Goal: Task Accomplishment & Management: Manage account settings

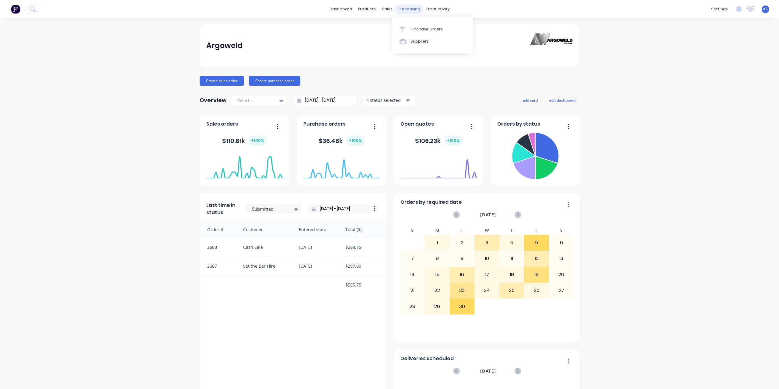
click at [414, 5] on div "purchasing" at bounding box center [409, 9] width 28 height 9
click at [410, 31] on div "Sales Orders" at bounding box center [407, 28] width 25 height 5
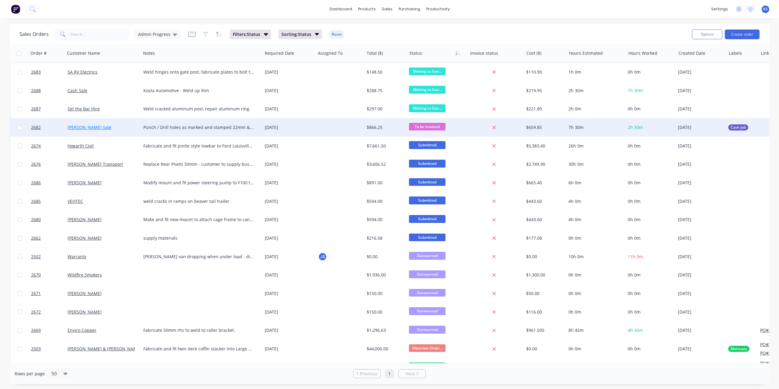
click at [88, 127] on link "[PERSON_NAME] Sale" at bounding box center [90, 127] width 44 height 6
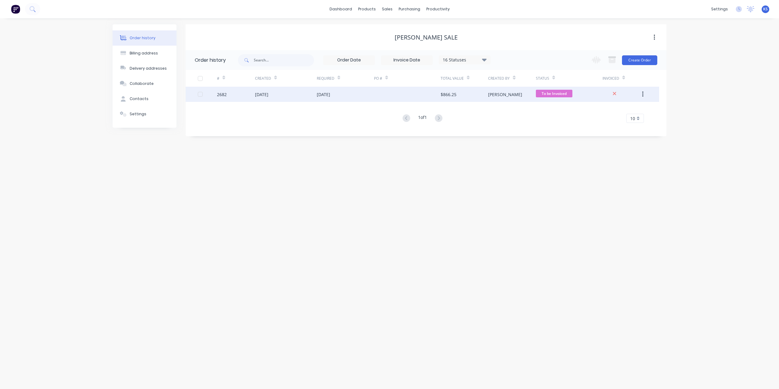
click at [268, 92] on div "[DATE]" at bounding box center [261, 94] width 13 height 6
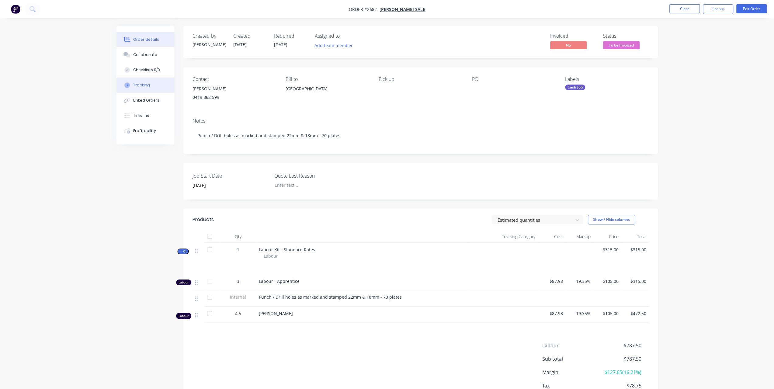
click at [151, 84] on button "Tracking" at bounding box center [146, 85] width 58 height 15
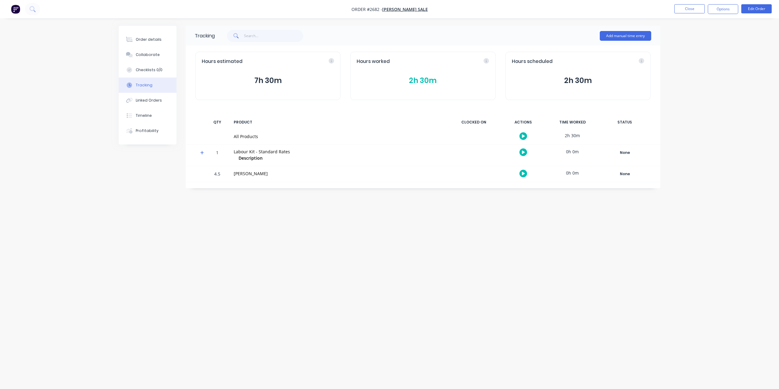
click at [415, 79] on button "2h 30m" at bounding box center [423, 81] width 132 height 12
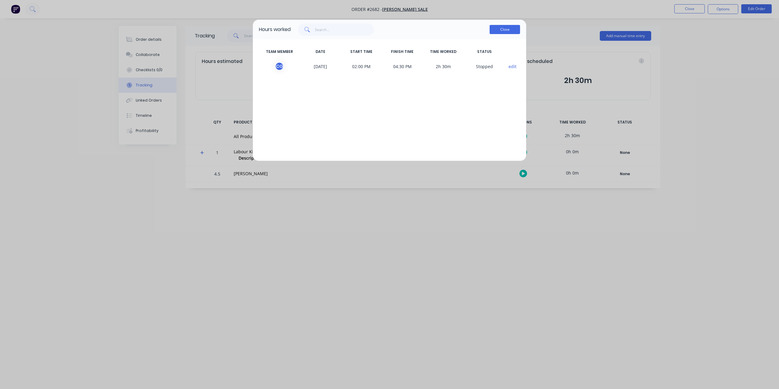
click at [506, 30] on button "Close" at bounding box center [504, 29] width 30 height 9
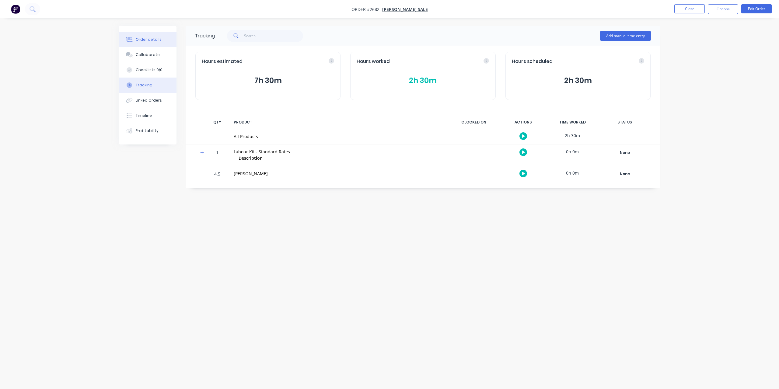
click at [143, 34] on button "Order details" at bounding box center [148, 39] width 58 height 15
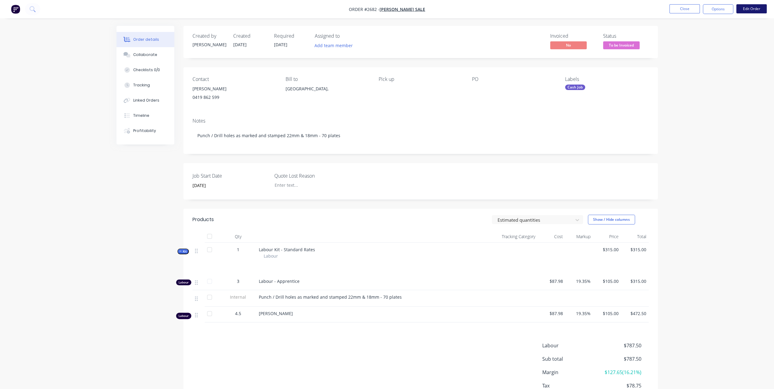
click at [744, 10] on button "Edit Order" at bounding box center [751, 8] width 30 height 9
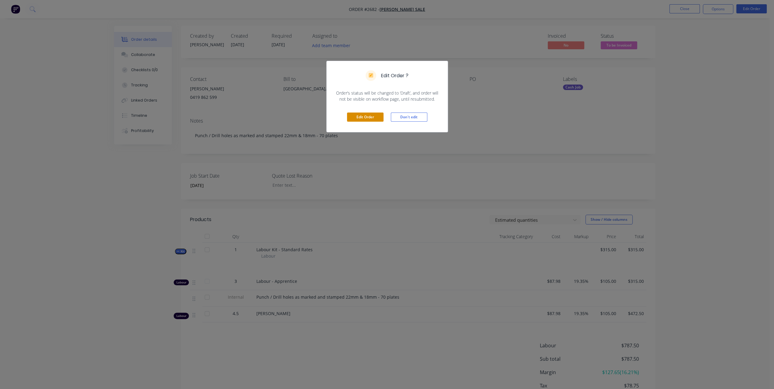
click at [378, 116] on button "Edit Order" at bounding box center [365, 117] width 37 height 9
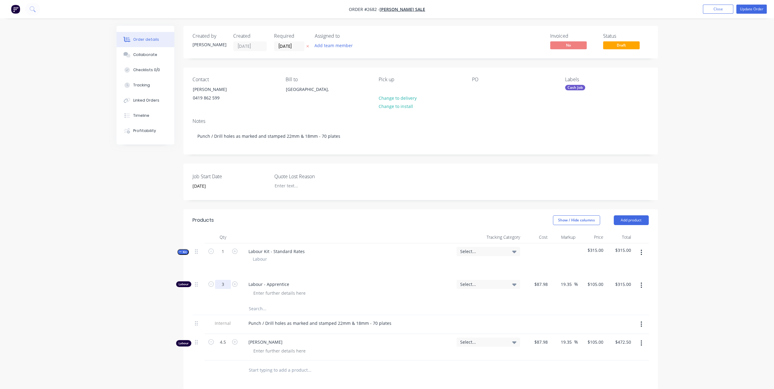
click at [221, 286] on input "3" at bounding box center [223, 284] width 16 height 9
type input "2.5"
type input "$262.50"
click at [762, 293] on div "Order details Collaborate Checklists 0/0 Tracking Linked Orders Timeline Profit…" at bounding box center [387, 267] width 774 height 535
click at [642, 343] on button "button" at bounding box center [641, 343] width 14 height 11
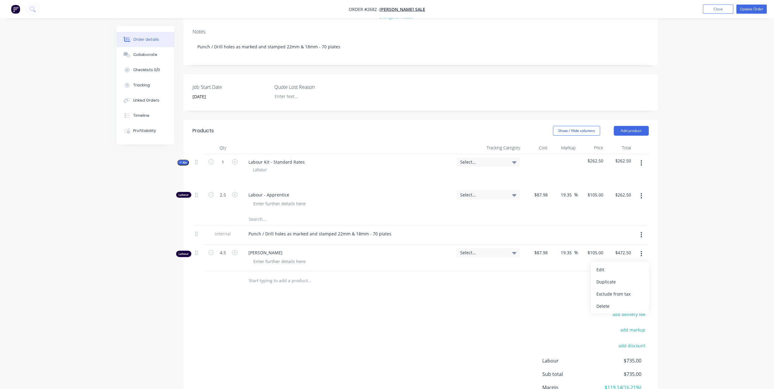
scroll to position [91, 0]
click at [614, 308] on button "Delete" at bounding box center [620, 304] width 58 height 12
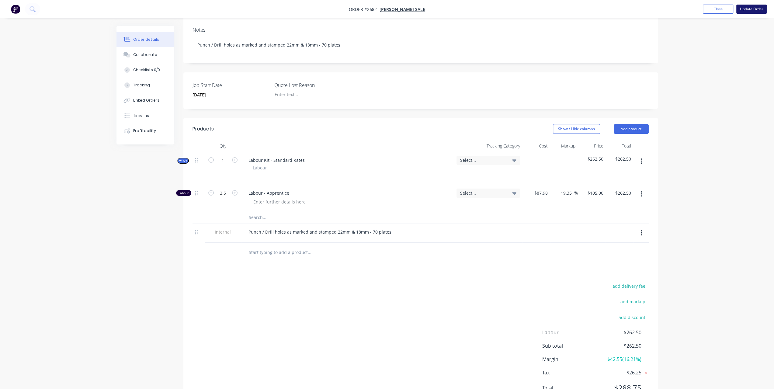
click at [758, 11] on button "Update Order" at bounding box center [751, 9] width 30 height 9
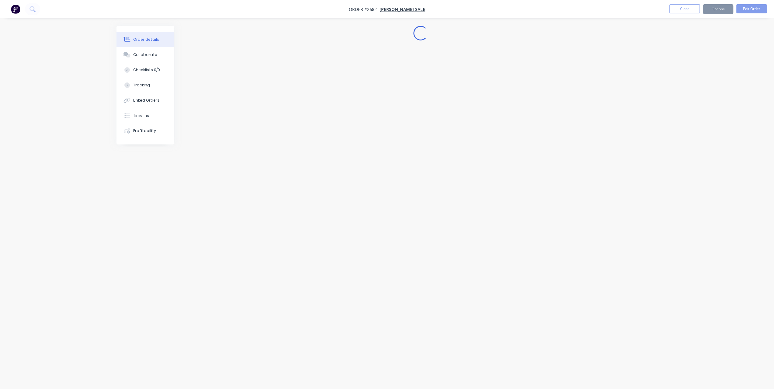
scroll to position [0, 0]
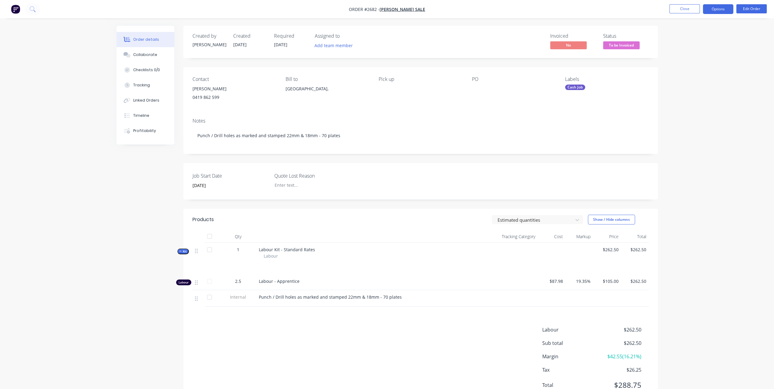
click at [720, 5] on button "Options" at bounding box center [718, 9] width 30 height 10
click at [682, 37] on div "Invoice" at bounding box center [700, 37] width 56 height 9
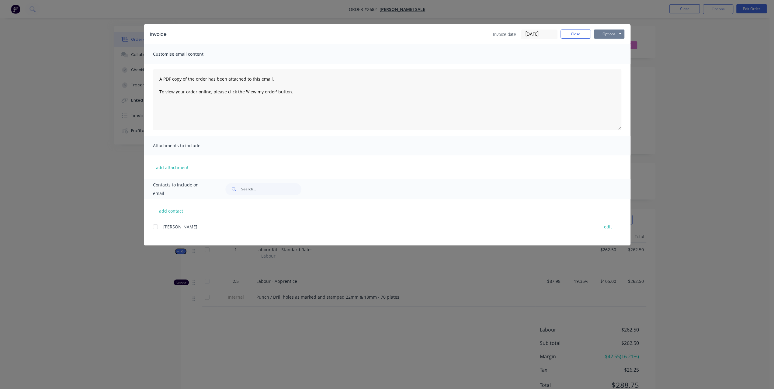
click at [604, 33] on button "Options" at bounding box center [609, 34] width 30 height 9
click at [604, 57] on button "Print" at bounding box center [613, 55] width 39 height 10
click at [569, 36] on button "Close" at bounding box center [576, 34] width 30 height 9
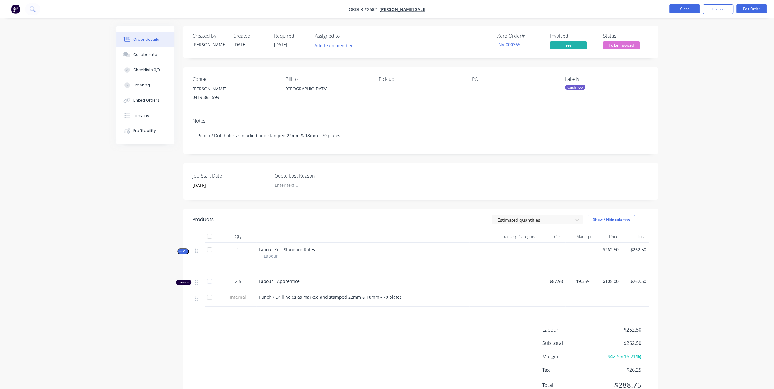
click at [685, 13] on button "Close" at bounding box center [685, 8] width 30 height 9
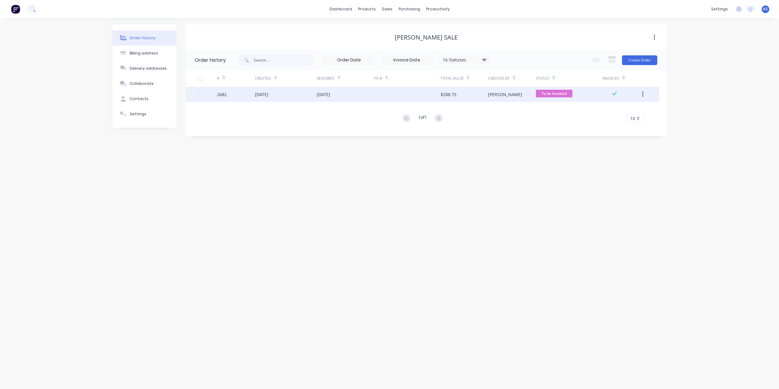
click at [282, 96] on div "29 Sep 2025" at bounding box center [286, 94] width 62 height 15
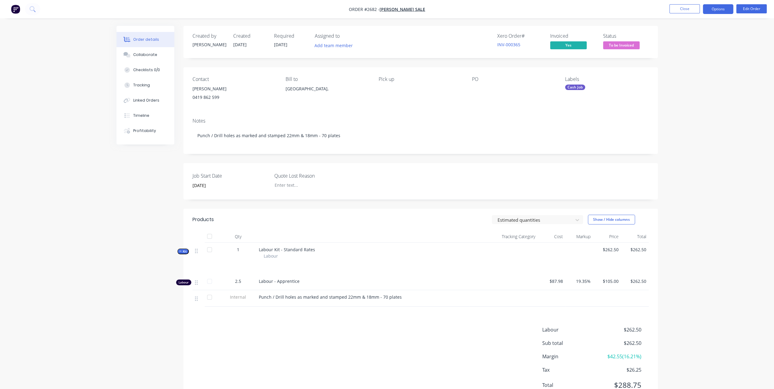
click at [713, 12] on button "Options" at bounding box center [718, 9] width 30 height 10
click at [702, 35] on div "Invoice" at bounding box center [700, 37] width 56 height 9
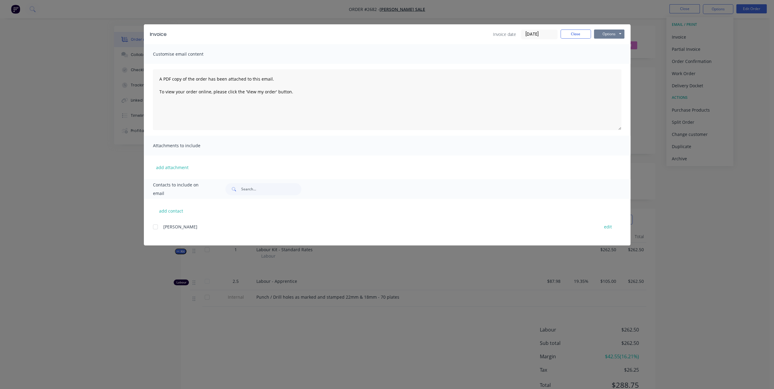
click at [622, 30] on button "Options" at bounding box center [609, 34] width 30 height 9
click at [585, 34] on button "Close" at bounding box center [576, 34] width 30 height 9
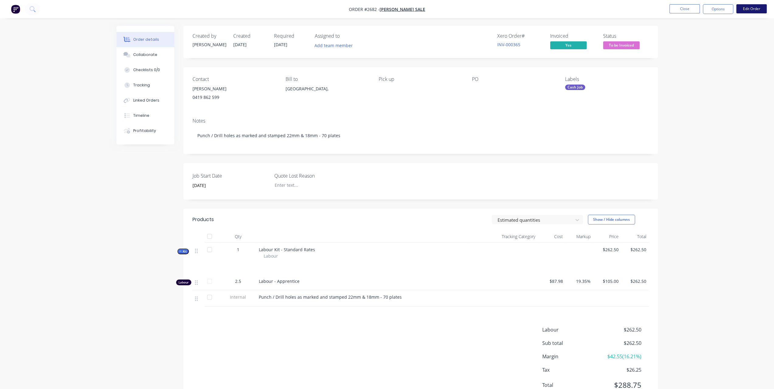
click at [758, 12] on button "Edit Order" at bounding box center [751, 8] width 30 height 9
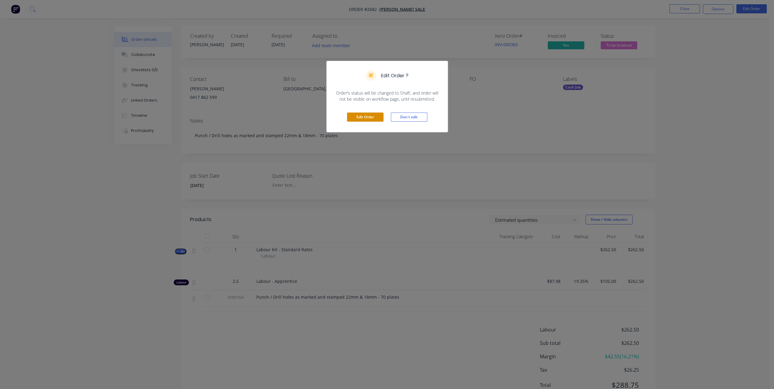
click at [373, 117] on button "Edit Order" at bounding box center [365, 117] width 37 height 9
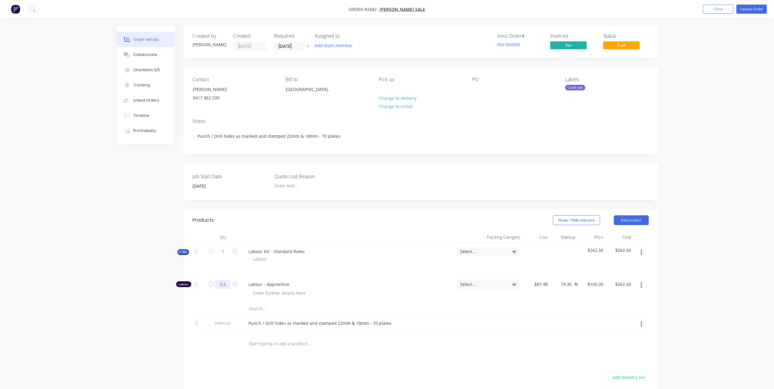
click at [225, 283] on input "2.5" at bounding box center [223, 284] width 16 height 9
click at [226, 284] on input "2.5" at bounding box center [223, 284] width 16 height 9
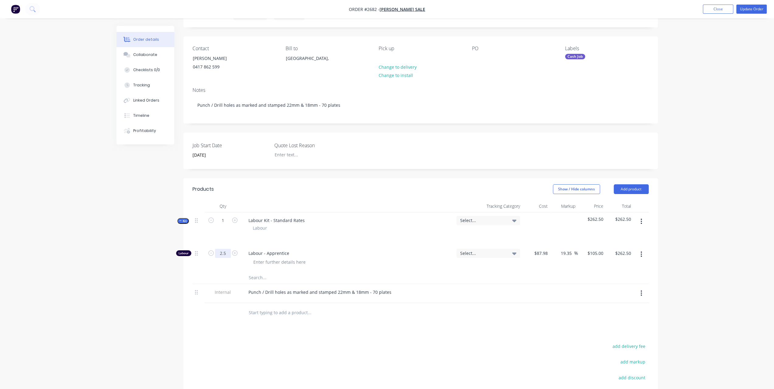
scroll to position [91, 0]
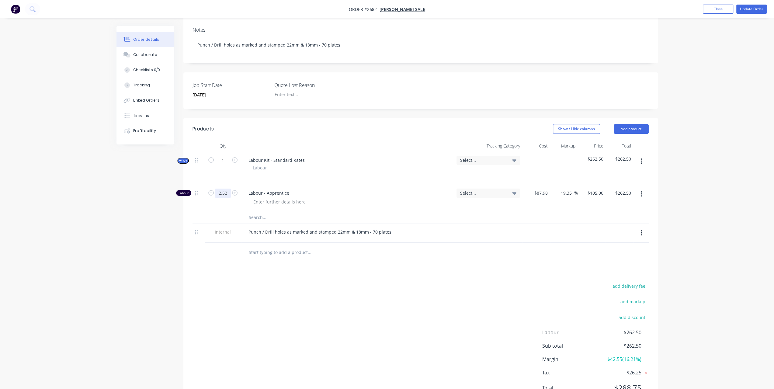
type input "2.52"
type input "$264.60"
click at [229, 194] on input "2.52" at bounding box center [223, 193] width 16 height 9
type input "2.51"
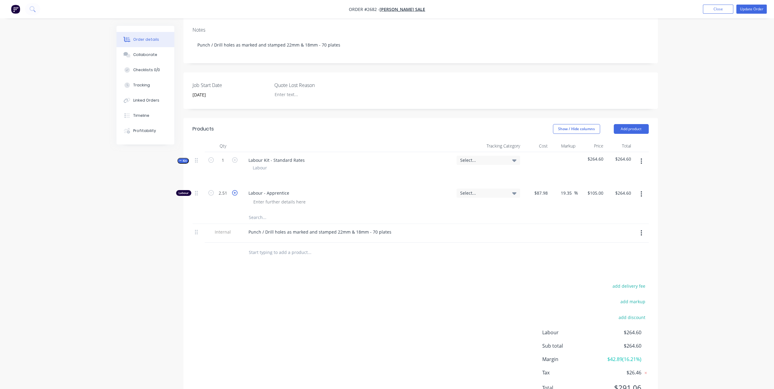
type input "$263.55"
click at [228, 191] on input "2.51" at bounding box center [223, 193] width 16 height 9
type input "2.518"
type input "$264.39"
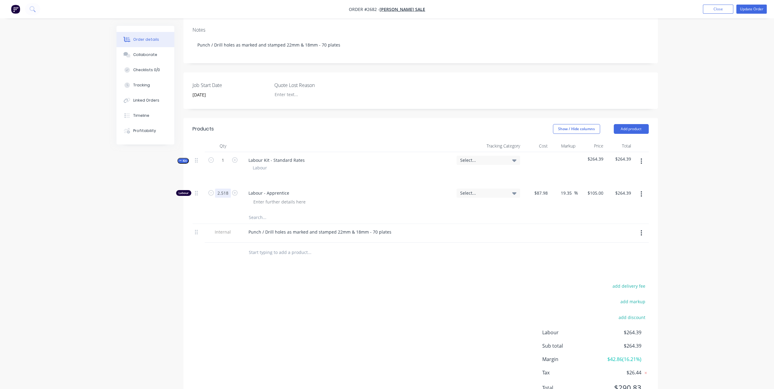
click at [226, 192] on input "2.518" at bounding box center [223, 193] width 16 height 9
type input "2.517"
type input "$264.29"
click at [225, 192] on input "2.517" at bounding box center [223, 193] width 16 height 9
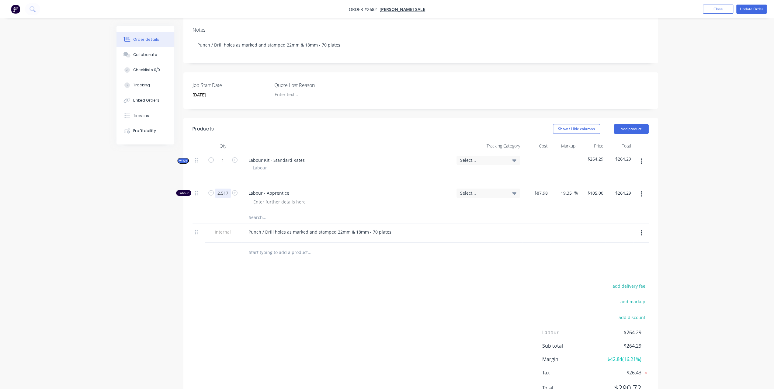
click at [227, 191] on input "2.517" at bounding box center [223, 193] width 16 height 9
type input "2.515"
type input "$264.08"
click at [228, 193] on input "2.515" at bounding box center [223, 193] width 16 height 9
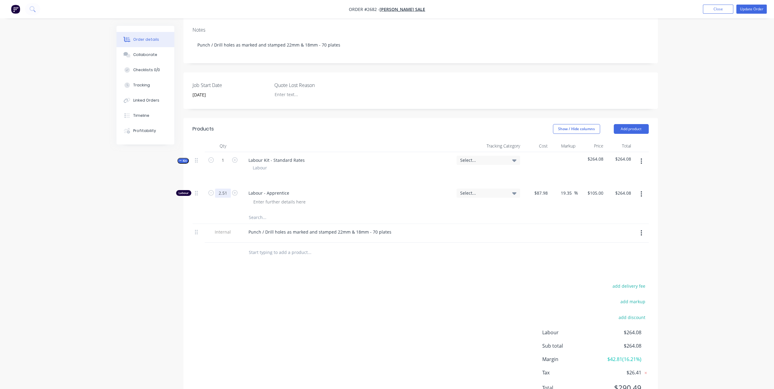
type input "2.51"
type input "$263.55"
click at [228, 191] on input "2.51" at bounding box center [223, 193] width 16 height 9
type input "2.512"
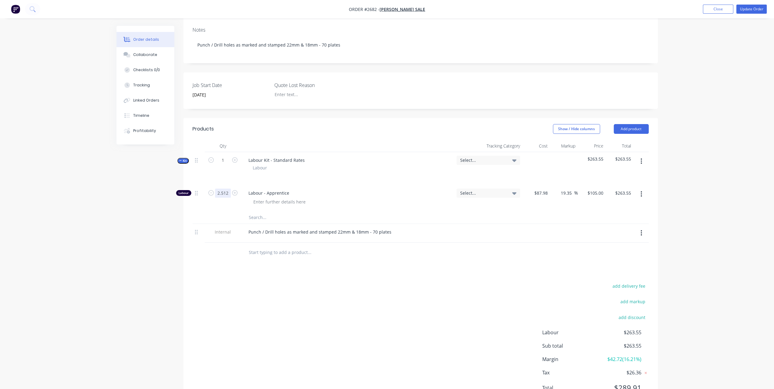
type input "$263.76"
click at [228, 191] on input "2.512" at bounding box center [223, 193] width 16 height 9
type input "2.511"
type input "$263.66"
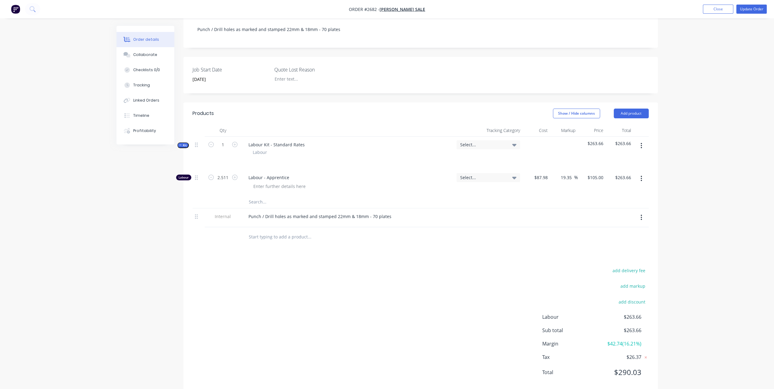
scroll to position [119, 0]
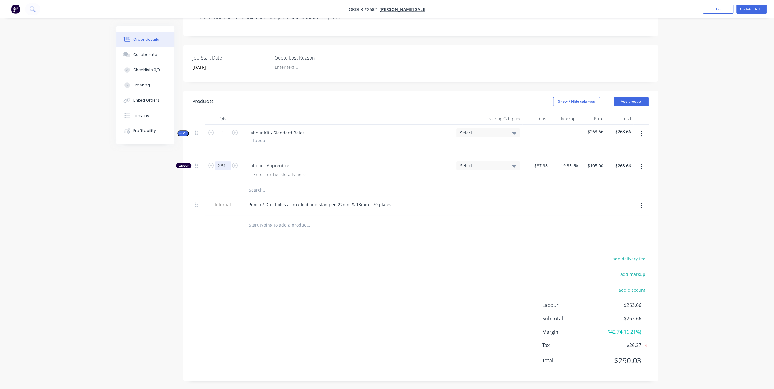
click at [229, 164] on input "2.511" at bounding box center [223, 165] width 16 height 9
click at [228, 164] on input "2.511" at bounding box center [223, 165] width 16 height 9
click at [228, 165] on input "2.511" at bounding box center [223, 165] width 16 height 9
click at [226, 165] on input "2.511" at bounding box center [223, 165] width 16 height 9
type input "2.5108"
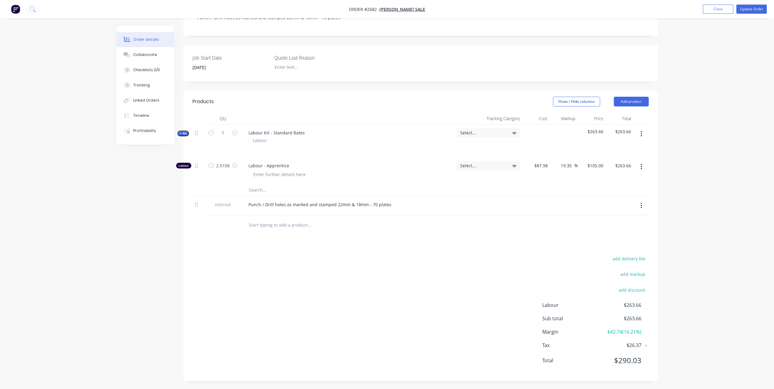
type input "$263.63"
click at [228, 163] on input "2.5108" at bounding box center [223, 165] width 16 height 9
click at [228, 164] on input "2.5108" at bounding box center [223, 165] width 16 height 9
type input "2.5109"
type input "$263.64"
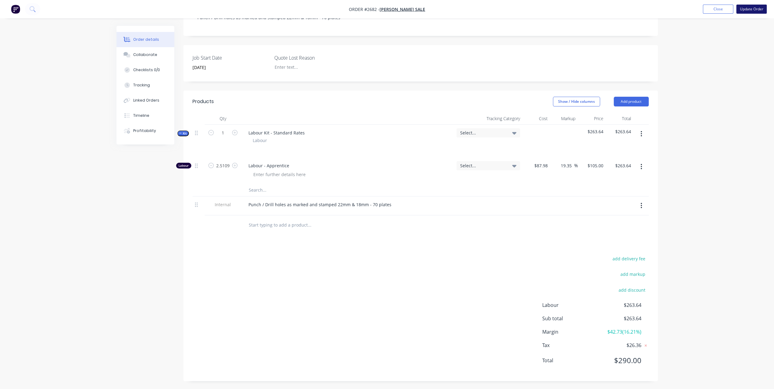
click at [756, 7] on button "Update Order" at bounding box center [751, 9] width 30 height 9
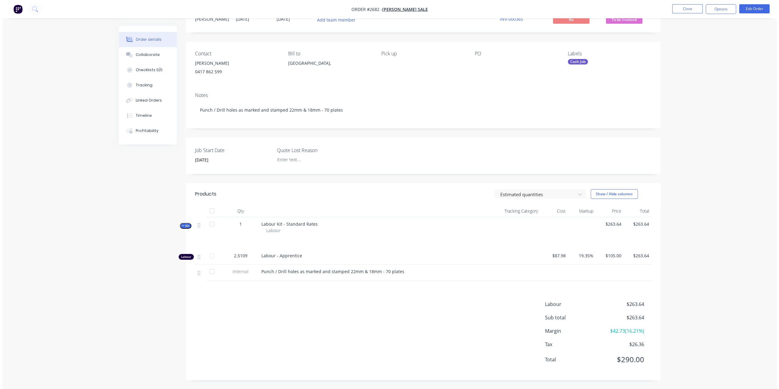
scroll to position [0, 0]
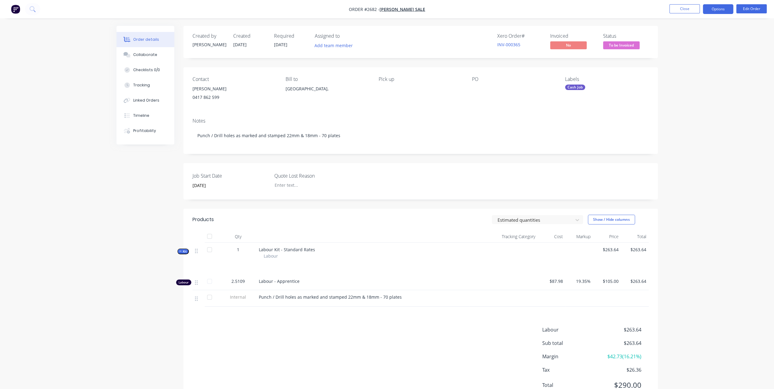
click at [710, 7] on button "Options" at bounding box center [718, 9] width 30 height 10
click at [693, 35] on div "Invoice" at bounding box center [700, 37] width 56 height 9
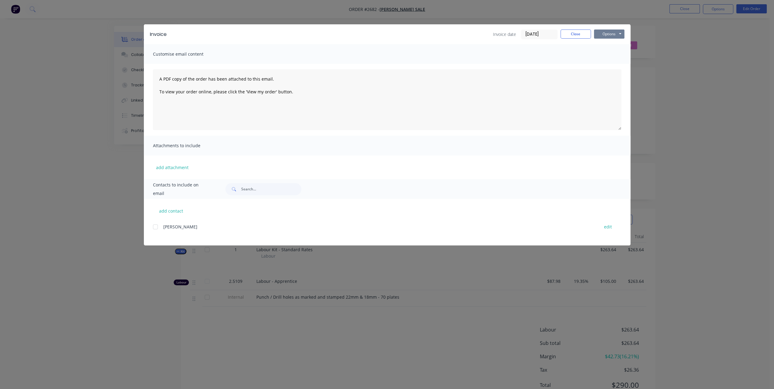
click at [600, 34] on button "Options" at bounding box center [609, 34] width 30 height 9
click at [612, 51] on button "Print" at bounding box center [613, 55] width 39 height 10
click at [580, 34] on button "Close" at bounding box center [576, 34] width 30 height 9
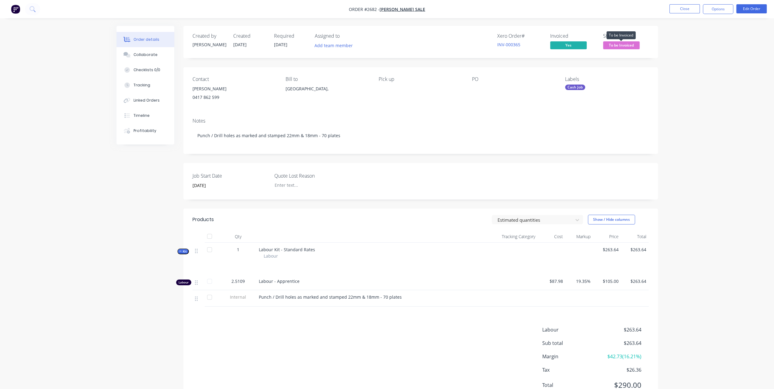
click at [630, 47] on span "To be Invoiced" at bounding box center [621, 45] width 37 height 8
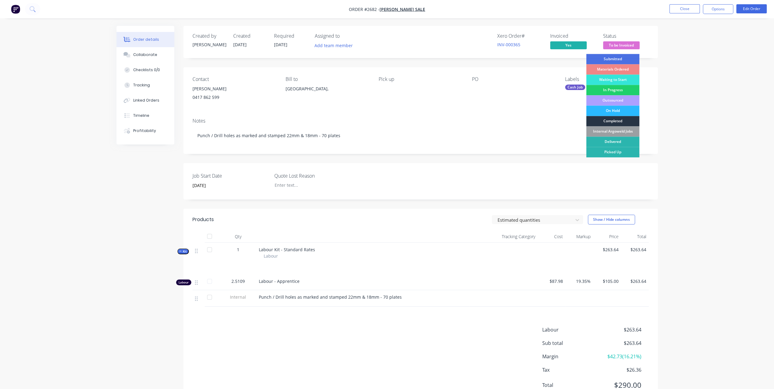
click at [618, 119] on div "Completed" at bounding box center [612, 121] width 53 height 10
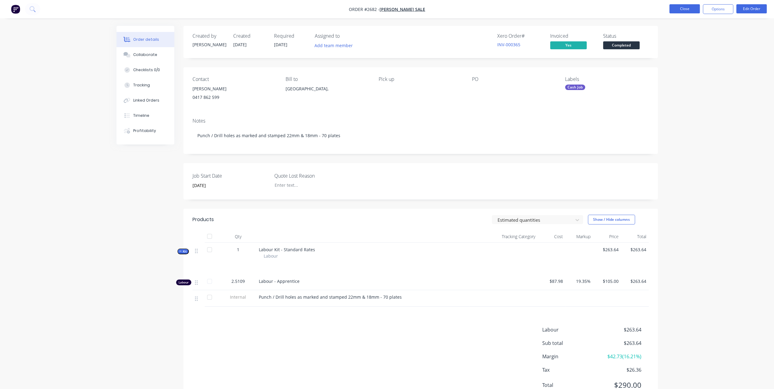
click at [692, 10] on button "Close" at bounding box center [685, 8] width 30 height 9
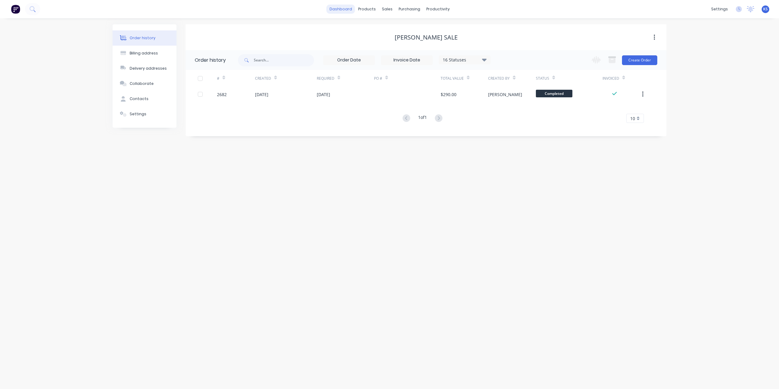
click at [343, 8] on link "dashboard" at bounding box center [340, 9] width 29 height 9
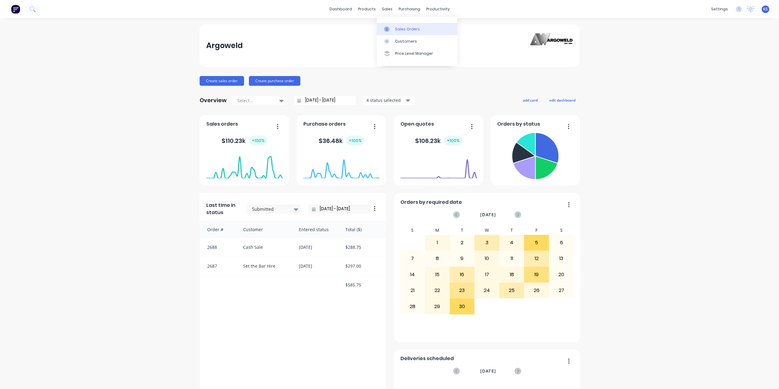
click at [396, 28] on div "Sales Orders" at bounding box center [407, 28] width 25 height 5
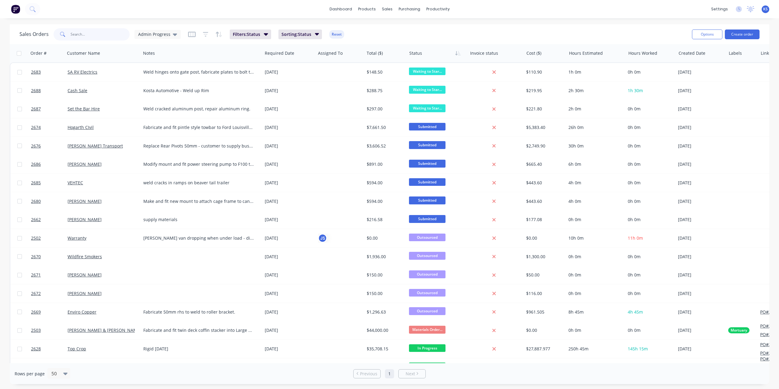
click at [81, 32] on input "text" at bounding box center [100, 34] width 59 height 12
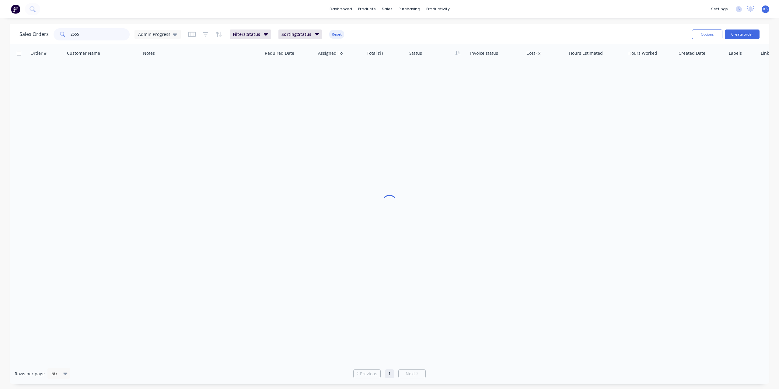
type input "2555"
click at [31, 5] on button at bounding box center [32, 9] width 15 height 12
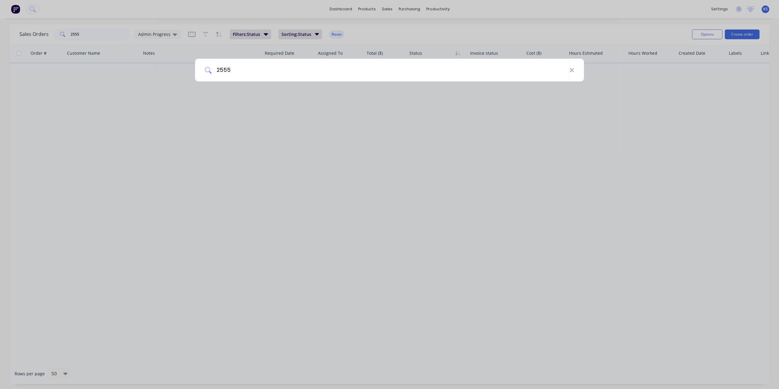
type input "2555"
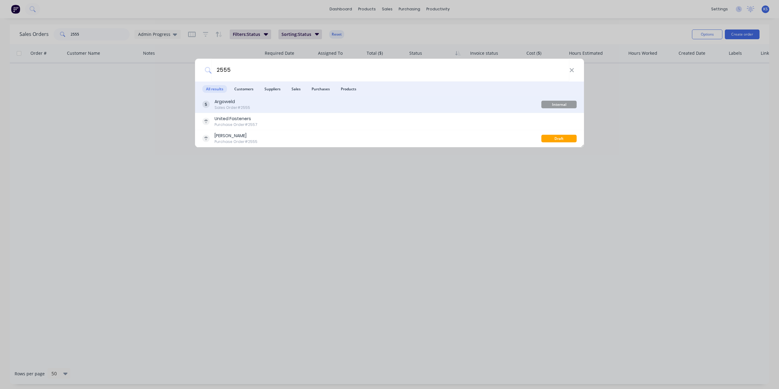
click at [242, 107] on div "Sales Order #2555" at bounding box center [232, 107] width 36 height 5
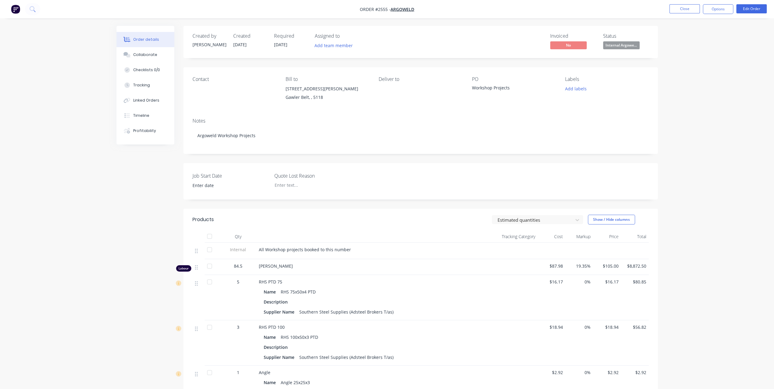
click at [714, 14] on nav "Order #2555 - Argoweld Close Options Edit Order" at bounding box center [387, 9] width 774 height 18
click at [714, 12] on button "Options" at bounding box center [718, 9] width 30 height 10
click at [682, 145] on div "Duplicate" at bounding box center [700, 146] width 56 height 9
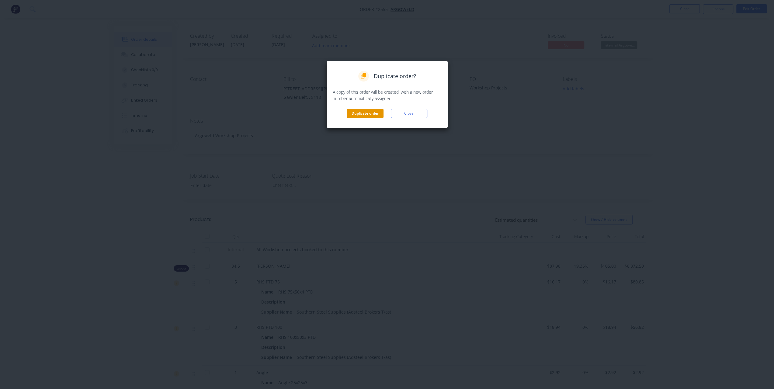
click at [370, 113] on button "Duplicate order" at bounding box center [365, 113] width 37 height 9
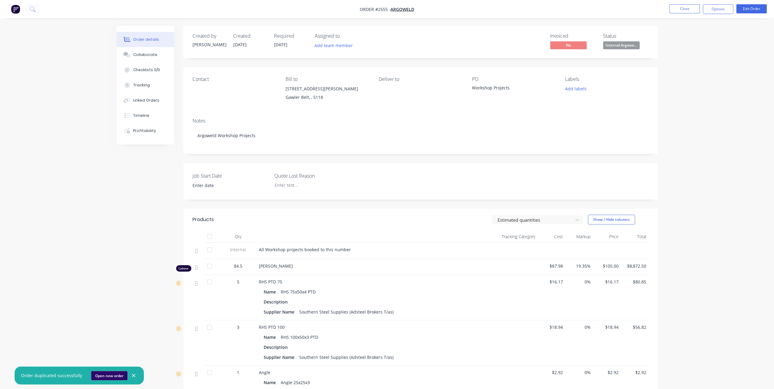
click at [104, 374] on button "Open new order" at bounding box center [109, 375] width 36 height 9
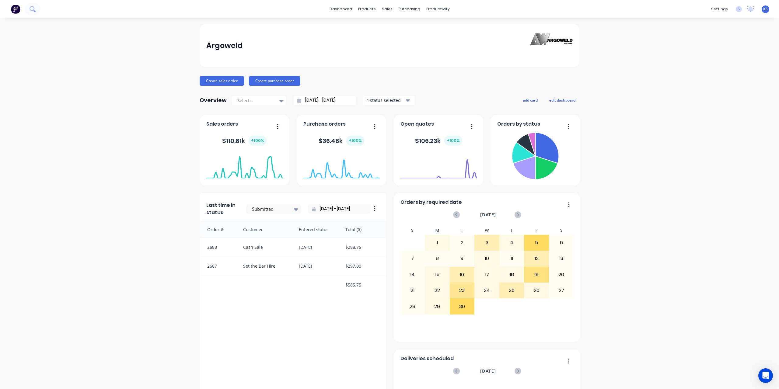
click at [33, 13] on button at bounding box center [32, 9] width 15 height 12
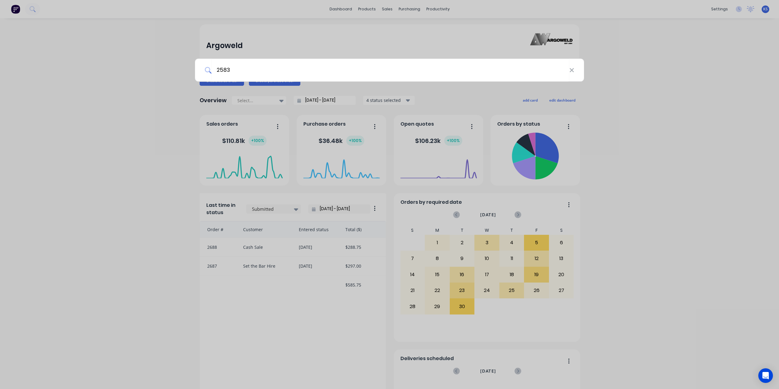
type input "2583"
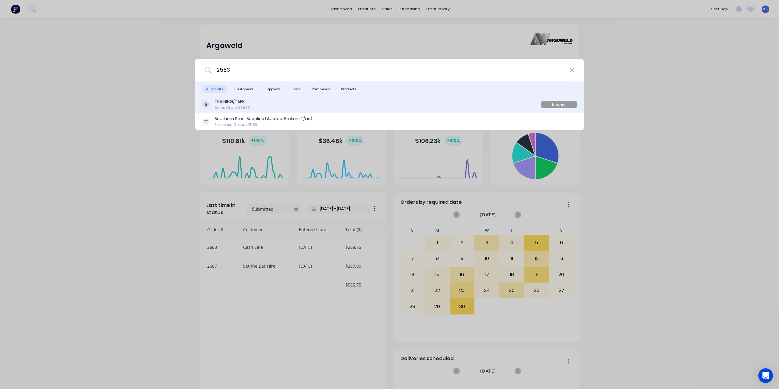
click at [239, 104] on div "TRAINING/TAFE" at bounding box center [231, 102] width 35 height 6
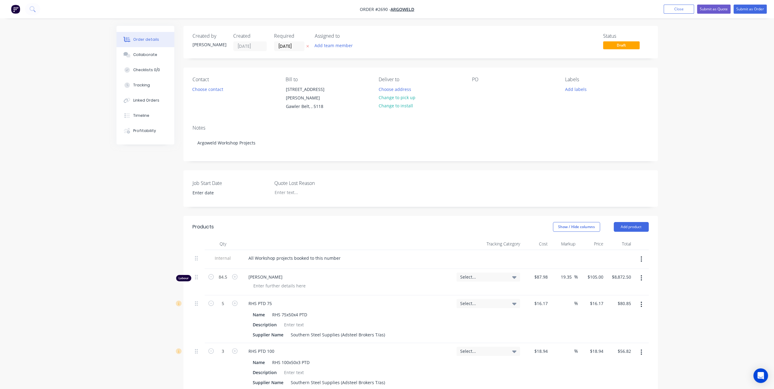
click at [640, 273] on button "button" at bounding box center [641, 278] width 14 height 11
click at [610, 326] on div "Delete" at bounding box center [620, 330] width 47 height 9
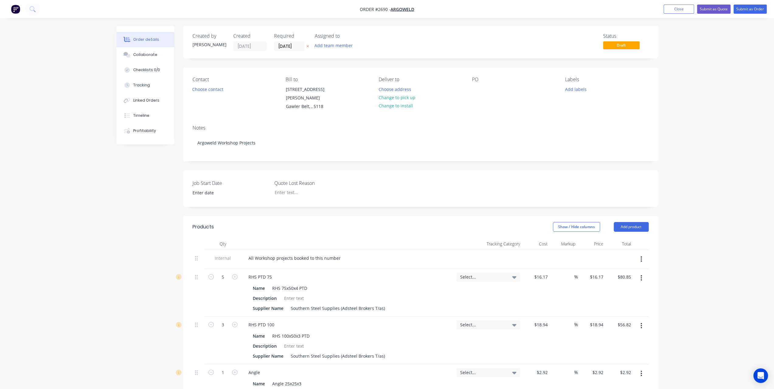
click at [643, 273] on button "button" at bounding box center [641, 278] width 14 height 11
click at [615, 326] on div "Delete" at bounding box center [620, 330] width 47 height 9
click at [641, 275] on icon "button" at bounding box center [641, 277] width 1 height 5
click at [611, 326] on div "Delete" at bounding box center [620, 330] width 47 height 9
click at [642, 274] on button "button" at bounding box center [641, 278] width 14 height 11
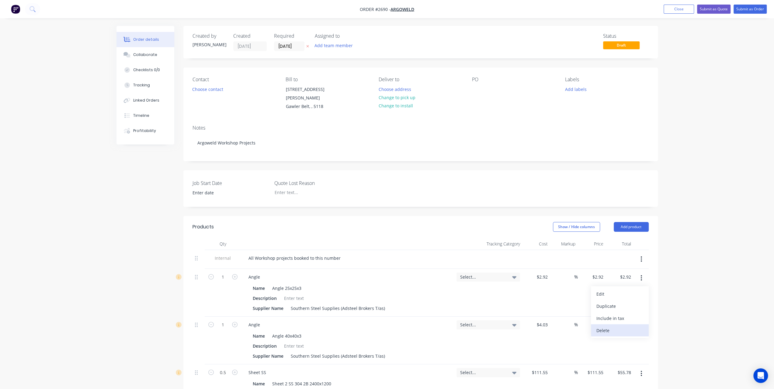
click at [618, 326] on div "Delete" at bounding box center [620, 330] width 47 height 9
click at [642, 273] on button "button" at bounding box center [641, 278] width 14 height 11
click at [620, 326] on div "Delete" at bounding box center [620, 330] width 47 height 9
click at [643, 273] on button "button" at bounding box center [641, 278] width 14 height 11
click at [627, 328] on button "Delete" at bounding box center [620, 330] width 58 height 12
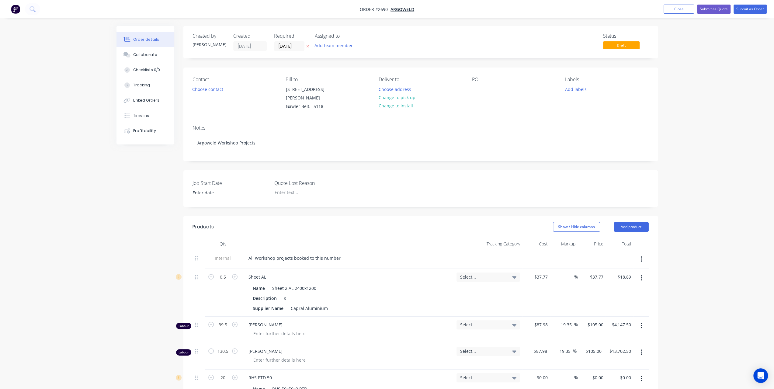
click at [639, 273] on button "button" at bounding box center [641, 278] width 14 height 11
click at [614, 326] on div "Delete" at bounding box center [620, 330] width 47 height 9
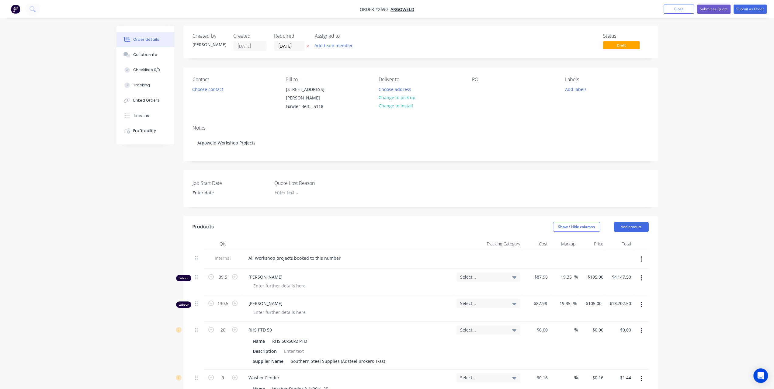
click at [642, 274] on button "button" at bounding box center [641, 278] width 14 height 11
click at [617, 326] on div "Delete" at bounding box center [620, 330] width 47 height 9
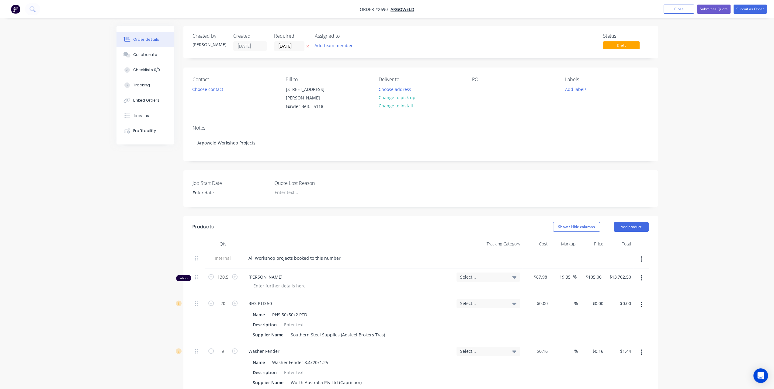
click at [642, 275] on icon "button" at bounding box center [642, 278] width 2 height 7
click at [627, 326] on div "Delete" at bounding box center [620, 330] width 47 height 9
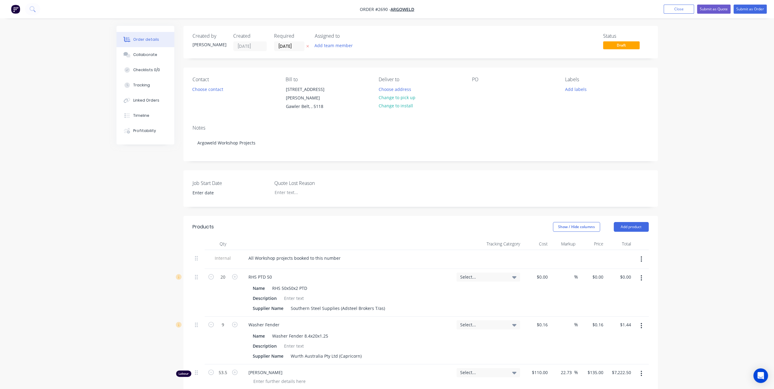
click at [641, 275] on icon "button" at bounding box center [641, 277] width 1 height 5
click at [625, 326] on div "Delete" at bounding box center [620, 330] width 47 height 9
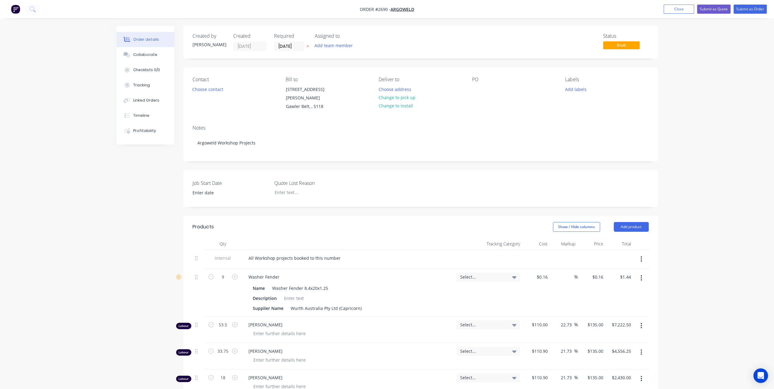
click at [641, 275] on icon "button" at bounding box center [642, 278] width 2 height 7
click at [620, 326] on div "Delete" at bounding box center [620, 330] width 47 height 9
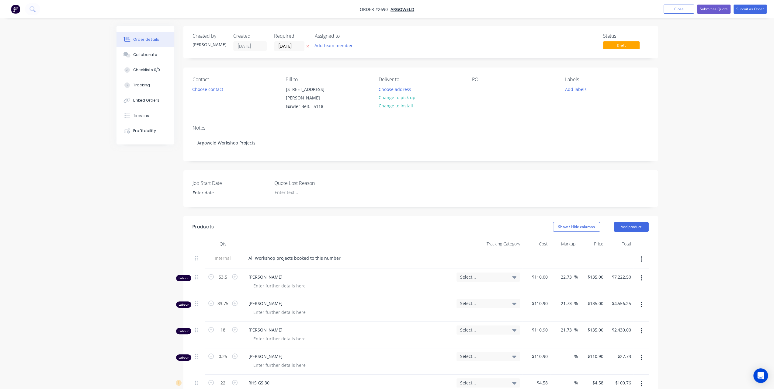
click at [639, 273] on button "button" at bounding box center [641, 278] width 14 height 11
click at [618, 327] on div "Delete" at bounding box center [620, 330] width 47 height 9
click at [642, 275] on icon "button" at bounding box center [642, 278] width 2 height 7
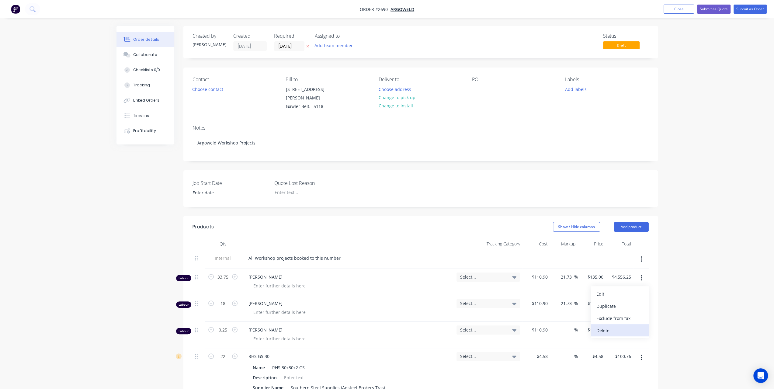
click at [629, 326] on div "Delete" at bounding box center [620, 330] width 47 height 9
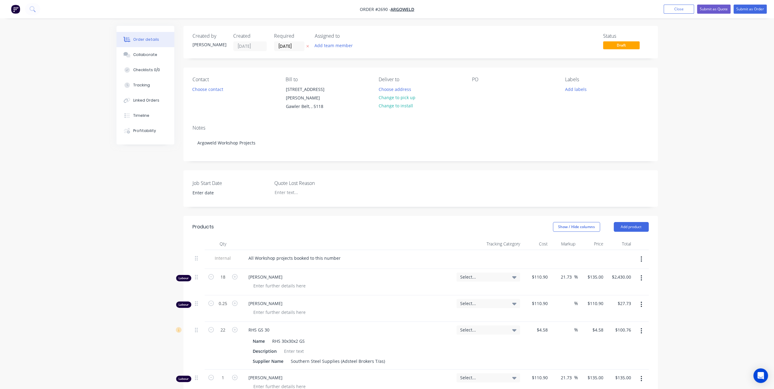
click at [642, 273] on button "button" at bounding box center [641, 278] width 14 height 11
click at [629, 326] on div "Delete" at bounding box center [620, 330] width 47 height 9
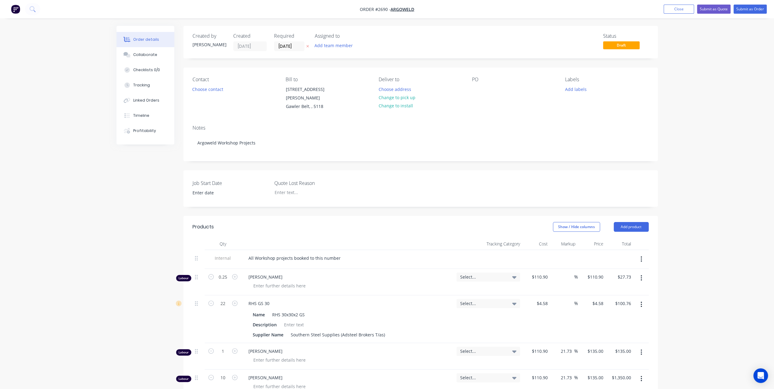
click at [639, 273] on button "button" at bounding box center [641, 278] width 14 height 11
click at [622, 328] on button "Delete" at bounding box center [620, 330] width 58 height 12
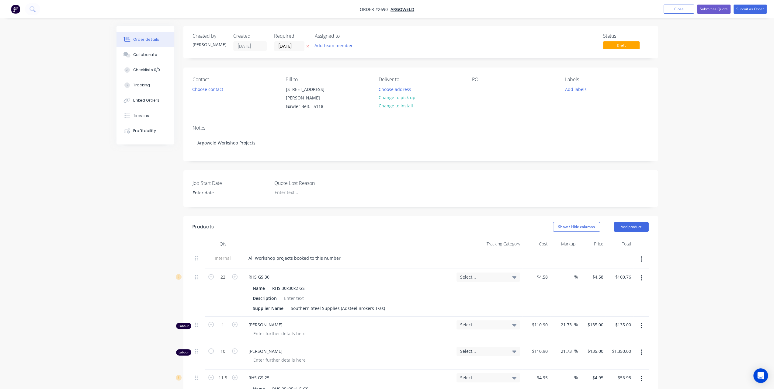
click at [641, 276] on button "button" at bounding box center [641, 278] width 14 height 11
click at [626, 326] on div "Delete" at bounding box center [620, 330] width 47 height 9
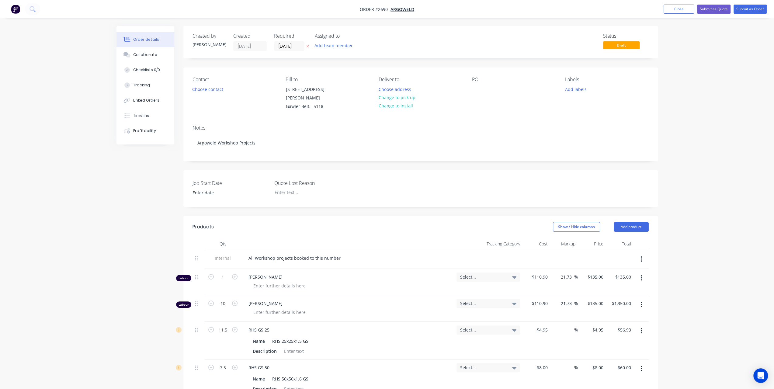
click at [642, 275] on icon "button" at bounding box center [641, 277] width 1 height 5
click at [634, 326] on div "Delete" at bounding box center [620, 330] width 47 height 9
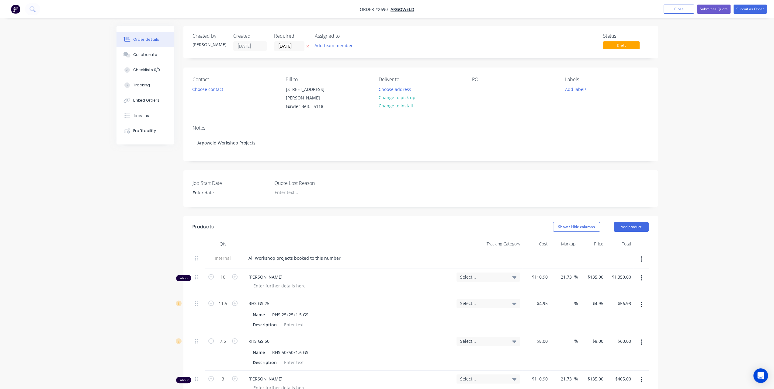
click at [643, 273] on button "button" at bounding box center [641, 278] width 14 height 11
click at [621, 326] on div "Delete" at bounding box center [620, 330] width 47 height 9
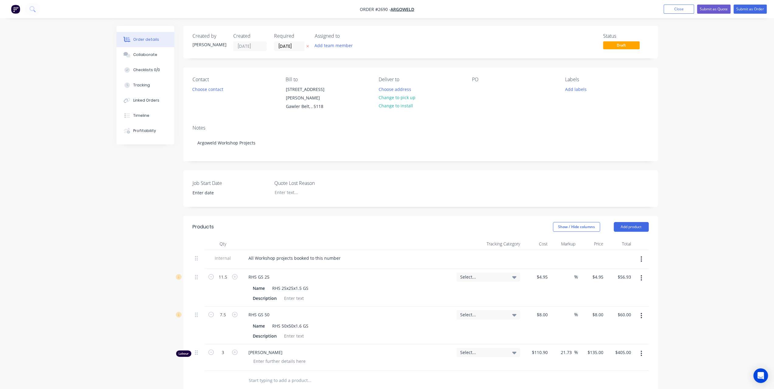
click at [640, 273] on button "button" at bounding box center [641, 278] width 14 height 11
click at [611, 326] on div "Delete" at bounding box center [620, 330] width 47 height 9
click at [638, 273] on button "button" at bounding box center [641, 278] width 14 height 11
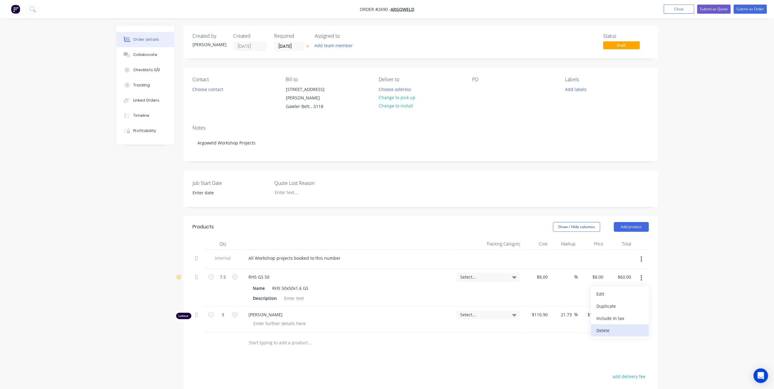
click at [623, 326] on div "Delete" at bounding box center [620, 330] width 47 height 9
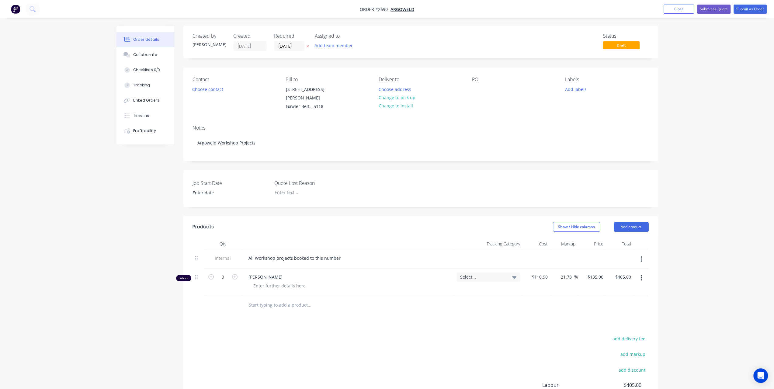
click at [643, 274] on button "button" at bounding box center [641, 278] width 14 height 11
click at [629, 326] on div "Delete" at bounding box center [620, 330] width 47 height 9
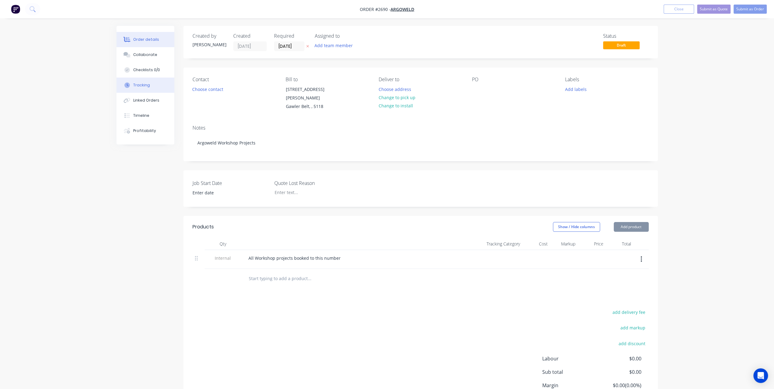
click at [147, 89] on button "Tracking" at bounding box center [146, 85] width 58 height 15
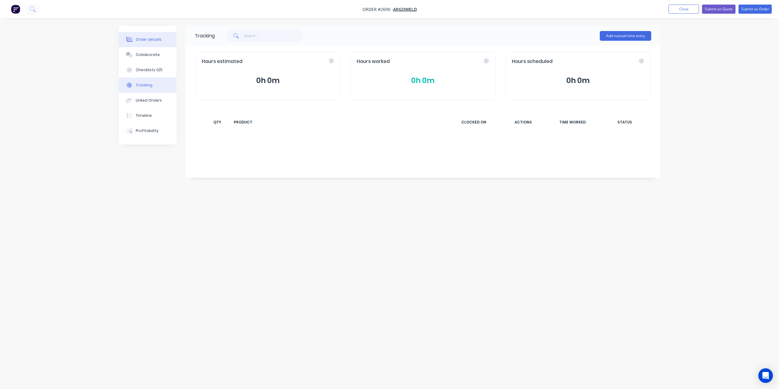
click at [155, 36] on button "Order details" at bounding box center [148, 39] width 58 height 15
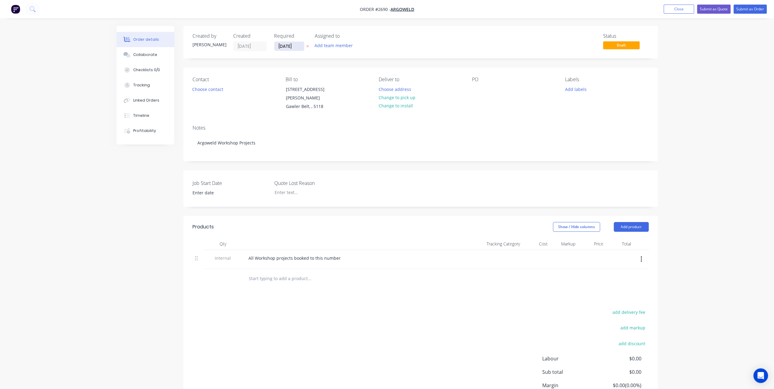
click at [298, 45] on input "[DATE]" at bounding box center [289, 46] width 30 height 9
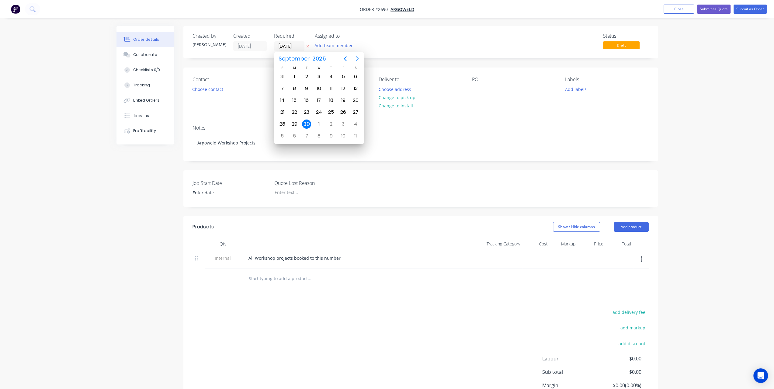
click at [358, 60] on icon "Next page" at bounding box center [357, 58] width 7 height 7
click at [319, 124] on div "31" at bounding box center [319, 124] width 9 height 9
type input "[DATE]"
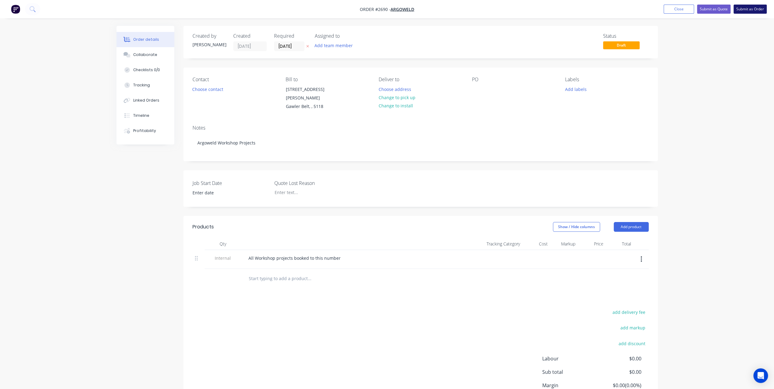
click at [750, 11] on button "Submit as Order" at bounding box center [750, 9] width 33 height 9
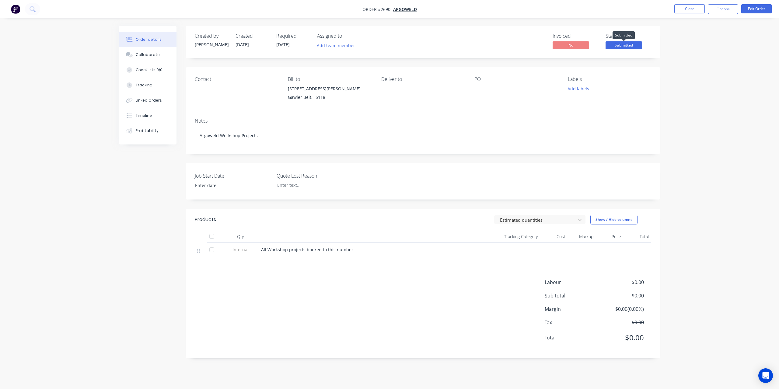
click at [613, 46] on span "Submitted" at bounding box center [623, 45] width 37 height 8
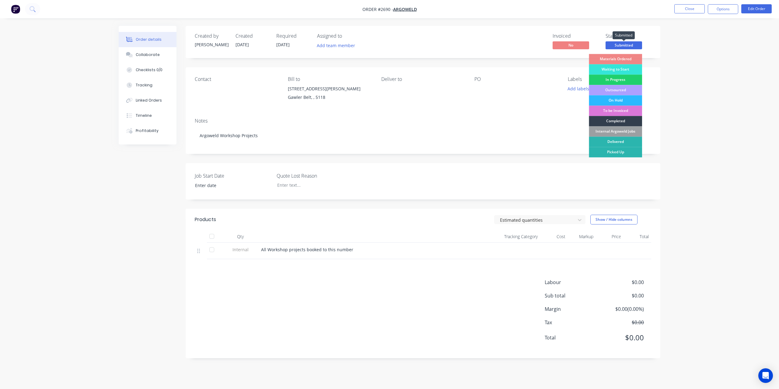
click at [613, 46] on span "Submitted" at bounding box center [623, 45] width 37 height 8
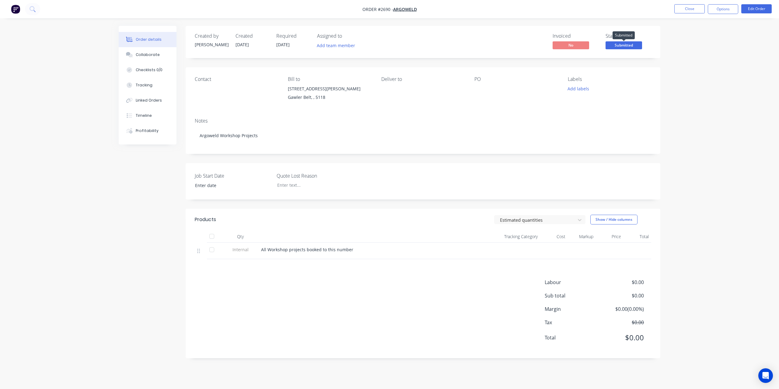
click at [633, 43] on span "Submitted" at bounding box center [623, 45] width 37 height 8
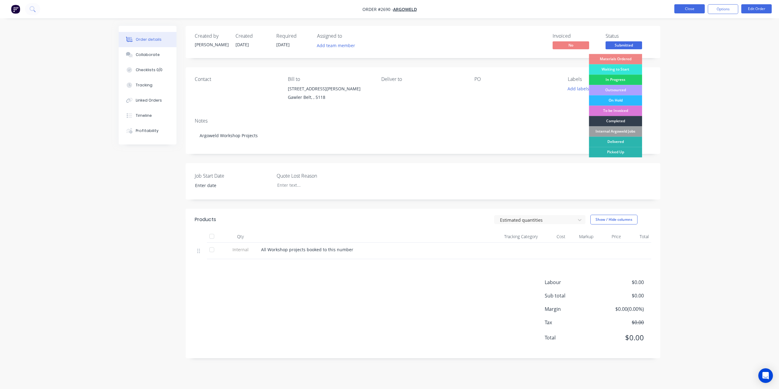
click at [691, 12] on button "Close" at bounding box center [689, 8] width 30 height 9
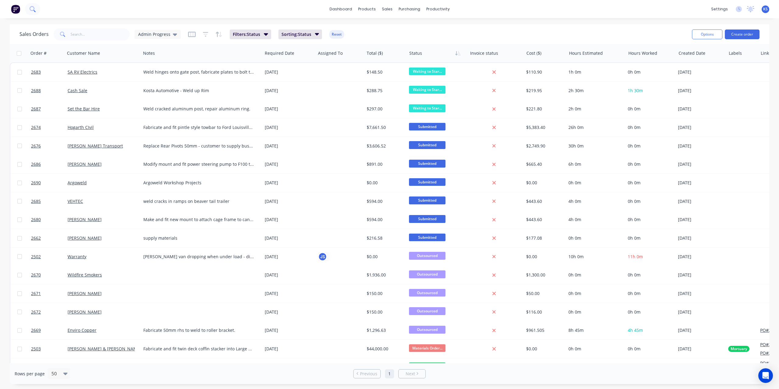
click at [31, 8] on icon at bounding box center [33, 9] width 6 height 6
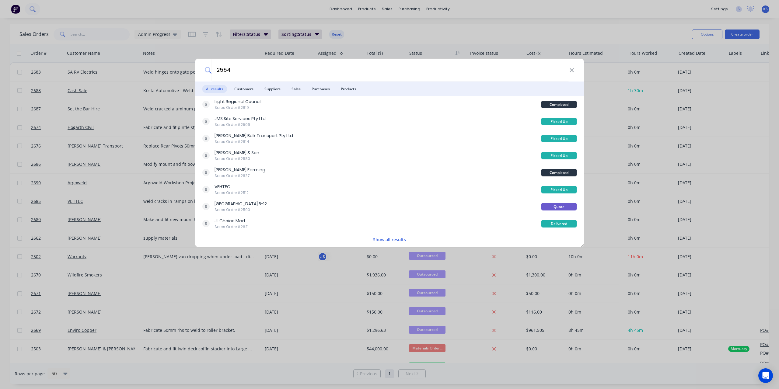
type input "2554"
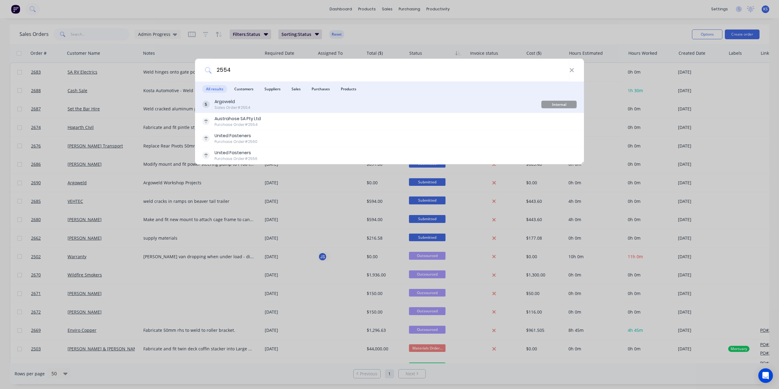
click at [249, 101] on div "Argoweld Sales Order #2554" at bounding box center [371, 105] width 339 height 12
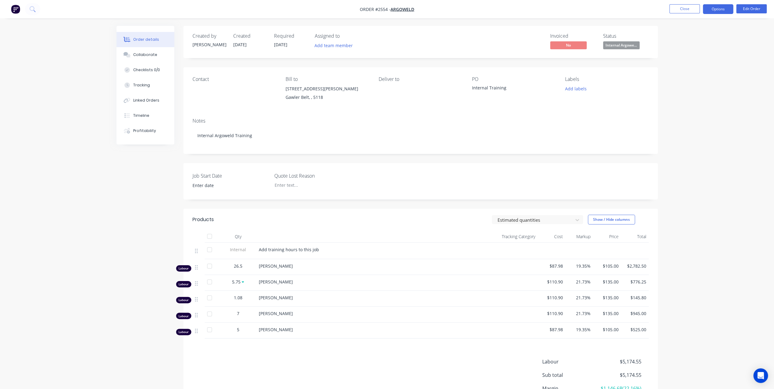
click at [724, 12] on button "Options" at bounding box center [718, 9] width 30 height 10
click at [685, 149] on div "Duplicate" at bounding box center [700, 146] width 56 height 9
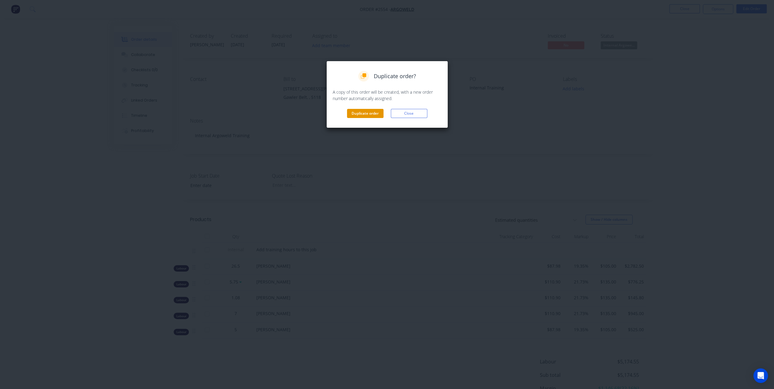
click at [374, 112] on button "Duplicate order" at bounding box center [365, 113] width 37 height 9
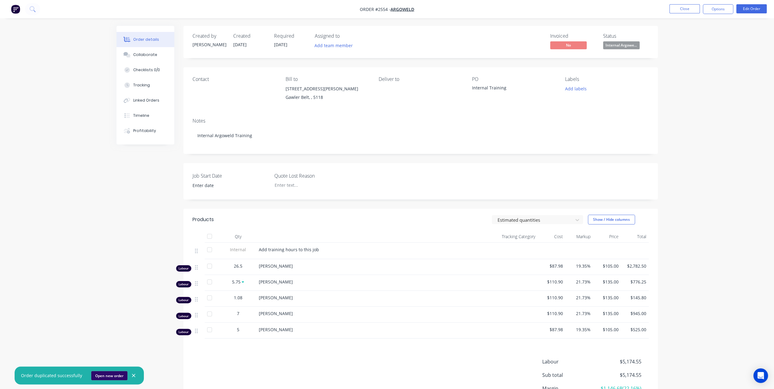
click at [99, 377] on button "Open new order" at bounding box center [109, 375] width 36 height 9
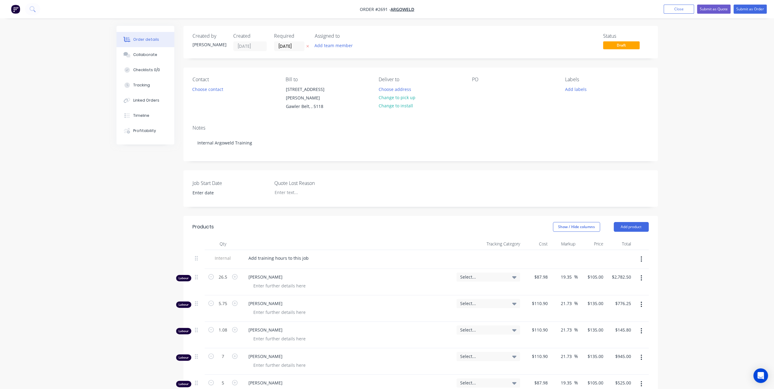
click at [641, 275] on icon "button" at bounding box center [642, 278] width 2 height 7
click at [600, 326] on div "Delete" at bounding box center [620, 330] width 47 height 9
click at [639, 273] on button "button" at bounding box center [641, 278] width 14 height 11
click at [614, 326] on div "Delete" at bounding box center [620, 330] width 47 height 9
click at [642, 275] on button "button" at bounding box center [641, 278] width 14 height 11
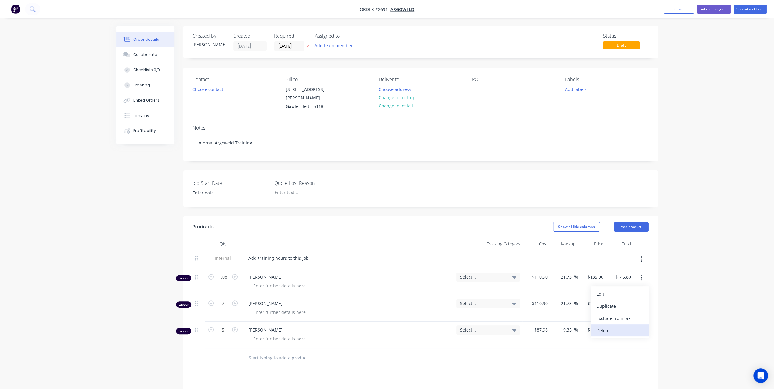
click at [611, 326] on div "Delete" at bounding box center [620, 330] width 47 height 9
click at [641, 275] on icon "button" at bounding box center [642, 278] width 2 height 7
click at [613, 328] on button "Delete" at bounding box center [620, 330] width 58 height 12
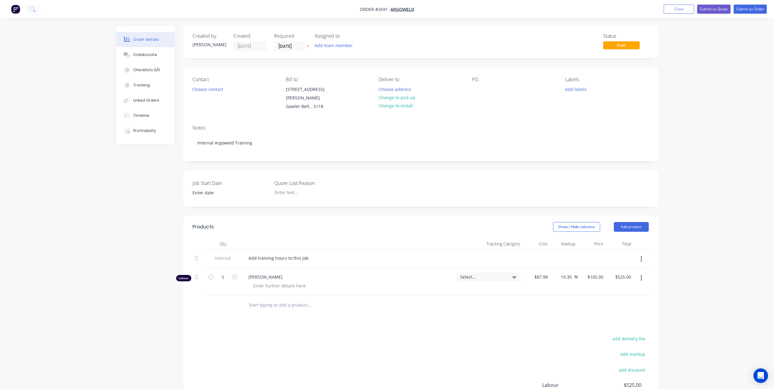
click at [640, 273] on button "button" at bounding box center [641, 278] width 14 height 11
click at [614, 326] on div "Delete" at bounding box center [620, 330] width 47 height 9
click at [293, 46] on input "[DATE]" at bounding box center [289, 46] width 30 height 9
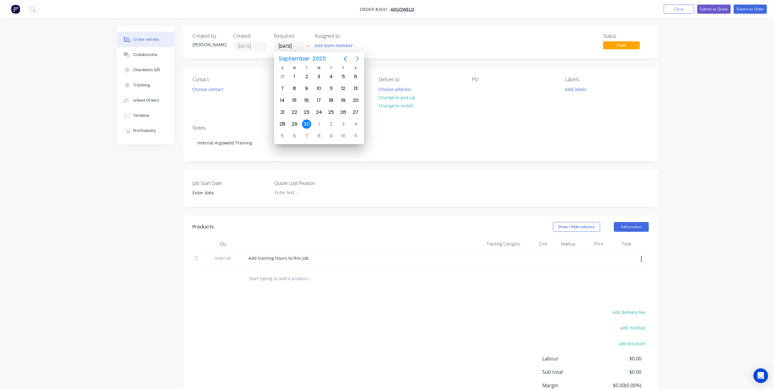
click at [357, 57] on icon "Next page" at bounding box center [357, 58] width 7 height 7
click at [319, 122] on div "31" at bounding box center [319, 124] width 9 height 9
type input "[DATE]"
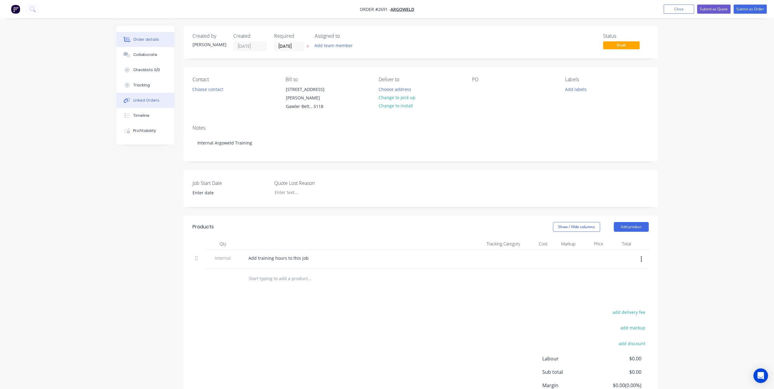
click at [160, 100] on button "Linked Orders" at bounding box center [146, 100] width 58 height 15
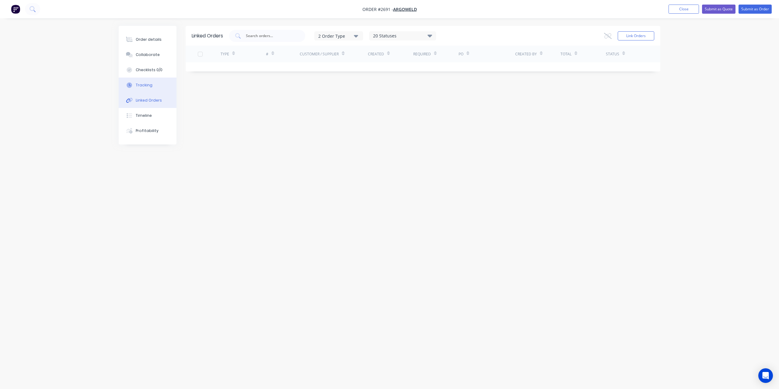
click at [152, 89] on button "Tracking" at bounding box center [148, 85] width 58 height 15
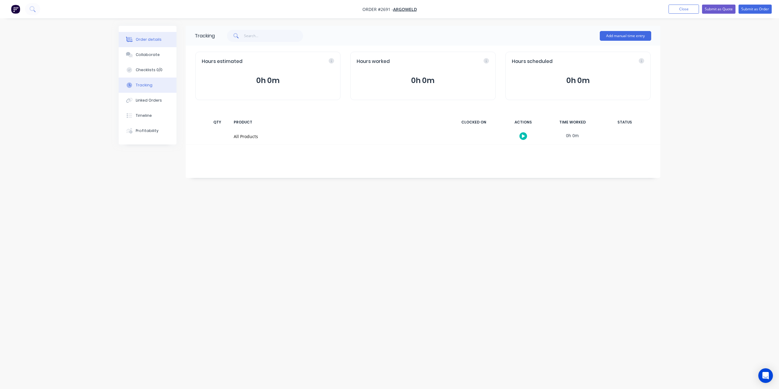
click at [156, 37] on div "Order details" at bounding box center [149, 39] width 26 height 5
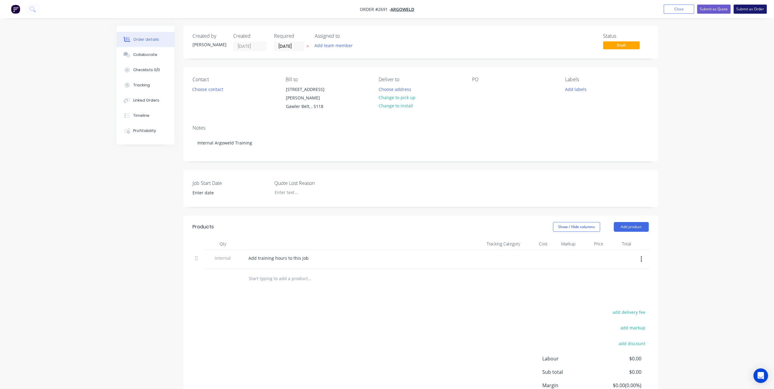
click at [747, 11] on button "Submit as Order" at bounding box center [750, 9] width 33 height 9
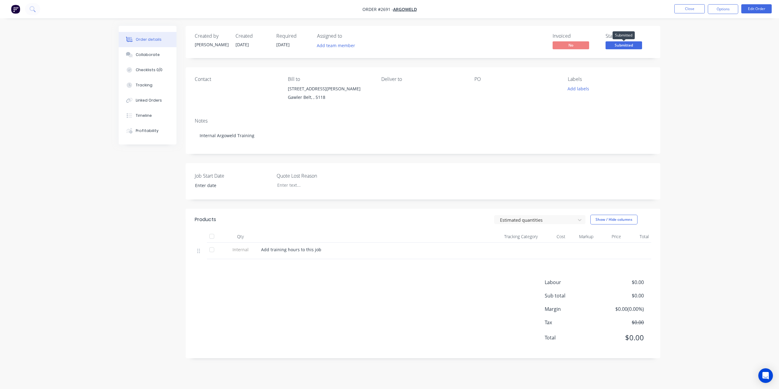
click at [621, 45] on span "Submitted" at bounding box center [623, 45] width 37 height 8
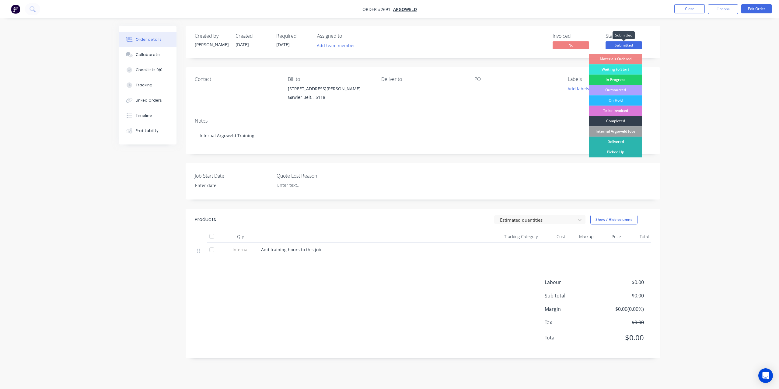
click at [621, 45] on span "Submitted" at bounding box center [623, 45] width 37 height 8
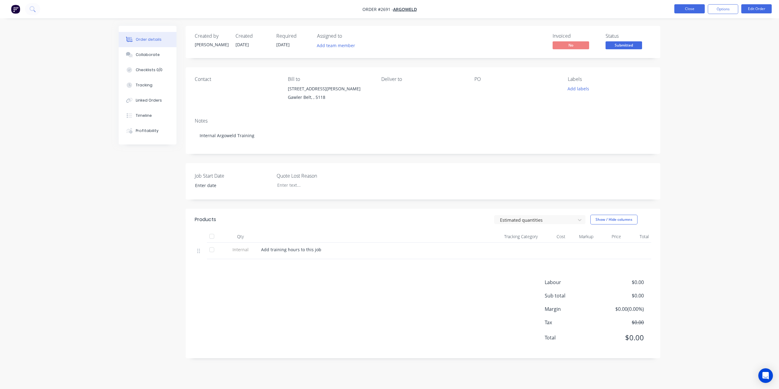
click at [691, 10] on button "Close" at bounding box center [689, 8] width 30 height 9
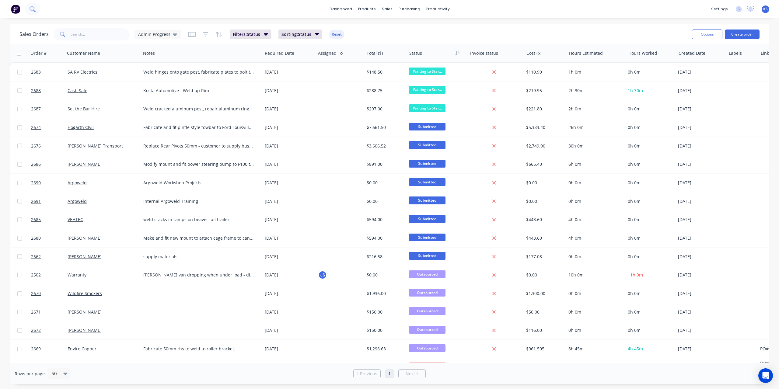
click at [38, 9] on button at bounding box center [32, 9] width 15 height 12
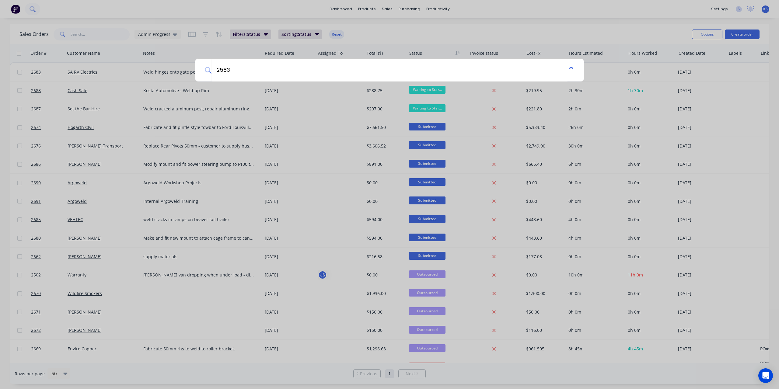
type input "2583"
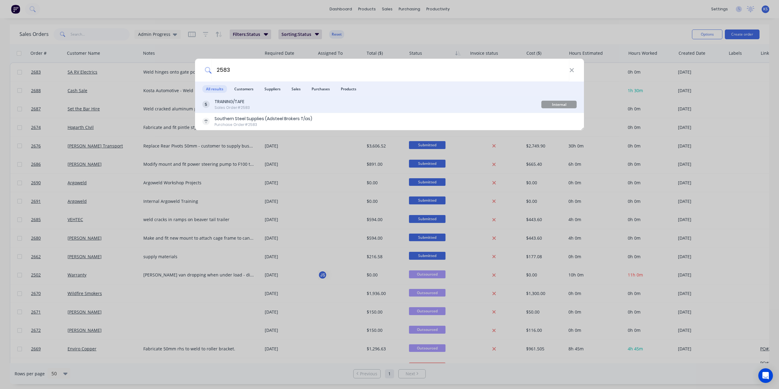
click at [247, 106] on div "Sales Order #2583" at bounding box center [231, 107] width 35 height 5
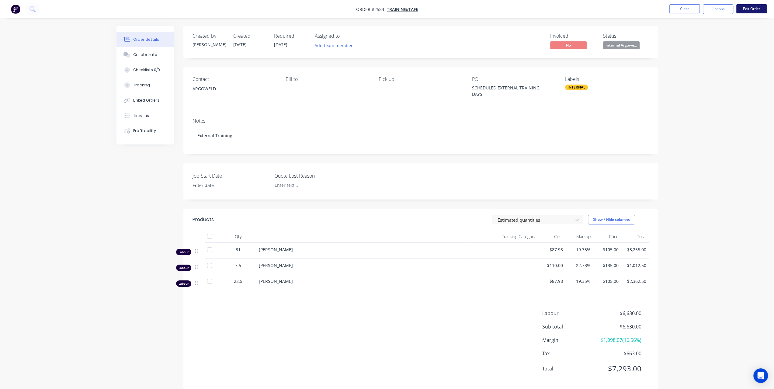
click at [751, 11] on button "Edit Order" at bounding box center [751, 8] width 30 height 9
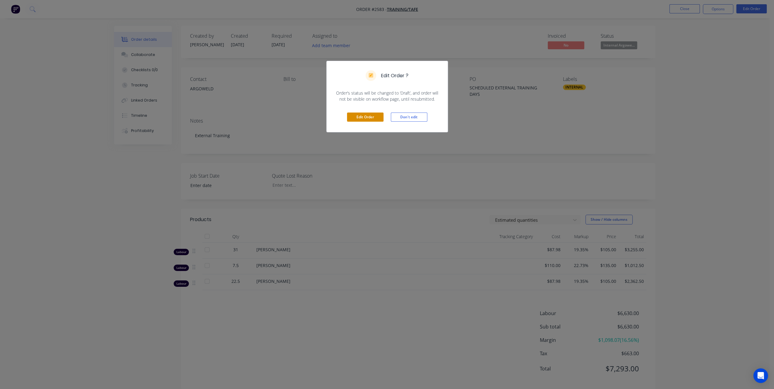
click at [375, 118] on button "Edit Order" at bounding box center [365, 117] width 37 height 9
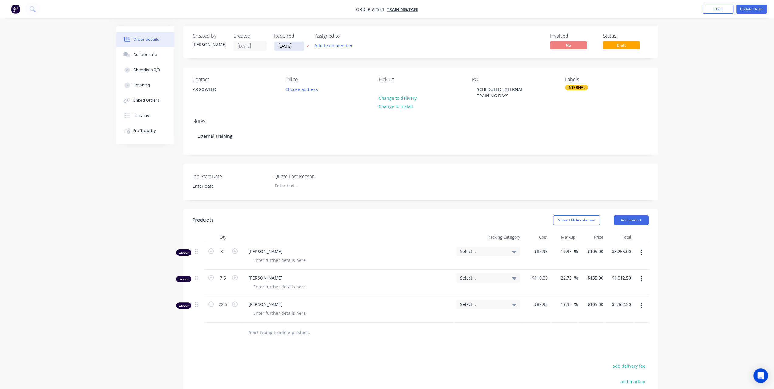
click at [296, 48] on input "[DATE]" at bounding box center [289, 46] width 30 height 9
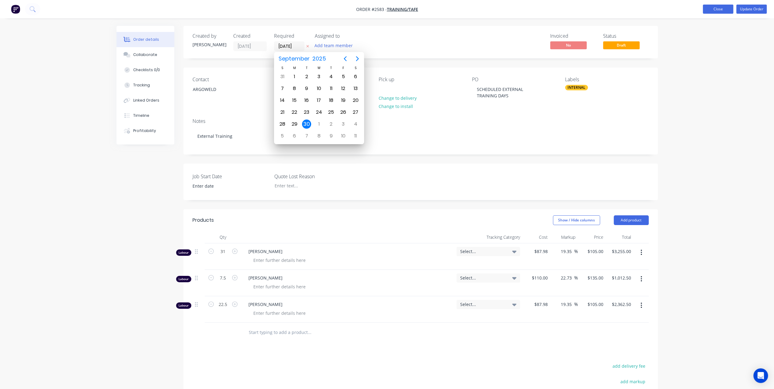
click at [718, 10] on button "Close" at bounding box center [718, 9] width 30 height 9
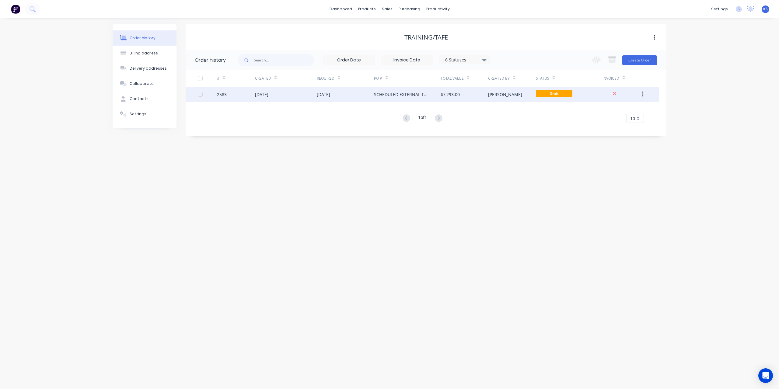
click at [266, 93] on div "08 Aug 2025" at bounding box center [261, 94] width 13 height 6
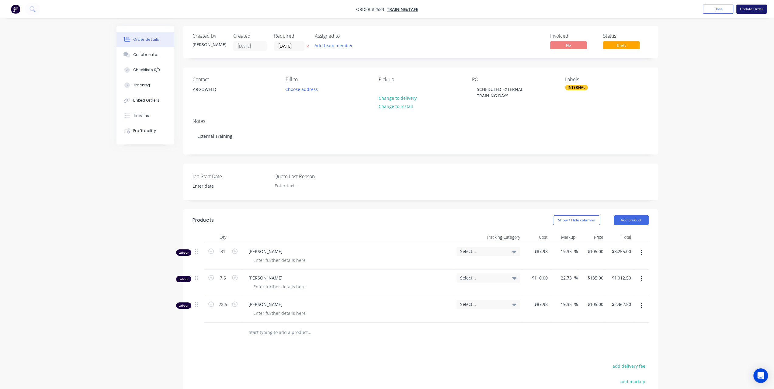
click at [747, 9] on button "Update Order" at bounding box center [751, 9] width 30 height 9
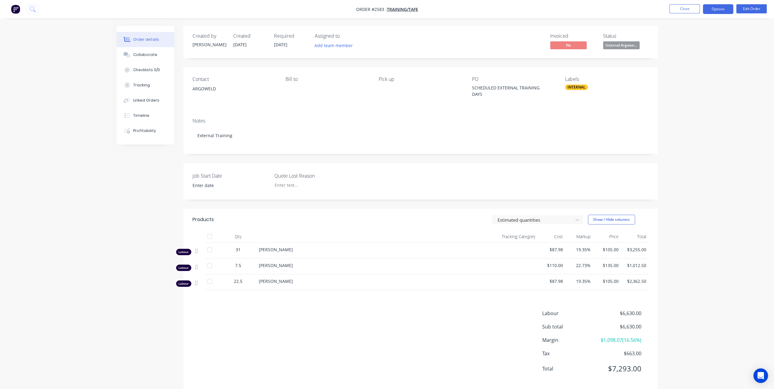
click at [721, 11] on button "Options" at bounding box center [718, 9] width 30 height 10
click at [686, 148] on div "Duplicate" at bounding box center [700, 146] width 56 height 9
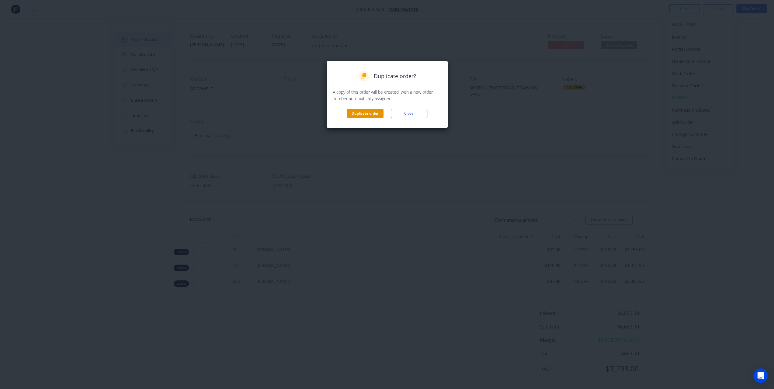
click at [369, 112] on button "Duplicate order" at bounding box center [365, 113] width 37 height 9
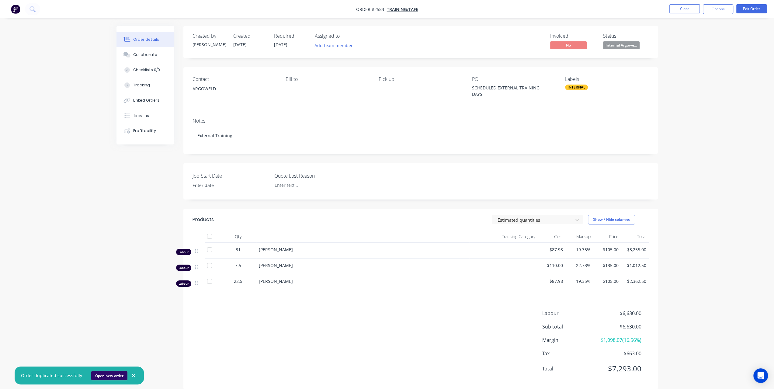
click at [105, 374] on button "Open new order" at bounding box center [109, 375] width 36 height 9
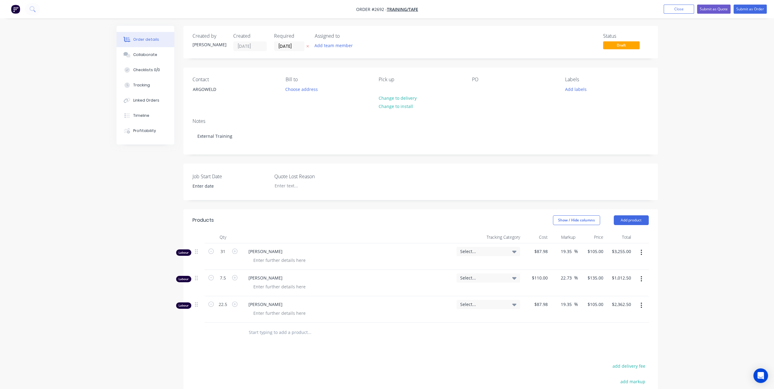
click at [642, 254] on icon "button" at bounding box center [642, 252] width 2 height 7
click at [608, 305] on div "Delete" at bounding box center [620, 305] width 47 height 9
click at [640, 253] on button "button" at bounding box center [641, 252] width 14 height 11
click at [610, 305] on div "Delete" at bounding box center [620, 305] width 47 height 9
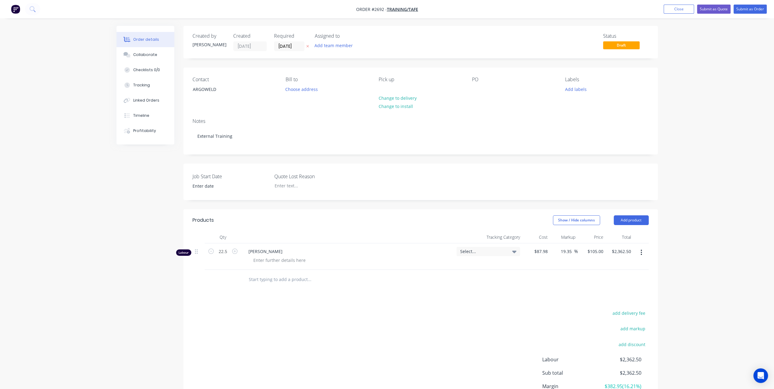
click at [642, 255] on button "button" at bounding box center [641, 252] width 14 height 11
click at [623, 303] on div "Delete" at bounding box center [620, 305] width 47 height 9
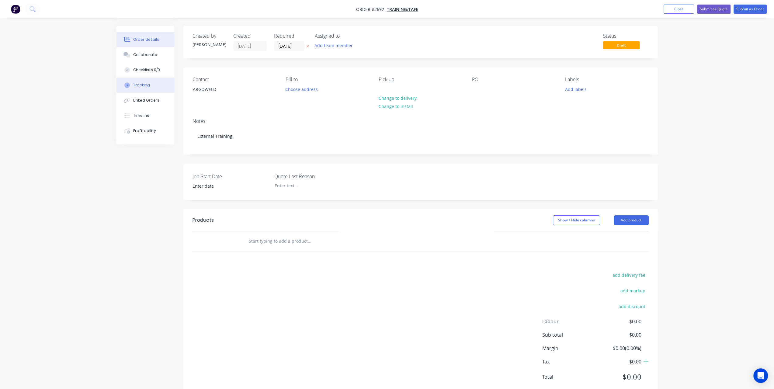
click at [152, 83] on button "Tracking" at bounding box center [146, 85] width 58 height 15
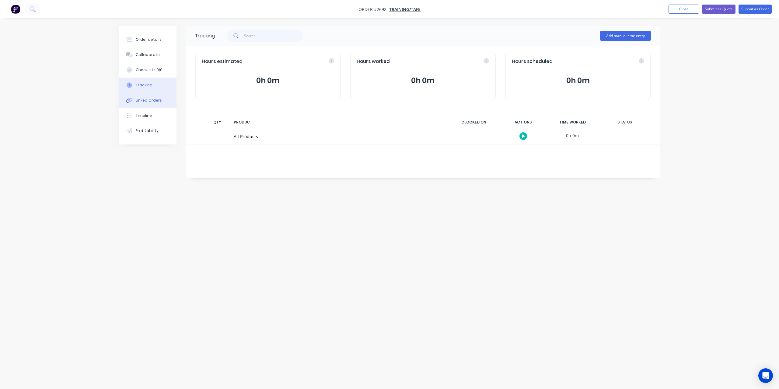
click at [147, 104] on button "Linked Orders" at bounding box center [148, 100] width 58 height 15
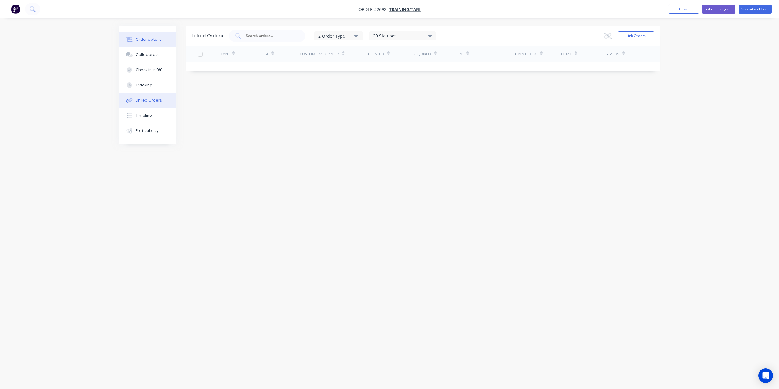
click at [159, 41] on div "Order details" at bounding box center [149, 39] width 26 height 5
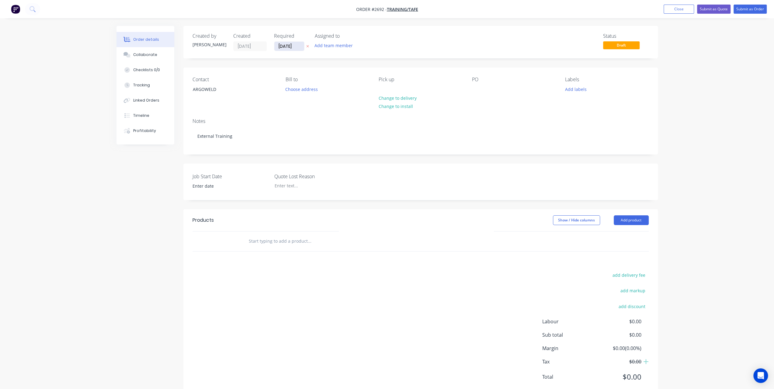
click at [300, 47] on input "[DATE]" at bounding box center [289, 46] width 30 height 9
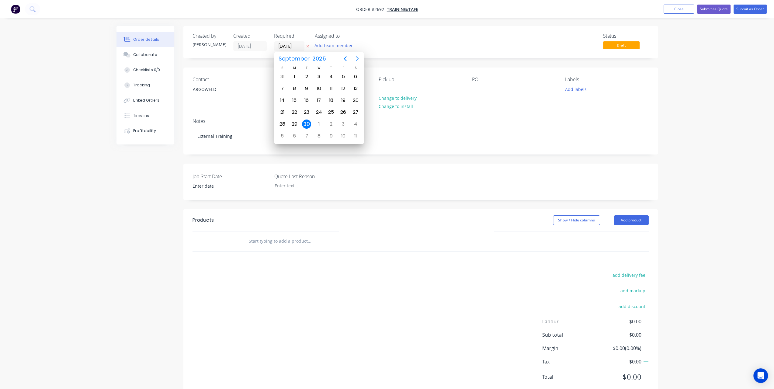
click at [358, 58] on icon "Next page" at bounding box center [357, 58] width 3 height 5
click at [317, 122] on div "31" at bounding box center [319, 124] width 9 height 9
type input "31/12/25"
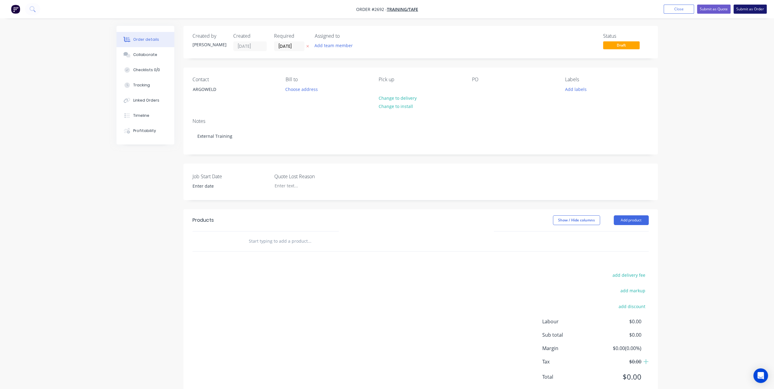
click at [757, 8] on button "Submit as Order" at bounding box center [750, 9] width 33 height 9
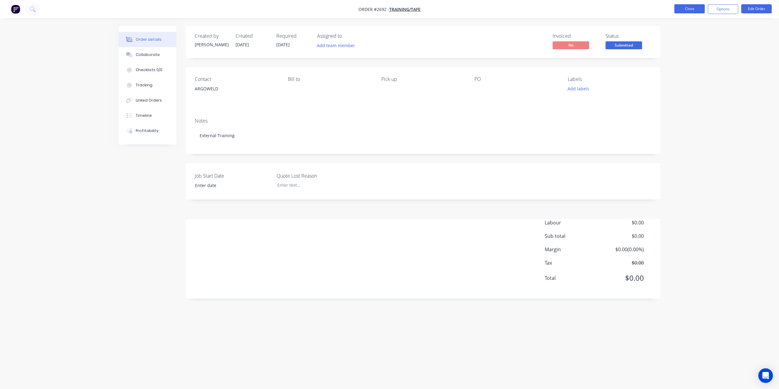
click at [696, 12] on button "Close" at bounding box center [689, 8] width 30 height 9
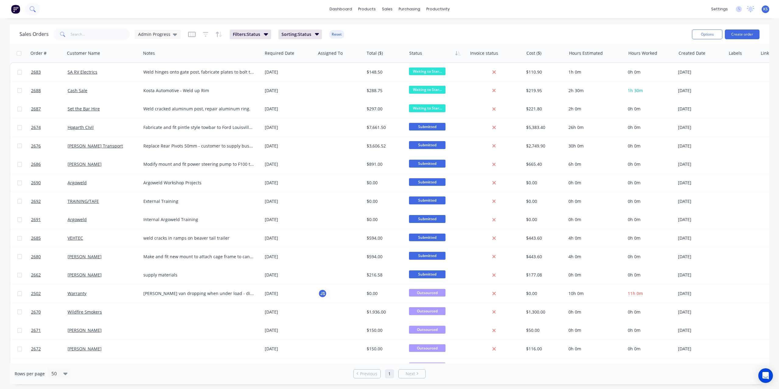
click at [29, 8] on button at bounding box center [32, 9] width 15 height 12
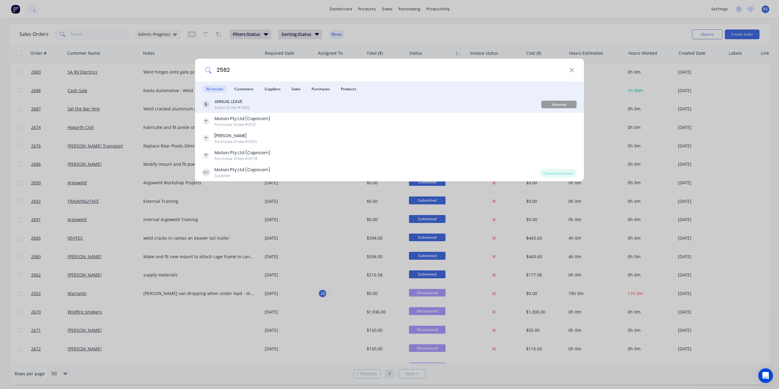
type input "2582"
click at [223, 100] on div "ANNUAL LEAVE" at bounding box center [231, 102] width 35 height 6
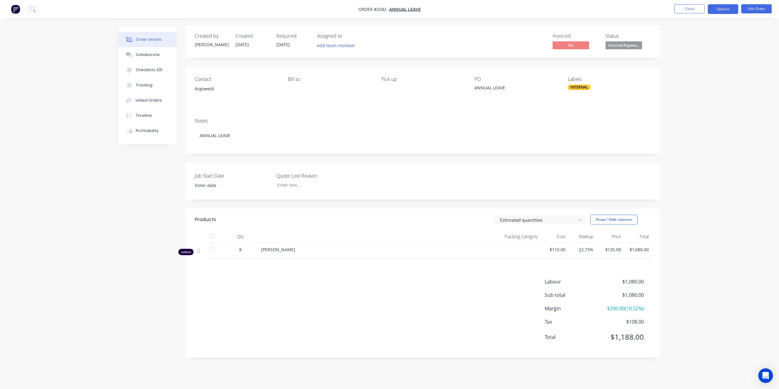
click at [723, 13] on button "Options" at bounding box center [723, 9] width 30 height 10
click at [688, 136] on div "Duplicate" at bounding box center [705, 137] width 56 height 9
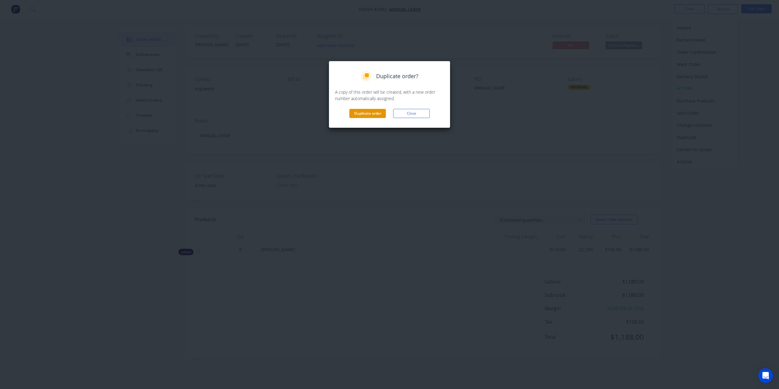
click at [376, 113] on button "Duplicate order" at bounding box center [367, 113] width 37 height 9
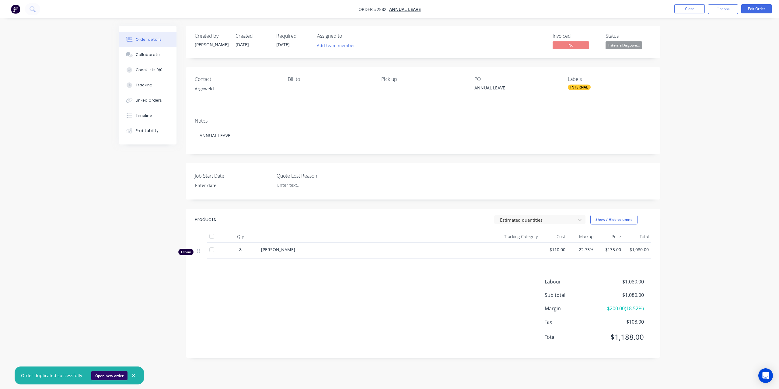
click at [104, 377] on button "Open new order" at bounding box center [109, 375] width 36 height 9
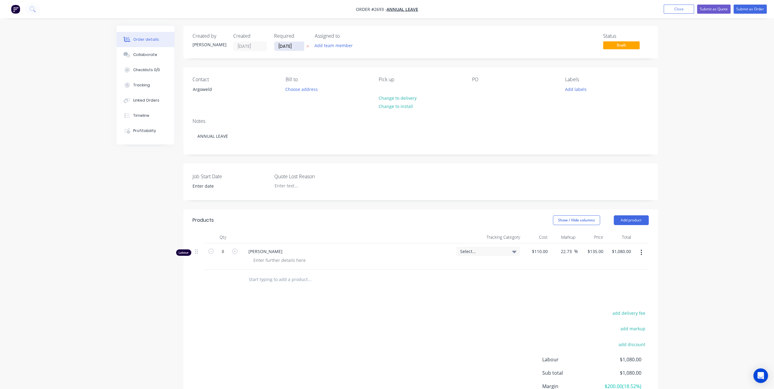
click at [297, 45] on input "[DATE]" at bounding box center [289, 46] width 30 height 9
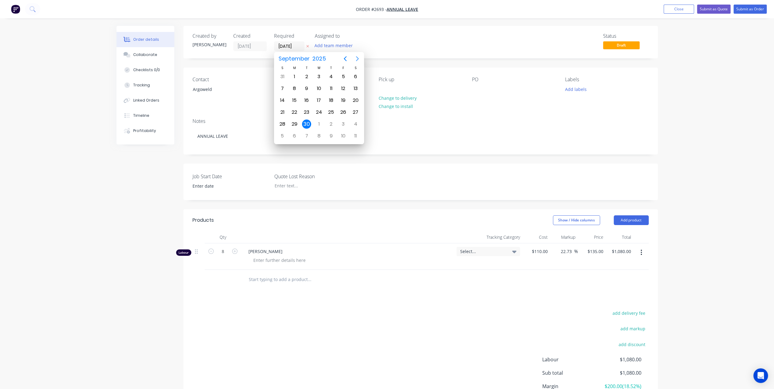
click at [356, 59] on icon "Next page" at bounding box center [357, 58] width 7 height 7
click at [316, 123] on div "31" at bounding box center [319, 124] width 9 height 9
type input "[DATE]"
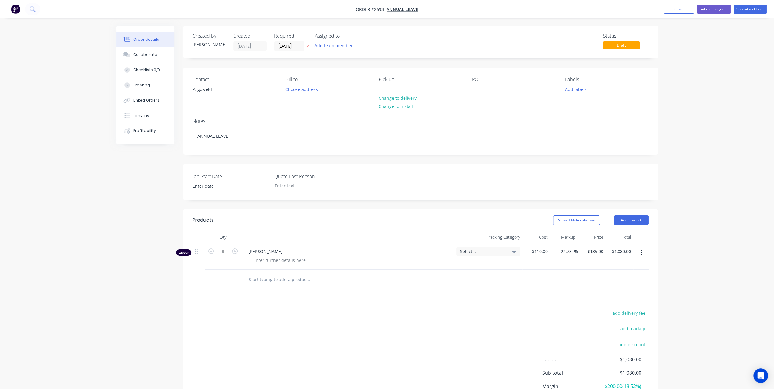
click at [644, 251] on button "button" at bounding box center [641, 252] width 14 height 11
click at [605, 306] on div "Delete" at bounding box center [620, 305] width 47 height 9
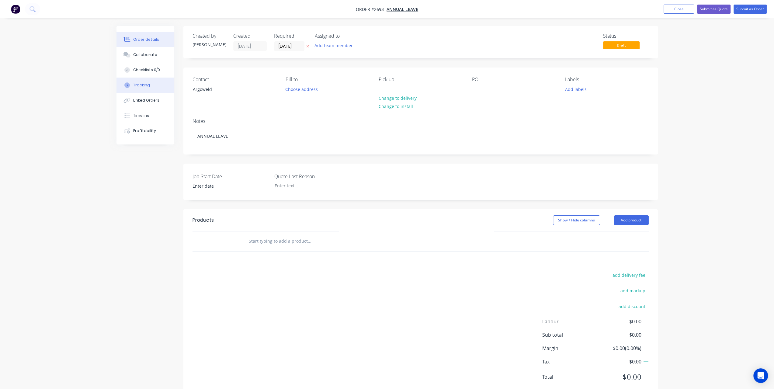
click at [137, 87] on div "Tracking" at bounding box center [141, 84] width 17 height 5
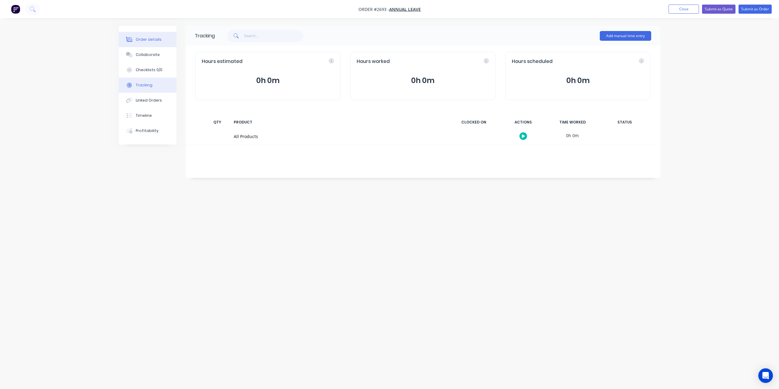
click at [145, 40] on div "Order details" at bounding box center [149, 39] width 26 height 5
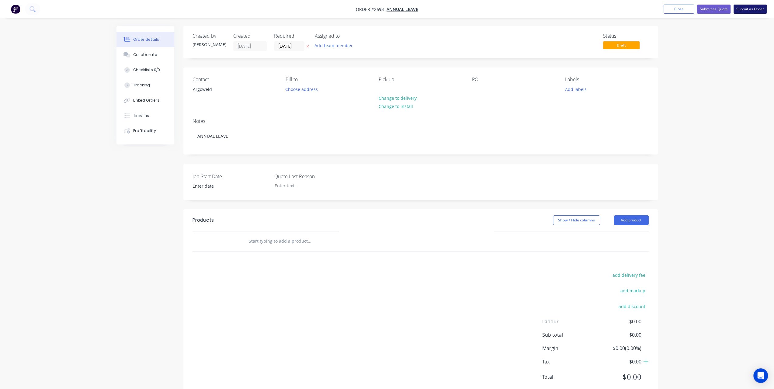
click at [751, 6] on button "Submit as Order" at bounding box center [750, 9] width 33 height 9
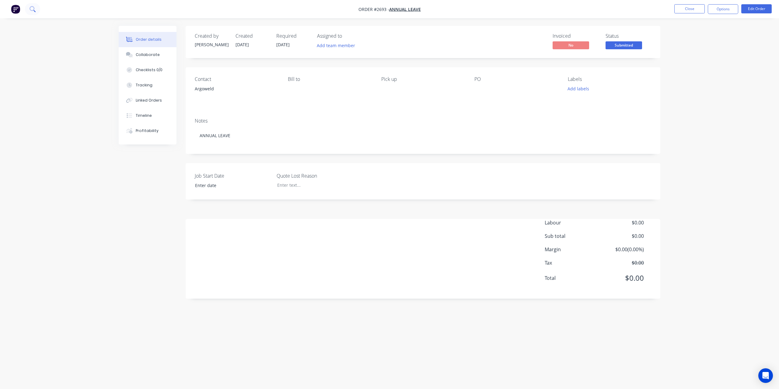
click at [34, 11] on icon at bounding box center [33, 9] width 6 height 6
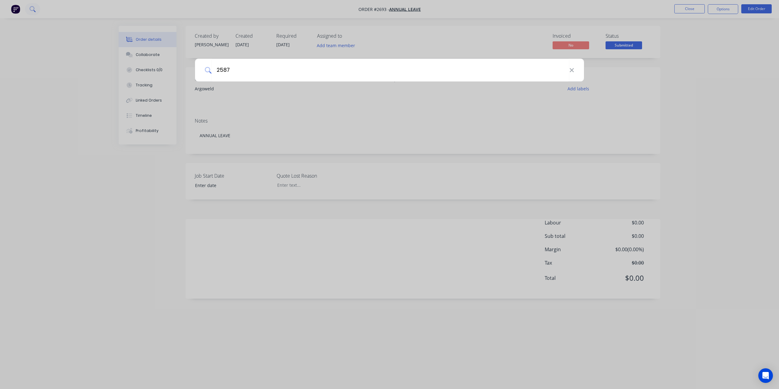
type input "2587"
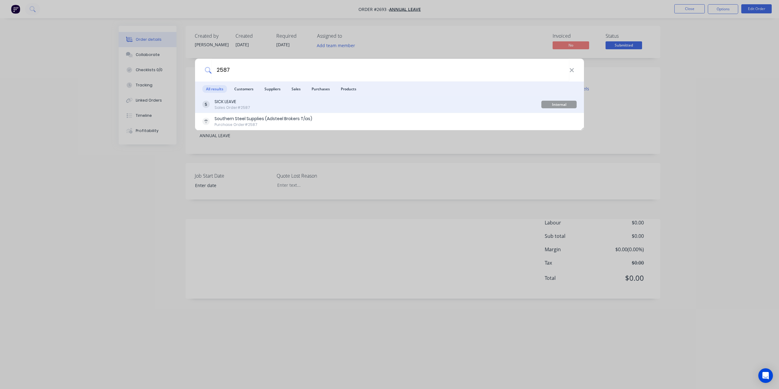
click at [233, 104] on div "SICK LEAVE" at bounding box center [232, 102] width 36 height 6
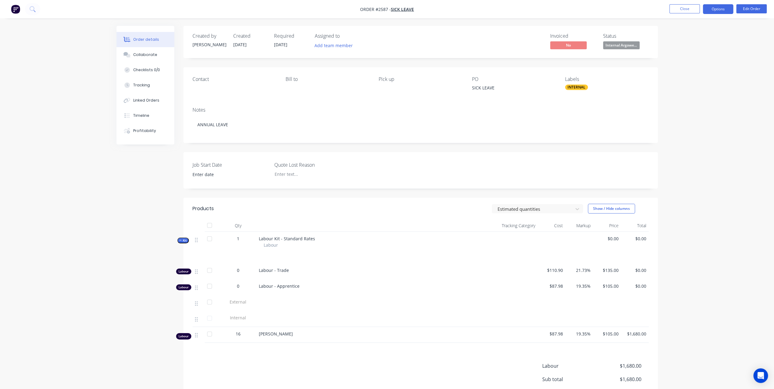
click at [714, 12] on button "Options" at bounding box center [718, 9] width 30 height 10
click at [680, 146] on div "Duplicate" at bounding box center [700, 146] width 56 height 9
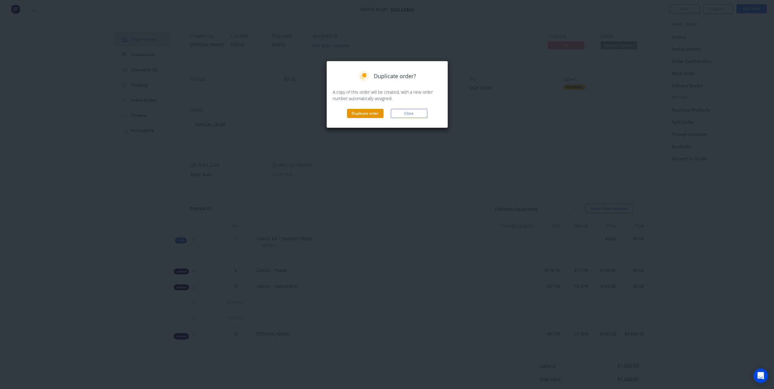
click at [368, 113] on button "Duplicate order" at bounding box center [365, 113] width 37 height 9
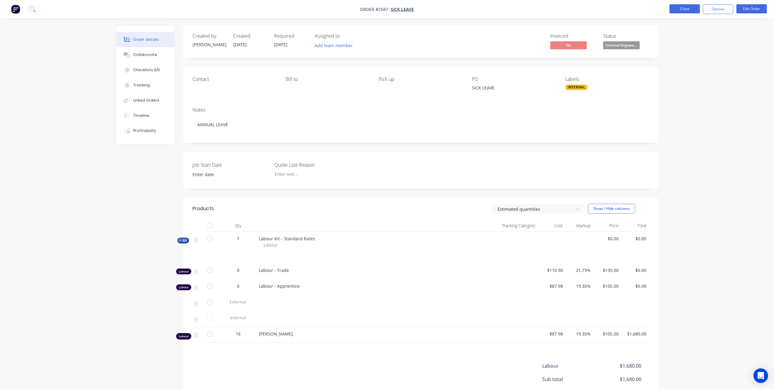
click at [682, 7] on button "Close" at bounding box center [685, 8] width 30 height 9
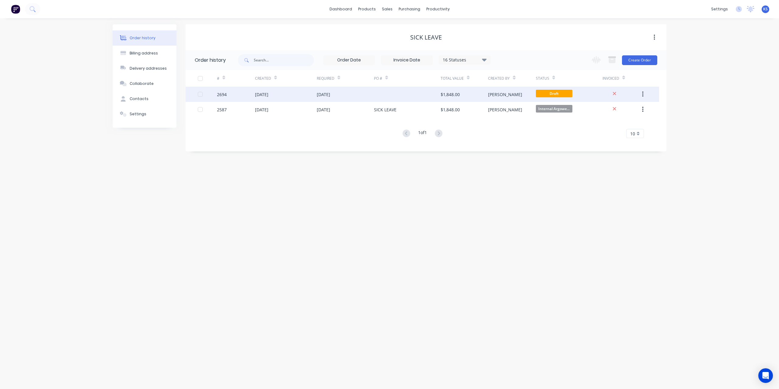
click at [274, 99] on div "[DATE]" at bounding box center [286, 94] width 62 height 15
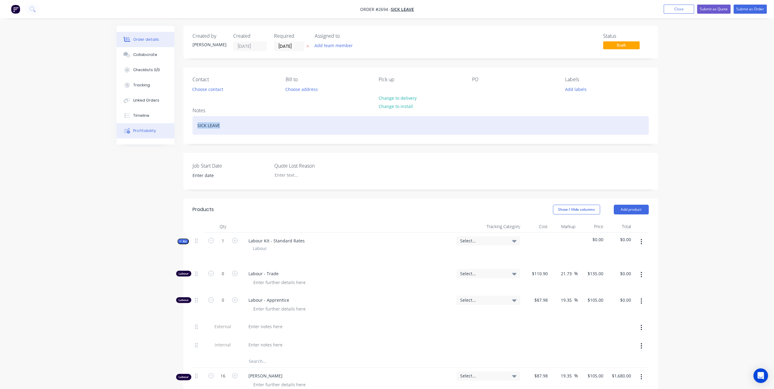
drag, startPoint x: 232, startPoint y: 124, endPoint x: 123, endPoint y: 124, distance: 108.9
click at [123, 124] on div "Order details Collaborate Checklists 0/0 Tracking Linked Orders Timeline Profit…" at bounding box center [387, 297] width 554 height 543
copy div "SICK LEAVE"
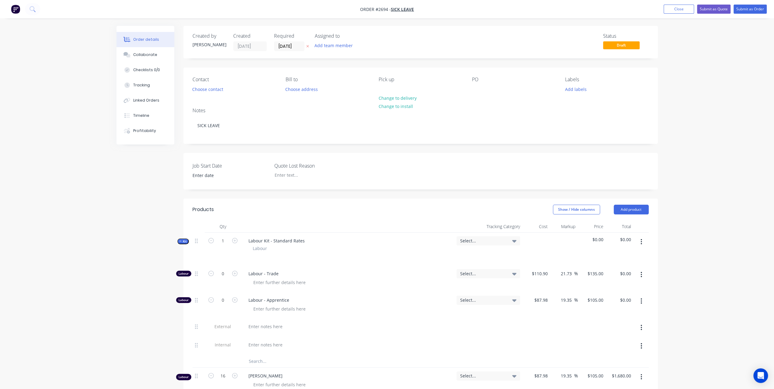
click at [491, 89] on div "PO" at bounding box center [513, 85] width 83 height 17
click at [476, 89] on div at bounding box center [477, 89] width 10 height 9
paste div
click at [308, 40] on div "Created by Karin Created 30/09/25 Required 30/09/25 Assigned to Add team member" at bounding box center [284, 42] width 183 height 18
click at [293, 47] on input "[DATE]" at bounding box center [289, 46] width 30 height 9
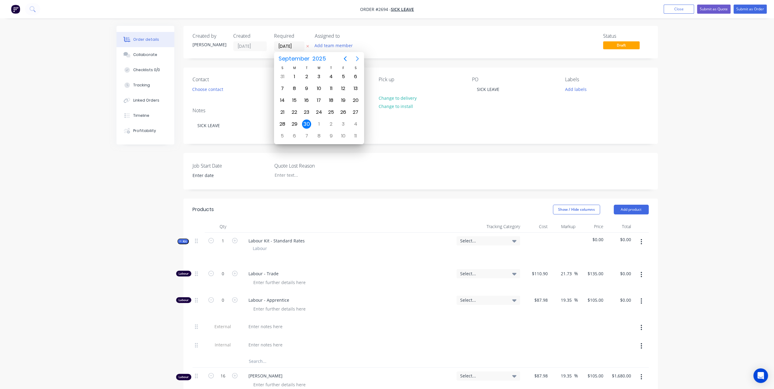
click at [361, 58] on icon "Next page" at bounding box center [357, 58] width 7 height 7
click at [320, 126] on div "31" at bounding box center [319, 124] width 9 height 9
type input "31/12/25"
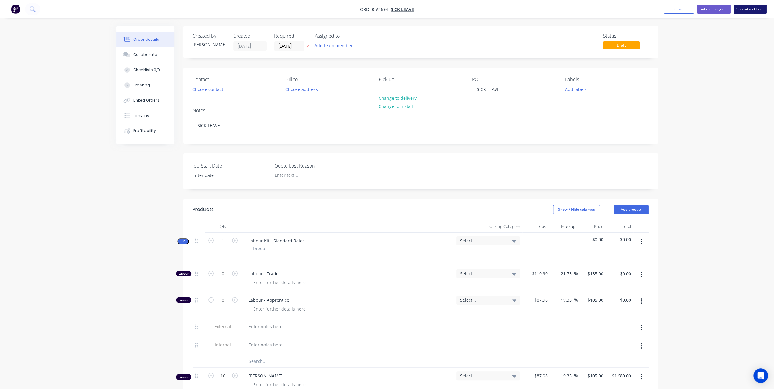
click at [745, 10] on button "Submit as Order" at bounding box center [750, 9] width 33 height 9
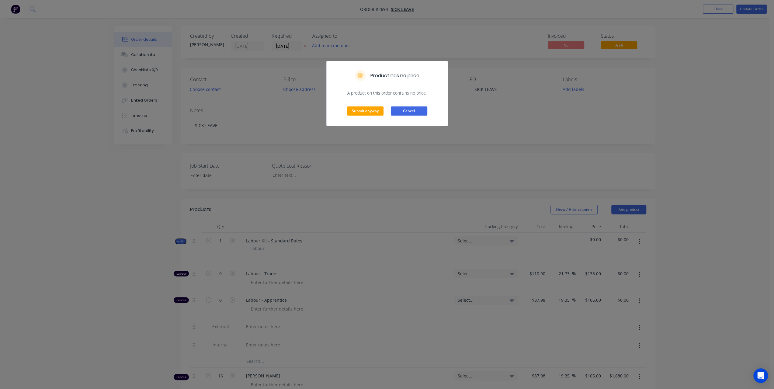
click at [407, 112] on button "Cancel" at bounding box center [409, 110] width 37 height 9
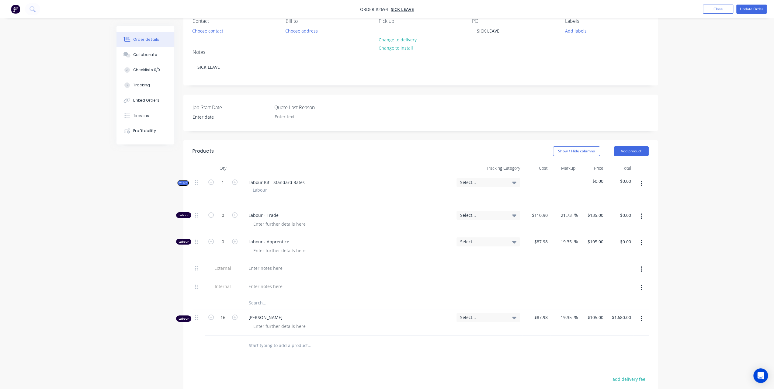
scroll to position [122, 0]
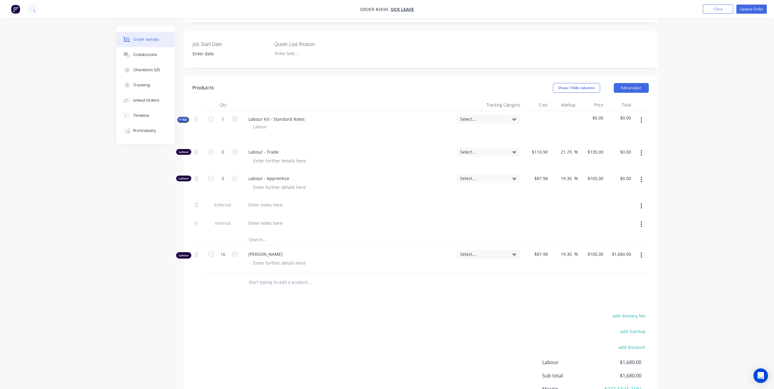
click at [642, 252] on icon "button" at bounding box center [642, 255] width 2 height 7
click at [609, 309] on div "Delete" at bounding box center [620, 307] width 47 height 9
click at [642, 121] on icon "button" at bounding box center [642, 120] width 2 height 7
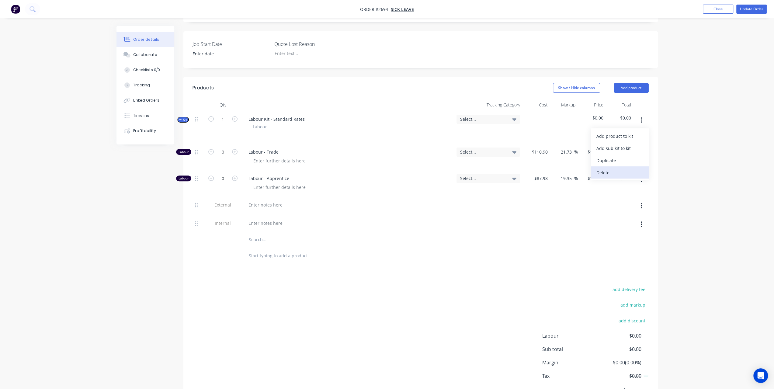
click at [611, 174] on div "Delete" at bounding box center [620, 172] width 47 height 9
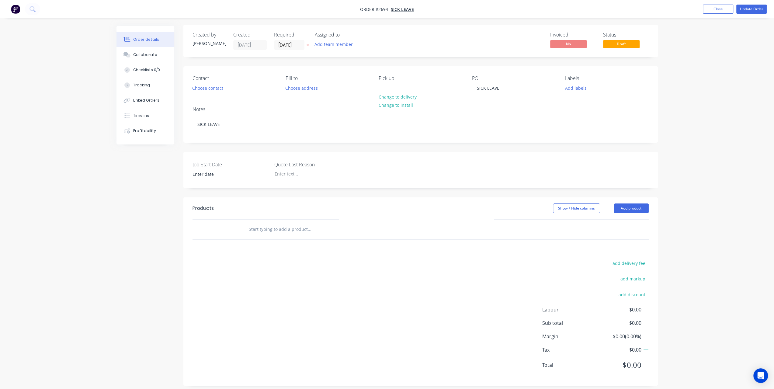
scroll to position [0, 0]
click at [147, 83] on div "Tracking" at bounding box center [141, 84] width 17 height 5
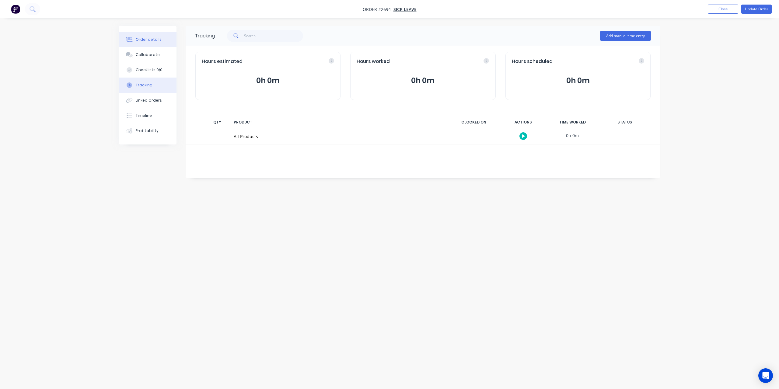
click at [145, 42] on div "Order details" at bounding box center [149, 39] width 26 height 5
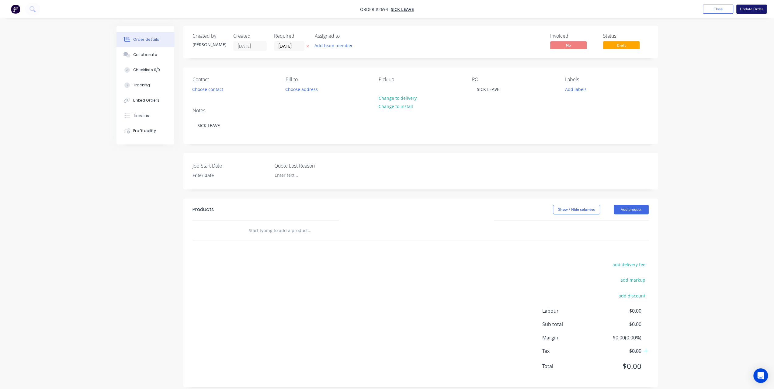
click at [754, 11] on button "Update Order" at bounding box center [751, 9] width 30 height 9
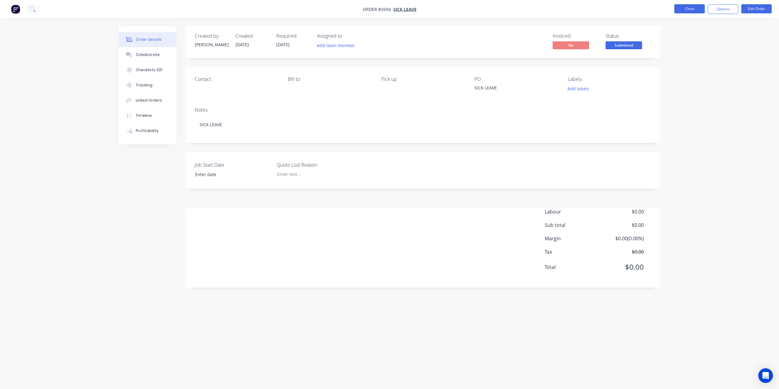
click at [691, 10] on button "Close" at bounding box center [689, 8] width 30 height 9
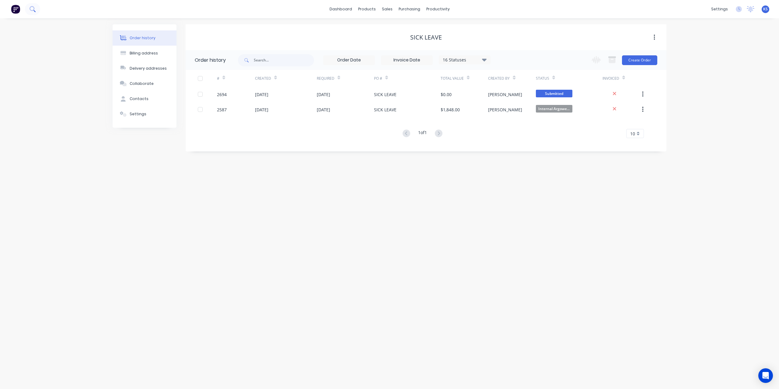
click at [31, 8] on icon at bounding box center [33, 9] width 6 height 6
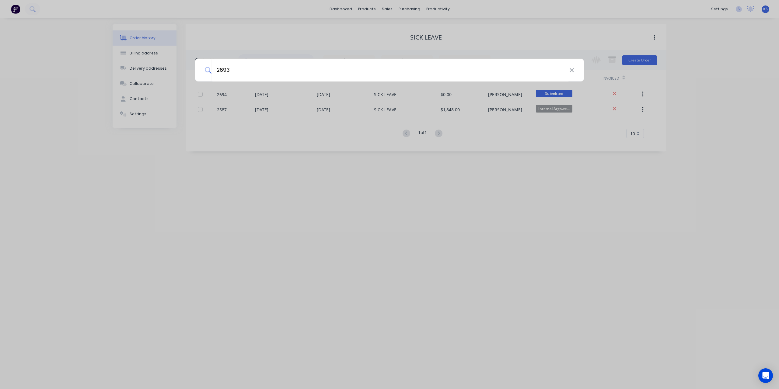
type input "2693"
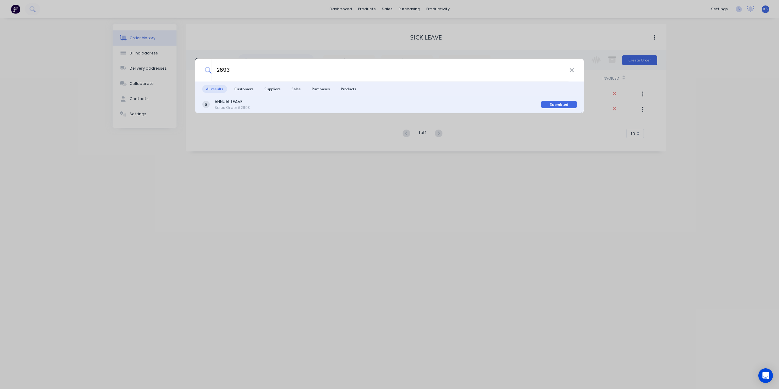
click at [241, 106] on div "Sales Order #2693" at bounding box center [231, 107] width 35 height 5
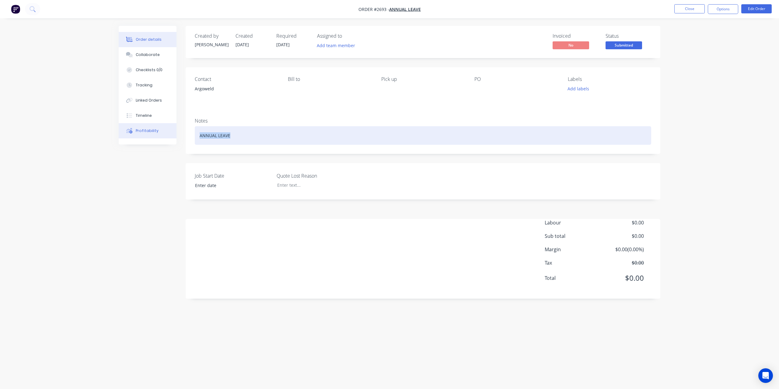
drag, startPoint x: 235, startPoint y: 140, endPoint x: 174, endPoint y: 133, distance: 61.3
click at [174, 133] on div "Order details Collaborate Checklists 0/0 Tracking Linked Orders Timeline Profit…" at bounding box center [390, 183] width 554 height 314
copy div "ANNUAL LEAVE"
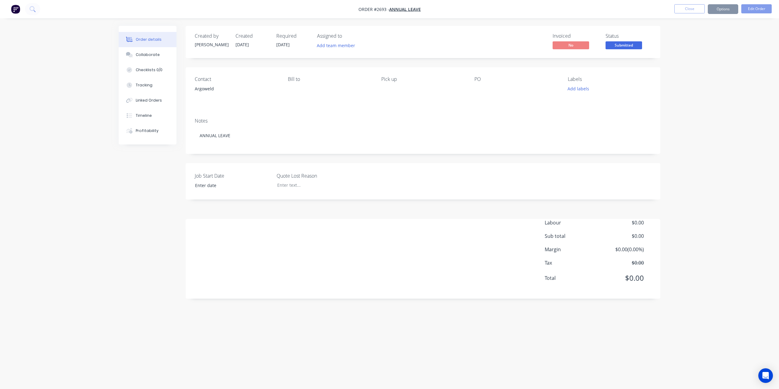
click at [477, 87] on div at bounding box center [512, 89] width 76 height 9
click at [480, 87] on div at bounding box center [512, 89] width 76 height 9
click at [478, 89] on div at bounding box center [512, 89] width 76 height 9
click at [754, 5] on button "Edit Order" at bounding box center [756, 8] width 30 height 9
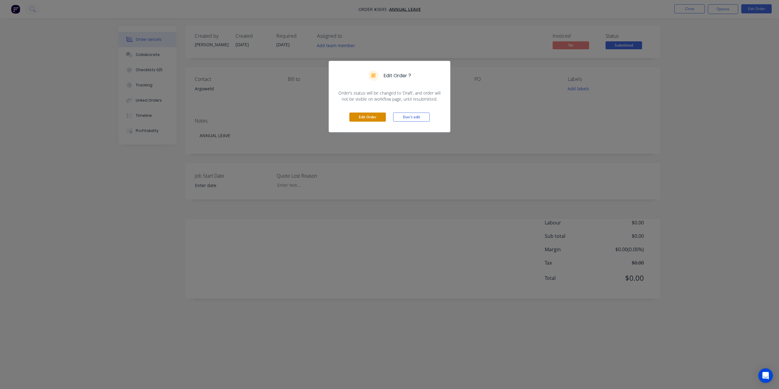
click at [365, 114] on button "Edit Order" at bounding box center [367, 117] width 37 height 9
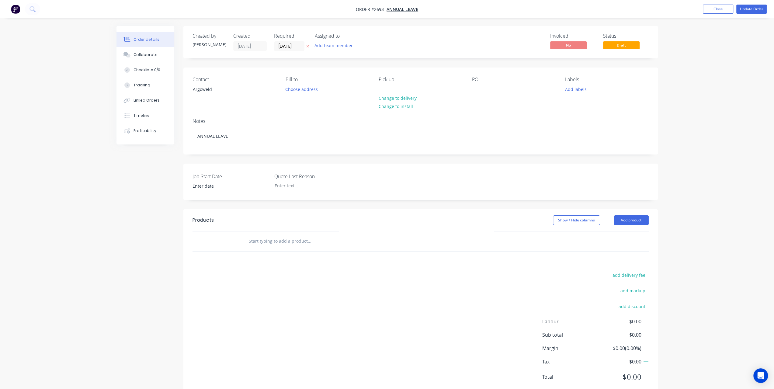
click at [461, 91] on div "Pick up Change to delivery Change to install" at bounding box center [420, 91] width 83 height 28
click at [481, 91] on div at bounding box center [477, 89] width 10 height 9
paste div
click at [761, 8] on button "Update Order" at bounding box center [751, 9] width 30 height 9
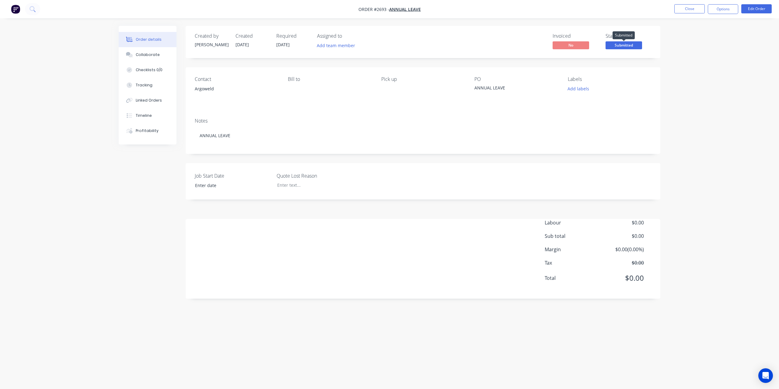
click at [628, 46] on span "Submitted" at bounding box center [623, 45] width 37 height 8
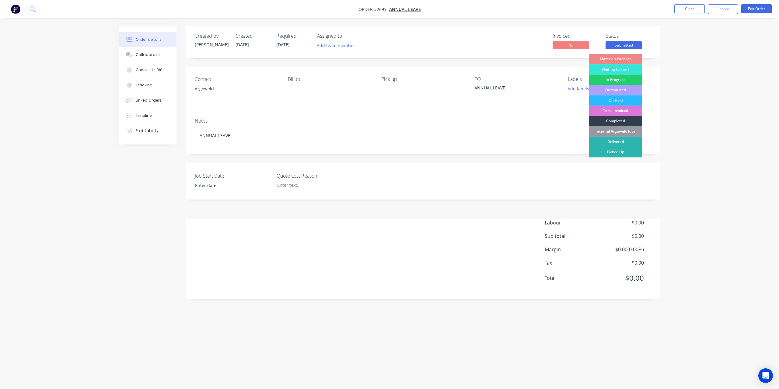
click at [619, 132] on div "Internal Argoweld Jobs" at bounding box center [615, 131] width 53 height 10
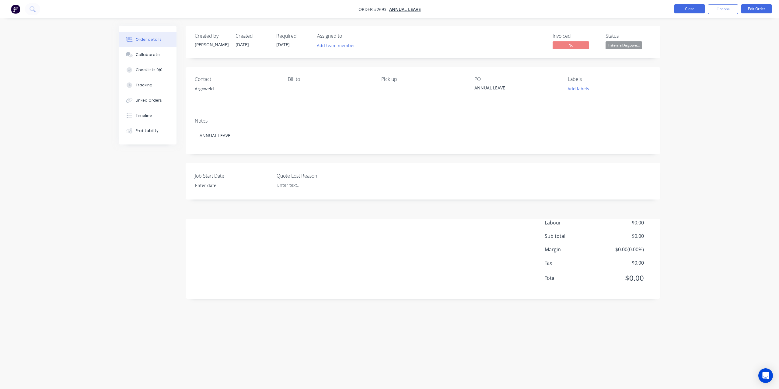
click at [688, 11] on button "Close" at bounding box center [689, 8] width 30 height 9
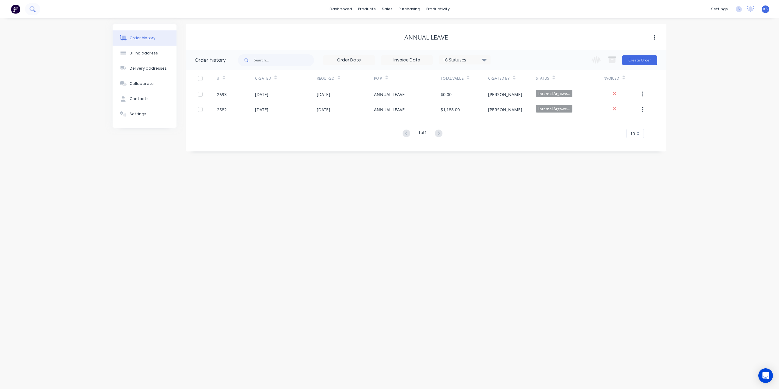
click at [33, 10] on icon at bounding box center [32, 8] width 5 height 5
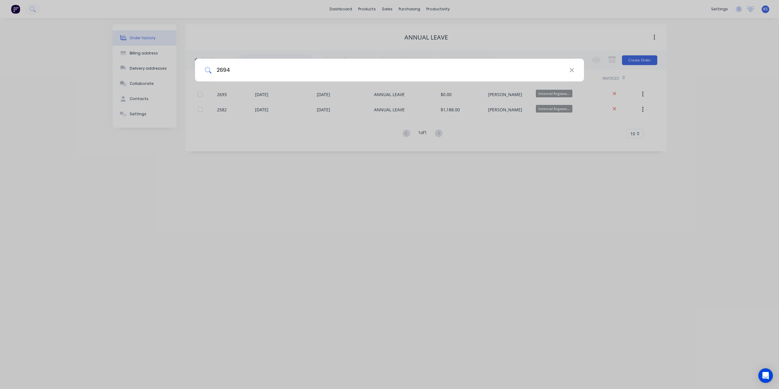
type input "2694"
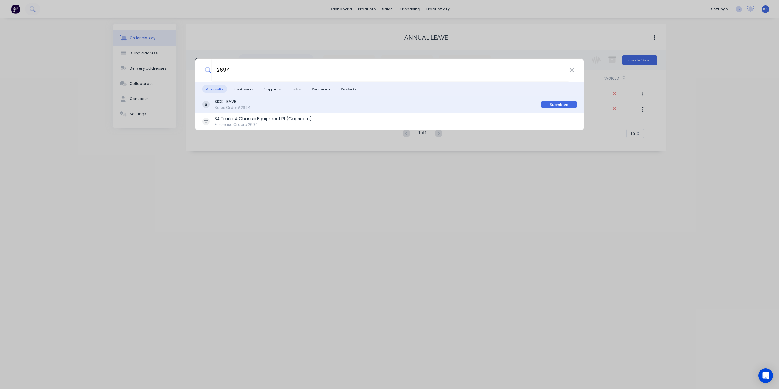
click at [225, 101] on div "SICK LEAVE" at bounding box center [232, 102] width 36 height 6
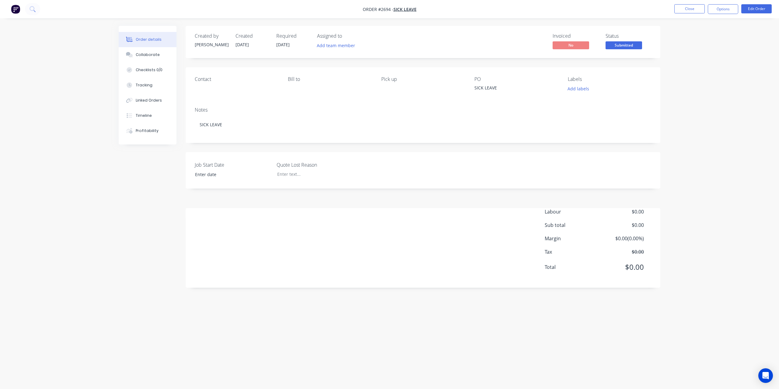
click at [624, 43] on span "Submitted" at bounding box center [623, 45] width 37 height 8
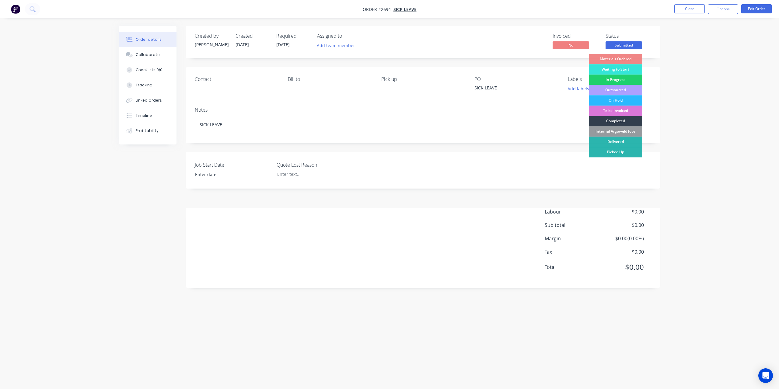
click at [609, 132] on div "Internal Argoweld Jobs" at bounding box center [615, 131] width 53 height 10
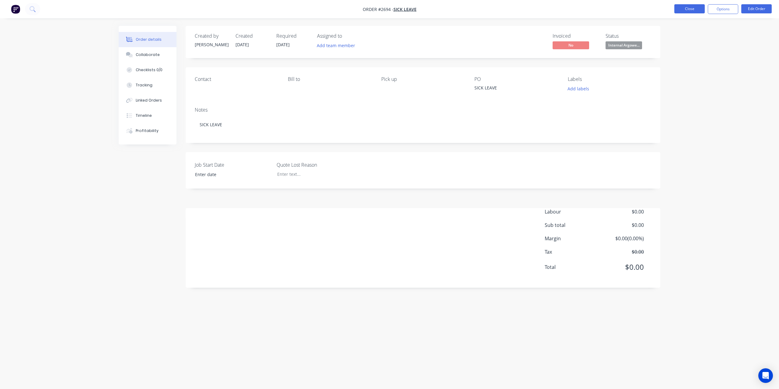
click at [697, 10] on button "Close" at bounding box center [689, 8] width 30 height 9
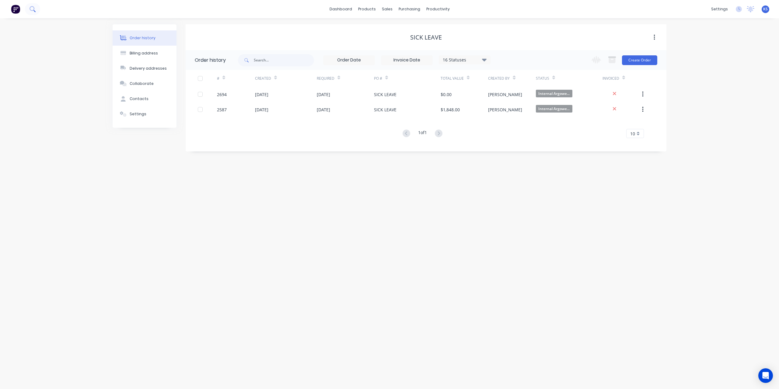
click at [27, 10] on button at bounding box center [32, 9] width 15 height 12
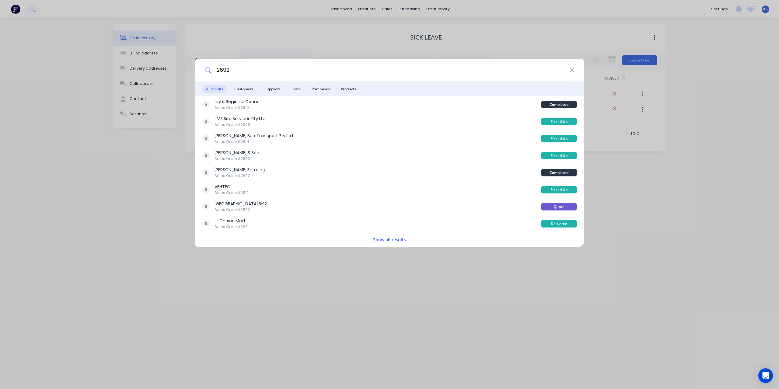
type input "2692"
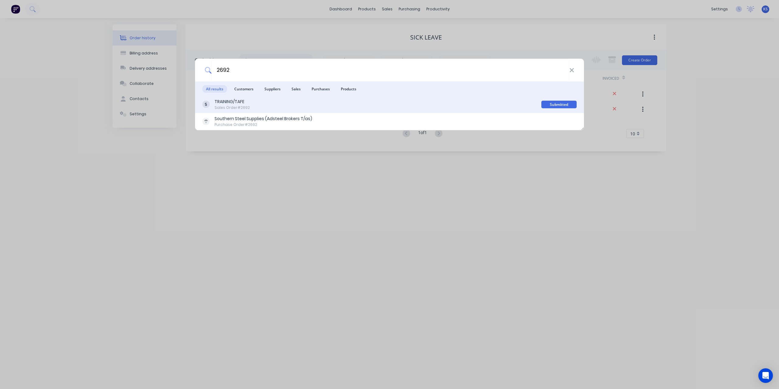
click at [237, 102] on div "TRAINING/TAFE" at bounding box center [231, 102] width 35 height 6
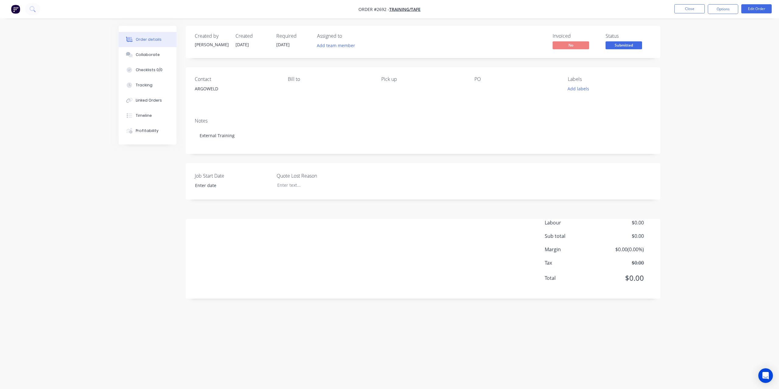
drag, startPoint x: 388, startPoint y: 10, endPoint x: 440, endPoint y: 9, distance: 51.4
click at [440, 9] on nav "Order #2692 - TRAINING/TAFE Close Options Edit Order" at bounding box center [389, 9] width 779 height 18
click at [479, 88] on div at bounding box center [512, 89] width 76 height 9
click at [750, 10] on button "Edit Order" at bounding box center [756, 8] width 30 height 9
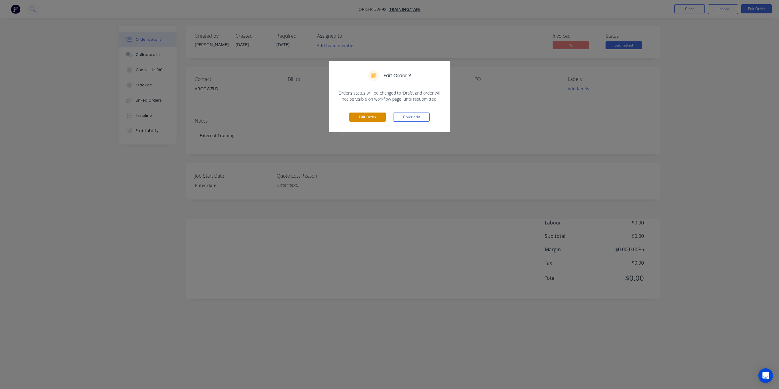
click at [372, 113] on button "Edit Order" at bounding box center [367, 117] width 37 height 9
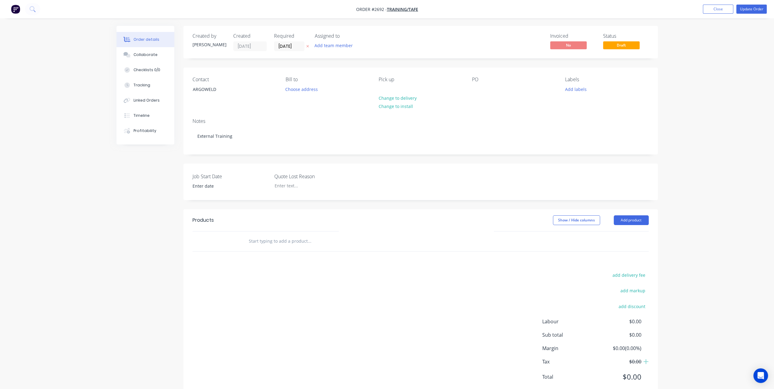
click at [482, 84] on div "PO" at bounding box center [513, 91] width 83 height 28
click at [480, 88] on div at bounding box center [477, 89] width 10 height 9
click at [744, 10] on button "Update Order" at bounding box center [751, 9] width 30 height 9
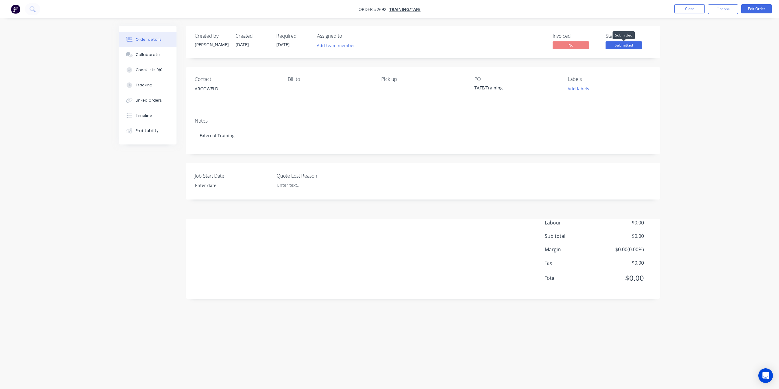
click at [624, 42] on span "Submitted" at bounding box center [623, 45] width 37 height 8
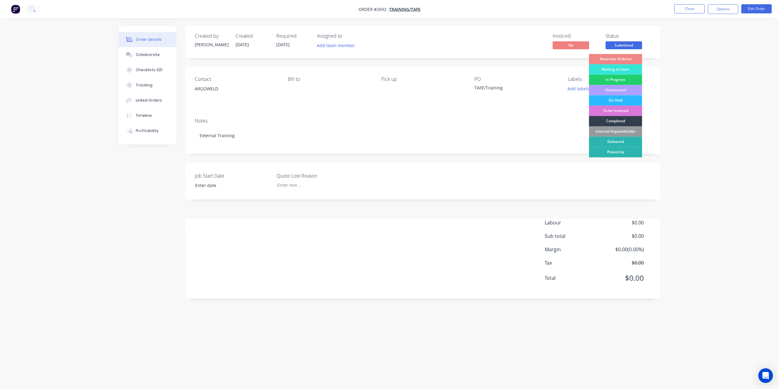
click at [605, 134] on div "Internal Argoweld Jobs" at bounding box center [615, 131] width 53 height 10
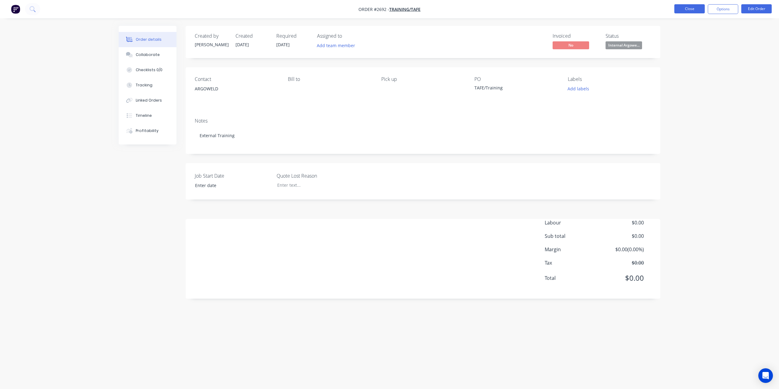
click at [689, 10] on button "Close" at bounding box center [689, 8] width 30 height 9
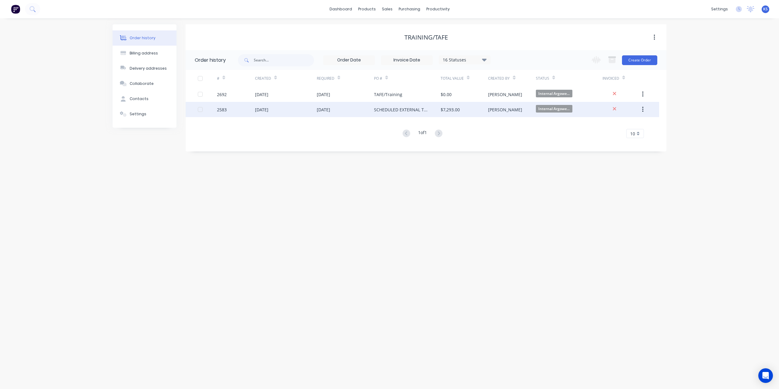
click at [388, 112] on div "SCHEDULED EXTERNAL TRAINING DAYS" at bounding box center [401, 109] width 54 height 6
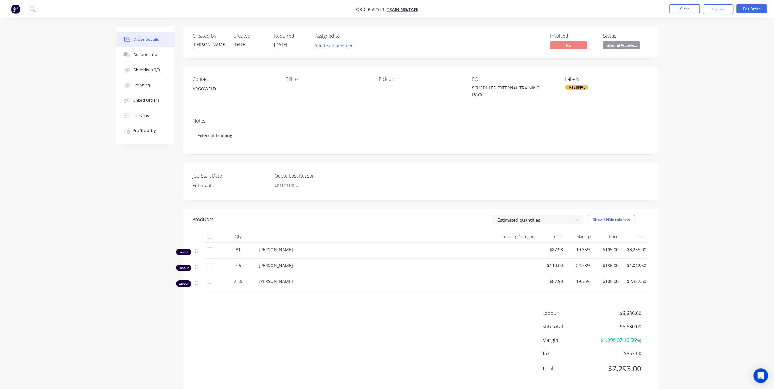
click at [483, 92] on div "SCHEDULED EXTERNAL TRAINING DAYS" at bounding box center [510, 91] width 76 height 13
drag, startPoint x: 483, startPoint y: 94, endPoint x: 465, endPoint y: 100, distance: 19.1
click at [465, 100] on div "Contact ARGOWELD Bill to Pick up PO SCHEDULED EXTERNAL TRAINING DAYS Labels INT…" at bounding box center [420, 90] width 475 height 46
click at [492, 96] on div "SCHEDULED EXTERNAL TRAINING DAYS" at bounding box center [510, 91] width 76 height 13
click at [471, 91] on div "Contact ARGOWELD Bill to Pick up PO SCHEDULED EXTERNAL TRAINING DAYS Labels INT…" at bounding box center [420, 90] width 475 height 46
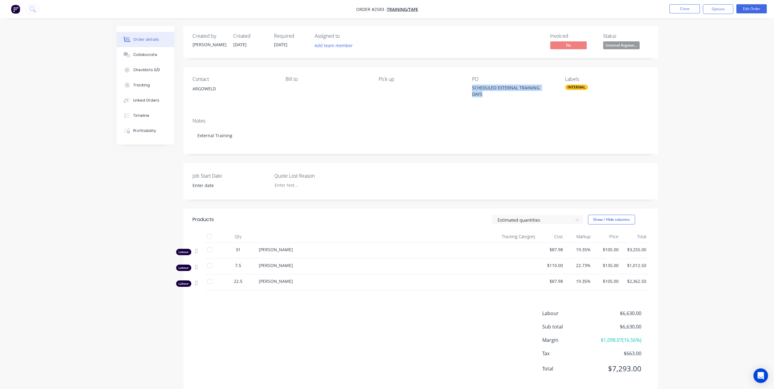
drag, startPoint x: 472, startPoint y: 87, endPoint x: 485, endPoint y: 98, distance: 16.6
click at [485, 98] on div "PO SCHEDULED EXTERNAL TRAINING DAYS" at bounding box center [513, 90] width 83 height 28
copy div "SCHEDULED EXTERNAL TRAINING DAYS"
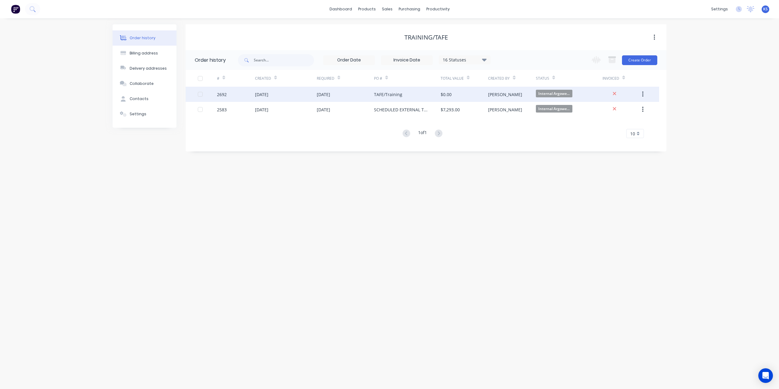
click at [397, 95] on div "TAFE/Training" at bounding box center [388, 94] width 28 height 6
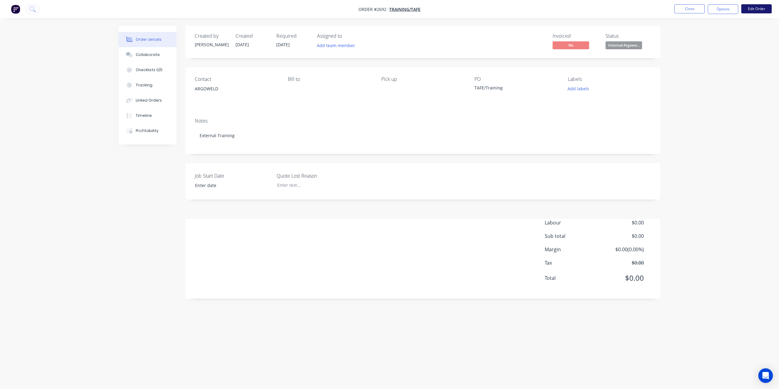
click at [758, 5] on button "Edit Order" at bounding box center [756, 8] width 30 height 9
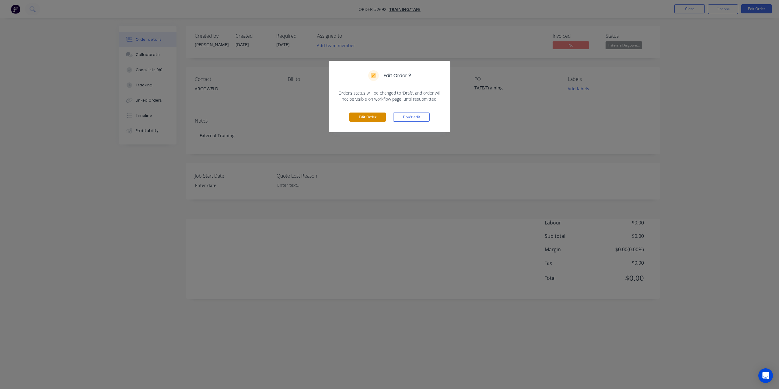
click at [374, 114] on button "Edit Order" at bounding box center [367, 117] width 37 height 9
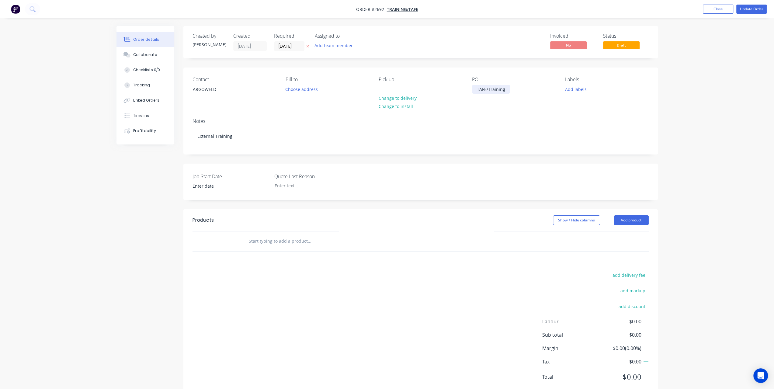
click at [503, 88] on div "TAFE/Training" at bounding box center [491, 89] width 38 height 9
drag, startPoint x: 504, startPoint y: 89, endPoint x: 380, endPoint y: 92, distance: 124.2
click at [380, 92] on div "Contact ARGOWELD Bill to Choose address Pick up Change to delivery Change to in…" at bounding box center [420, 91] width 475 height 46
paste div
click at [747, 9] on button "Update Order" at bounding box center [751, 9] width 30 height 9
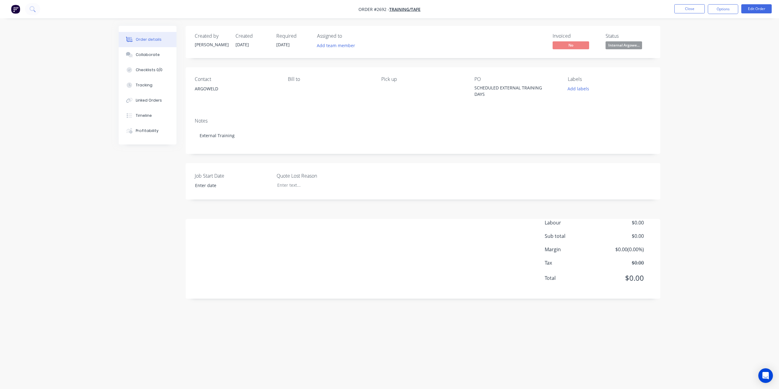
click at [742, 92] on div "Order details Collaborate Checklists 0/0 Tracking Linked Orders Timeline Profit…" at bounding box center [389, 194] width 779 height 389
click at [36, 10] on button at bounding box center [32, 9] width 15 height 12
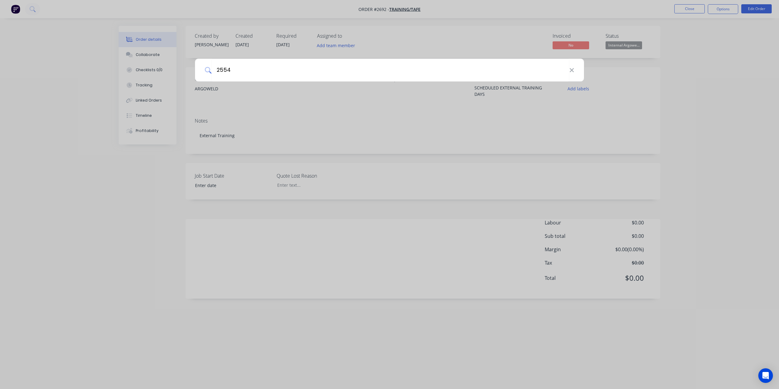
type input "2554"
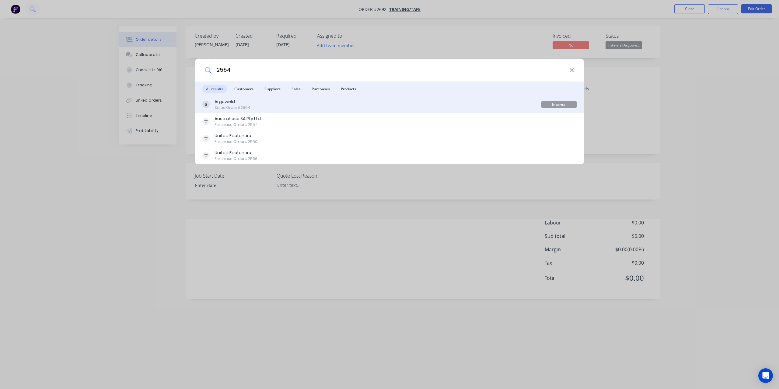
click at [243, 103] on div "Argoweld" at bounding box center [232, 102] width 36 height 6
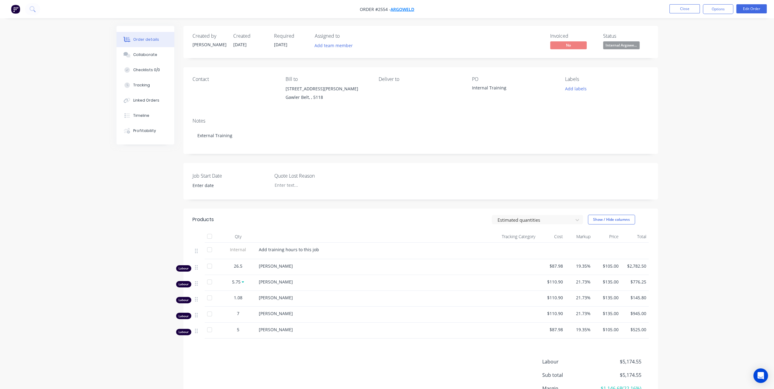
click at [408, 8] on span "Argoweld" at bounding box center [403, 9] width 24 height 6
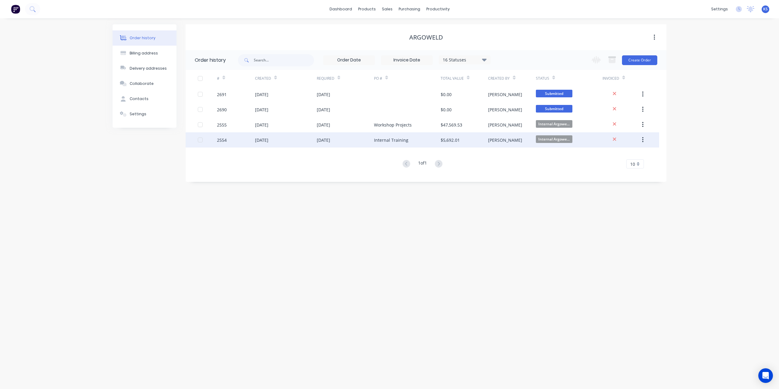
click at [397, 141] on div "Internal Training" at bounding box center [391, 140] width 34 height 6
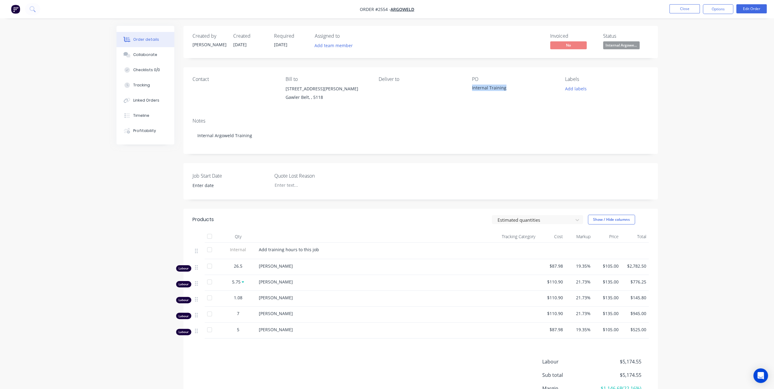
drag, startPoint x: 513, startPoint y: 90, endPoint x: 471, endPoint y: 93, distance: 42.7
click at [471, 93] on div "Contact Bill to 73 Thiele Highway Gawler Belt, , 5118 Deliver to PO Internal Tr…" at bounding box center [420, 90] width 475 height 46
copy div "Internal Training"
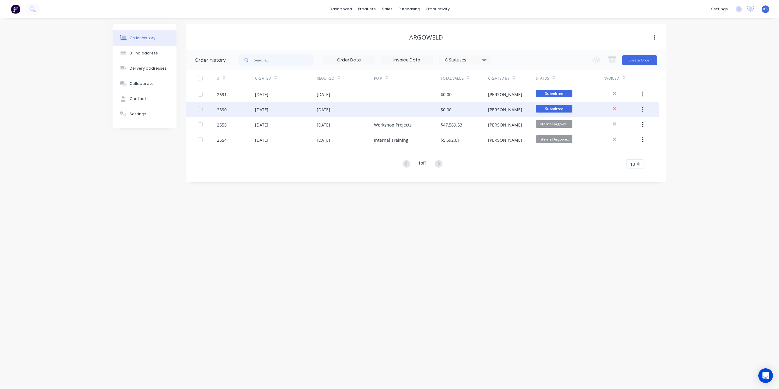
click at [385, 111] on div at bounding box center [407, 109] width 67 height 15
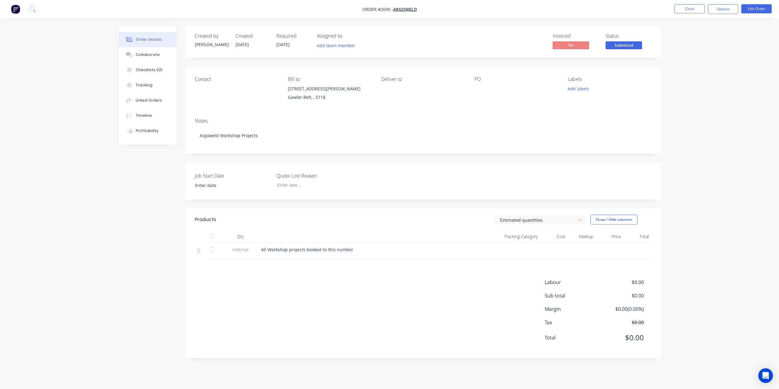
click at [476, 93] on div at bounding box center [512, 89] width 76 height 9
click at [480, 89] on div at bounding box center [512, 89] width 76 height 9
click at [764, 11] on button "Edit Order" at bounding box center [756, 8] width 30 height 9
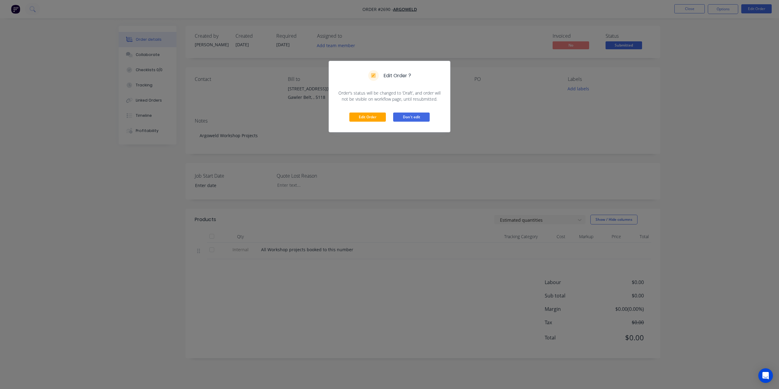
click at [411, 117] on button "Don't edit" at bounding box center [411, 117] width 37 height 9
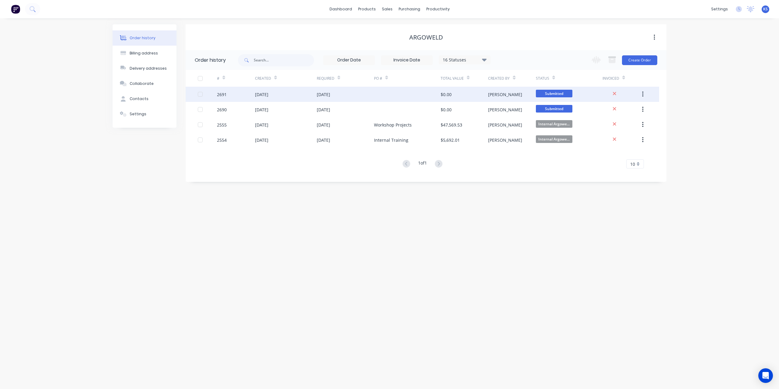
click at [363, 98] on div "31 Dec 2025" at bounding box center [345, 94] width 57 height 15
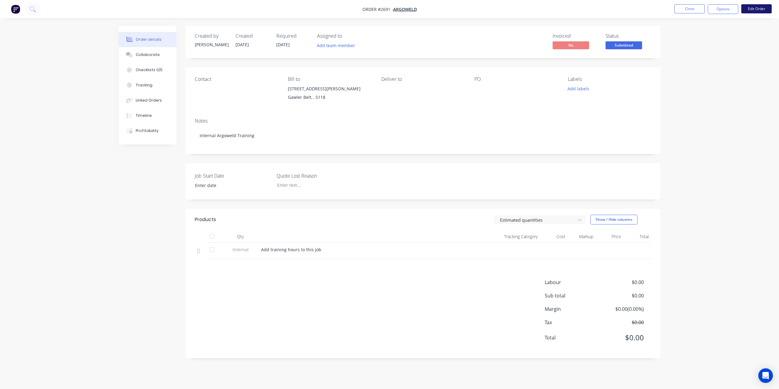
click at [760, 11] on button "Edit Order" at bounding box center [756, 8] width 30 height 9
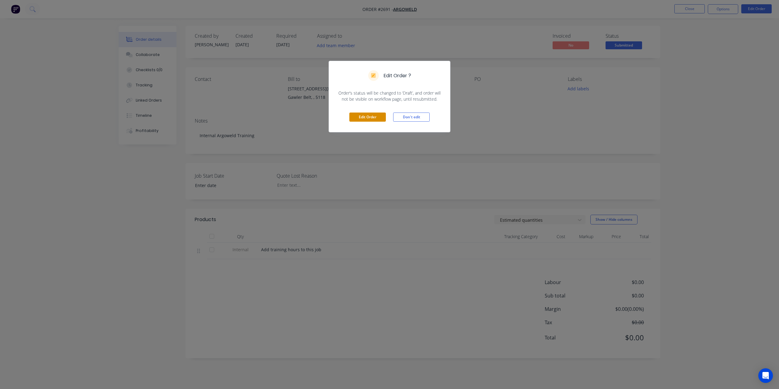
click at [360, 117] on button "Edit Order" at bounding box center [367, 117] width 37 height 9
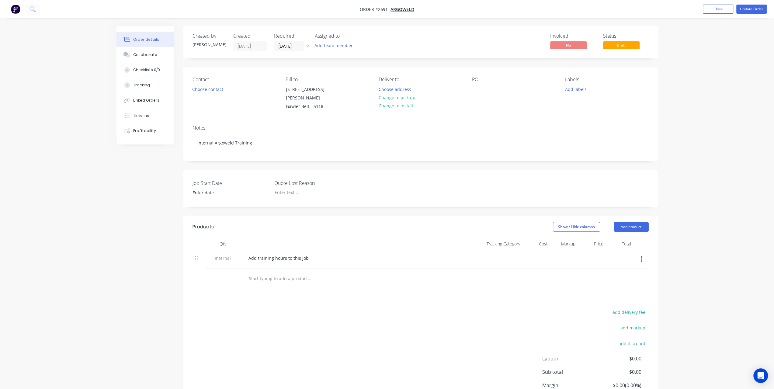
click at [486, 95] on div "PO" at bounding box center [513, 94] width 83 height 34
click at [479, 92] on div at bounding box center [477, 89] width 10 height 9
paste div
click at [754, 11] on button "Update Order" at bounding box center [751, 9] width 30 height 9
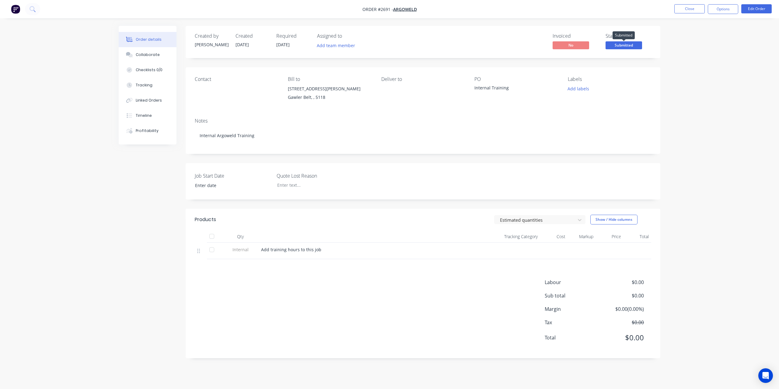
click at [629, 45] on span "Submitted" at bounding box center [623, 45] width 37 height 8
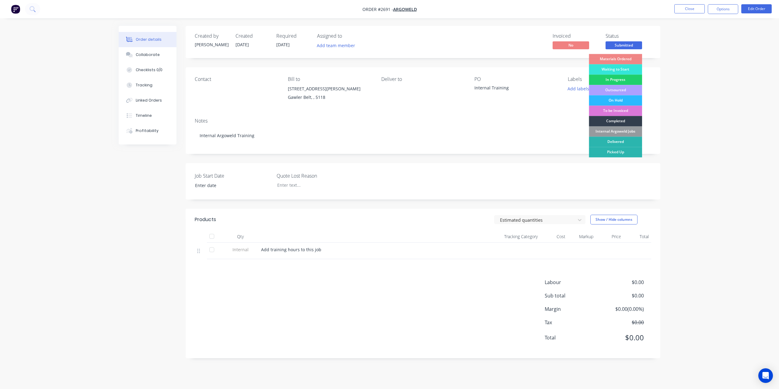
click at [611, 129] on div "Internal Argoweld Jobs" at bounding box center [615, 131] width 53 height 10
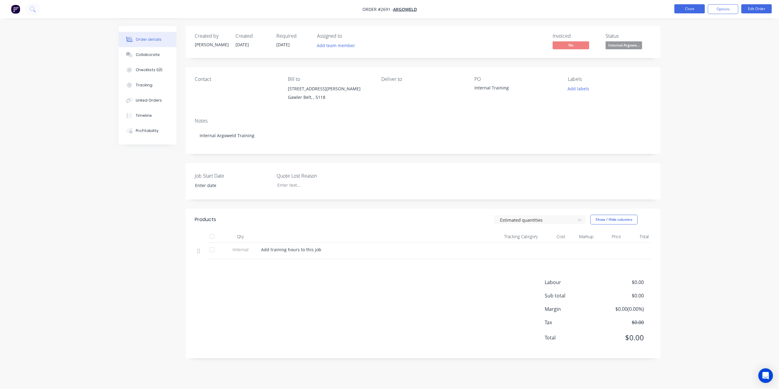
click at [691, 8] on button "Close" at bounding box center [689, 8] width 30 height 9
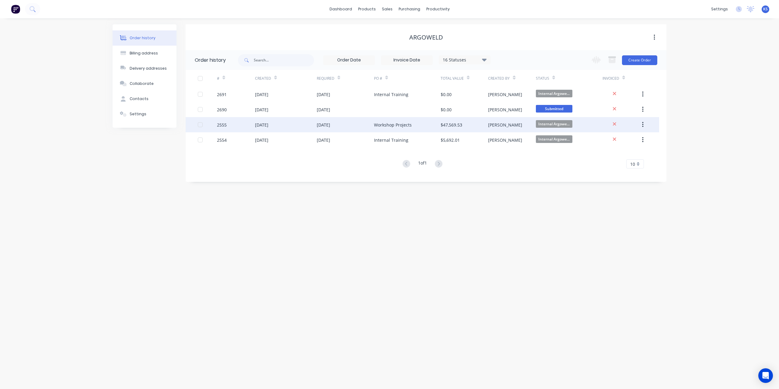
click at [400, 126] on div "Workshop Projects" at bounding box center [393, 125] width 38 height 6
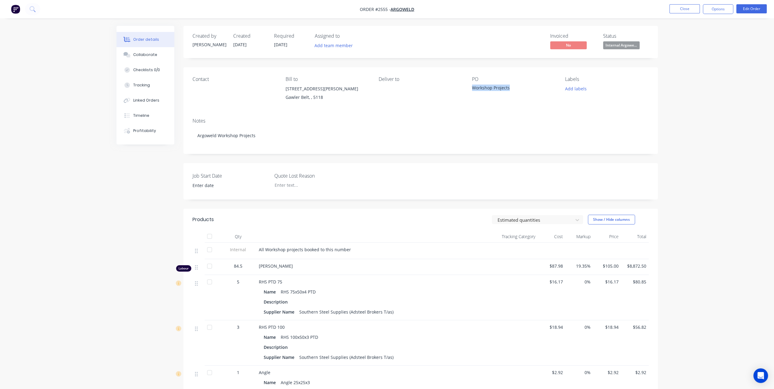
drag, startPoint x: 472, startPoint y: 87, endPoint x: 533, endPoint y: 85, distance: 60.6
click at [533, 85] on div "Workshop Projects" at bounding box center [510, 89] width 76 height 9
copy div "Workshop Projects"
click at [673, 6] on button "Close" at bounding box center [685, 8] width 30 height 9
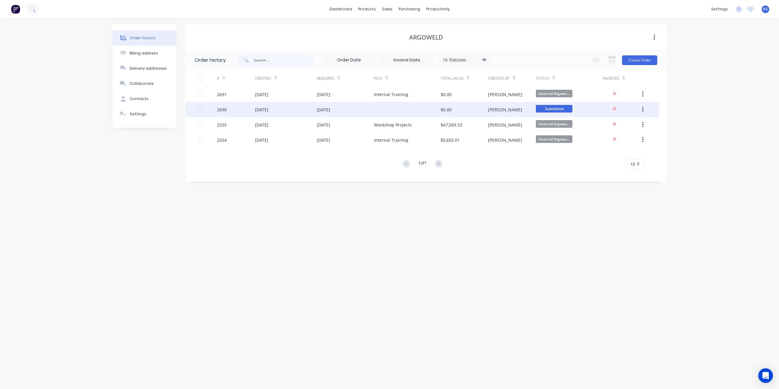
click at [406, 109] on div at bounding box center [407, 109] width 67 height 15
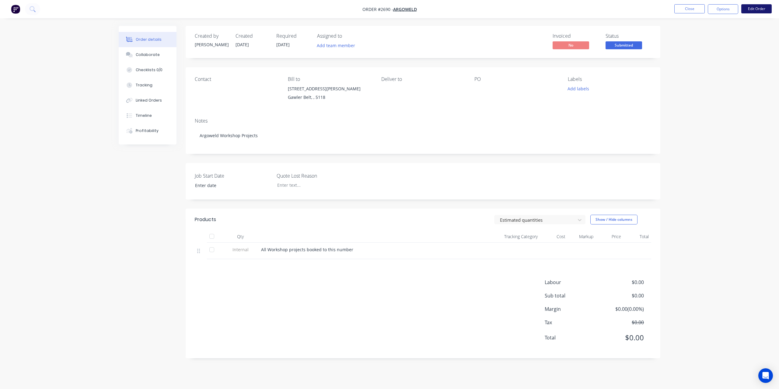
click at [747, 11] on button "Edit Order" at bounding box center [756, 8] width 30 height 9
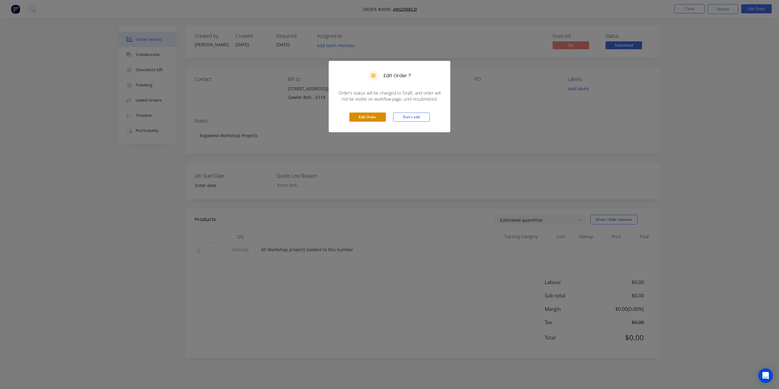
click at [379, 118] on button "Edit Order" at bounding box center [367, 117] width 37 height 9
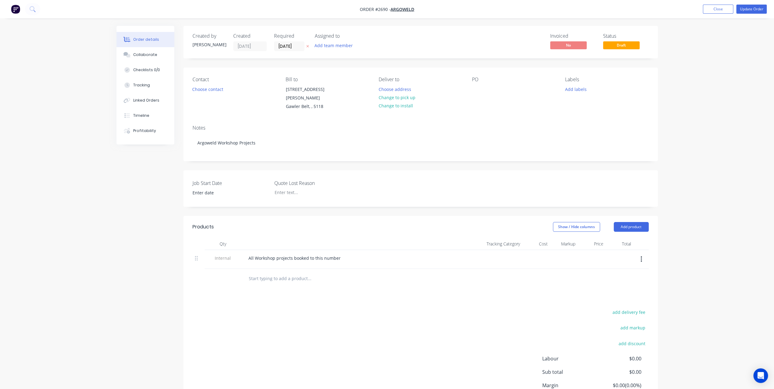
click at [484, 93] on div "PO" at bounding box center [513, 94] width 83 height 34
click at [481, 90] on div at bounding box center [477, 89] width 10 height 9
paste div
click at [747, 11] on button "Update Order" at bounding box center [751, 9] width 30 height 9
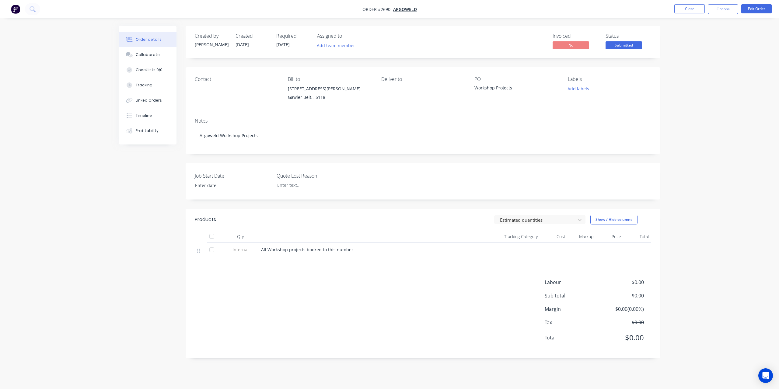
click at [640, 47] on span "Submitted" at bounding box center [623, 45] width 37 height 8
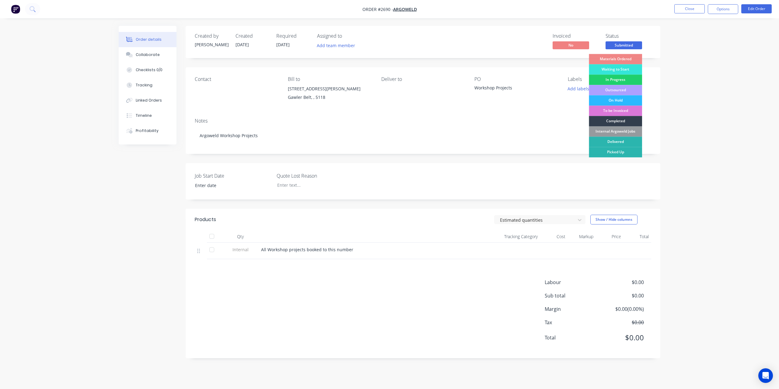
click at [604, 131] on div "Internal Argoweld Jobs" at bounding box center [615, 131] width 53 height 10
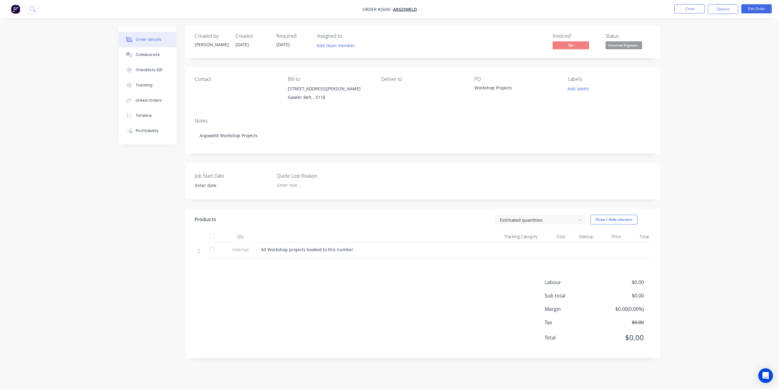
click at [722, 105] on div "Order details Collaborate Checklists 0/0 Tracking Linked Orders Timeline Profit…" at bounding box center [389, 194] width 779 height 389
click at [695, 11] on button "Close" at bounding box center [689, 8] width 30 height 9
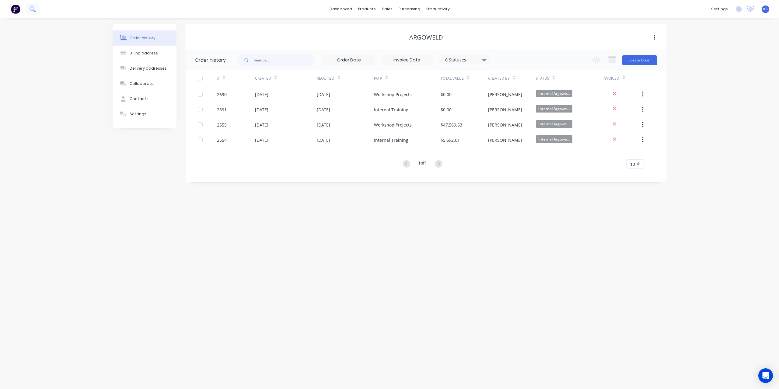
click at [35, 10] on icon at bounding box center [33, 9] width 6 height 6
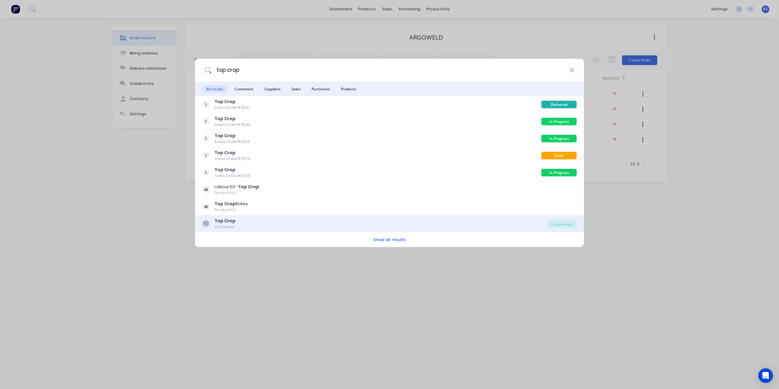
type input "top crop"
click at [231, 224] on div "Customer" at bounding box center [224, 226] width 21 height 5
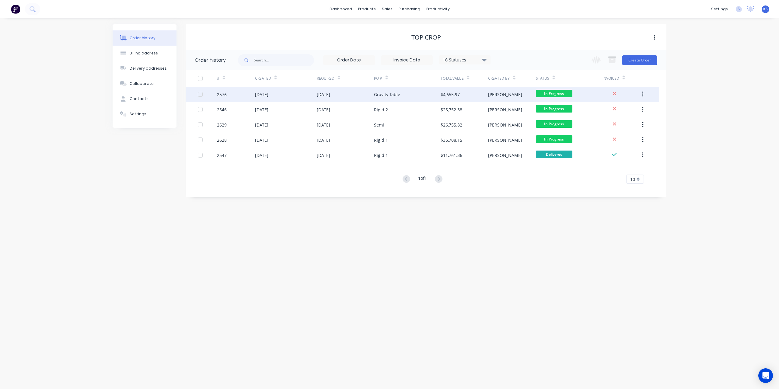
click at [268, 96] on div "05 Aug 2025" at bounding box center [261, 94] width 13 height 6
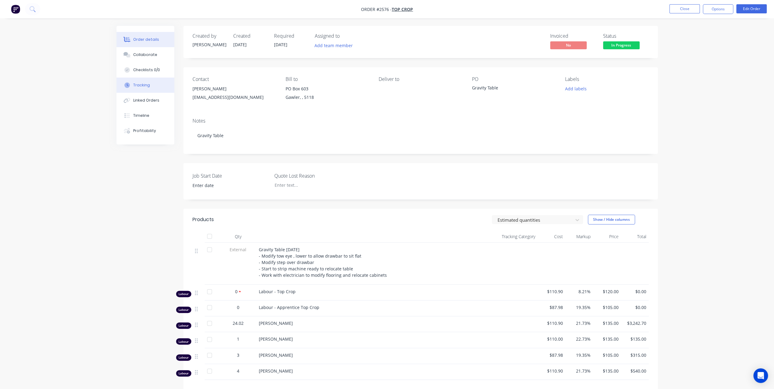
click at [149, 87] on button "Tracking" at bounding box center [146, 85] width 58 height 15
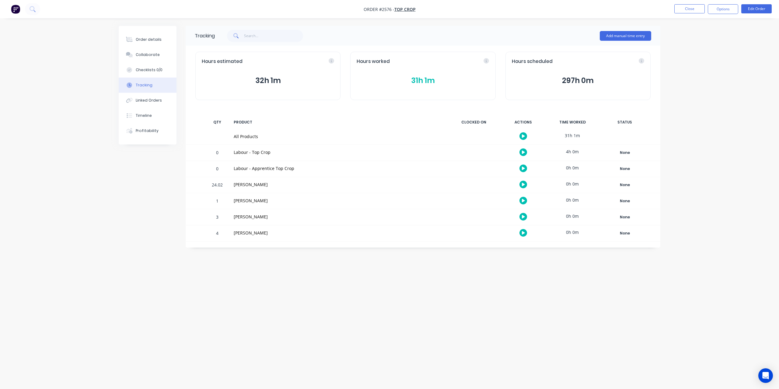
click at [418, 78] on button "31h 1m" at bounding box center [423, 81] width 132 height 12
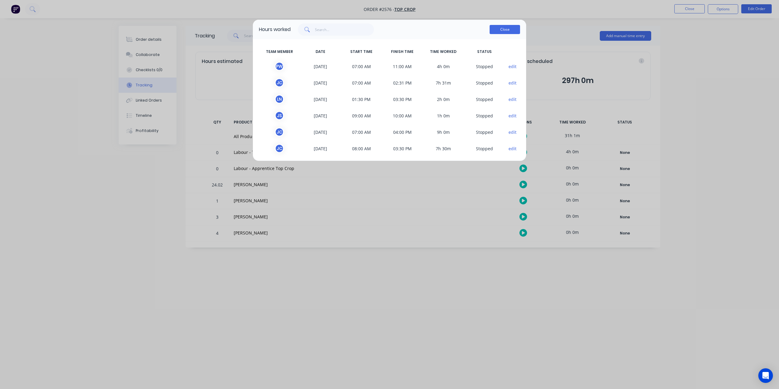
click at [511, 28] on button "Close" at bounding box center [504, 29] width 30 height 9
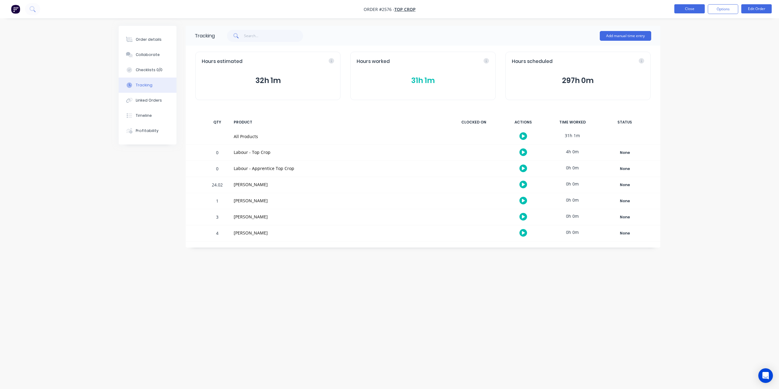
click at [695, 10] on button "Close" at bounding box center [689, 8] width 30 height 9
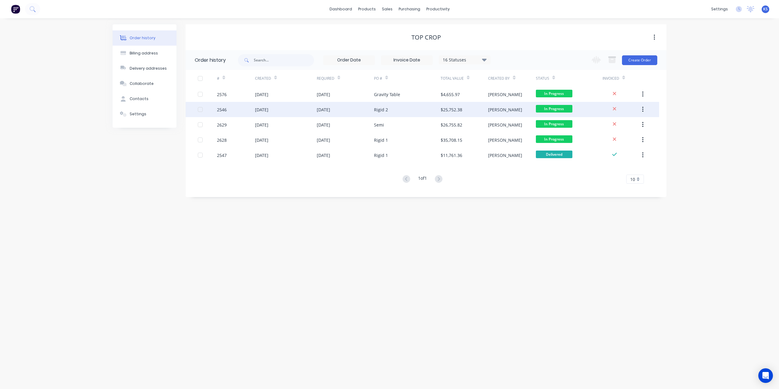
click at [385, 111] on div "Rigid 2" at bounding box center [381, 109] width 14 height 6
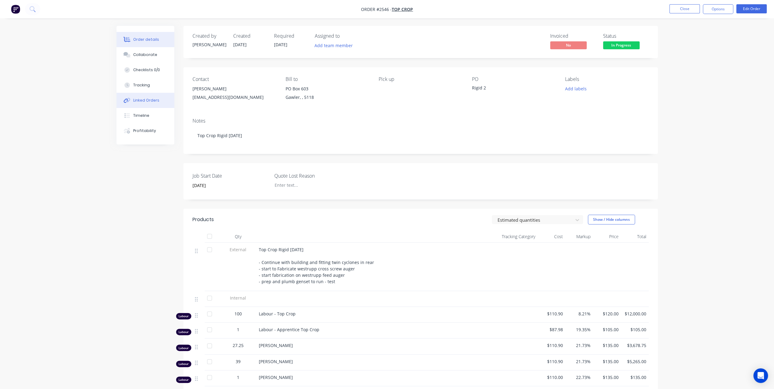
click at [145, 104] on button "Linked Orders" at bounding box center [146, 100] width 58 height 15
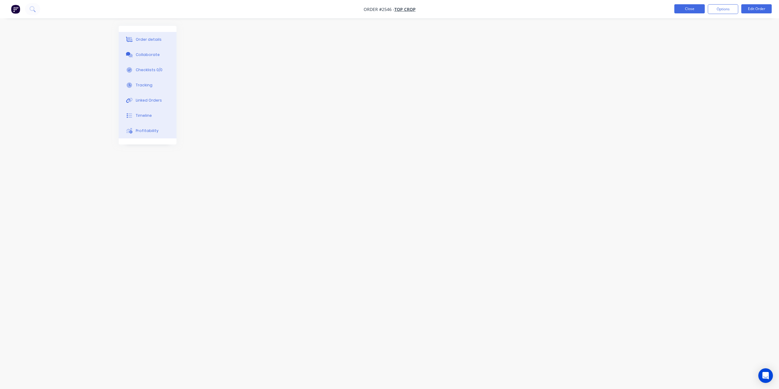
click at [680, 9] on button "Close" at bounding box center [689, 8] width 30 height 9
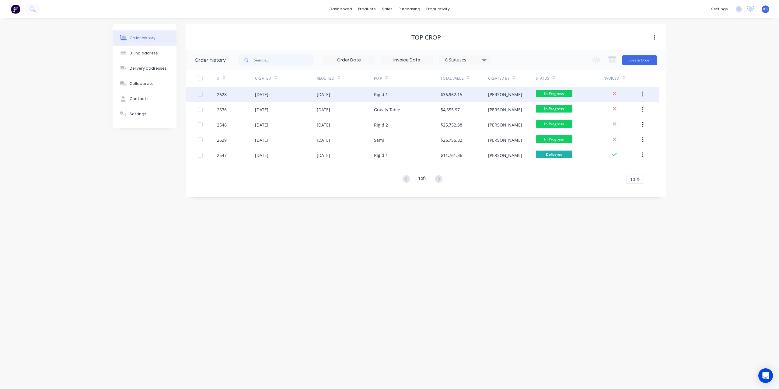
click at [380, 95] on div "Rigid 1" at bounding box center [381, 94] width 14 height 6
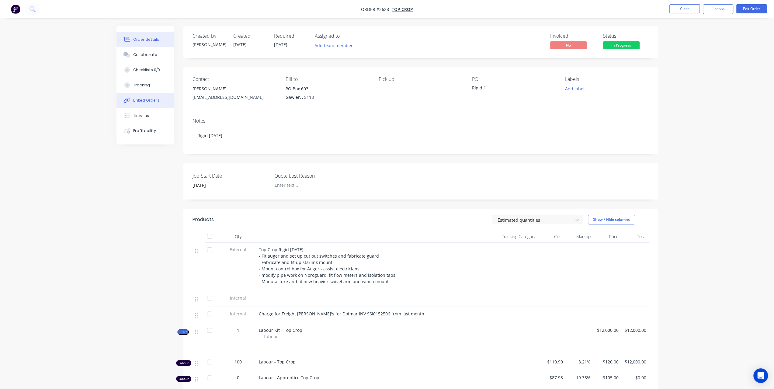
click at [152, 103] on div "Linked Orders" at bounding box center [146, 100] width 26 height 5
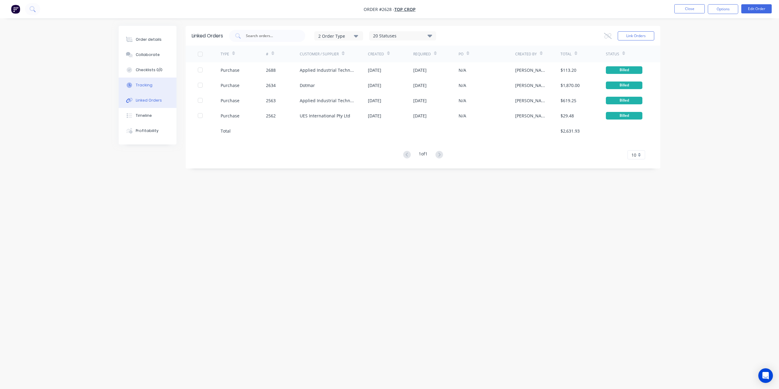
click at [154, 83] on button "Tracking" at bounding box center [148, 85] width 58 height 15
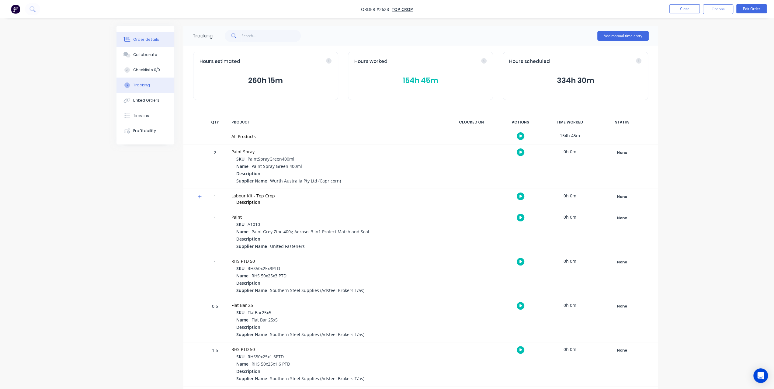
click at [162, 45] on button "Order details" at bounding box center [146, 39] width 58 height 15
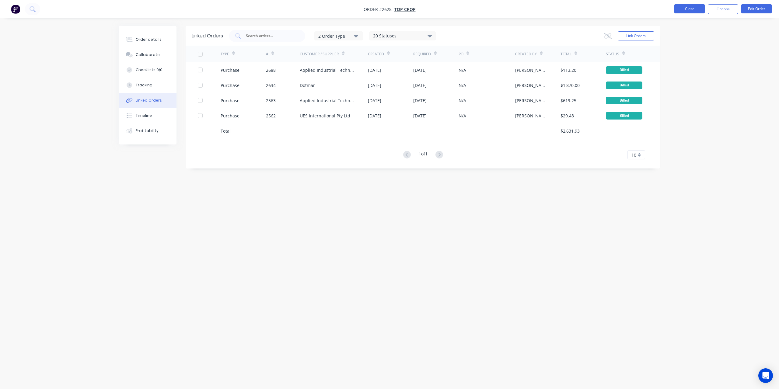
click at [682, 12] on button "Close" at bounding box center [689, 8] width 30 height 9
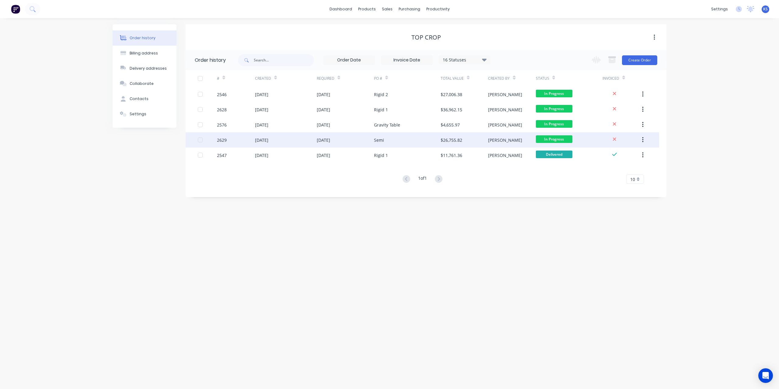
click at [257, 140] on div "29 Aug 2025" at bounding box center [261, 140] width 13 height 6
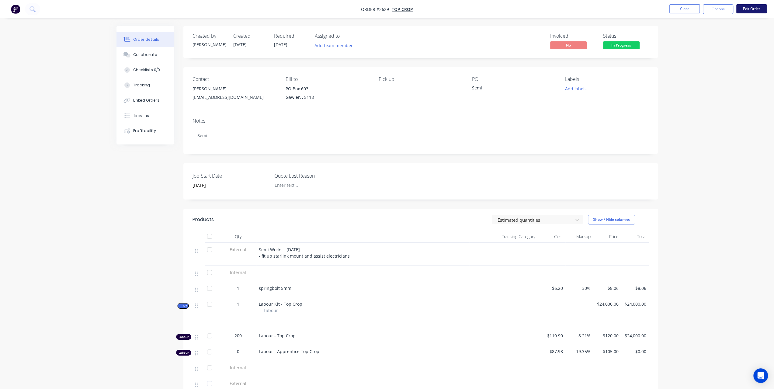
click at [756, 11] on button "Edit Order" at bounding box center [751, 8] width 30 height 9
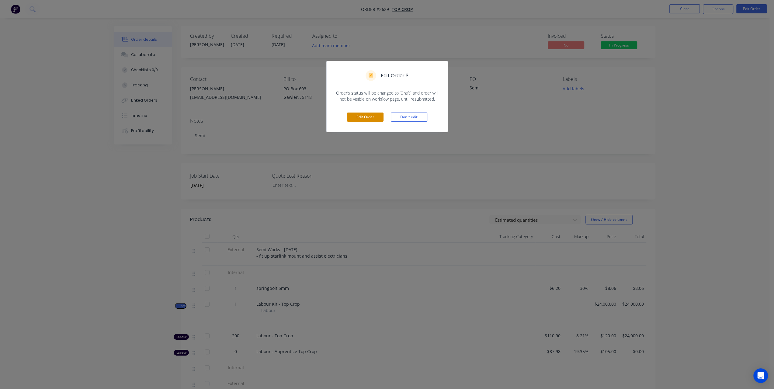
click at [365, 117] on button "Edit Order" at bounding box center [365, 117] width 37 height 9
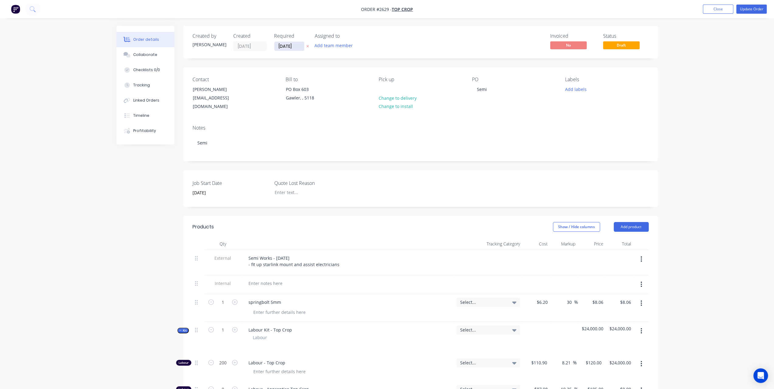
click at [297, 48] on input "30/09/25" at bounding box center [289, 46] width 30 height 9
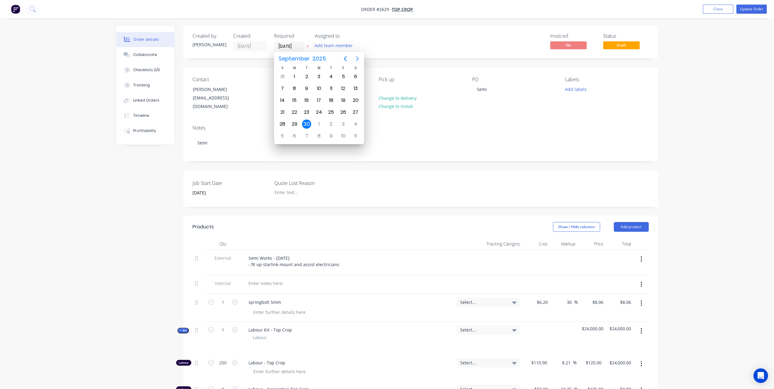
click at [359, 57] on icon "Next page" at bounding box center [357, 58] width 7 height 7
click at [344, 121] on div "31" at bounding box center [343, 124] width 9 height 9
type input "31/10/25"
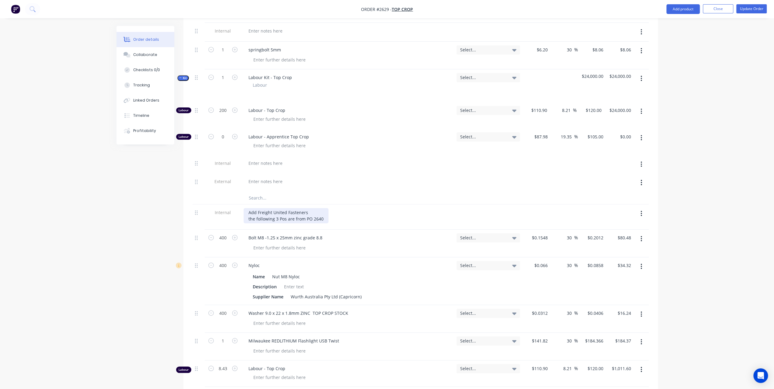
scroll to position [294, 0]
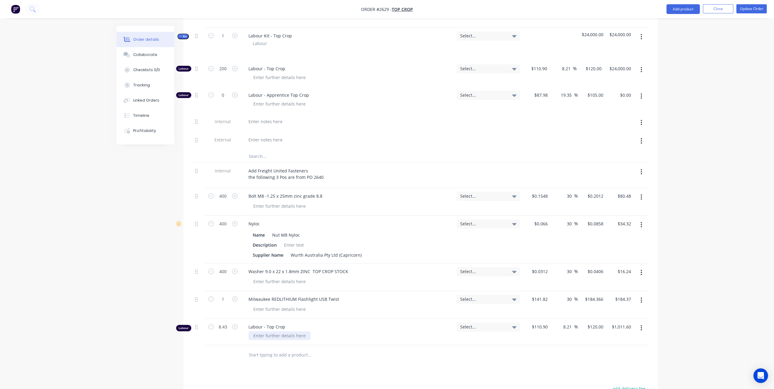
click at [258, 331] on div at bounding box center [280, 335] width 62 height 9
click at [679, 293] on div "Order details Collaborate Checklists 0/0 Tracking Linked Orders Timeline Profit…" at bounding box center [387, 113] width 774 height 814
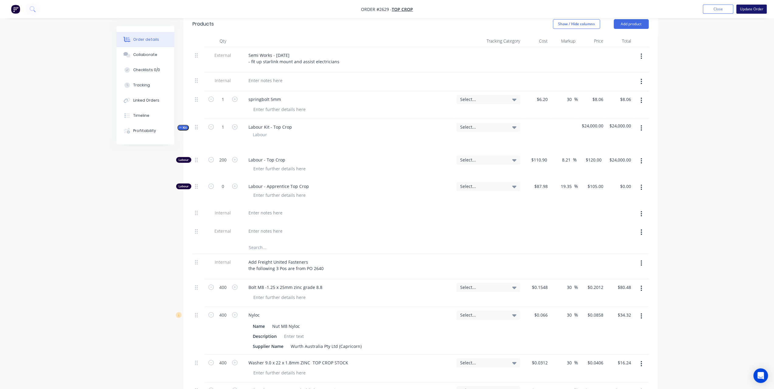
click at [761, 8] on button "Update Order" at bounding box center [751, 9] width 30 height 9
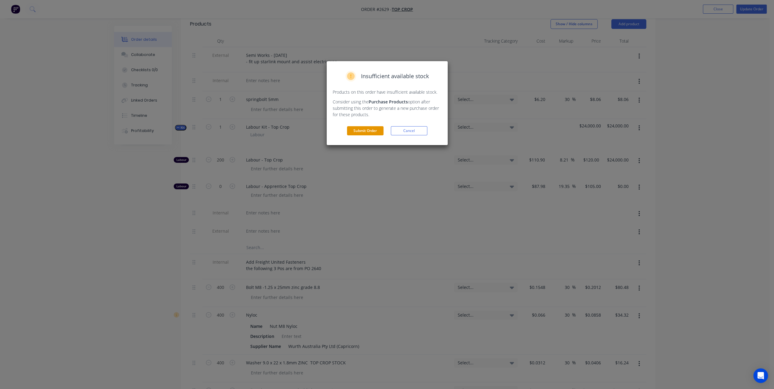
click at [369, 132] on button "Submit Order" at bounding box center [365, 130] width 37 height 9
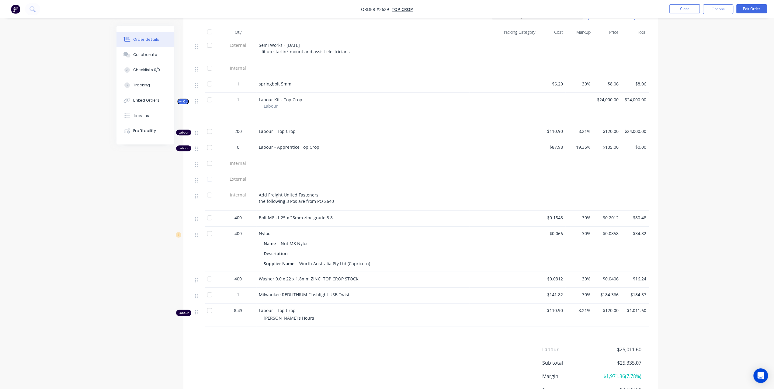
scroll to position [213, 0]
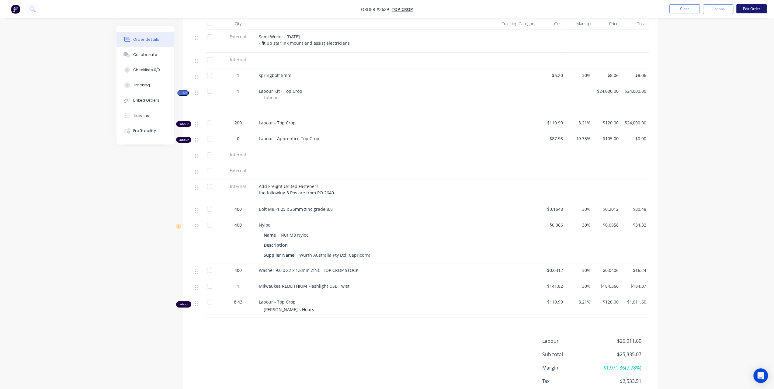
click at [754, 9] on button "Edit Order" at bounding box center [751, 8] width 30 height 9
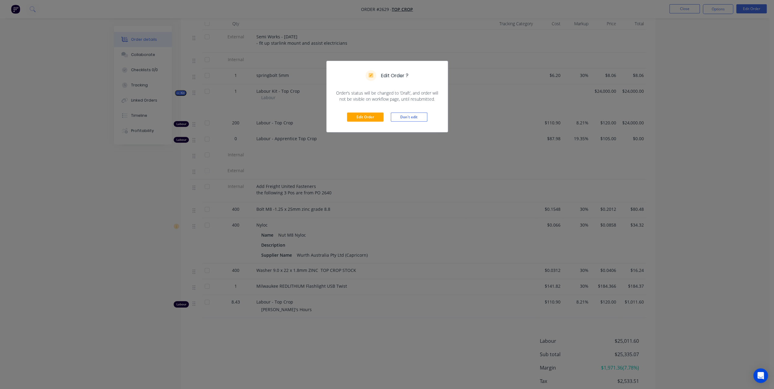
click at [375, 111] on div "Edit Order Don't edit" at bounding box center [387, 117] width 121 height 30
click at [374, 117] on button "Edit Order" at bounding box center [365, 117] width 37 height 9
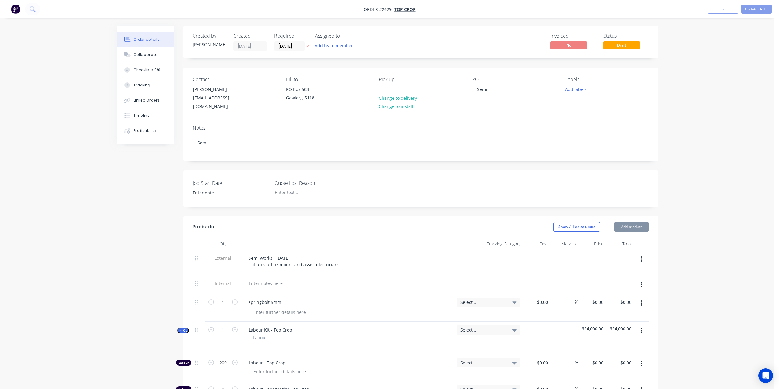
type input "29/08/2025"
type input "$6.20"
type input "30"
type input "$8.06"
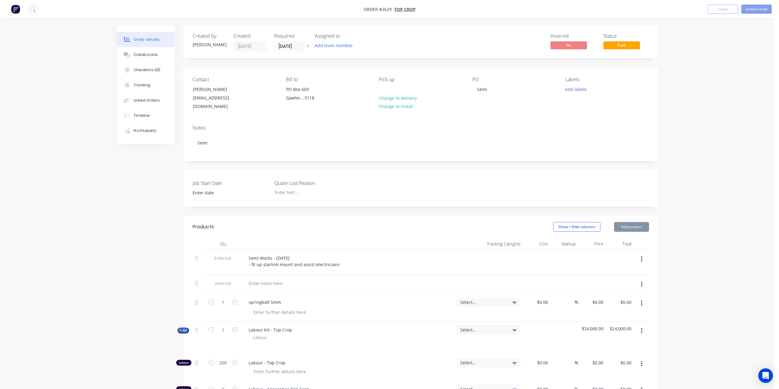
type input "$110.90"
type input "8.21"
type input "$120.00"
type input "$24,000.00"
type input "$87.98"
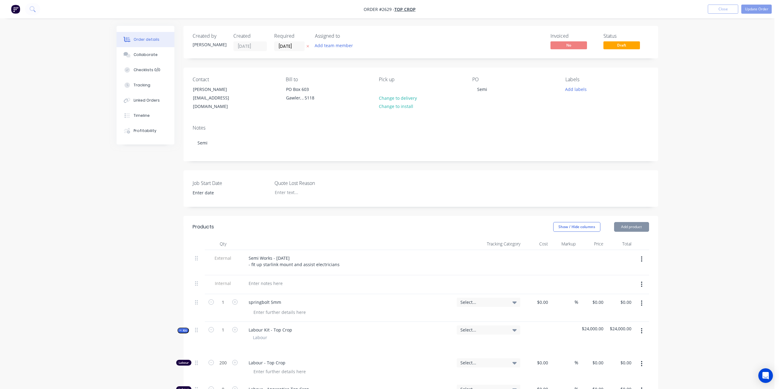
type input "19.35"
type input "$105.00"
type input "$0.1548"
type input "30"
type input "$0.2012"
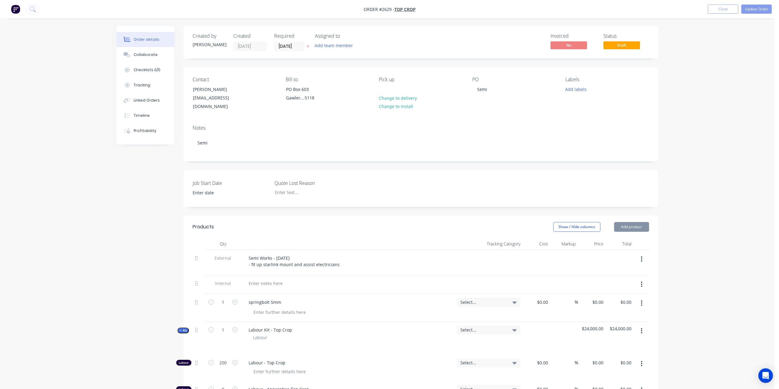
type input "$80.48"
type input "$0.066"
type input "30"
type input "$0.0858"
type input "$34.32"
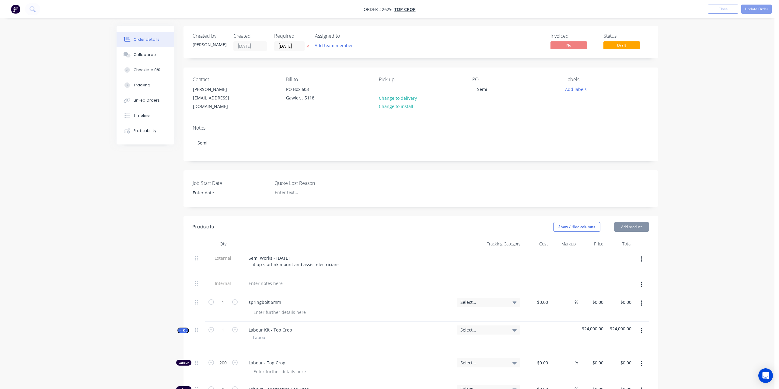
type input "$0.0312"
type input "30"
type input "$0.0406"
type input "$16.24"
type input "$141.82"
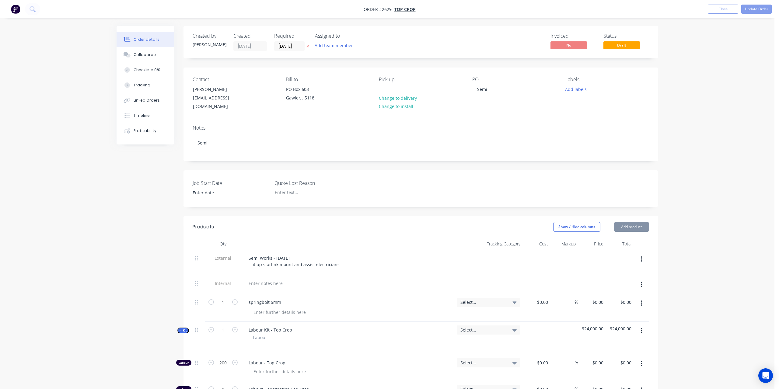
type input "30"
type input "$184.366"
type input "$184.37"
type input "$110.90"
type input "8.21"
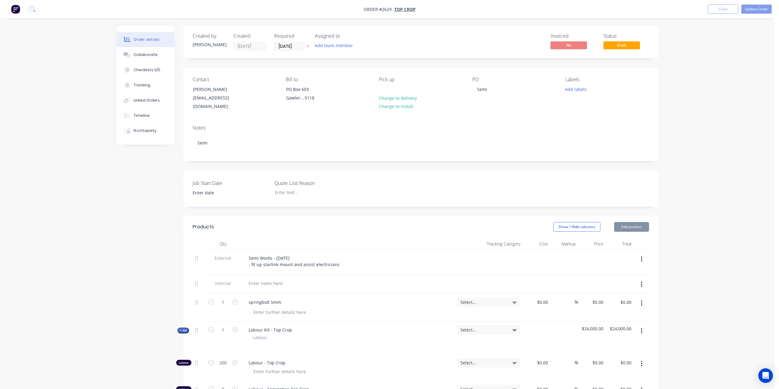
type input "$120.00"
type input "$1,011.60"
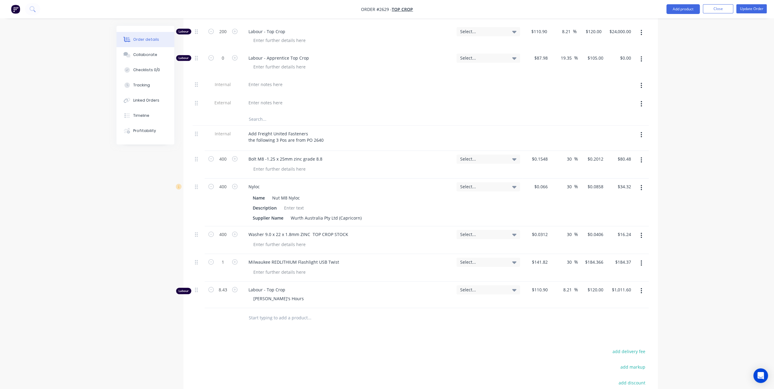
scroll to position [335, 0]
click at [287, 291] on div "Leigh's Hours" at bounding box center [350, 295] width 203 height 9
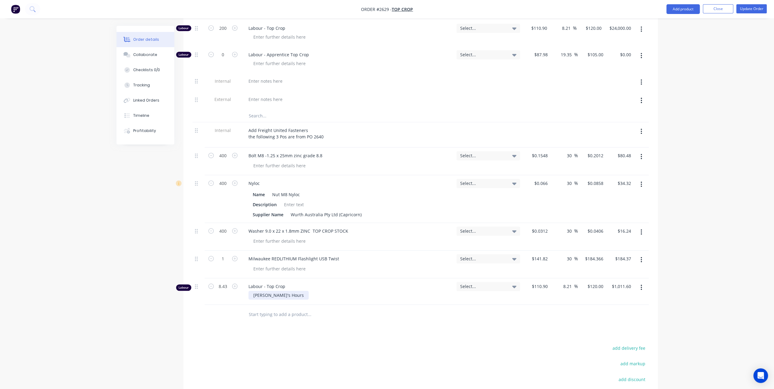
click at [284, 291] on div "Leigh's Hours" at bounding box center [279, 295] width 60 height 9
click at [756, 10] on button "Update Order" at bounding box center [751, 8] width 30 height 9
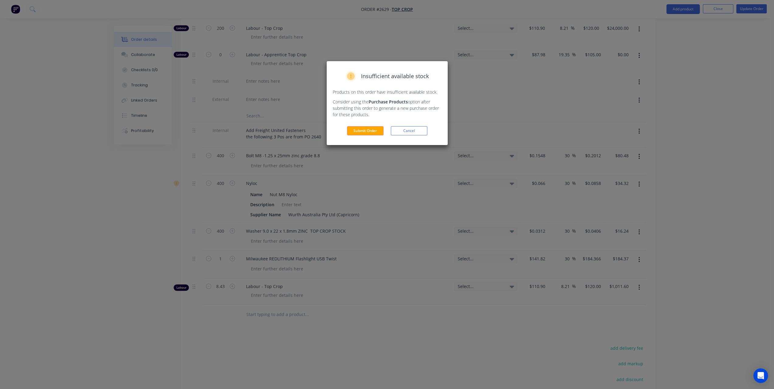
click at [370, 130] on button "Submit Order" at bounding box center [365, 130] width 37 height 9
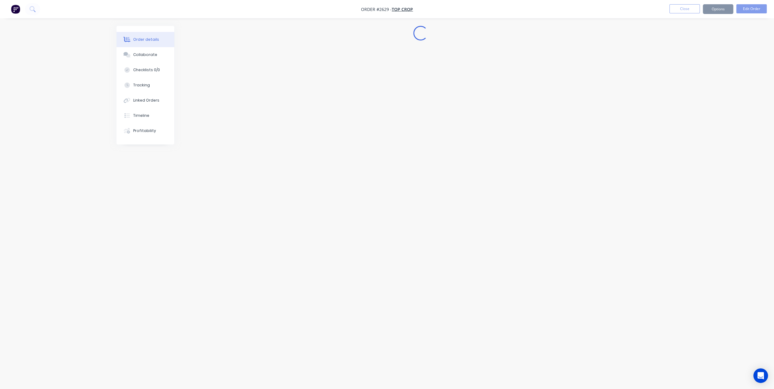
scroll to position [0, 0]
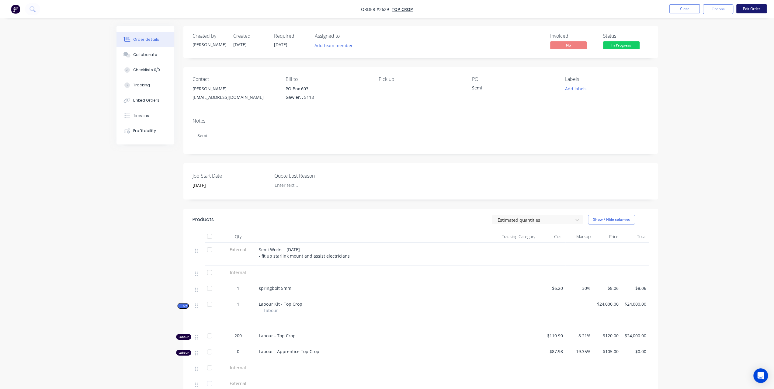
click at [747, 9] on button "Edit Order" at bounding box center [751, 8] width 30 height 9
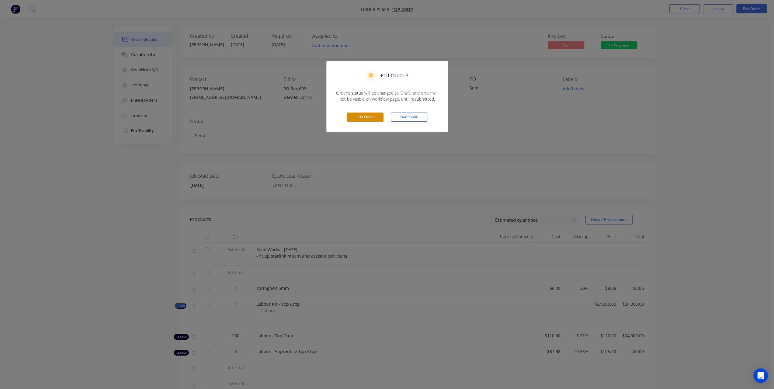
click at [368, 117] on button "Edit Order" at bounding box center [365, 117] width 37 height 9
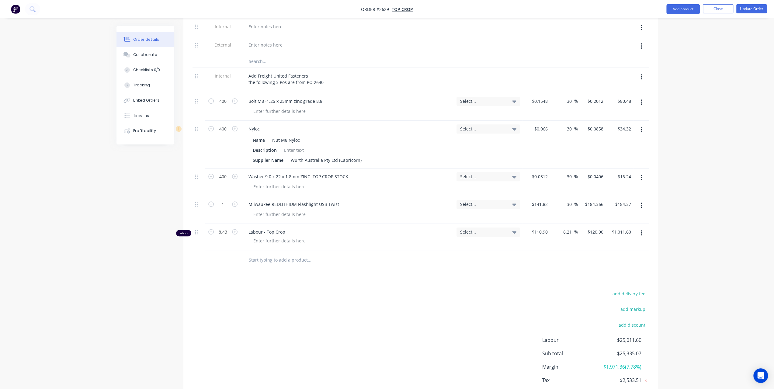
scroll to position [395, 0]
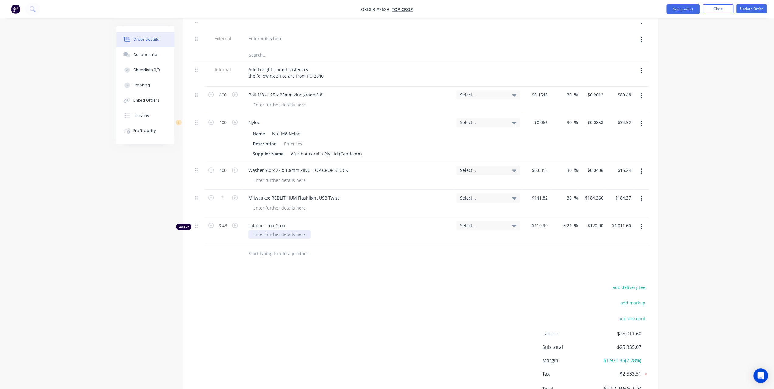
click at [270, 230] on div at bounding box center [280, 234] width 62 height 9
click at [759, 6] on button "Update Order" at bounding box center [751, 8] width 30 height 9
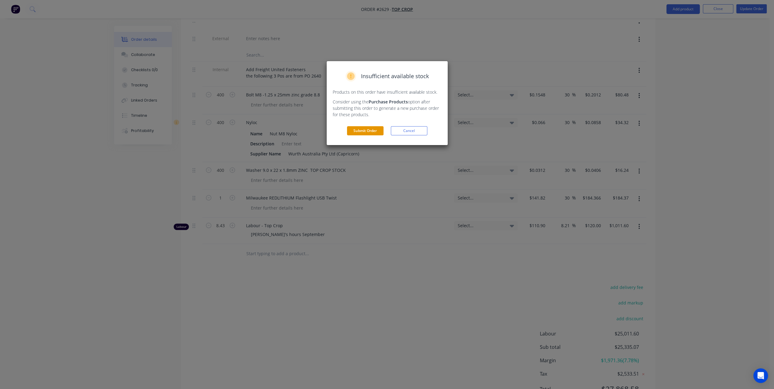
click at [371, 134] on button "Submit Order" at bounding box center [365, 130] width 37 height 9
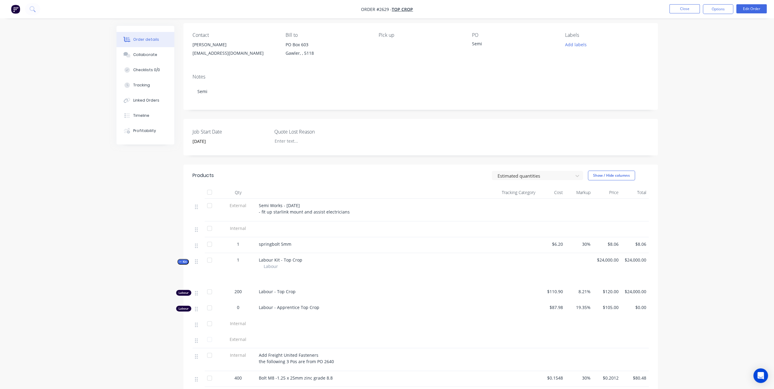
scroll to position [0, 0]
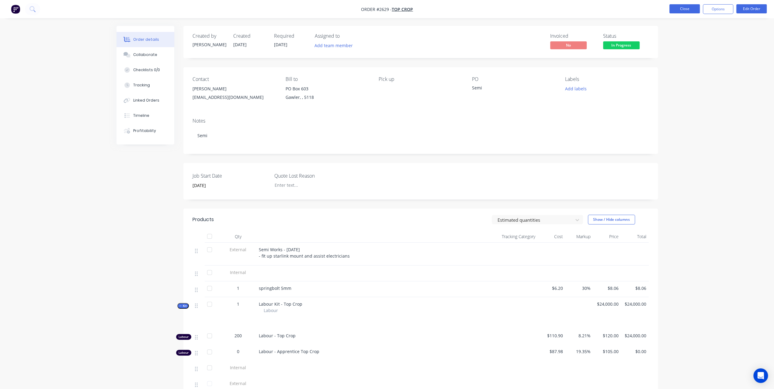
click at [683, 12] on button "Close" at bounding box center [685, 8] width 30 height 9
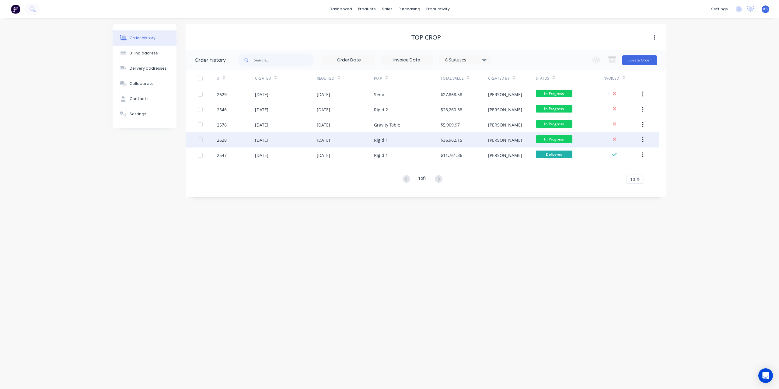
click at [268, 142] on div "[DATE]" at bounding box center [261, 140] width 13 height 6
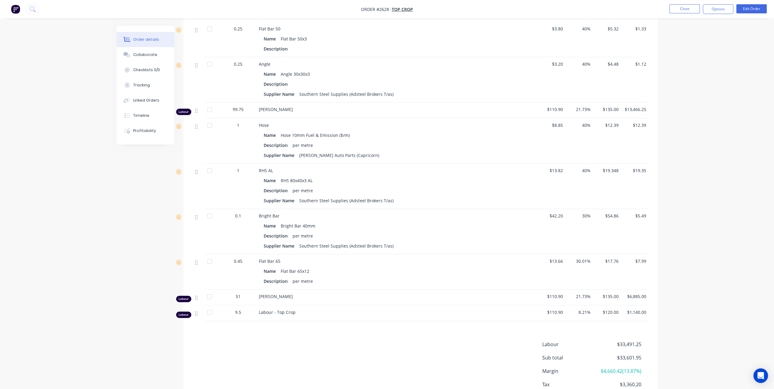
scroll to position [653, 0]
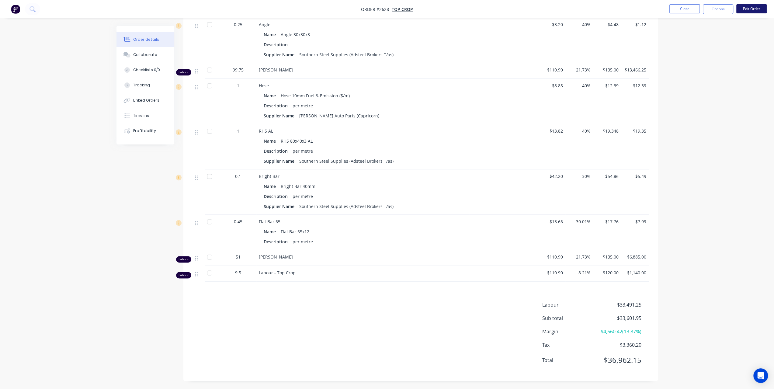
click at [758, 9] on button "Edit Order" at bounding box center [751, 8] width 30 height 9
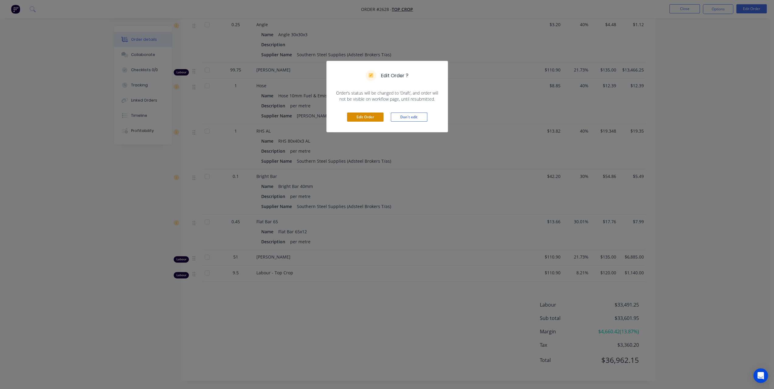
click at [357, 118] on button "Edit Order" at bounding box center [365, 117] width 37 height 9
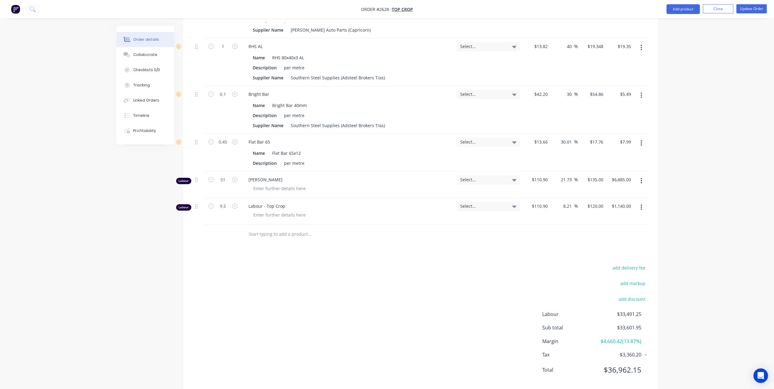
scroll to position [824, 0]
click at [284, 211] on div at bounding box center [280, 215] width 62 height 9
click at [742, 11] on button "Update Order" at bounding box center [751, 8] width 30 height 9
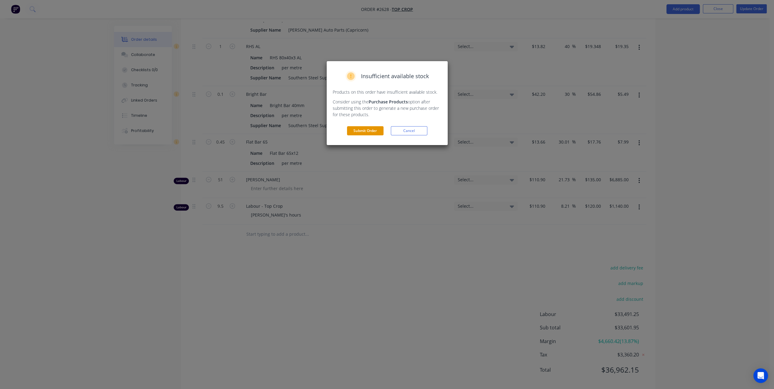
click at [377, 132] on button "Submit Order" at bounding box center [365, 130] width 37 height 9
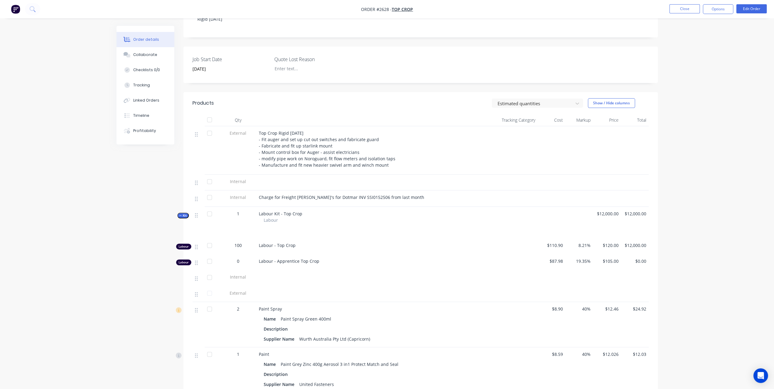
scroll to position [122, 0]
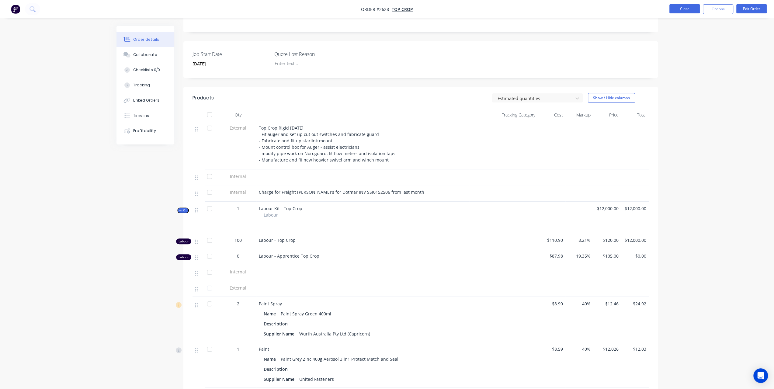
click at [692, 8] on button "Close" at bounding box center [685, 8] width 30 height 9
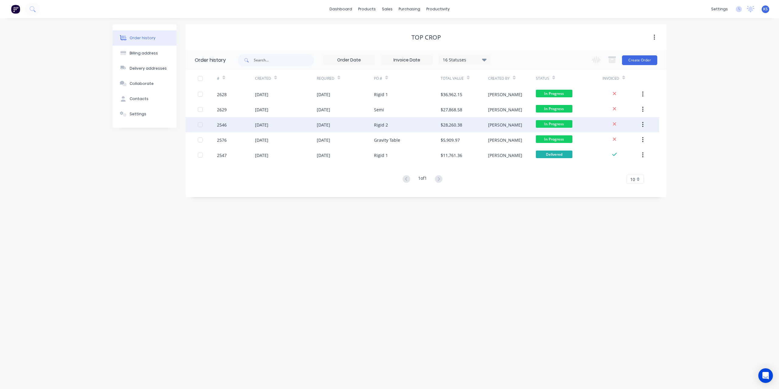
click at [266, 128] on div "[DATE]" at bounding box center [261, 125] width 13 height 6
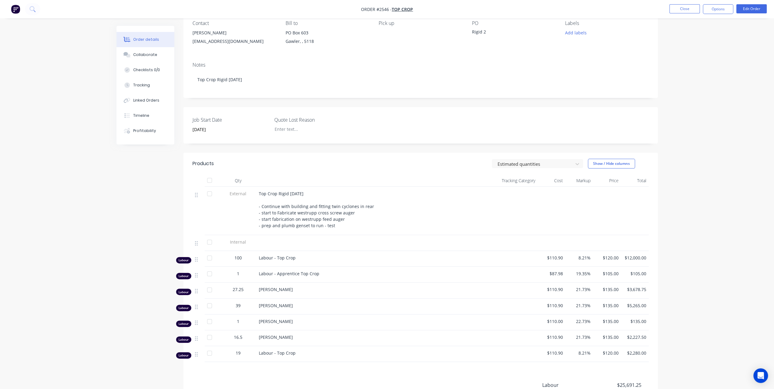
scroll to position [138, 0]
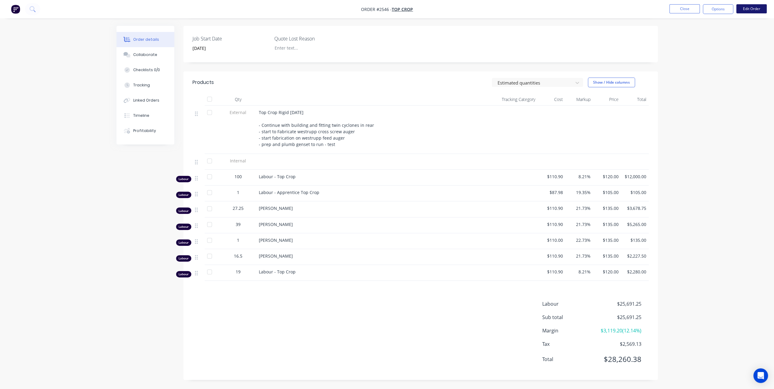
click at [757, 7] on button "Edit Order" at bounding box center [751, 8] width 30 height 9
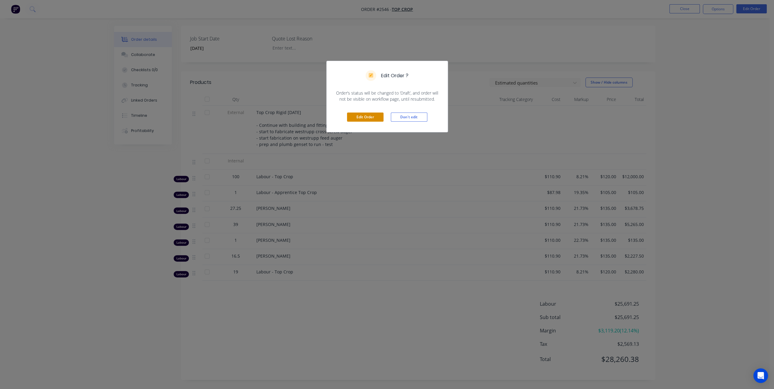
click at [363, 117] on button "Edit Order" at bounding box center [365, 117] width 37 height 9
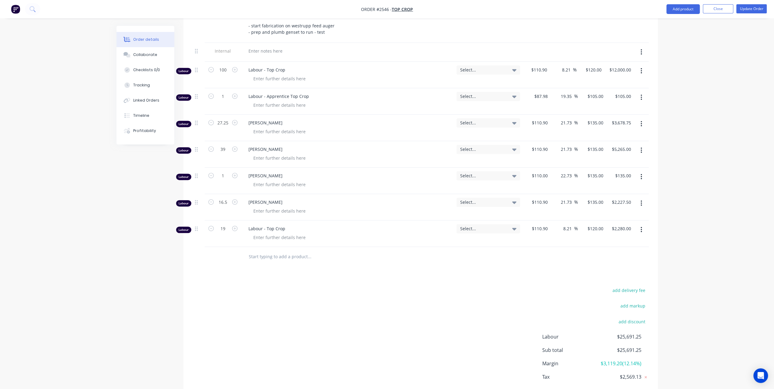
scroll to position [282, 0]
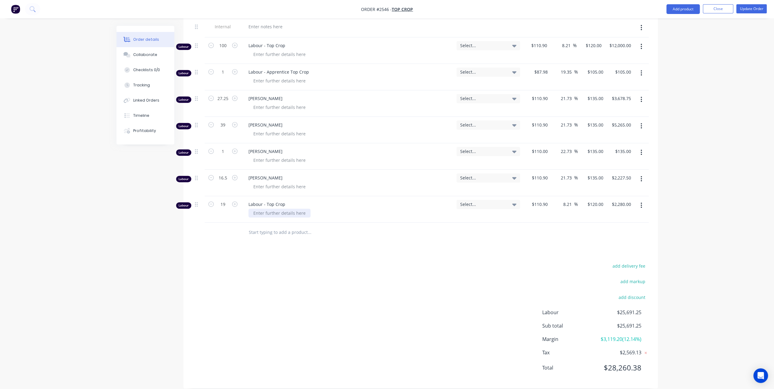
click at [279, 209] on div at bounding box center [280, 213] width 62 height 9
click at [746, 5] on button "Update Order" at bounding box center [751, 8] width 30 height 9
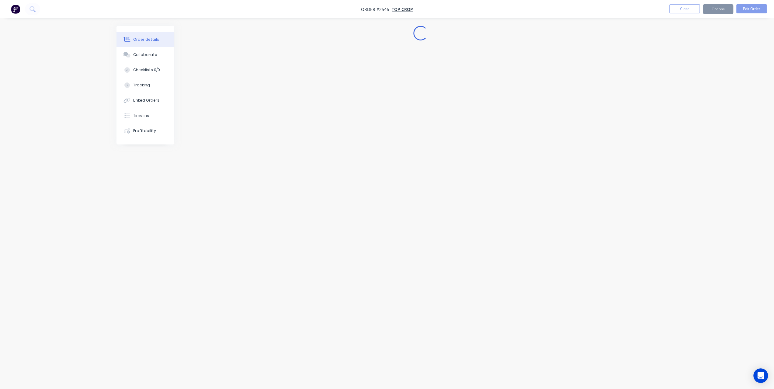
scroll to position [0, 0]
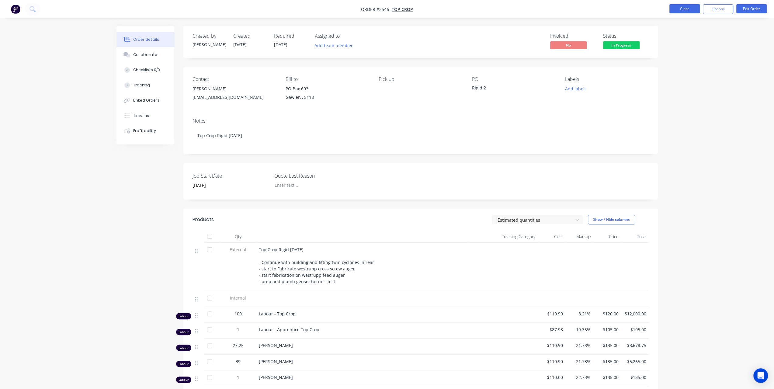
click at [682, 10] on button "Close" at bounding box center [685, 8] width 30 height 9
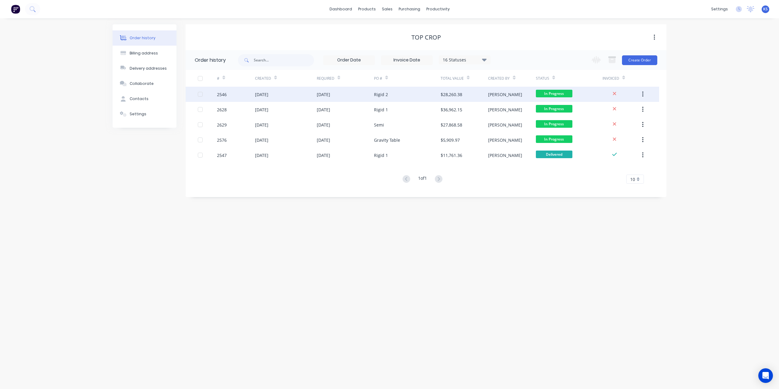
click at [268, 95] on div "[DATE]" at bounding box center [261, 94] width 13 height 6
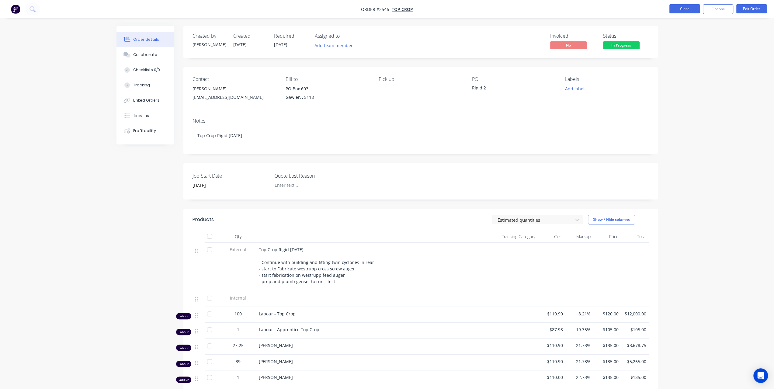
click at [685, 7] on button "Close" at bounding box center [685, 8] width 30 height 9
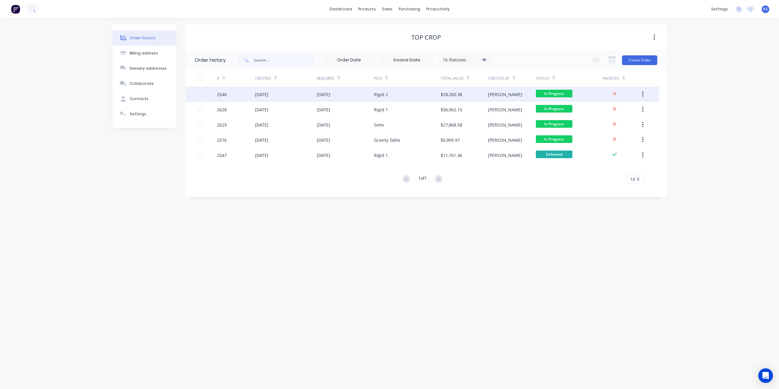
click at [266, 97] on div "[DATE]" at bounding box center [261, 94] width 13 height 6
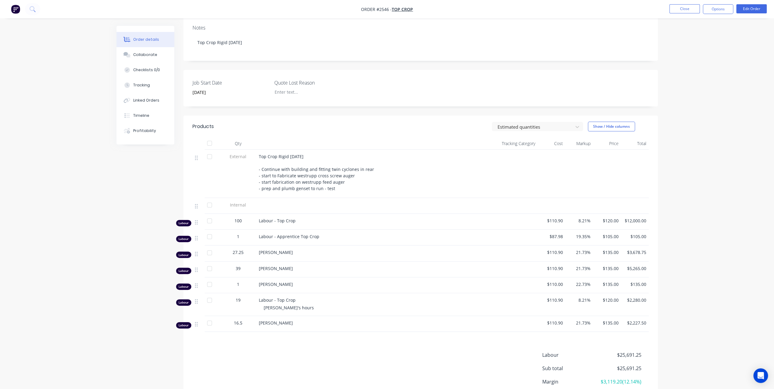
scroll to position [144, 0]
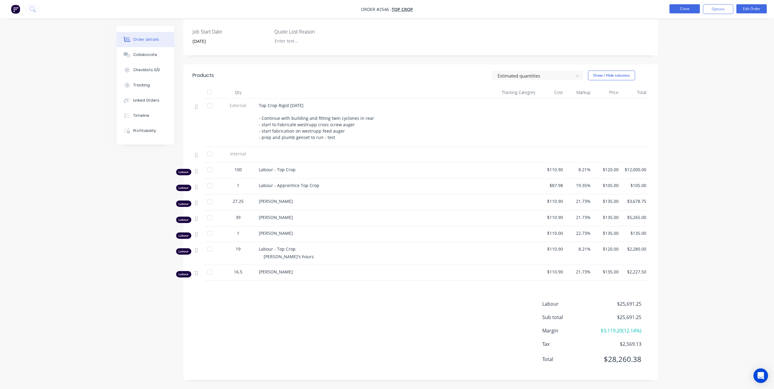
click at [677, 12] on button "Close" at bounding box center [685, 8] width 30 height 9
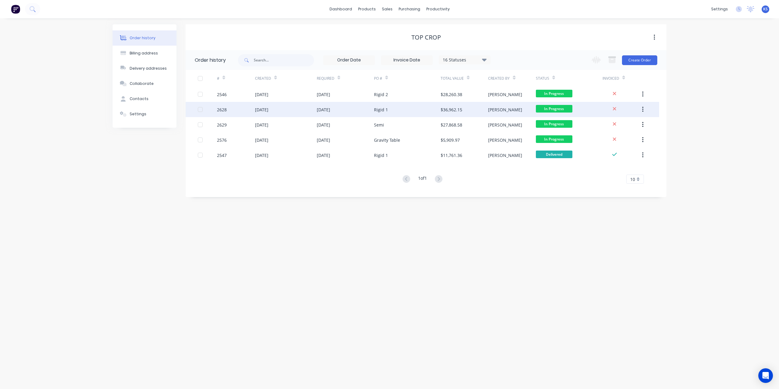
click at [268, 110] on div "[DATE]" at bounding box center [261, 109] width 13 height 6
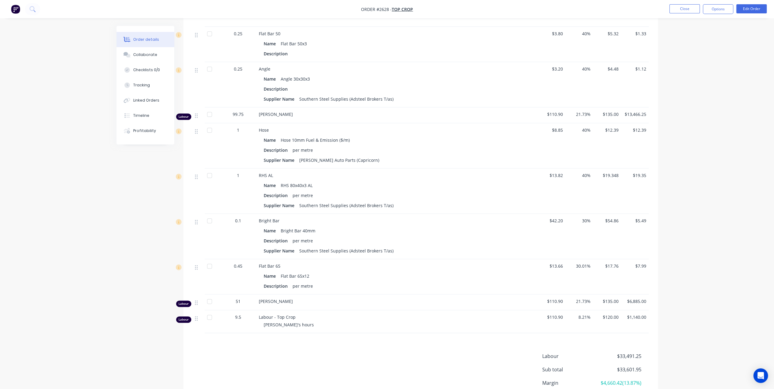
scroll to position [639, 0]
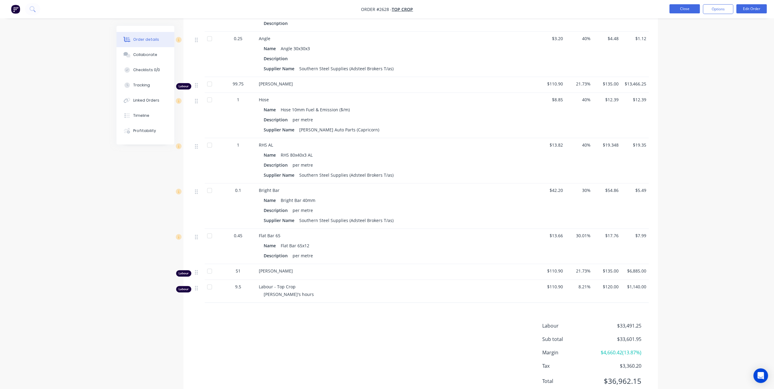
click at [683, 9] on button "Close" at bounding box center [685, 8] width 30 height 9
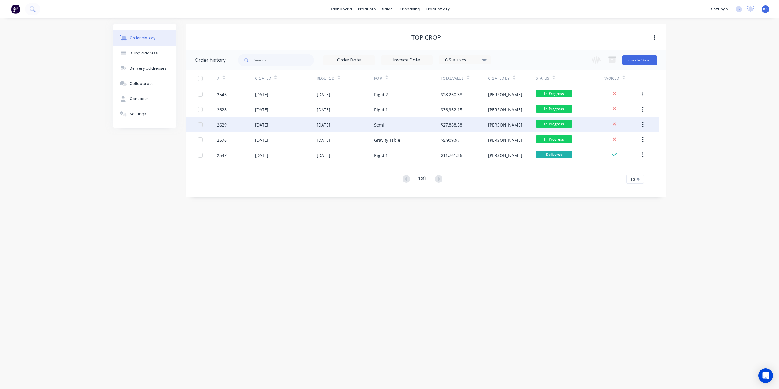
click at [268, 124] on div "[DATE]" at bounding box center [261, 125] width 13 height 6
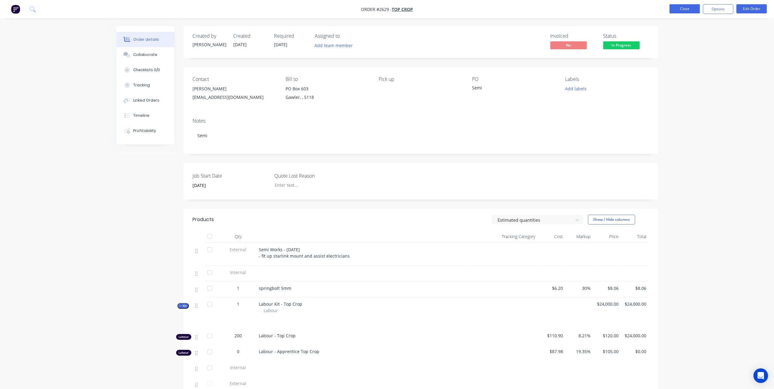
click at [687, 6] on button "Close" at bounding box center [685, 8] width 30 height 9
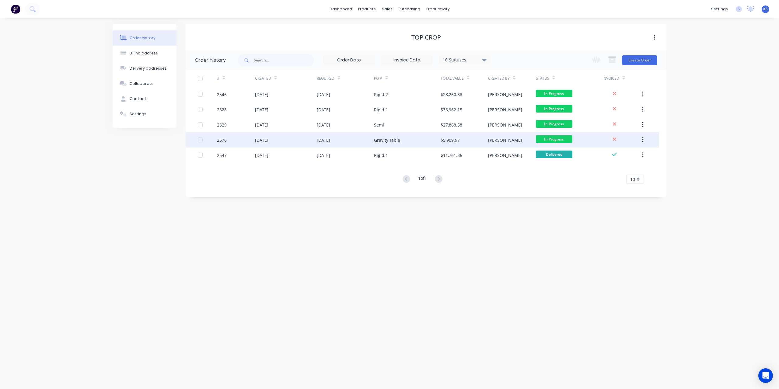
click at [324, 140] on div "[DATE]" at bounding box center [323, 140] width 13 height 6
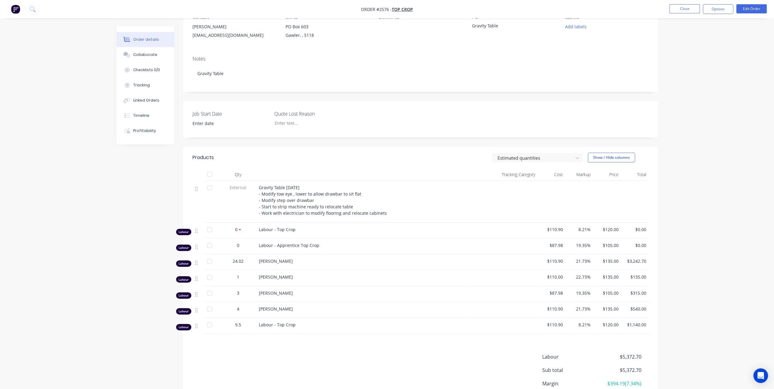
scroll to position [116, 0]
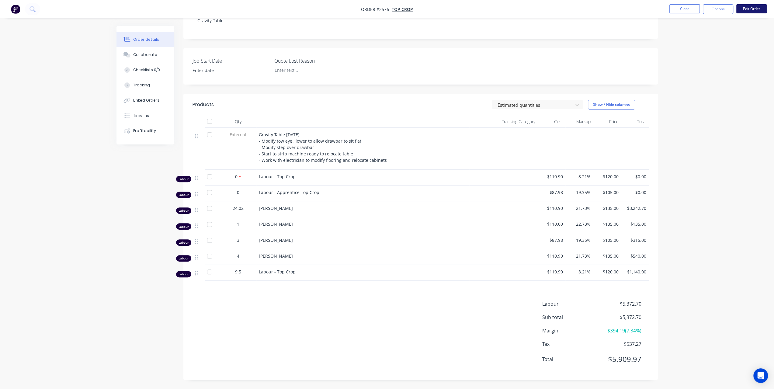
click at [740, 9] on button "Edit Order" at bounding box center [751, 8] width 30 height 9
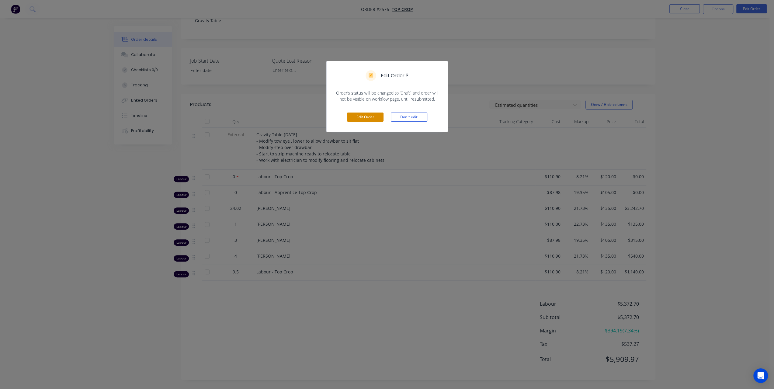
click at [357, 117] on button "Edit Order" at bounding box center [365, 117] width 37 height 9
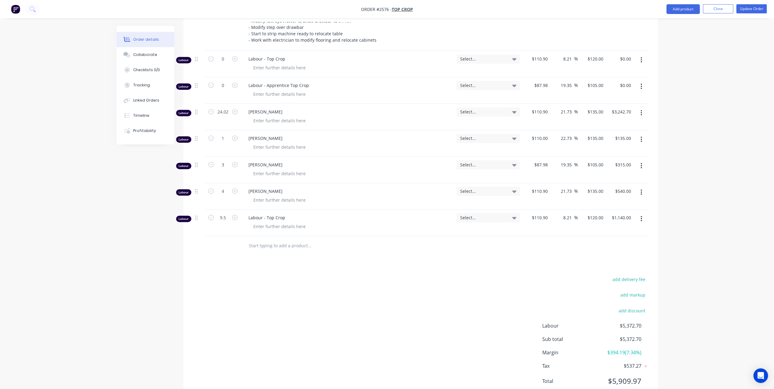
scroll to position [257, 0]
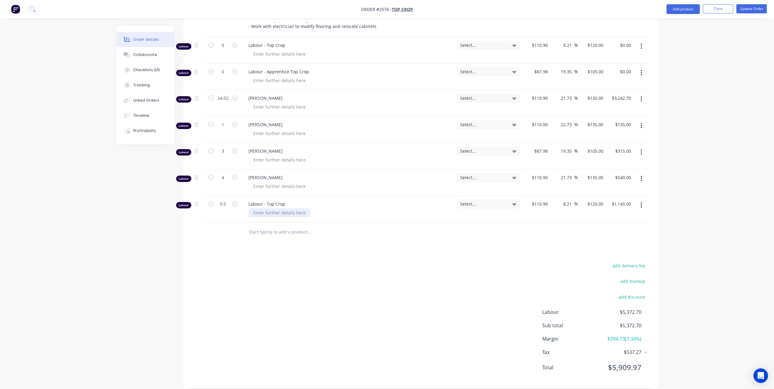
click at [290, 208] on div at bounding box center [280, 212] width 62 height 9
click at [754, 11] on button "Update Order" at bounding box center [751, 8] width 30 height 9
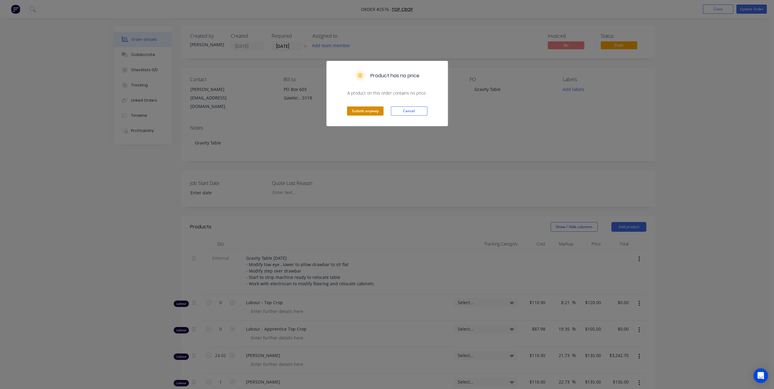
click at [360, 110] on button "Submit anyway" at bounding box center [365, 110] width 37 height 9
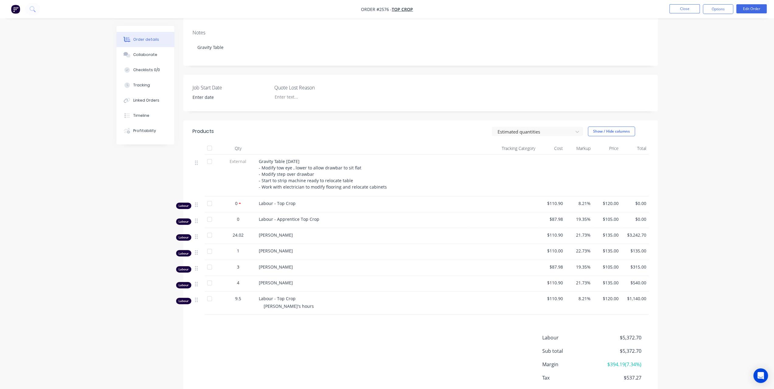
scroll to position [122, 0]
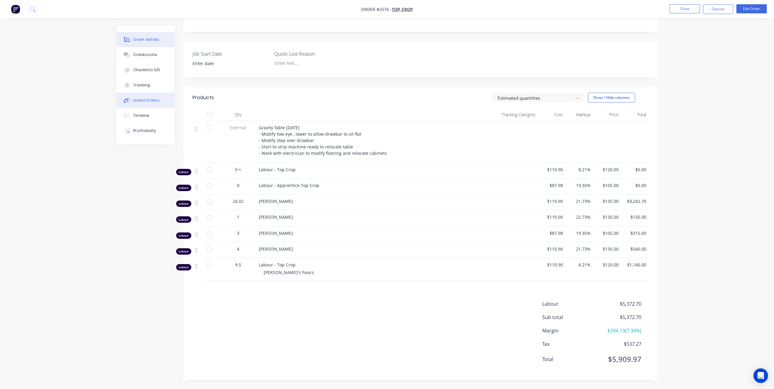
click at [148, 99] on div "Linked Orders" at bounding box center [146, 100] width 26 height 5
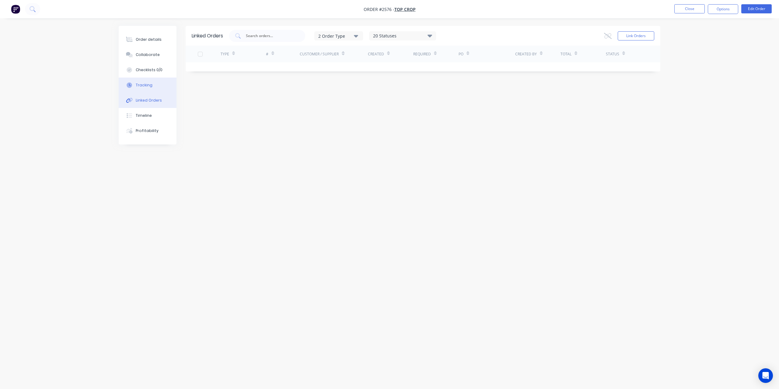
click at [148, 84] on div "Tracking" at bounding box center [144, 84] width 17 height 5
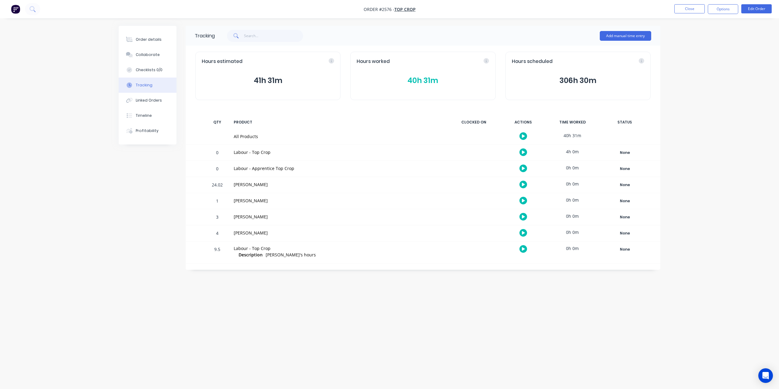
click at [428, 78] on button "40h 31m" at bounding box center [423, 81] width 132 height 12
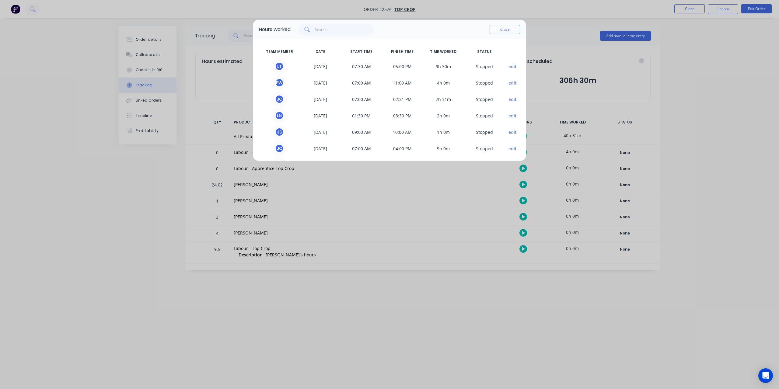
scroll to position [18, 0]
drag, startPoint x: 393, startPoint y: 27, endPoint x: 399, endPoint y: 58, distance: 31.6
click at [399, 58] on div "Hours worked Close TEAM MEMBER DATE START TIME FINISH TIME TIME WORKED STATUS L…" at bounding box center [389, 90] width 274 height 142
click at [501, 30] on button "Close" at bounding box center [504, 29] width 30 height 9
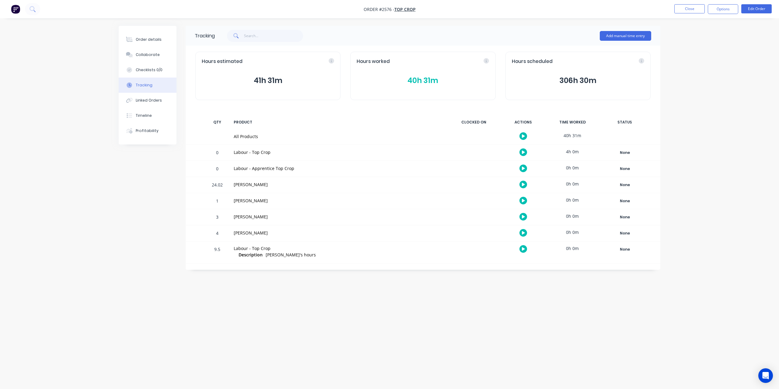
click at [433, 82] on button "40h 31m" at bounding box center [423, 81] width 132 height 12
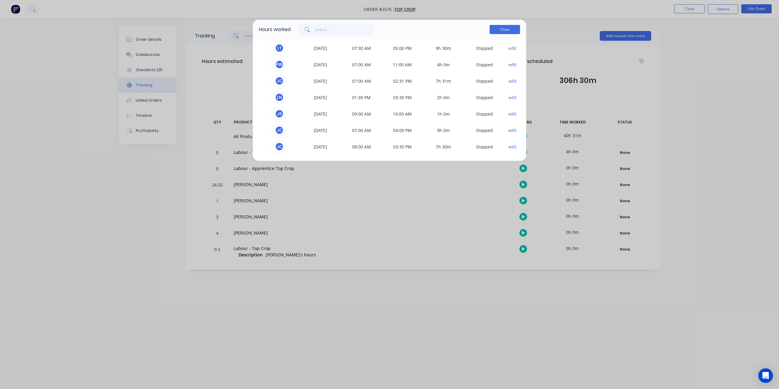
click at [511, 31] on button "Close" at bounding box center [504, 29] width 30 height 9
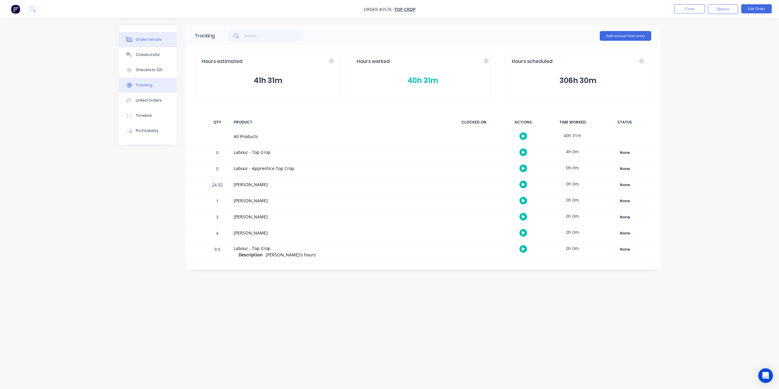
click at [159, 43] on button "Order details" at bounding box center [148, 39] width 58 height 15
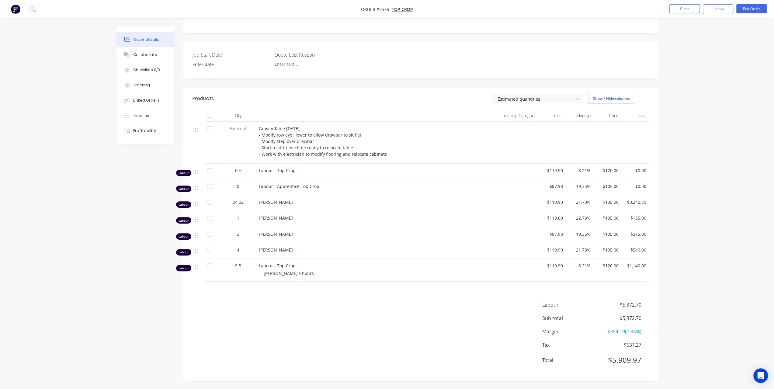
scroll to position [122, 0]
click at [143, 90] on button "Tracking" at bounding box center [146, 85] width 58 height 15
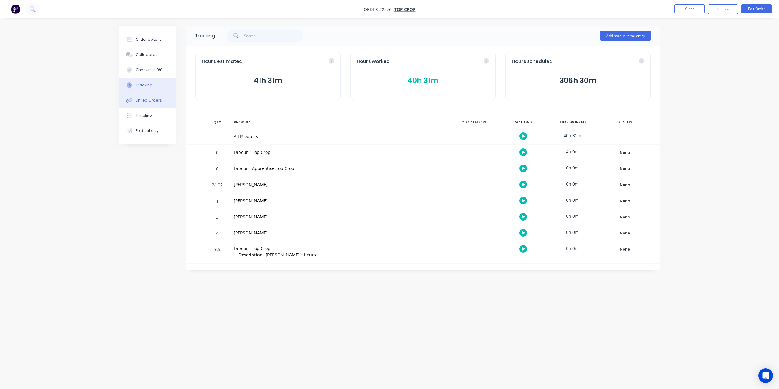
click at [142, 101] on div "Linked Orders" at bounding box center [149, 100] width 26 height 5
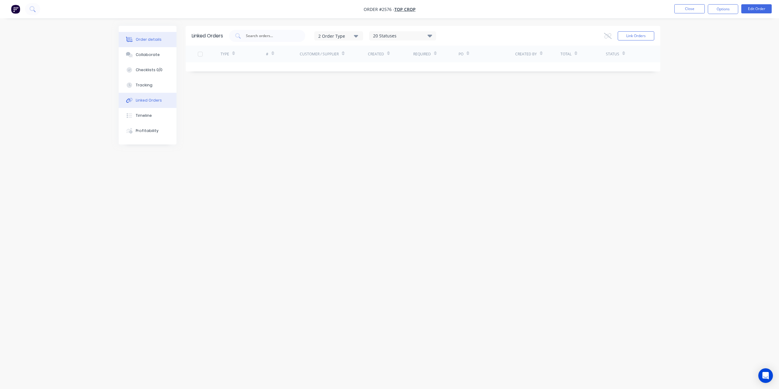
click at [151, 44] on button "Order details" at bounding box center [148, 39] width 58 height 15
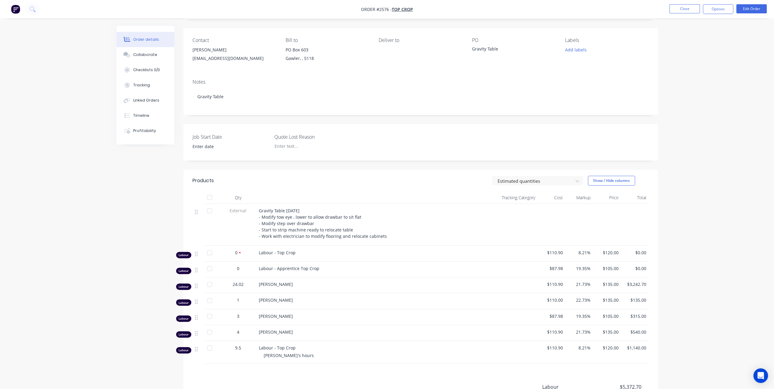
scroll to position [61, 0]
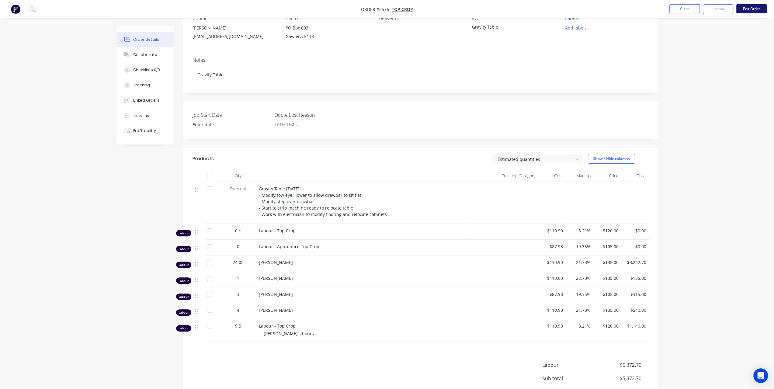
click at [757, 9] on button "Edit Order" at bounding box center [751, 8] width 30 height 9
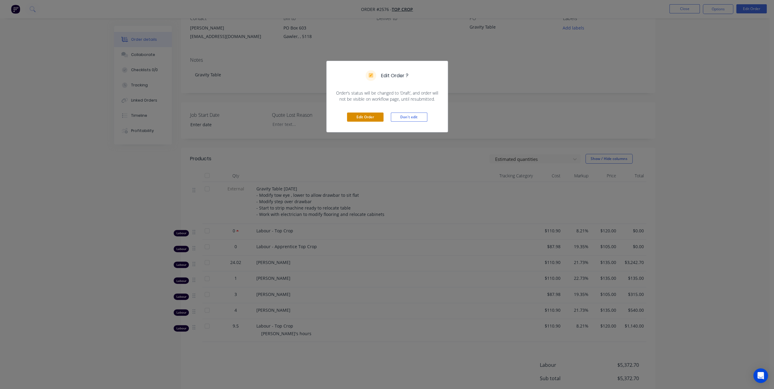
click at [364, 120] on button "Edit Order" at bounding box center [365, 117] width 37 height 9
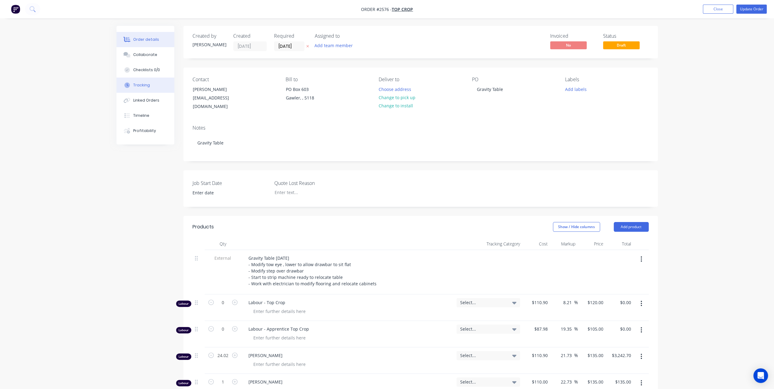
click at [147, 91] on button "Tracking" at bounding box center [146, 85] width 58 height 15
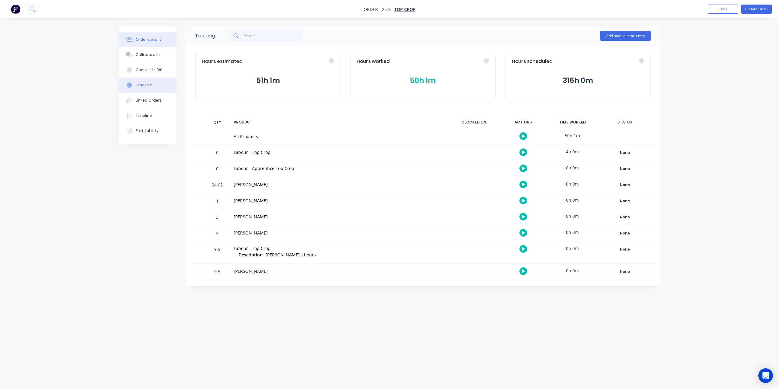
click at [146, 40] on div "Order details" at bounding box center [149, 39] width 26 height 5
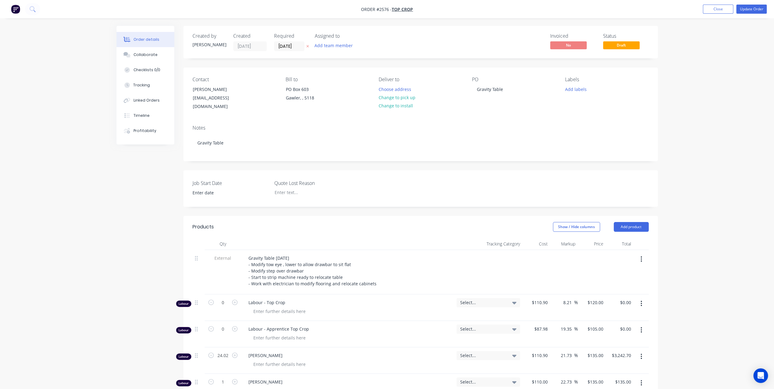
scroll to position [213, 0]
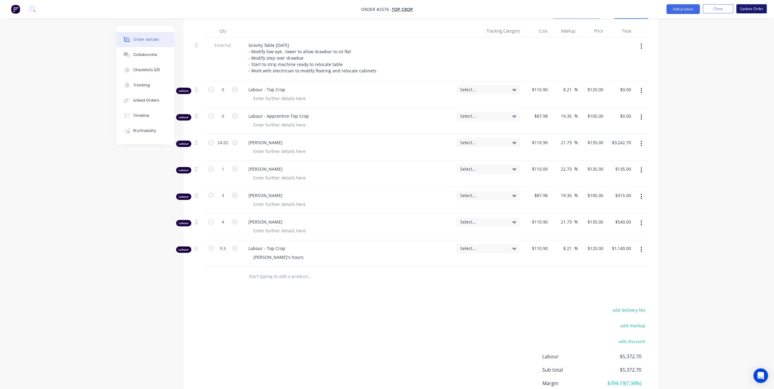
click at [755, 8] on button "Update Order" at bounding box center [751, 8] width 30 height 9
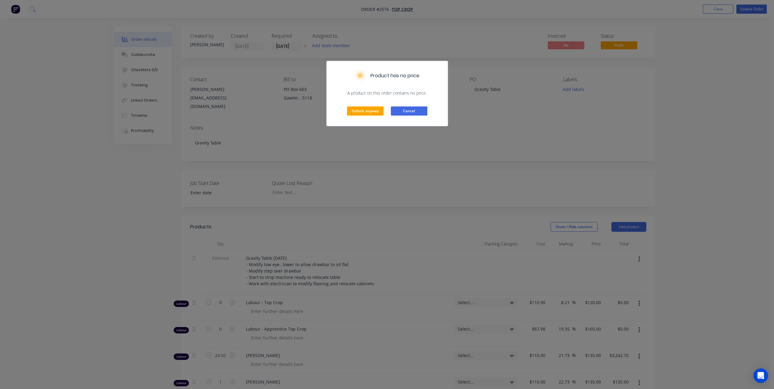
click at [407, 111] on button "Cancel" at bounding box center [409, 110] width 37 height 9
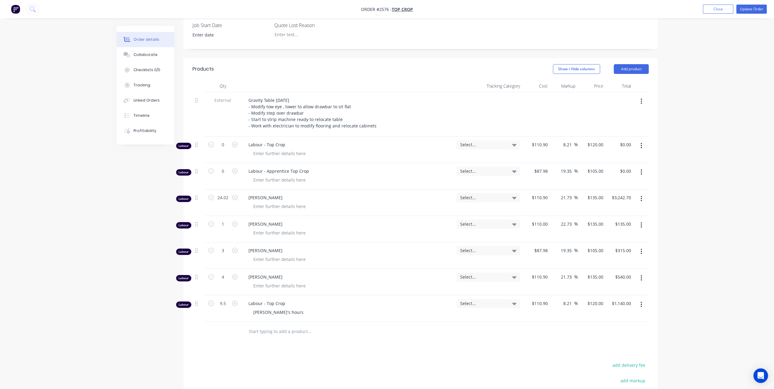
scroll to position [183, 0]
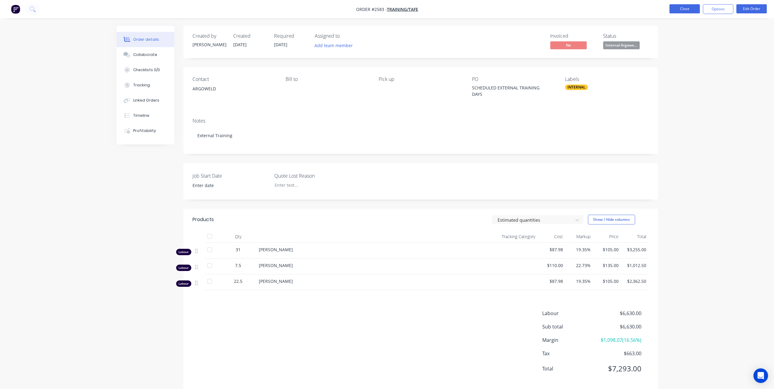
click at [686, 10] on button "Close" at bounding box center [685, 8] width 30 height 9
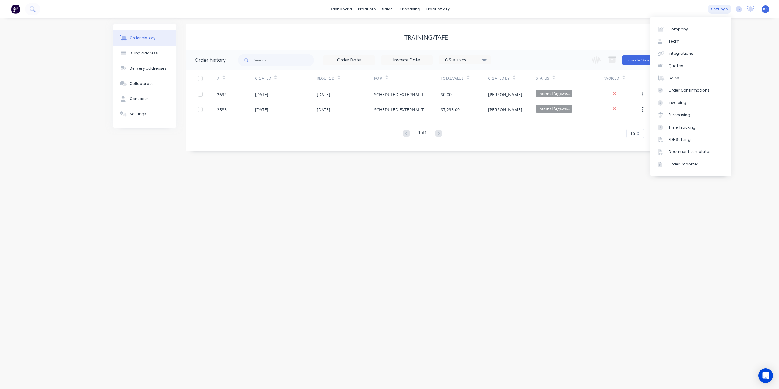
click at [713, 7] on div "settings" at bounding box center [719, 9] width 23 height 9
click at [683, 43] on link "Team" at bounding box center [690, 41] width 81 height 12
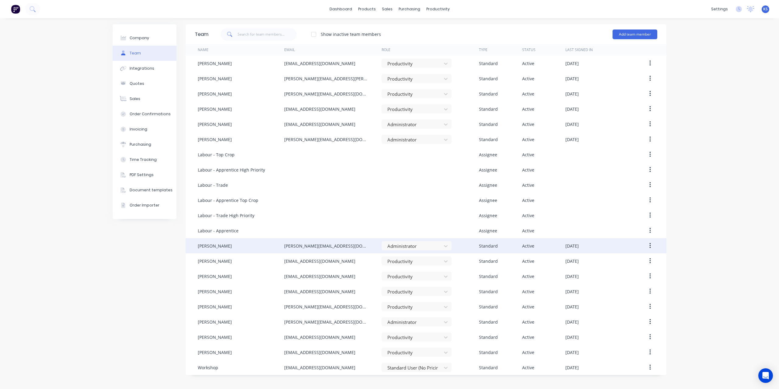
click at [649, 245] on icon "button" at bounding box center [650, 245] width 2 height 7
click at [612, 263] on div "Edit" at bounding box center [628, 261] width 47 height 9
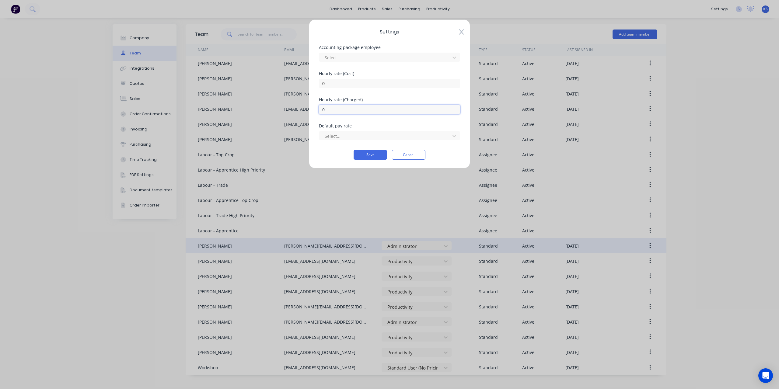
drag, startPoint x: 341, startPoint y: 112, endPoint x: 230, endPoint y: 105, distance: 111.0
click at [230, 105] on div "Settings Accounting package employee Select... [DEMOGRAPHIC_DATA] rate (Cost) 0…" at bounding box center [389, 194] width 779 height 389
type input "135"
click at [325, 85] on input "0" at bounding box center [389, 83] width 141 height 9
drag, startPoint x: 334, startPoint y: 85, endPoint x: 312, endPoint y: 82, distance: 22.4
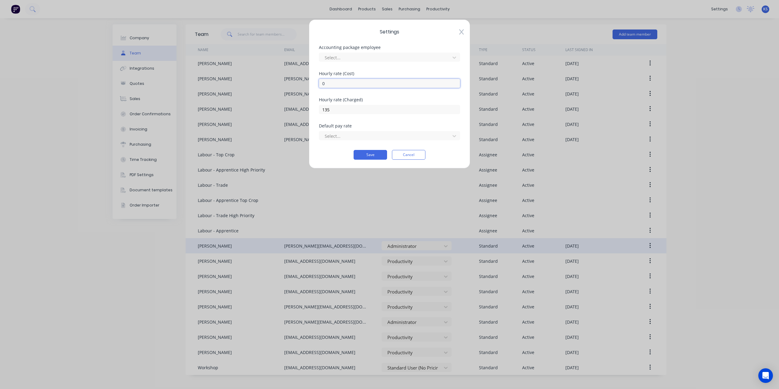
click at [312, 82] on div "Settings Accounting package employee Select... [DEMOGRAPHIC_DATA] rate (Cost) 0…" at bounding box center [389, 93] width 161 height 149
type input "110.90"
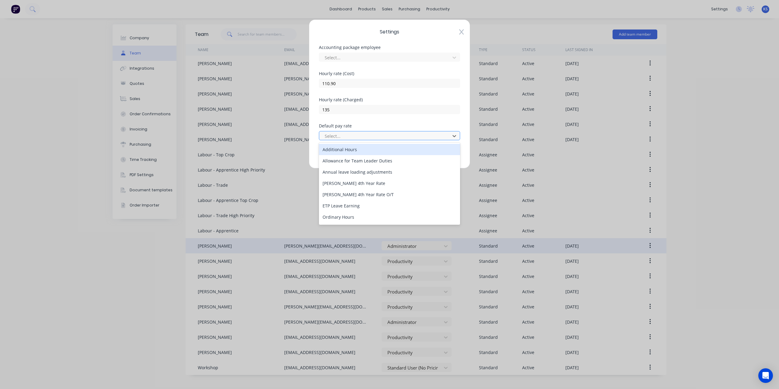
click at [376, 133] on div at bounding box center [385, 136] width 123 height 8
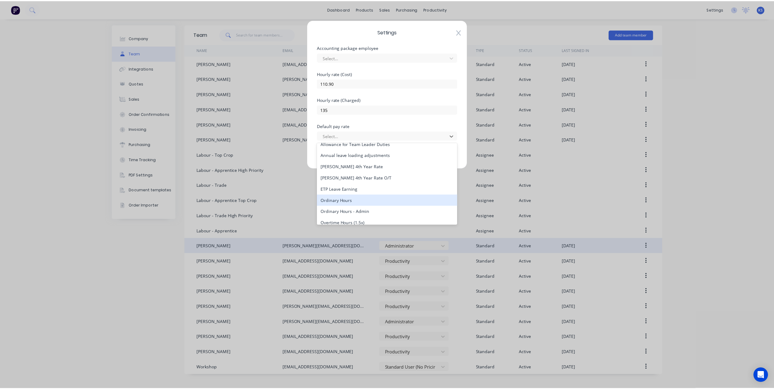
scroll to position [44, 0]
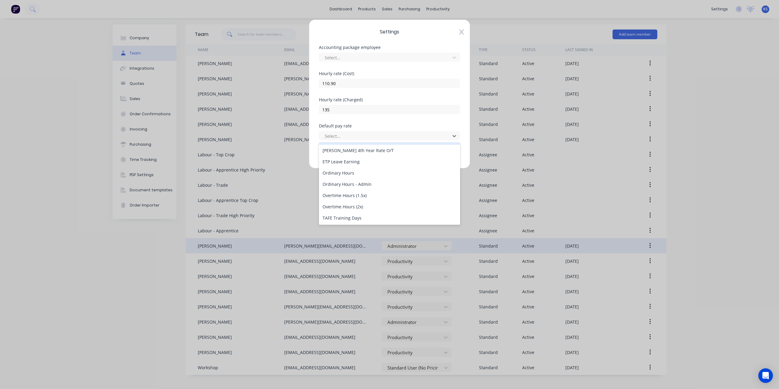
click at [357, 128] on div "Default pay rate" at bounding box center [389, 126] width 141 height 4
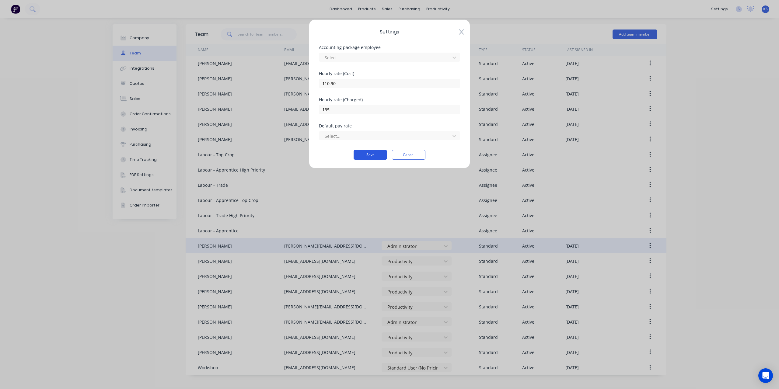
click at [368, 157] on button "Save" at bounding box center [369, 155] width 33 height 10
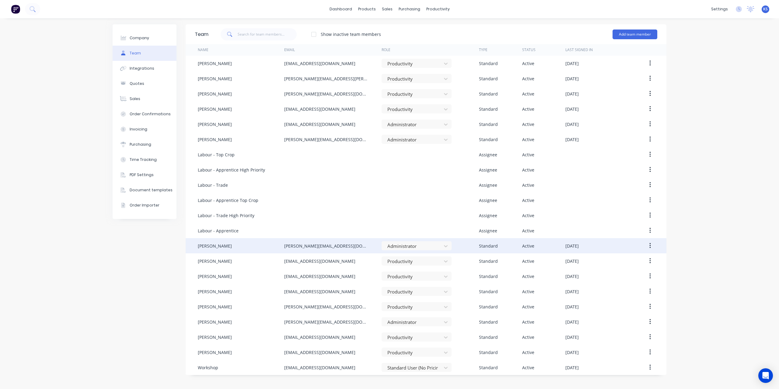
click at [651, 245] on button "button" at bounding box center [650, 245] width 14 height 11
click at [628, 261] on div "Edit" at bounding box center [628, 261] width 47 height 9
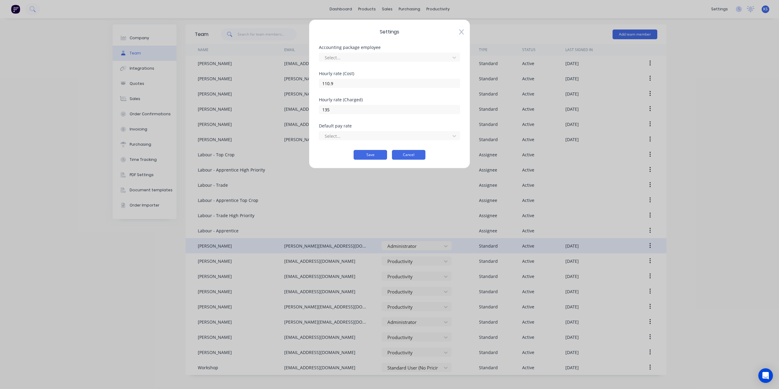
click at [418, 156] on button "Cancel" at bounding box center [408, 155] width 33 height 10
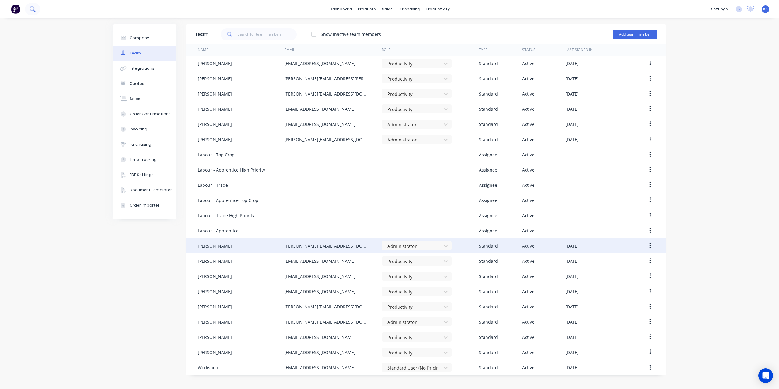
click at [35, 12] on button at bounding box center [32, 9] width 15 height 12
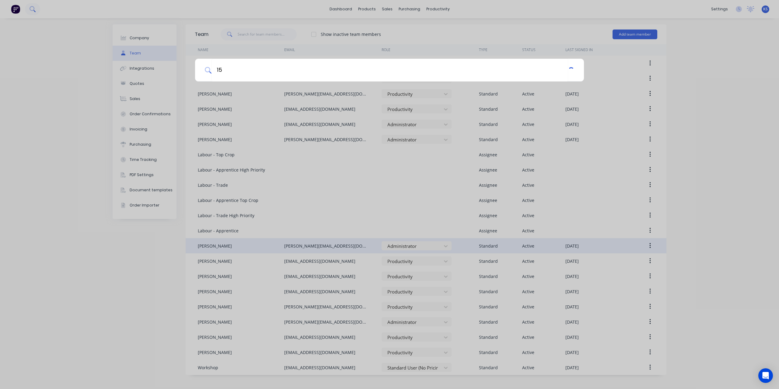
type input "1"
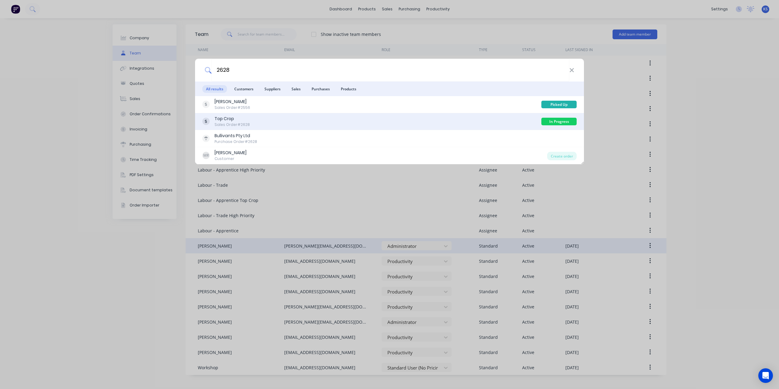
type input "2628"
click at [239, 126] on div "Sales Order #2628" at bounding box center [231, 124] width 35 height 5
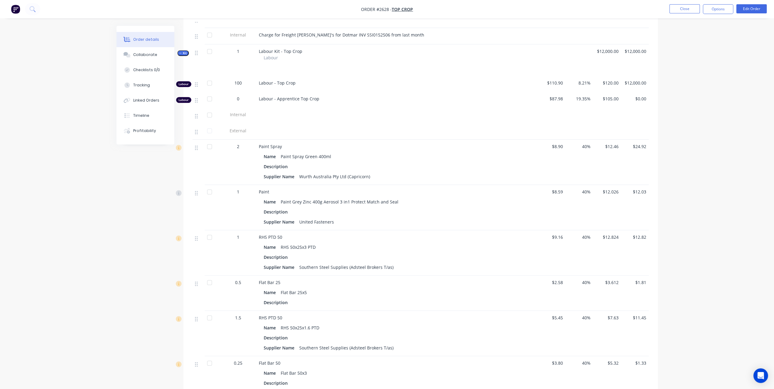
scroll to position [183, 0]
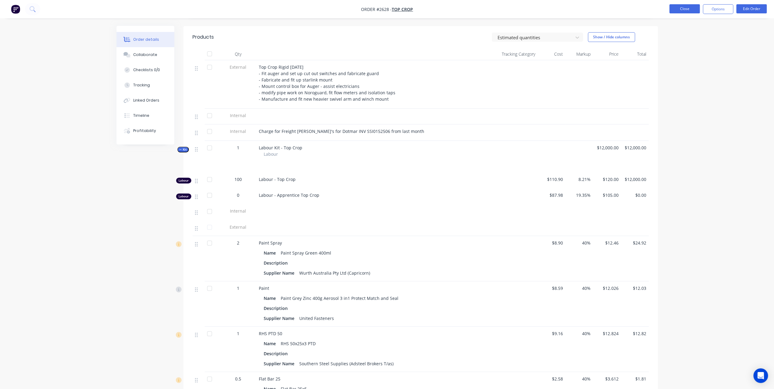
click at [680, 11] on button "Close" at bounding box center [685, 8] width 30 height 9
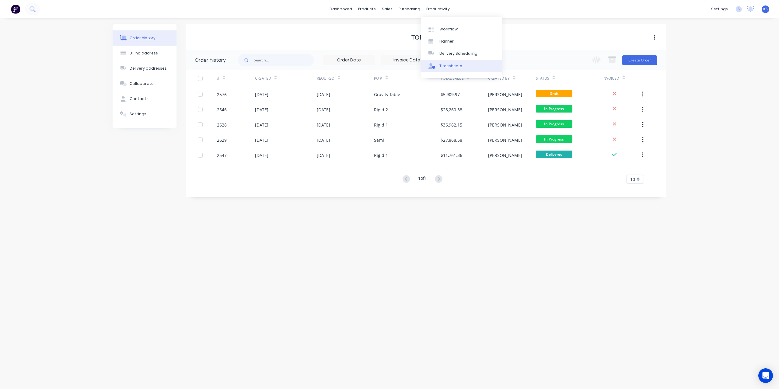
click at [455, 68] on div "Timesheets" at bounding box center [450, 65] width 23 height 5
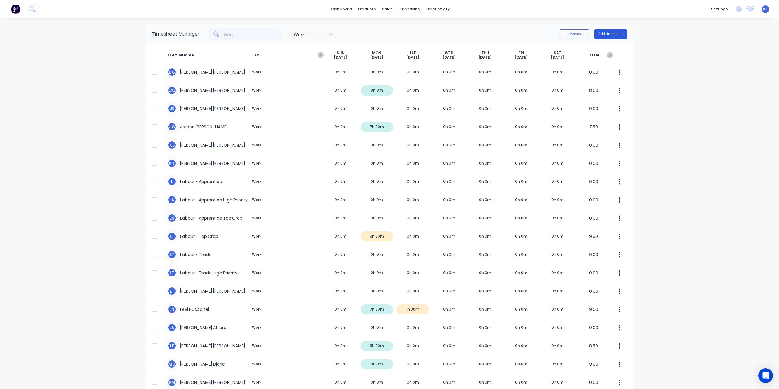
click at [605, 34] on button "Add timesheet" at bounding box center [610, 34] width 33 height 10
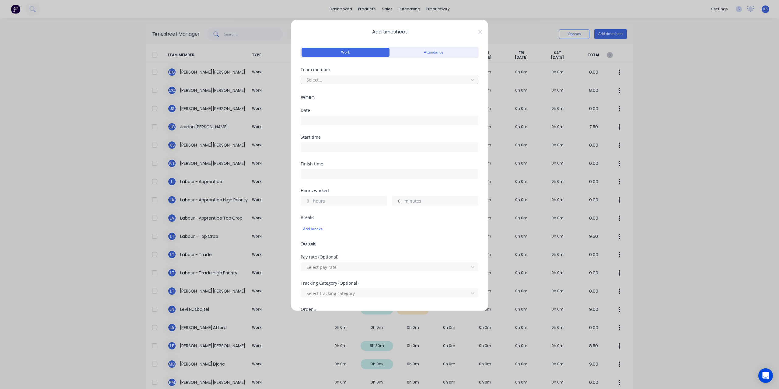
click at [355, 83] on div at bounding box center [385, 80] width 159 height 8
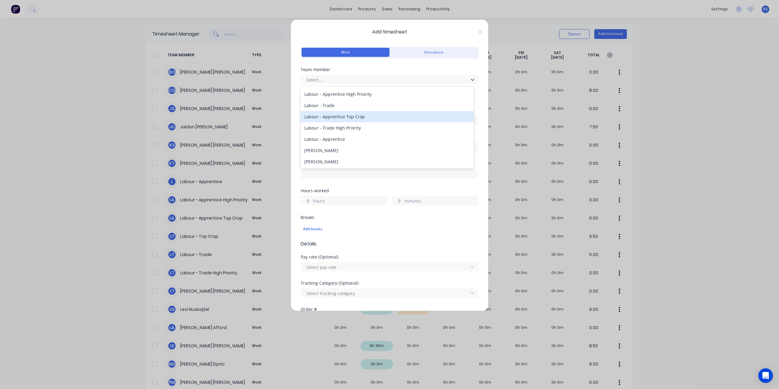
scroll to position [91, 0]
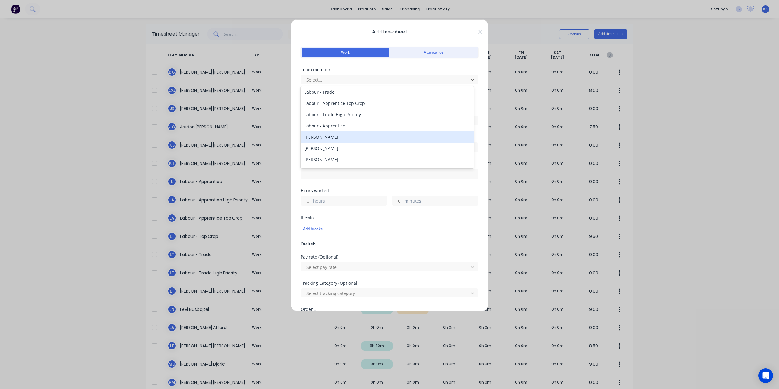
click at [327, 137] on div "[PERSON_NAME]" at bounding box center [387, 136] width 173 height 11
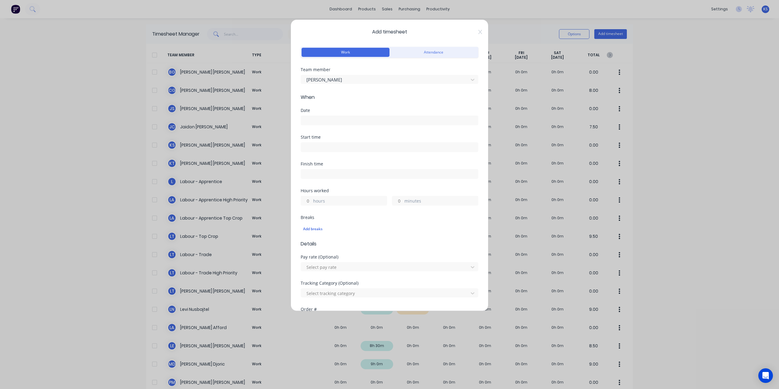
click at [316, 118] on input at bounding box center [389, 120] width 177 height 9
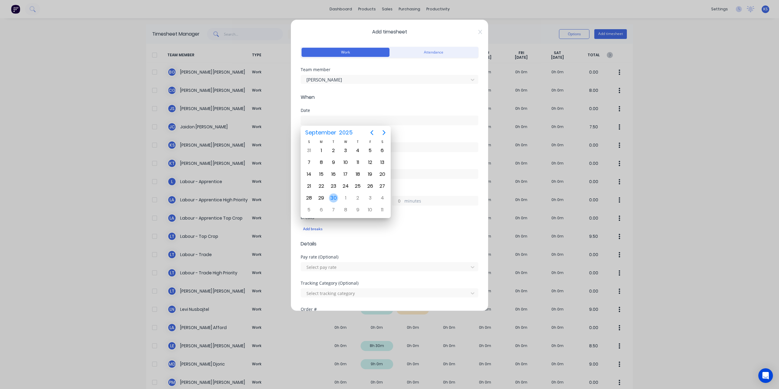
click at [333, 199] on div "30" at bounding box center [333, 197] width 9 height 9
type input "[DATE]"
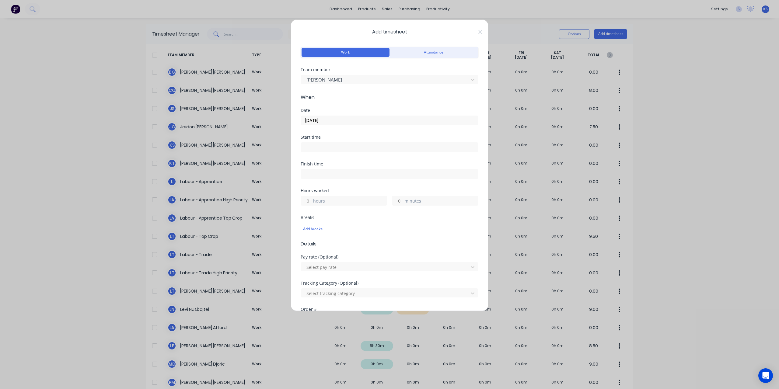
drag, startPoint x: 308, startPoint y: 200, endPoint x: 302, endPoint y: 199, distance: 6.2
click at [302, 199] on input "hours" at bounding box center [306, 200] width 11 height 9
click at [308, 199] on input "hours" at bounding box center [306, 200] width 11 height 9
drag, startPoint x: 309, startPoint y: 198, endPoint x: 297, endPoint y: 198, distance: 12.2
click at [297, 198] on div "Add timesheet Work Attendance Team member [PERSON_NAME] When Date [DATE] Start …" at bounding box center [390, 165] width 198 height 292
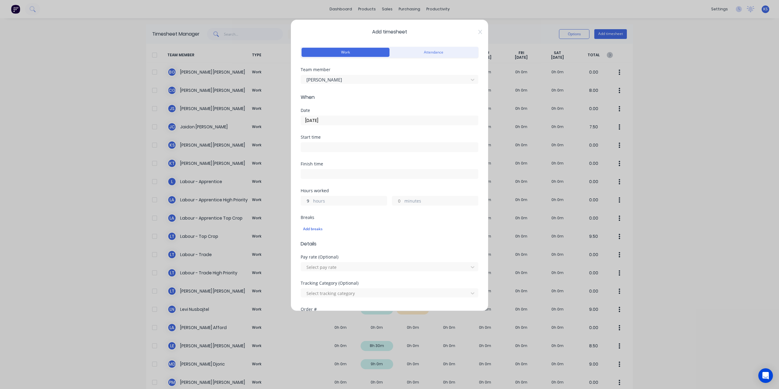
type input "9"
type input "30"
click at [386, 263] on div at bounding box center [385, 267] width 159 height 8
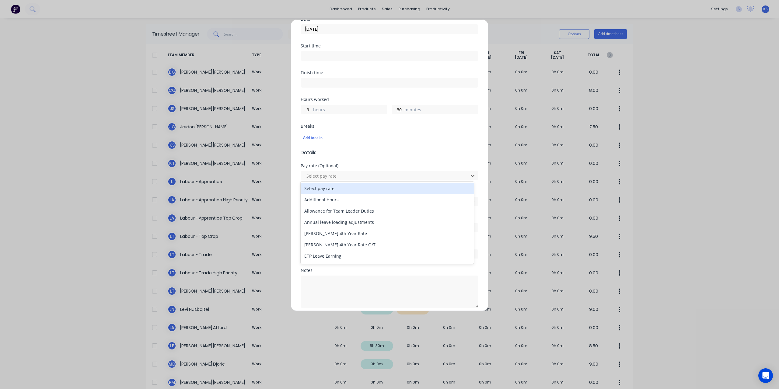
click at [358, 156] on form "Work Attendance Team member [PERSON_NAME] When Date [DATE] Start time Finish ti…" at bounding box center [390, 140] width 178 height 373
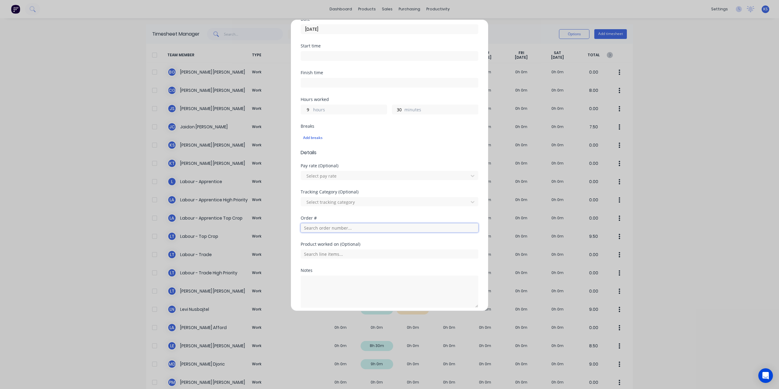
click at [310, 230] on input "text" at bounding box center [390, 227] width 178 height 9
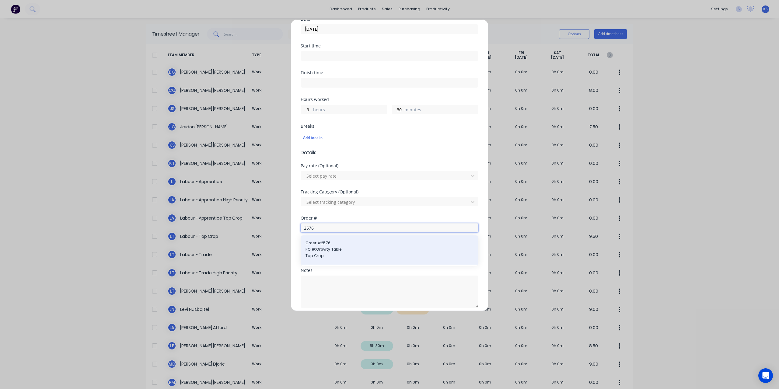
type input "2576"
click at [336, 251] on span "PO #: Gravity Table" at bounding box center [389, 249] width 168 height 5
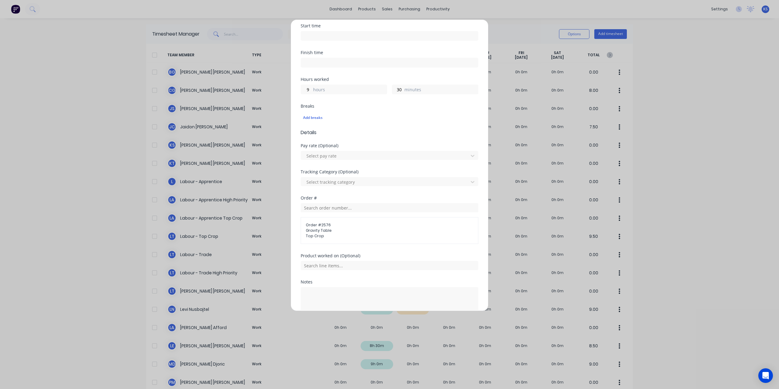
scroll to position [122, 0]
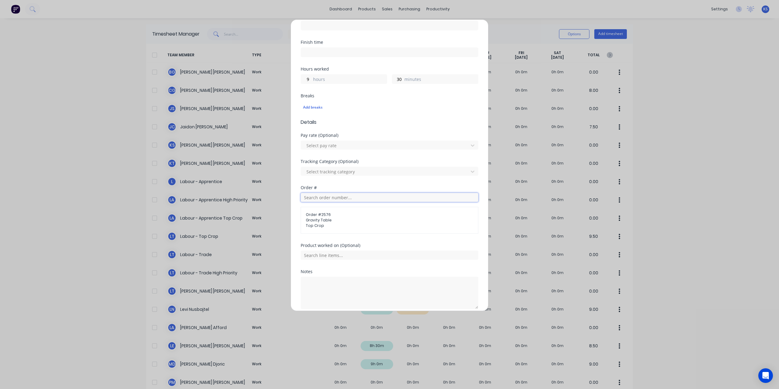
click at [325, 194] on input "text" at bounding box center [390, 197] width 178 height 9
type input "2576"
click at [331, 213] on span "Order # 2576" at bounding box center [389, 212] width 168 height 5
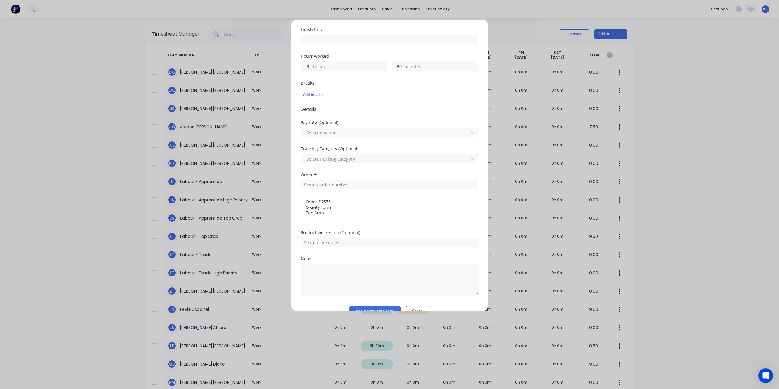
scroll to position [146, 0]
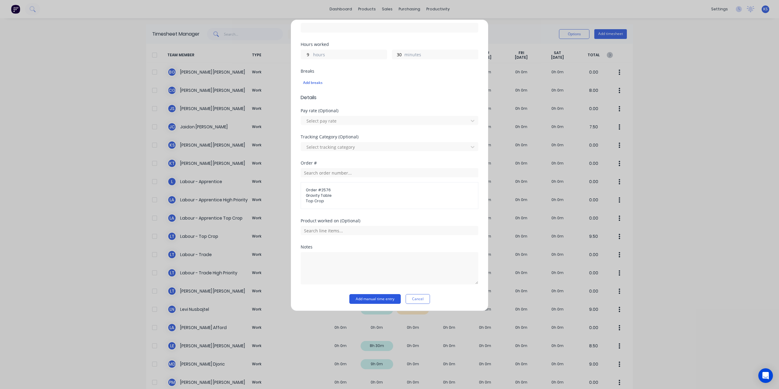
click at [375, 296] on button "Add manual time entry" at bounding box center [374, 299] width 51 height 10
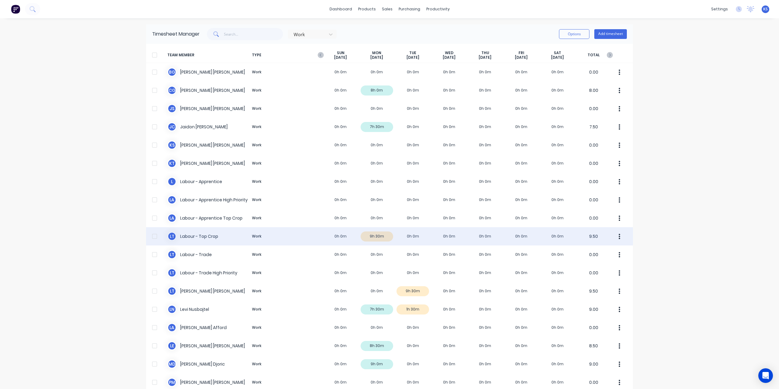
click at [205, 235] on div "L T Labour - Top Crop Work 0h 0m 9h 30m 0h 0m 0h 0m 0h 0m 0h 0m 0h 0m 9.50" at bounding box center [389, 236] width 487 height 18
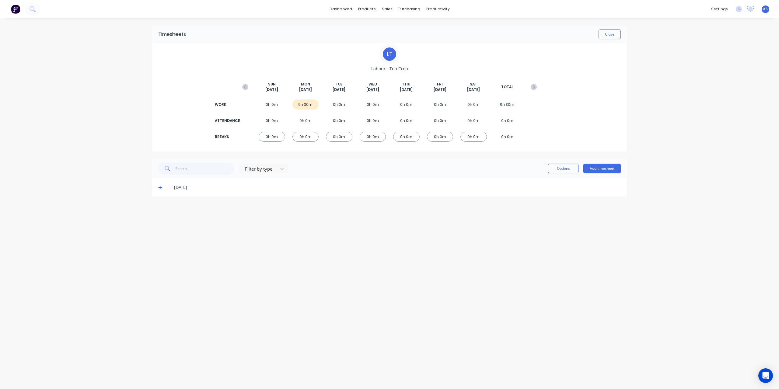
click at [162, 187] on icon at bounding box center [160, 188] width 4 height 4
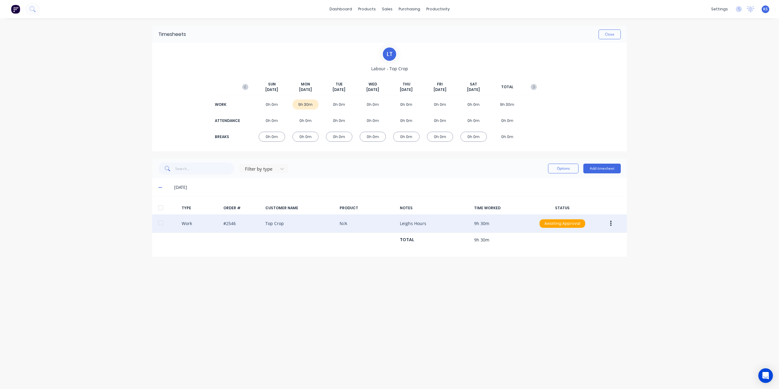
click at [611, 223] on button "button" at bounding box center [611, 223] width 14 height 11
click at [578, 250] on div "Delete" at bounding box center [589, 249] width 47 height 9
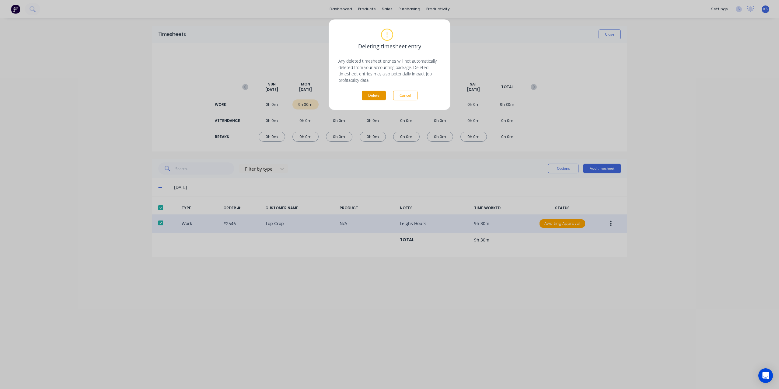
click at [371, 96] on button "Delete" at bounding box center [374, 96] width 24 height 10
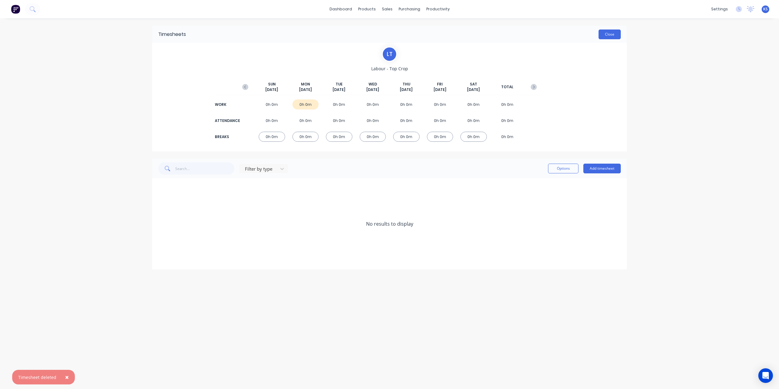
click at [614, 37] on button "Close" at bounding box center [609, 35] width 22 height 10
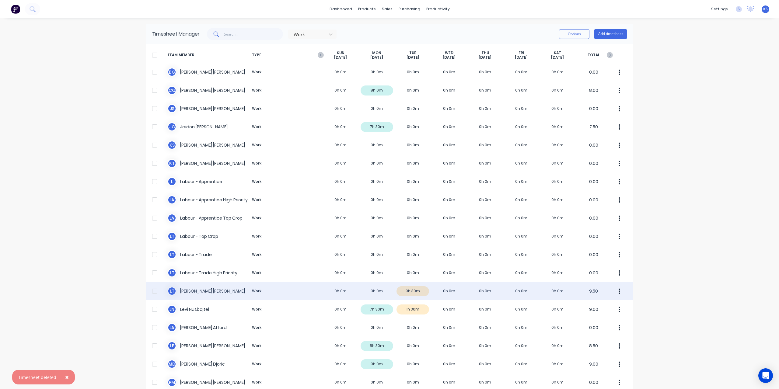
click at [193, 292] on div "L T Leigh Thamm Work 0h 0m 0h 0m 9h 30m 0h 0m 0h 0m 0h 0m 0h 0m 9.50" at bounding box center [389, 291] width 487 height 18
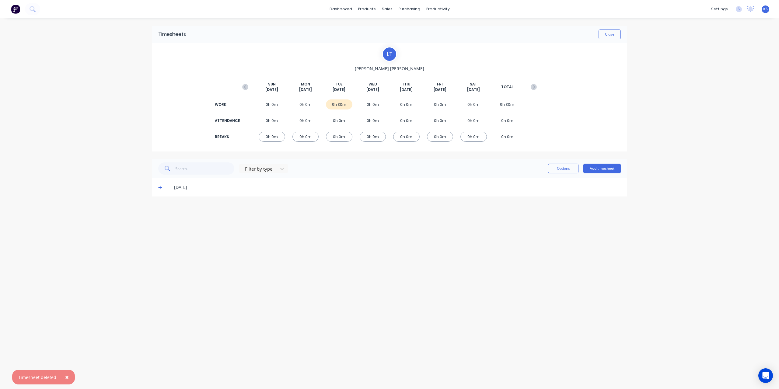
click at [158, 188] on icon at bounding box center [160, 187] width 4 height 4
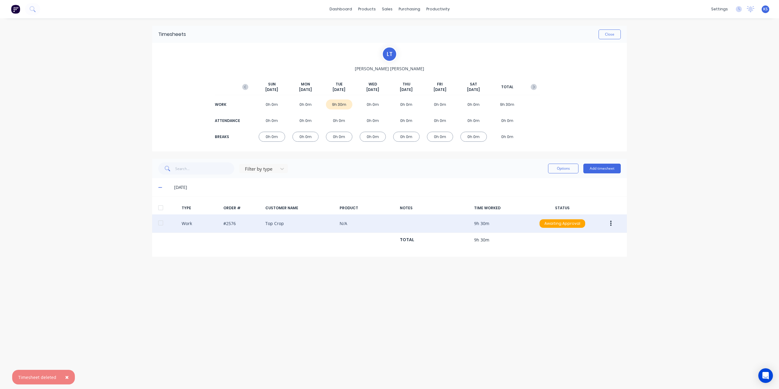
click at [608, 226] on button "button" at bounding box center [611, 223] width 14 height 11
click at [573, 204] on div "Edit" at bounding box center [589, 200] width 47 height 9
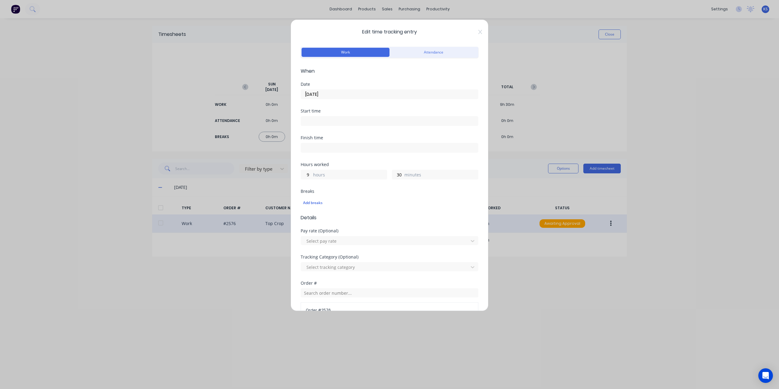
click at [365, 89] on label "[DATE]" at bounding box center [390, 94] width 178 height 10
click at [365, 90] on input "[DATE]" at bounding box center [389, 94] width 177 height 9
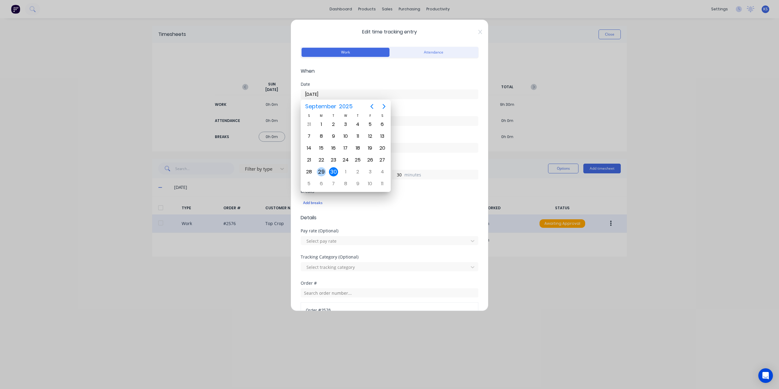
click at [322, 168] on div "29" at bounding box center [321, 171] width 9 height 9
type input "29/09/2025"
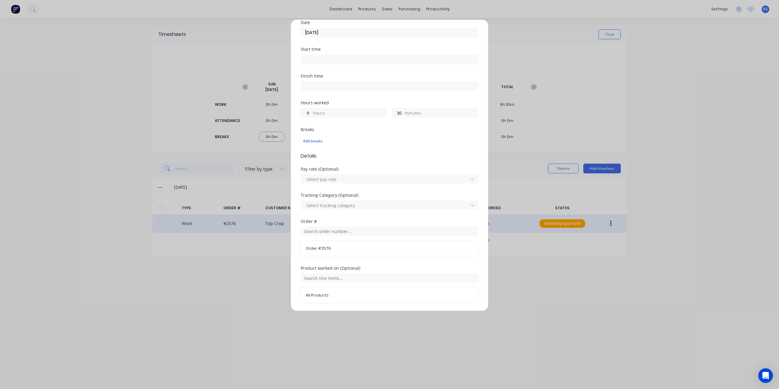
scroll to position [130, 0]
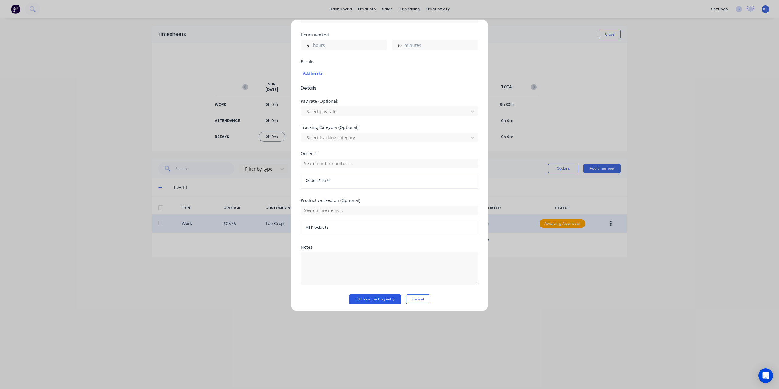
click at [363, 295] on button "Edit time tracking entry" at bounding box center [375, 299] width 52 height 10
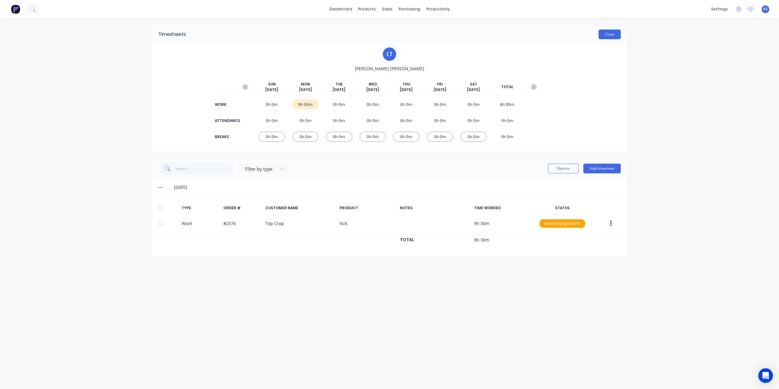
click at [616, 32] on button "Close" at bounding box center [609, 35] width 22 height 10
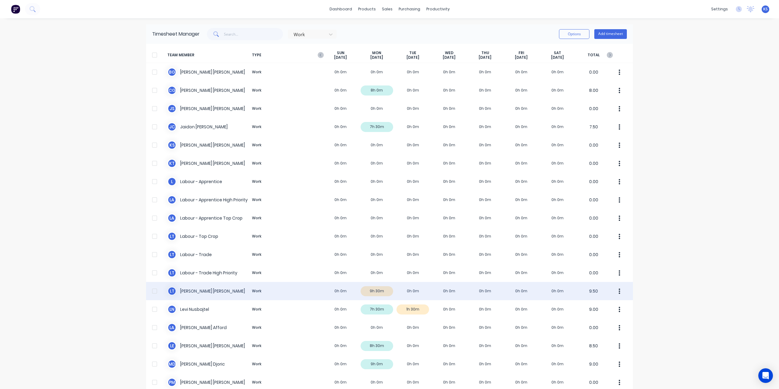
click at [193, 291] on div "L T Leigh Thamm Work 0h 0m 9h 30m 0h 0m 0h 0m 0h 0m 0h 0m 0h 0m 9.50" at bounding box center [389, 291] width 487 height 18
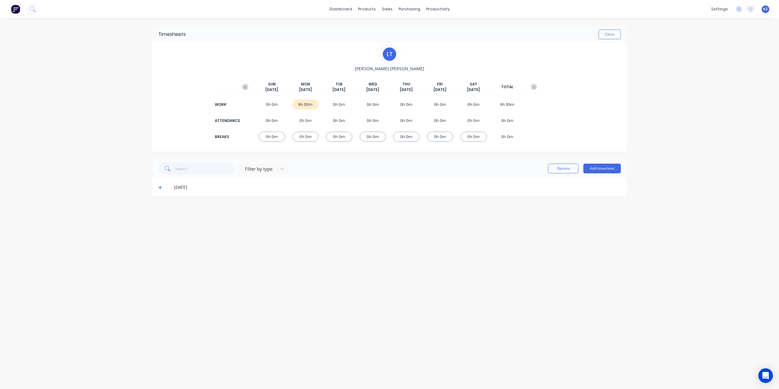
click at [160, 186] on icon at bounding box center [160, 187] width 4 height 4
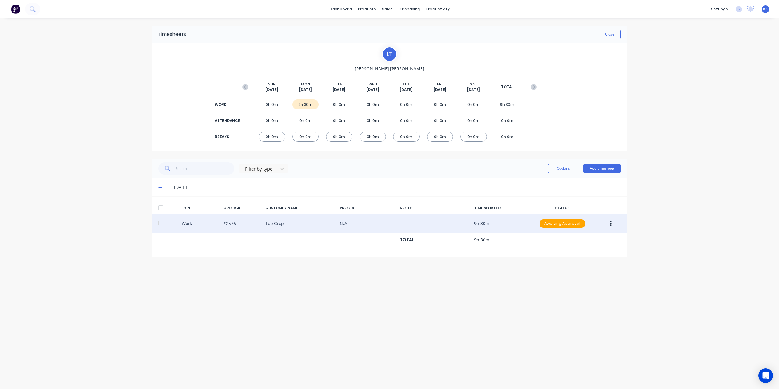
click at [183, 221] on div "Work #2576 Top Crop N/A 9h 30m Awaiting Approval" at bounding box center [389, 223] width 475 height 19
click at [611, 223] on icon "button" at bounding box center [611, 223] width 2 height 5
click at [576, 202] on div "Edit" at bounding box center [589, 200] width 47 height 9
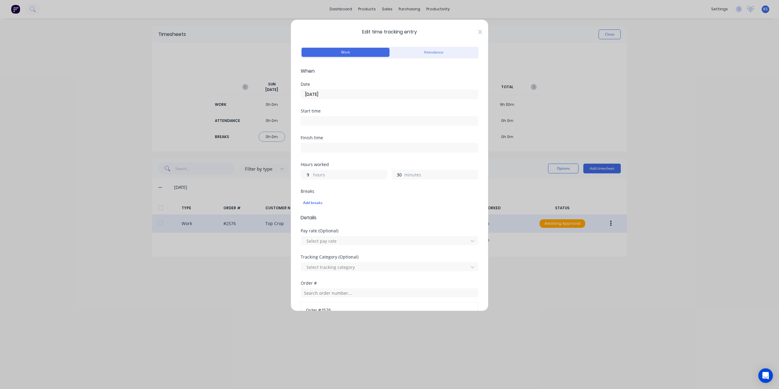
click at [478, 34] on icon at bounding box center [480, 32] width 4 height 5
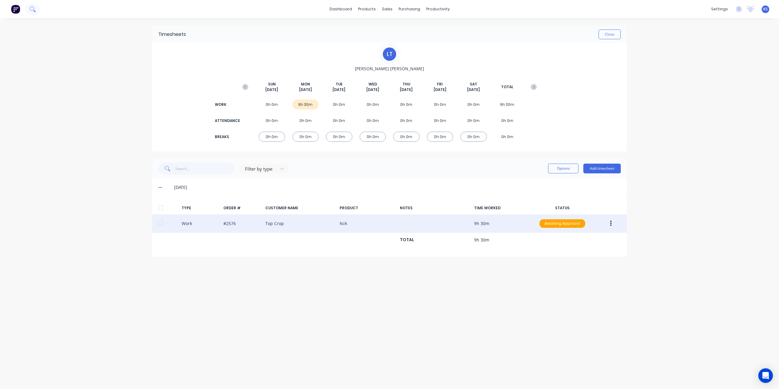
click at [35, 9] on icon at bounding box center [33, 9] width 6 height 6
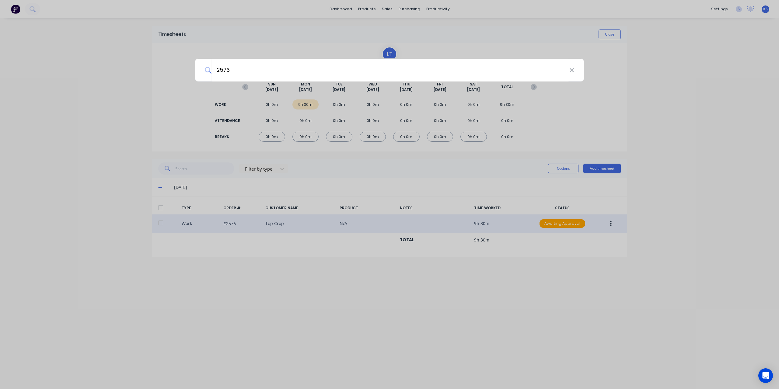
type input "2576"
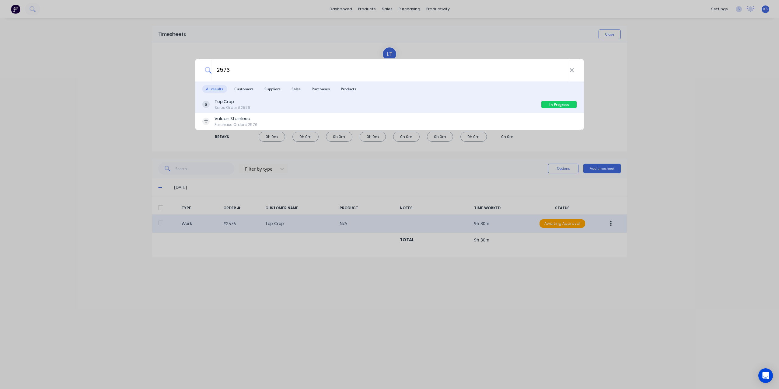
click at [240, 109] on div "Sales Order #2576" at bounding box center [232, 107] width 36 height 5
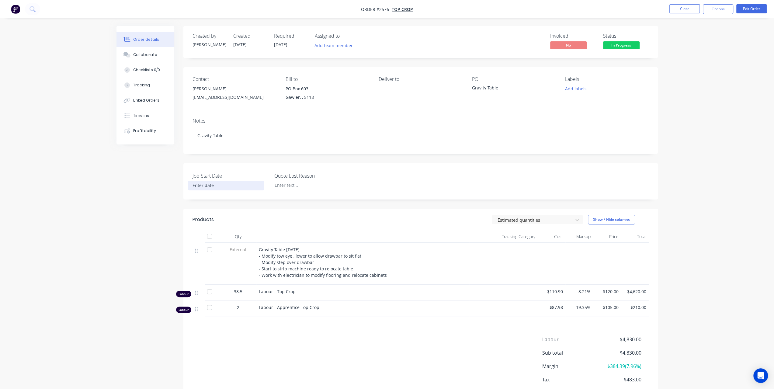
click at [202, 186] on input at bounding box center [226, 185] width 76 height 9
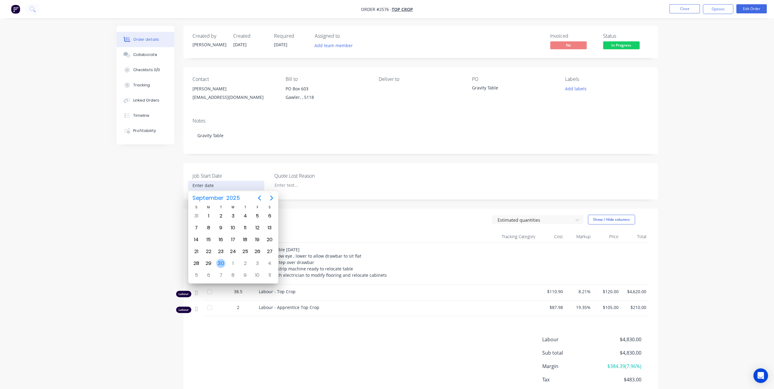
click at [220, 263] on div "30" at bounding box center [220, 263] width 9 height 9
type input "[DATE]"
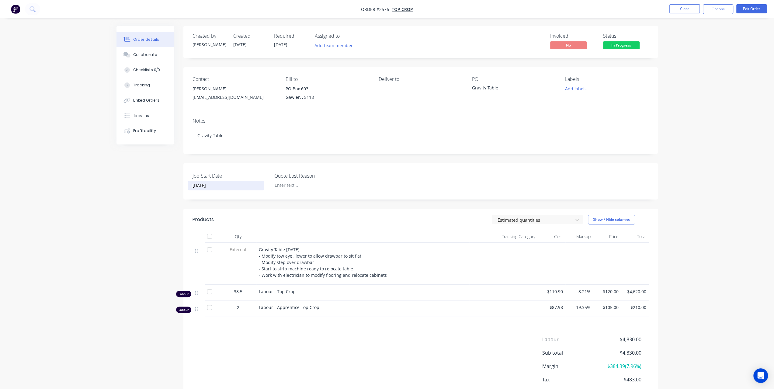
click at [723, 86] on div "Order details Collaborate Checklists 0/0 Tracking Linked Orders Timeline Profit…" at bounding box center [387, 212] width 774 height 425
click at [692, 9] on button "Close" at bounding box center [685, 8] width 30 height 9
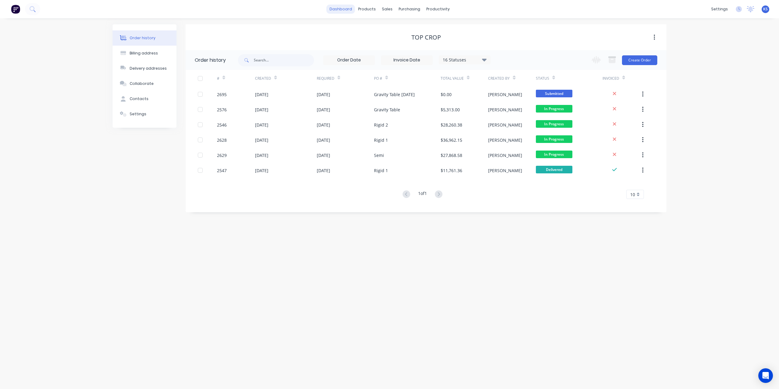
drag, startPoint x: 144, startPoint y: 35, endPoint x: 350, endPoint y: 8, distance: 207.4
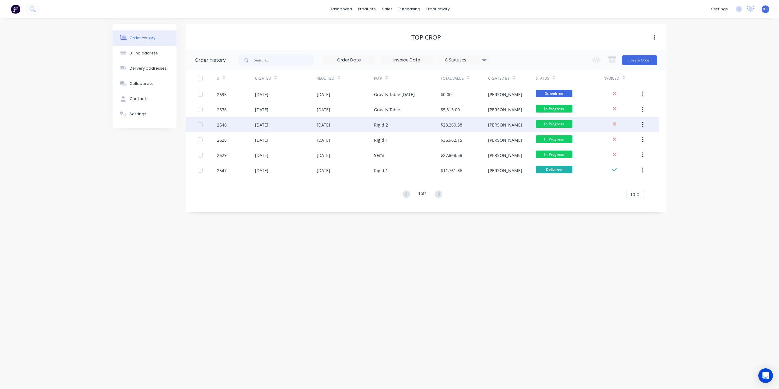
click at [326, 124] on div "31 Aug 2025" at bounding box center [323, 125] width 13 height 6
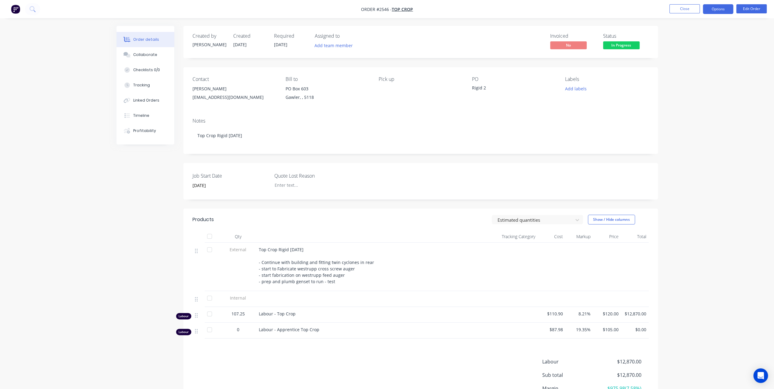
click at [712, 12] on button "Options" at bounding box center [718, 9] width 30 height 10
click at [679, 144] on div "Duplicate" at bounding box center [700, 146] width 56 height 9
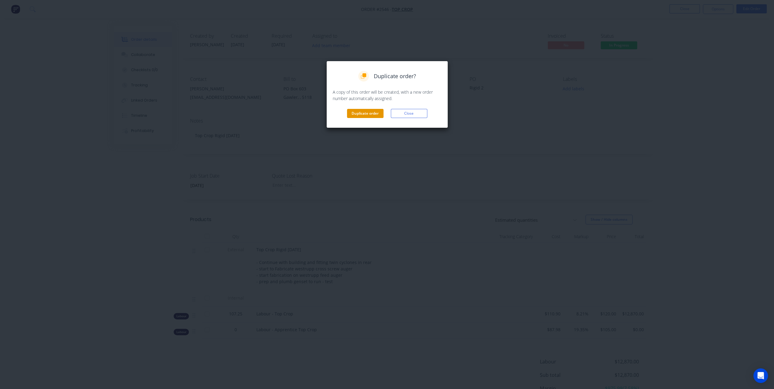
click at [375, 113] on button "Duplicate order" at bounding box center [365, 113] width 37 height 9
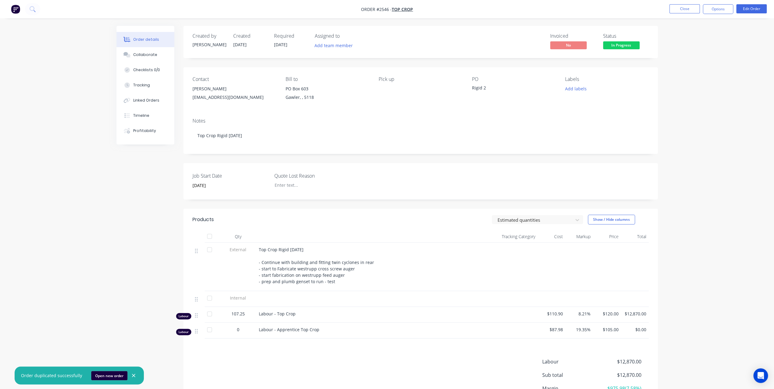
click at [117, 373] on button "Open new order" at bounding box center [109, 375] width 36 height 9
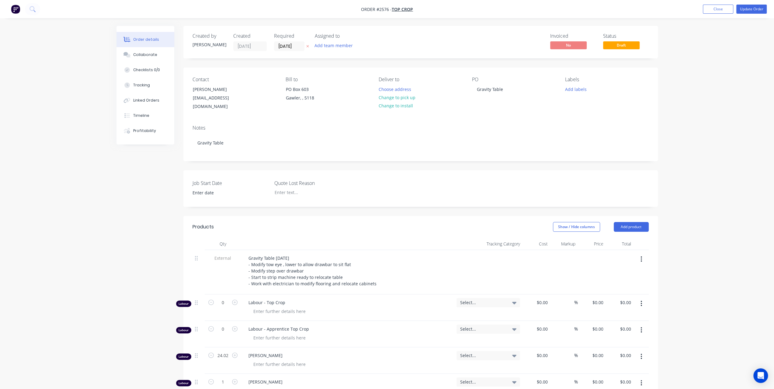
type input "$110.90"
type input "8.21"
type input "$120.00"
type input "$87.98"
type input "19.35"
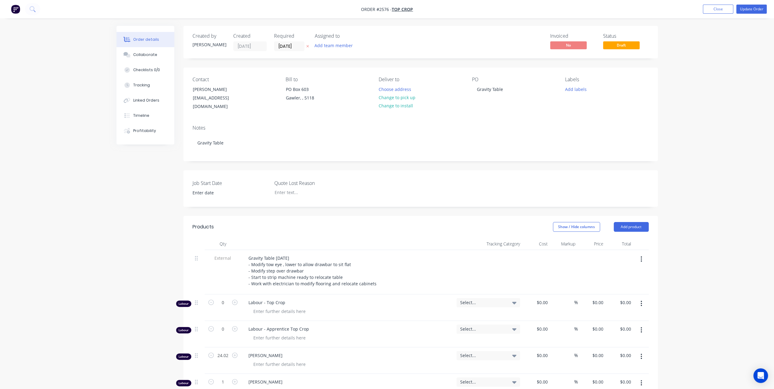
type input "$105.00"
type input "$110.90"
type input "21.73"
type input "$135.00"
type input "$3,242.70"
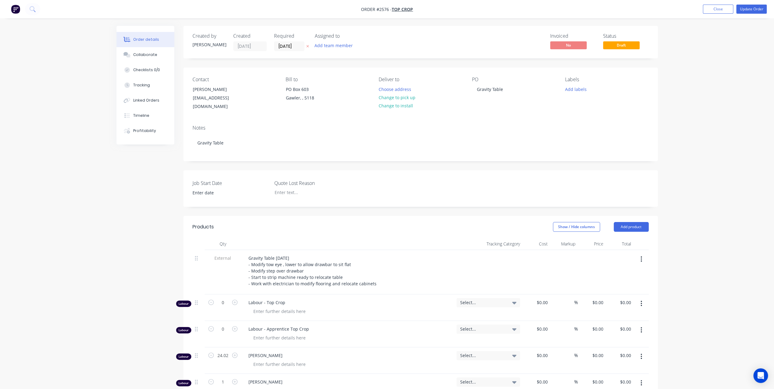
type input "$110.00"
type input "22.73"
type input "$135.00"
type input "$87.98"
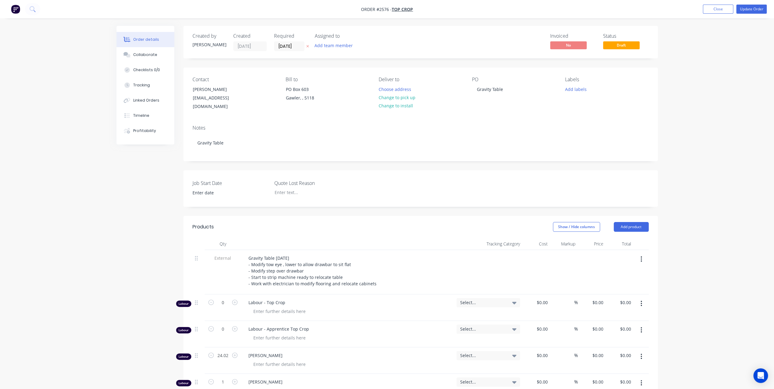
type input "19.35"
type input "$105.00"
type input "$315.00"
type input "$110.90"
type input "21.73"
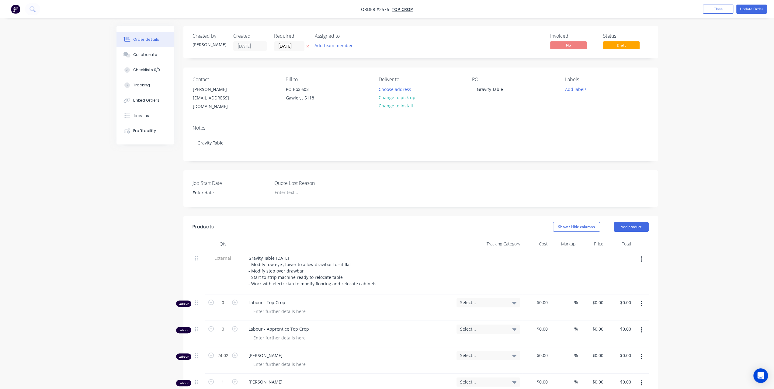
type input "$135.00"
type input "$540.00"
type input "$110.90"
type input "8.21"
type input "$120.00"
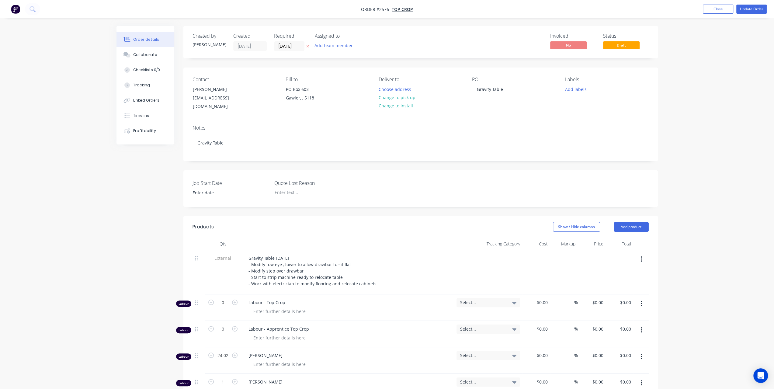
type input "$1,140.00"
type input "$110.90"
type input "21.73"
type input "$135.00"
type input "$1,282.50"
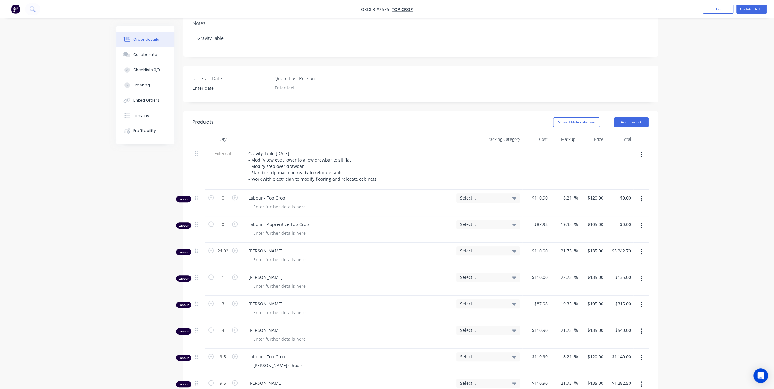
scroll to position [152, 0]
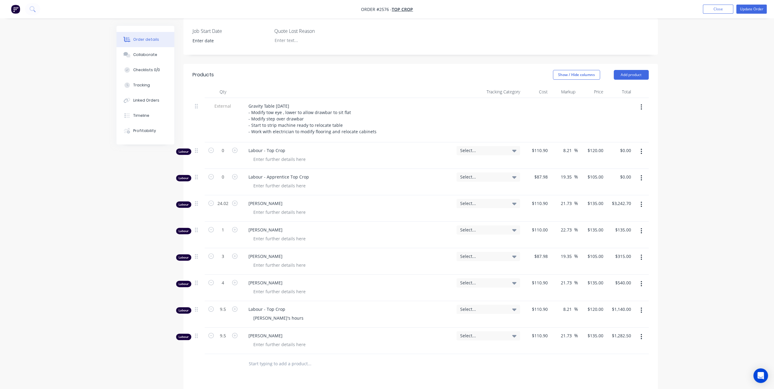
click at [643, 305] on button "button" at bounding box center [641, 310] width 14 height 11
click at [600, 358] on div "Delete" at bounding box center [620, 362] width 47 height 9
click at [753, 7] on button "Update Order" at bounding box center [751, 9] width 30 height 9
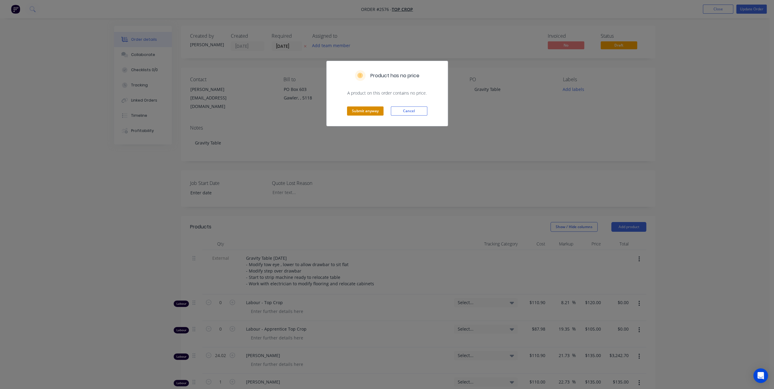
click at [364, 112] on button "Submit anyway" at bounding box center [365, 110] width 37 height 9
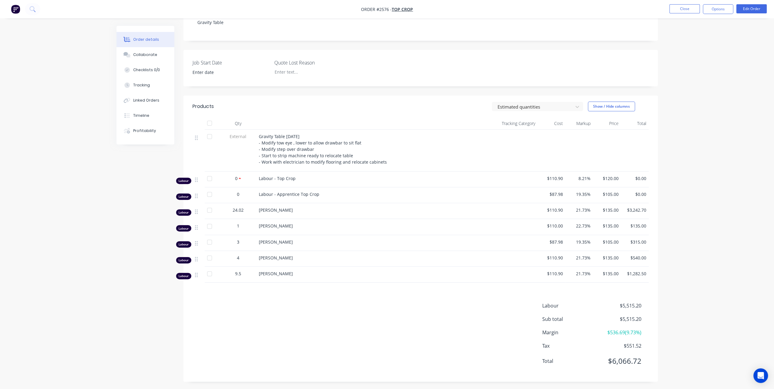
scroll to position [116, 0]
click at [761, 10] on button "Edit Order" at bounding box center [751, 8] width 30 height 9
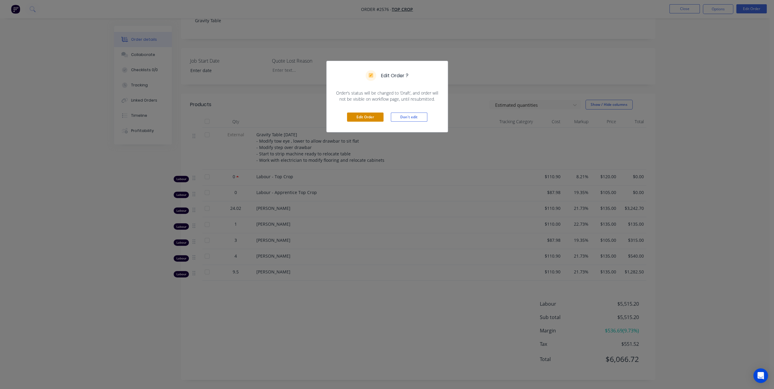
click at [371, 115] on button "Edit Order" at bounding box center [365, 117] width 37 height 9
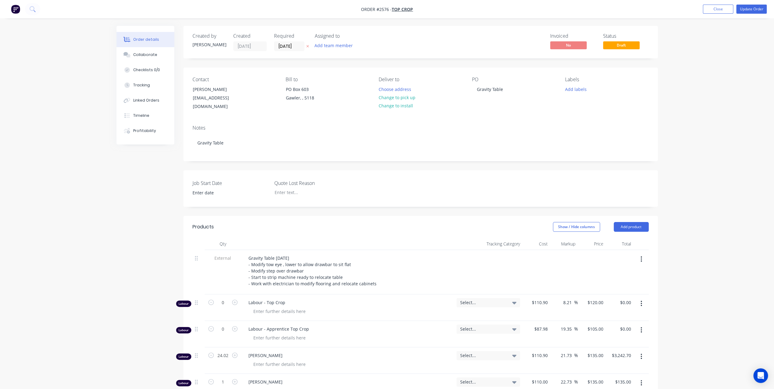
scroll to position [122, 0]
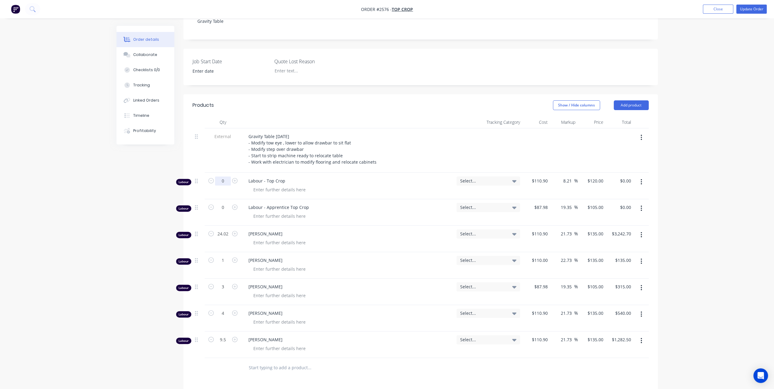
click at [220, 176] on input "0" at bounding box center [223, 180] width 16 height 9
type input "38.5"
type input "$4,620.00"
click at [226, 203] on input "0" at bounding box center [223, 207] width 16 height 9
type input "2"
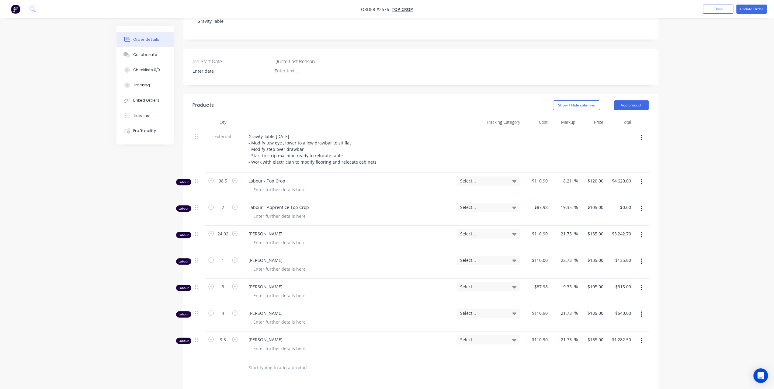
type input "$210.00"
click at [722, 195] on div "Order details Collaborate Checklists 0/0 Tracking Linked Orders Timeline Profit…" at bounding box center [387, 205] width 774 height 655
click at [220, 203] on input "2" at bounding box center [223, 207] width 16 height 9
type input "3"
type input "$315.00"
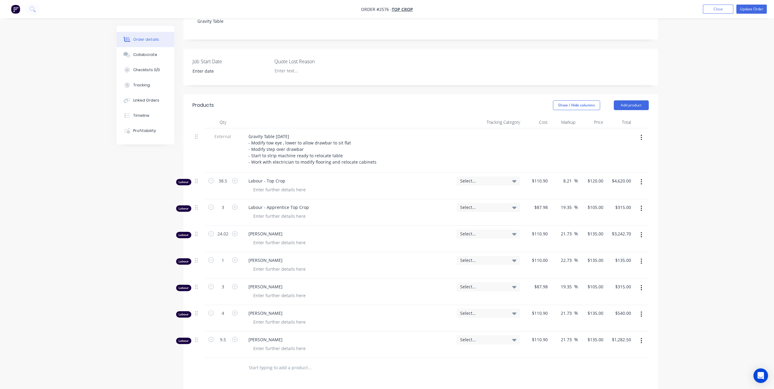
click at [721, 207] on div "Order details Collaborate Checklists 0/0 Tracking Linked Orders Timeline Profit…" at bounding box center [387, 205] width 774 height 655
click at [224, 203] on input "3" at bounding box center [223, 207] width 16 height 9
type input "2"
type input "$210.00"
click at [106, 197] on div "Order details Collaborate Checklists 0/0 Tracking Linked Orders Timeline Profit…" at bounding box center [387, 205] width 774 height 655
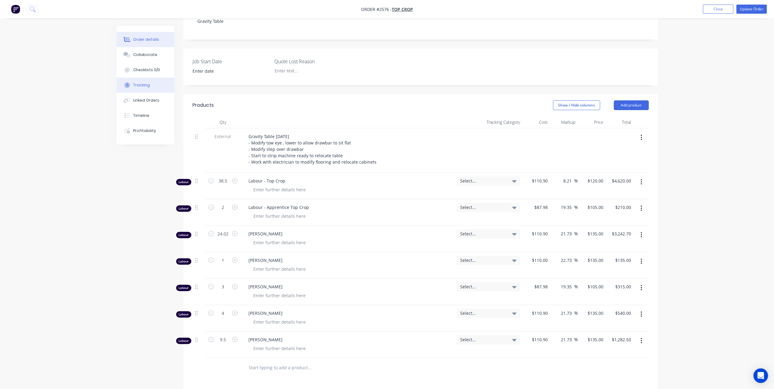
click at [147, 87] on div "Tracking" at bounding box center [141, 84] width 17 height 5
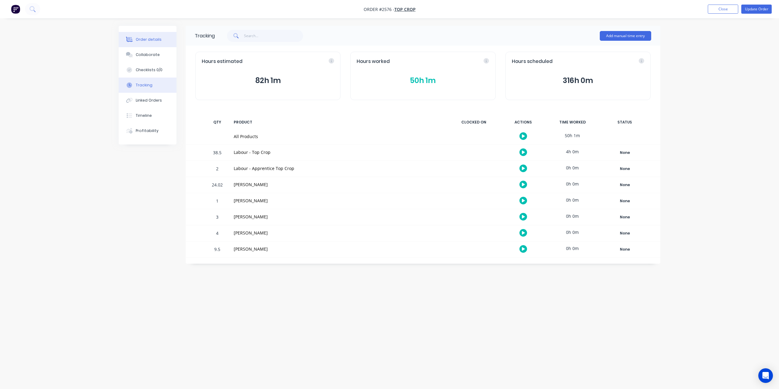
click at [158, 42] on div "Order details" at bounding box center [149, 39] width 26 height 5
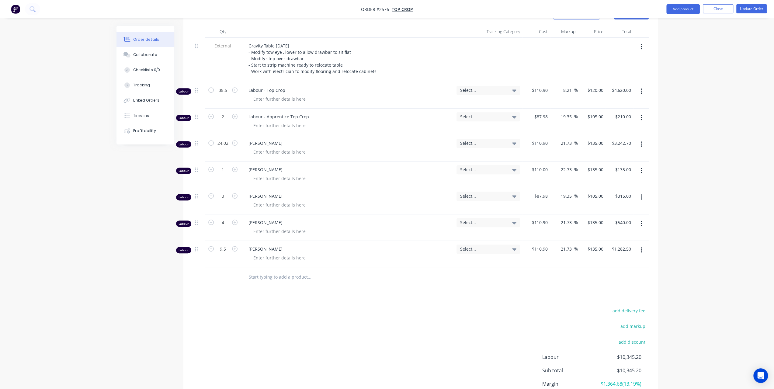
scroll to position [213, 0]
click at [752, 10] on button "Update Order" at bounding box center [751, 8] width 30 height 9
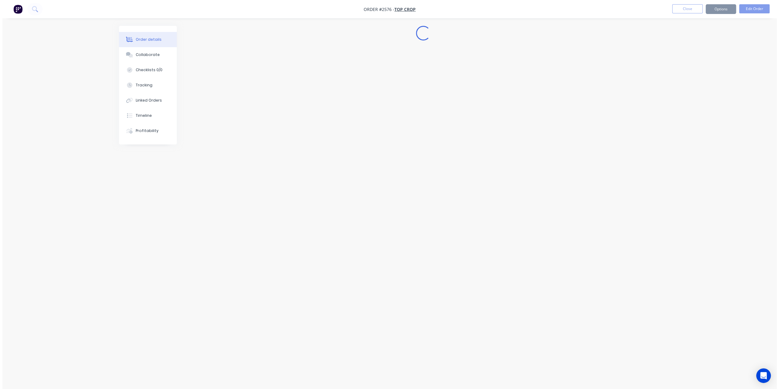
scroll to position [0, 0]
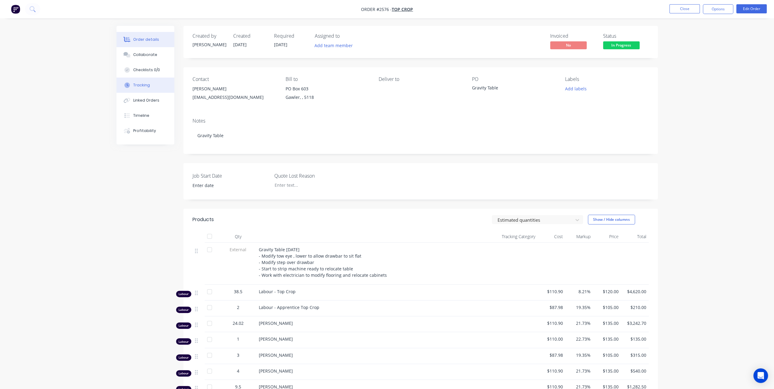
click at [142, 90] on button "Tracking" at bounding box center [146, 85] width 58 height 15
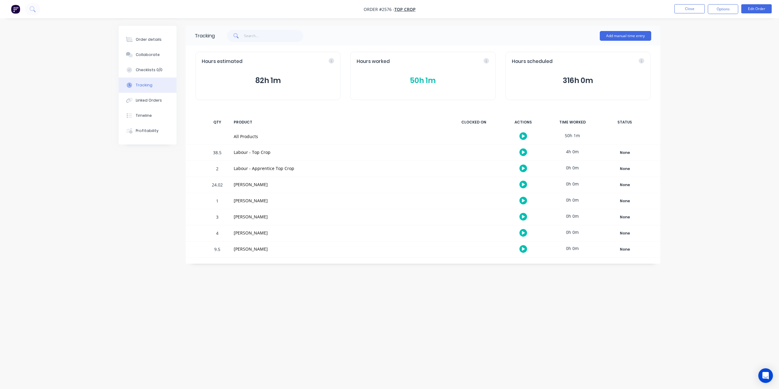
click at [436, 82] on button "50h 1m" at bounding box center [423, 81] width 132 height 12
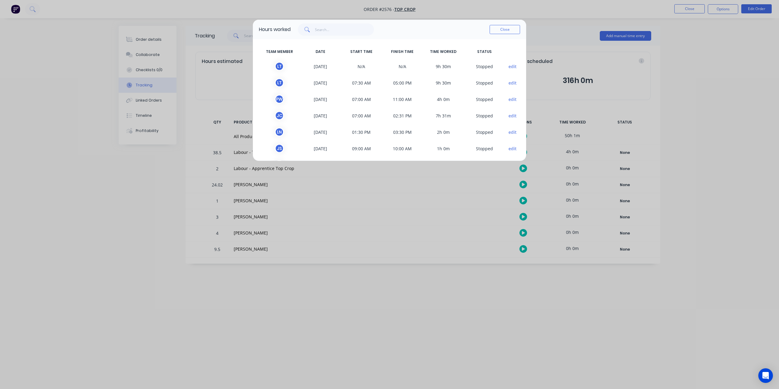
click at [508, 83] on button "edit" at bounding box center [512, 83] width 8 height 6
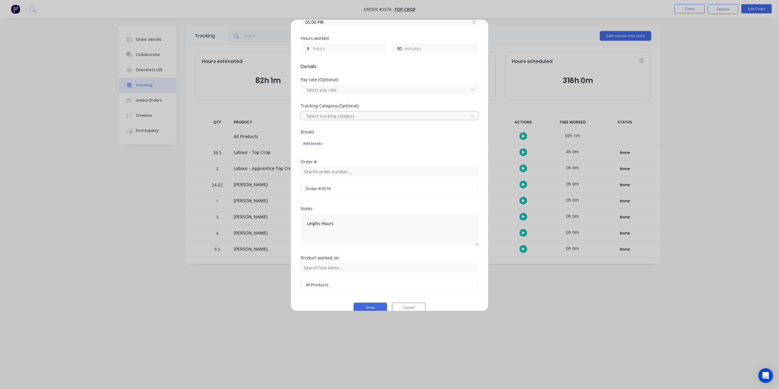
scroll to position [138, 0]
click at [402, 295] on button "Cancel" at bounding box center [408, 299] width 33 height 10
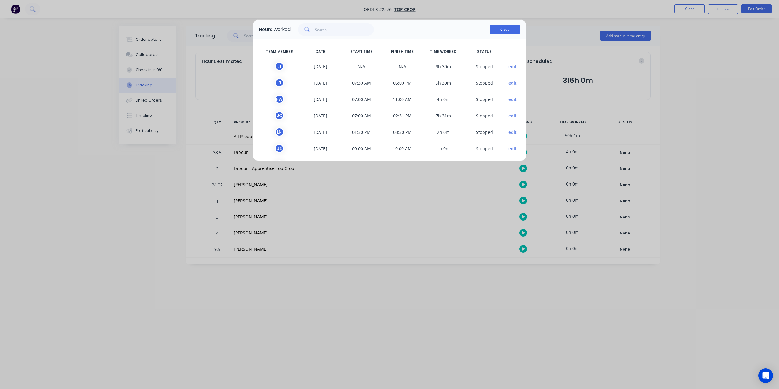
click at [499, 31] on button "Close" at bounding box center [504, 29] width 30 height 9
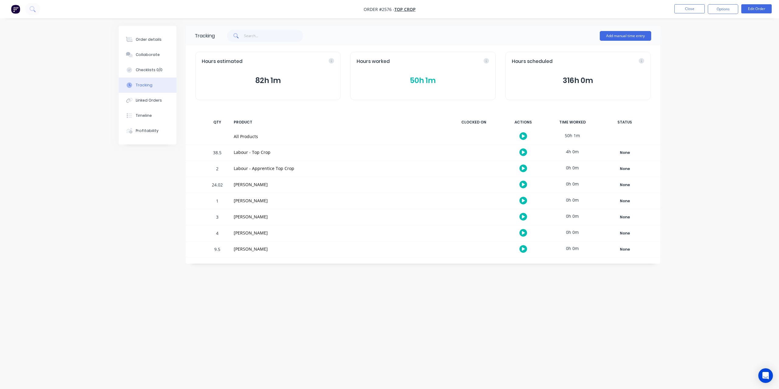
click at [58, 199] on div "Order details Collaborate Checklists 0/0 Tracking Linked Orders Timeline Profit…" at bounding box center [389, 194] width 779 height 389
click at [146, 37] on div "Order details" at bounding box center [149, 39] width 26 height 5
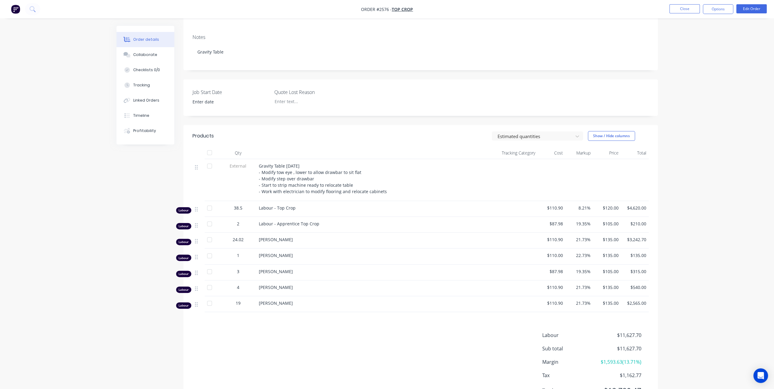
scroll to position [116, 0]
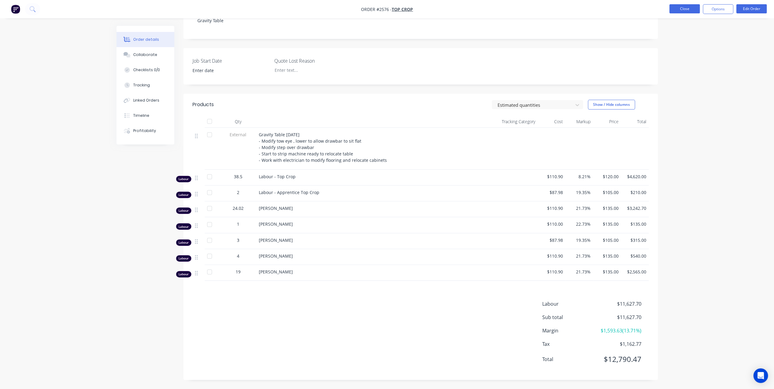
click at [680, 8] on button "Close" at bounding box center [685, 8] width 30 height 9
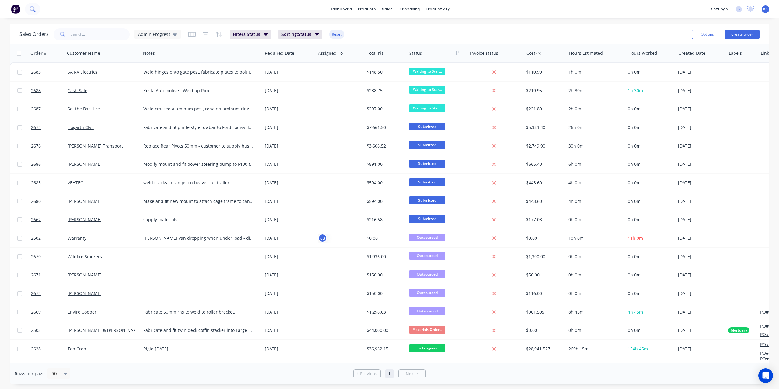
click at [37, 11] on button at bounding box center [32, 9] width 15 height 12
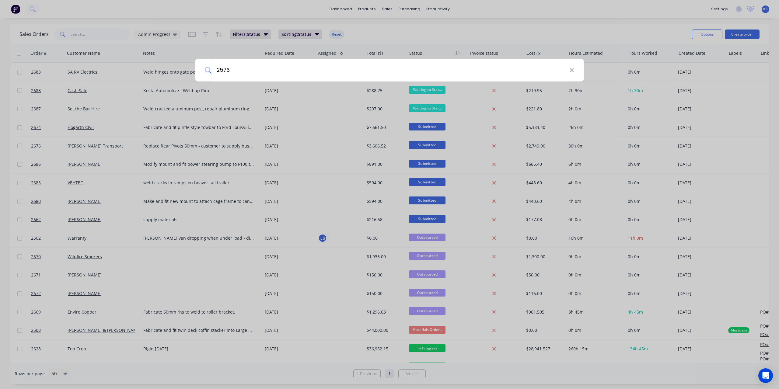
type input "2576"
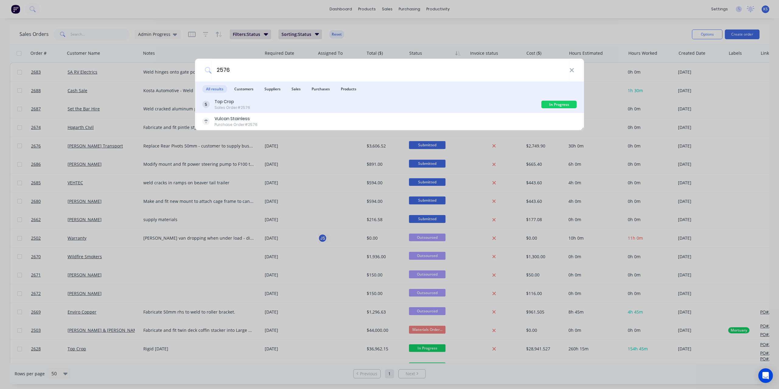
click at [232, 103] on div "Top Crop" at bounding box center [232, 102] width 36 height 6
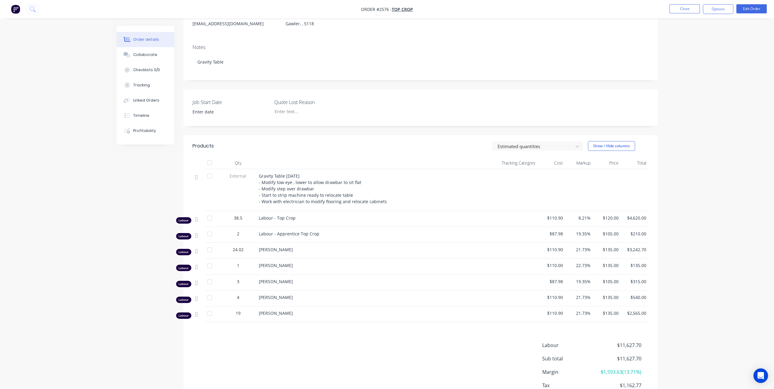
scroll to position [116, 0]
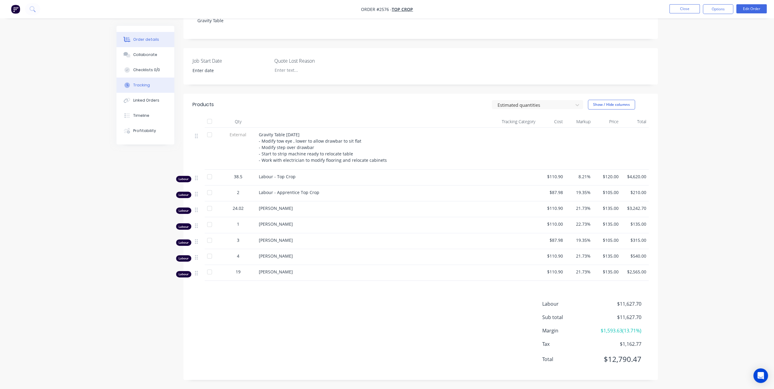
click at [144, 86] on div "Tracking" at bounding box center [141, 84] width 17 height 5
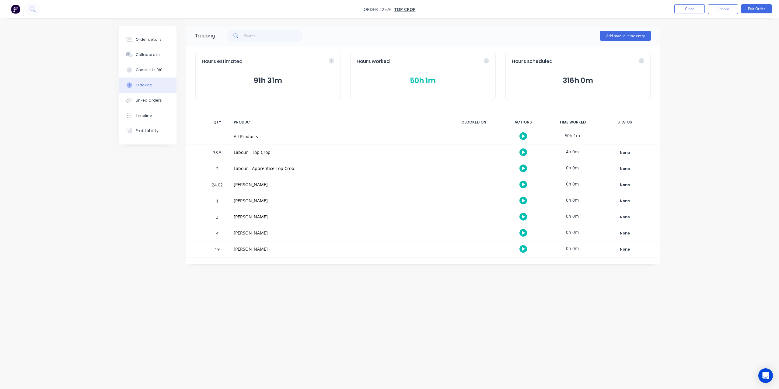
click at [421, 81] on button "50h 1m" at bounding box center [423, 81] width 132 height 12
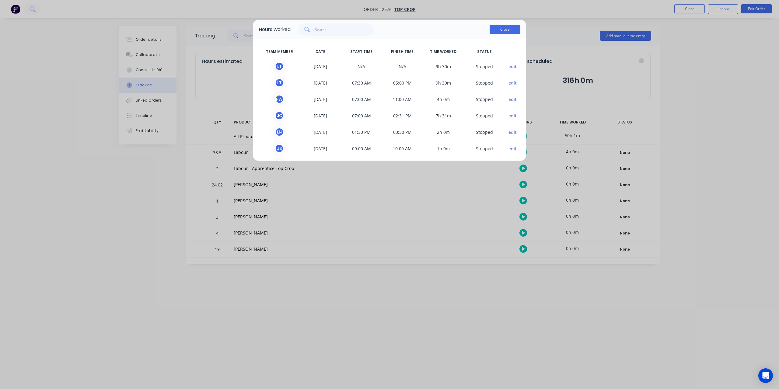
click at [498, 30] on button "Close" at bounding box center [504, 29] width 30 height 9
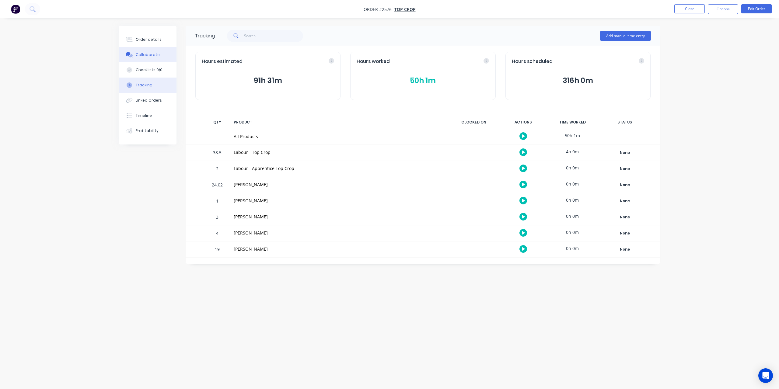
click at [151, 56] on div "Collaborate" at bounding box center [148, 54] width 24 height 5
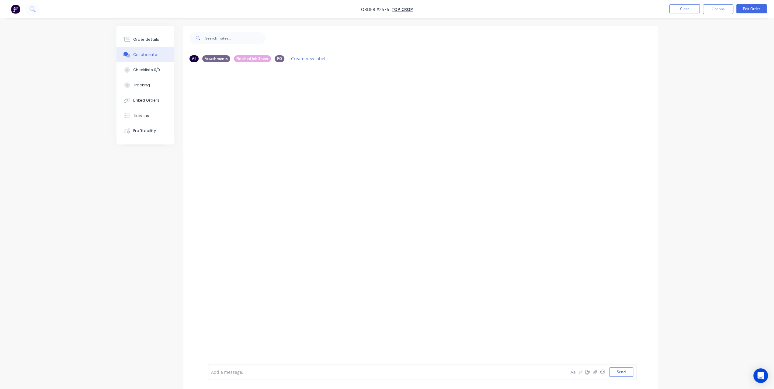
click at [279, 370] on div at bounding box center [369, 372] width 316 height 6
click at [147, 40] on div "Order details" at bounding box center [146, 39] width 26 height 5
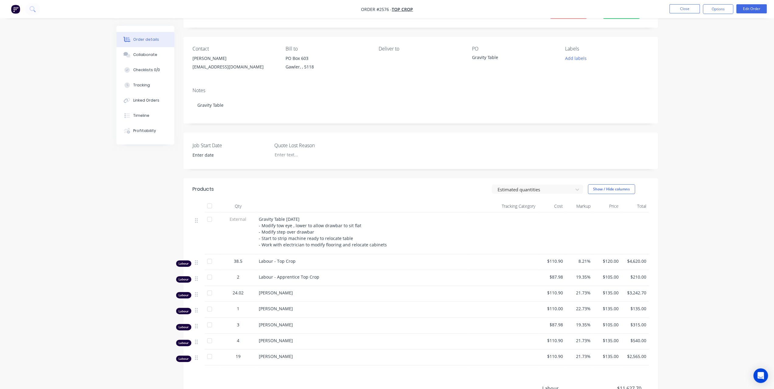
scroll to position [116, 0]
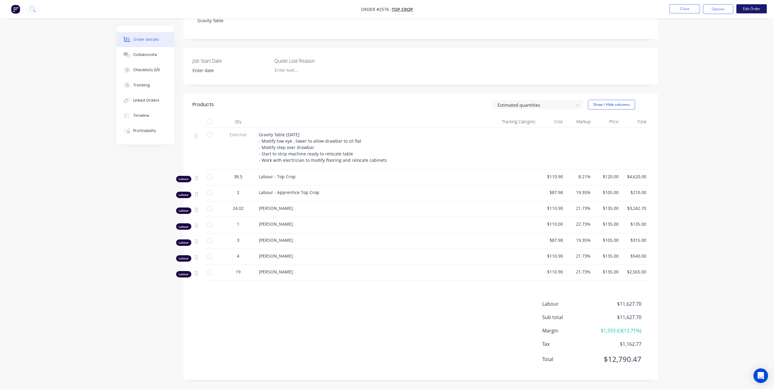
click at [756, 9] on button "Edit Order" at bounding box center [751, 8] width 30 height 9
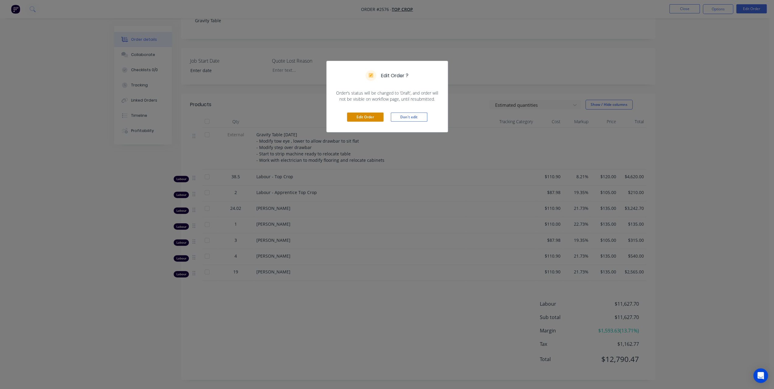
click at [382, 117] on button "Edit Order" at bounding box center [365, 117] width 37 height 9
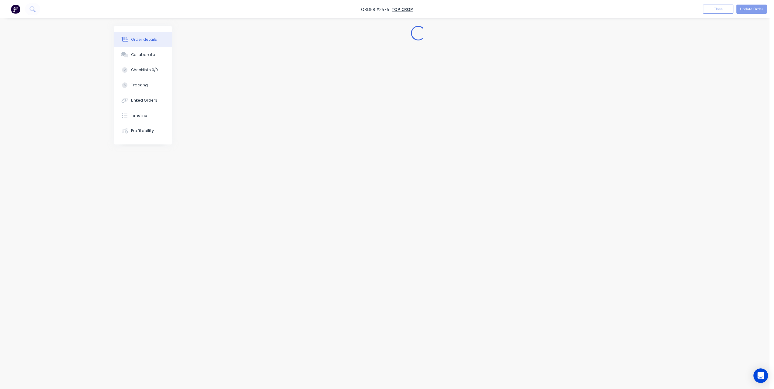
scroll to position [0, 0]
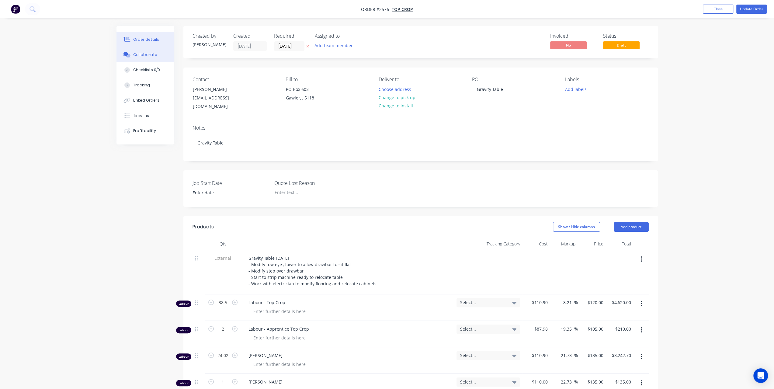
click at [145, 53] on div "Collaborate" at bounding box center [145, 54] width 24 height 5
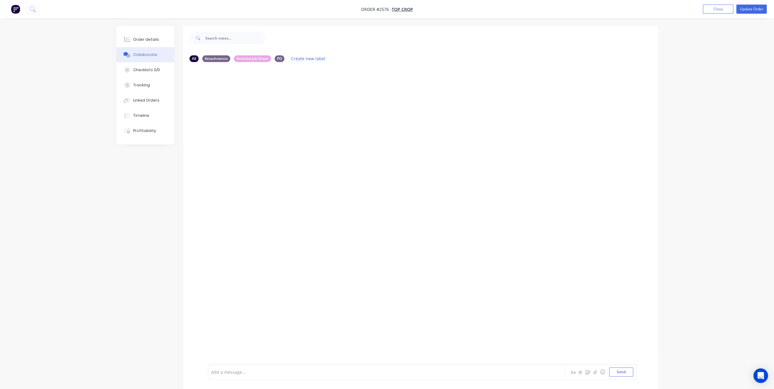
click at [258, 374] on div at bounding box center [369, 372] width 316 height 6
click at [625, 375] on button "Send" at bounding box center [621, 371] width 24 height 9
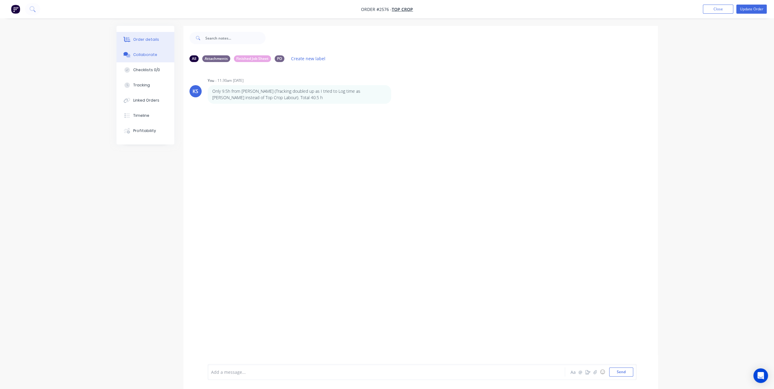
click at [150, 33] on button "Order details" at bounding box center [146, 39] width 58 height 15
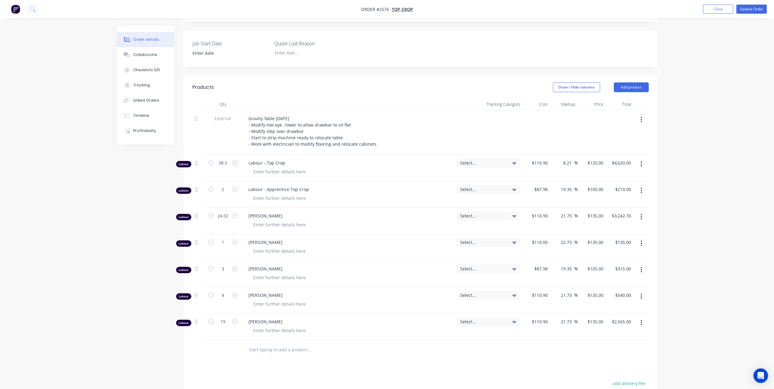
scroll to position [152, 0]
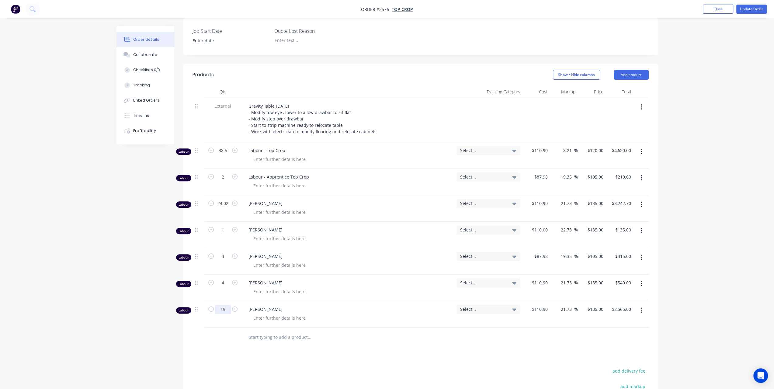
click at [223, 305] on input "19" at bounding box center [223, 309] width 16 height 9
type input "9.5"
type input "$1,282.50"
click at [673, 307] on div "Order details Collaborate Checklists 0/0 Tracking Linked Orders Timeline Profit…" at bounding box center [387, 175] width 774 height 655
click at [746, 11] on button "Update Order" at bounding box center [751, 9] width 30 height 9
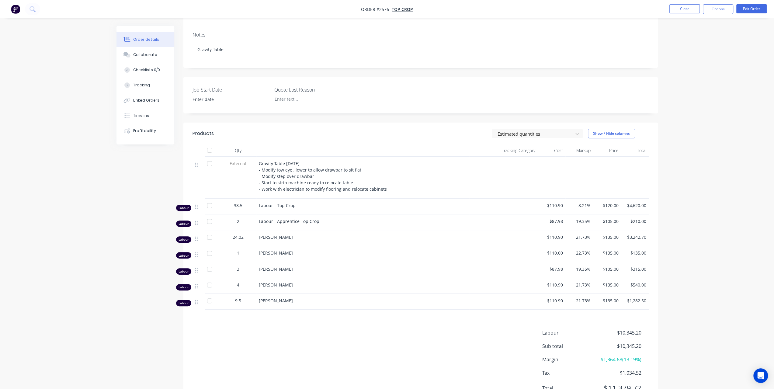
scroll to position [0, 0]
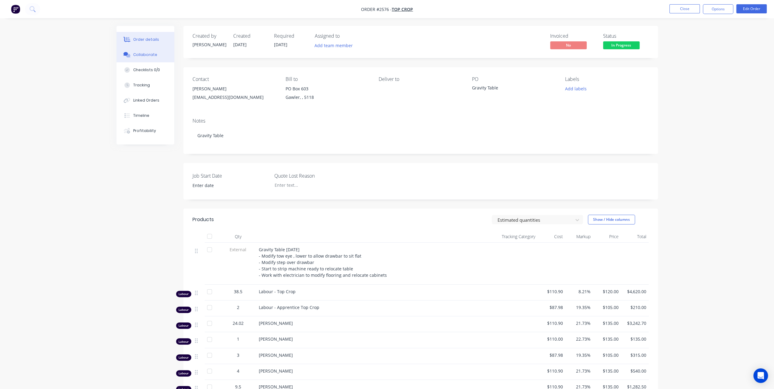
click at [146, 55] on div "Collaborate" at bounding box center [145, 54] width 24 height 5
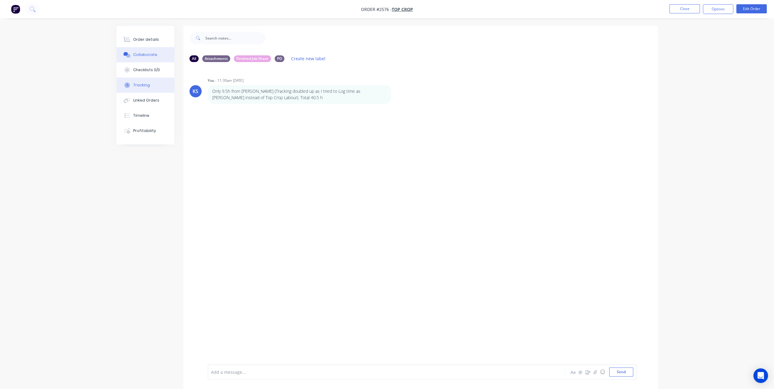
click at [146, 82] on div "Tracking" at bounding box center [141, 84] width 17 height 5
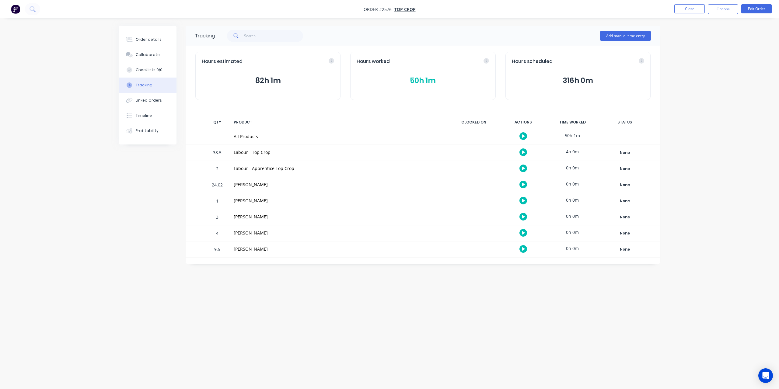
click at [410, 76] on button "50h 1m" at bounding box center [423, 81] width 132 height 12
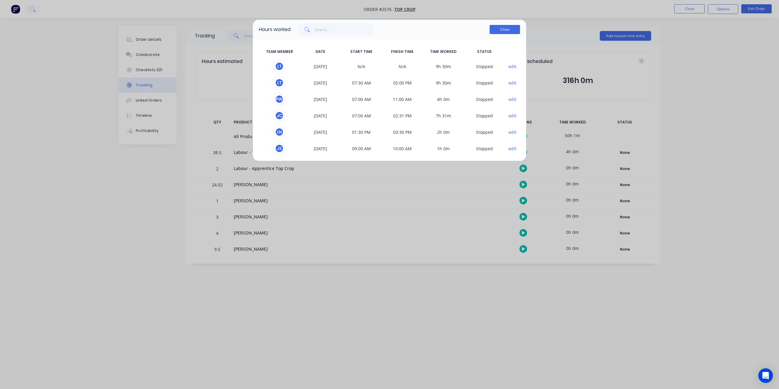
click at [503, 29] on button "Close" at bounding box center [504, 29] width 30 height 9
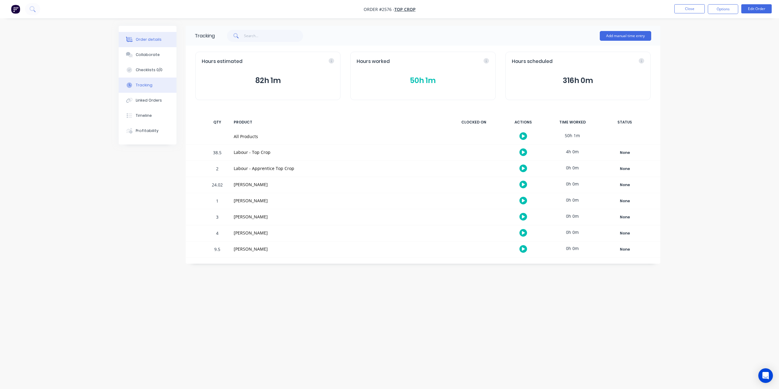
click at [148, 40] on div "Order details" at bounding box center [149, 39] width 26 height 5
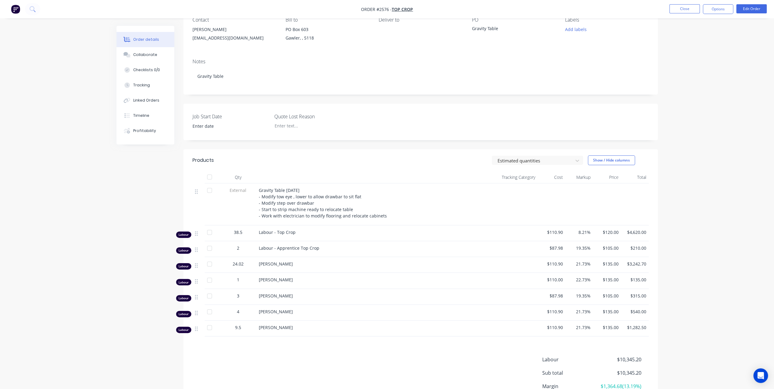
scroll to position [116, 0]
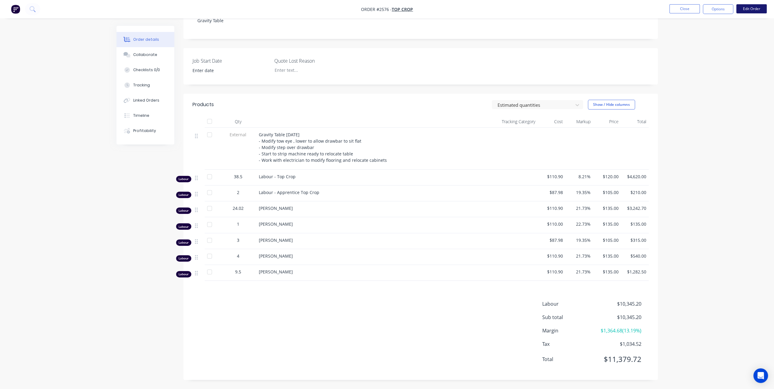
click at [754, 9] on button "Edit Order" at bounding box center [751, 8] width 30 height 9
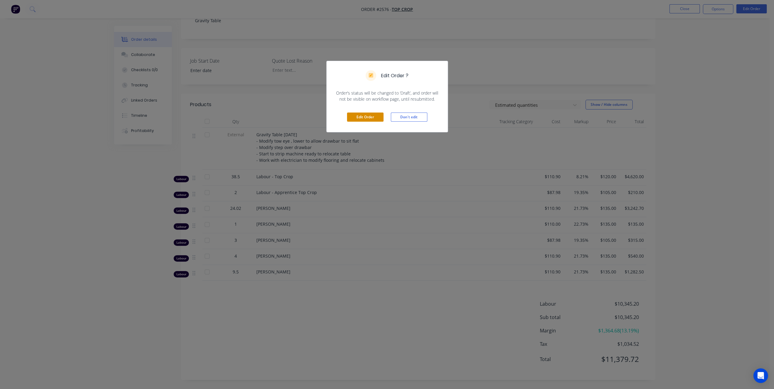
click at [370, 119] on button "Edit Order" at bounding box center [365, 117] width 37 height 9
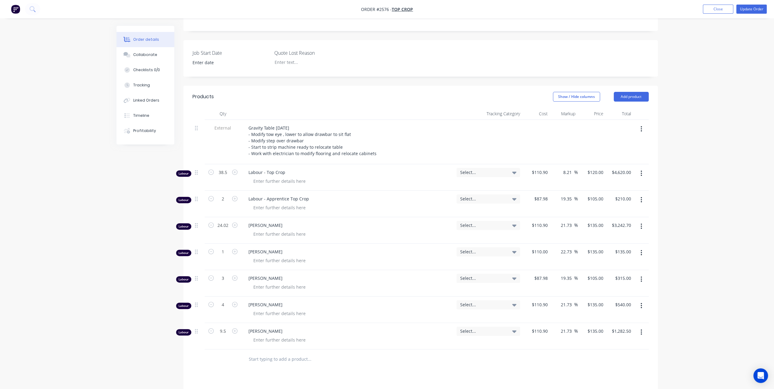
scroll to position [213, 0]
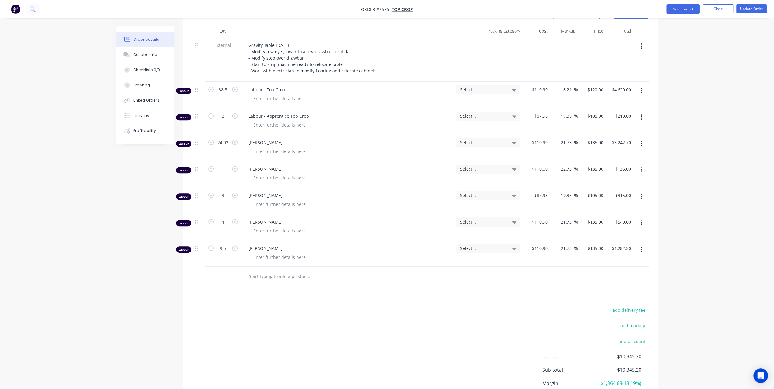
click at [642, 244] on button "button" at bounding box center [641, 249] width 14 height 11
click at [688, 104] on div "Order details Collaborate Checklists 0/0 Tracking Linked Orders Timeline Profit…" at bounding box center [387, 114] width 774 height 655
click at [723, 7] on button "Close" at bounding box center [718, 8] width 30 height 9
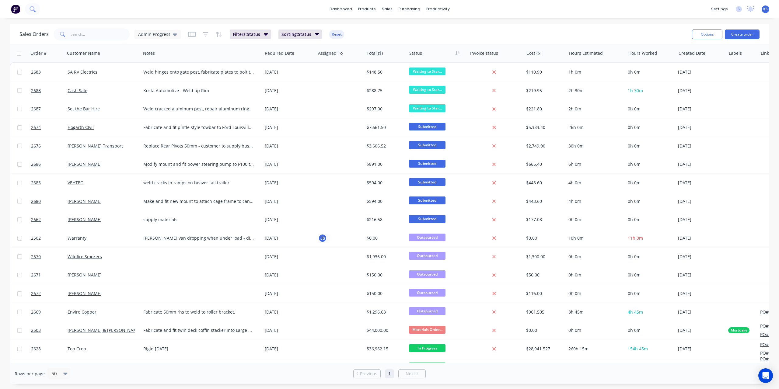
click at [30, 9] on icon at bounding box center [32, 8] width 5 height 5
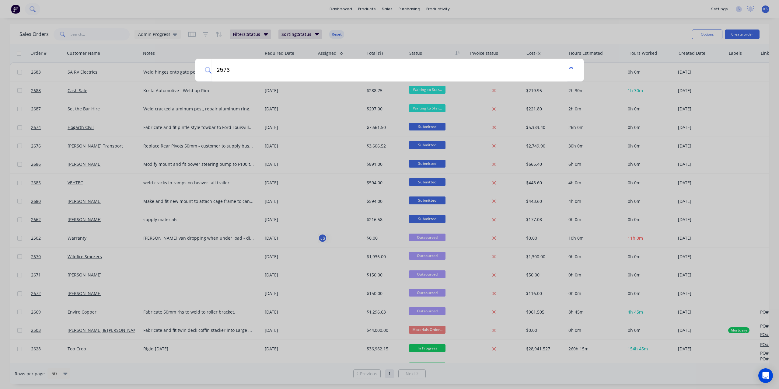
type input "2576"
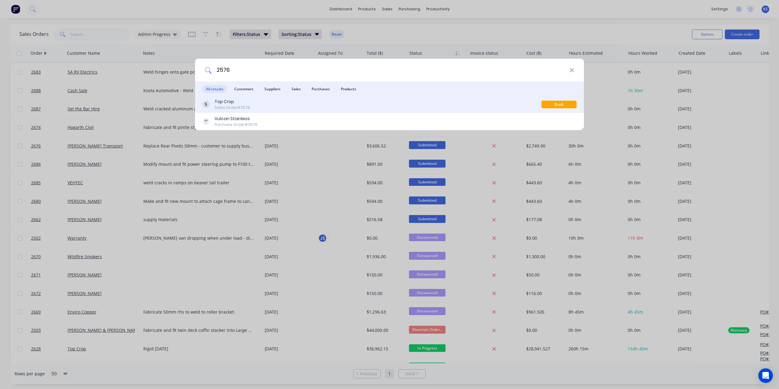
click at [268, 107] on div "Top Crop Sales Order #2576" at bounding box center [371, 105] width 339 height 12
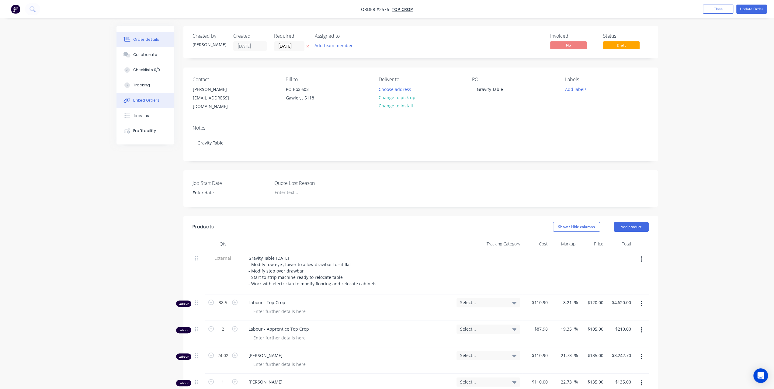
click at [157, 104] on button "Linked Orders" at bounding box center [146, 100] width 58 height 15
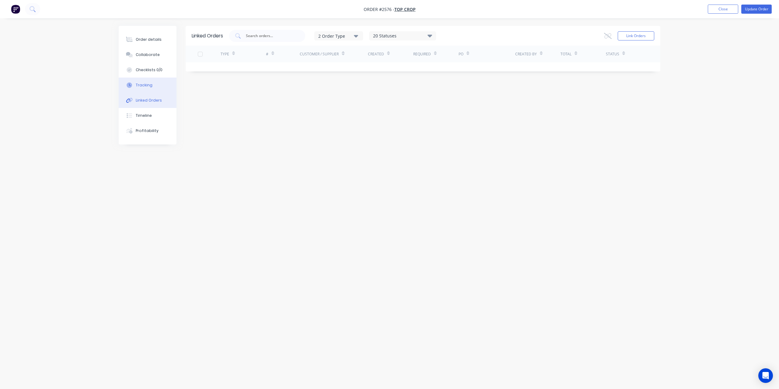
click at [148, 84] on div "Tracking" at bounding box center [144, 84] width 17 height 5
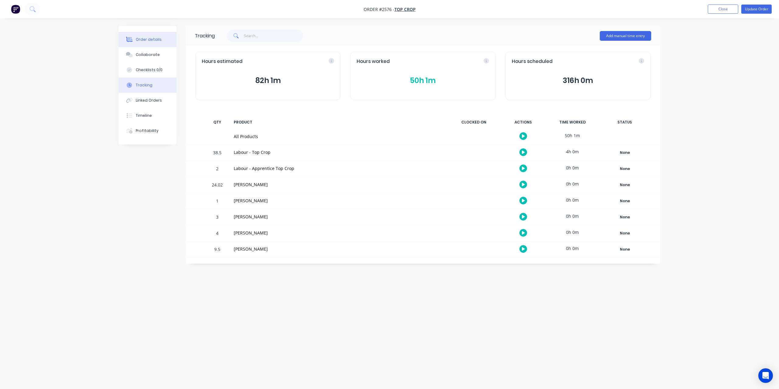
click at [145, 40] on div "Order details" at bounding box center [149, 39] width 26 height 5
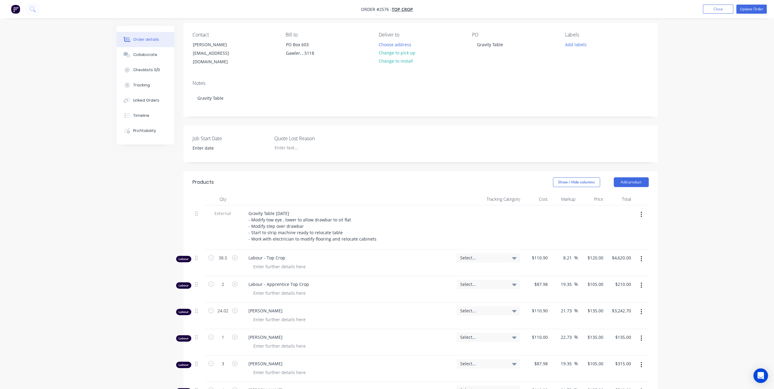
scroll to position [122, 0]
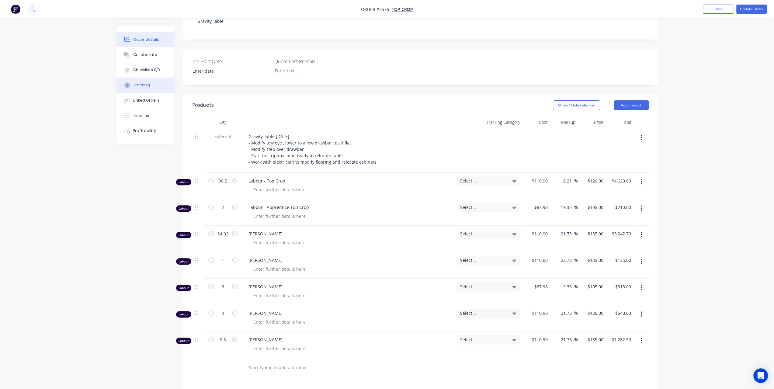
click at [143, 84] on div "Tracking" at bounding box center [141, 84] width 17 height 5
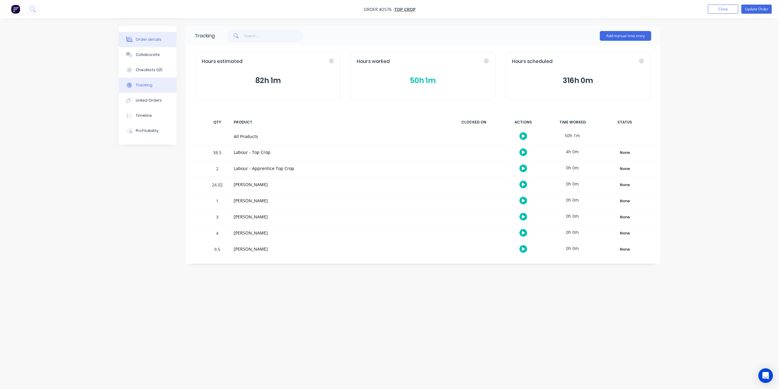
click at [153, 40] on div "Order details" at bounding box center [149, 39] width 26 height 5
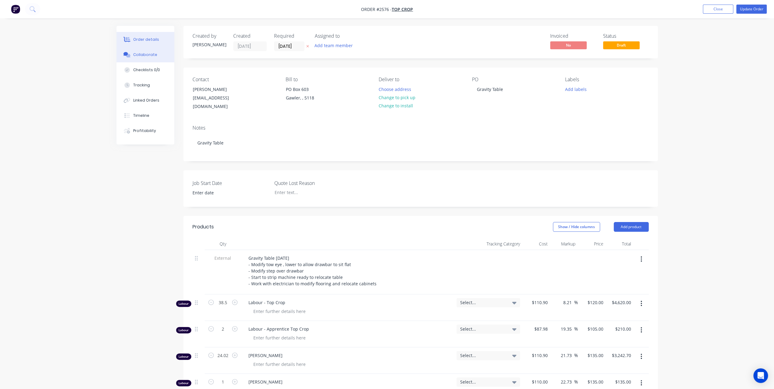
click at [144, 55] on div "Collaborate" at bounding box center [145, 54] width 24 height 5
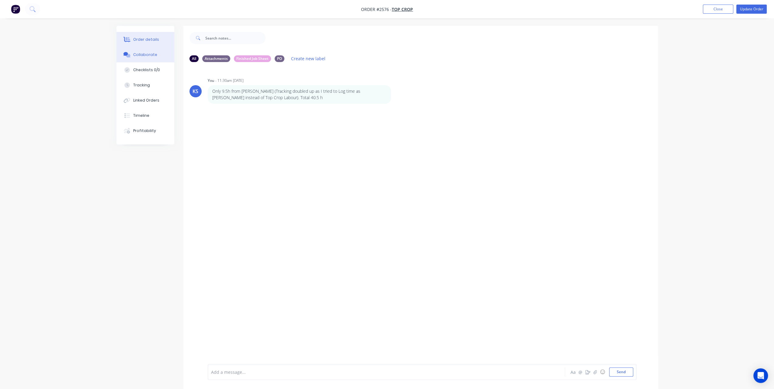
click at [147, 40] on div "Order details" at bounding box center [146, 39] width 26 height 5
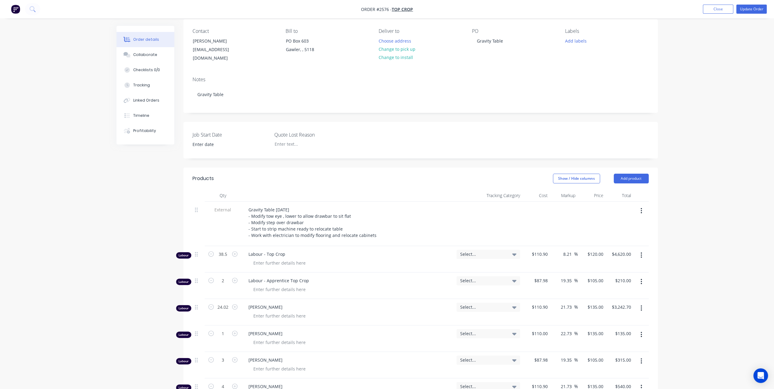
scroll to position [122, 0]
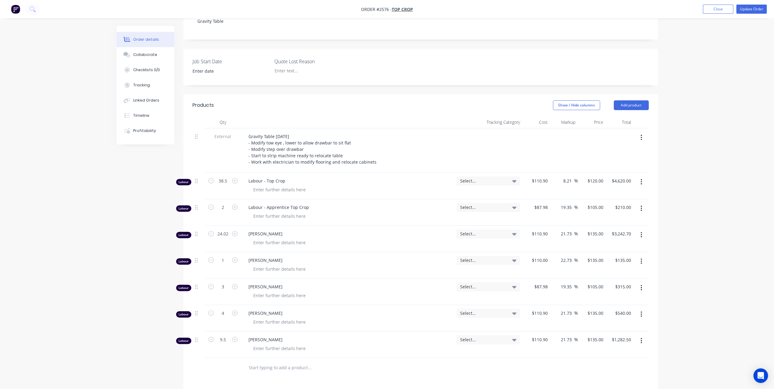
click at [641, 229] on button "button" at bounding box center [641, 234] width 14 height 11
click at [599, 283] on div "Delete" at bounding box center [620, 287] width 47 height 9
click at [645, 229] on button "button" at bounding box center [641, 234] width 14 height 11
click at [611, 283] on div "Delete" at bounding box center [620, 287] width 47 height 9
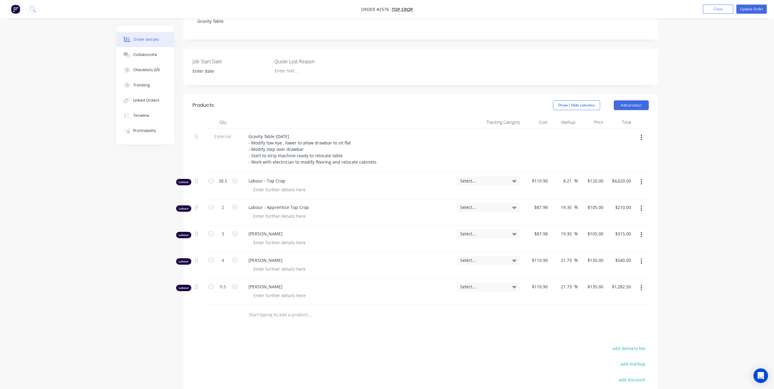
click at [642, 231] on icon "button" at bounding box center [642, 234] width 2 height 7
click at [615, 283] on div "Delete" at bounding box center [620, 287] width 47 height 9
click at [646, 229] on button "button" at bounding box center [641, 234] width 14 height 11
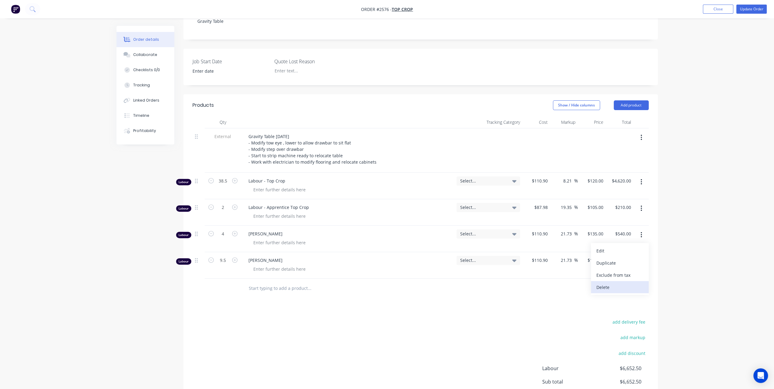
click at [616, 283] on div "Delete" at bounding box center [620, 287] width 47 height 9
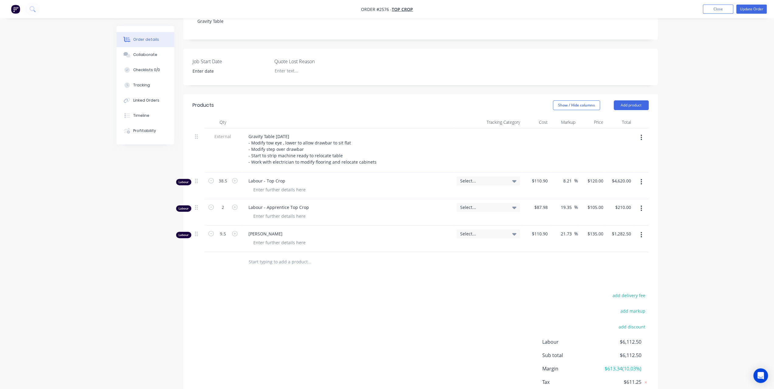
click at [646, 229] on button "button" at bounding box center [641, 234] width 14 height 11
click at [619, 283] on div "Delete" at bounding box center [620, 287] width 47 height 9
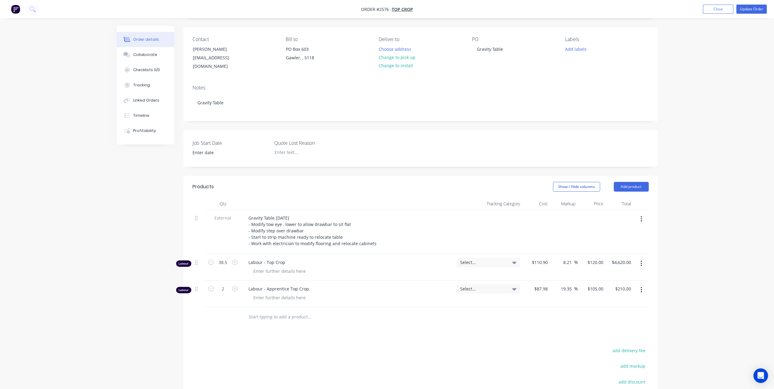
scroll to position [0, 0]
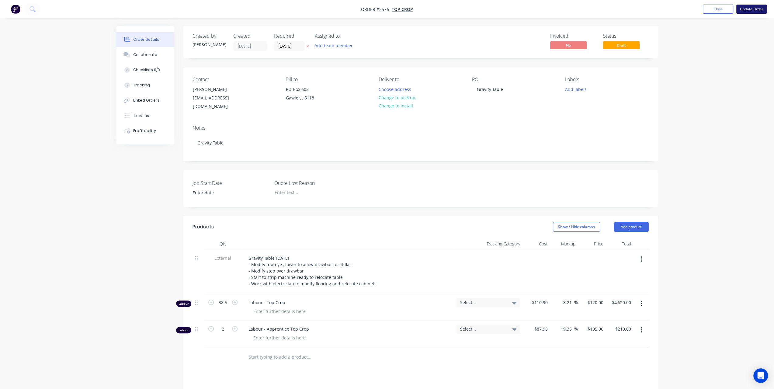
click at [756, 8] on button "Update Order" at bounding box center [751, 9] width 30 height 9
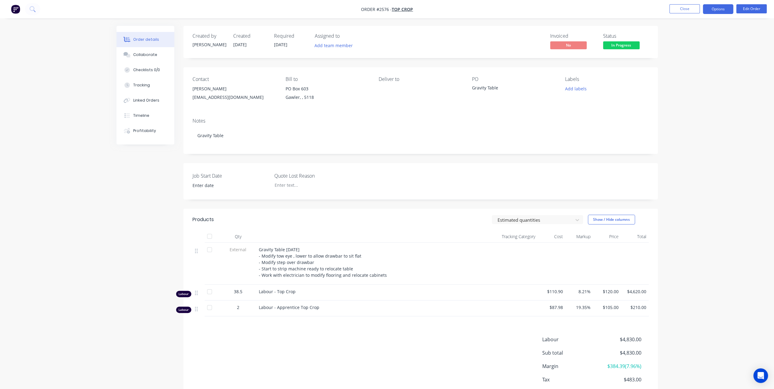
click at [712, 8] on button "Options" at bounding box center [718, 9] width 30 height 10
click at [689, 146] on div "Duplicate" at bounding box center [700, 146] width 56 height 9
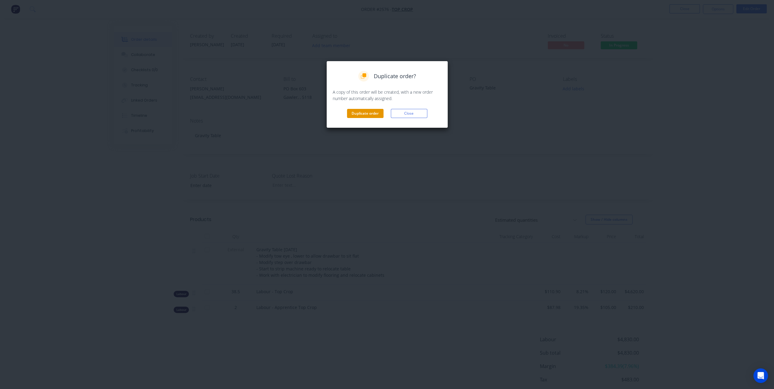
click at [362, 113] on button "Duplicate order" at bounding box center [365, 113] width 37 height 9
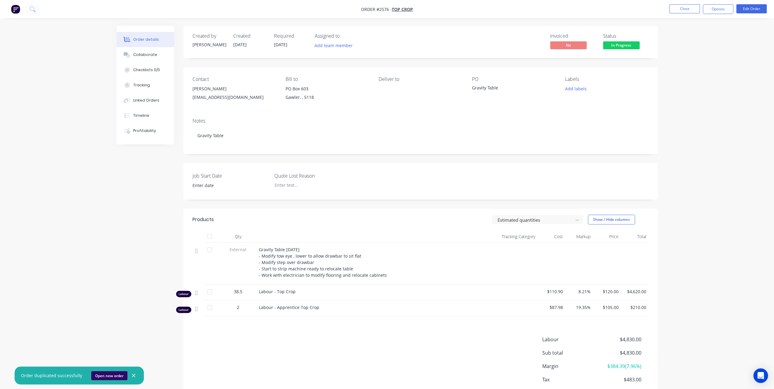
click at [104, 375] on button "Open new order" at bounding box center [109, 375] width 36 height 9
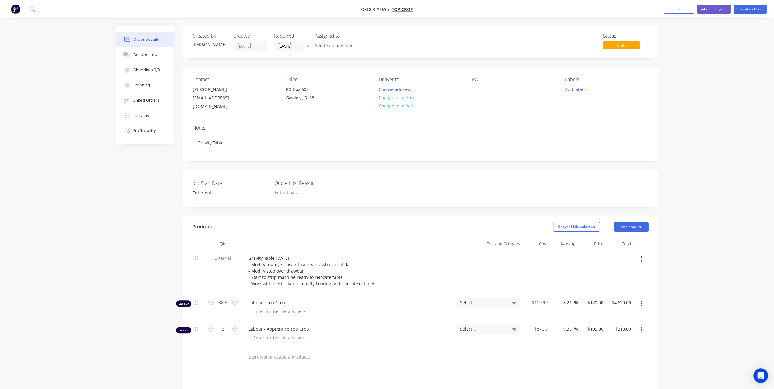
click at [485, 89] on div "PO" at bounding box center [513, 94] width 83 height 34
click at [288, 45] on input "[DATE]" at bounding box center [289, 46] width 30 height 9
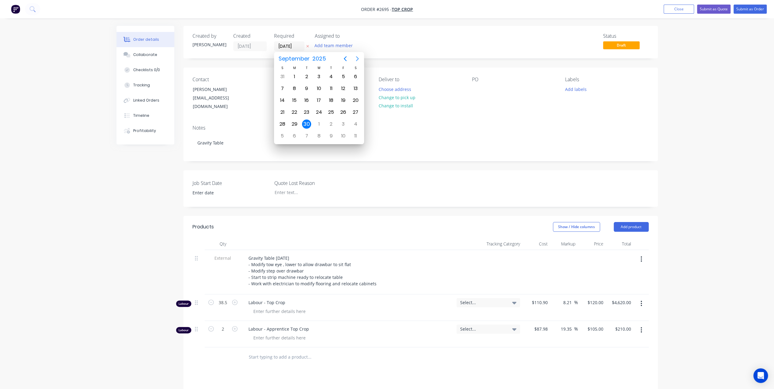
click at [355, 59] on icon "Next page" at bounding box center [357, 58] width 7 height 7
click at [343, 121] on div "31" at bounding box center [343, 124] width 9 height 9
type input "[DATE]"
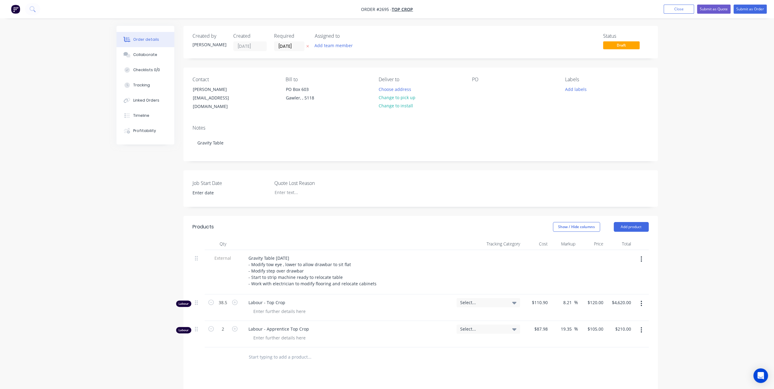
click at [481, 84] on div "PO" at bounding box center [513, 94] width 83 height 34
click at [479, 89] on div at bounding box center [477, 89] width 10 height 9
click at [227, 298] on input "38.5" at bounding box center [223, 302] width 16 height 9
type input "0"
type input "$0.00"
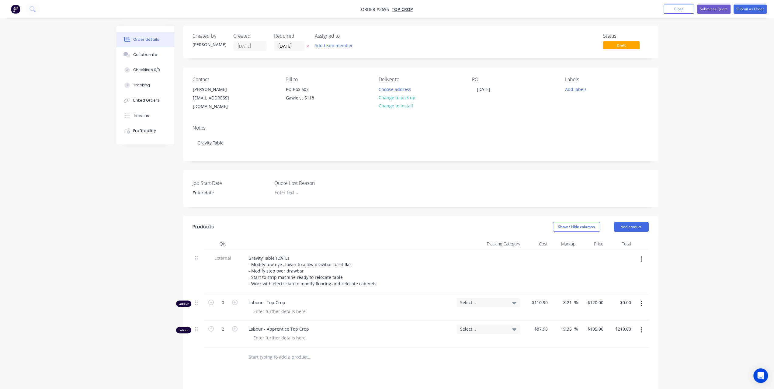
click at [120, 298] on div "Created by [PERSON_NAME] Created [DATE] Required [DATE] Assigned to Add team me…" at bounding box center [387, 274] width 541 height 496
click at [226, 325] on input "2" at bounding box center [223, 329] width 16 height 9
type input "0"
type input "$0.00"
click at [96, 198] on div "Order details Collaborate Checklists 0/0 Tracking Linked Orders Timeline Profit…" at bounding box center [387, 261] width 774 height 522
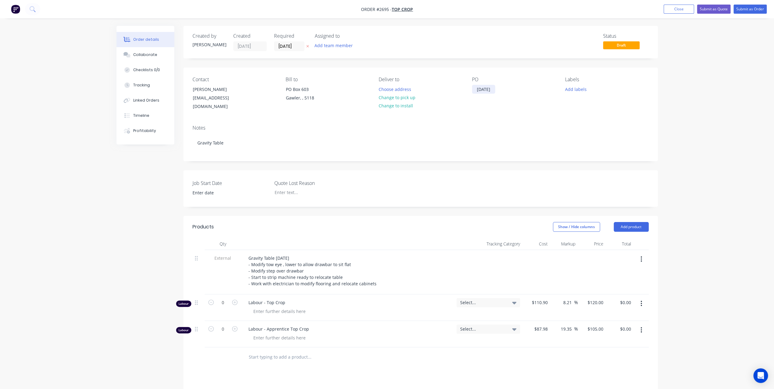
click at [477, 92] on div "[DATE]" at bounding box center [483, 89] width 23 height 9
click at [706, 87] on div "Order details Collaborate Checklists 0/0 Tracking Linked Orders Timeline Profit…" at bounding box center [387, 261] width 774 height 522
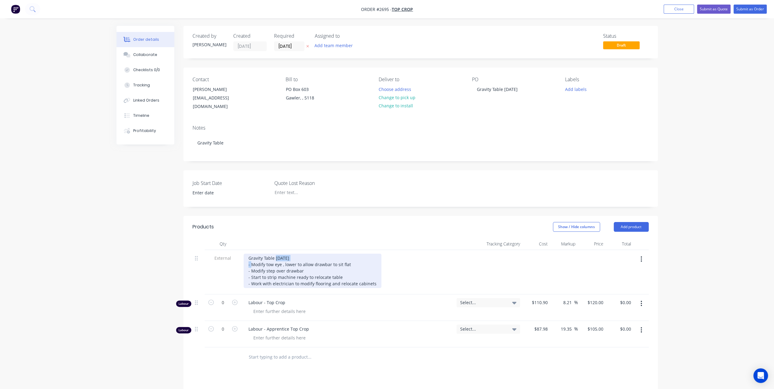
drag, startPoint x: 275, startPoint y: 251, endPoint x: 297, endPoint y: 251, distance: 22.2
click at [297, 254] on div "Gravity Table [DATE] - Modify tow eye , lower to allow drawbar to sit flat - Mo…" at bounding box center [313, 271] width 138 height 34
drag, startPoint x: 252, startPoint y: 255, endPoint x: 385, endPoint y: 277, distance: 134.3
click at [385, 277] on div "Gravity Table [DATE] - Modify tow eye , lower to allow drawbar to sit flat - Mo…" at bounding box center [348, 271] width 208 height 34
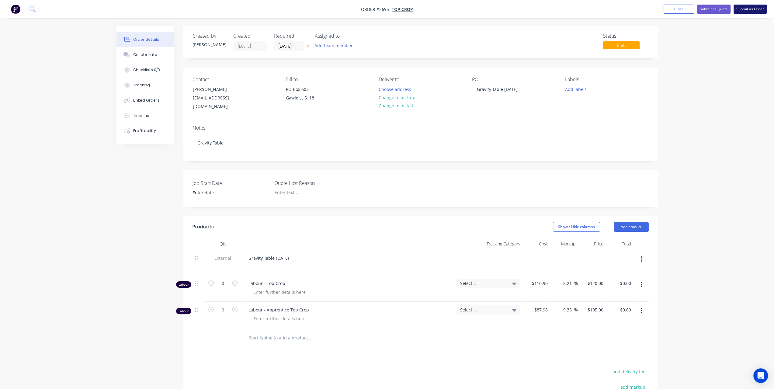
click at [750, 9] on button "Submit as Order" at bounding box center [750, 9] width 33 height 9
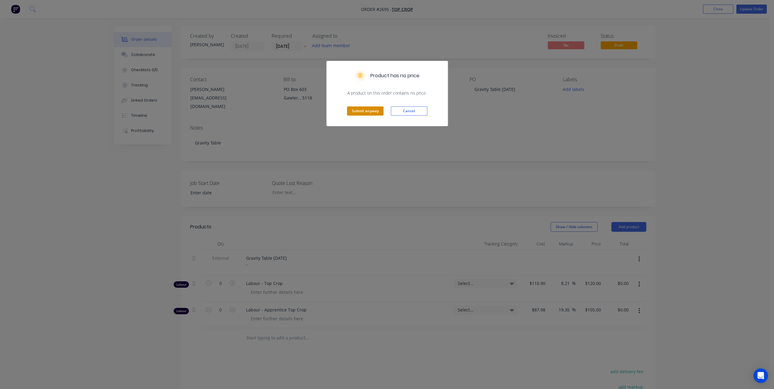
click at [364, 113] on button "Submit anyway" at bounding box center [365, 110] width 37 height 9
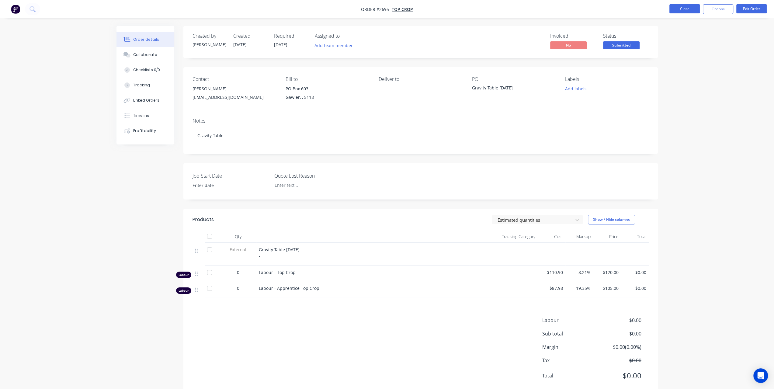
click at [692, 12] on button "Close" at bounding box center [685, 8] width 30 height 9
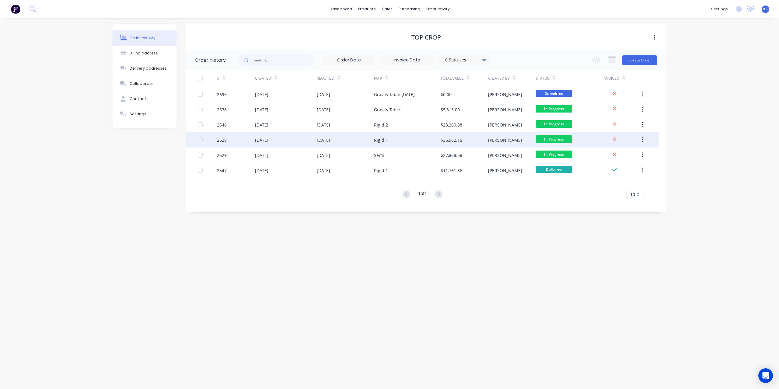
click at [327, 138] on div "[DATE]" at bounding box center [323, 140] width 13 height 6
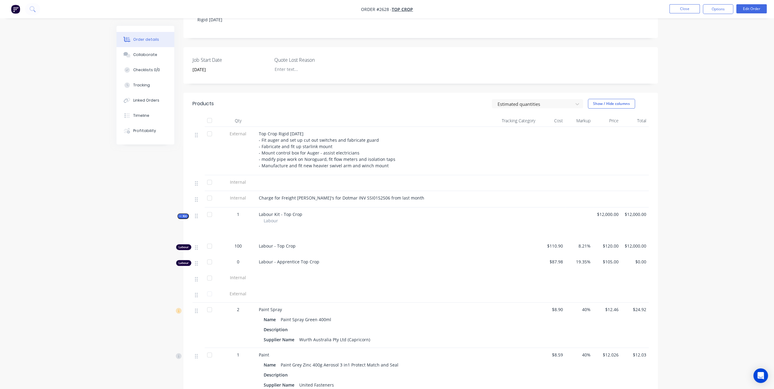
scroll to position [152, 0]
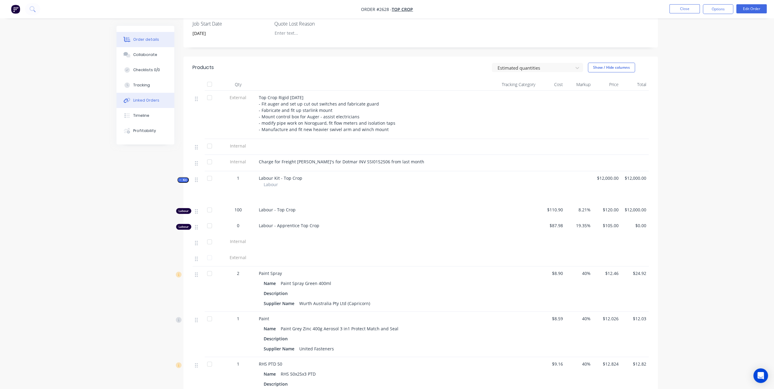
click at [153, 100] on div "Linked Orders" at bounding box center [146, 100] width 26 height 5
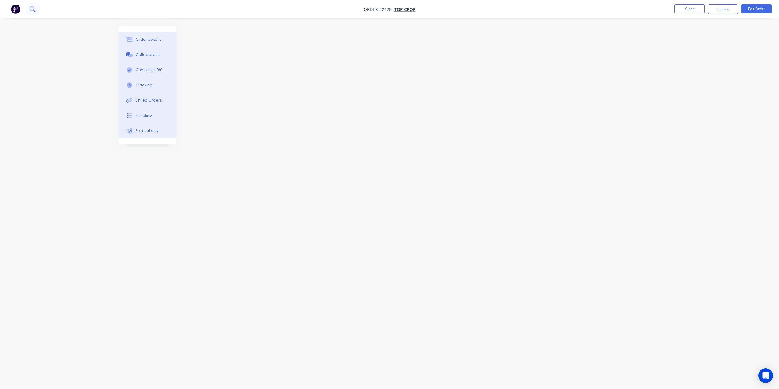
click at [34, 12] on button at bounding box center [32, 9] width 15 height 12
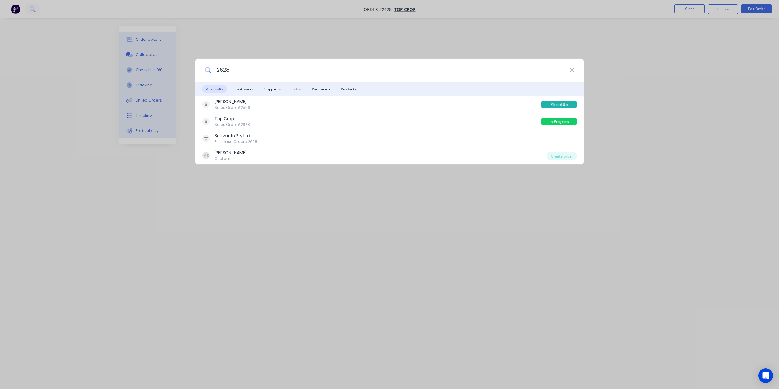
drag, startPoint x: 242, startPoint y: 67, endPoint x: 176, endPoint y: 63, distance: 65.5
click at [176, 63] on div "2628 All results Customers Suppliers Sales Purchases Products [PERSON_NAME] Sal…" at bounding box center [389, 194] width 779 height 389
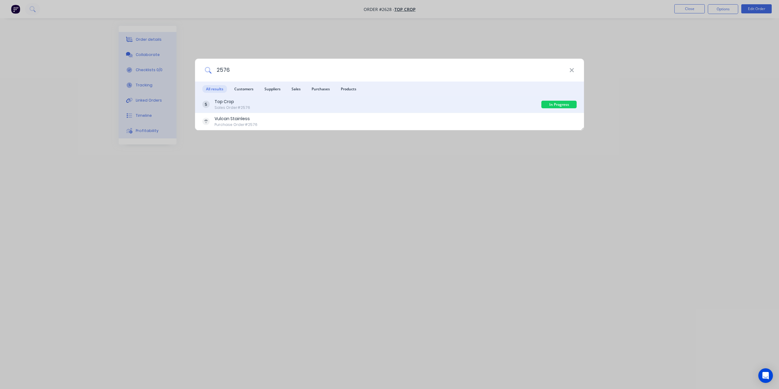
type input "2576"
click at [336, 109] on div "Top Crop Sales Order #2576" at bounding box center [371, 105] width 339 height 12
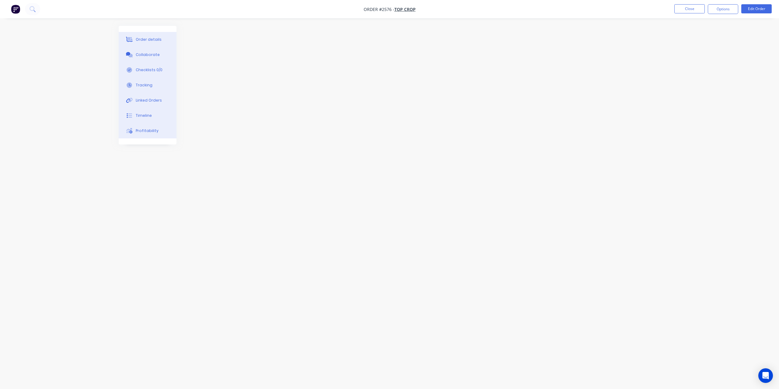
click at [153, 40] on div "Order details" at bounding box center [149, 39] width 26 height 5
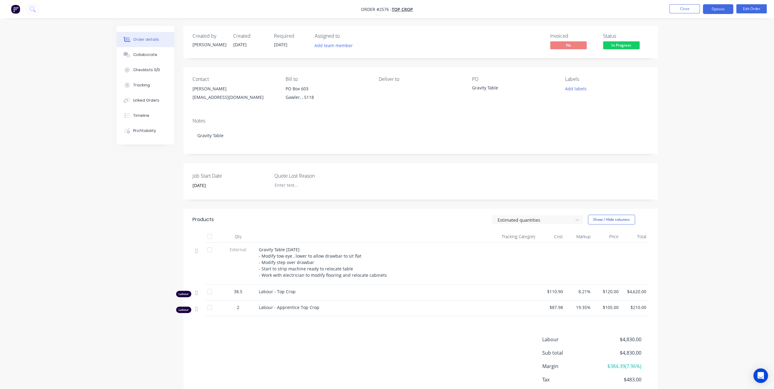
click at [716, 11] on button "Options" at bounding box center [718, 9] width 30 height 10
click at [691, 35] on div "Invoice" at bounding box center [700, 37] width 56 height 9
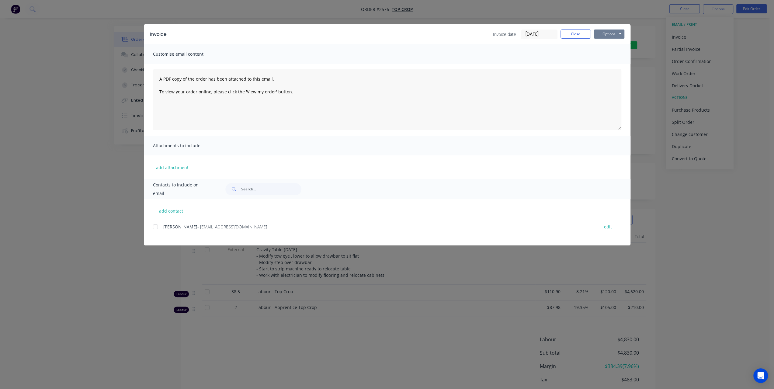
click at [607, 37] on button "Options" at bounding box center [609, 34] width 30 height 9
click at [603, 44] on button "Preview" at bounding box center [613, 45] width 39 height 10
click at [585, 33] on button "Close" at bounding box center [576, 34] width 30 height 9
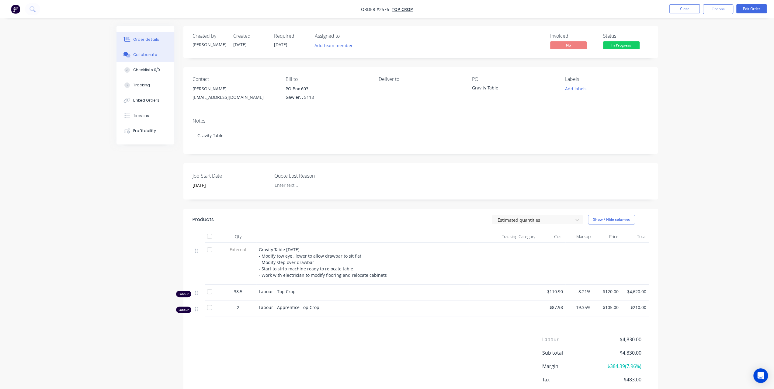
click at [151, 59] on button "Collaborate" at bounding box center [146, 54] width 58 height 15
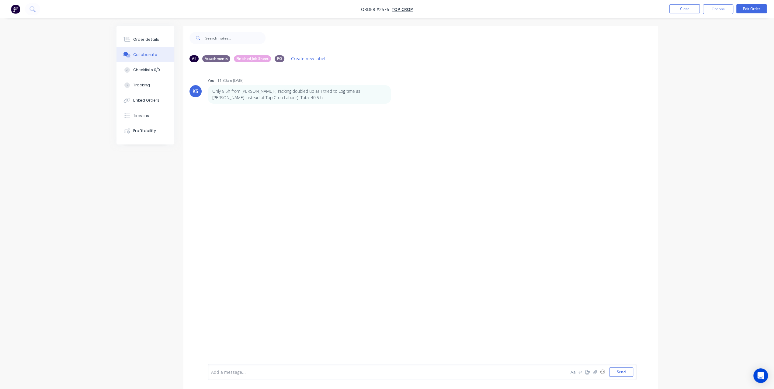
click at [260, 359] on div "Add a message... Aa @ ☺ Send" at bounding box center [420, 372] width 475 height 34
click at [250, 374] on div at bounding box center [369, 372] width 316 height 6
drag, startPoint x: 213, startPoint y: 92, endPoint x: 270, endPoint y: 99, distance: 57.4
click at [270, 99] on p "Only 9.5h from [PERSON_NAME] (Tracking doubled up as I tried to Log time as [PE…" at bounding box center [299, 94] width 174 height 12
click at [280, 375] on div "Hour summary 40.5h total:" at bounding box center [369, 372] width 316 height 6
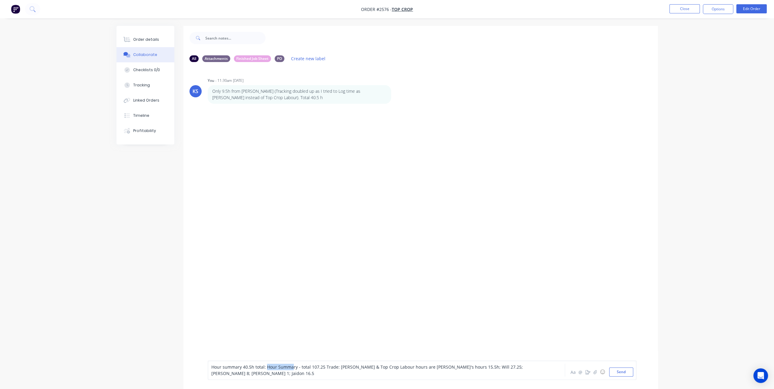
drag, startPoint x: 266, startPoint y: 369, endPoint x: 309, endPoint y: 371, distance: 43.0
click at [298, 371] on div "Hour summary 40.5h total: Hour Summary - total 107.25 Trade: [PERSON_NAME] & To…" at bounding box center [369, 370] width 316 height 13
click at [327, 371] on span "Hour summary 40.5h total: Hour Summary - total 107.25 Trade: Leigh & Top Crop L…" at bounding box center [367, 370] width 313 height 12
drag, startPoint x: 325, startPoint y: 371, endPoint x: 265, endPoint y: 374, distance: 60.0
click at [265, 374] on span "Hour summary 40.5h total: Hour Summary - total 107.25 Trade: Leigh & Top Crop L…" at bounding box center [367, 370] width 313 height 12
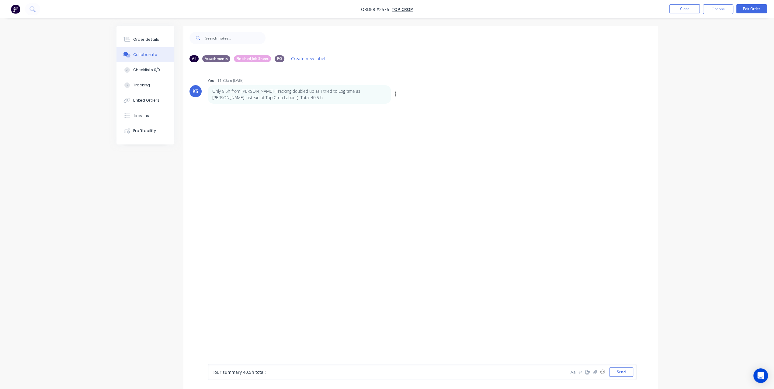
click at [397, 96] on div "Labels Edit Delete" at bounding box center [396, 94] width 4 height 9
click at [395, 96] on icon "button" at bounding box center [395, 94] width 1 height 5
click at [400, 104] on button "Edit" at bounding box center [417, 105] width 38 height 10
drag, startPoint x: 413, startPoint y: 370, endPoint x: 492, endPoint y: 372, distance: 78.5
click at [492, 372] on div "Only 9.5h from Leigh (Tracking doubled up as I tried to Log time as Leigh inste…" at bounding box center [369, 372] width 316 height 6
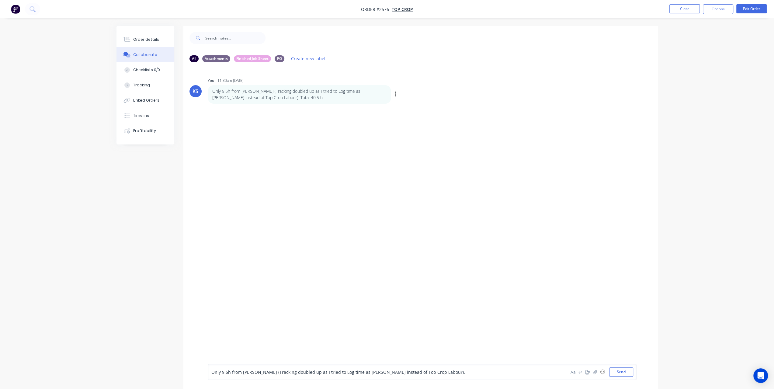
click at [211, 371] on span "Only 9.5h from Leigh (Tracking doubled up as I tried to Log time as Leigh inste…" at bounding box center [338, 372] width 254 height 6
click at [615, 372] on button "Send" at bounding box center [621, 371] width 24 height 9
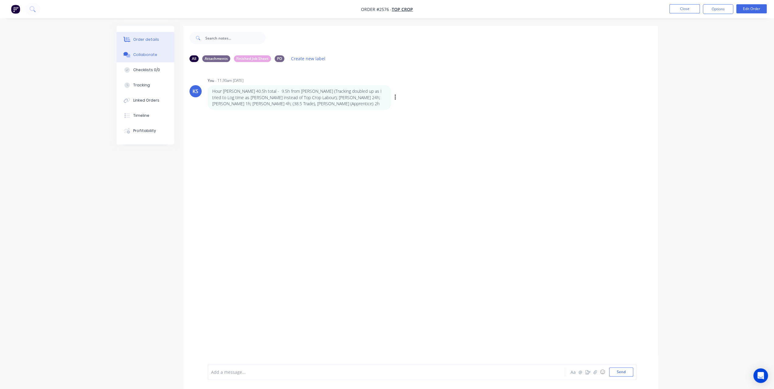
click at [135, 38] on div "Order details" at bounding box center [146, 39] width 26 height 5
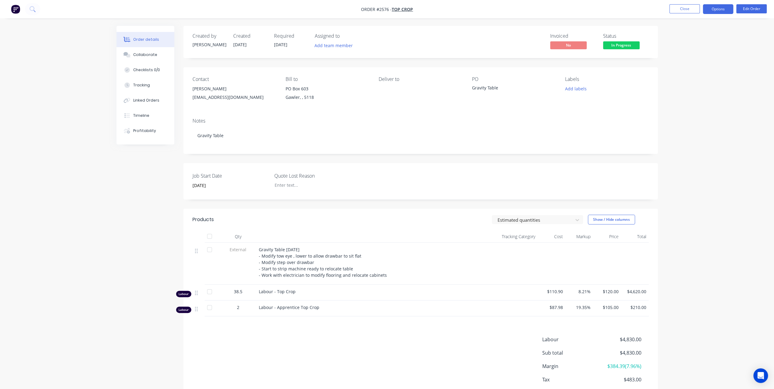
click at [721, 13] on button "Options" at bounding box center [718, 9] width 30 height 10
click at [697, 35] on div "Invoice" at bounding box center [700, 37] width 56 height 9
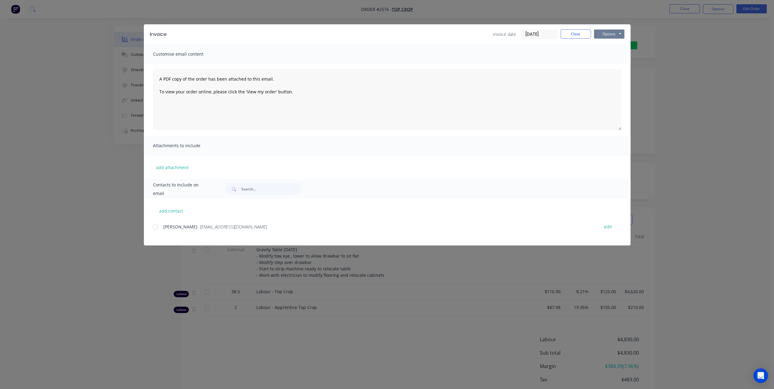
click at [623, 35] on button "Options" at bounding box center [609, 34] width 30 height 9
drag, startPoint x: 603, startPoint y: 57, endPoint x: 745, endPoint y: 26, distance: 145.3
click at [736, 25] on div "Invoice Invoice date 30/09/25 Close Options Preview Print Email Customise email…" at bounding box center [387, 194] width 774 height 389
click at [583, 32] on button "Close" at bounding box center [576, 34] width 30 height 9
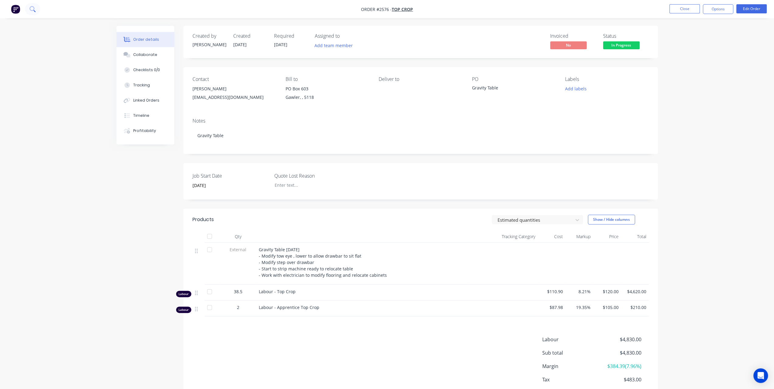
click at [32, 12] on button at bounding box center [32, 9] width 15 height 12
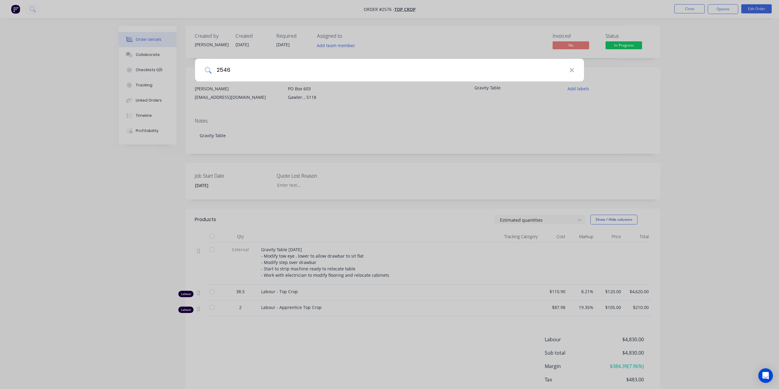
type input "2546"
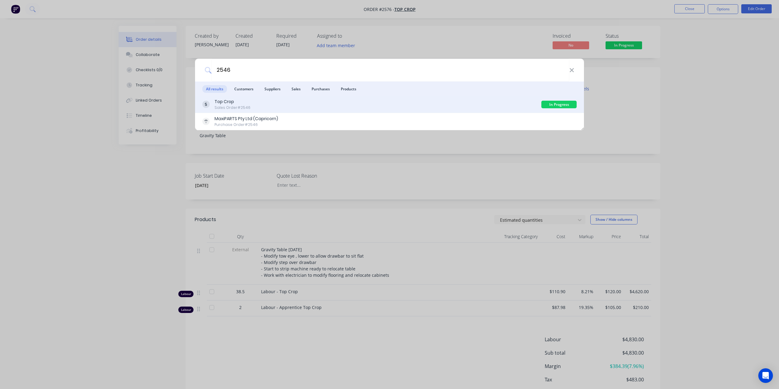
click at [331, 103] on div "Top Crop Sales Order #2546" at bounding box center [371, 105] width 339 height 12
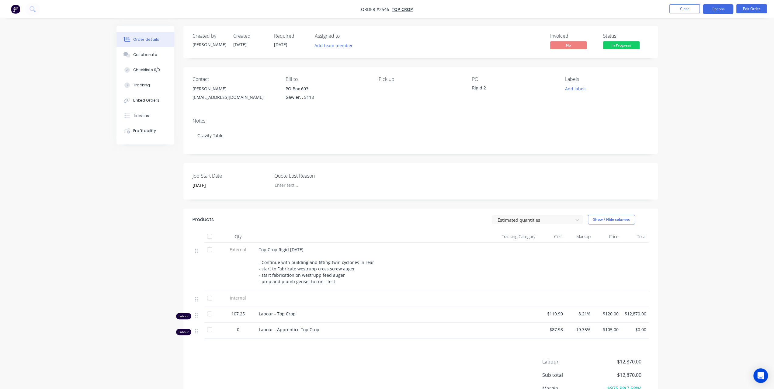
click at [707, 9] on button "Options" at bounding box center [718, 9] width 30 height 10
click at [687, 34] on div "Invoice" at bounding box center [700, 37] width 56 height 9
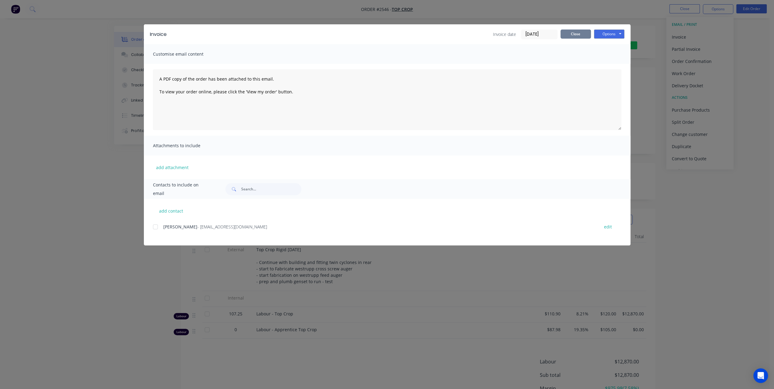
click at [575, 33] on button "Close" at bounding box center [576, 34] width 30 height 9
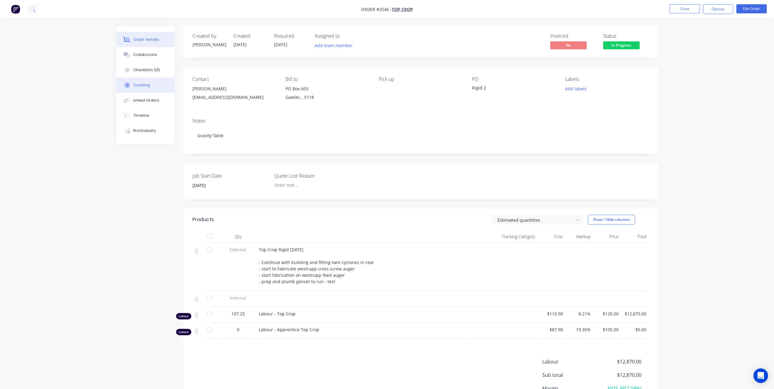
click at [140, 87] on div "Tracking" at bounding box center [141, 84] width 17 height 5
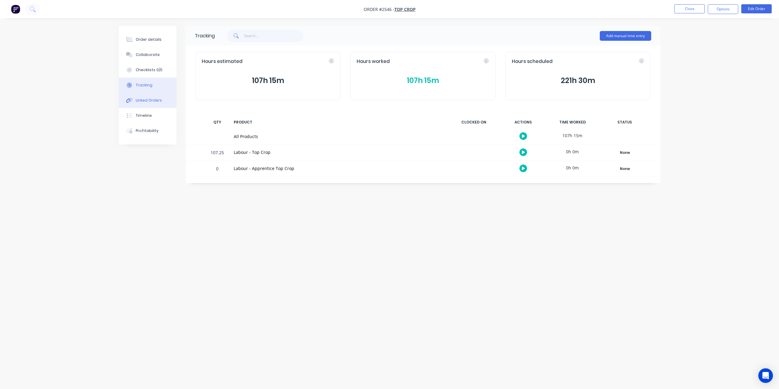
click at [144, 107] on button "Linked Orders" at bounding box center [148, 100] width 58 height 15
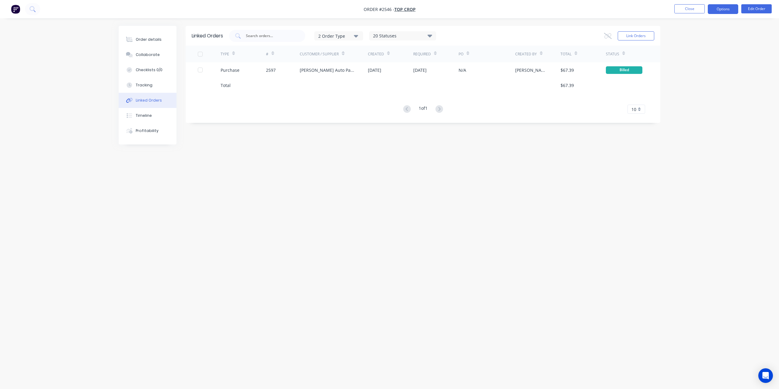
click at [719, 11] on button "Options" at bounding box center [723, 9] width 30 height 10
click at [695, 34] on div "Invoice" at bounding box center [705, 37] width 56 height 9
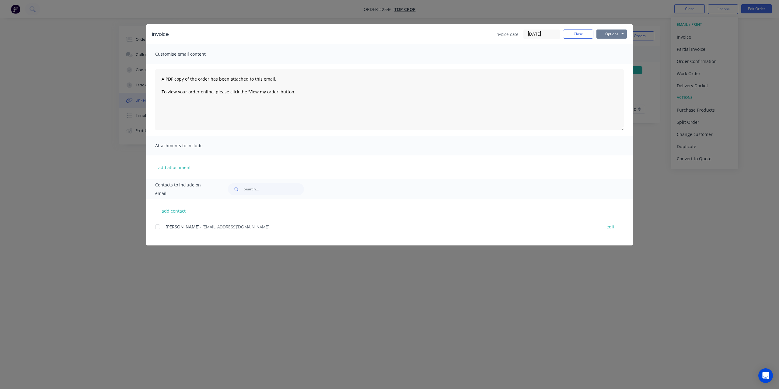
click at [612, 35] on button "Options" at bounding box center [611, 34] width 30 height 9
click at [608, 45] on button "Preview" at bounding box center [615, 45] width 39 height 10
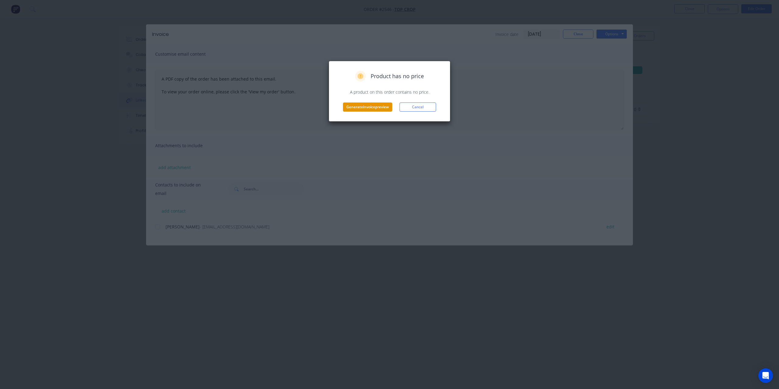
click at [370, 103] on button "Generate invoice preview" at bounding box center [367, 107] width 49 height 9
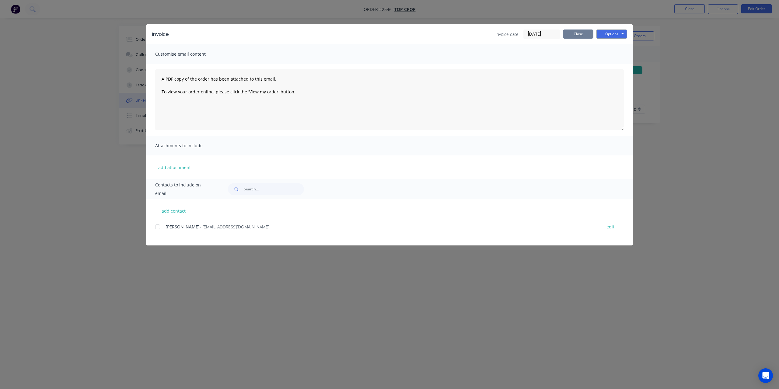
click at [586, 32] on button "Close" at bounding box center [578, 34] width 30 height 9
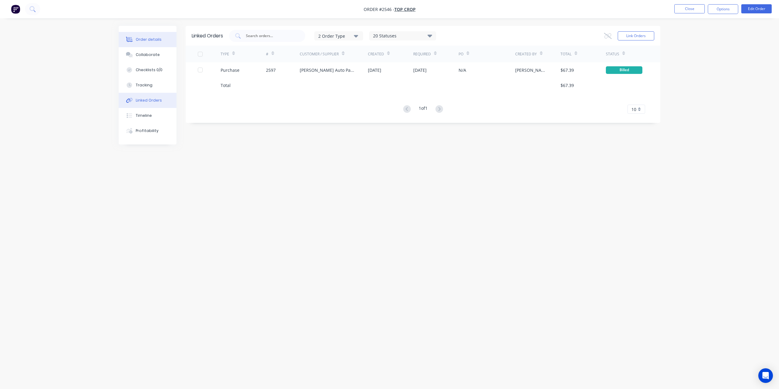
click at [148, 38] on div "Order details" at bounding box center [149, 39] width 26 height 5
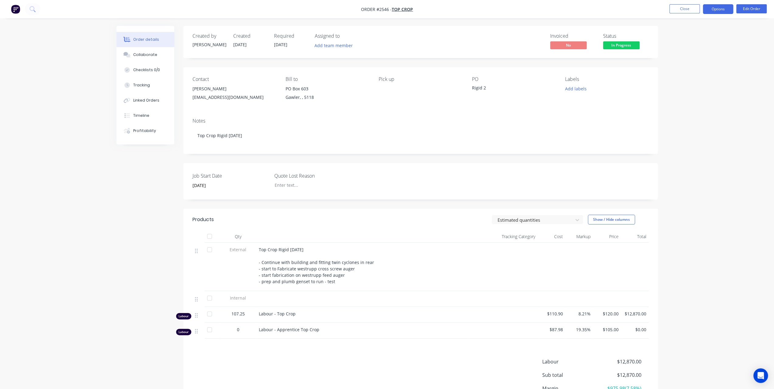
click at [720, 11] on button "Options" at bounding box center [718, 9] width 30 height 10
click at [758, 11] on button "Edit Order" at bounding box center [751, 8] width 30 height 9
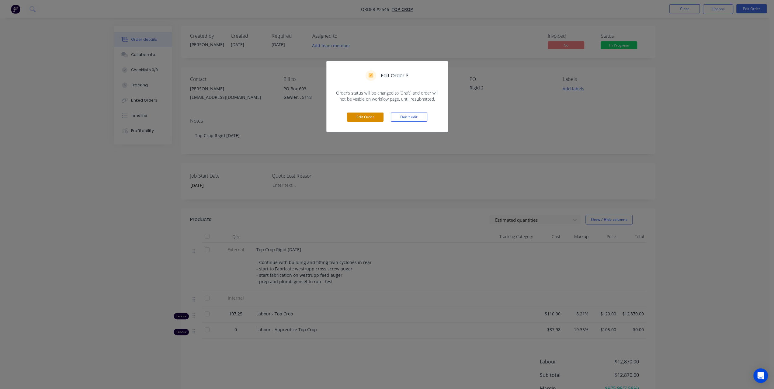
click at [374, 116] on button "Edit Order" at bounding box center [365, 117] width 37 height 9
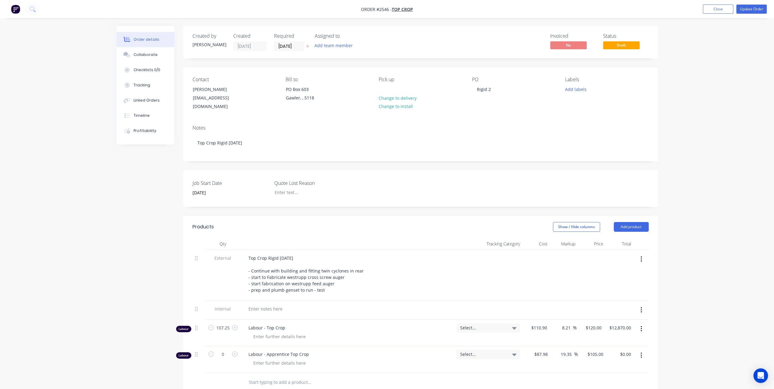
scroll to position [151, 0]
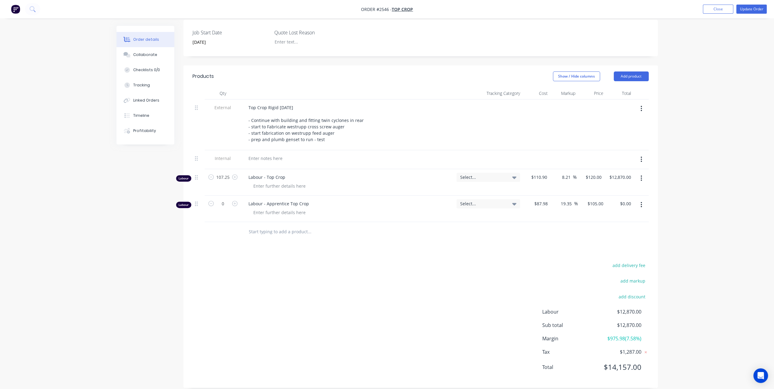
click at [642, 201] on icon "button" at bounding box center [642, 204] width 2 height 7
click at [606, 253] on div "Delete" at bounding box center [620, 257] width 47 height 9
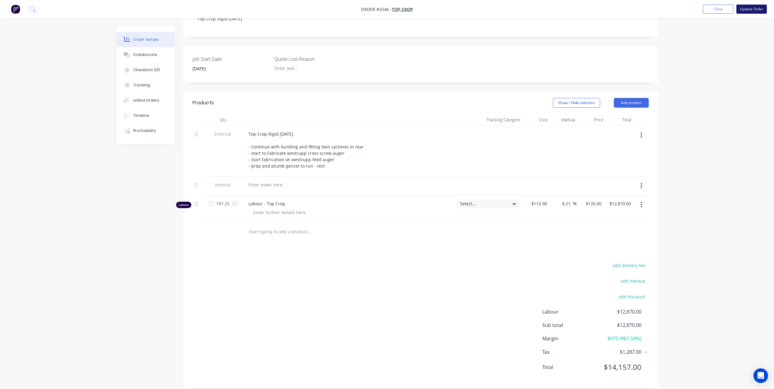
click at [746, 10] on button "Update Order" at bounding box center [751, 9] width 30 height 9
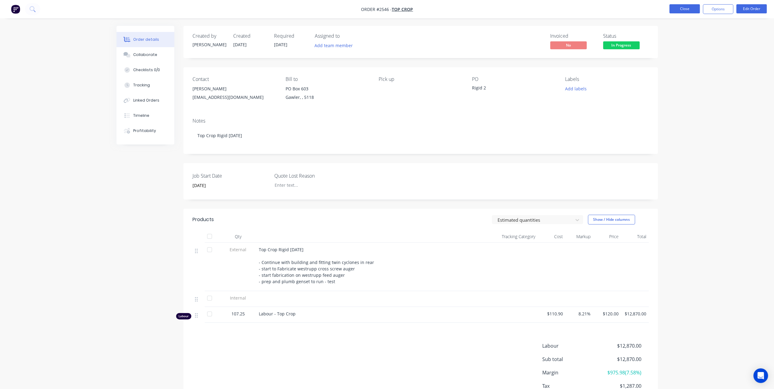
click at [680, 11] on button "Close" at bounding box center [685, 8] width 30 height 9
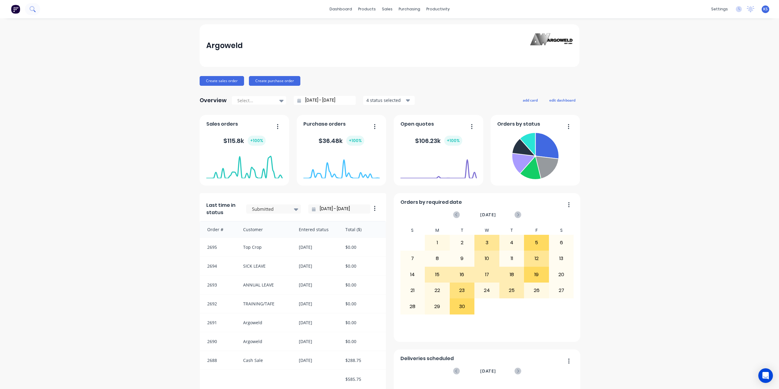
click at [33, 10] on icon at bounding box center [32, 8] width 5 height 5
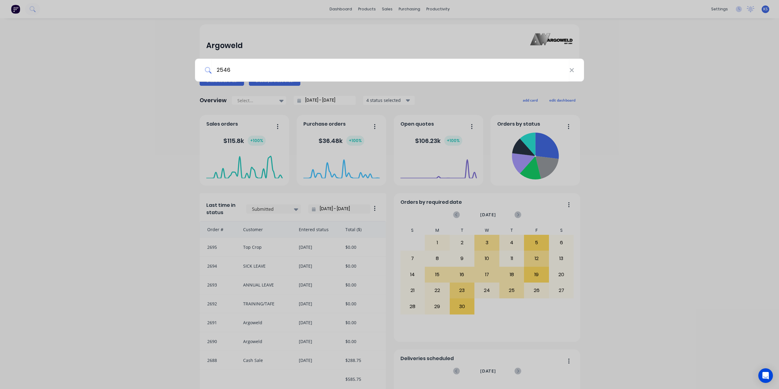
type input "2546"
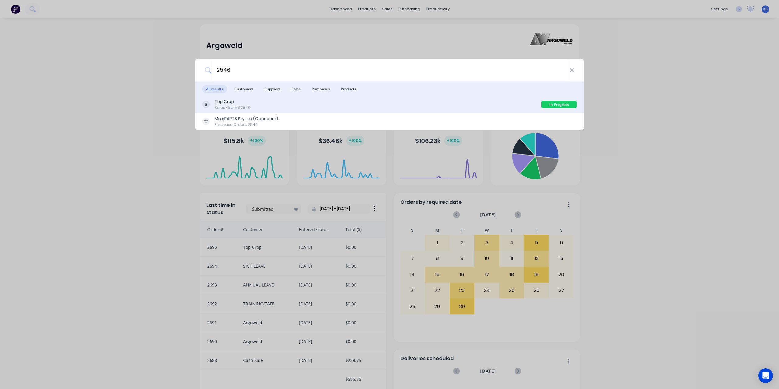
click at [232, 104] on div "Top Crop" at bounding box center [232, 102] width 36 height 6
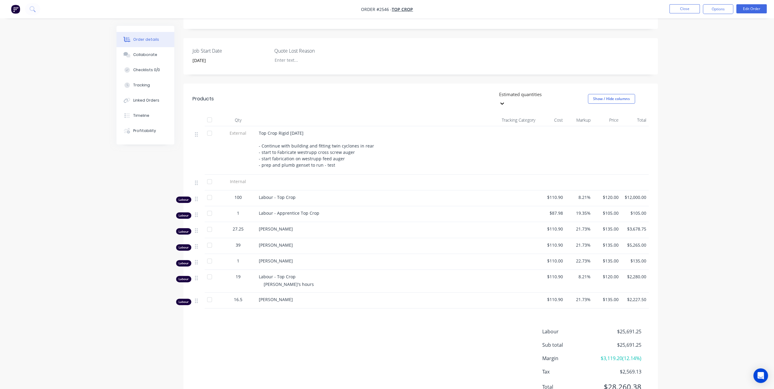
scroll to position [144, 0]
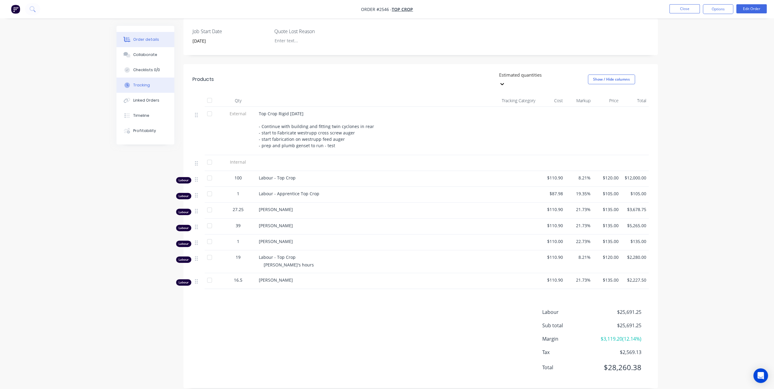
click at [145, 82] on div "Tracking" at bounding box center [141, 84] width 17 height 5
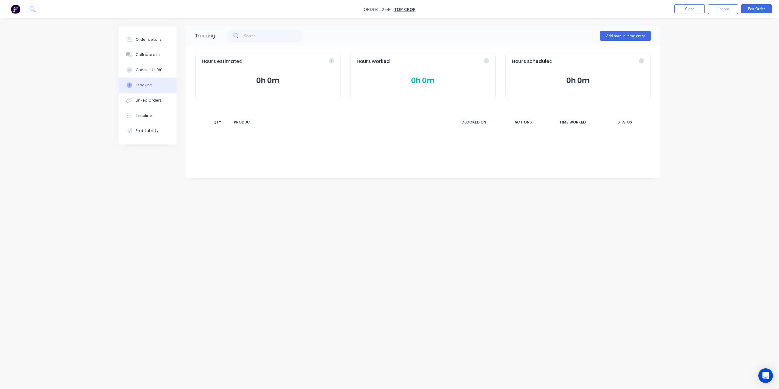
click at [145, 82] on div "Tracking" at bounding box center [144, 84] width 17 height 5
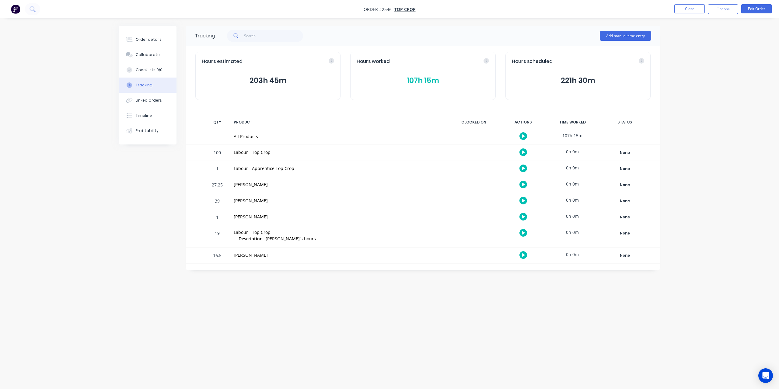
click at [405, 78] on button "107h 15m" at bounding box center [423, 81] width 132 height 12
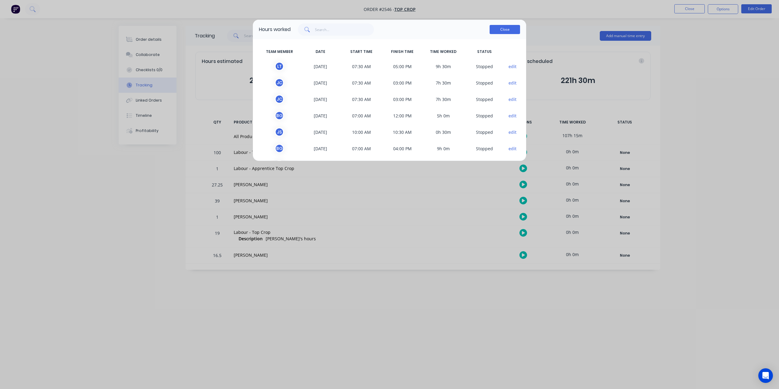
click at [502, 29] on button "Close" at bounding box center [504, 29] width 30 height 9
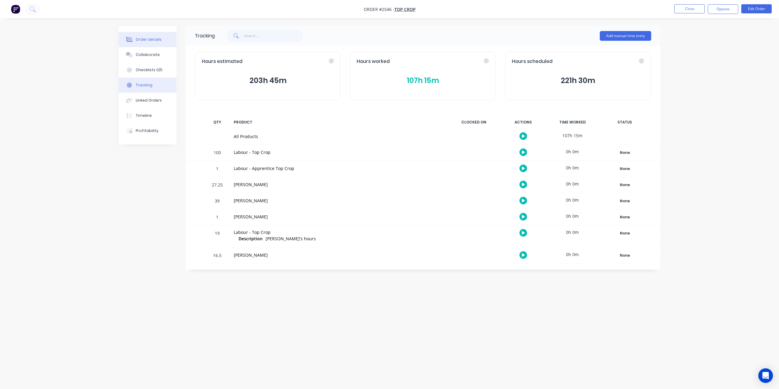
click at [154, 40] on div "Order details" at bounding box center [149, 39] width 26 height 5
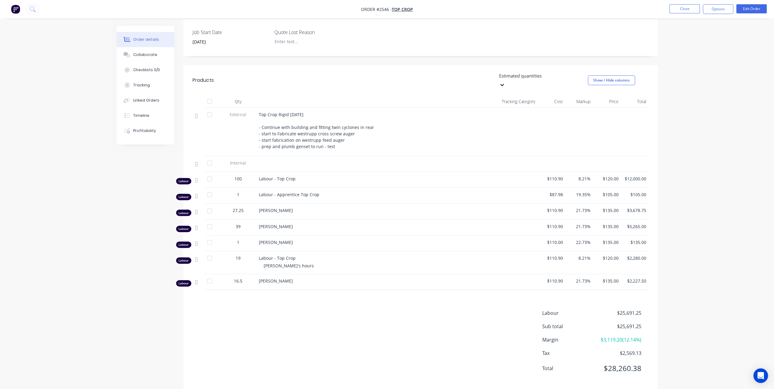
scroll to position [144, 0]
click at [151, 54] on div "Collaborate" at bounding box center [145, 54] width 24 height 5
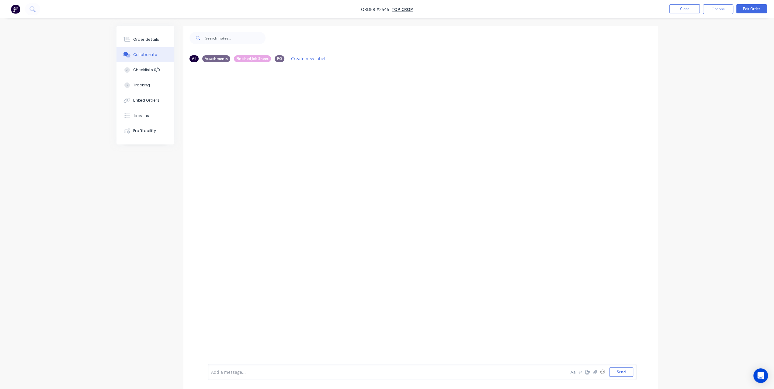
click at [235, 370] on div at bounding box center [369, 372] width 316 height 6
click at [623, 374] on button "Send" at bounding box center [621, 371] width 24 height 9
click at [149, 37] on div "Order details" at bounding box center [146, 39] width 26 height 5
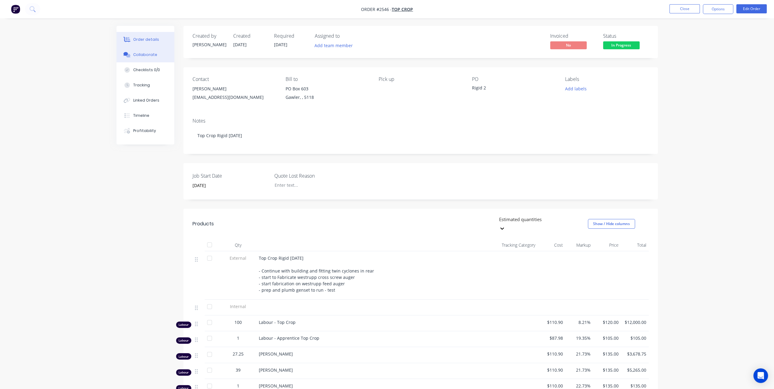
click at [148, 57] on div "Collaborate" at bounding box center [145, 54] width 24 height 5
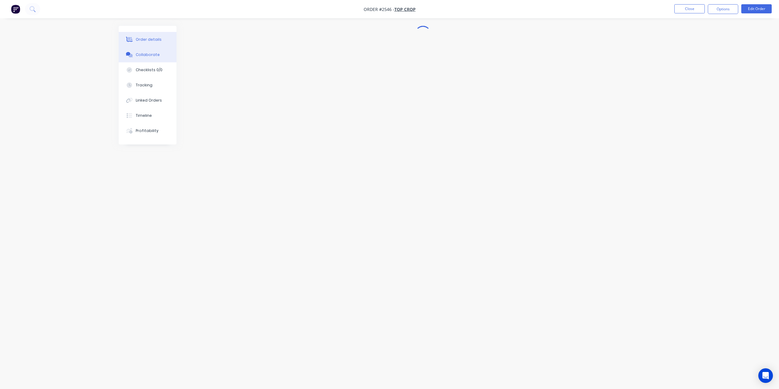
click at [145, 38] on div "Order details" at bounding box center [149, 39] width 26 height 5
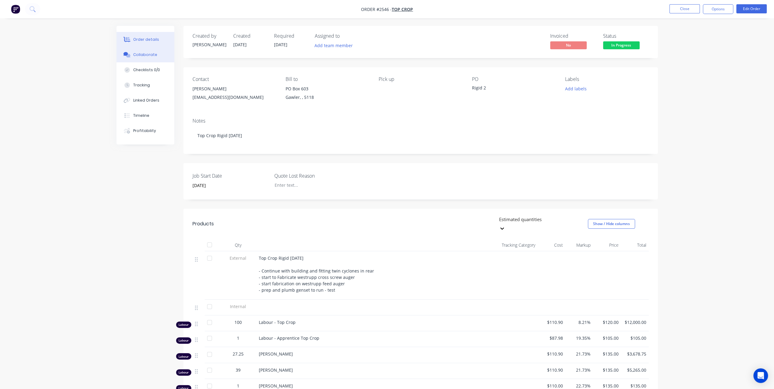
click at [155, 52] on button "Collaborate" at bounding box center [146, 54] width 58 height 15
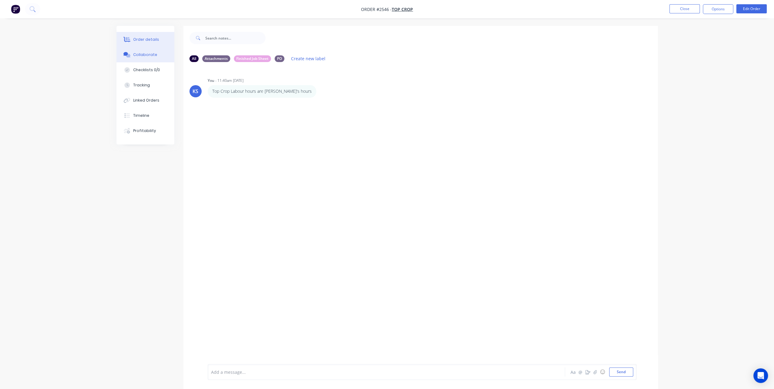
click at [148, 38] on div "Order details" at bounding box center [146, 39] width 26 height 5
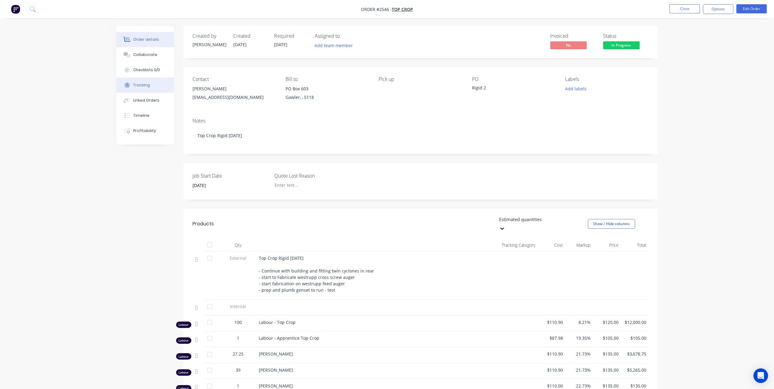
click at [150, 87] on button "Tracking" at bounding box center [146, 85] width 58 height 15
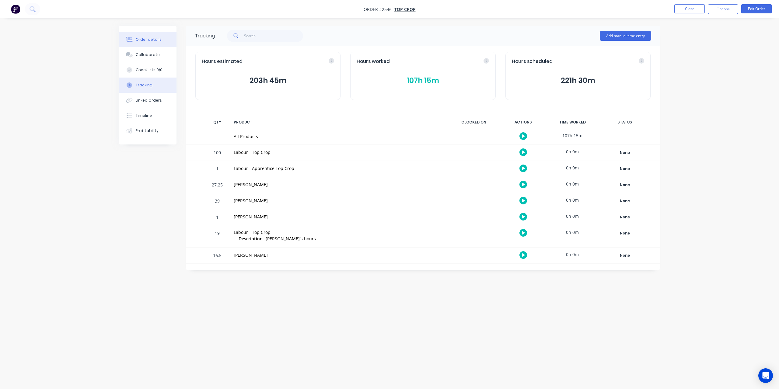
click at [150, 39] on div "Order details" at bounding box center [149, 39] width 26 height 5
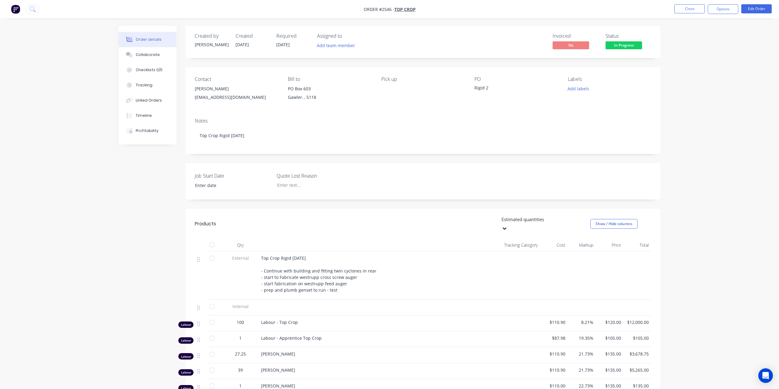
type input "[DATE]"
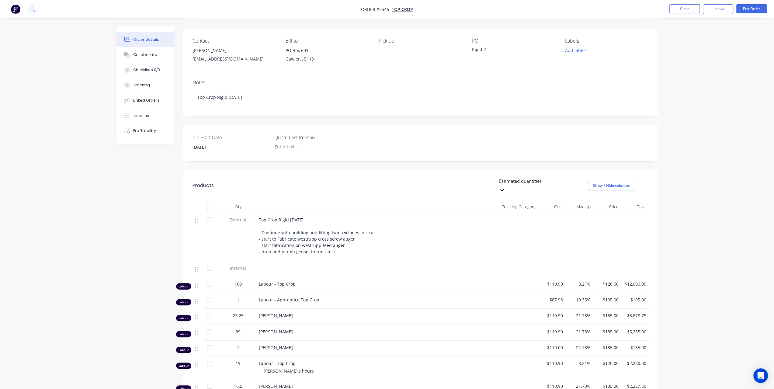
scroll to position [91, 0]
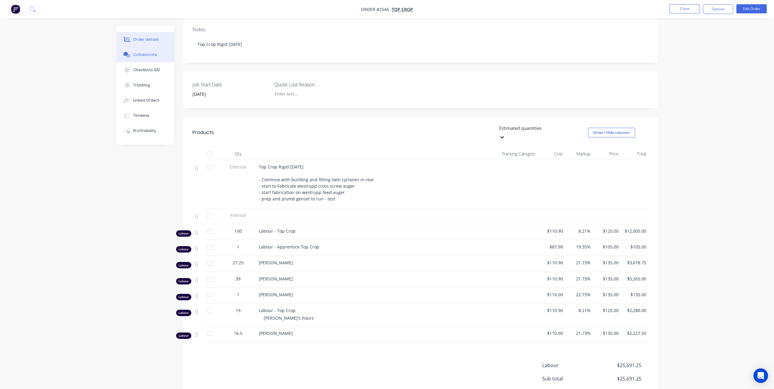
click at [154, 52] on button "Collaborate" at bounding box center [146, 54] width 58 height 15
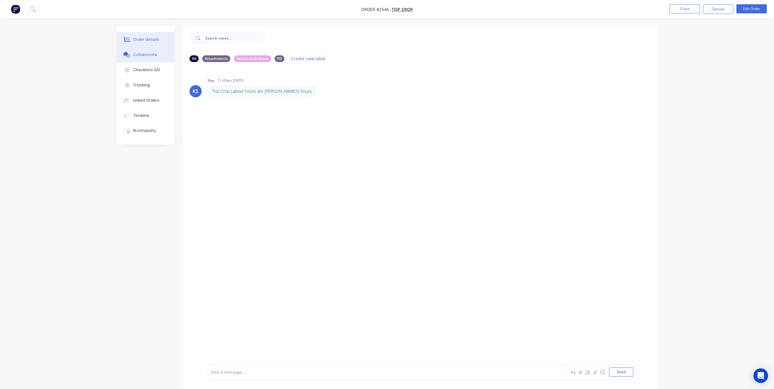
click at [152, 39] on div "Order details" at bounding box center [146, 39] width 26 height 5
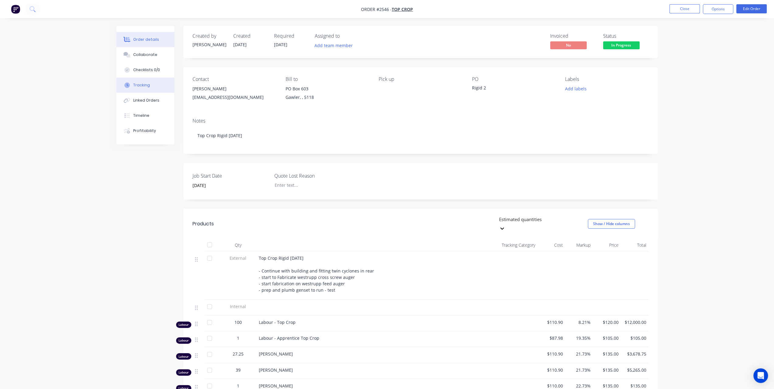
click at [145, 83] on div "Tracking" at bounding box center [141, 84] width 17 height 5
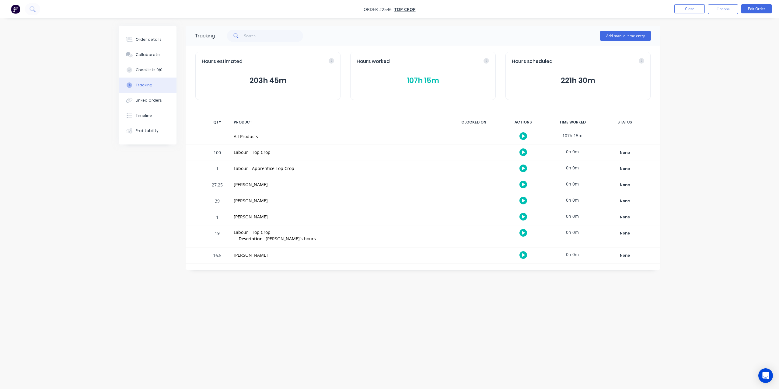
click at [423, 85] on button "107h 15m" at bounding box center [423, 81] width 132 height 12
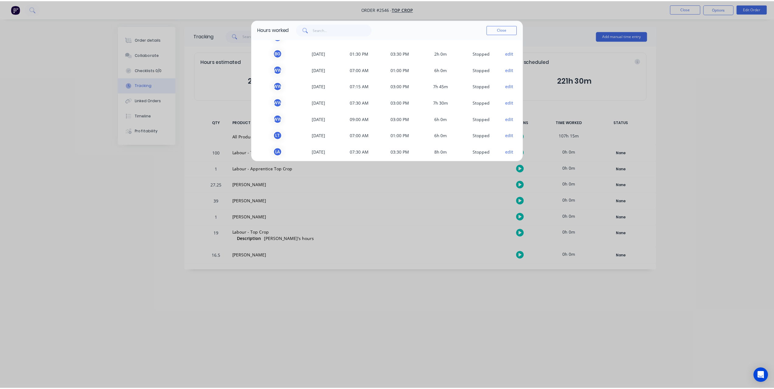
scroll to position [199, 0]
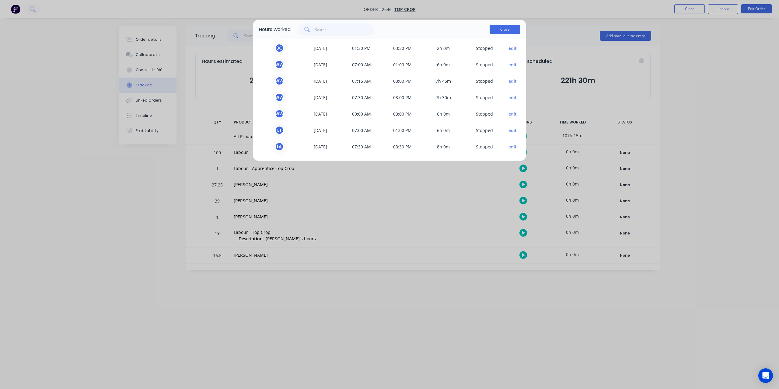
click at [492, 33] on button "Close" at bounding box center [504, 29] width 30 height 9
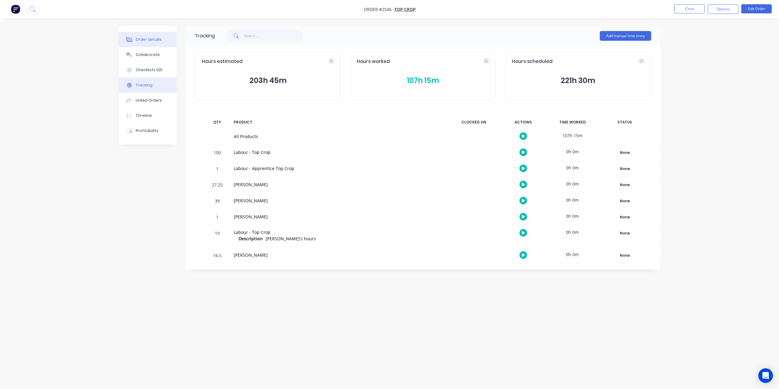
click at [146, 33] on button "Order details" at bounding box center [148, 39] width 58 height 15
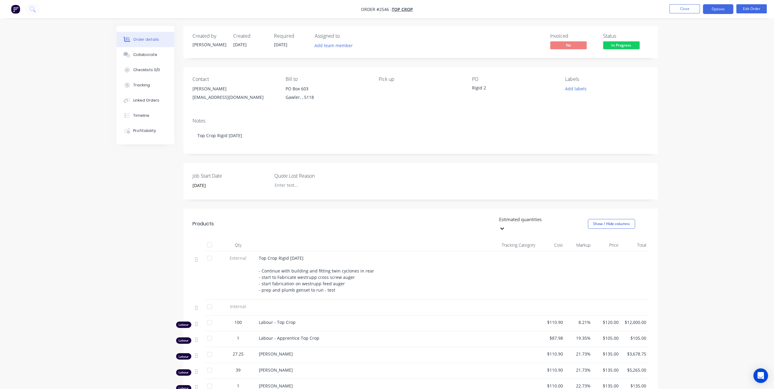
click at [723, 9] on button "Options" at bounding box center [718, 9] width 30 height 10
click at [752, 8] on button "Edit Order" at bounding box center [751, 8] width 30 height 9
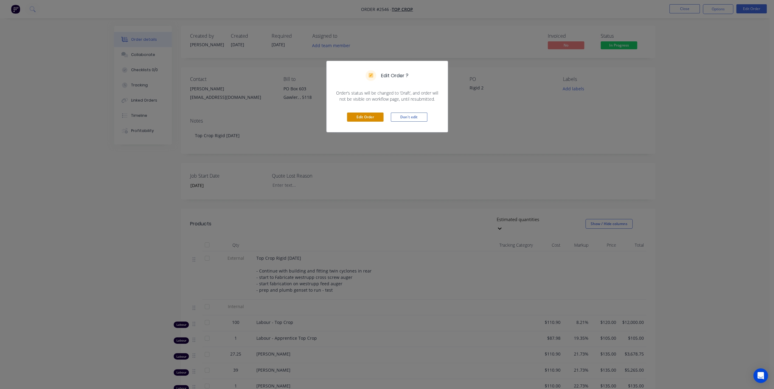
click at [365, 116] on button "Edit Order" at bounding box center [365, 117] width 37 height 9
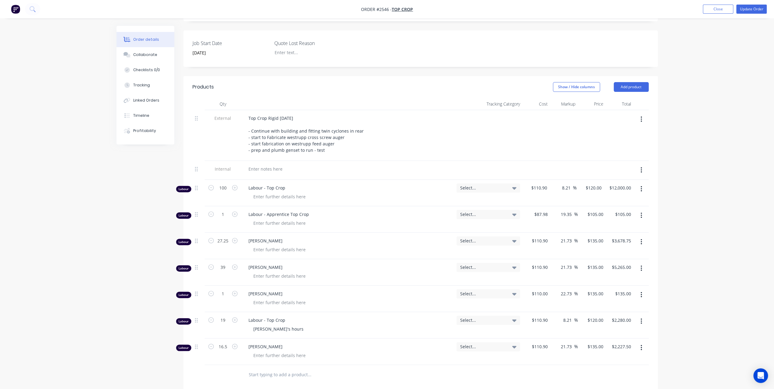
scroll to position [213, 0]
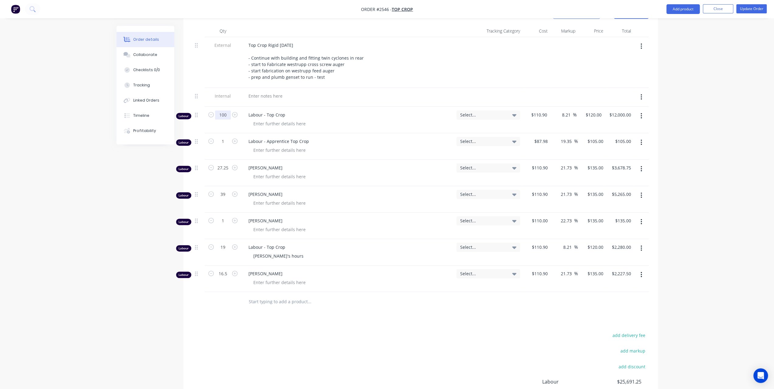
click at [230, 110] on input "100" at bounding box center [223, 114] width 16 height 9
type input "107.25"
type input "$12,870.00"
click at [222, 137] on input "1" at bounding box center [223, 141] width 16 height 9
type input "0"
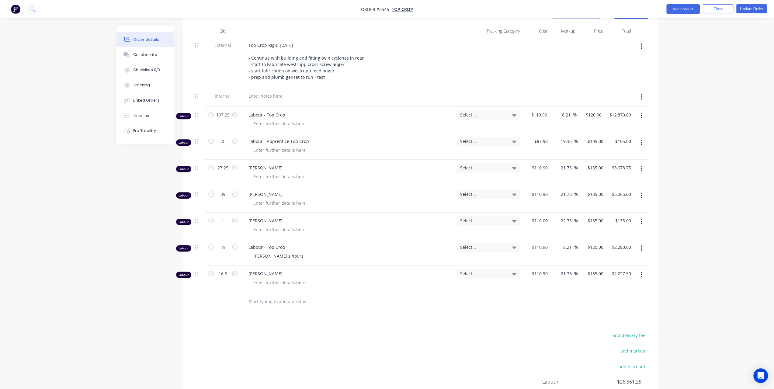
type input "$0.00"
click at [738, 151] on div "Order details Collaborate Checklists 0/0 Tracking Linked Orders Timeline Profit…" at bounding box center [387, 127] width 774 height 680
click at [641, 165] on icon "button" at bounding box center [642, 168] width 2 height 7
click at [609, 217] on div "Delete" at bounding box center [620, 221] width 47 height 9
click at [642, 165] on button "button" at bounding box center [641, 168] width 14 height 11
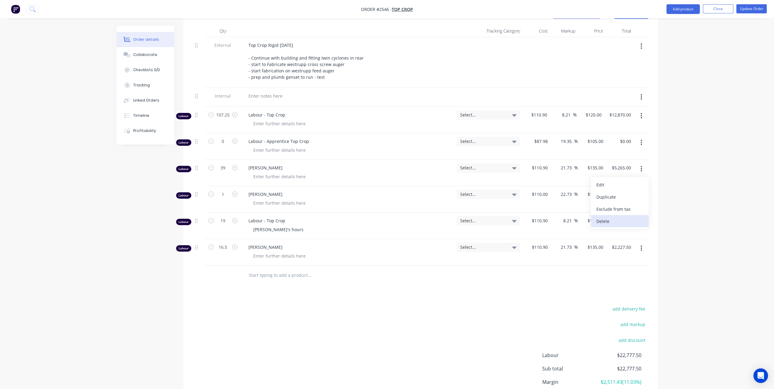
click at [614, 217] on div "Delete" at bounding box center [620, 221] width 47 height 9
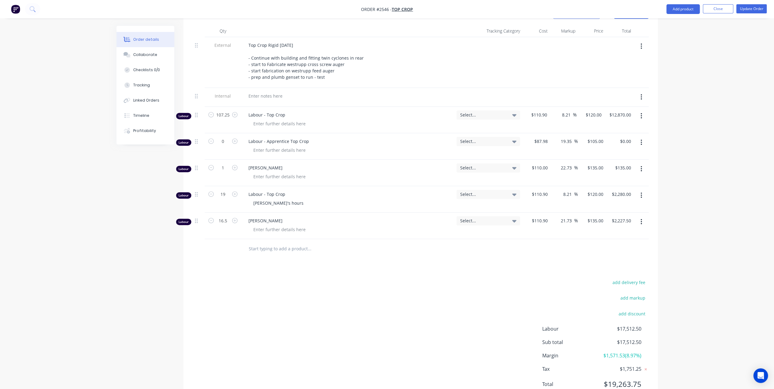
click at [641, 166] on icon "button" at bounding box center [641, 168] width 1 height 5
click at [615, 217] on div "Delete" at bounding box center [620, 221] width 47 height 9
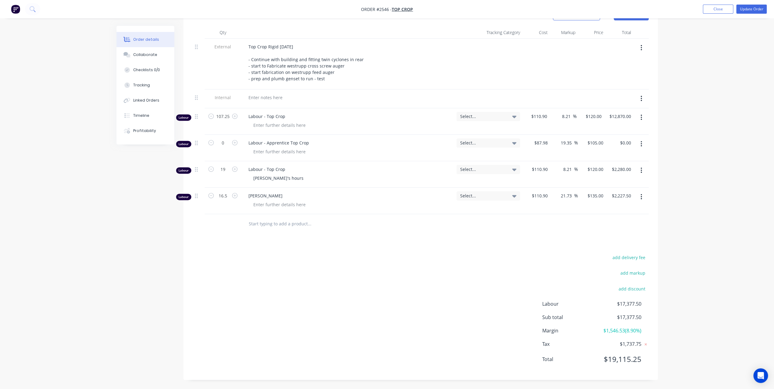
scroll to position [203, 0]
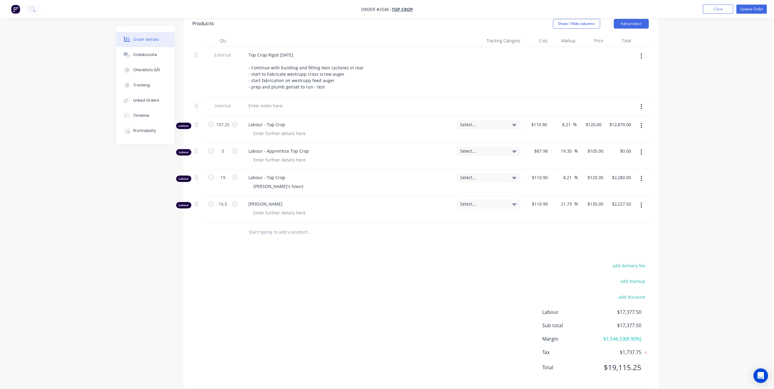
click at [642, 173] on button "button" at bounding box center [641, 178] width 14 height 11
click at [619, 227] on div "Delete" at bounding box center [620, 231] width 47 height 9
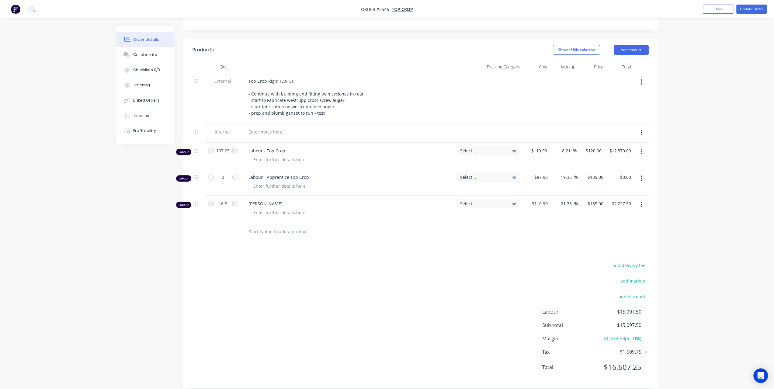
click at [640, 199] on button "button" at bounding box center [641, 204] width 14 height 11
click at [600, 253] on div "Delete" at bounding box center [620, 257] width 47 height 9
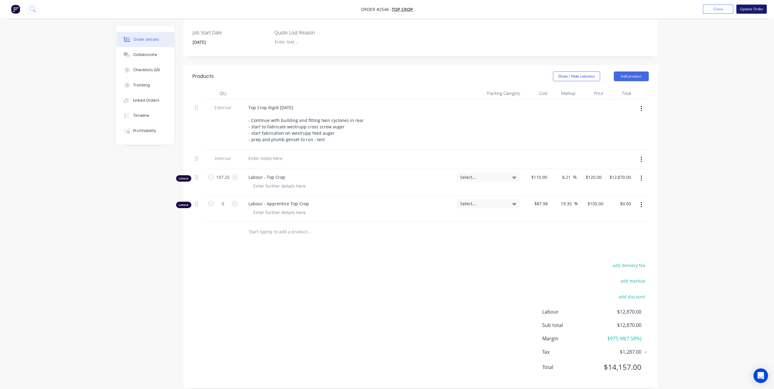
click at [746, 8] on button "Update Order" at bounding box center [751, 9] width 30 height 9
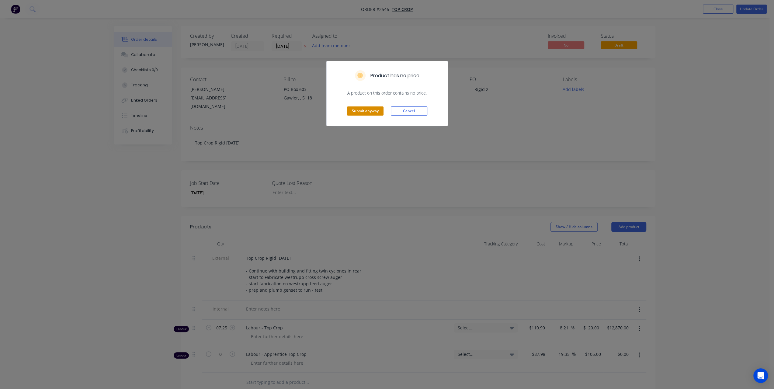
click at [366, 110] on button "Submit anyway" at bounding box center [365, 110] width 37 height 9
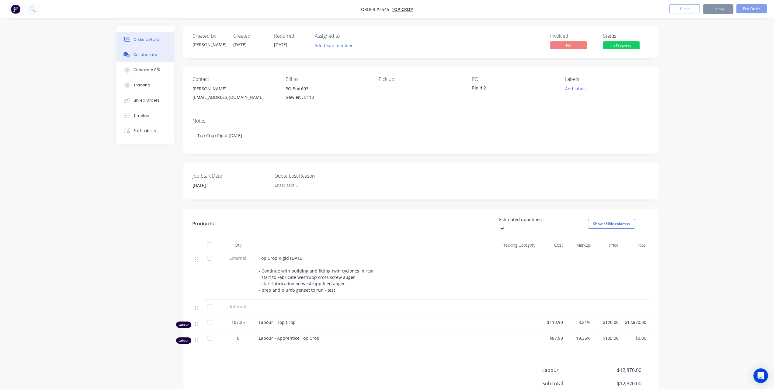
click at [141, 54] on div "Collaborate" at bounding box center [145, 54] width 24 height 5
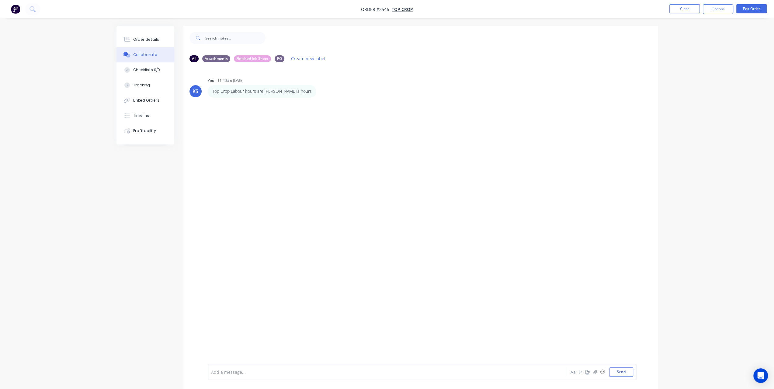
drag, startPoint x: 225, startPoint y: 375, endPoint x: 233, endPoint y: 372, distance: 8.9
click at [225, 375] on div at bounding box center [369, 372] width 316 height 6
click at [250, 124] on p "Hour summary 107.25 total" at bounding box center [238, 122] width 52 height 6
click at [273, 121] on icon "button" at bounding box center [272, 121] width 1 height 5
click at [282, 134] on button "Edit" at bounding box center [295, 133] width 38 height 10
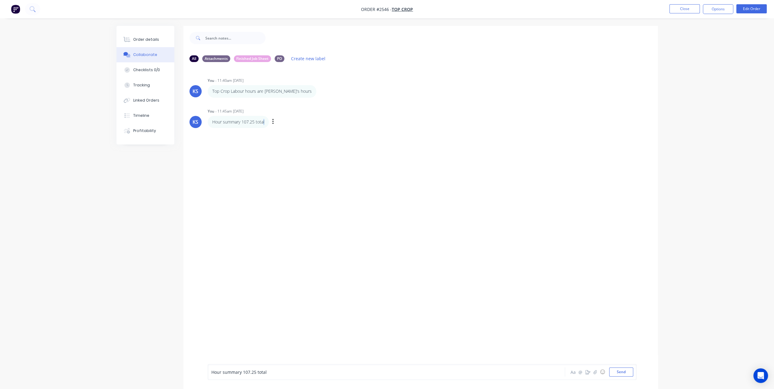
click at [264, 123] on p "Hour summary 107.25 total" at bounding box center [238, 122] width 52 height 6
click at [265, 121] on div "Hour summary 107.25 total" at bounding box center [238, 122] width 61 height 12
click at [265, 122] on div "Hour summary 107.25 total" at bounding box center [238, 122] width 61 height 12
click at [282, 119] on div "Hour summary 107.25 total Labels Edit Delete" at bounding box center [303, 122] width 190 height 12
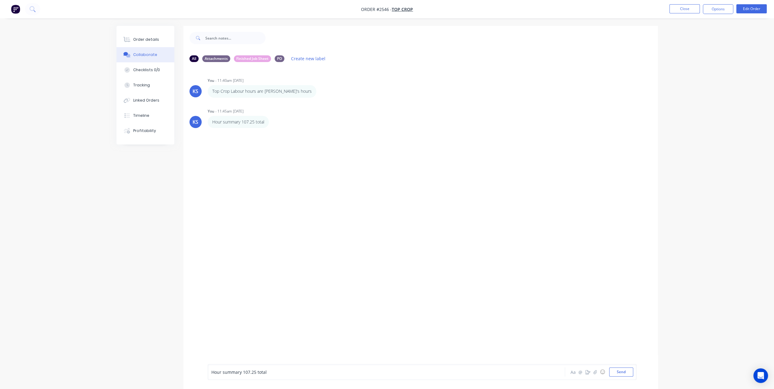
click at [0, 0] on icon "button" at bounding box center [0, 0] width 0 height 0
click at [0, 0] on button "Edit" at bounding box center [0, 0] width 0 height 0
click at [270, 120] on div "Hour summary 107.25 total Labels Edit Delete" at bounding box center [303, 122] width 190 height 12
click at [0, 0] on button "button" at bounding box center [0, 0] width 0 height 0
click at [264, 121] on p "Hour summary 107.25 total" at bounding box center [238, 122] width 52 height 6
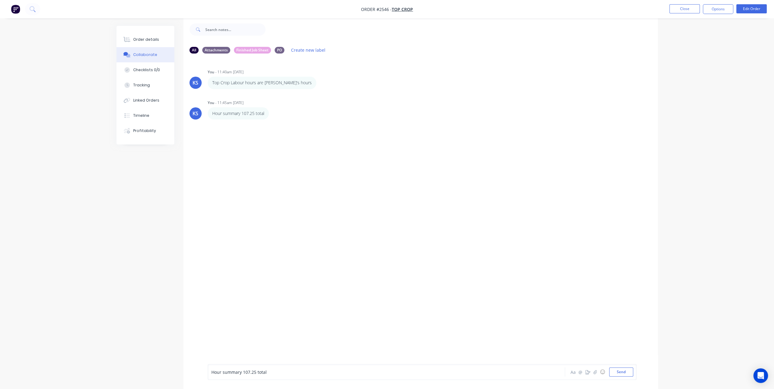
scroll to position [9, 0]
click at [259, 115] on p "Hour summary 107.25 total" at bounding box center [238, 113] width 52 height 6
click at [272, 114] on button "button" at bounding box center [273, 113] width 2 height 9
click at [284, 121] on button "Edit" at bounding box center [295, 124] width 38 height 10
click at [260, 111] on p "Hour summary 107.25 total" at bounding box center [238, 113] width 52 height 6
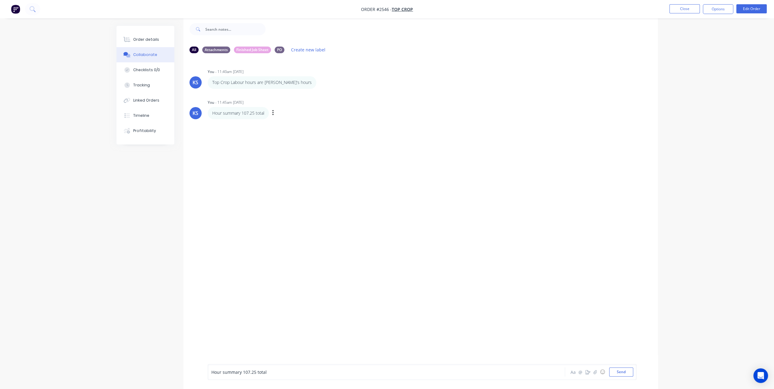
click at [256, 111] on p "Hour summary 107.25 total" at bounding box center [238, 113] width 52 height 6
drag, startPoint x: 256, startPoint y: 111, endPoint x: 245, endPoint y: 114, distance: 11.4
click at [245, 114] on p "Hour summary 107.25 total" at bounding box center [238, 113] width 52 height 6
click at [0, 0] on icon "button" at bounding box center [0, 0] width 0 height 0
click at [0, 0] on button "Delete" at bounding box center [0, 0] width 0 height 0
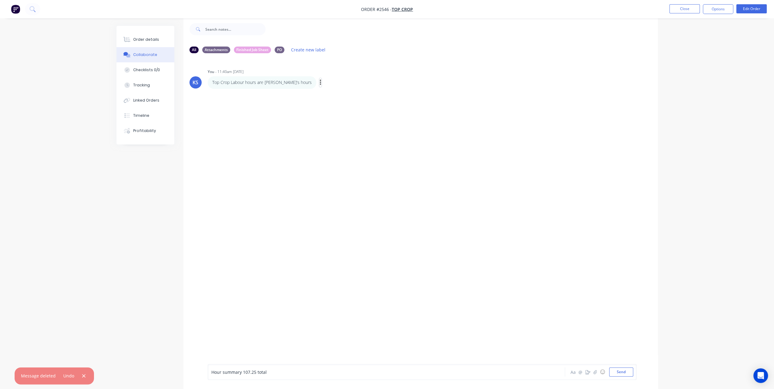
click at [320, 81] on icon "button" at bounding box center [320, 82] width 1 height 5
click at [323, 93] on button "Edit" at bounding box center [342, 94] width 38 height 10
click at [286, 82] on p "Top Crop Labour hours are Leigh's hours" at bounding box center [261, 82] width 99 height 6
click at [279, 83] on p "Top Crop Labour hours are Leigh's hours" at bounding box center [261, 82] width 99 height 6
click at [291, 82] on div "Top Crop Labour hours are Leigh's hours" at bounding box center [262, 82] width 109 height 12
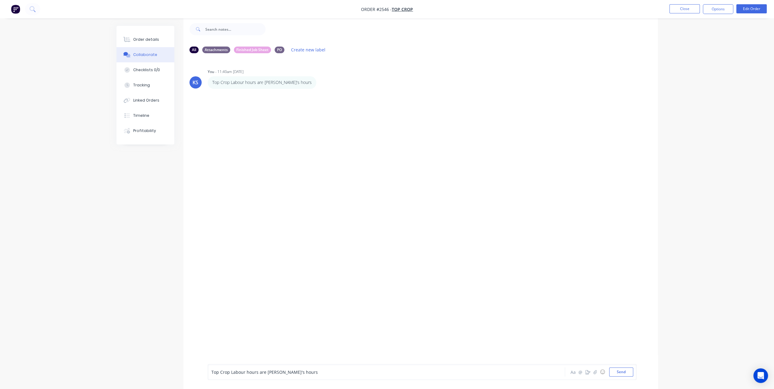
click at [298, 82] on div "Top Crop Labour hours are Leigh's hours Labels Edit Delete" at bounding box center [303, 82] width 190 height 12
click at [301, 82] on div "Top Crop Labour hours are Leigh's hours Labels Edit Delete" at bounding box center [303, 82] width 190 height 12
click at [319, 83] on div "Labels Edit Delete" at bounding box center [321, 83] width 4 height 0
click at [0, 0] on icon "button" at bounding box center [0, 0] width 0 height 0
click at [0, 0] on button "Edit" at bounding box center [0, 0] width 0 height 0
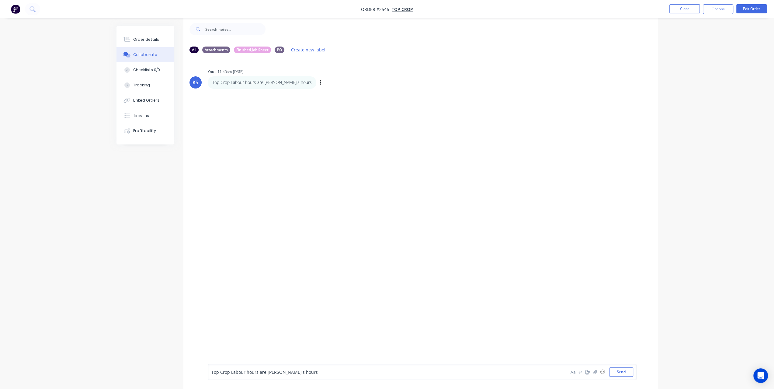
click at [269, 80] on p "Top Crop Labour hours are Leigh's hours" at bounding box center [261, 82] width 99 height 6
click at [265, 81] on p "Top Crop Labour hours are Leigh's hours" at bounding box center [261, 82] width 99 height 6
click at [213, 81] on p "Top Crop Labour hours are Leigh's hours" at bounding box center [261, 82] width 99 height 6
click at [212, 82] on p "Top Crop Labour hours are Leigh's hours" at bounding box center [261, 82] width 99 height 6
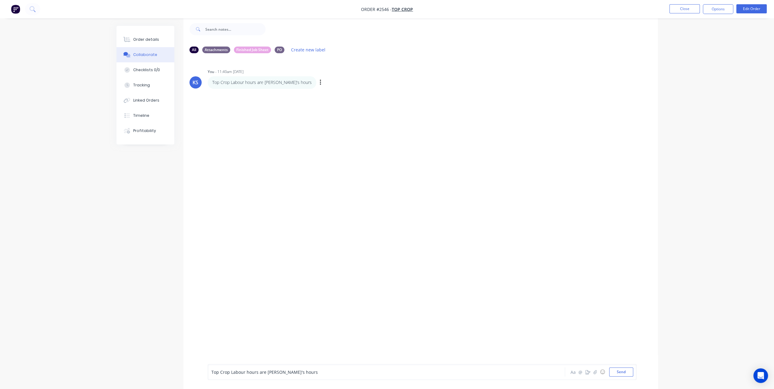
click at [213, 80] on p "Top Crop Labour hours are Leigh's hours" at bounding box center [261, 82] width 99 height 6
click at [211, 81] on div "Top Crop Labour hours are Leigh's hours" at bounding box center [262, 82] width 109 height 12
click at [0, 0] on icon "button" at bounding box center [0, 0] width 0 height 0
click at [0, 0] on button "Edit" at bounding box center [0, 0] width 0 height 0
click at [283, 80] on p "Top Crop Labour hours are Leigh's hours" at bounding box center [261, 82] width 99 height 6
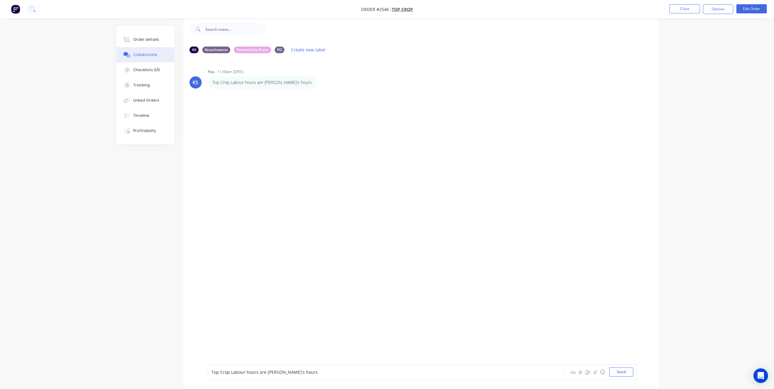
drag, startPoint x: 282, startPoint y: 81, endPoint x: 257, endPoint y: 96, distance: 29.4
click at [257, 96] on div "KS You - 11:40am 30/09/25 Top Crop Labour hours are Leigh's hours Labels Edit D…" at bounding box center [420, 206] width 475 height 297
click at [0, 0] on icon "button" at bounding box center [0, 0] width 0 height 0
drag, startPoint x: 289, startPoint y: 84, endPoint x: 207, endPoint y: 84, distance: 82.1
click at [207, 84] on div "KS You - 11:40am 30/09/25 Top Crop Labour hours are Leigh's hours Labels Edit D…" at bounding box center [420, 77] width 475 height 21
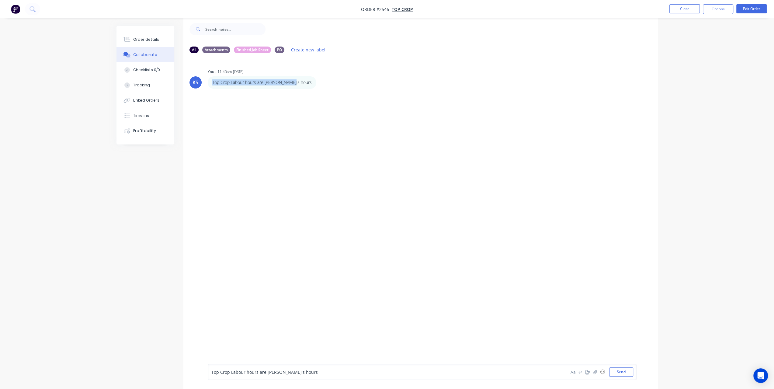
copy p "Top Crop Labour hours are Leigh's hours"
click at [306, 373] on div "Top Crop Labour hours are Leigh's hours" at bounding box center [369, 372] width 316 height 6
click at [242, 373] on span "Hour Summary: Leigh & Top Crop Labour hours are Leigh's hours 15.5h; Will 27.25…" at bounding box center [366, 370] width 311 height 12
click at [628, 374] on button "Send" at bounding box center [621, 371] width 24 height 9
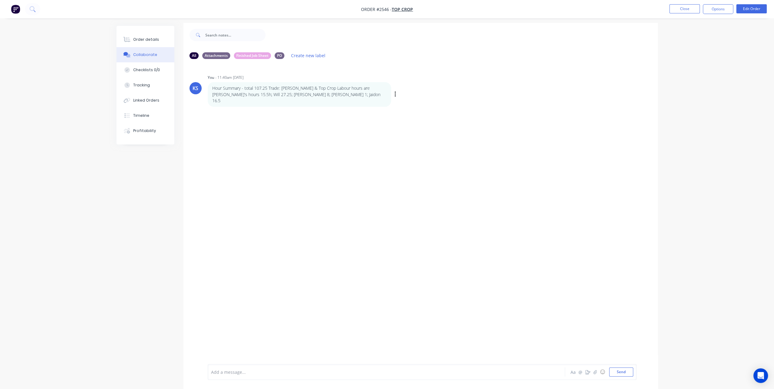
scroll to position [0, 0]
click at [296, 99] on p "Hour Summary - total 107.25 Trade: Leigh & Top Crop Labour hours are Leigh's ho…" at bounding box center [299, 97] width 174 height 19
click at [395, 95] on icon "button" at bounding box center [395, 97] width 1 height 5
click at [407, 108] on button "Edit" at bounding box center [417, 108] width 38 height 10
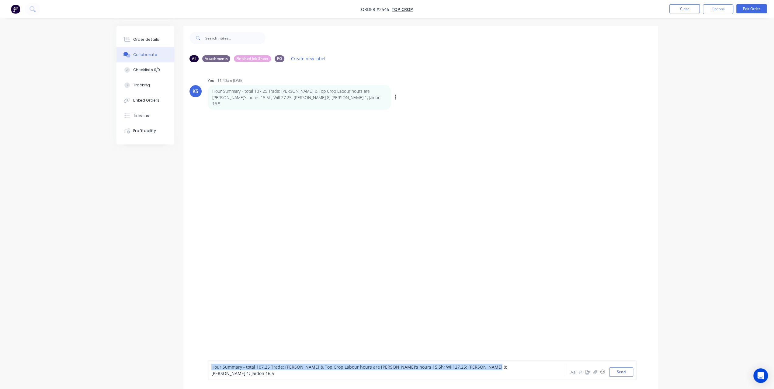
drag, startPoint x: 481, startPoint y: 371, endPoint x: 112, endPoint y: 366, distance: 369.3
click at [112, 366] on div "Order details Collaborate Checklists 0/0 Tracking Linked Orders Timeline Profit…" at bounding box center [387, 214] width 554 height 376
copy span "Hour Summary - total 107.25 Trade: Leigh & Top Crop Labour hours are Leigh's ho…"
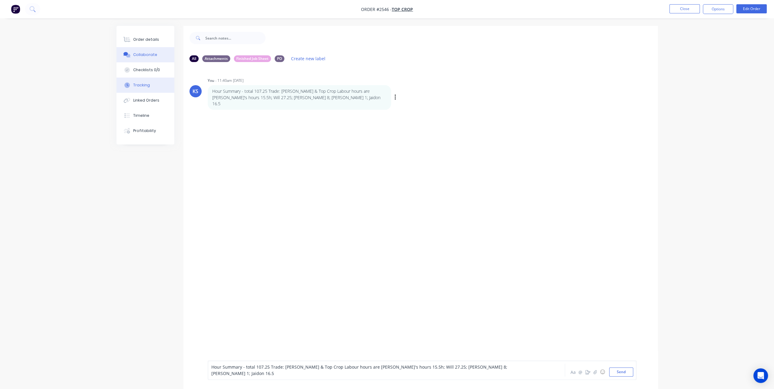
click at [151, 83] on button "Tracking" at bounding box center [146, 85] width 58 height 15
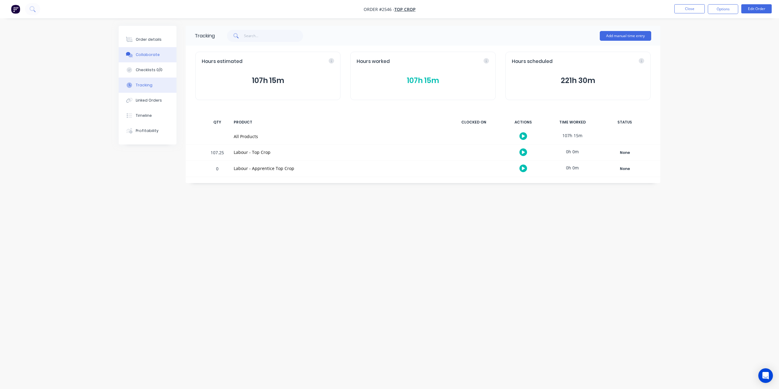
click at [146, 56] on div "Collaborate" at bounding box center [148, 54] width 24 height 5
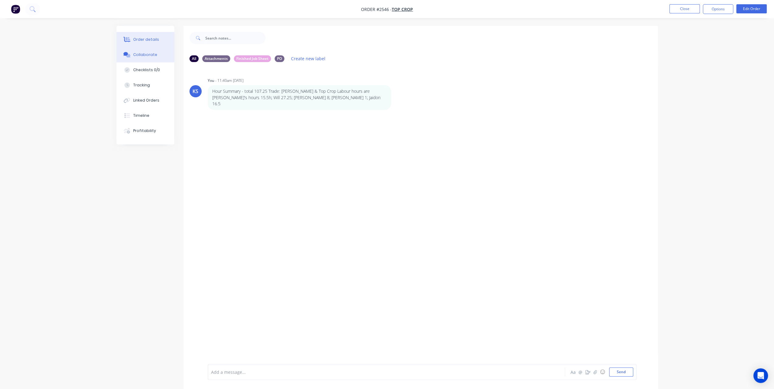
click at [151, 40] on div "Order details" at bounding box center [146, 39] width 26 height 5
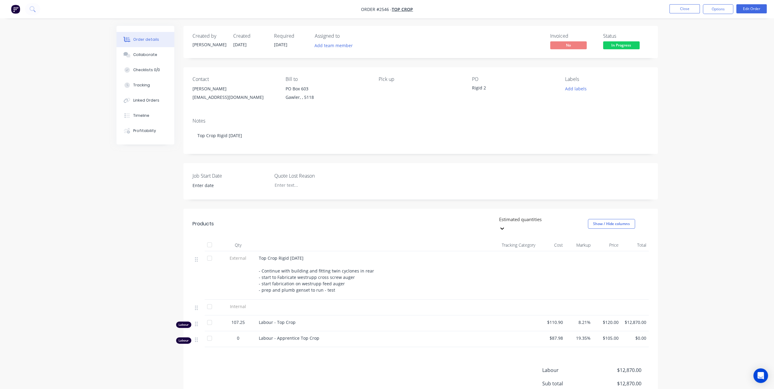
type input "31/07/2025"
click at [152, 99] on div "Linked Orders" at bounding box center [146, 100] width 26 height 5
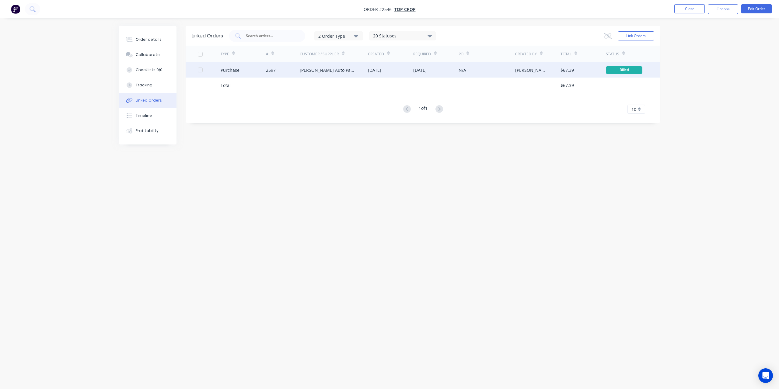
click at [325, 71] on div "[PERSON_NAME] Auto Parts (Capricorn)" at bounding box center [328, 70] width 56 height 6
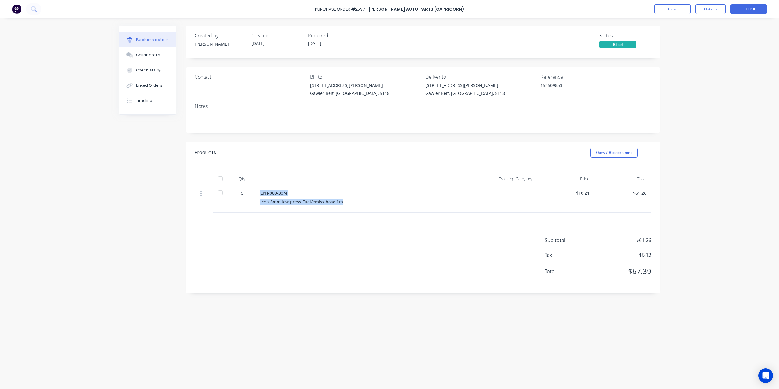
drag, startPoint x: 261, startPoint y: 193, endPoint x: 351, endPoint y: 207, distance: 91.1
click at [351, 207] on div "LPH-080-30M Icon 8mm low press Fuel/emiss hose 1m" at bounding box center [362, 199] width 213 height 28
click at [33, 8] on icon at bounding box center [34, 9] width 6 height 6
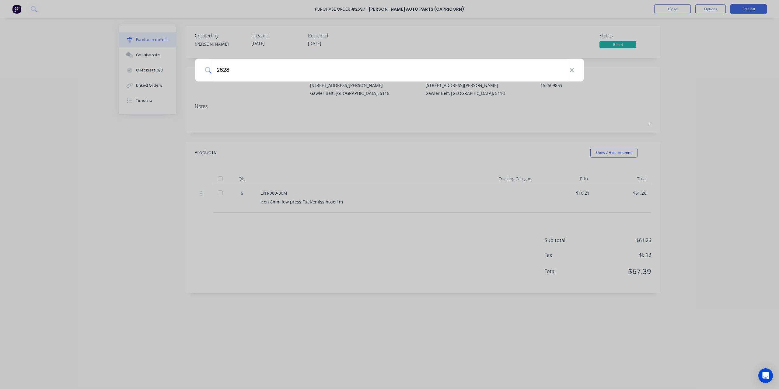
type input "2628"
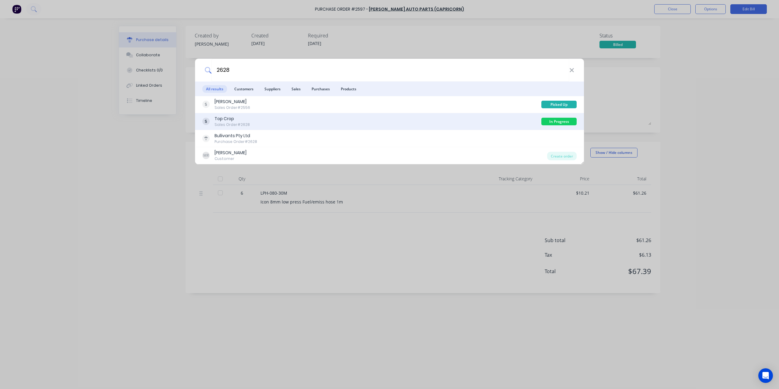
click at [232, 126] on div "Sales Order #2628" at bounding box center [231, 124] width 35 height 5
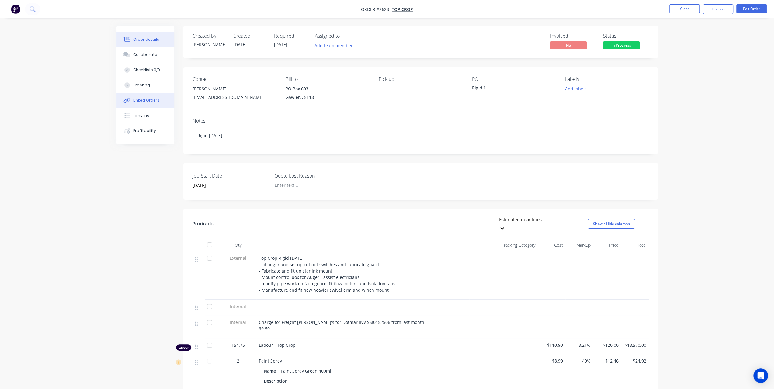
click at [151, 95] on button "Linked Orders" at bounding box center [146, 100] width 58 height 15
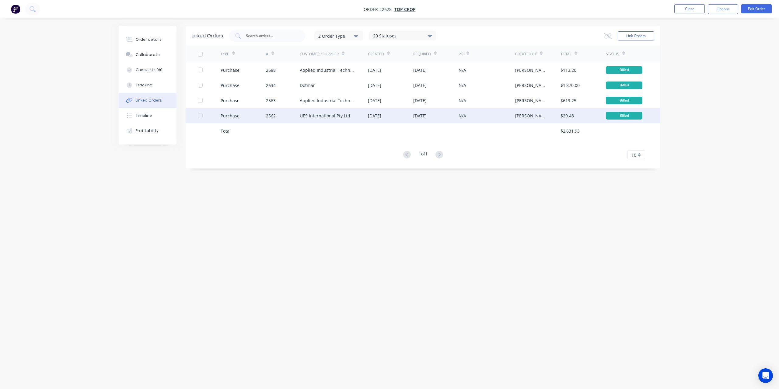
click at [308, 116] on div "UES International Pty Ltd" at bounding box center [325, 116] width 50 height 6
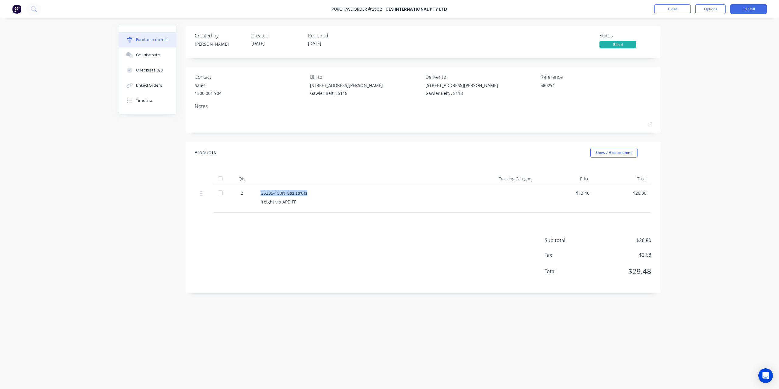
drag, startPoint x: 261, startPoint y: 192, endPoint x: 315, endPoint y: 192, distance: 53.8
click at [315, 192] on div "GS235-150N Gas struts" at bounding box center [361, 193] width 203 height 6
copy div "GS235-150N Gas struts"
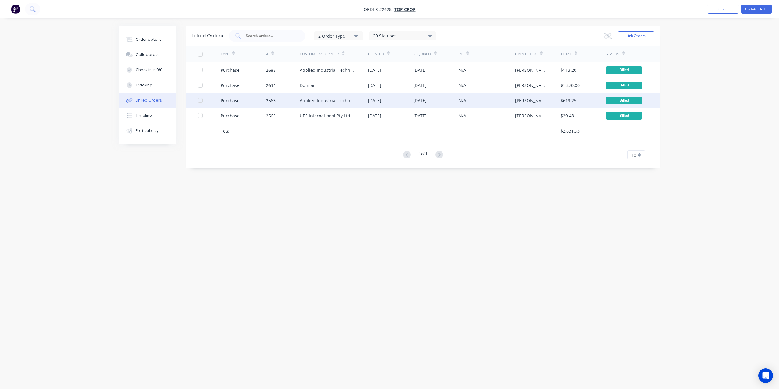
click at [320, 101] on div "Applied Industrial Technologies Pty Ltd" at bounding box center [328, 100] width 56 height 6
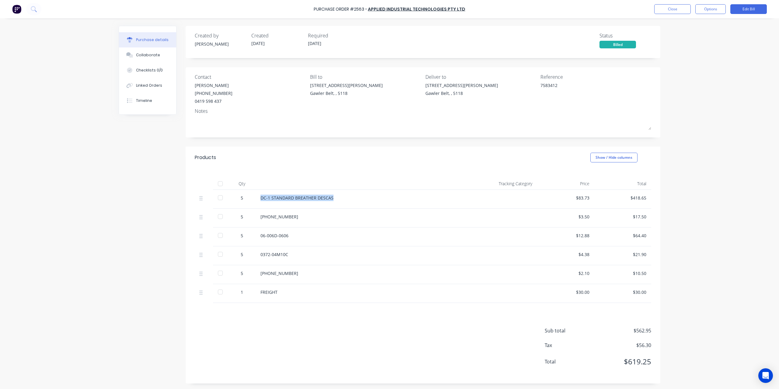
drag, startPoint x: 259, startPoint y: 197, endPoint x: 336, endPoint y: 197, distance: 77.6
click at [336, 197] on div "DC-1 STANDARD BREATHER DESCAS" at bounding box center [361, 198] width 203 height 6
copy div "DC-1 STANDARD BREATHER DESCAS"
click at [258, 213] on div "[PHONE_NUMBER]" at bounding box center [362, 218] width 213 height 19
drag, startPoint x: 258, startPoint y: 216, endPoint x: 298, endPoint y: 221, distance: 40.5
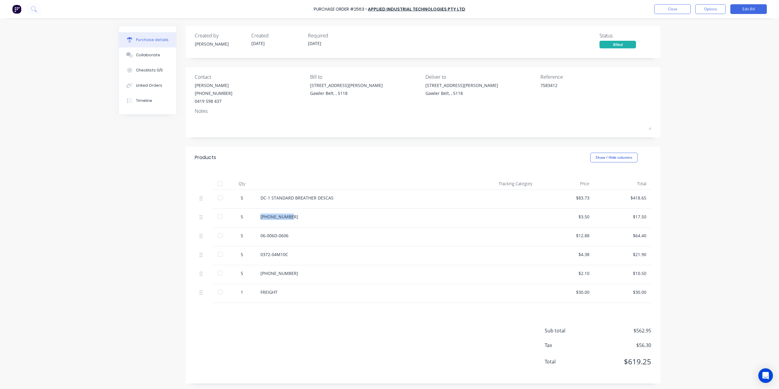
click at [298, 221] on div "[PHONE_NUMBER]" at bounding box center [362, 218] width 213 height 19
copy div "[PHONE_NUMBER]"
drag, startPoint x: 256, startPoint y: 236, endPoint x: 305, endPoint y: 237, distance: 49.0
click at [305, 237] on div "06-006D-0606" at bounding box center [362, 237] width 213 height 19
copy div "06-006D-0606"
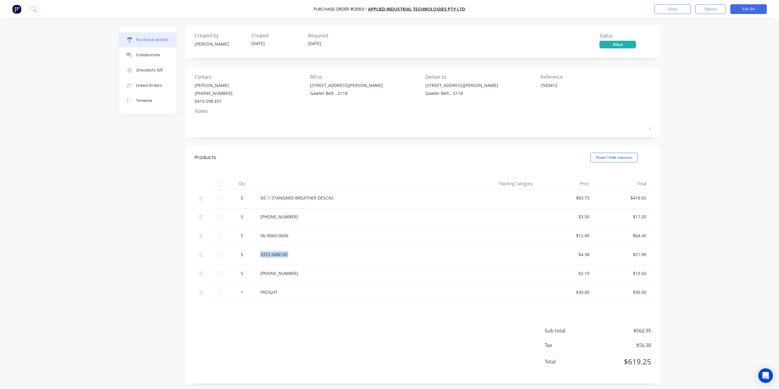
drag, startPoint x: 264, startPoint y: 253, endPoint x: 300, endPoint y: 258, distance: 36.1
click at [300, 258] on div "0372-04M10C" at bounding box center [362, 255] width 213 height 19
copy div "0372-04M10C"
drag, startPoint x: 259, startPoint y: 273, endPoint x: 296, endPoint y: 275, distance: 37.1
click at [296, 275] on div "[PHONE_NUMBER]" at bounding box center [361, 273] width 203 height 6
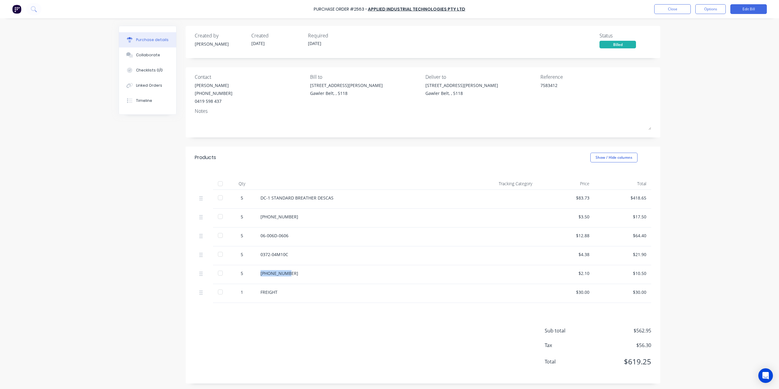
copy div "[PHONE_NUMBER]"
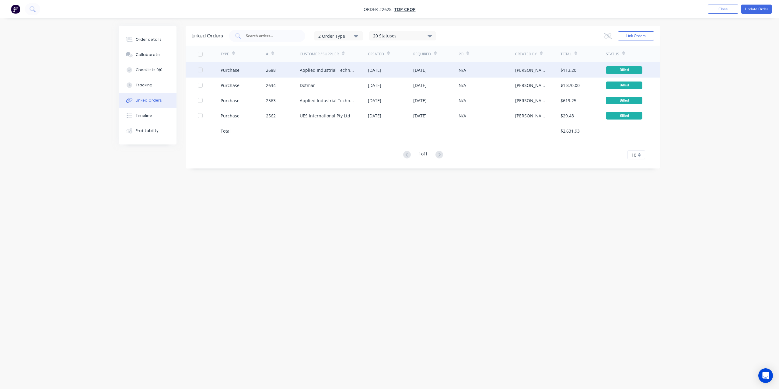
click at [318, 73] on div "Applied Industrial Technologies Pty Ltd" at bounding box center [328, 70] width 56 height 6
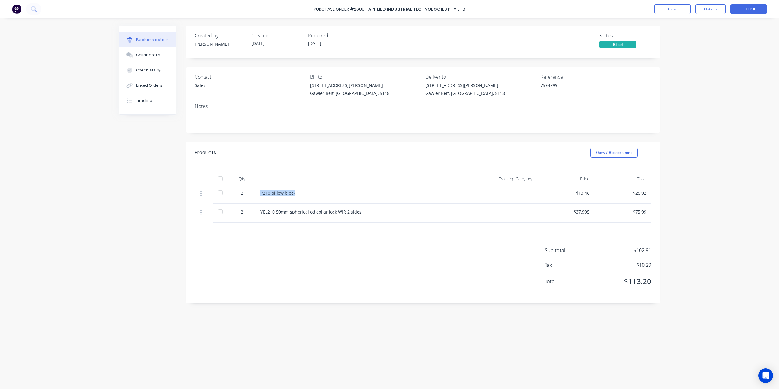
drag, startPoint x: 261, startPoint y: 193, endPoint x: 307, endPoint y: 196, distance: 46.3
click at [307, 196] on div "P210 pillow block" at bounding box center [361, 193] width 203 height 6
copy div "P210 pillow block"
click at [263, 213] on div "YEL210 50mm spherical od collar lock WIR 2 sides" at bounding box center [361, 212] width 203 height 6
drag, startPoint x: 260, startPoint y: 212, endPoint x: 367, endPoint y: 225, distance: 108.3
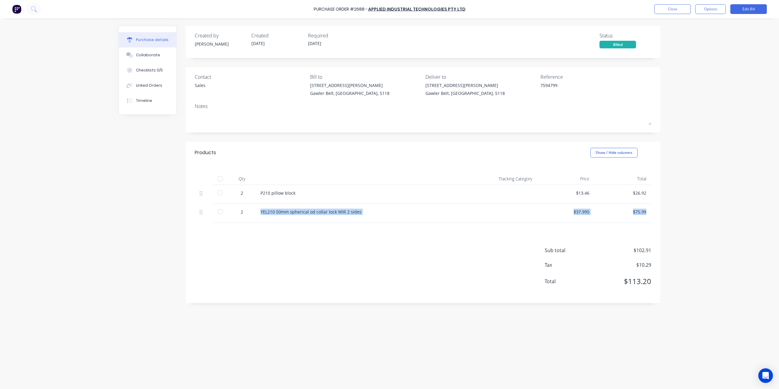
click at [367, 225] on div "Products Show / Hide columns Qty Tracking Category Price Total 2 P210 pillow bl…" at bounding box center [423, 223] width 475 height 162
copy div "YEL210 50mm spherical od collar lock WIR 2 sides $37.995 $75.99"
click at [568, 85] on div "Contact Sales Bill to 73 Thiele Hwy Gawler Belt, South Australia, 5118 Deliver …" at bounding box center [423, 86] width 456 height 26
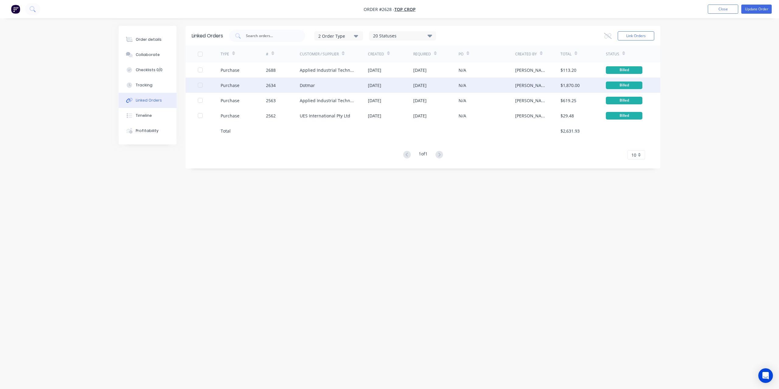
click at [301, 81] on div "Dotmar" at bounding box center [334, 85] width 68 height 15
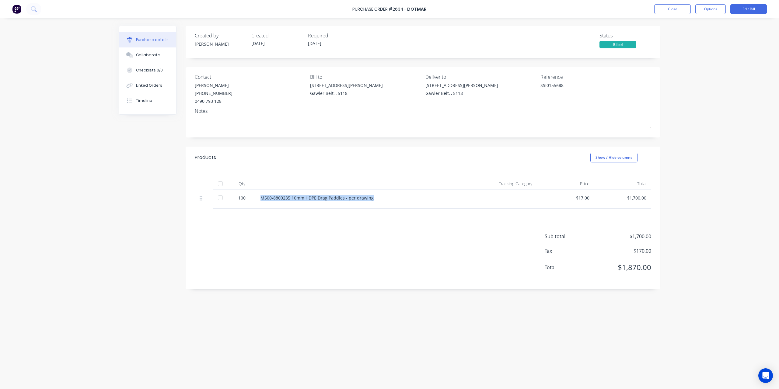
drag, startPoint x: 259, startPoint y: 199, endPoint x: 375, endPoint y: 205, distance: 116.1
click at [375, 205] on div "M500-8800235 10mm HDPE Drag Paddles - per drawing" at bounding box center [362, 199] width 213 height 19
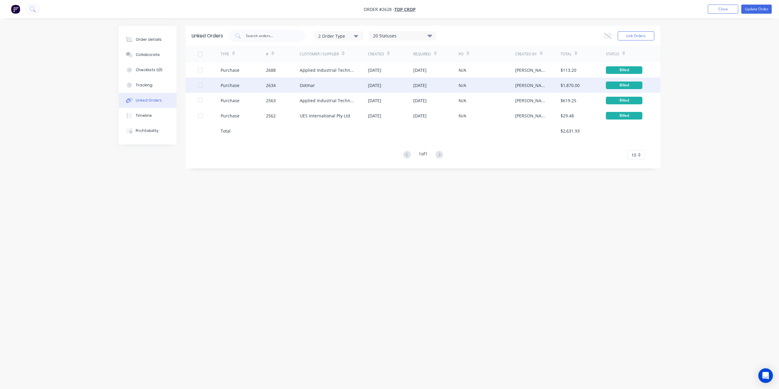
click at [307, 87] on div "Dotmar" at bounding box center [307, 85] width 15 height 6
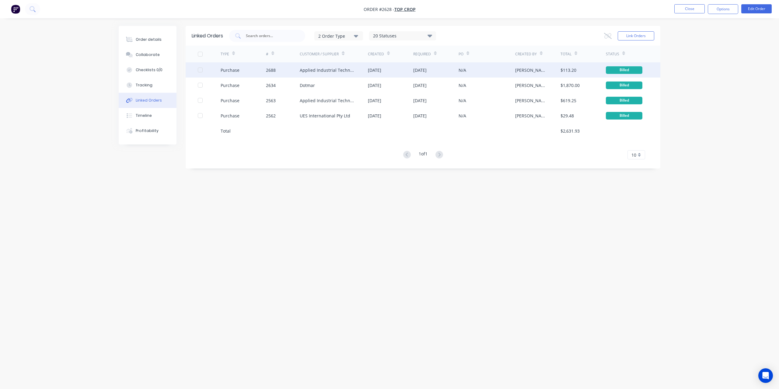
click at [320, 76] on div "Applied Industrial Technologies Pty Ltd" at bounding box center [334, 69] width 68 height 15
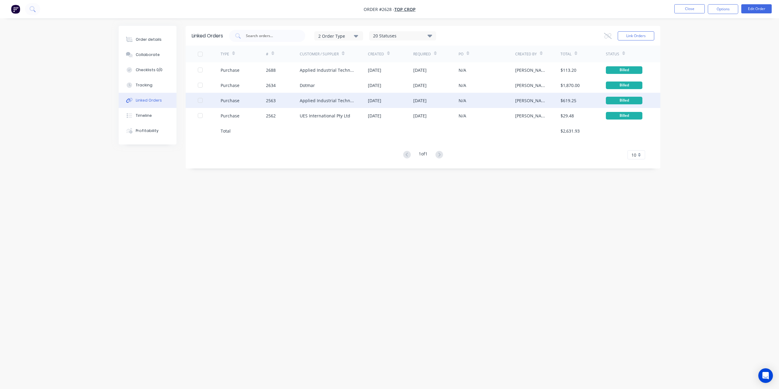
click at [329, 102] on div "Applied Industrial Technologies Pty Ltd" at bounding box center [328, 100] width 56 height 6
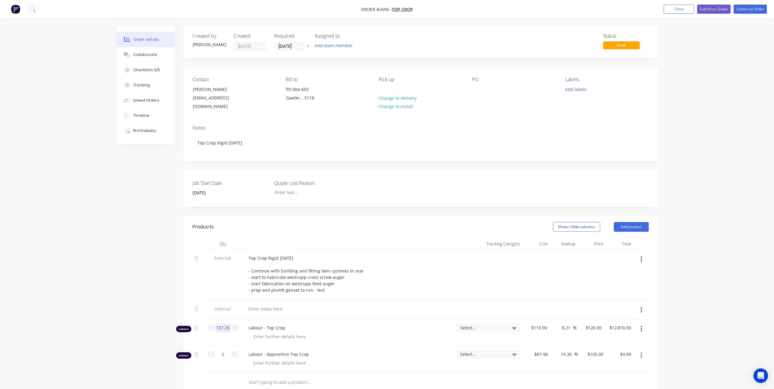
click at [223, 323] on input "107.25" at bounding box center [223, 327] width 16 height 9
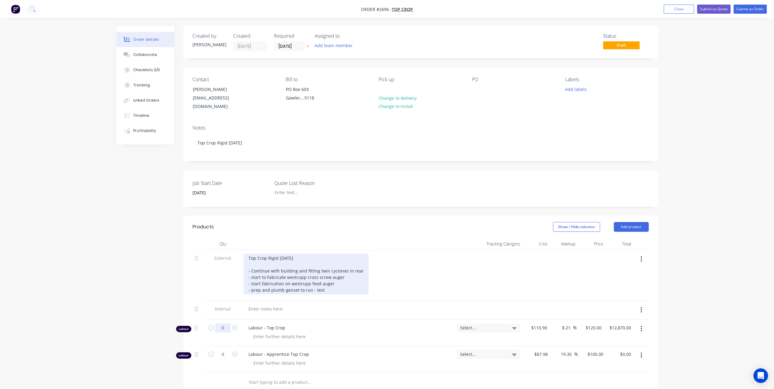
type input "0"
type input "$0.00"
click at [290, 254] on div "Top Crop Rigid [DATE] - Continue with building and fitting twin cyclones in rea…" at bounding box center [306, 274] width 125 height 41
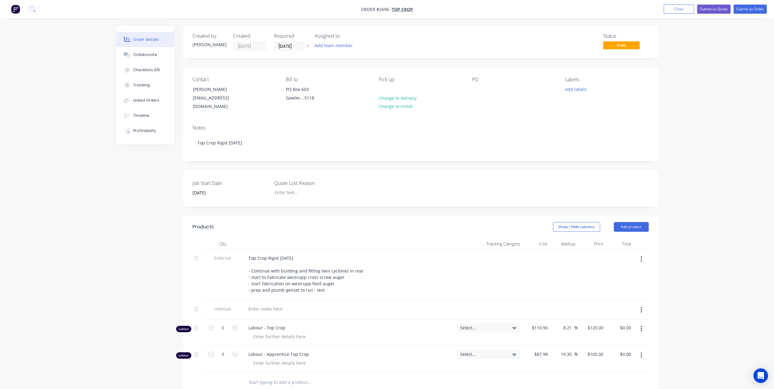
click at [726, 42] on div "Order details Collaborate Checklists 0/0 Tracking Linked Orders Timeline Profit…" at bounding box center [387, 274] width 774 height 548
click at [292, 41] on label "[DATE]" at bounding box center [289, 46] width 30 height 10
click at [292, 42] on input "[DATE]" at bounding box center [289, 46] width 30 height 9
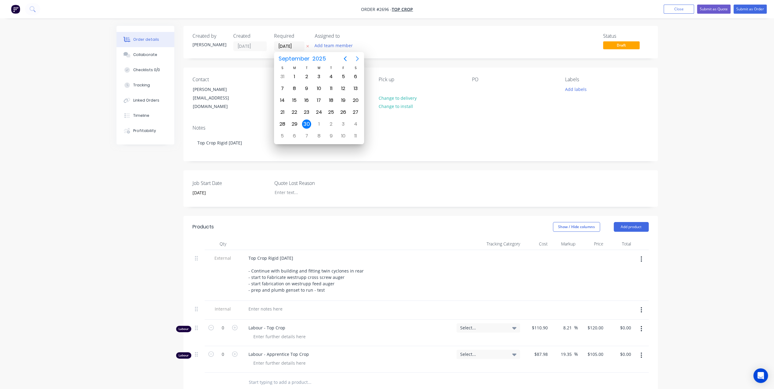
click at [354, 56] on icon "Next page" at bounding box center [357, 58] width 7 height 7
click at [343, 125] on div "31" at bounding box center [343, 124] width 9 height 9
type input "[DATE]"
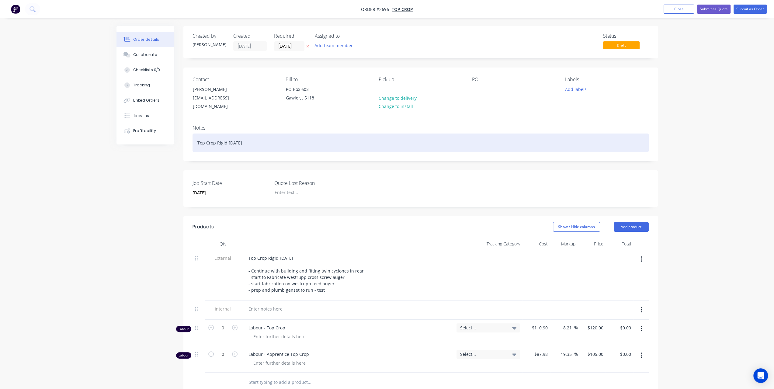
click at [241, 134] on div "Top Crop Rigid [DATE]" at bounding box center [421, 143] width 456 height 19
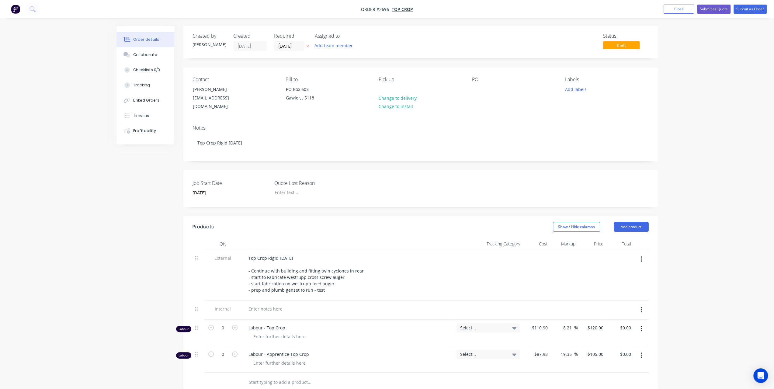
click at [488, 89] on div "PO" at bounding box center [513, 94] width 83 height 34
click at [480, 89] on div at bounding box center [477, 89] width 10 height 9
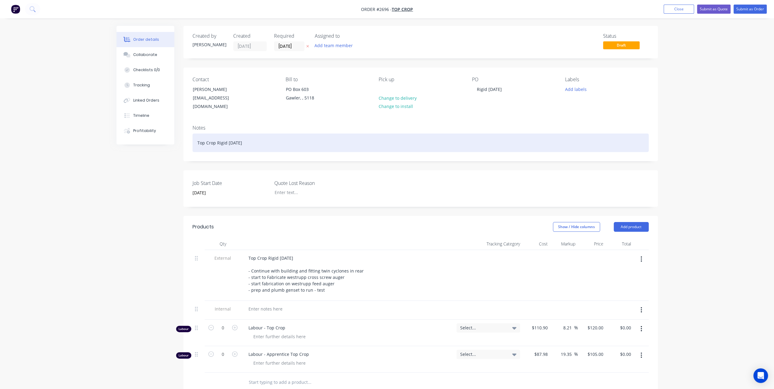
click at [234, 134] on div "Top Crop Rigid [DATE]" at bounding box center [421, 143] width 456 height 19
drag, startPoint x: 233, startPoint y: 134, endPoint x: 242, endPoint y: 134, distance: 8.5
click at [238, 134] on div "Top Crop Rigid [DATE]" at bounding box center [421, 143] width 456 height 19
click at [242, 134] on div "Top Crop Rigid [DATE]" at bounding box center [421, 143] width 456 height 19
click at [239, 136] on div "Top Crop Rigid [DATE]" at bounding box center [421, 143] width 456 height 19
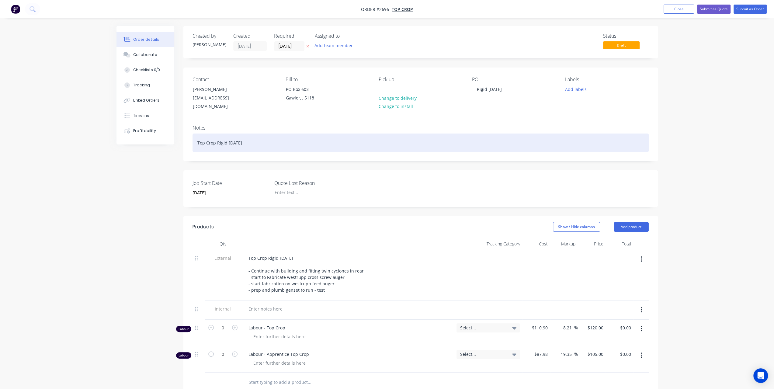
click at [239, 136] on div "Top Crop Rigid 2 - August 2025" at bounding box center [421, 143] width 456 height 19
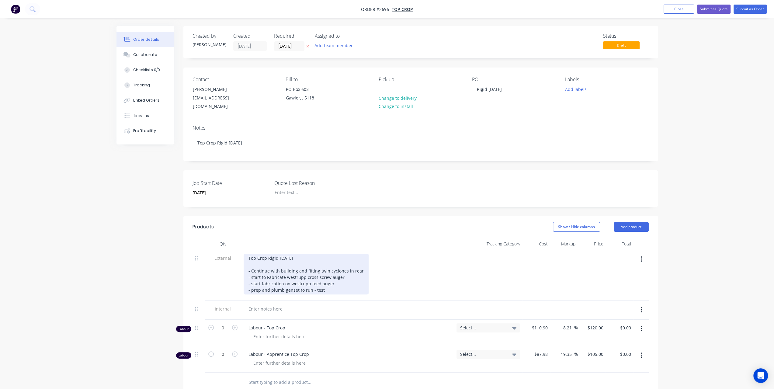
click at [286, 254] on div "Top Crop Rigid 2 - August 2025 - Continue with building and fitting twin cyclon…" at bounding box center [306, 274] width 125 height 41
drag, startPoint x: 252, startPoint y: 262, endPoint x: 322, endPoint y: 287, distance: 74.6
click at [322, 287] on div "Top Crop Rigid 2 - October 2025 - Continue with building and fitting twin cyclo…" at bounding box center [306, 274] width 125 height 41
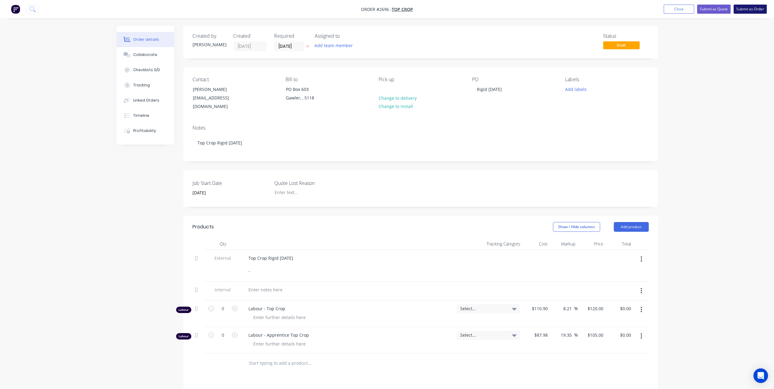
click at [751, 10] on button "Submit as Order" at bounding box center [750, 9] width 33 height 9
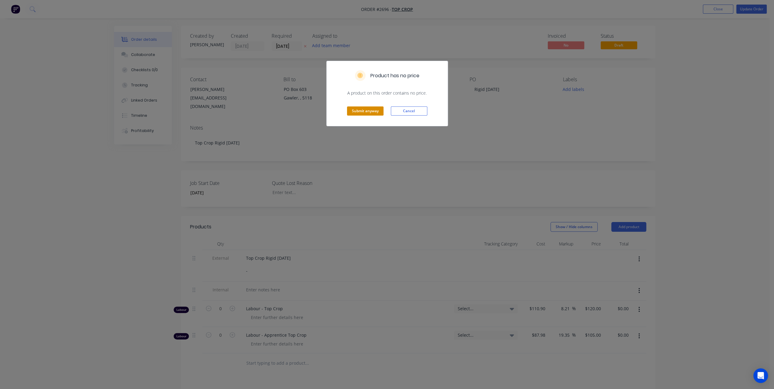
click at [369, 114] on button "Submit anyway" at bounding box center [365, 110] width 37 height 9
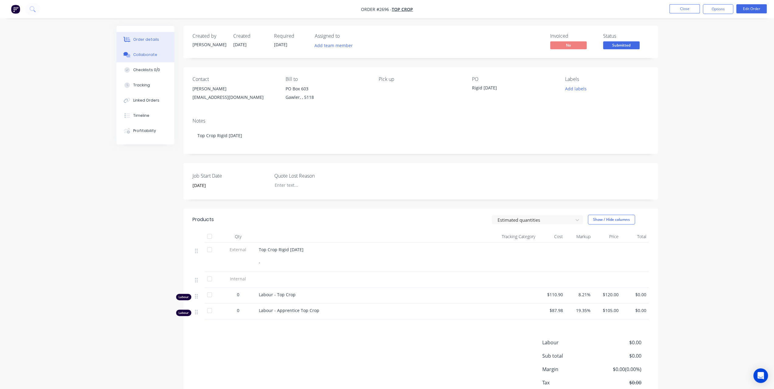
click at [161, 53] on button "Collaborate" at bounding box center [146, 54] width 58 height 15
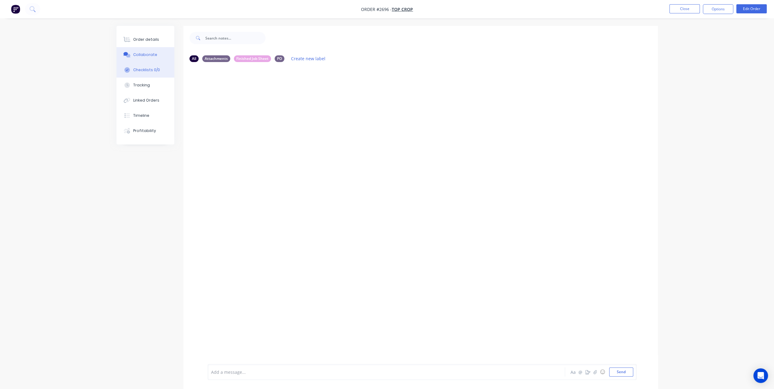
click at [135, 74] on button "Checklists 0/0" at bounding box center [146, 69] width 58 height 15
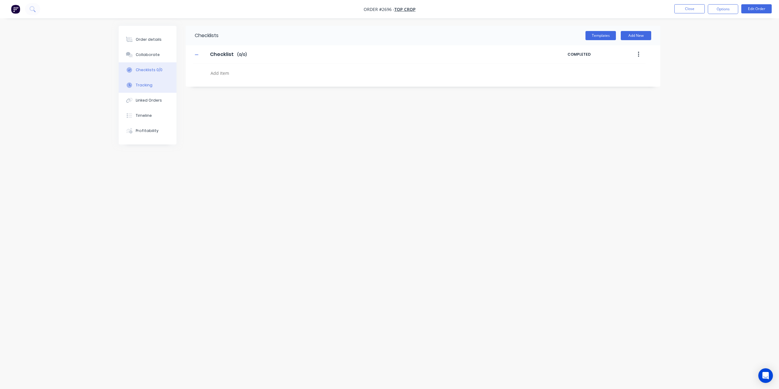
click at [145, 90] on button "Tracking" at bounding box center [148, 85] width 58 height 15
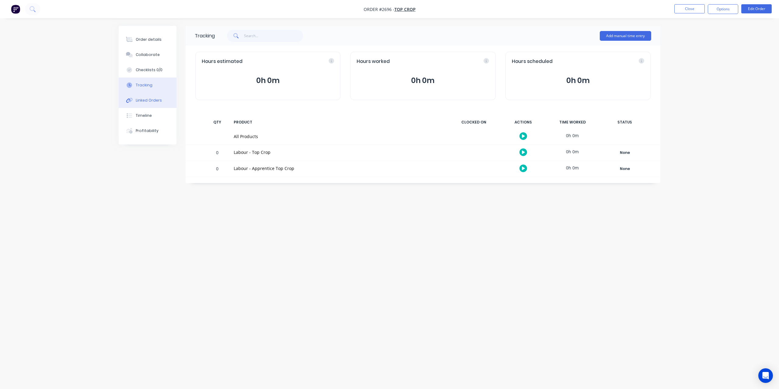
click at [146, 96] on button "Linked Orders" at bounding box center [148, 100] width 58 height 15
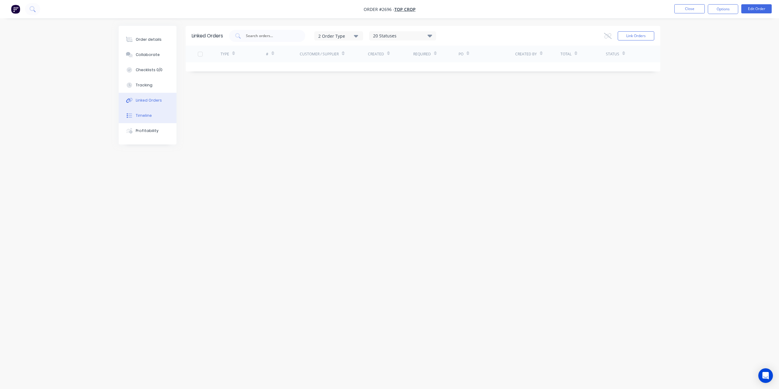
click at [148, 115] on div "Timeline" at bounding box center [144, 115] width 16 height 5
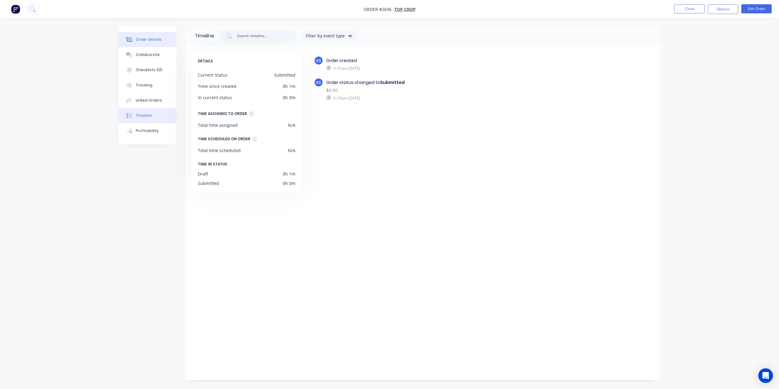
click at [155, 38] on div "Order details" at bounding box center [149, 39] width 26 height 5
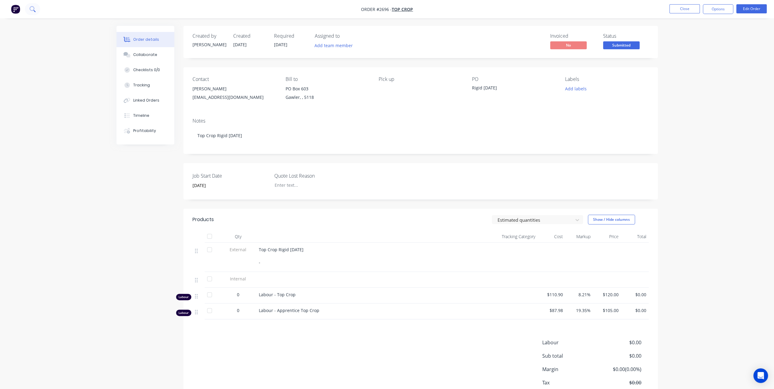
click at [32, 8] on icon at bounding box center [33, 9] width 6 height 6
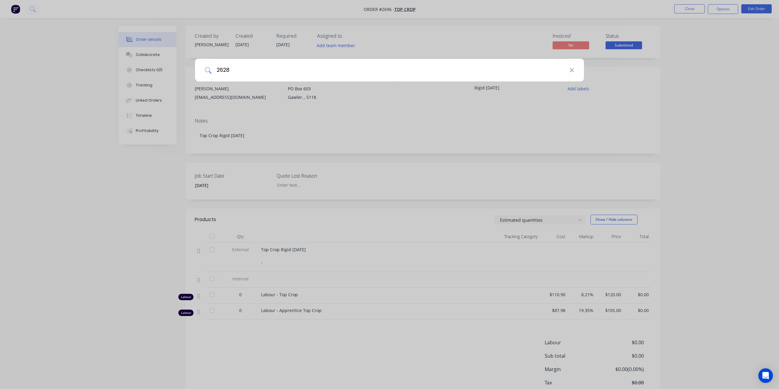
type input "2628"
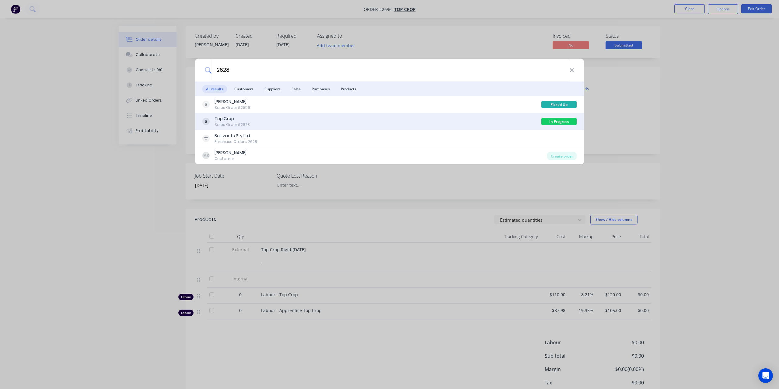
click at [226, 118] on div "Top Crop" at bounding box center [231, 119] width 35 height 6
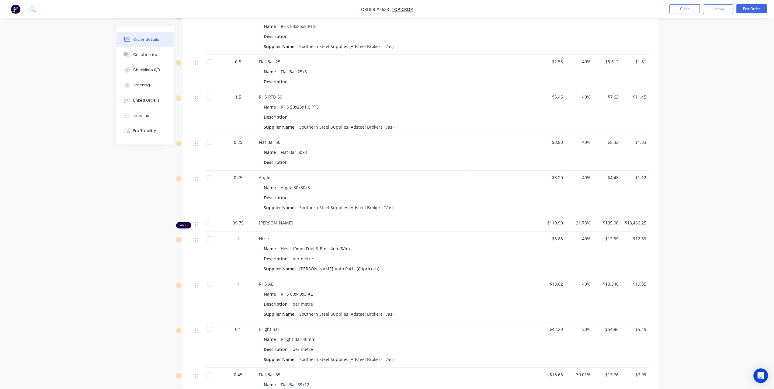
scroll to position [477, 0]
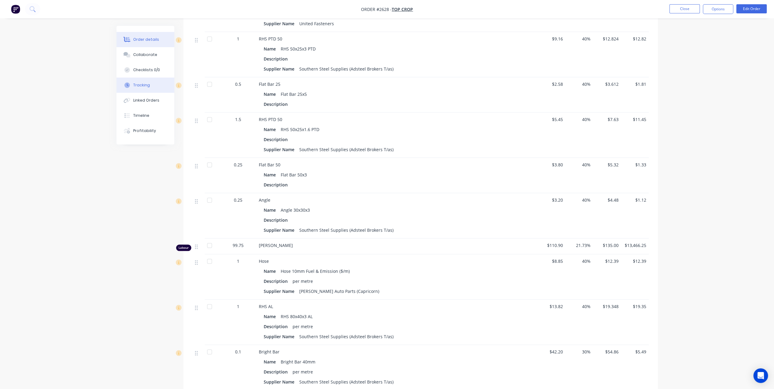
click at [152, 88] on button "Tracking" at bounding box center [146, 85] width 58 height 15
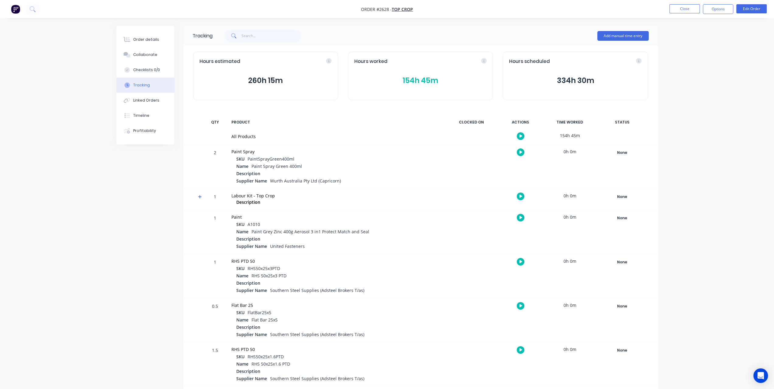
click at [402, 76] on button "154h 45m" at bounding box center [420, 81] width 132 height 12
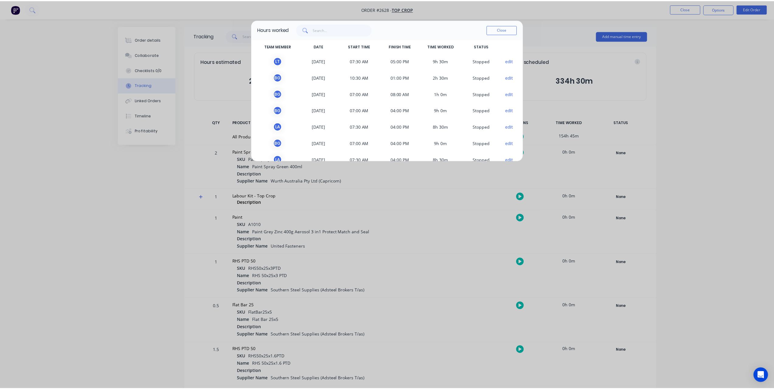
scroll to position [1, 0]
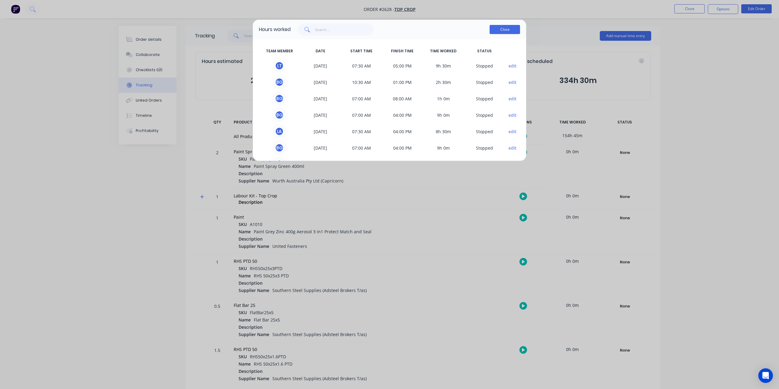
click at [508, 28] on button "Close" at bounding box center [504, 29] width 30 height 9
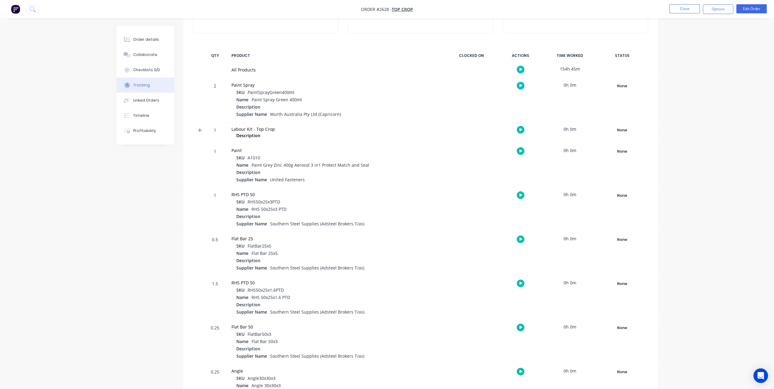
scroll to position [0, 0]
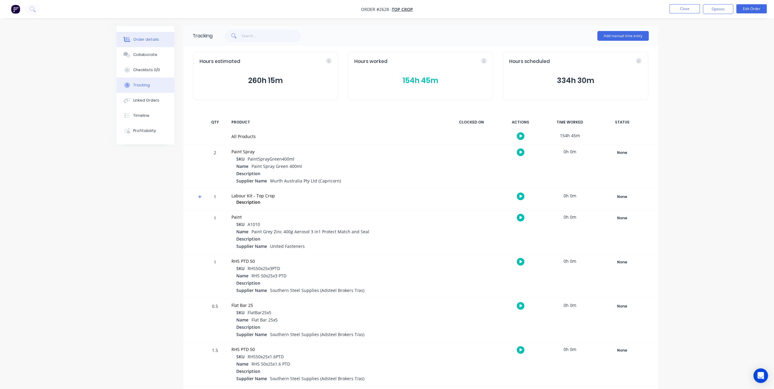
click at [143, 33] on button "Order details" at bounding box center [146, 39] width 58 height 15
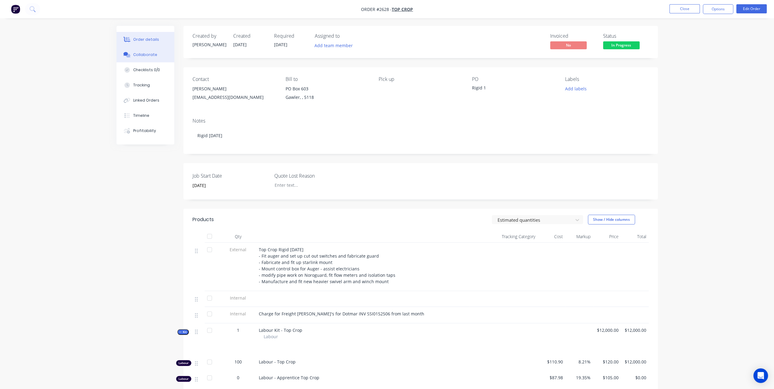
click at [134, 55] on div "Collaborate" at bounding box center [145, 54] width 24 height 5
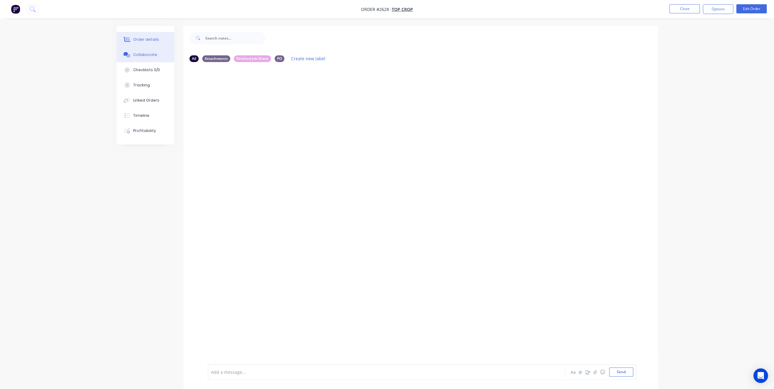
click at [141, 40] on div "Order details" at bounding box center [146, 39] width 26 height 5
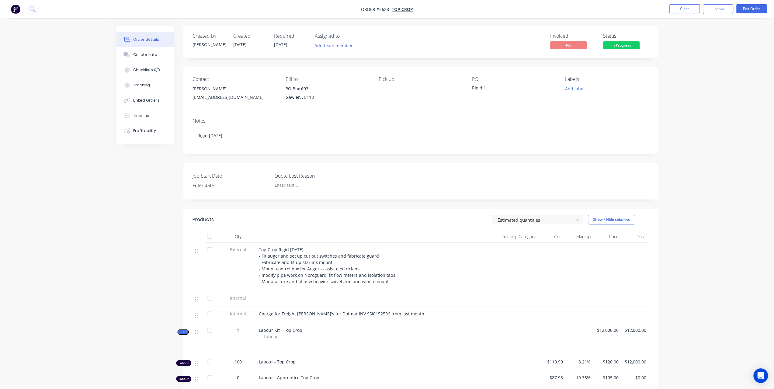
type input "[DATE]"
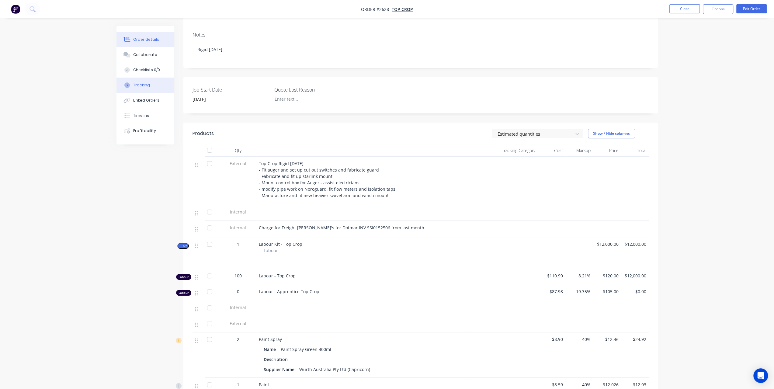
scroll to position [82, 0]
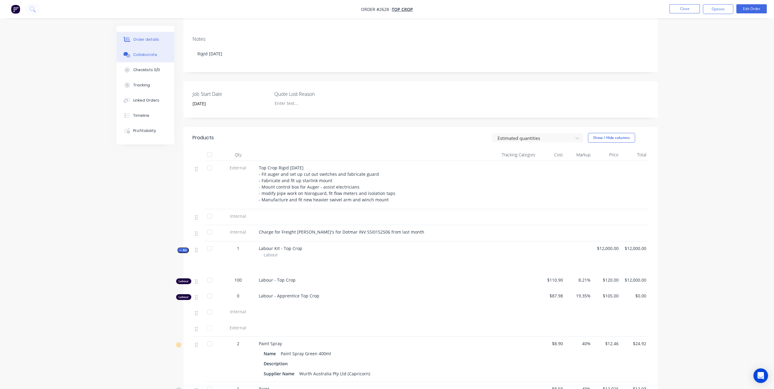
click at [152, 54] on div "Collaborate" at bounding box center [145, 54] width 24 height 5
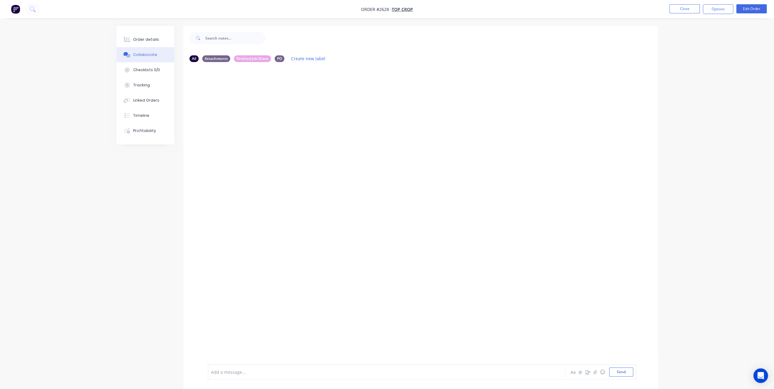
click at [244, 370] on div at bounding box center [369, 372] width 316 height 6
click at [621, 367] on div "Hour summary 154.75h total - Leigh (Labour Top Crop) 9.5h; Brodie 35.5h; Lloyd …" at bounding box center [422, 372] width 429 height 16
click at [619, 374] on button "Send" at bounding box center [621, 371] width 24 height 9
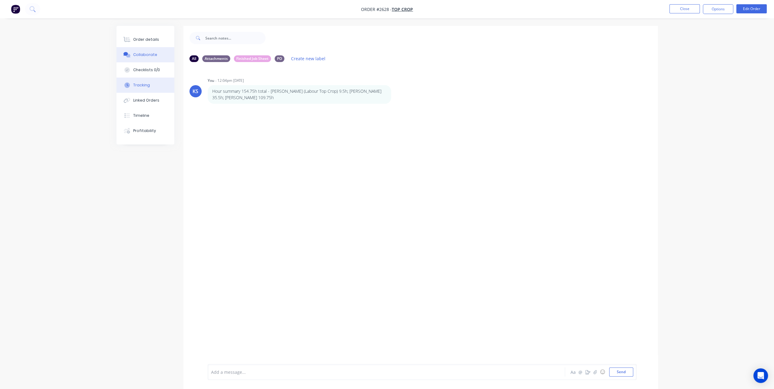
click at [148, 88] on button "Tracking" at bounding box center [146, 85] width 58 height 15
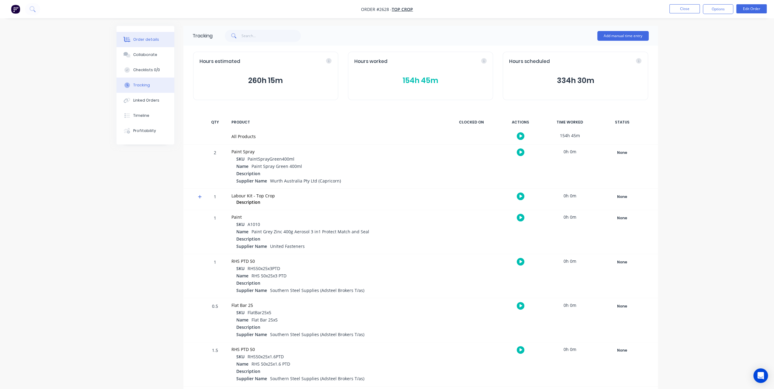
click at [123, 36] on button "Order details" at bounding box center [146, 39] width 58 height 15
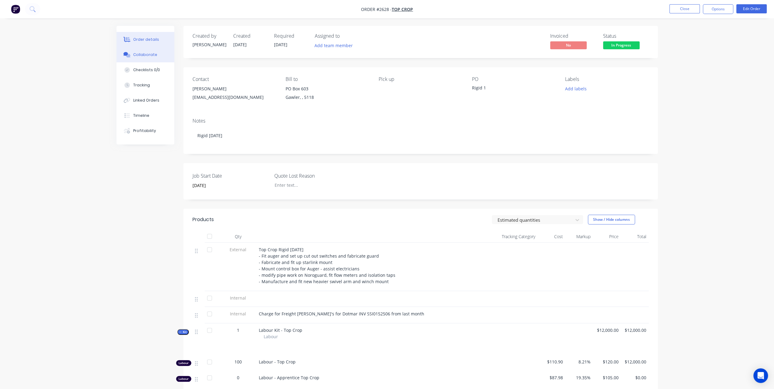
click at [158, 60] on button "Collaborate" at bounding box center [146, 54] width 58 height 15
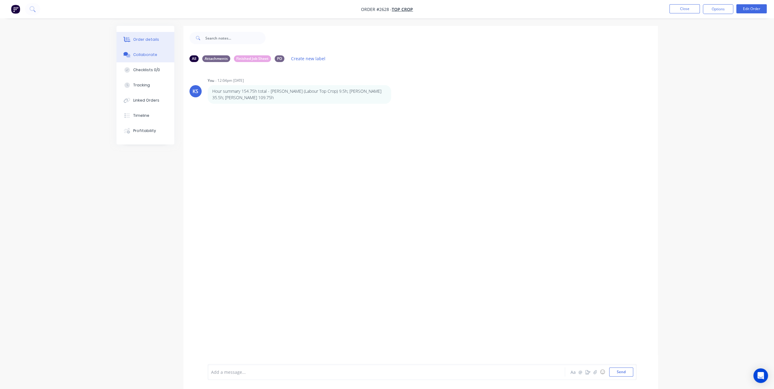
click at [150, 41] on div "Order details" at bounding box center [146, 39] width 26 height 5
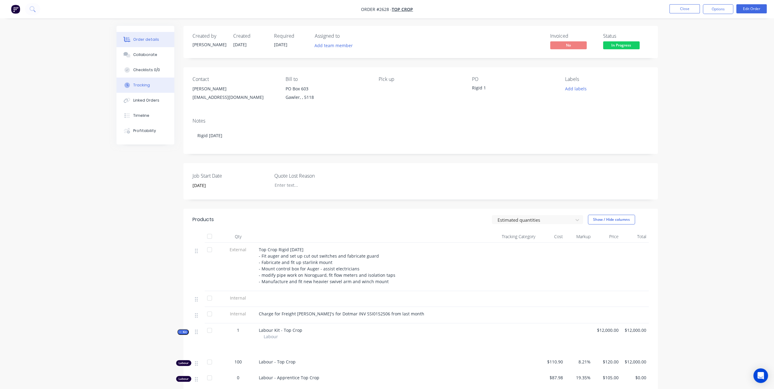
click at [147, 89] on button "Tracking" at bounding box center [146, 85] width 58 height 15
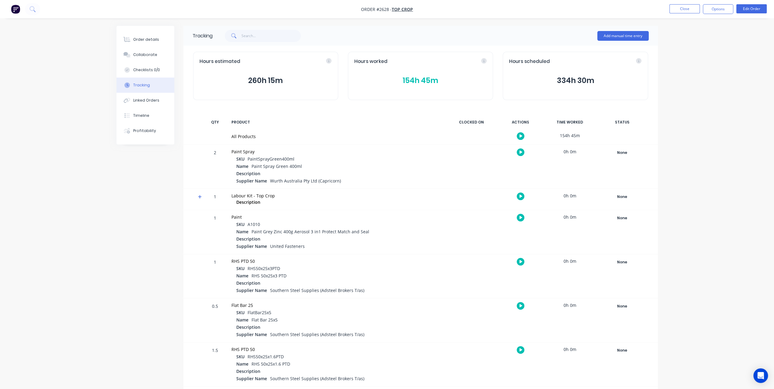
click at [419, 64] on div "Hours worked" at bounding box center [420, 61] width 132 height 7
click at [416, 79] on button "154h 45m" at bounding box center [420, 81] width 132 height 12
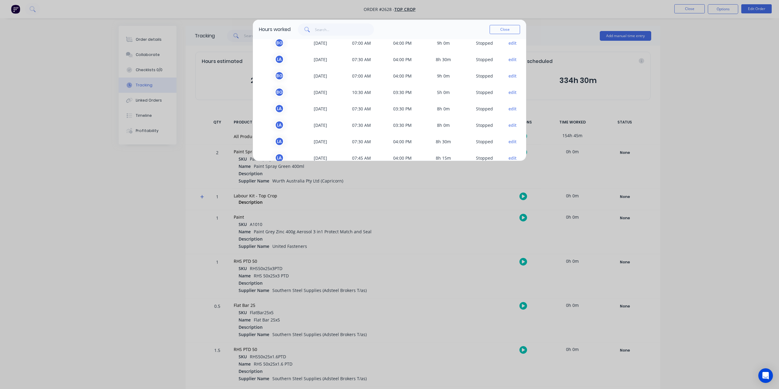
scroll to position [232, 0]
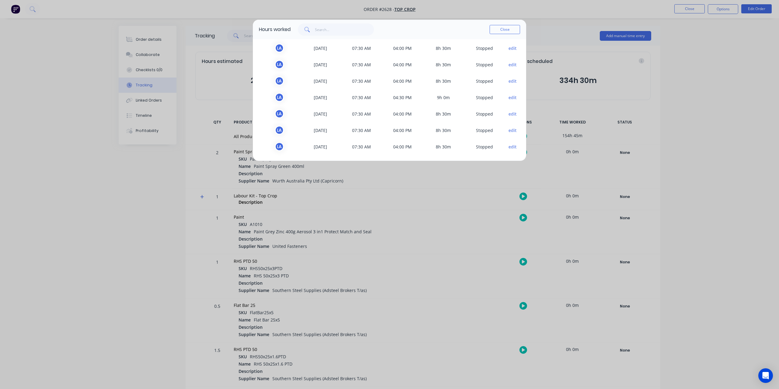
click at [524, 38] on div "Hours worked Close" at bounding box center [389, 29] width 273 height 19
click at [521, 41] on div "TEAM MEMBER DATE START TIME FINISH TIME TIME WORKED STATUS L T 26/09/2025 07:30…" at bounding box center [389, 100] width 273 height 122
click at [520, 44] on div "TEAM MEMBER DATE START TIME FINISH TIME TIME WORKED STATUS L T 26/09/2025 07:30…" at bounding box center [389, 100] width 273 height 122
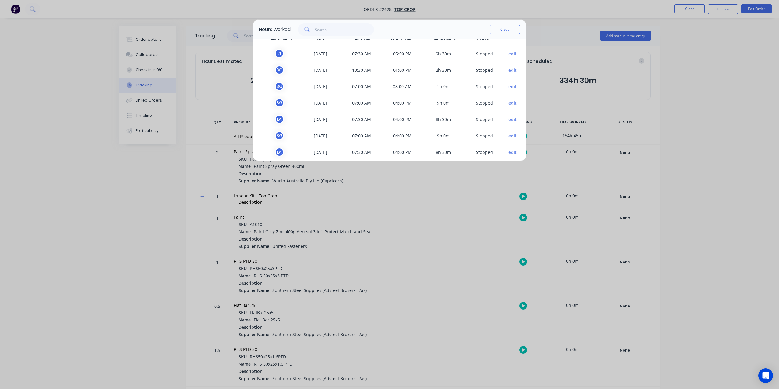
drag, startPoint x: 499, startPoint y: 28, endPoint x: 495, endPoint y: 28, distance: 3.4
click at [499, 28] on button "Close" at bounding box center [504, 29] width 30 height 9
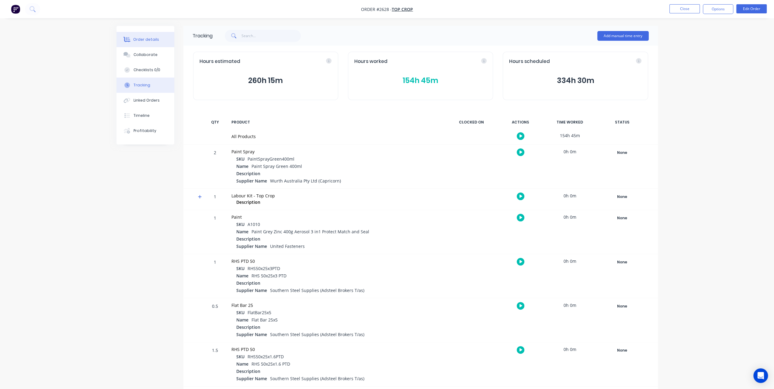
click at [152, 35] on button "Order details" at bounding box center [146, 39] width 58 height 15
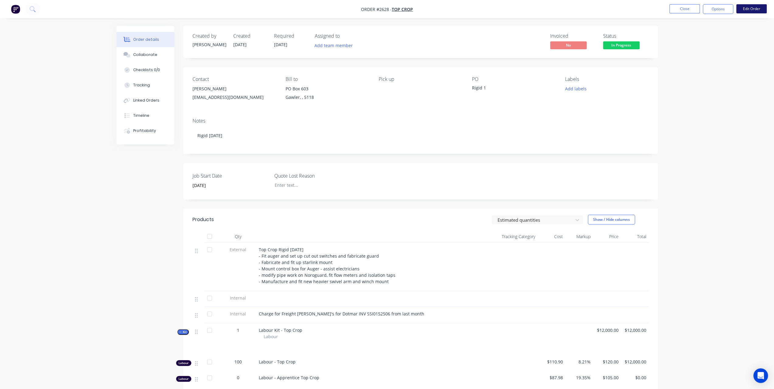
click at [745, 10] on button "Edit Order" at bounding box center [751, 8] width 30 height 9
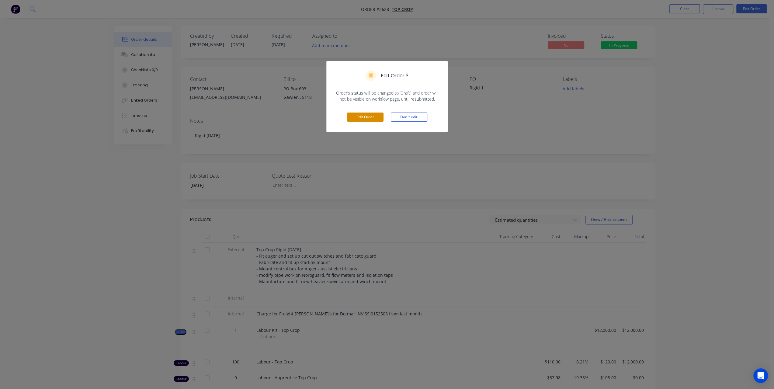
click at [359, 118] on button "Edit Order" at bounding box center [365, 117] width 37 height 9
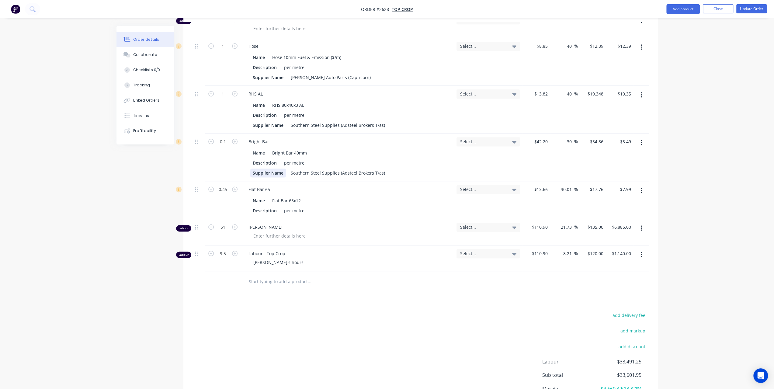
scroll to position [821, 0]
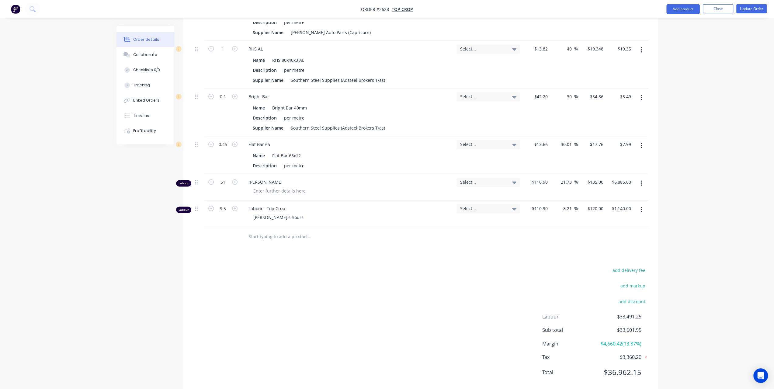
click at [644, 178] on button "button" at bounding box center [641, 183] width 14 height 11
click at [604, 231] on div "Delete" at bounding box center [620, 235] width 47 height 9
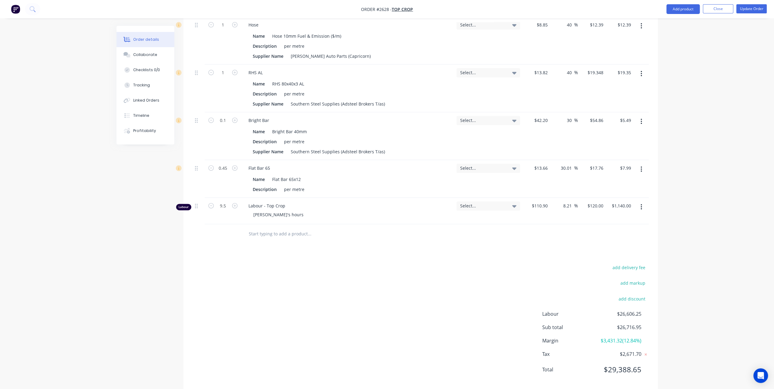
click at [644, 201] on button "button" at bounding box center [641, 206] width 14 height 11
click at [601, 255] on div "Delete" at bounding box center [620, 259] width 47 height 9
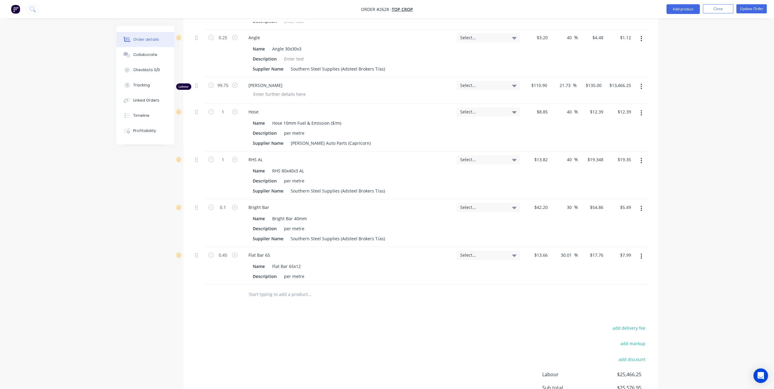
scroll to position [710, 0]
click at [641, 83] on icon "button" at bounding box center [642, 86] width 2 height 7
click at [602, 135] on div "Delete" at bounding box center [620, 139] width 47 height 9
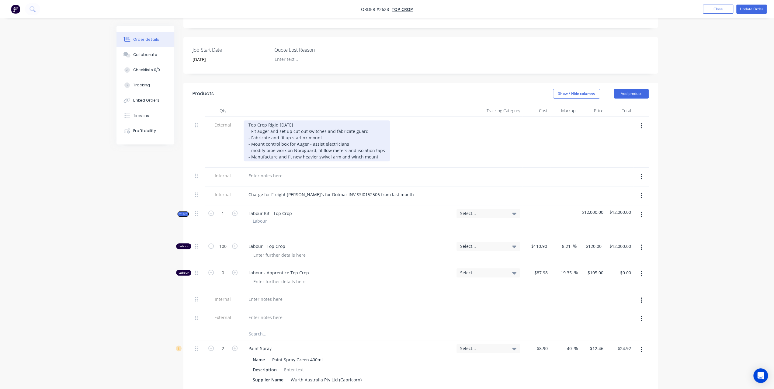
scroll to position [132, 0]
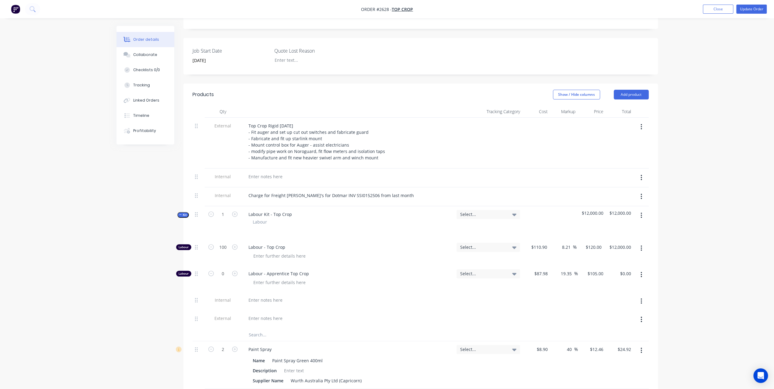
click at [643, 269] on button "button" at bounding box center [641, 274] width 14 height 11
click at [605, 311] on div "Delete" at bounding box center [620, 315] width 47 height 9
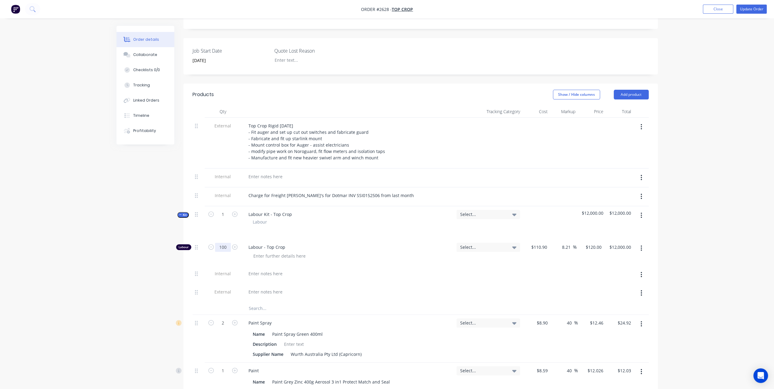
click at [225, 243] on input "100" at bounding box center [223, 247] width 16 height 9
type input "154.75"
type input "$18,570.00"
click at [755, 9] on button "Update Order" at bounding box center [751, 9] width 30 height 9
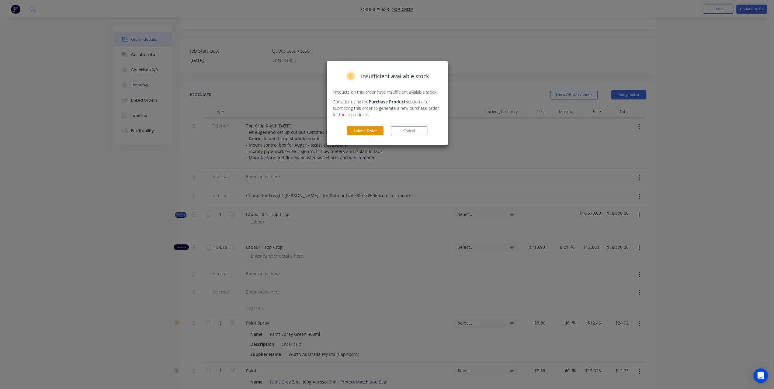
click at [364, 128] on button "Submit Order" at bounding box center [365, 130] width 37 height 9
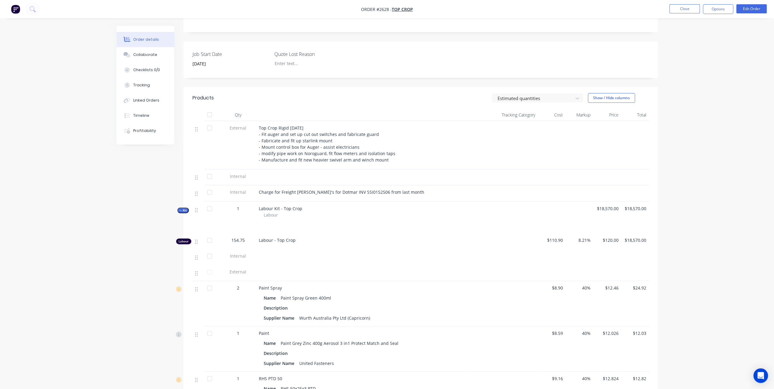
scroll to position [0, 0]
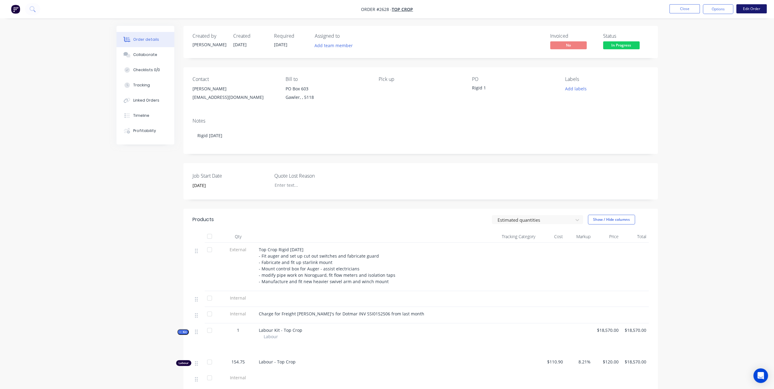
click at [754, 11] on button "Edit Order" at bounding box center [751, 8] width 30 height 9
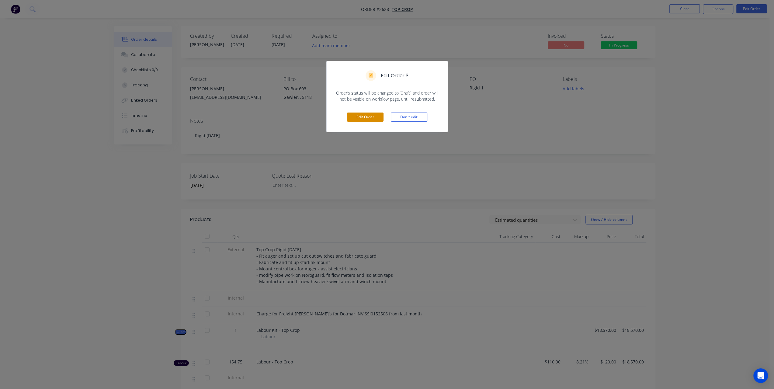
click at [364, 118] on button "Edit Order" at bounding box center [365, 117] width 37 height 9
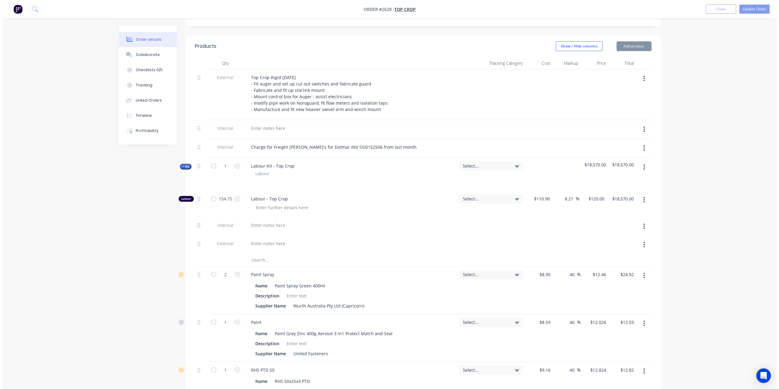
scroll to position [183, 0]
click at [637, 40] on button "Add product" at bounding box center [631, 45] width 35 height 10
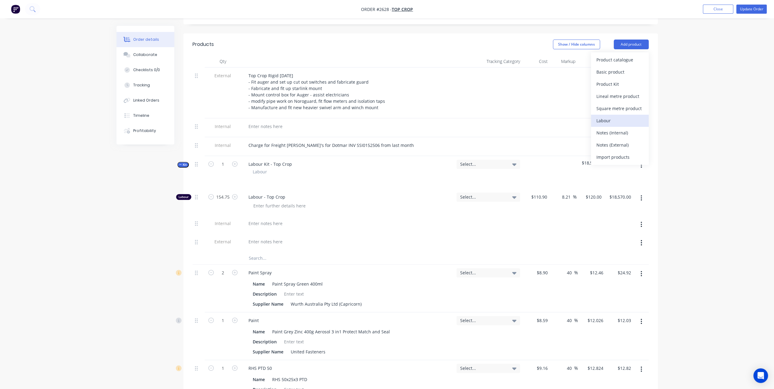
click at [600, 116] on div "Labour" at bounding box center [620, 120] width 47 height 9
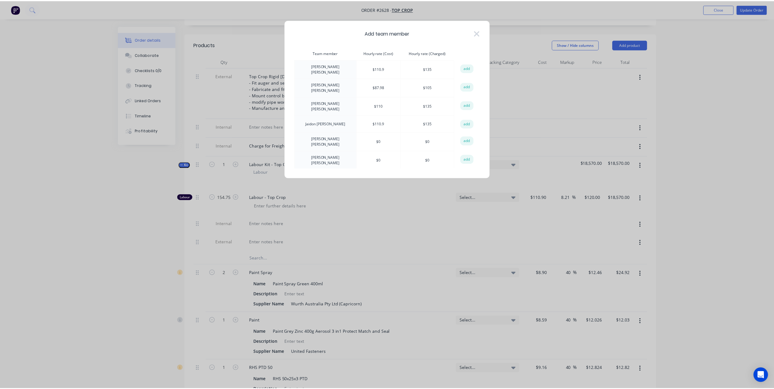
scroll to position [30, 0]
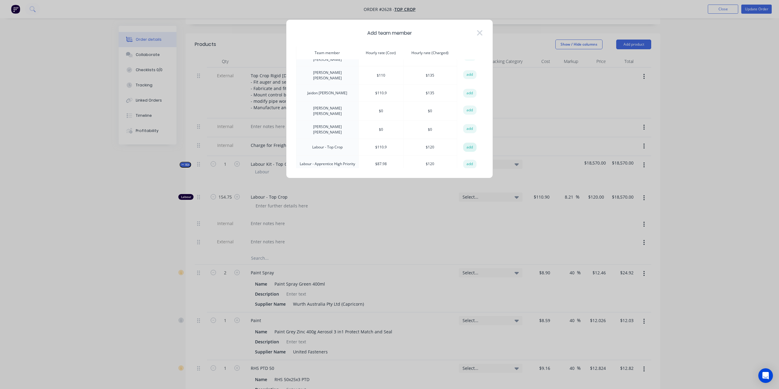
click at [466, 143] on button "add" at bounding box center [469, 147] width 13 height 9
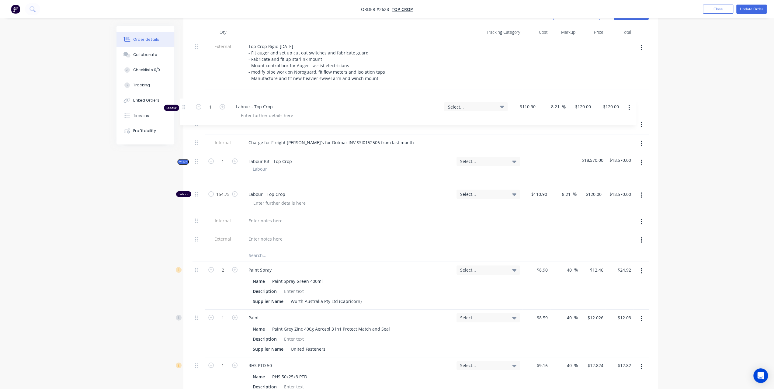
scroll to position [182, 0]
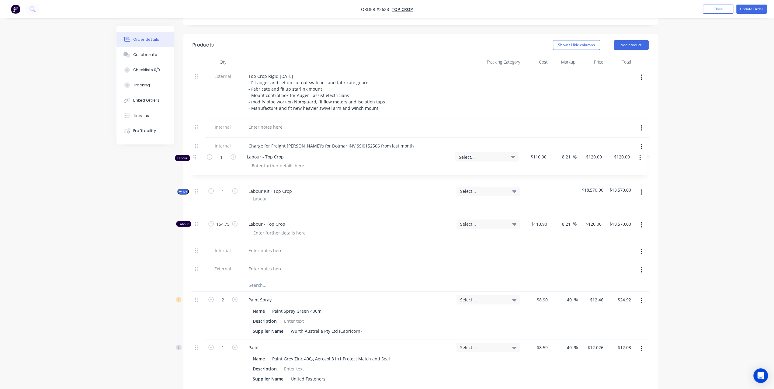
drag, startPoint x: 195, startPoint y: 197, endPoint x: 194, endPoint y: 156, distance: 40.8
click at [226, 160] on input "1" at bounding box center [223, 164] width 16 height 9
click at [218, 160] on input "1" at bounding box center [223, 164] width 16 height 9
type input "154.75"
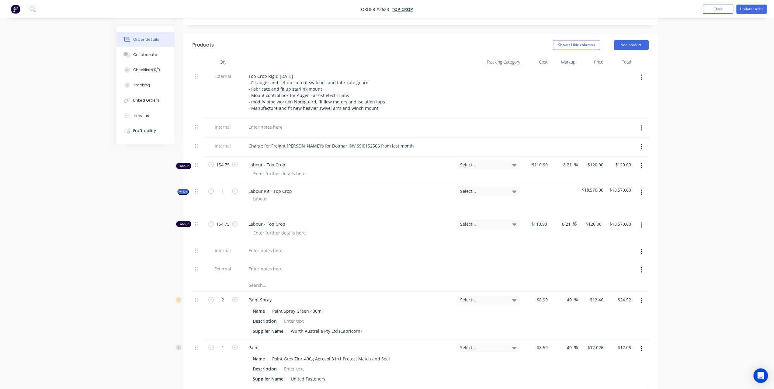
type input "$18,570.00"
click at [642, 190] on icon "button" at bounding box center [641, 192] width 1 height 5
click at [619, 238] on button "Delete" at bounding box center [620, 244] width 58 height 12
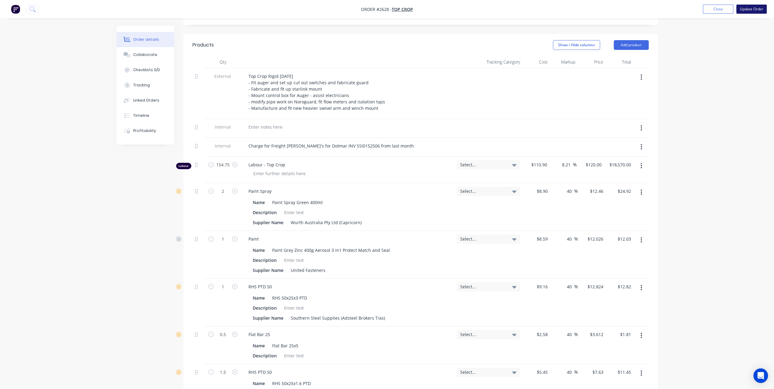
click at [750, 11] on button "Update Order" at bounding box center [751, 9] width 30 height 9
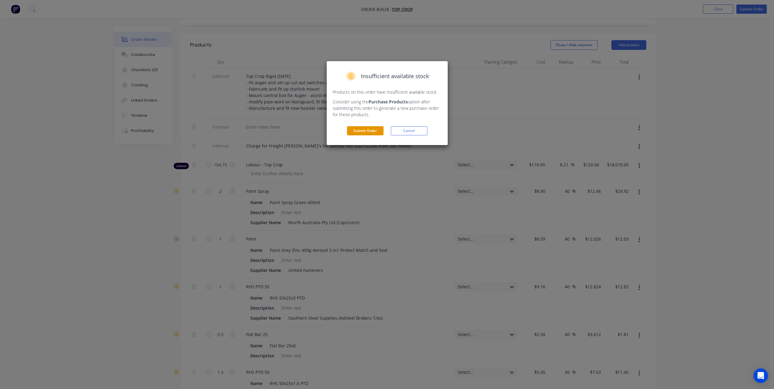
click at [365, 128] on button "Submit Order" at bounding box center [365, 130] width 37 height 9
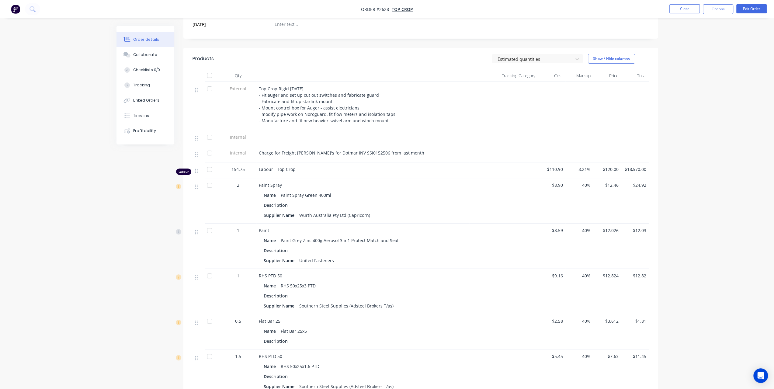
scroll to position [100, 0]
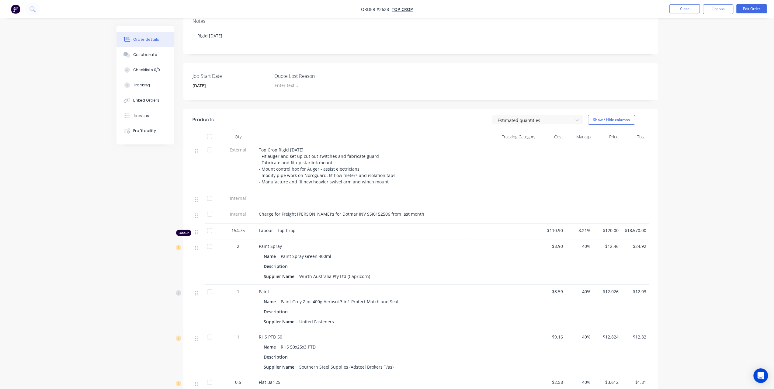
click at [750, 2] on nav "Order #2628 - Top Crop Close Options Edit Order" at bounding box center [387, 9] width 774 height 18
click at [749, 13] on button "Edit Order" at bounding box center [751, 8] width 30 height 9
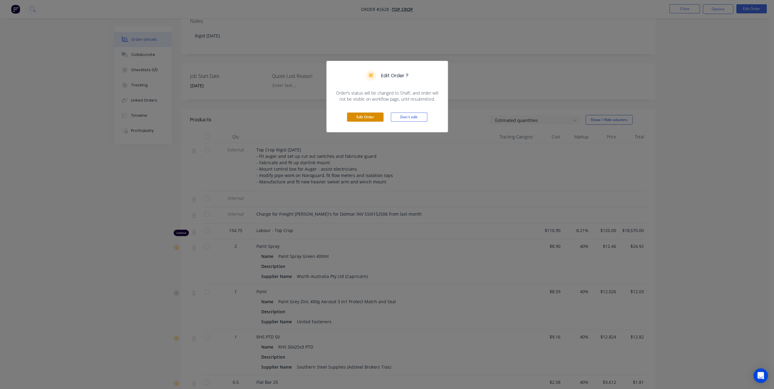
click at [371, 118] on button "Edit Order" at bounding box center [365, 117] width 37 height 9
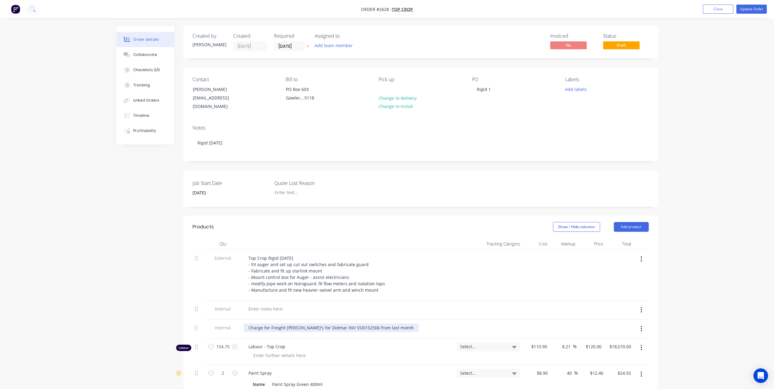
click at [385, 323] on div "Charge for Freight Johno's for Dotmar INV SSI0152506 from last month" at bounding box center [331, 327] width 175 height 9
click at [390, 323] on div "Charge for Freight Johno's for Dotmar INV SSI0152506 from last month" at bounding box center [331, 327] width 175 height 9
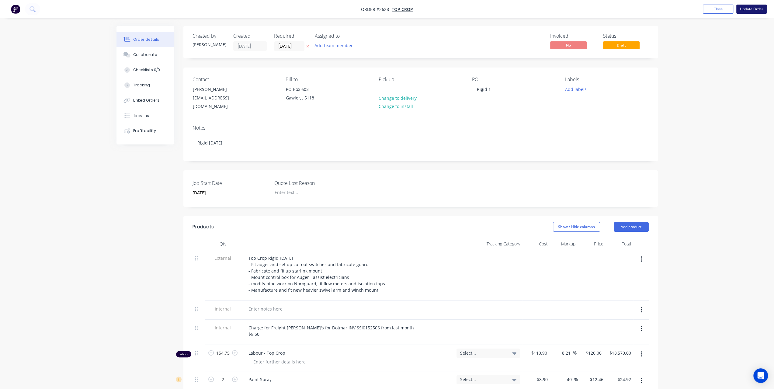
click at [753, 6] on button "Update Order" at bounding box center [751, 9] width 30 height 9
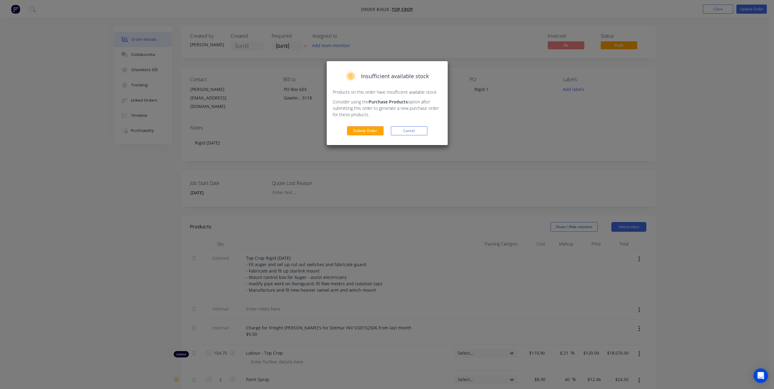
click at [357, 131] on button "Submit Order" at bounding box center [365, 130] width 37 height 9
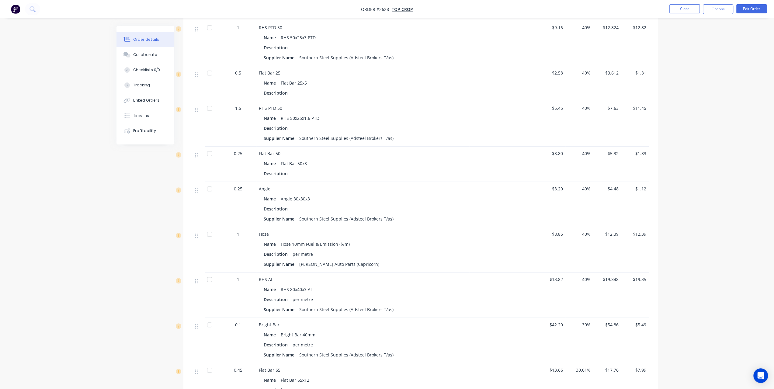
scroll to position [502, 0]
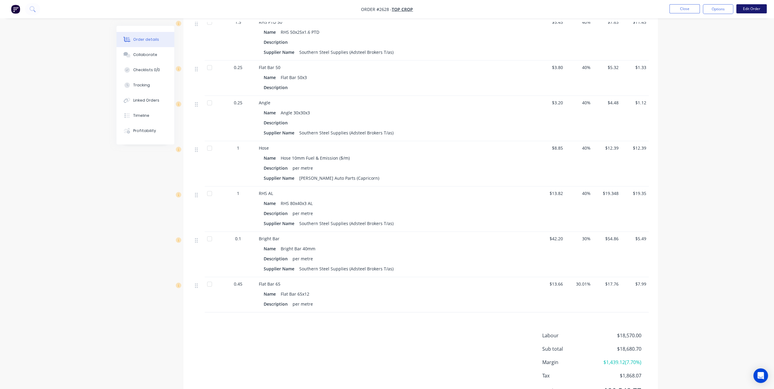
click at [751, 9] on button "Edit Order" at bounding box center [751, 8] width 30 height 9
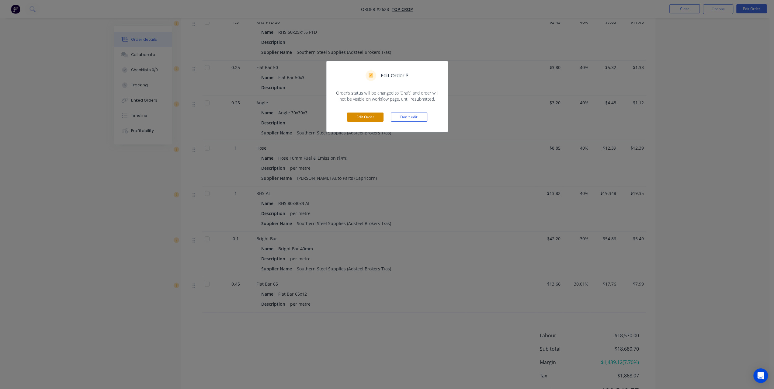
click at [373, 117] on button "Edit Order" at bounding box center [365, 117] width 37 height 9
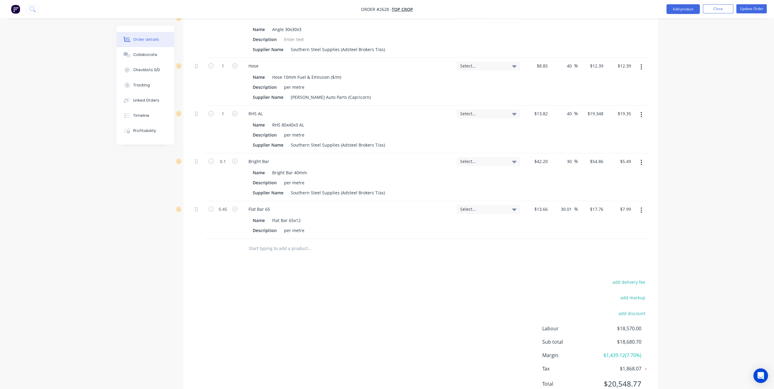
scroll to position [644, 0]
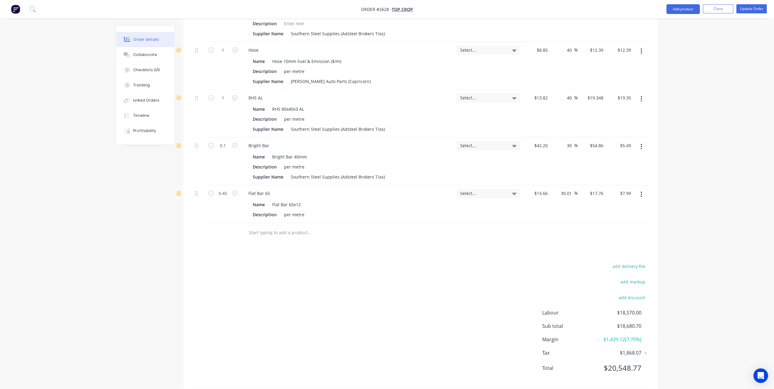
click at [267, 227] on input "text" at bounding box center [310, 233] width 122 height 12
paste input "GS235-150N Gas struts"
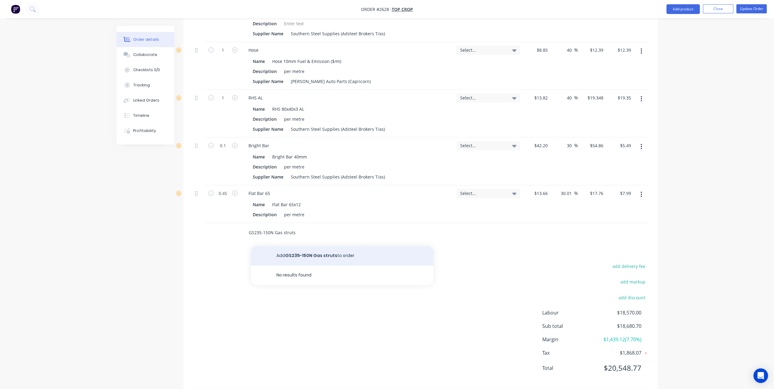
type input "GS235-150N Gas struts"
click at [289, 247] on button "Add GS235-150N Gas struts to order" at bounding box center [342, 255] width 183 height 19
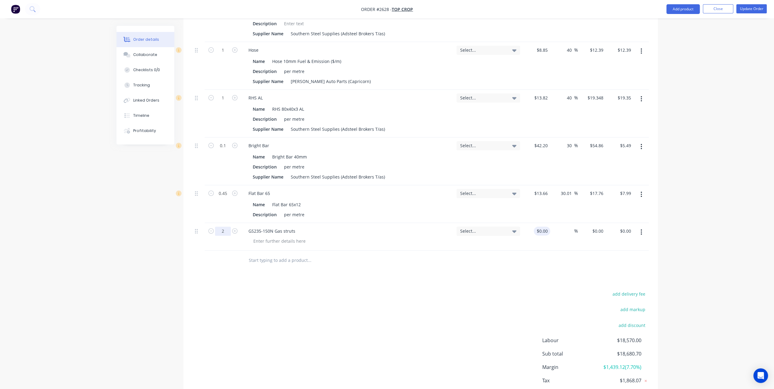
type input "2"
click at [544, 227] on input at bounding box center [546, 231] width 7 height 9
type input "$0.00"
click at [570, 189] on input "30.01" at bounding box center [567, 193] width 14 height 9
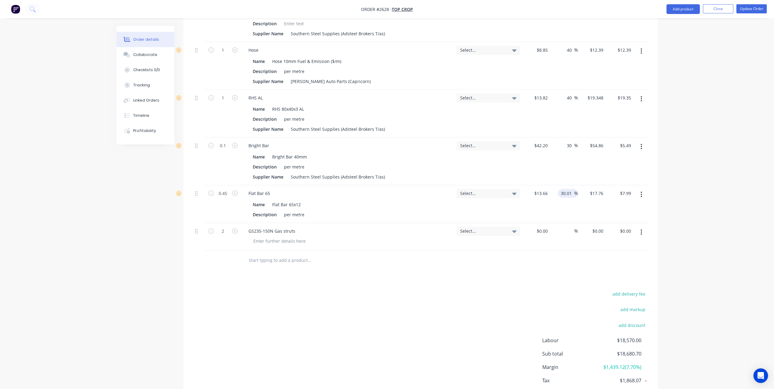
click at [570, 189] on input "30.01" at bounding box center [567, 193] width 14 height 9
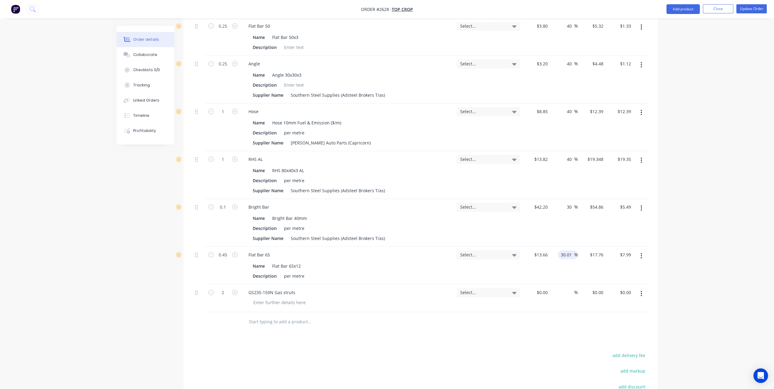
scroll to position [583, 0]
type input "$17.7594"
click at [576, 203] on span "%" at bounding box center [576, 206] width 4 height 7
click at [571, 202] on input "30" at bounding box center [570, 206] width 8 height 9
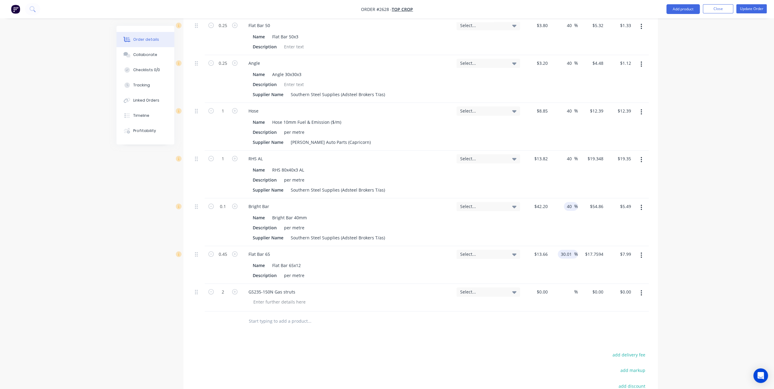
type input "40"
type input "$59.08"
type input "$5.91"
click at [571, 250] on input "30.01" at bounding box center [567, 254] width 14 height 9
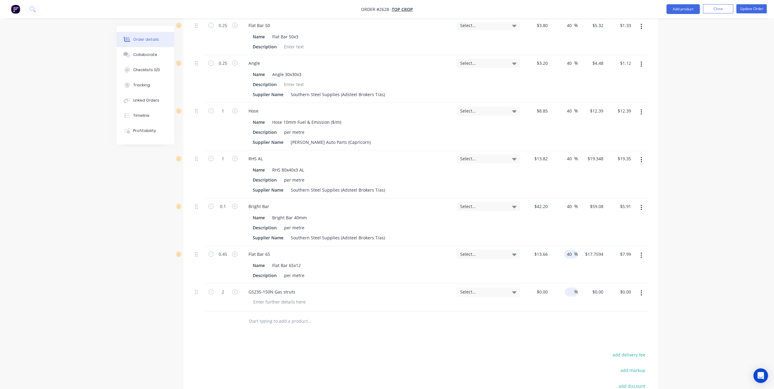
type input "40"
type input "$19.124"
type input "$8.61"
click at [565, 287] on div "%" at bounding box center [571, 291] width 13 height 9
click at [545, 287] on input "0" at bounding box center [543, 291] width 14 height 9
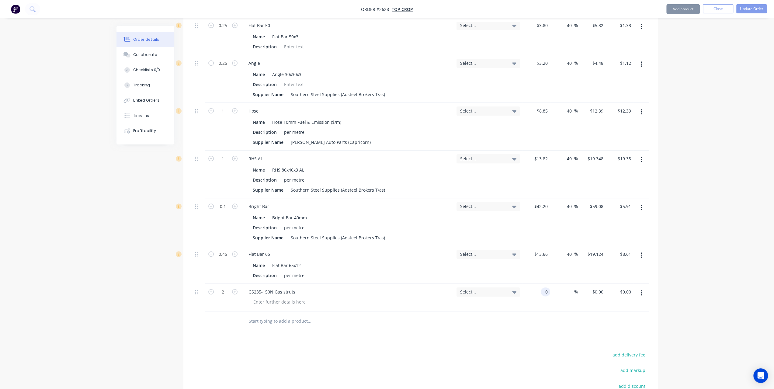
click at [545, 287] on input "0" at bounding box center [546, 291] width 7 height 9
type input "$13.40"
type input "$26.80"
type input "40"
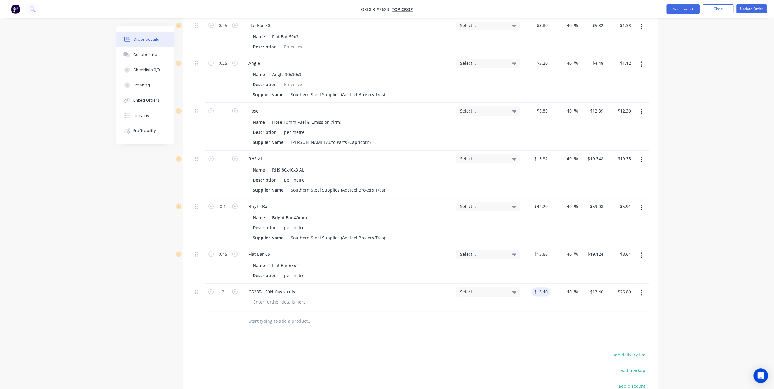
type input "18.76"
type input "$37.52"
click at [244, 315] on div at bounding box center [335, 321] width 183 height 12
type input "$18.76"
click at [266, 315] on input "text" at bounding box center [310, 321] width 122 height 12
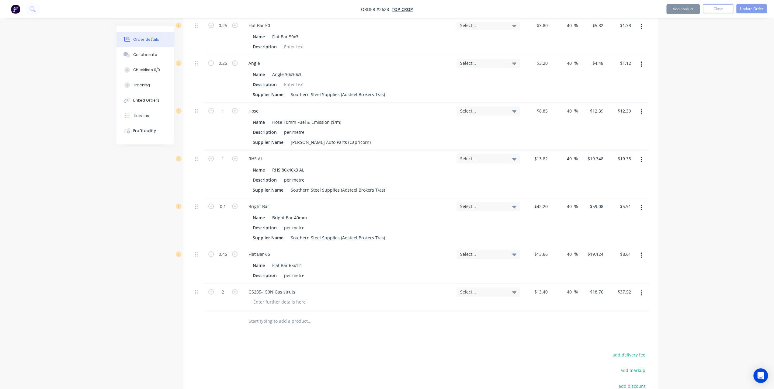
paste input "DC-1 STANDARD BREATHER DESCAS"
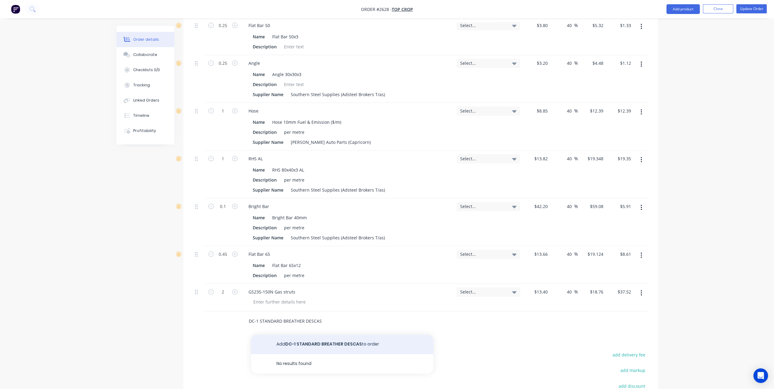
type input "DC-1 STANDARD BREATHER DESCAS"
click at [294, 335] on button "Add DC-1 STANDARD BREATHER DESCAS to order" at bounding box center [342, 344] width 183 height 19
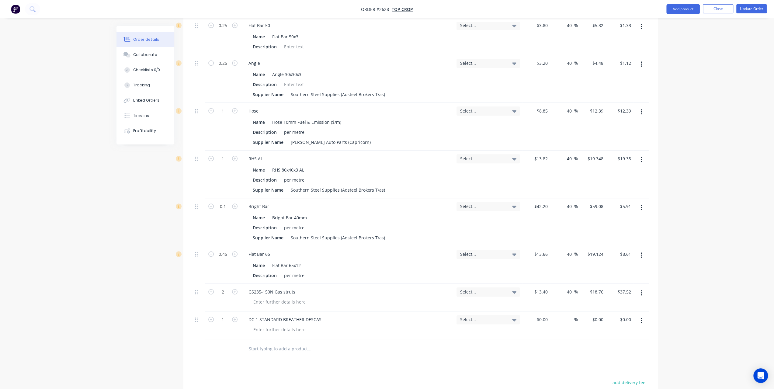
click at [246, 343] on div at bounding box center [335, 349] width 183 height 12
click at [262, 343] on input "text" at bounding box center [310, 349] width 122 height 12
paste input "[PHONE_NUMBER]"
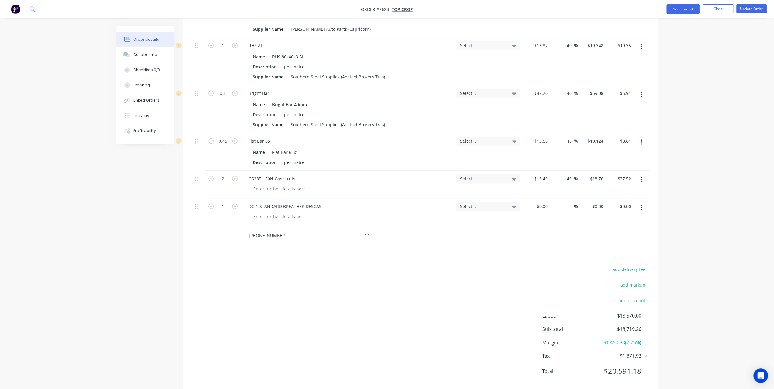
scroll to position [699, 0]
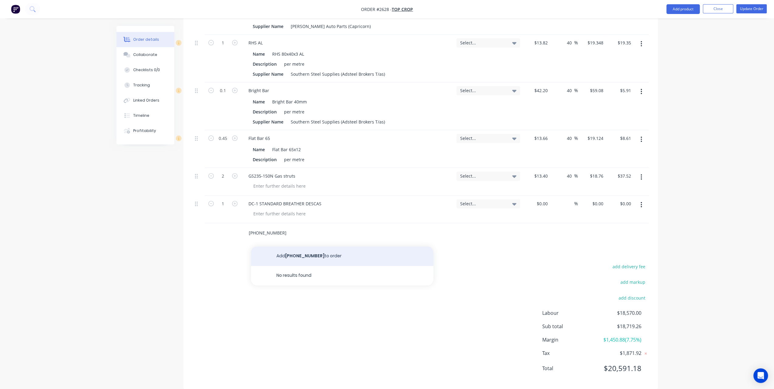
type input "[PHONE_NUMBER]"
click at [310, 246] on button "Add 06-003-06-06 to order" at bounding box center [342, 255] width 183 height 19
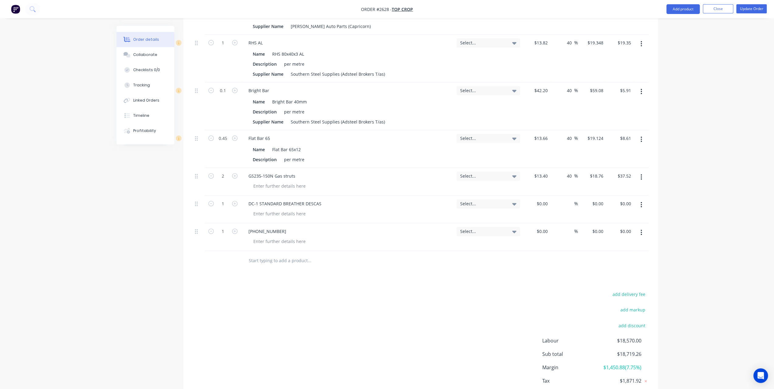
click at [276, 255] on input "text" at bounding box center [310, 261] width 122 height 12
click at [297, 260] on div at bounding box center [350, 261] width 219 height 20
click at [294, 255] on input "text" at bounding box center [310, 261] width 122 height 12
paste input "06-006D-0606"
type input "06-006D-0606"
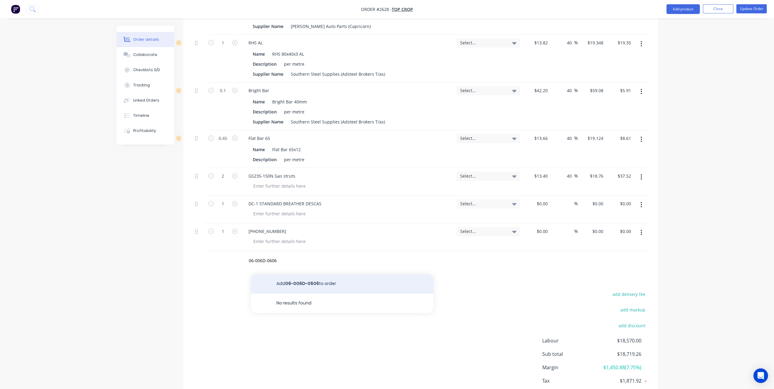
click at [299, 276] on button "Add 06-006D-0606 to order" at bounding box center [342, 283] width 183 height 19
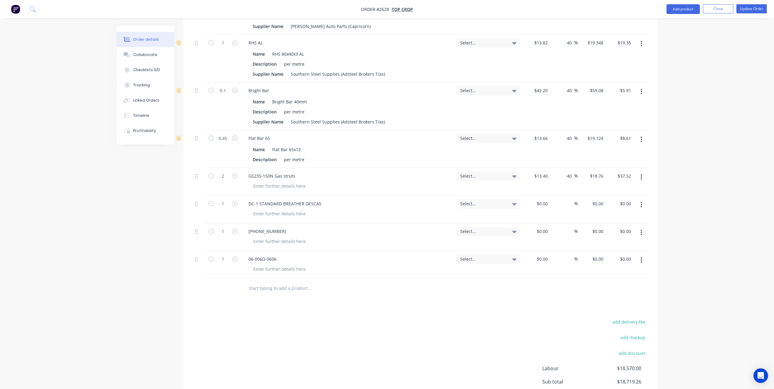
click at [279, 282] on input "text" at bounding box center [310, 288] width 122 height 12
click at [290, 282] on input "text" at bounding box center [310, 288] width 122 height 12
paste input "0372-04M10C"
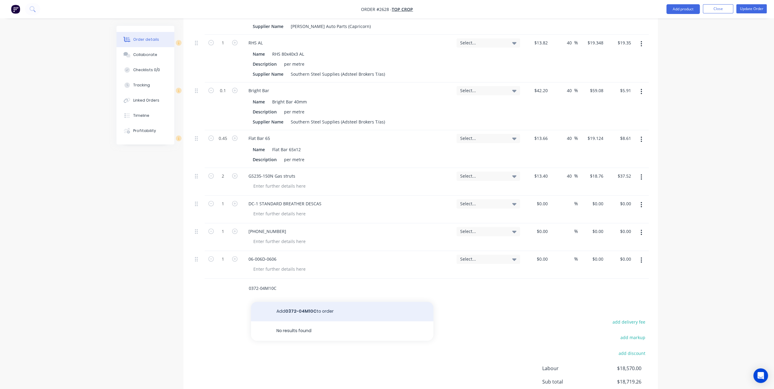
type input "0372-04M10C"
click at [290, 302] on button "Add 0372-04M10C to order" at bounding box center [342, 311] width 183 height 19
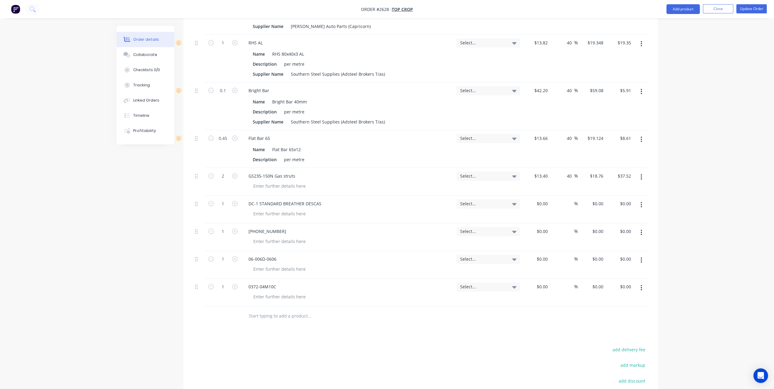
click at [269, 310] on input "text" at bounding box center [310, 316] width 122 height 12
paste input "[PHONE_NUMBER]"
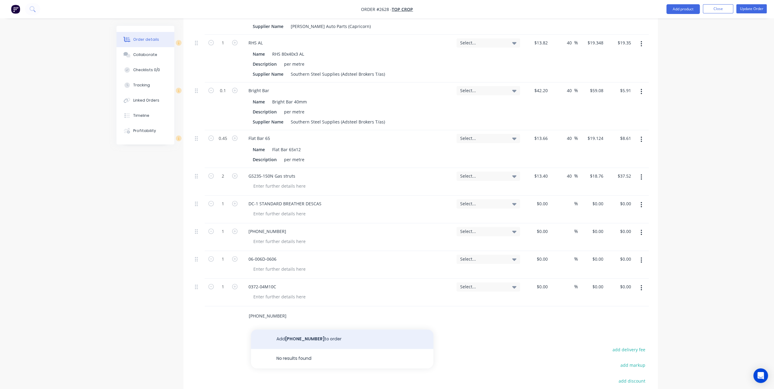
type input "[PHONE_NUMBER]"
click at [290, 329] on button "Add 06-003-0604 to order" at bounding box center [342, 338] width 183 height 19
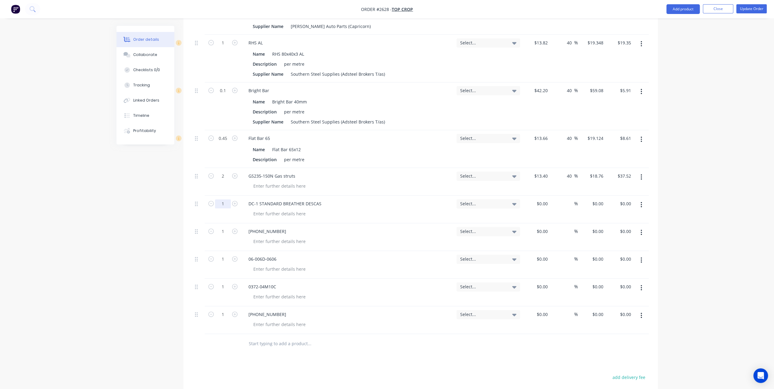
click at [223, 199] on input "1" at bounding box center [223, 203] width 16 height 9
type input "5"
click at [224, 227] on input "1" at bounding box center [223, 231] width 16 height 9
type input "5"
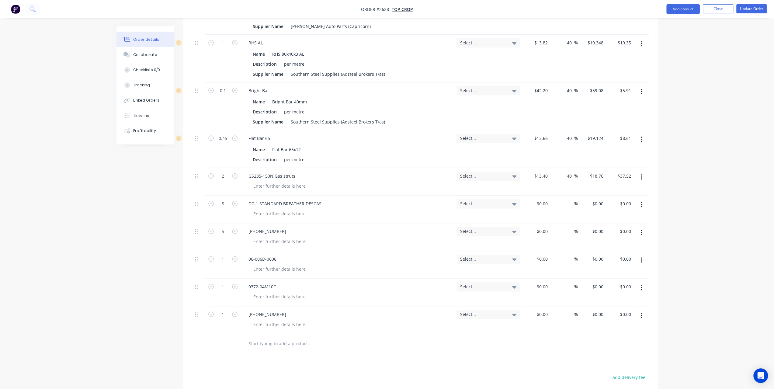
click at [221, 255] on input "1" at bounding box center [223, 259] width 16 height 9
type input "5"
click at [223, 282] on input "1" at bounding box center [223, 286] width 16 height 9
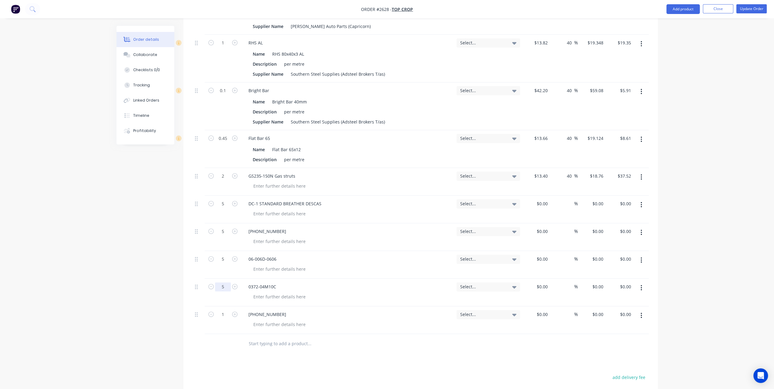
type input "5"
click at [222, 310] on input "1" at bounding box center [223, 314] width 16 height 9
type input "5"
click at [540, 196] on div at bounding box center [537, 210] width 28 height 28
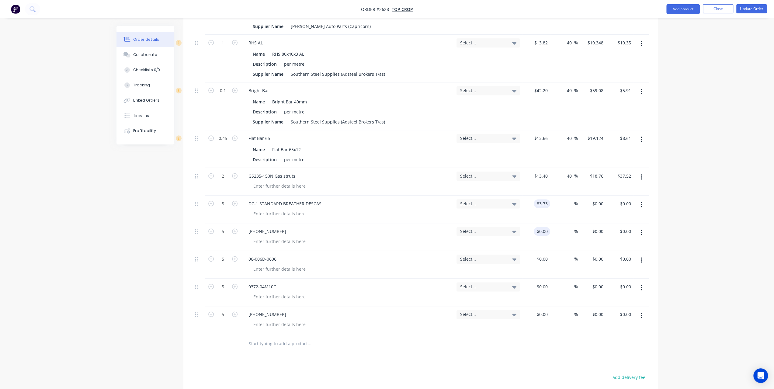
type input "$83.73"
type input "$418.65"
click at [542, 227] on div at bounding box center [545, 231] width 9 height 9
type input "1"
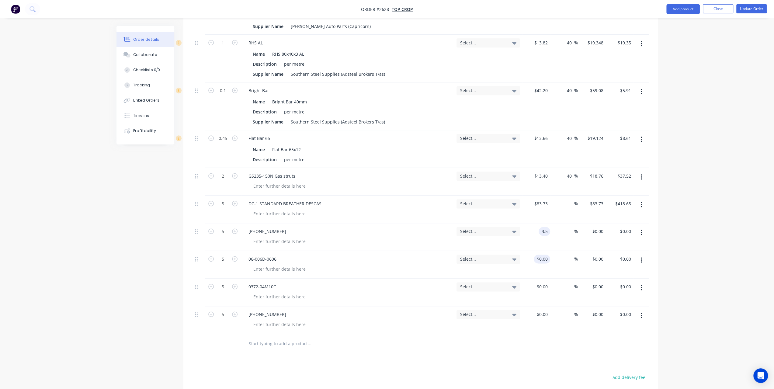
type input "$3.50"
type input "$17.50"
click at [541, 255] on div "$0.00" at bounding box center [542, 259] width 16 height 9
type input "$12.88"
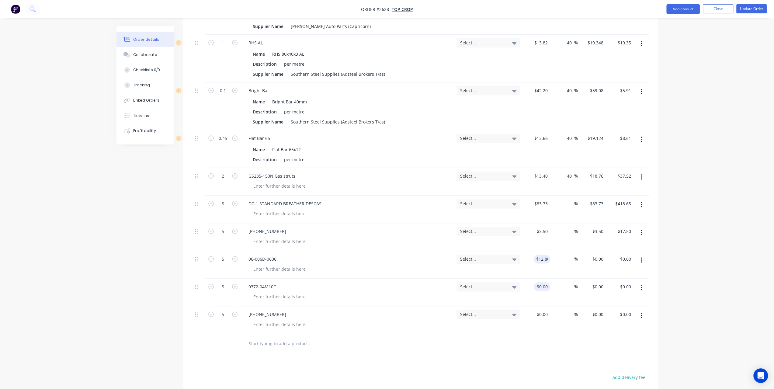
type input "$12.88"
type input "$64.40"
click at [541, 282] on div "$0.00" at bounding box center [542, 286] width 16 height 9
type input "$4.38"
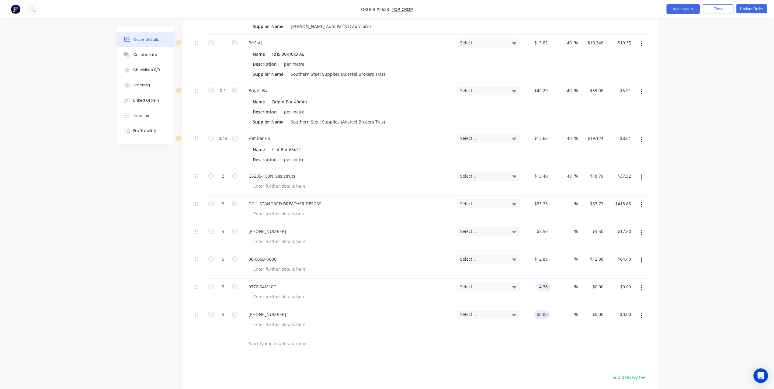
type input "$21.90"
click at [541, 310] on div at bounding box center [545, 314] width 9 height 9
type input "$2.10"
type input "$10.50"
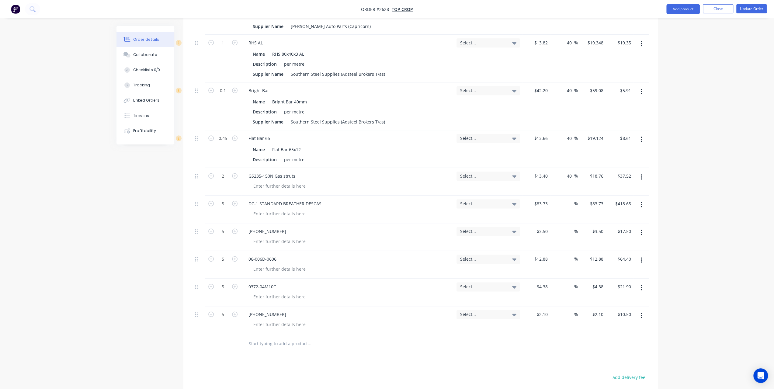
click at [564, 196] on div "%" at bounding box center [564, 210] width 28 height 28
click at [573, 199] on input at bounding box center [570, 203] width 7 height 9
type input "40"
type input "$117.222"
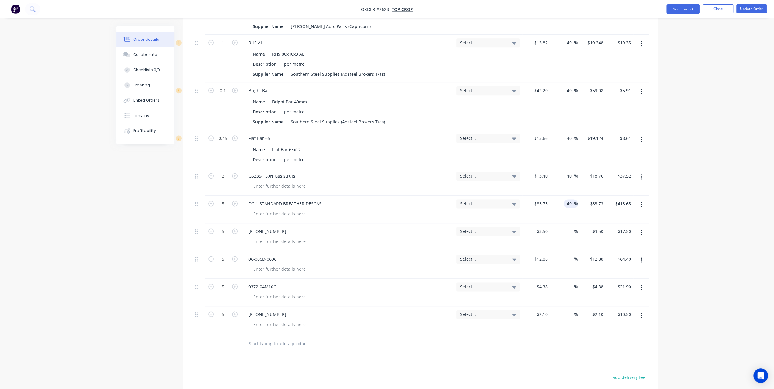
type input "$586.11"
click at [568, 227] on div "%" at bounding box center [564, 237] width 28 height 28
click at [568, 227] on input at bounding box center [570, 231] width 7 height 9
type input "40"
type input "$4.90"
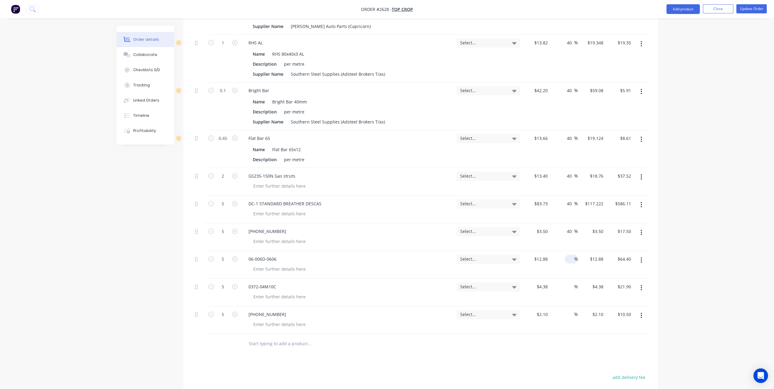
type input "$24.50"
click at [569, 255] on input at bounding box center [570, 259] width 7 height 9
type input "40"
type input "$18.032"
type input "$90.16"
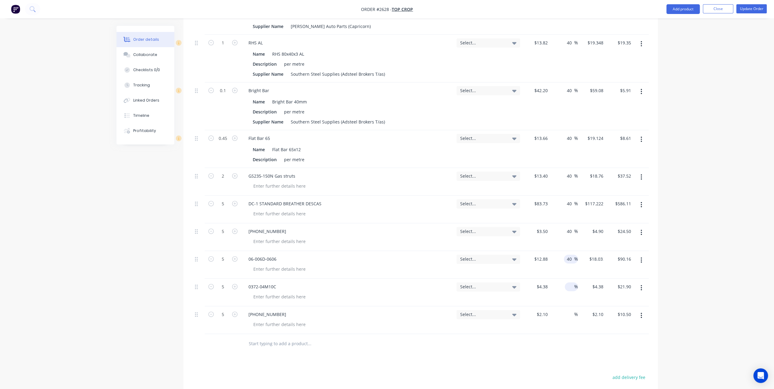
click at [565, 282] on div "%" at bounding box center [571, 286] width 13 height 9
type input "40"
type input "$6.132"
type input "$30.66"
click at [574, 311] on span "%" at bounding box center [576, 314] width 4 height 7
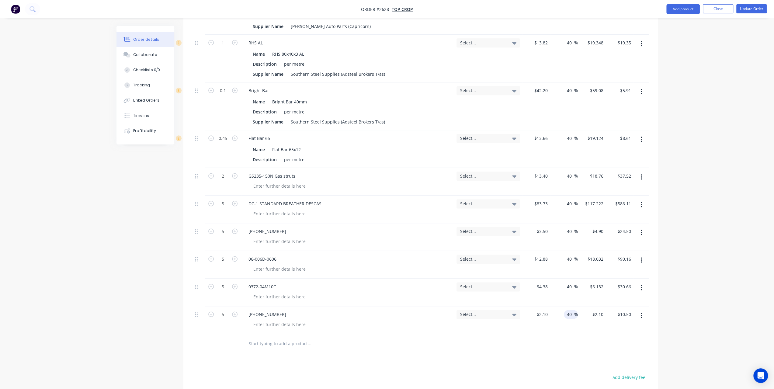
type input "40"
type input "$2.94"
type input "$14.70"
click at [271, 338] on input "text" at bounding box center [310, 344] width 122 height 12
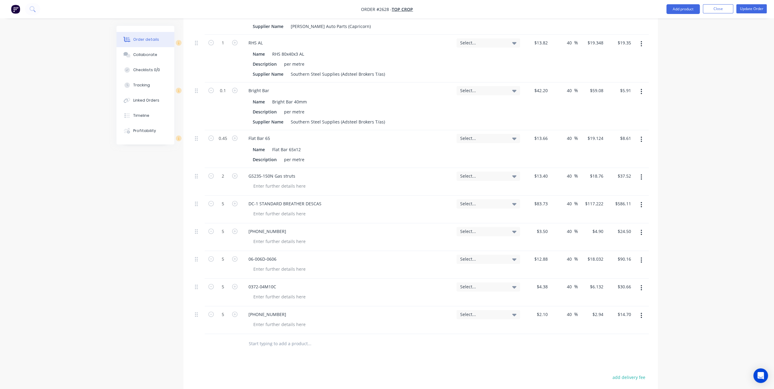
paste input "P210 pillow block"
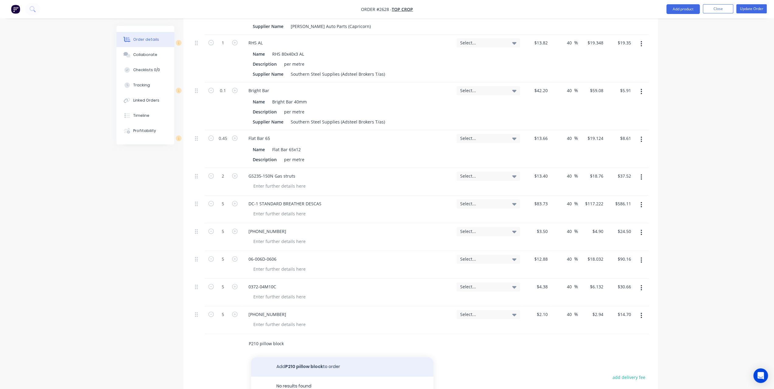
type input "P210 pillow block"
click at [287, 358] on button "Add P210 pillow block to order" at bounding box center [342, 366] width 183 height 19
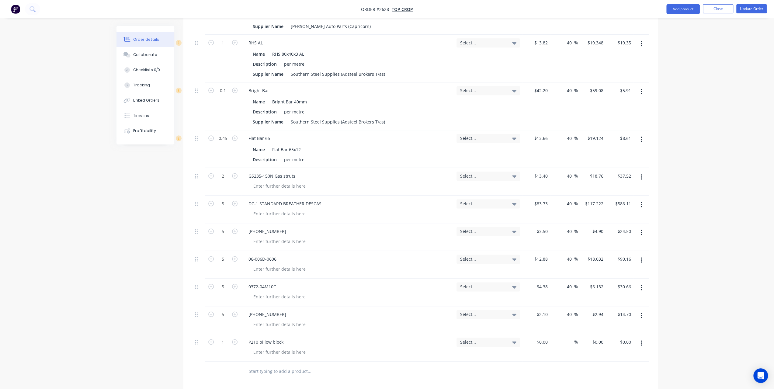
scroll to position [790, 0]
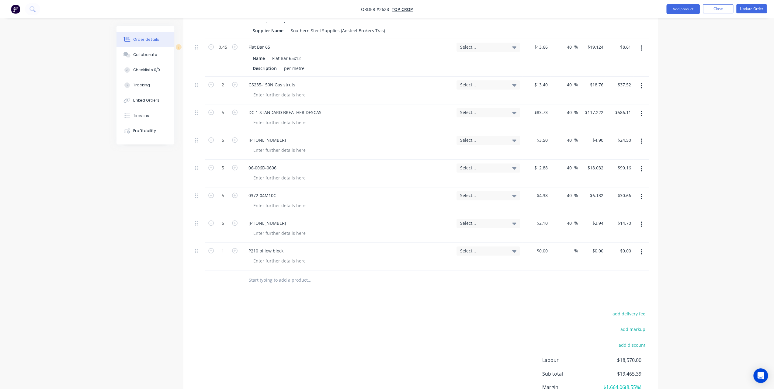
click at [280, 277] on div at bounding box center [350, 280] width 219 height 20
click at [276, 274] on input "text" at bounding box center [310, 280] width 122 height 12
paste input "YEL210 50mm spherical od collar lock WIR 2 sides $37.995 $75.99"
drag, startPoint x: 340, startPoint y: 272, endPoint x: 400, endPoint y: 280, distance: 60.7
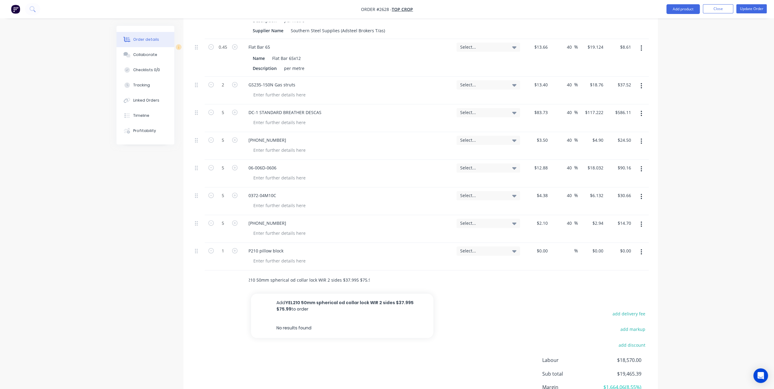
click at [400, 280] on div "YEL210 50mm spherical od collar lock WIR 2 sides $37.995 $75.99 Add YEL210 50mm…" at bounding box center [350, 280] width 219 height 20
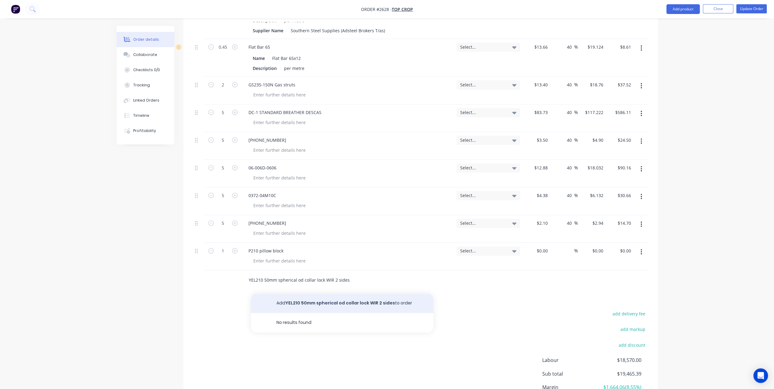
type input "YEL210 50mm spherical od collar lock WIR 2 sides"
click at [308, 295] on button "Add YEL210 50mm spherical od collar lock WIR 2 sides to order" at bounding box center [342, 303] width 183 height 19
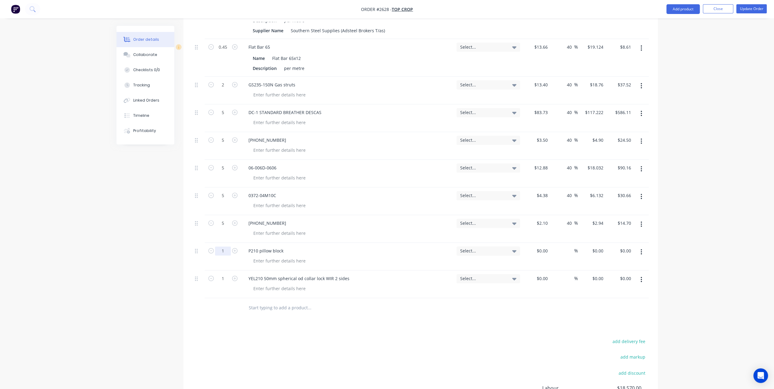
click at [221, 246] on input "1" at bounding box center [223, 250] width 16 height 9
type input "2"
click at [221, 274] on input "1" at bounding box center [223, 278] width 16 height 9
type input "2"
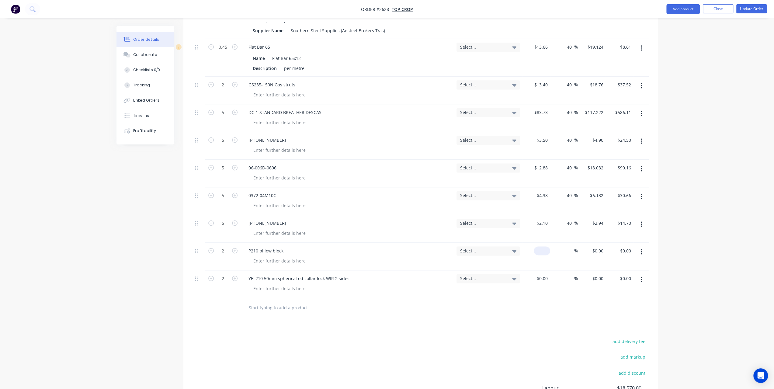
click at [543, 246] on div "$0.00" at bounding box center [542, 250] width 16 height 9
type input "$13.46"
type input "$26.92"
click at [541, 274] on div "$0.00" at bounding box center [542, 278] width 16 height 9
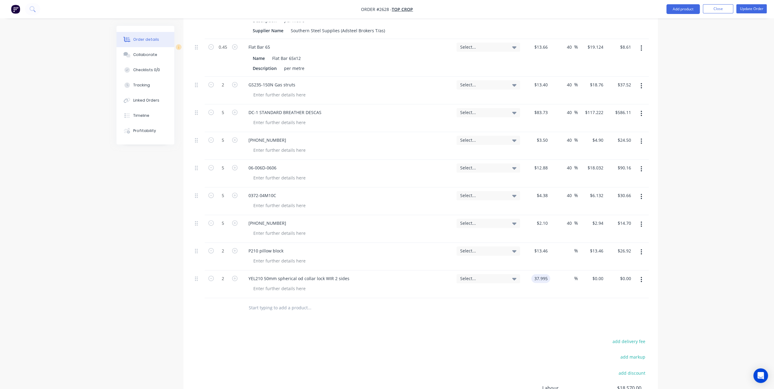
type input "$37.995"
type input "$75.99"
click at [560, 243] on div "%" at bounding box center [564, 257] width 28 height 28
click at [571, 246] on input at bounding box center [570, 250] width 7 height 9
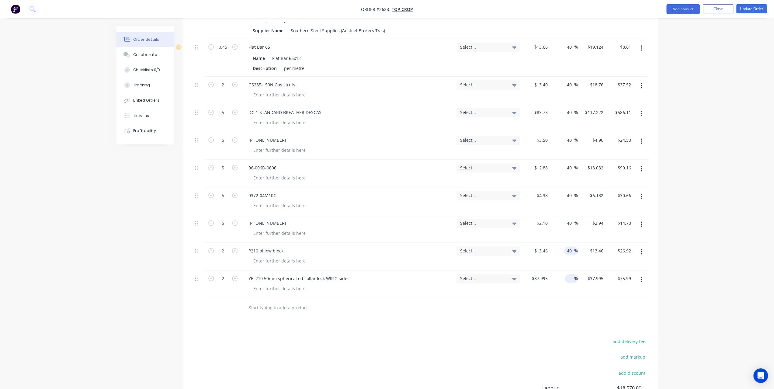
type input "40"
type input "$18.844"
type input "$37.69"
click at [568, 274] on input at bounding box center [570, 278] width 7 height 9
type input "40"
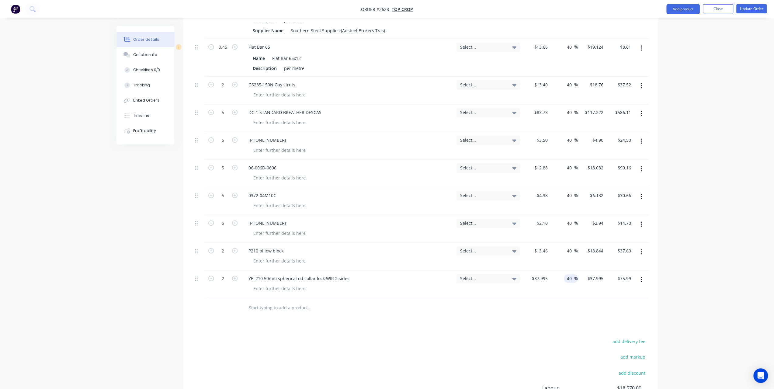
type input "$53.193"
type input "$106.39"
click at [262, 302] on input "text" at bounding box center [310, 308] width 122 height 12
paste input "M500-8800235 10mm HDPE Drag Paddles - per drawing"
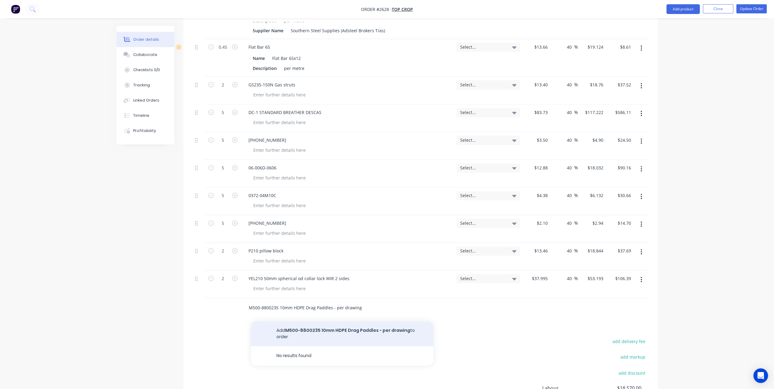
type input "M500-8800235 10mm HDPE Drag Paddles - per drawing"
click at [296, 322] on button "Add M500-8800235 10mm HDPE Drag Paddles - per drawing to order" at bounding box center [342, 333] width 183 height 25
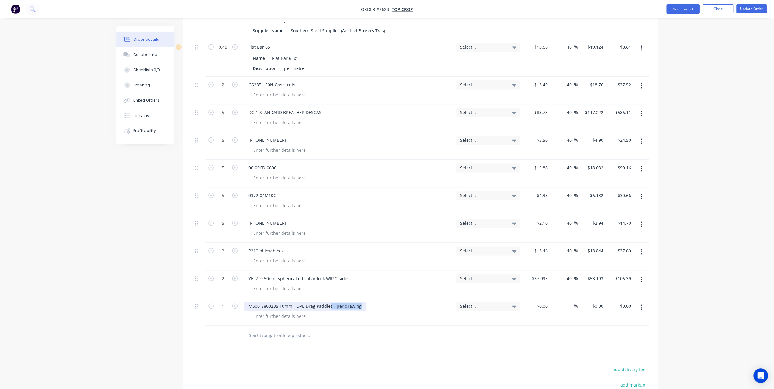
drag, startPoint x: 330, startPoint y: 298, endPoint x: 370, endPoint y: 297, distance: 39.3
click at [370, 302] on div "M500-8800235 10mm HDPE Drag Paddles - per drawing" at bounding box center [348, 306] width 208 height 9
click at [221, 302] on input "1" at bounding box center [223, 306] width 16 height 9
type input "100"
click at [541, 298] on div "$0.00 $0.00" at bounding box center [537, 312] width 28 height 28
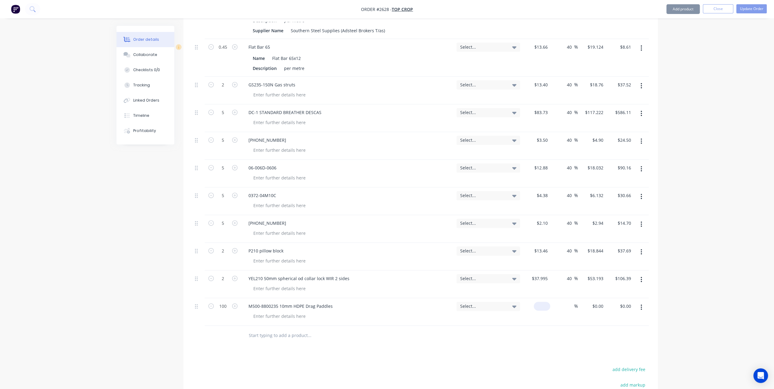
click at [545, 302] on input at bounding box center [543, 306] width 14 height 9
type input "$17.00"
type input "$1,700.00"
type input "40"
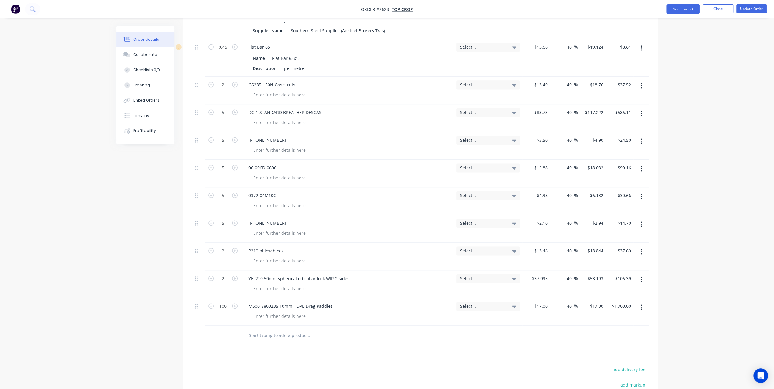
type input "$23.80"
type input "$2,380.00"
click at [256, 329] on input "text" at bounding box center [310, 335] width 122 height 12
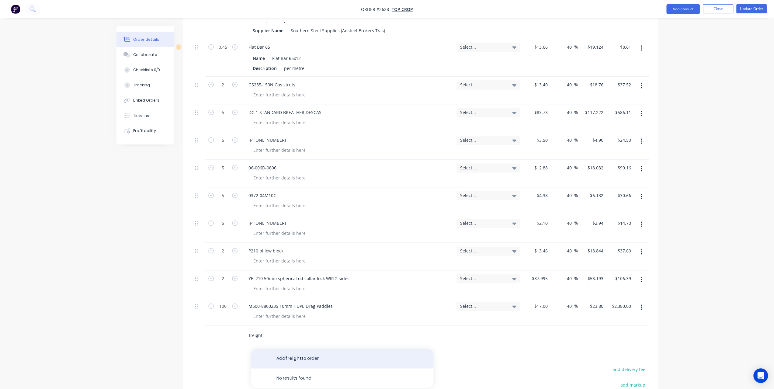
type input "freight"
click at [271, 349] on button "Add freight to order" at bounding box center [342, 358] width 183 height 19
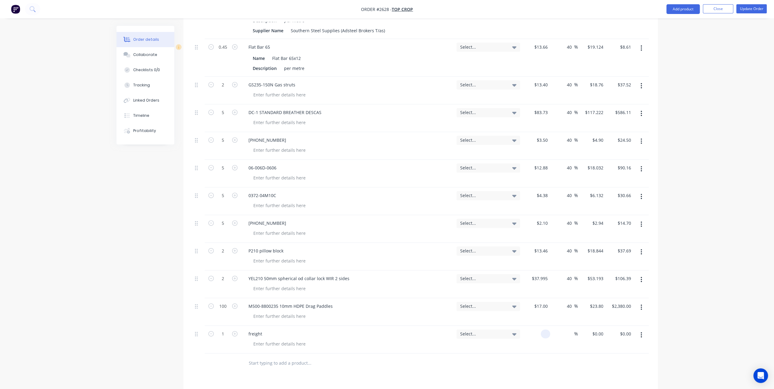
click at [547, 329] on input at bounding box center [546, 333] width 7 height 9
type input "$50.00"
type input "40"
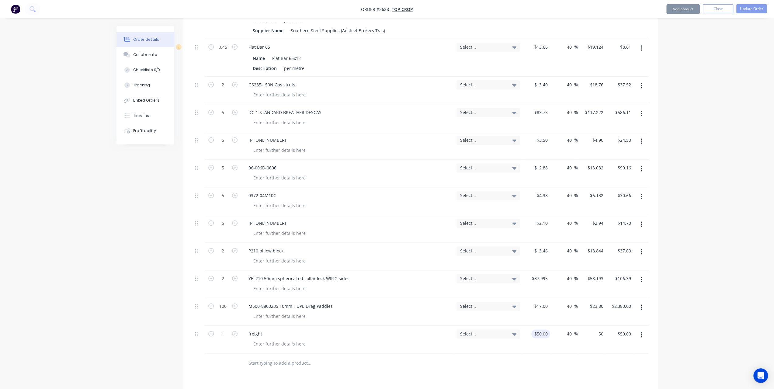
type input "70"
type input "$70.00"
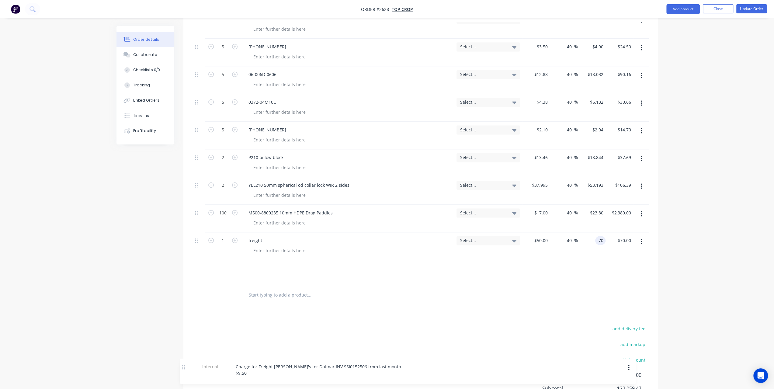
scroll to position [919, 0]
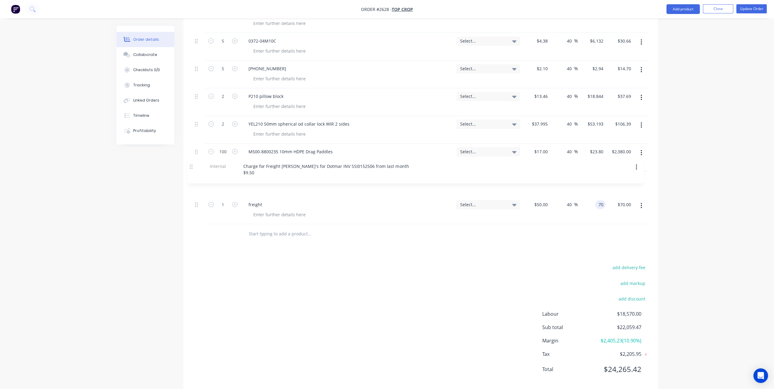
drag, startPoint x: 195, startPoint y: 261, endPoint x: 190, endPoint y: 170, distance: 90.8
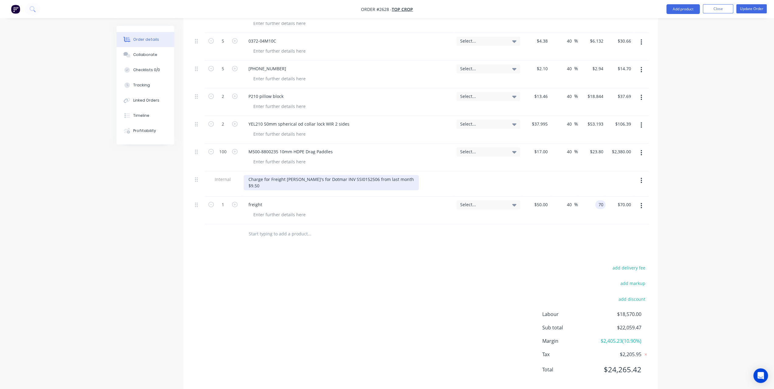
type input "$70.00"
click at [276, 177] on div "Charge for Freight Johno's for Dotmar INV SSI0152506 from last month $9.50" at bounding box center [331, 182] width 175 height 15
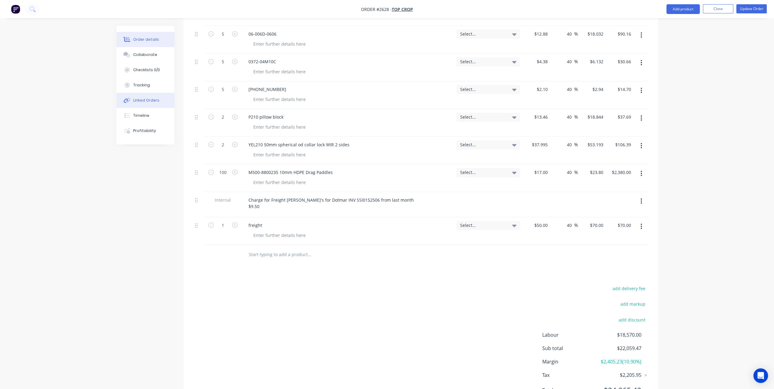
scroll to position [889, 0]
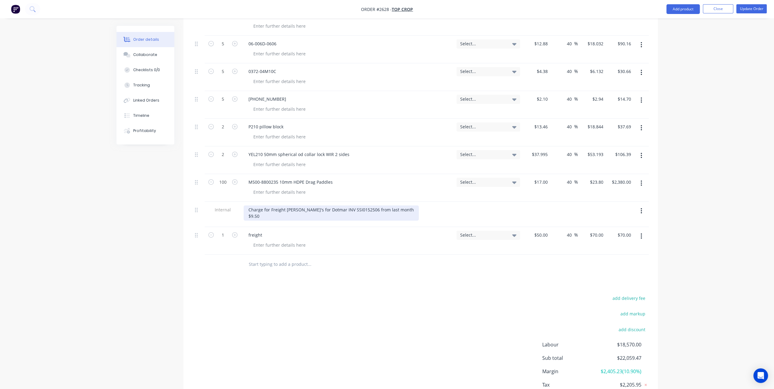
click at [277, 208] on div "Charge for Freight Johno's for Dotmar INV SSI0152506 from last month $9.50" at bounding box center [331, 212] width 175 height 15
click at [311, 206] on div "Charge for Freight Johno's for Dotmar INV SSI0152506 from last month $9.50, UES…" at bounding box center [331, 212] width 175 height 15
click at [762, 5] on button "Update Order" at bounding box center [751, 8] width 30 height 9
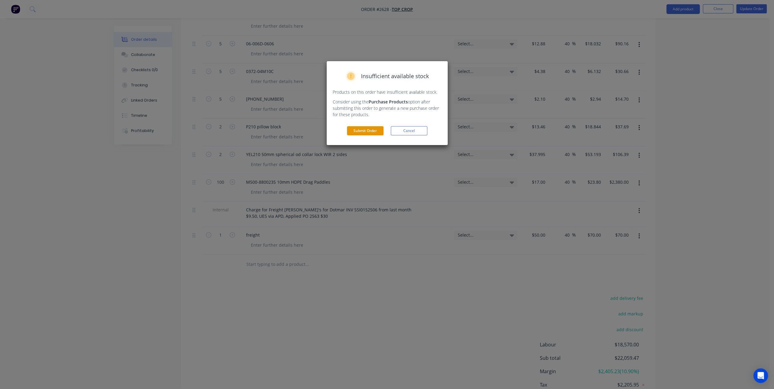
click at [358, 129] on button "Submit Order" at bounding box center [365, 130] width 37 height 9
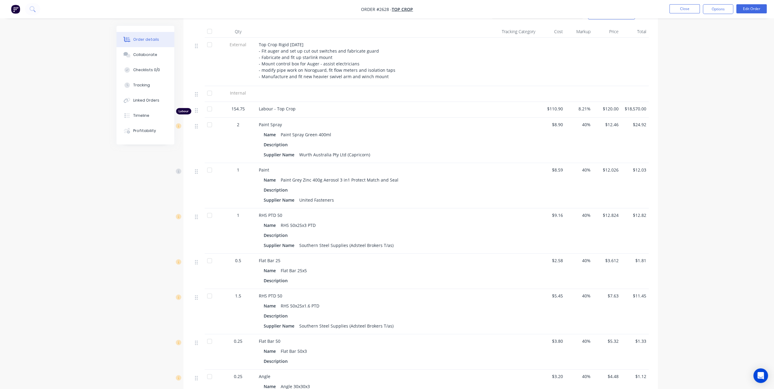
scroll to position [83, 0]
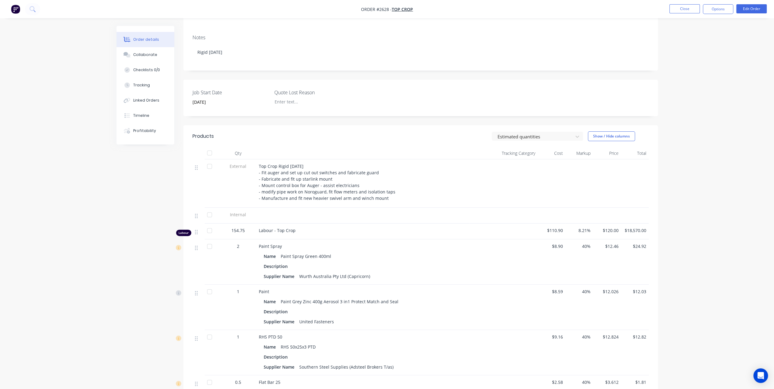
click at [709, 14] on nav "Order #2628 - Top Crop Close Options Edit Order" at bounding box center [387, 9] width 774 height 18
click at [714, 9] on button "Options" at bounding box center [718, 9] width 30 height 10
click at [702, 35] on div "Invoice" at bounding box center [700, 37] width 56 height 9
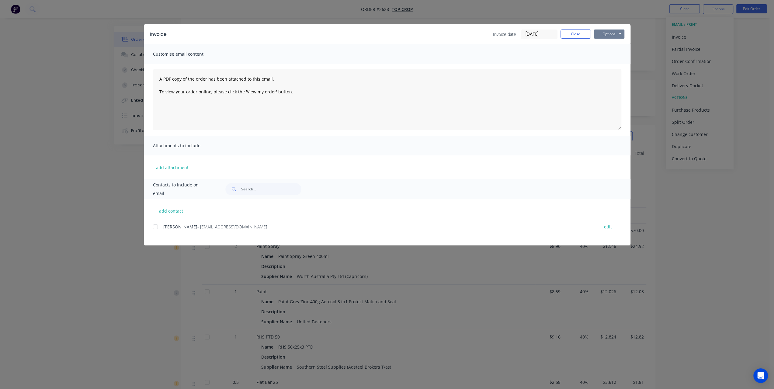
click at [616, 35] on button "Options" at bounding box center [609, 34] width 30 height 9
click at [610, 42] on button "Preview" at bounding box center [613, 45] width 39 height 10
click at [573, 37] on button "Close" at bounding box center [576, 34] width 30 height 9
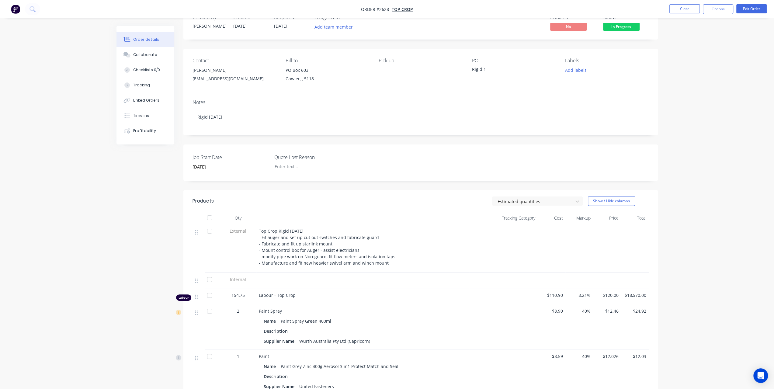
scroll to position [0, 0]
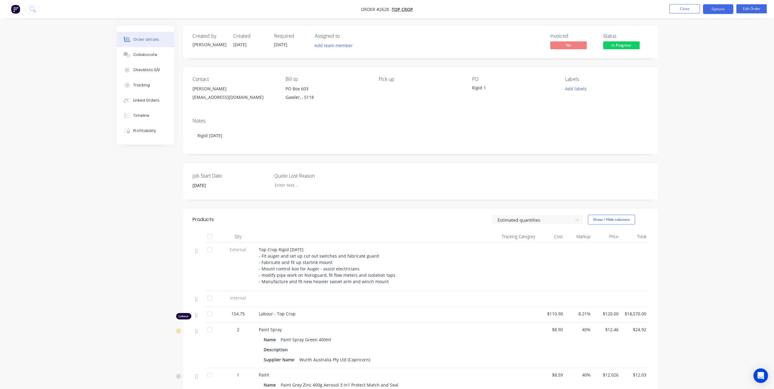
click at [713, 10] on button "Options" at bounding box center [718, 9] width 30 height 10
click at [698, 34] on div "Invoice" at bounding box center [700, 37] width 56 height 9
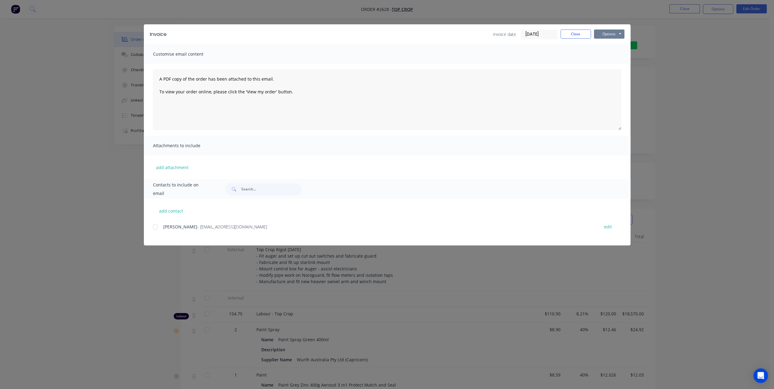
click at [624, 32] on button "Options" at bounding box center [609, 34] width 30 height 9
click at [612, 55] on button "Print" at bounding box center [613, 55] width 39 height 10
click at [569, 31] on button "Close" at bounding box center [576, 34] width 30 height 9
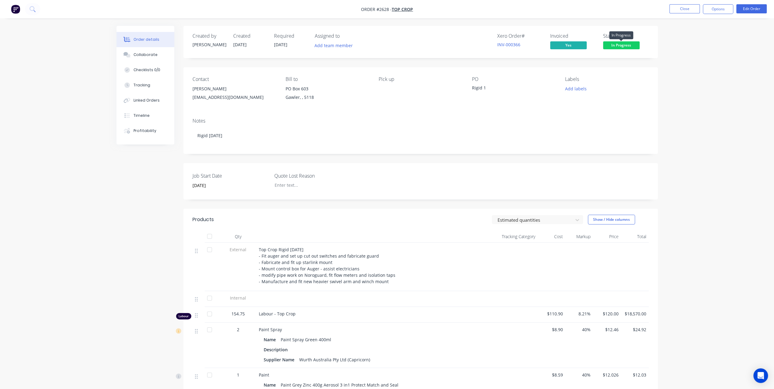
click at [617, 45] on span "In Progress" at bounding box center [621, 45] width 37 height 8
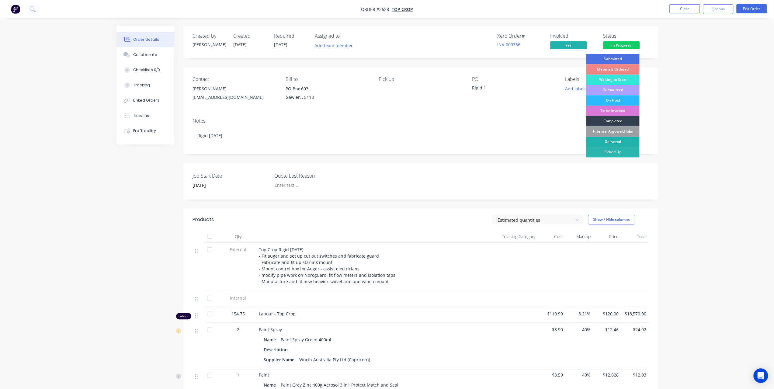
click at [610, 142] on div "Delivered" at bounding box center [612, 142] width 53 height 10
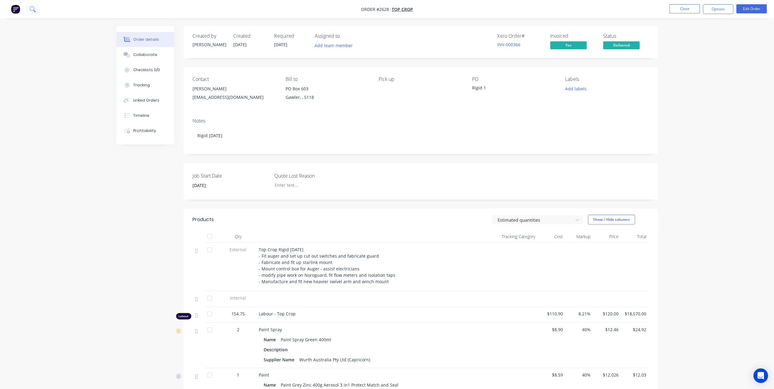
click at [37, 8] on button at bounding box center [32, 9] width 15 height 12
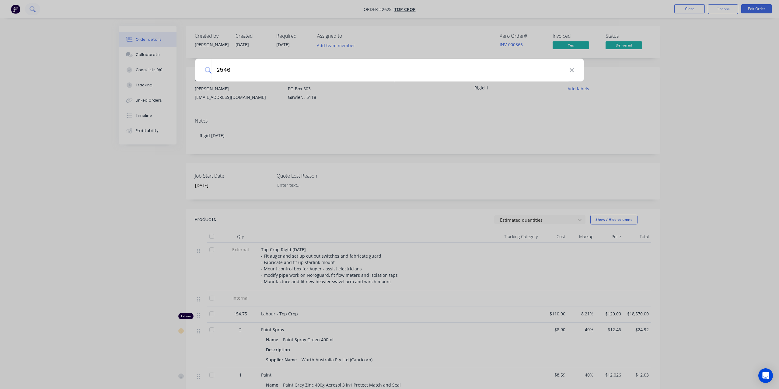
type input "2546"
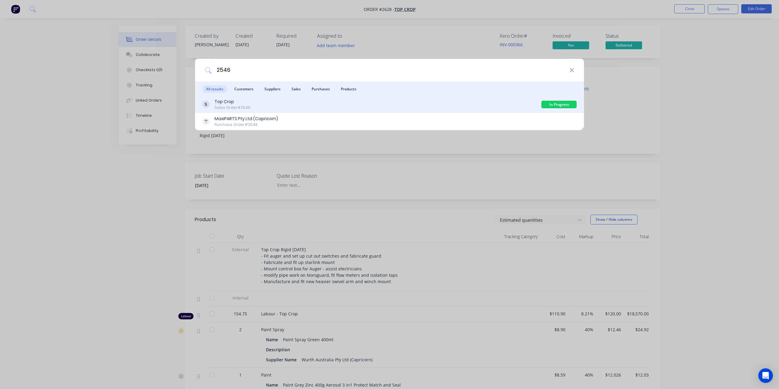
click at [236, 107] on div "Sales Order #2546" at bounding box center [232, 107] width 36 height 5
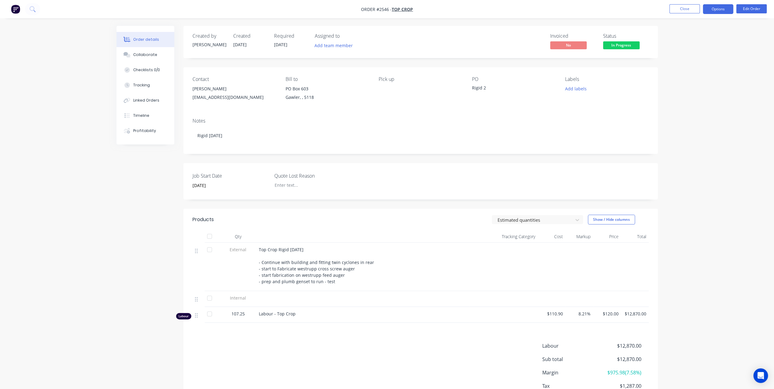
click at [720, 10] on button "Options" at bounding box center [718, 9] width 30 height 10
click at [694, 34] on div "Invoice" at bounding box center [700, 37] width 56 height 9
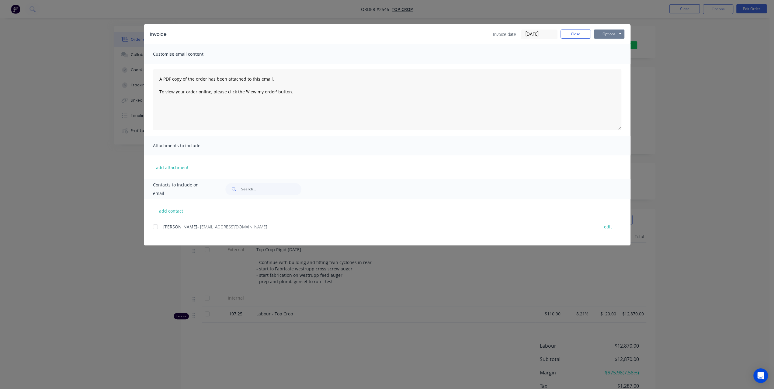
click at [614, 33] on button "Options" at bounding box center [609, 34] width 30 height 9
click at [603, 53] on button "Print" at bounding box center [613, 55] width 39 height 10
click at [569, 34] on button "Close" at bounding box center [576, 34] width 30 height 9
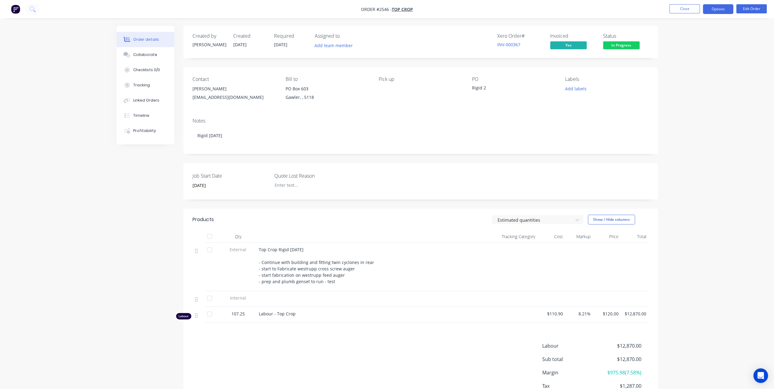
click at [713, 8] on button "Options" at bounding box center [718, 9] width 30 height 10
click at [630, 44] on span "In Progress" at bounding box center [621, 45] width 37 height 8
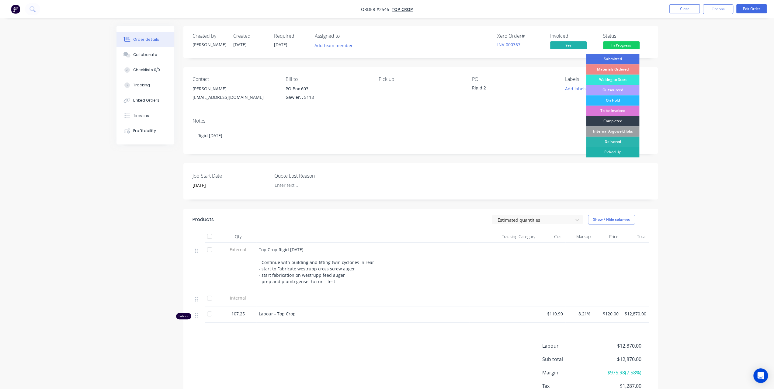
click at [613, 153] on div "Picked Up" at bounding box center [612, 152] width 53 height 10
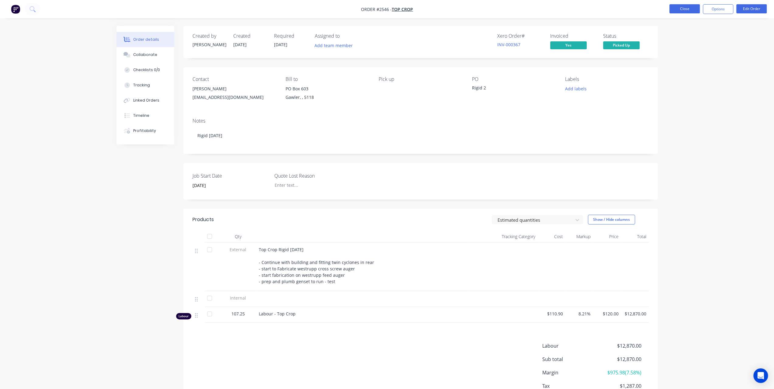
click at [686, 9] on button "Close" at bounding box center [685, 8] width 30 height 9
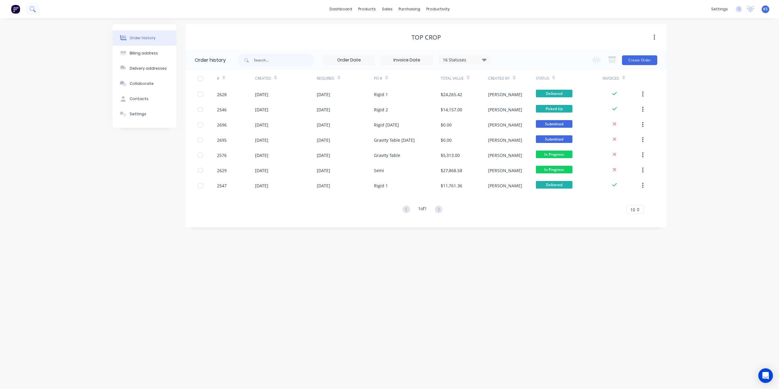
click at [33, 10] on icon at bounding box center [32, 8] width 5 height 5
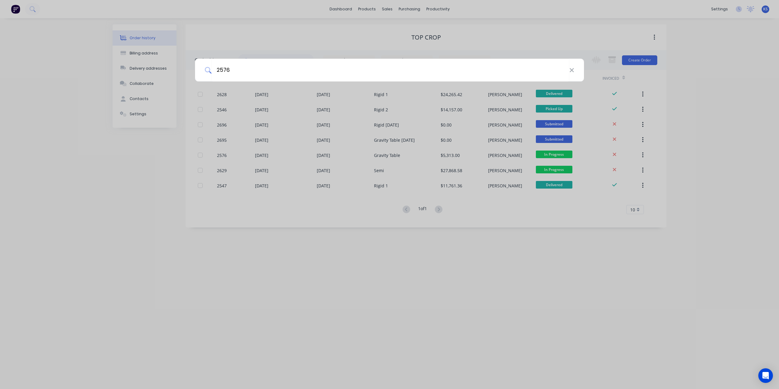
type input "2576"
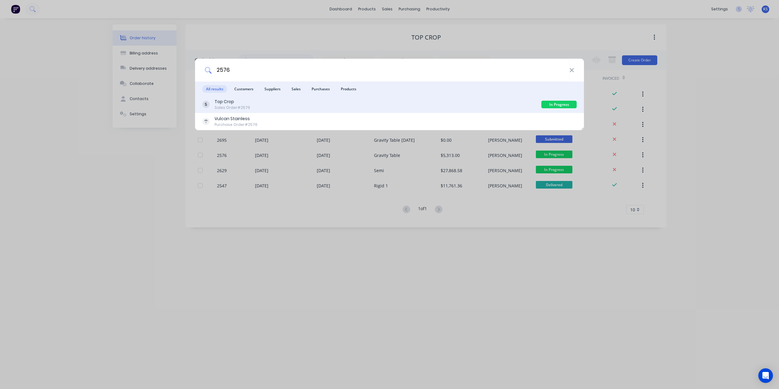
click at [223, 102] on div "Top Crop" at bounding box center [232, 102] width 36 height 6
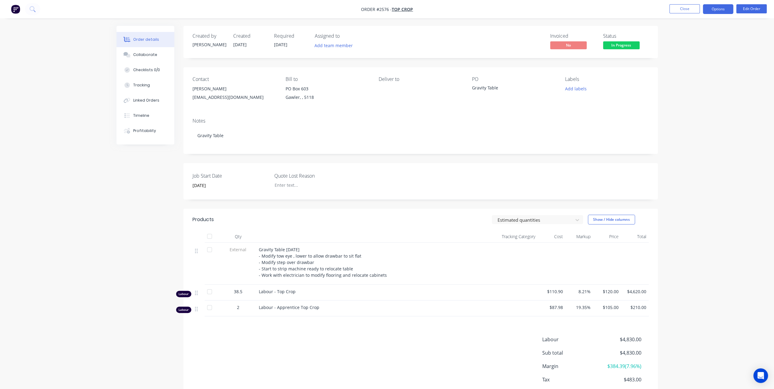
click at [712, 11] on button "Options" at bounding box center [718, 9] width 30 height 10
click at [681, 31] on button "Invoice" at bounding box center [700, 37] width 67 height 12
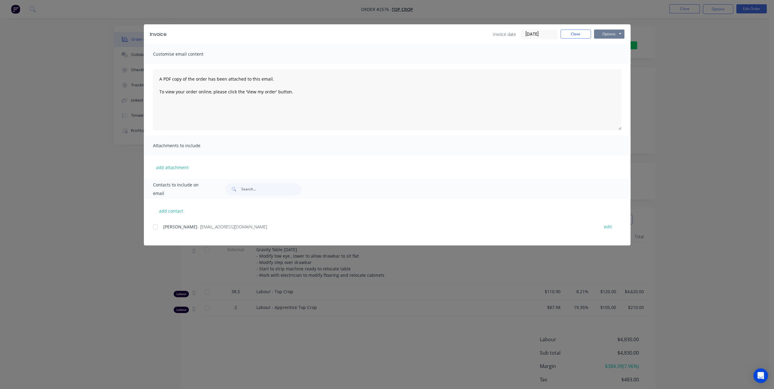
click at [607, 31] on button "Options" at bounding box center [609, 34] width 30 height 9
click at [604, 53] on button "Print" at bounding box center [613, 55] width 39 height 10
click at [582, 32] on button "Close" at bounding box center [576, 34] width 30 height 9
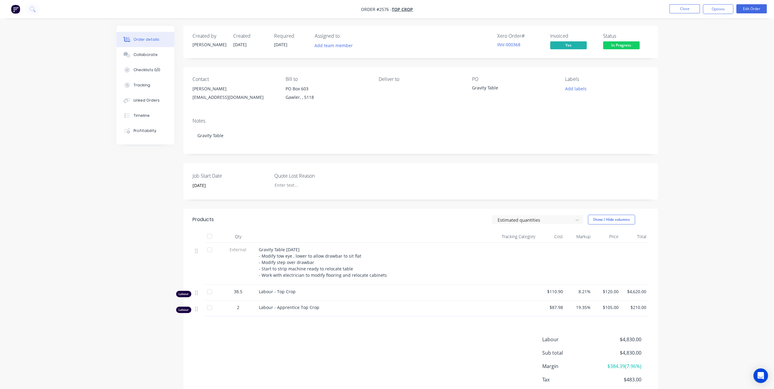
click at [623, 45] on span "In Progress" at bounding box center [621, 45] width 37 height 8
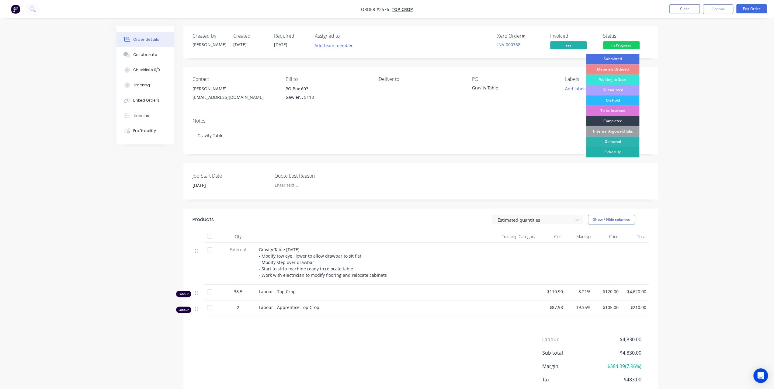
click at [616, 150] on div "Picked Up" at bounding box center [612, 152] width 53 height 10
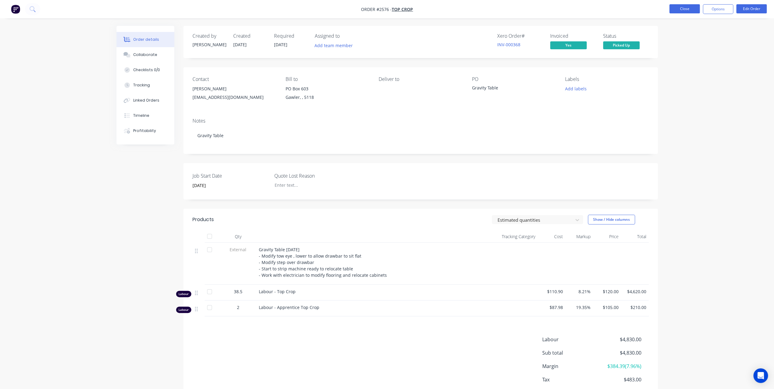
click at [690, 12] on button "Close" at bounding box center [685, 8] width 30 height 9
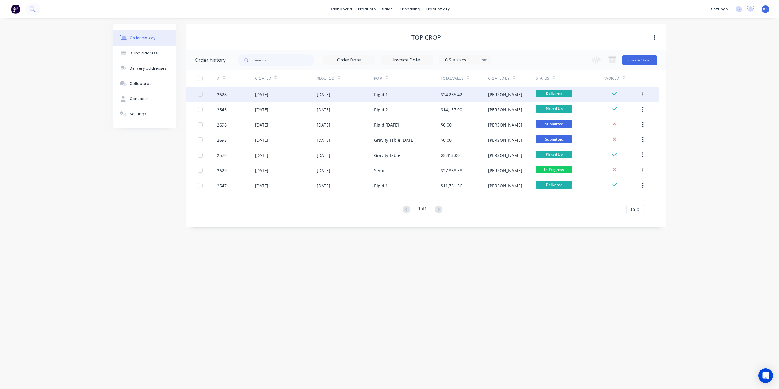
click at [380, 97] on div "Rigid 1" at bounding box center [381, 94] width 14 height 6
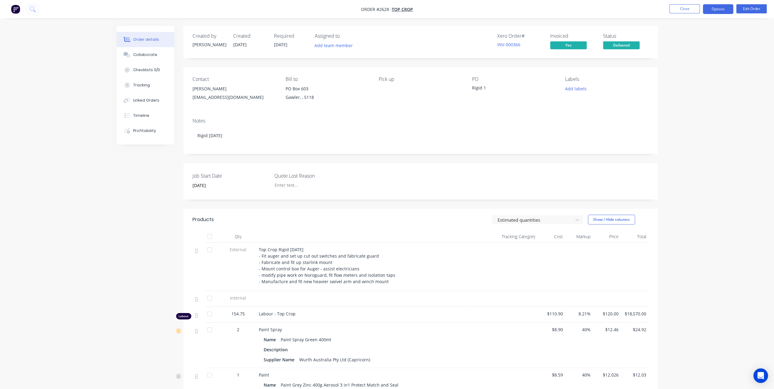
click at [719, 12] on button "Options" at bounding box center [718, 9] width 30 height 10
click at [682, 145] on div "Duplicate" at bounding box center [700, 146] width 56 height 9
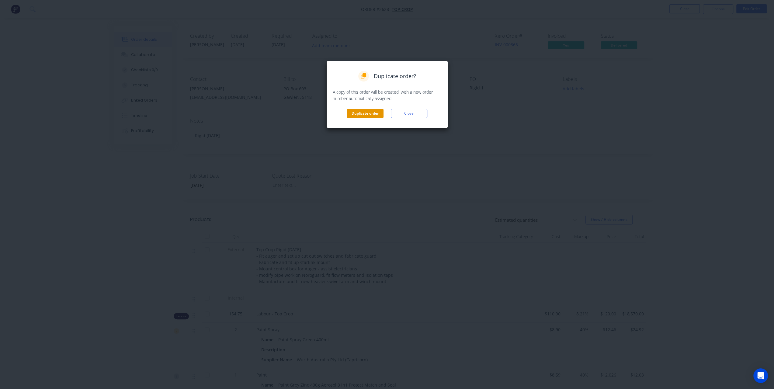
click at [363, 117] on button "Duplicate order" at bounding box center [365, 113] width 37 height 9
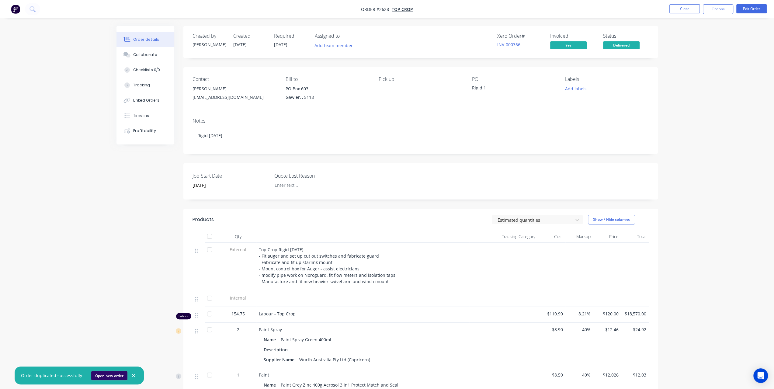
click at [96, 377] on button "Open new order" at bounding box center [109, 375] width 36 height 9
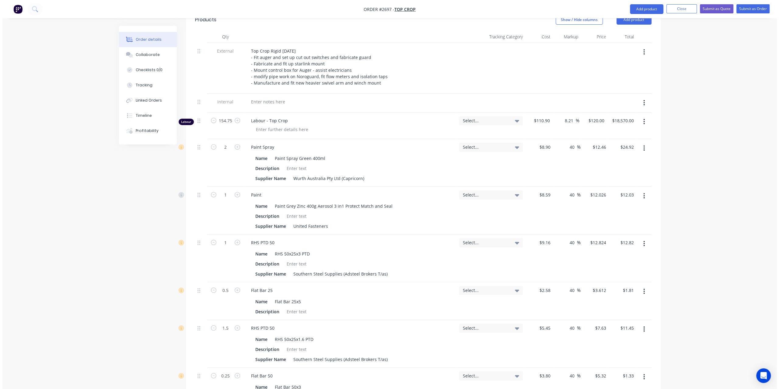
scroll to position [152, 0]
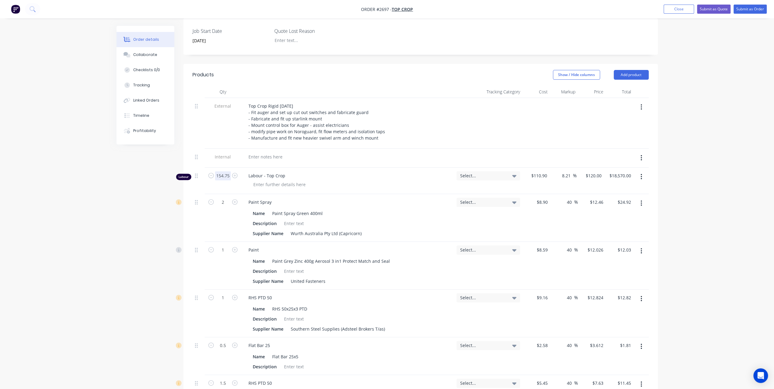
click at [224, 171] on input "154.75" at bounding box center [223, 175] width 16 height 9
type input "0"
type input "$0.00"
click at [641, 71] on button "Add product" at bounding box center [631, 75] width 35 height 10
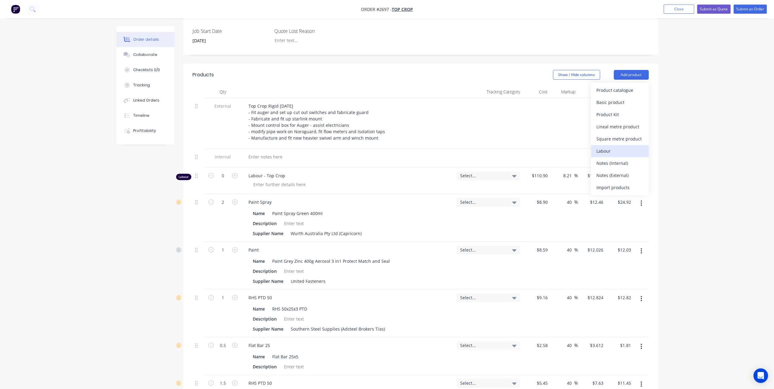
click at [605, 147] on div "Labour" at bounding box center [620, 151] width 47 height 9
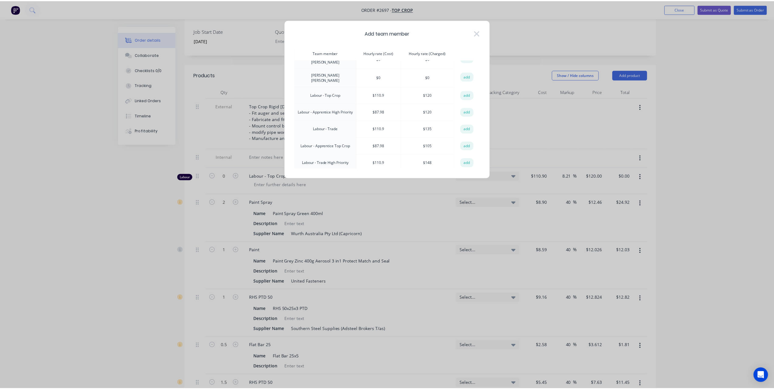
scroll to position [91, 0]
click at [466, 133] on button "add" at bounding box center [469, 137] width 13 height 9
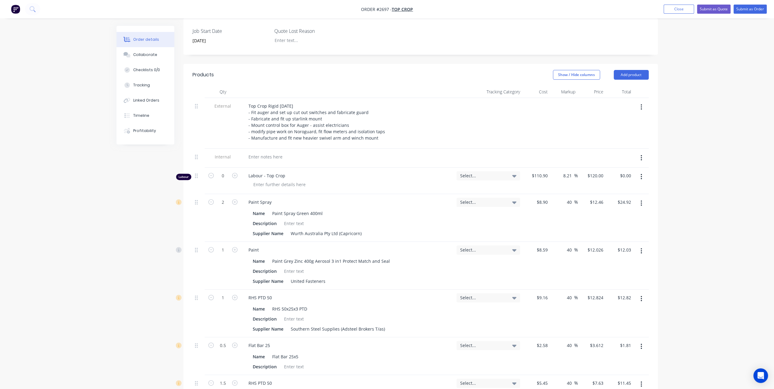
click at [641, 200] on icon "button" at bounding box center [642, 203] width 2 height 7
click at [610, 251] on div "Delete" at bounding box center [620, 255] width 47 height 9
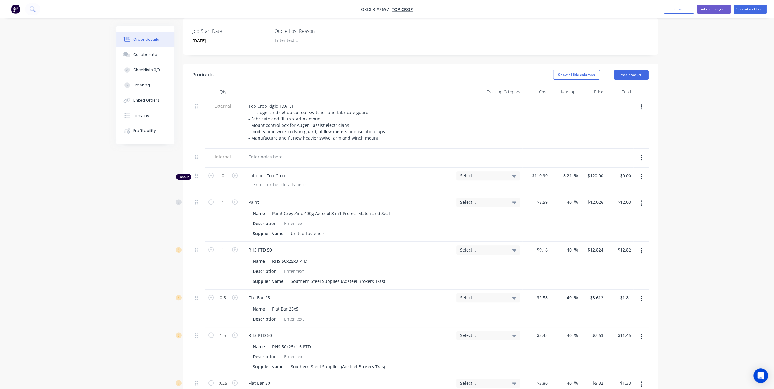
click at [642, 200] on icon "button" at bounding box center [641, 202] width 1 height 5
click at [640, 252] on div "Delete" at bounding box center [620, 255] width 47 height 9
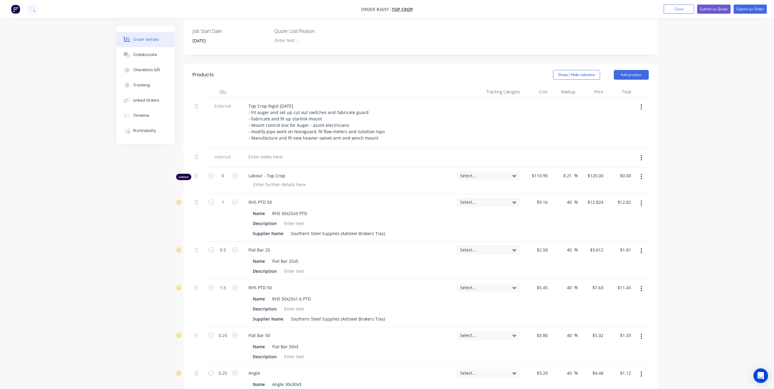
click at [643, 198] on button "button" at bounding box center [641, 203] width 14 height 11
click at [634, 251] on div "Delete" at bounding box center [620, 255] width 47 height 9
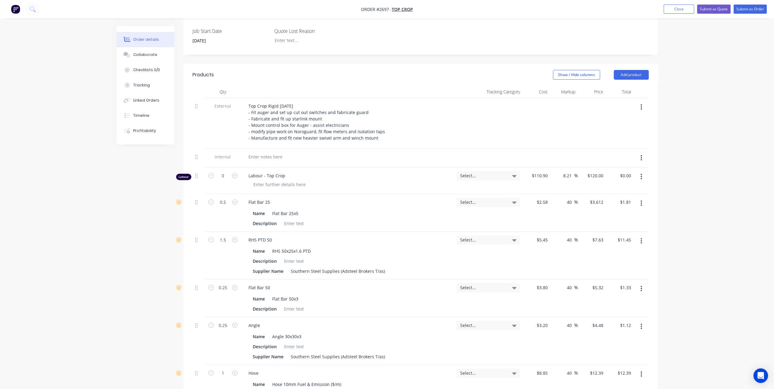
click at [641, 200] on icon "button" at bounding box center [641, 202] width 1 height 5
click at [635, 251] on div "Delete" at bounding box center [620, 255] width 47 height 9
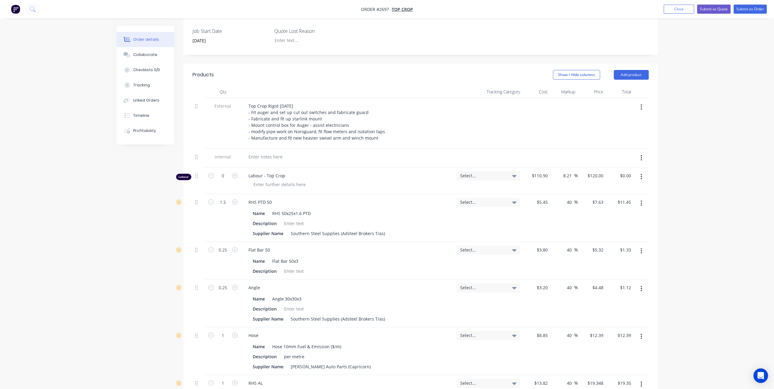
click at [642, 200] on icon "button" at bounding box center [641, 202] width 1 height 5
click at [633, 251] on div "Delete" at bounding box center [620, 255] width 47 height 9
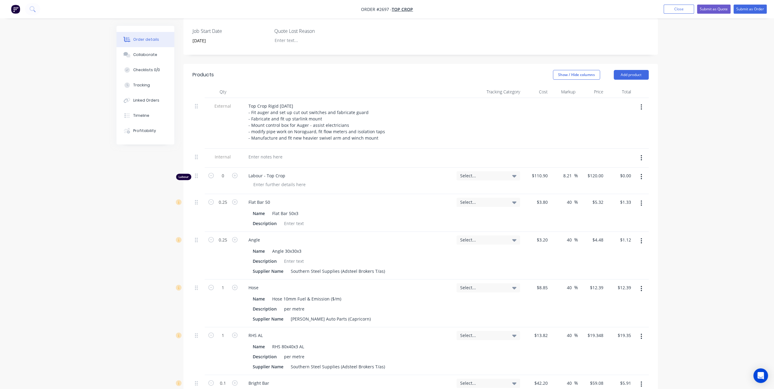
click at [644, 198] on button "button" at bounding box center [641, 203] width 14 height 11
click at [638, 251] on div "Delete" at bounding box center [620, 255] width 47 height 9
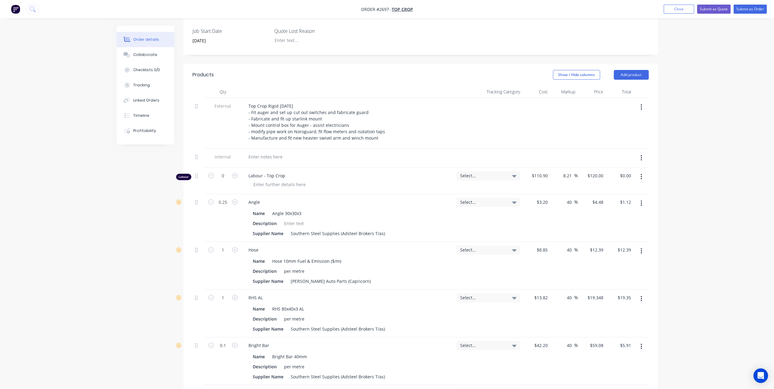
click at [644, 198] on button "button" at bounding box center [641, 203] width 14 height 11
click at [634, 251] on div "Delete" at bounding box center [620, 255] width 47 height 9
click at [639, 199] on button "button" at bounding box center [641, 203] width 14 height 11
click at [623, 251] on div "Delete" at bounding box center [620, 255] width 47 height 9
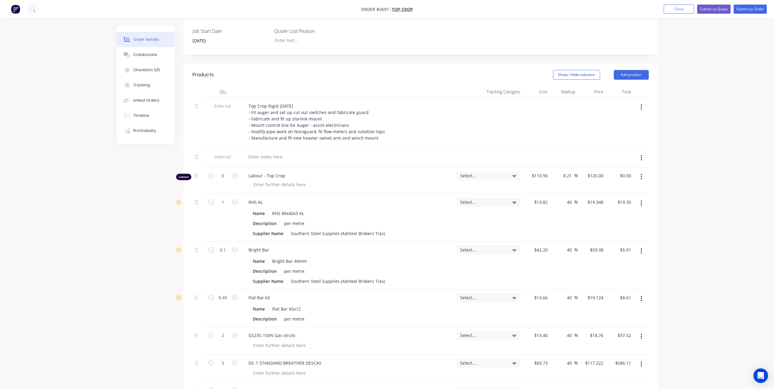
click at [638, 198] on button "button" at bounding box center [641, 203] width 14 height 11
click at [624, 251] on div "Delete" at bounding box center [620, 255] width 47 height 9
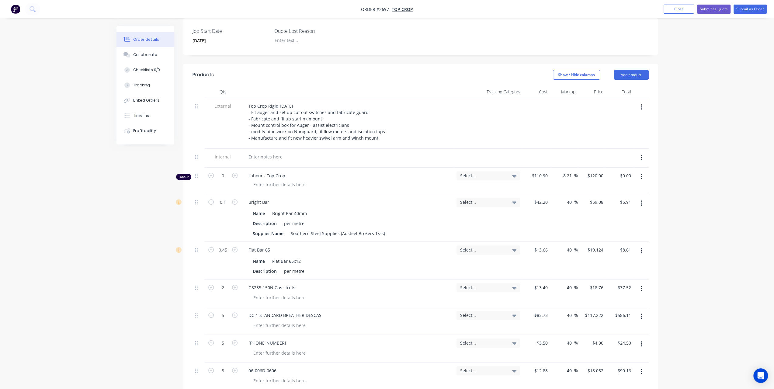
click at [639, 199] on button "button" at bounding box center [641, 203] width 14 height 11
click at [628, 252] on div "Delete" at bounding box center [620, 255] width 47 height 9
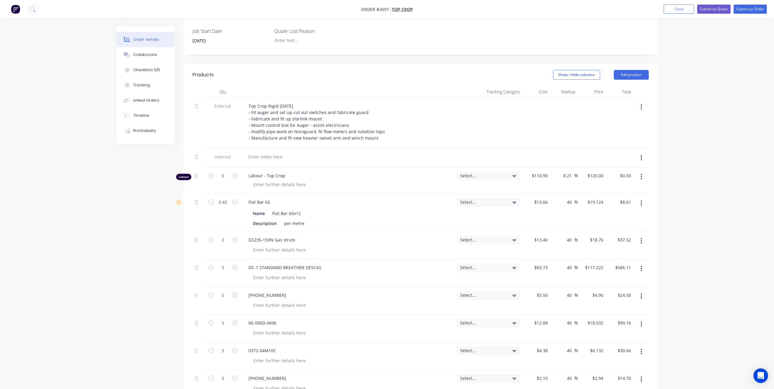
click at [643, 198] on button "button" at bounding box center [641, 203] width 14 height 11
click at [628, 251] on div "Delete" at bounding box center [620, 255] width 47 height 9
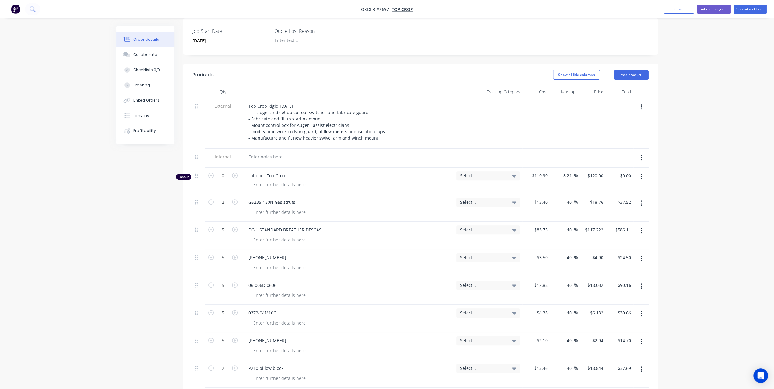
click at [638, 198] on button "button" at bounding box center [641, 203] width 14 height 11
click at [612, 251] on div "Delete" at bounding box center [620, 255] width 47 height 9
click at [642, 200] on icon "button" at bounding box center [642, 203] width 2 height 7
click at [618, 251] on div "Delete" at bounding box center [620, 255] width 47 height 9
click at [640, 198] on button "button" at bounding box center [641, 203] width 14 height 11
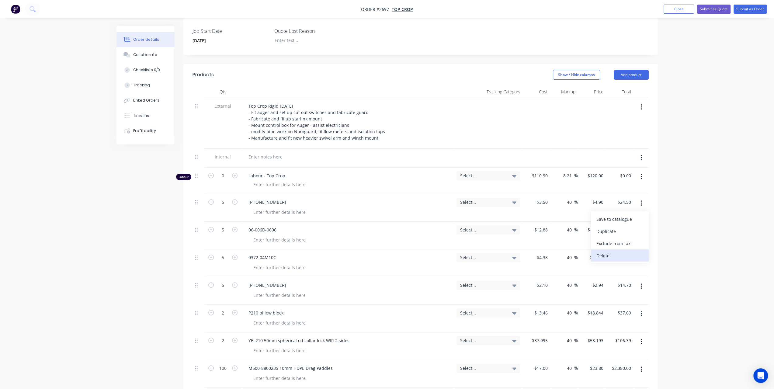
click at [616, 251] on div "Delete" at bounding box center [620, 255] width 47 height 9
click at [639, 198] on button "button" at bounding box center [641, 203] width 14 height 11
drag, startPoint x: 624, startPoint y: 241, endPoint x: 624, endPoint y: 249, distance: 7.3
click at [624, 249] on div "Save to catalogue Duplicate Exclude from tax [GEOGRAPHIC_DATA]" at bounding box center [620, 237] width 58 height 52
click at [617, 251] on div "Delete" at bounding box center [620, 255] width 47 height 9
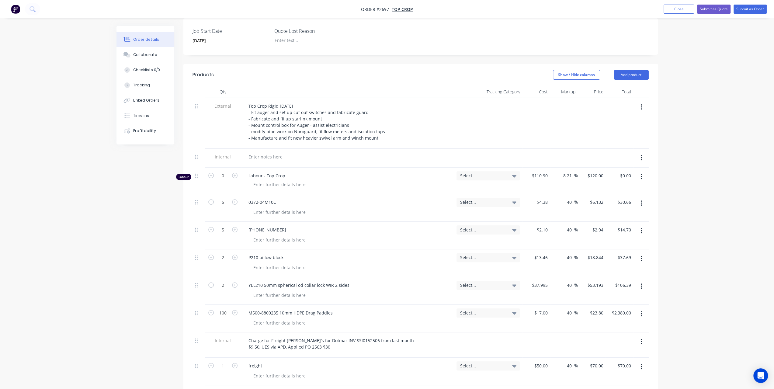
click at [641, 201] on div at bounding box center [641, 208] width 15 height 28
click at [641, 200] on icon "button" at bounding box center [642, 203] width 2 height 7
click at [608, 251] on div "Delete" at bounding box center [620, 255] width 47 height 9
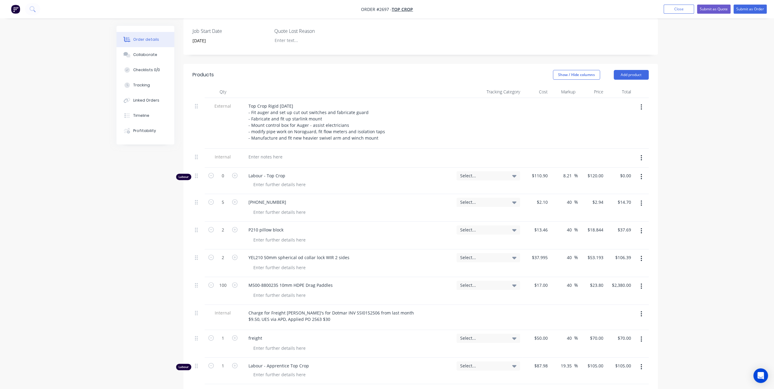
click at [639, 198] on button "button" at bounding box center [641, 203] width 14 height 11
click at [622, 251] on div "Delete" at bounding box center [620, 255] width 47 height 9
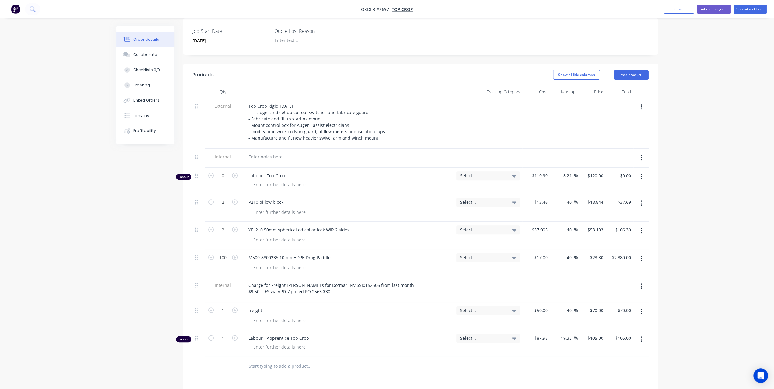
click at [641, 200] on icon "button" at bounding box center [642, 203] width 2 height 7
click at [624, 251] on div "Delete" at bounding box center [620, 255] width 47 height 9
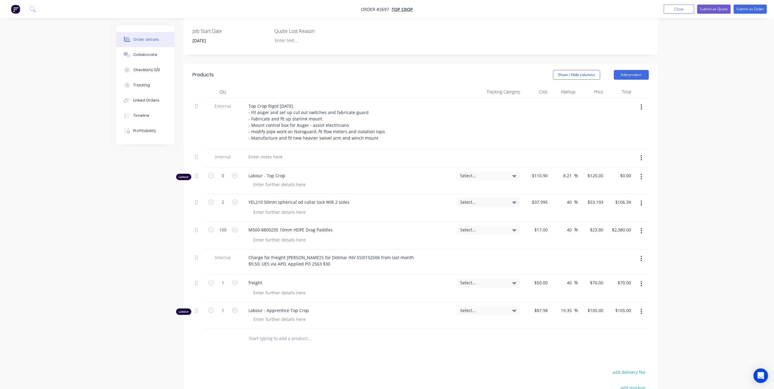
click at [640, 198] on button "button" at bounding box center [641, 203] width 14 height 11
click at [622, 251] on div "Delete" at bounding box center [620, 255] width 47 height 9
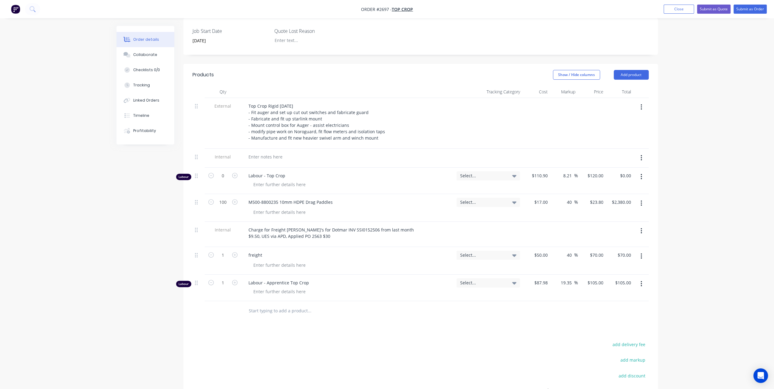
click at [641, 199] on button "button" at bounding box center [641, 203] width 14 height 11
click at [620, 251] on div "Delete" at bounding box center [620, 255] width 47 height 9
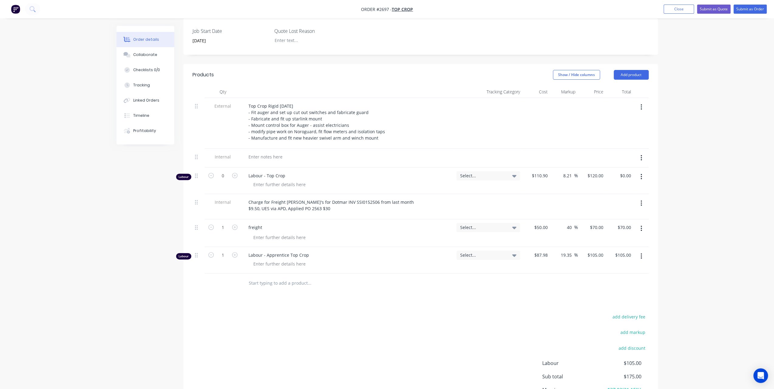
click at [639, 198] on button "button" at bounding box center [641, 203] width 14 height 11
click at [626, 227] on div "Delete" at bounding box center [620, 231] width 47 height 9
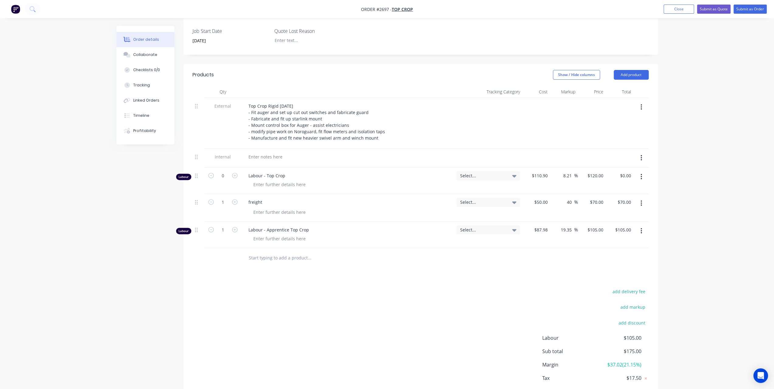
drag, startPoint x: 642, startPoint y: 195, endPoint x: 645, endPoint y: 214, distance: 19.0
click at [645, 214] on div "External Top Crop Rigid [DATE] - Fit auger and set up cut out switches and fabr…" at bounding box center [421, 173] width 456 height 150
drag, startPoint x: 198, startPoint y: 194, endPoint x: 199, endPoint y: 237, distance: 42.9
click at [199, 237] on div "External Top Crop Rigid [DATE] - Fit auger and set up cut out switches and fabr…" at bounding box center [421, 173] width 456 height 150
click at [538, 221] on div "50 50" at bounding box center [537, 235] width 28 height 28
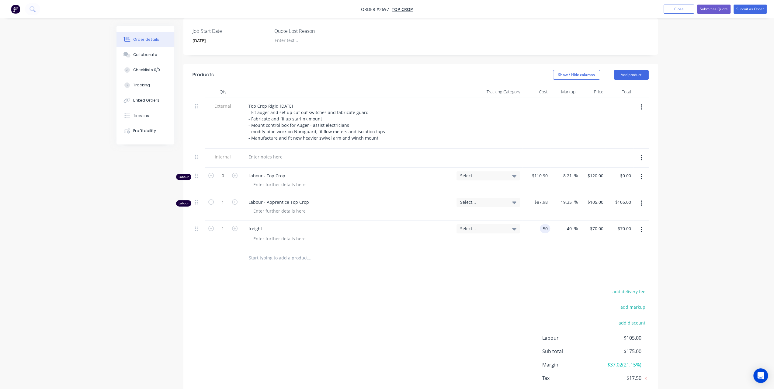
type input "9"
type input "$0.00"
click at [686, 216] on div "Order details Collaborate Checklists 0/0 Tracking Linked Orders Timeline Profit…" at bounding box center [387, 135] width 774 height 575
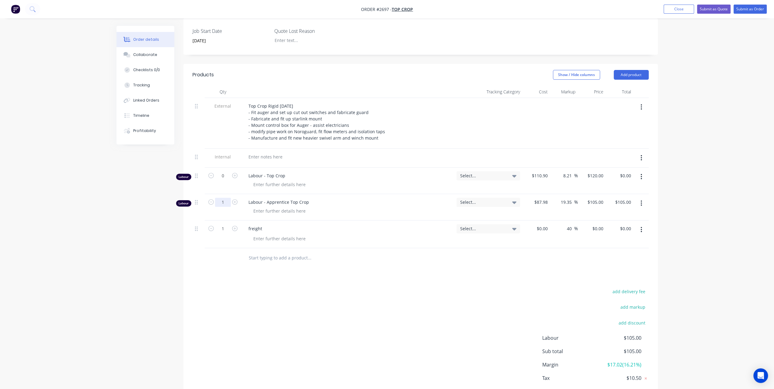
click at [225, 198] on input "1" at bounding box center [223, 202] width 16 height 9
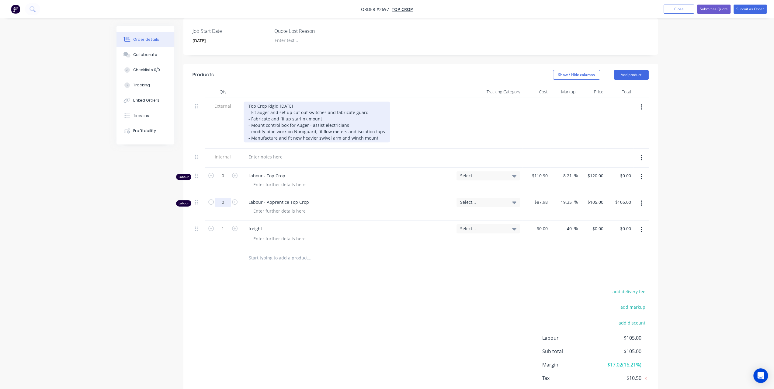
type input "0"
type input "$0.00"
click at [292, 102] on div "Top Crop Rigid [DATE] - Fit auger and set up cut out switches and fabricate gua…" at bounding box center [317, 122] width 146 height 41
drag, startPoint x: 285, startPoint y: 98, endPoint x: 305, endPoint y: 98, distance: 20.7
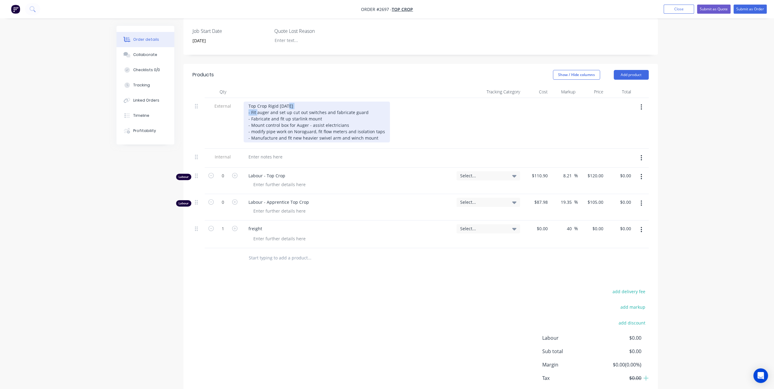
click at [305, 102] on div "Top Crop Rigid [DATE] - Fit auger and set up cut out switches and fabricate gua…" at bounding box center [317, 122] width 146 height 41
drag, startPoint x: 251, startPoint y: 105, endPoint x: 379, endPoint y: 131, distance: 131.1
click at [379, 131] on div "Top Crop Rigid [DATE] - Fit auger and set up cut out switches and fabricate gua…" at bounding box center [317, 122] width 146 height 41
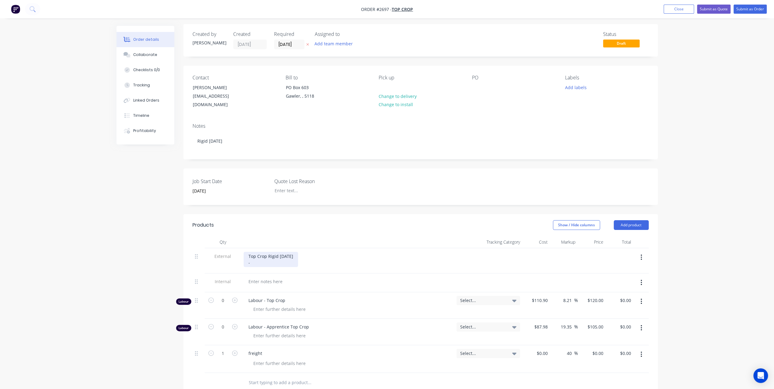
scroll to position [0, 0]
click at [287, 44] on input "[DATE]" at bounding box center [289, 46] width 30 height 9
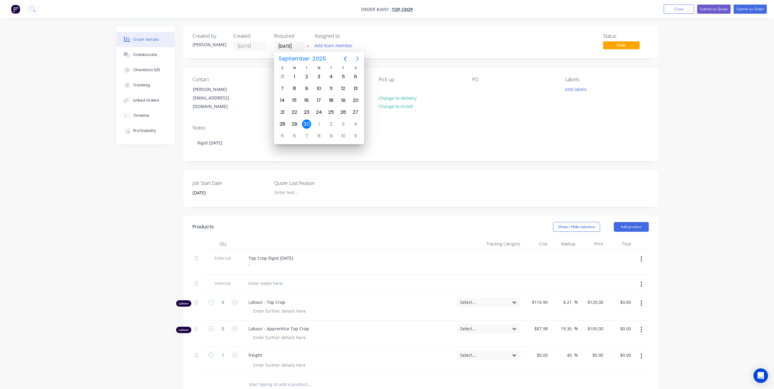
click at [358, 56] on icon "Next page" at bounding box center [357, 58] width 7 height 7
click at [344, 120] on div "31" at bounding box center [343, 124] width 9 height 9
type input "[DATE]"
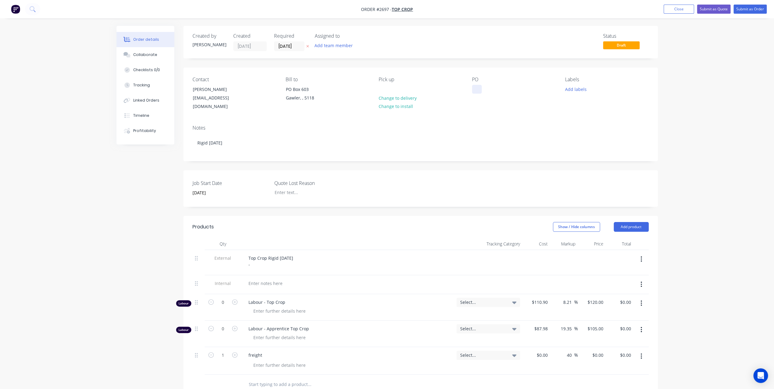
click at [478, 92] on div at bounding box center [477, 89] width 10 height 9
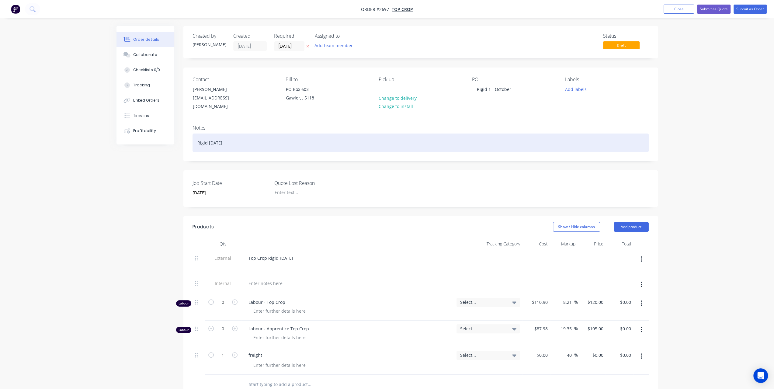
click at [218, 136] on div "Rigid [DATE]" at bounding box center [421, 143] width 456 height 19
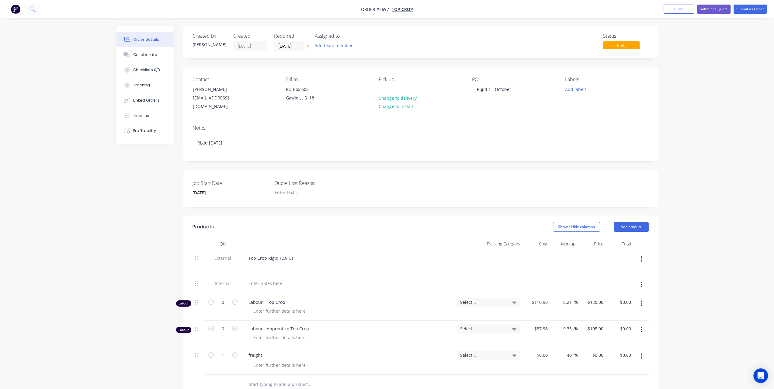
click at [767, 12] on ul "Add product Close Submit as Quote Submit as Order" at bounding box center [715, 9] width 118 height 9
click at [749, 7] on button "Submit as Order" at bounding box center [750, 9] width 33 height 9
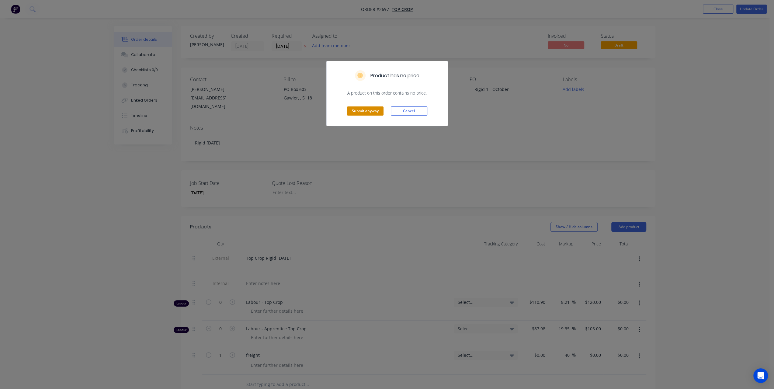
click at [370, 110] on button "Submit anyway" at bounding box center [365, 110] width 37 height 9
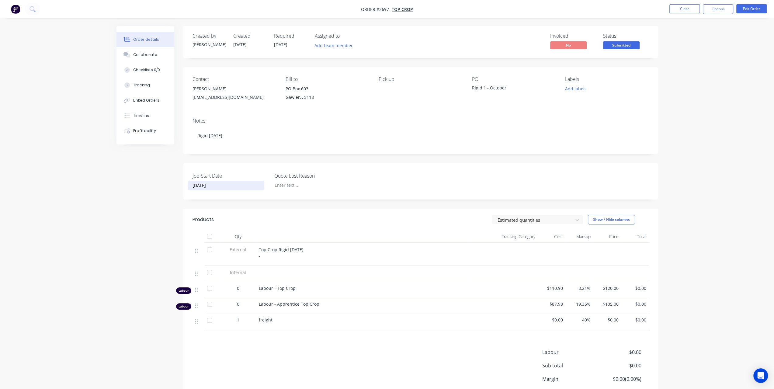
click at [231, 188] on input "[DATE]" at bounding box center [226, 185] width 76 height 9
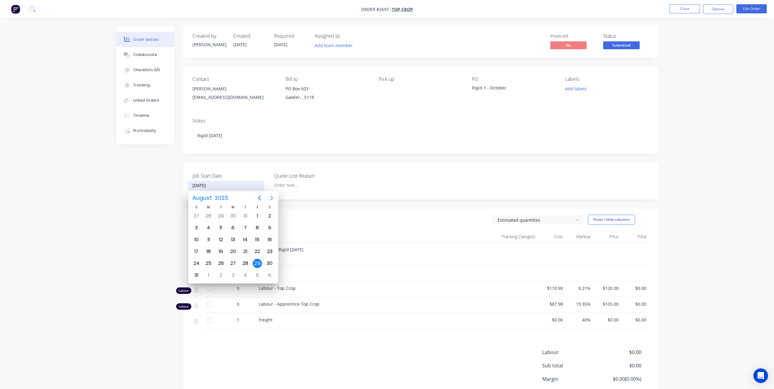
click at [273, 199] on icon "Next page" at bounding box center [271, 197] width 7 height 7
click at [222, 259] on div "30" at bounding box center [220, 263] width 9 height 9
type input "[DATE]"
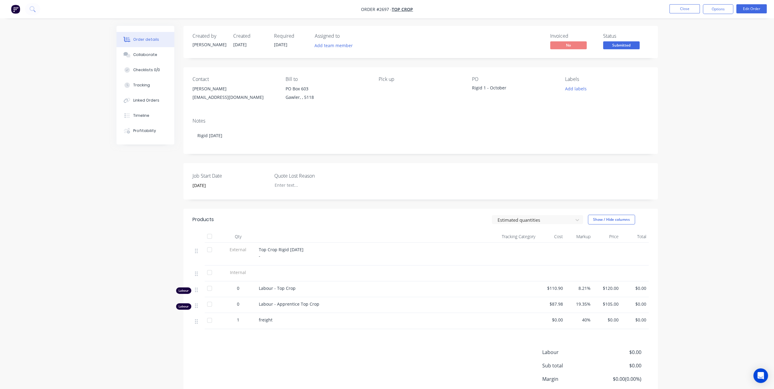
click at [720, 79] on div "Order details Collaborate Checklists 0/0 Tracking Linked Orders Timeline Profit…" at bounding box center [387, 218] width 774 height 437
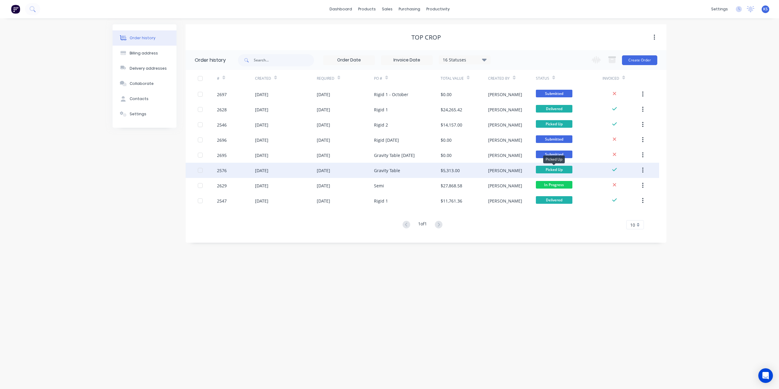
click at [563, 171] on span "Picked Up" at bounding box center [554, 170] width 37 height 8
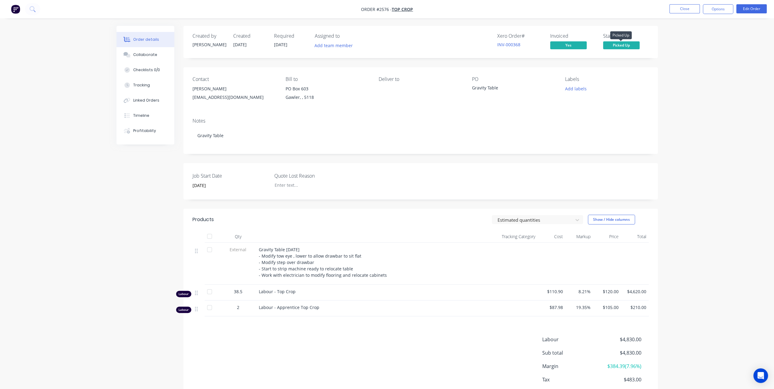
click at [614, 45] on span "Picked Up" at bounding box center [621, 45] width 37 height 8
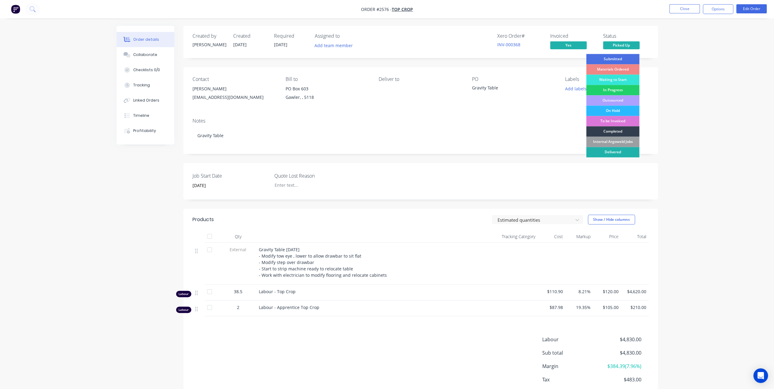
click at [622, 151] on div "Delivered" at bounding box center [612, 152] width 53 height 10
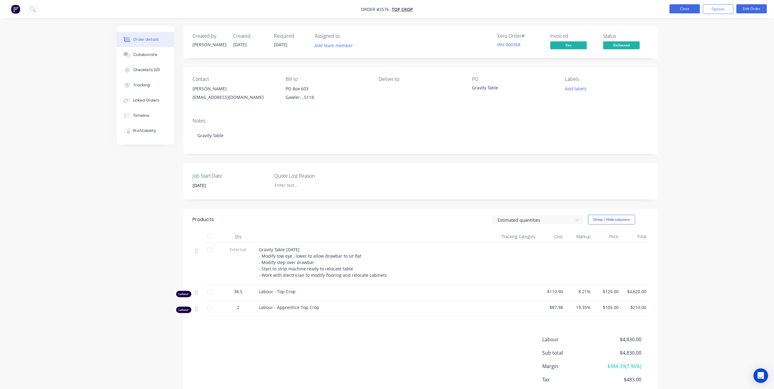
click at [698, 10] on button "Close" at bounding box center [685, 8] width 30 height 9
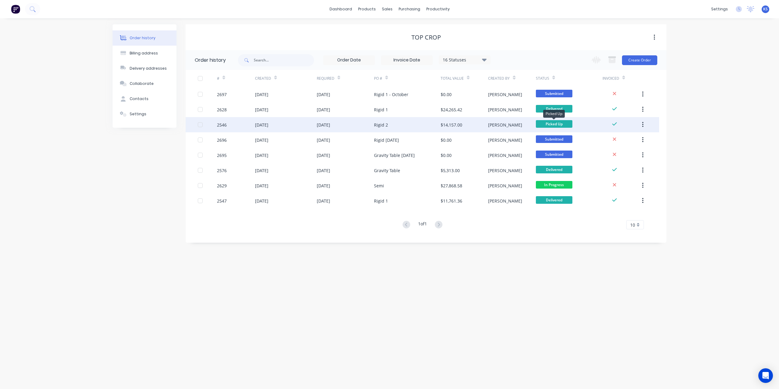
click at [554, 123] on span "Picked Up" at bounding box center [554, 124] width 37 height 8
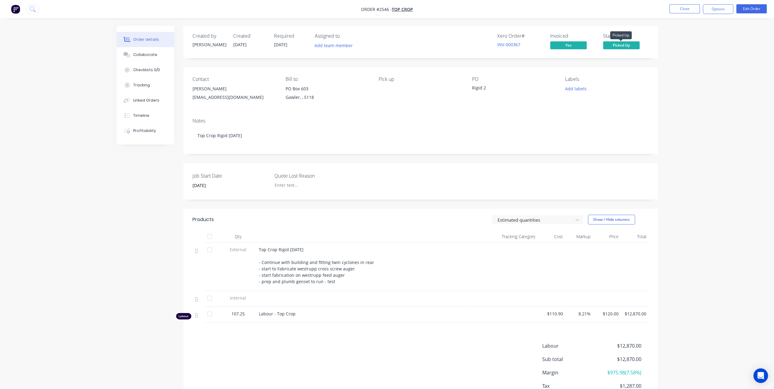
click at [619, 41] on span "Picked Up" at bounding box center [621, 45] width 37 height 8
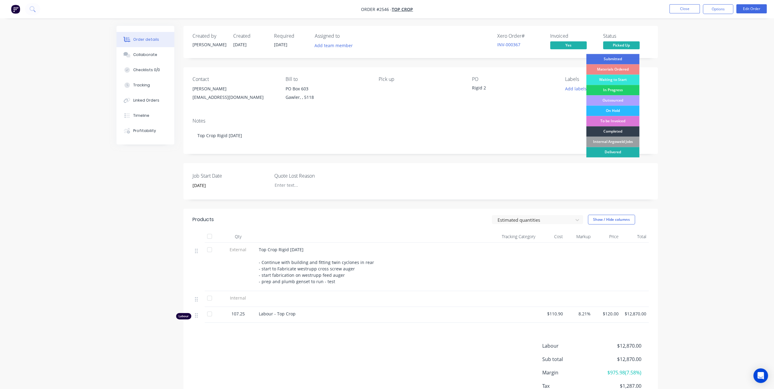
click at [608, 152] on div "Delivered" at bounding box center [612, 152] width 53 height 10
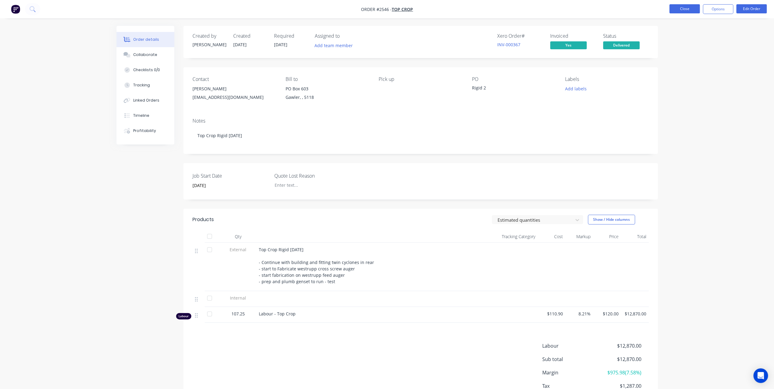
click at [683, 8] on button "Close" at bounding box center [685, 8] width 30 height 9
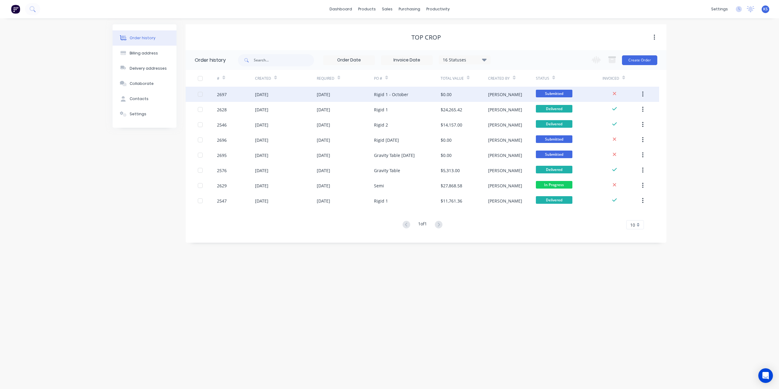
click at [271, 99] on div "[DATE]" at bounding box center [286, 94] width 62 height 15
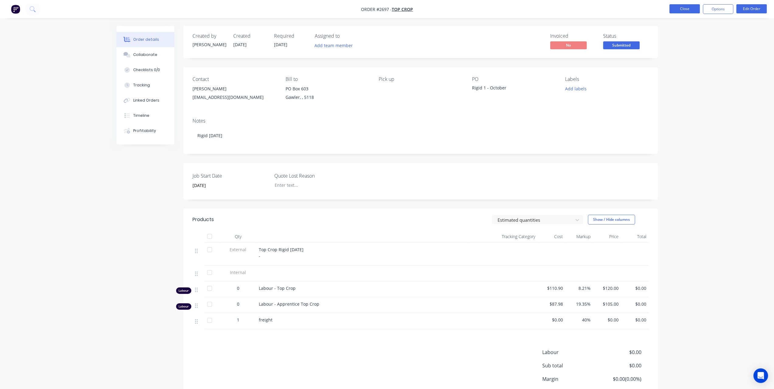
click at [691, 7] on button "Close" at bounding box center [685, 8] width 30 height 9
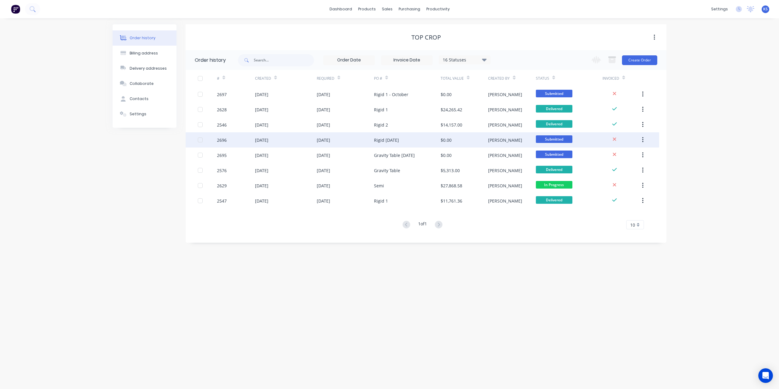
click at [258, 137] on div "[DATE]" at bounding box center [261, 140] width 13 height 6
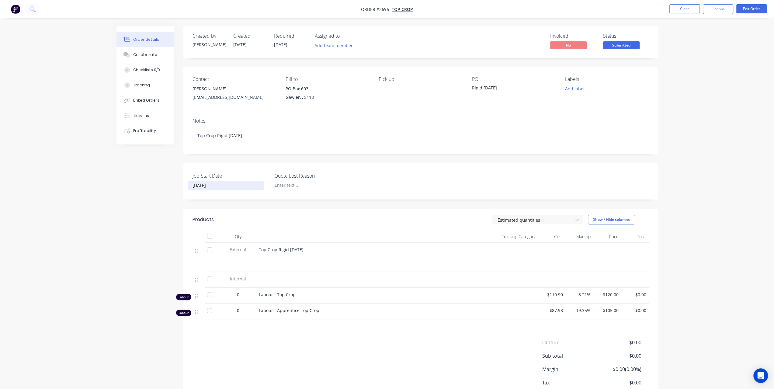
click at [225, 183] on input "[DATE]" at bounding box center [226, 185] width 76 height 9
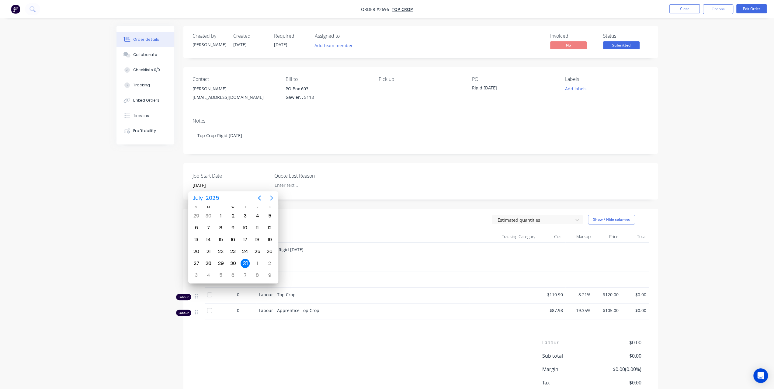
click at [271, 199] on icon "Next page" at bounding box center [271, 198] width 3 height 5
click at [270, 200] on icon "Next page" at bounding box center [271, 197] width 7 height 7
click at [219, 259] on div "30" at bounding box center [220, 263] width 9 height 9
type input "[DATE]"
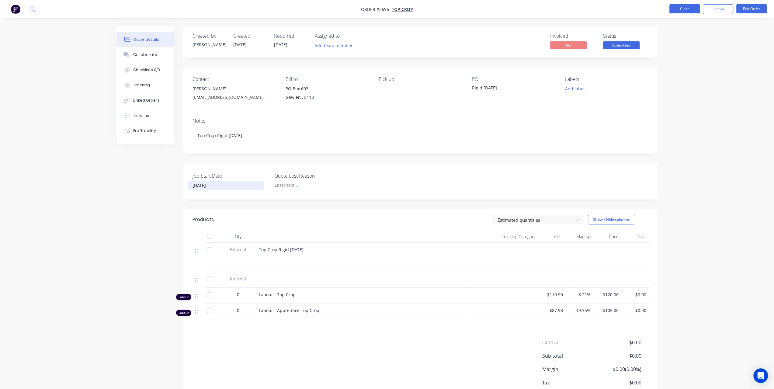
click at [682, 11] on button "Close" at bounding box center [685, 8] width 30 height 9
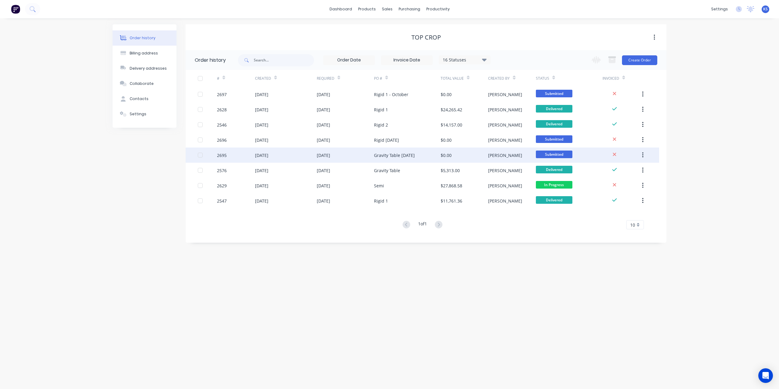
click at [330, 154] on div "[DATE]" at bounding box center [323, 155] width 13 height 6
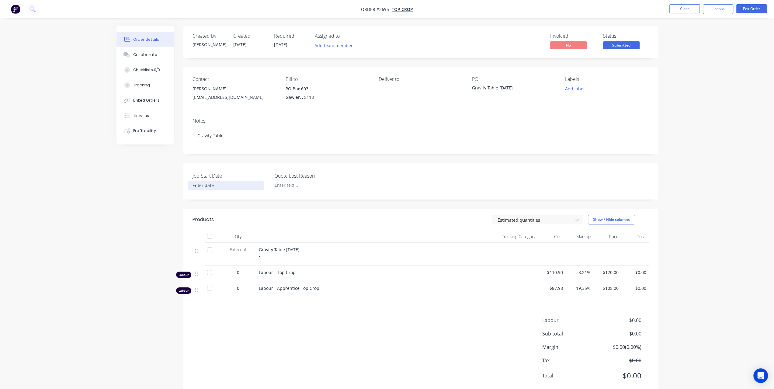
click at [212, 188] on input at bounding box center [226, 185] width 76 height 9
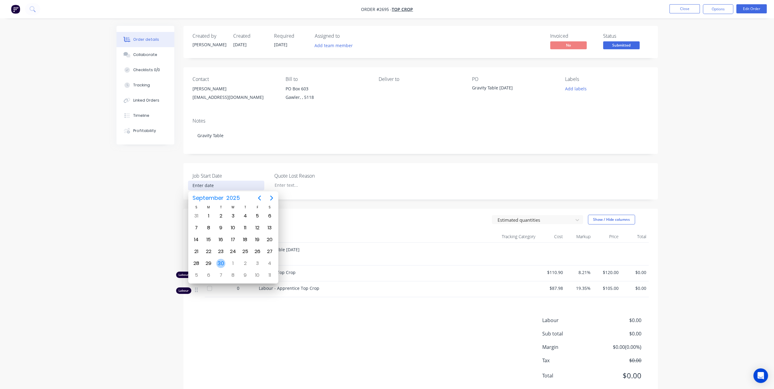
click at [217, 259] on div "30" at bounding box center [221, 264] width 12 height 12
type input "[DATE]"
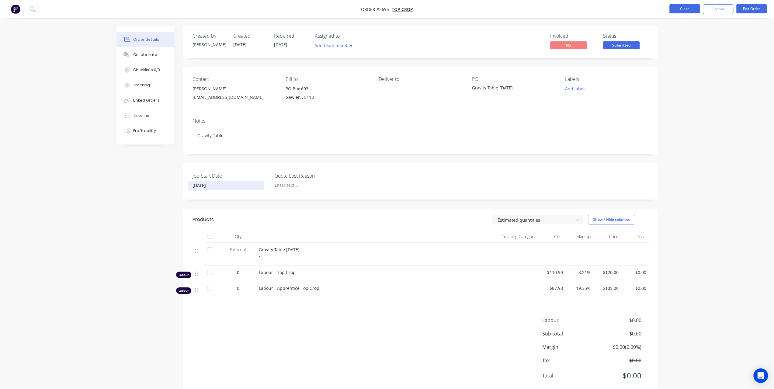
click at [693, 9] on button "Close" at bounding box center [685, 8] width 30 height 9
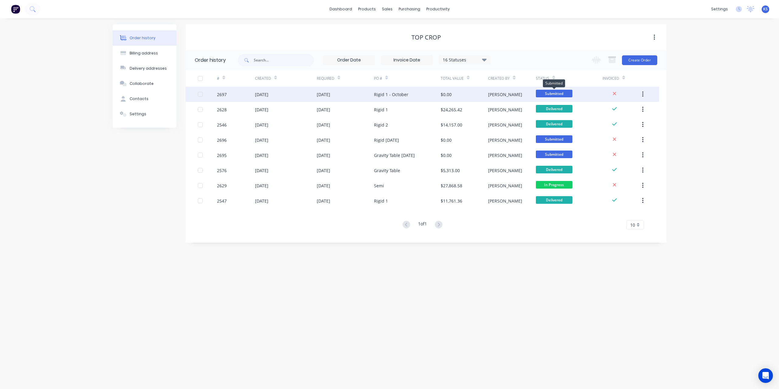
click at [547, 95] on span "Submitted" at bounding box center [554, 94] width 37 height 8
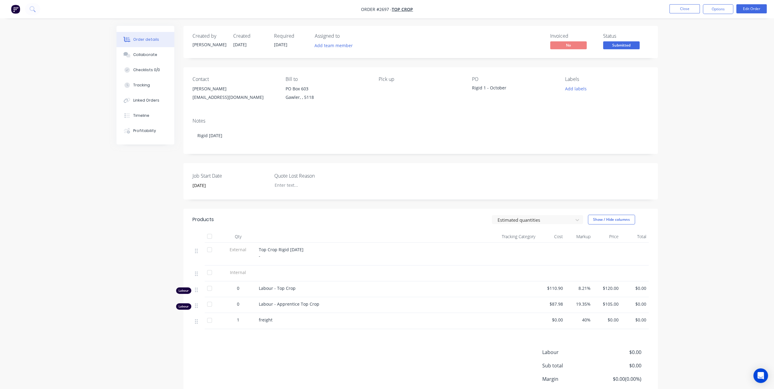
click at [626, 41] on div "Status Submitted" at bounding box center [626, 42] width 46 height 18
click at [625, 45] on span "Submitted" at bounding box center [621, 45] width 37 height 8
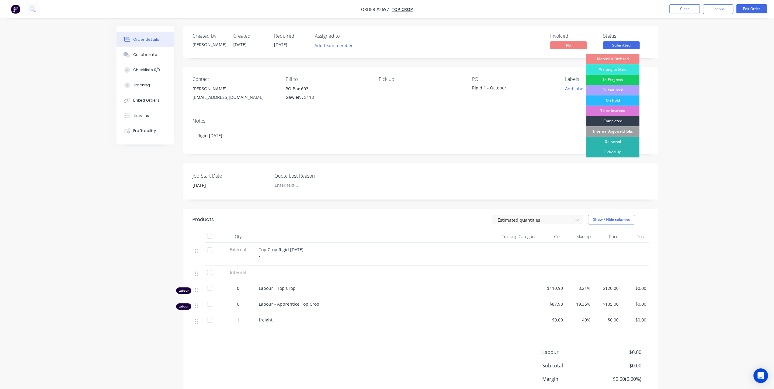
click at [604, 82] on div "In Progress" at bounding box center [612, 80] width 53 height 10
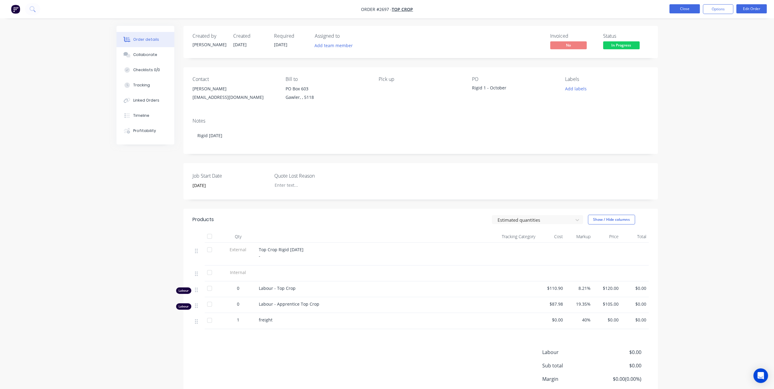
click at [685, 9] on button "Close" at bounding box center [685, 8] width 30 height 9
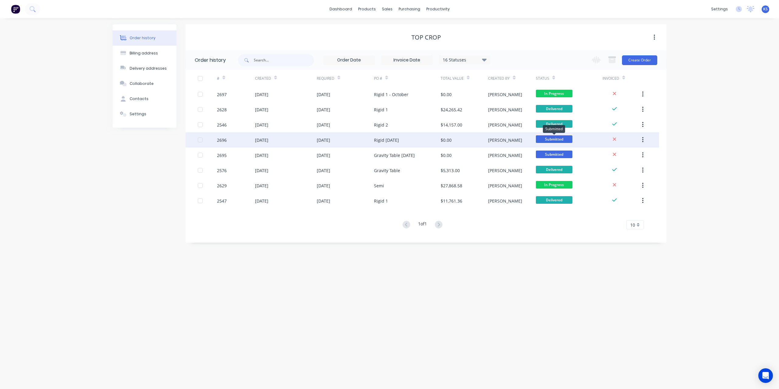
click at [557, 141] on span "Submitted" at bounding box center [554, 139] width 37 height 8
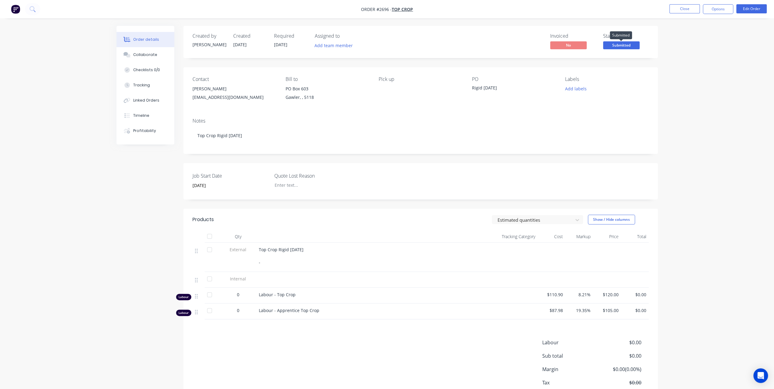
click at [614, 43] on span "Submitted" at bounding box center [621, 45] width 37 height 8
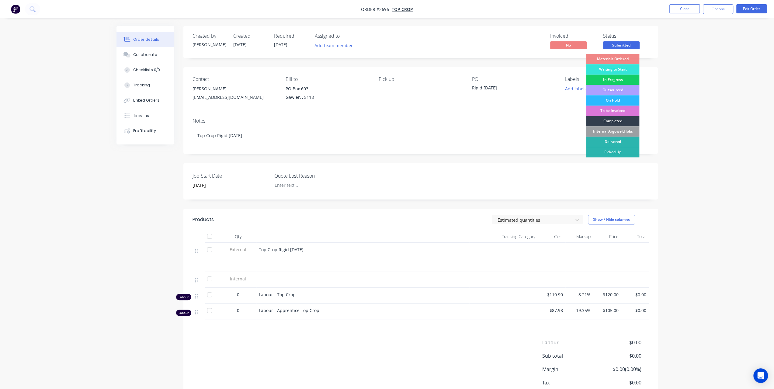
click at [599, 81] on div "In Progress" at bounding box center [612, 80] width 53 height 10
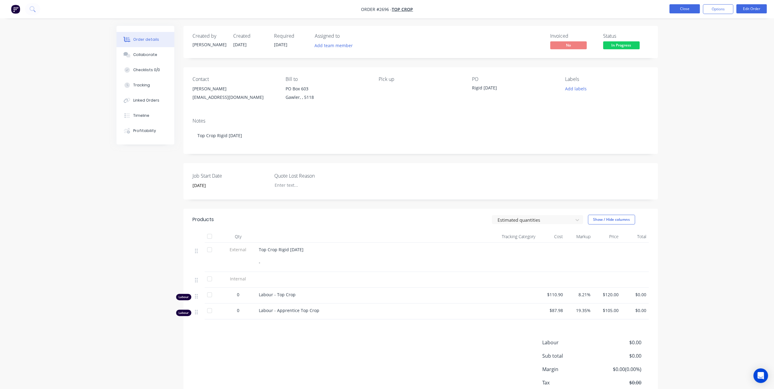
click at [685, 9] on button "Close" at bounding box center [685, 8] width 30 height 9
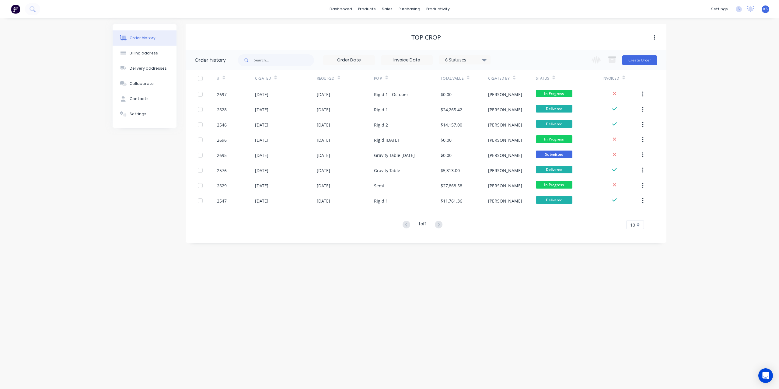
click at [555, 155] on span "Submitted" at bounding box center [554, 155] width 37 height 8
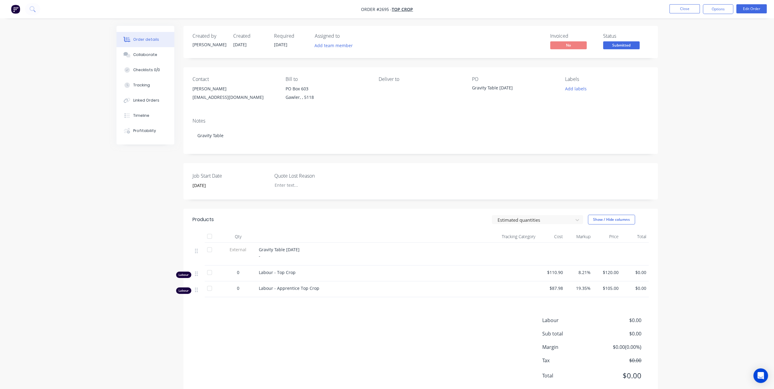
click at [624, 45] on span "Submitted" at bounding box center [621, 45] width 37 height 8
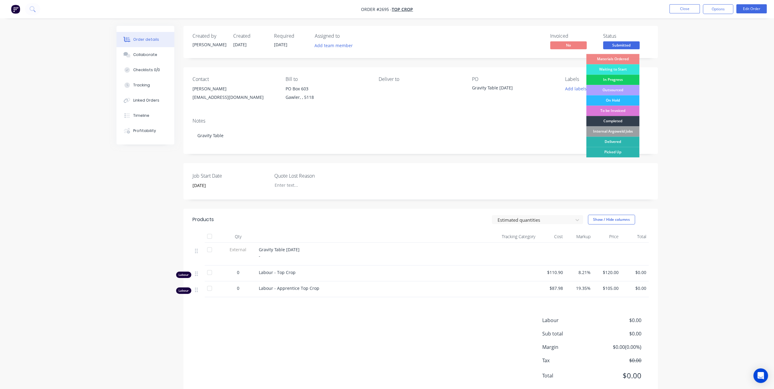
click at [612, 79] on div "In Progress" at bounding box center [612, 80] width 53 height 10
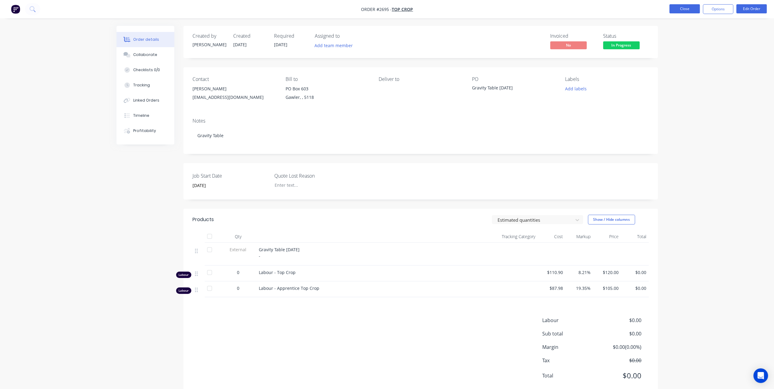
click at [680, 9] on button "Close" at bounding box center [685, 8] width 30 height 9
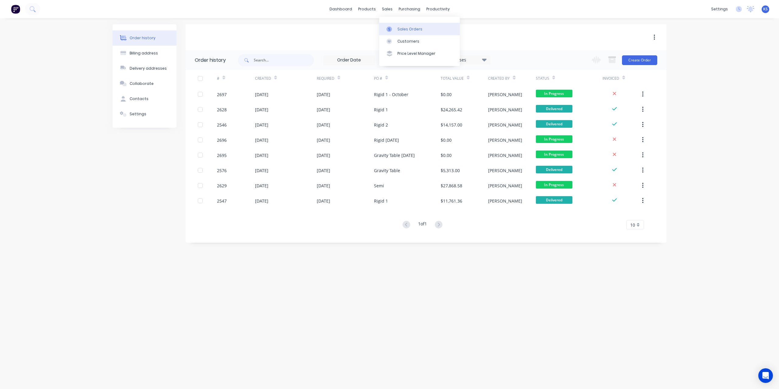
click at [399, 27] on div "Sales Orders" at bounding box center [409, 28] width 25 height 5
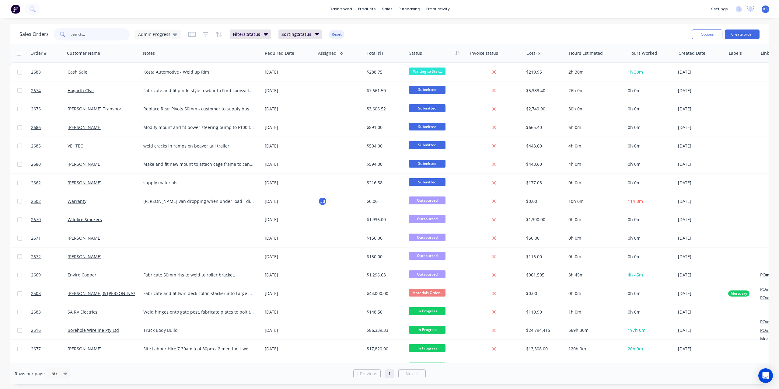
click at [75, 34] on input "text" at bounding box center [100, 34] width 59 height 12
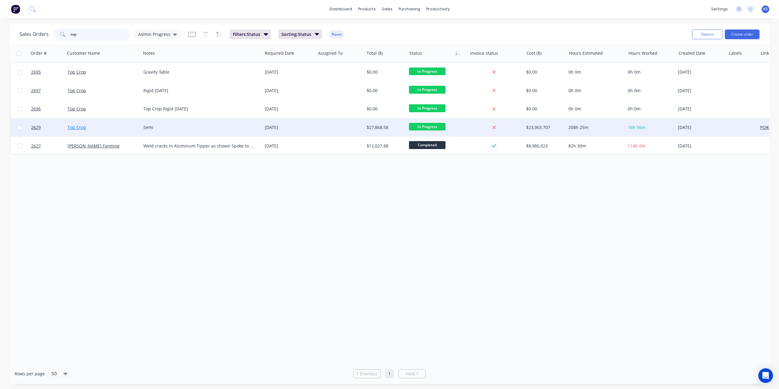
type input "top"
click at [73, 126] on link "Top Crop" at bounding box center [77, 127] width 19 height 6
click at [148, 129] on div "Semi" at bounding box center [198, 127] width 111 height 6
click at [148, 198] on div "Order # Customer Name Notes Required Date Assigned To Total ($) Status Invoice …" at bounding box center [389, 203] width 759 height 319
click at [37, 126] on span "2629" at bounding box center [36, 127] width 10 height 6
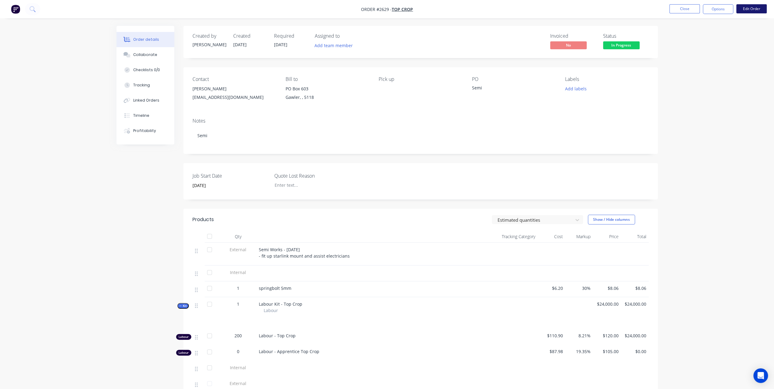
click at [746, 12] on button "Edit Order" at bounding box center [751, 8] width 30 height 9
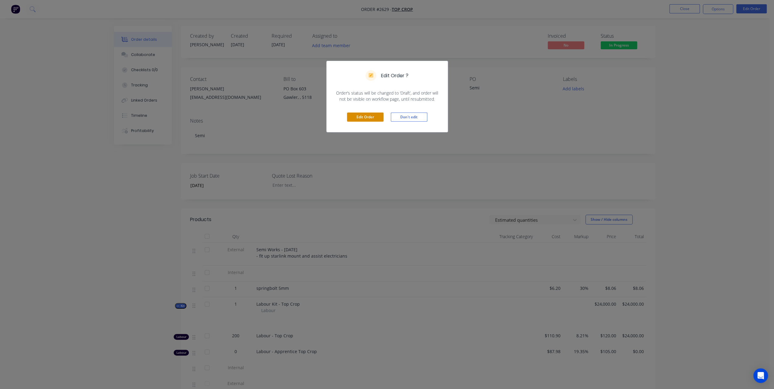
click at [369, 114] on button "Edit Order" at bounding box center [365, 117] width 37 height 9
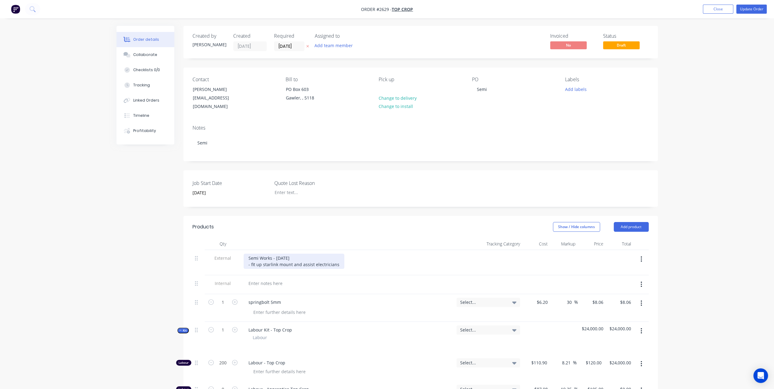
click at [298, 254] on div "Semi Works - [DATE] - fit up starlink mount and assist electricians" at bounding box center [294, 261] width 101 height 15
click at [752, 9] on button "Update Order" at bounding box center [751, 9] width 30 height 9
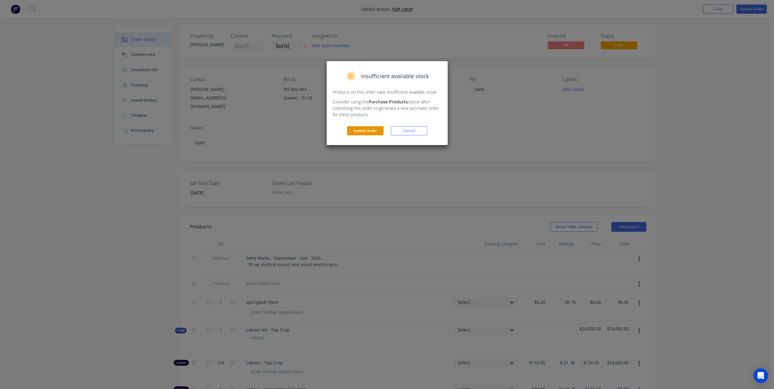
click at [357, 127] on button "Submit Order" at bounding box center [365, 130] width 37 height 9
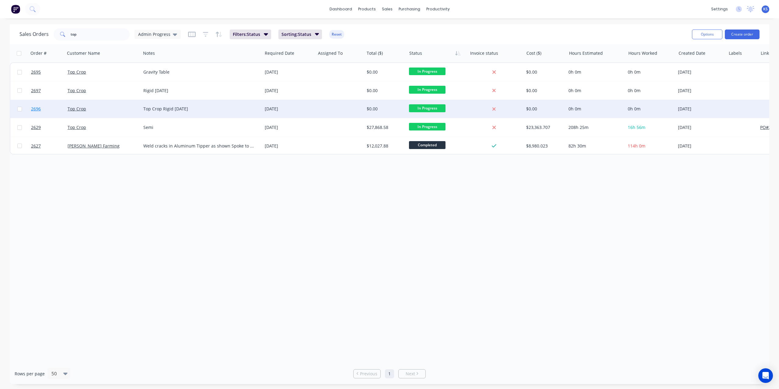
click at [33, 106] on span "2696" at bounding box center [36, 109] width 10 height 6
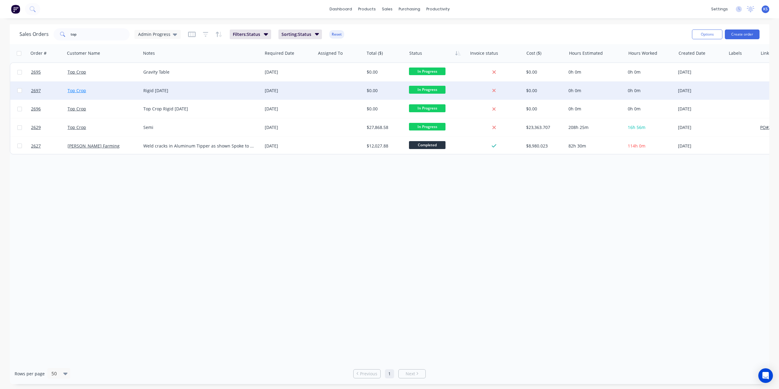
click at [77, 93] on link "Top Crop" at bounding box center [77, 91] width 19 height 6
click at [38, 93] on span "2697" at bounding box center [36, 91] width 10 height 6
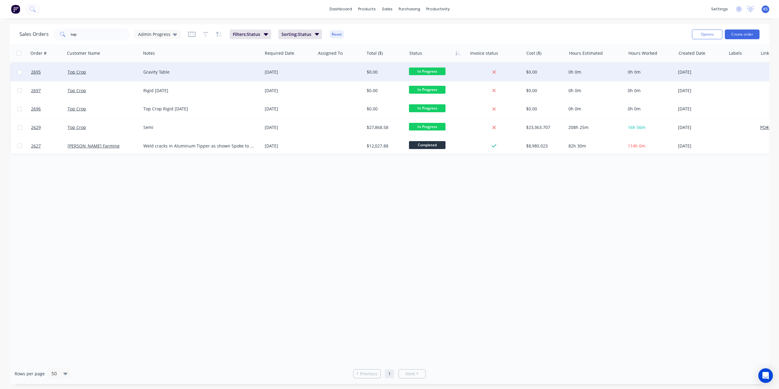
click at [30, 72] on div at bounding box center [47, 72] width 37 height 18
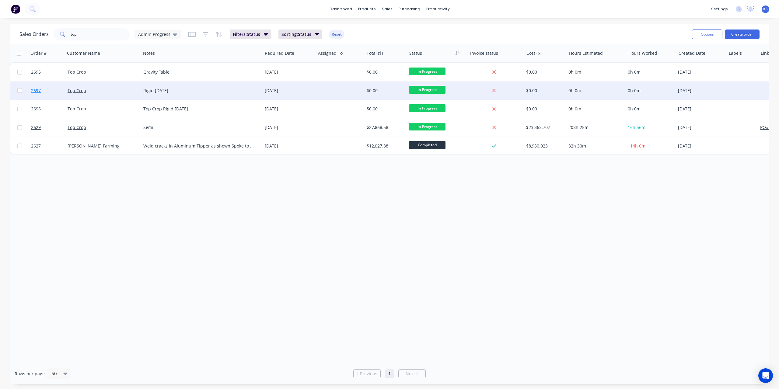
click at [36, 89] on span "2697" at bounding box center [36, 91] width 10 height 6
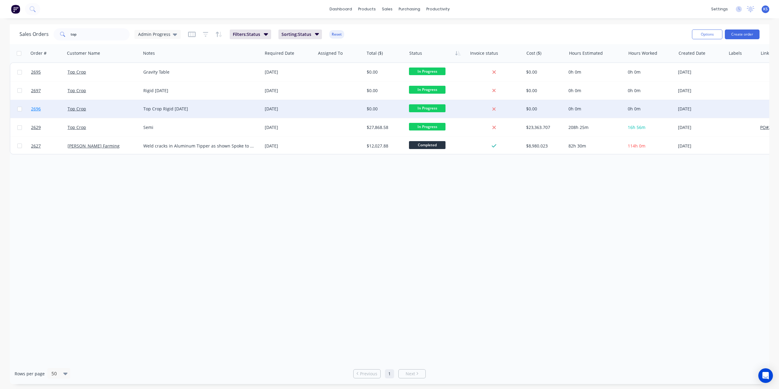
click at [37, 110] on span "2696" at bounding box center [36, 109] width 10 height 6
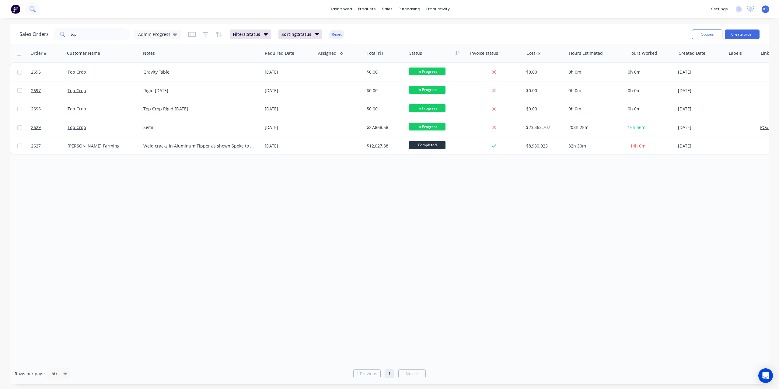
click at [34, 11] on icon at bounding box center [34, 11] width 2 height 2
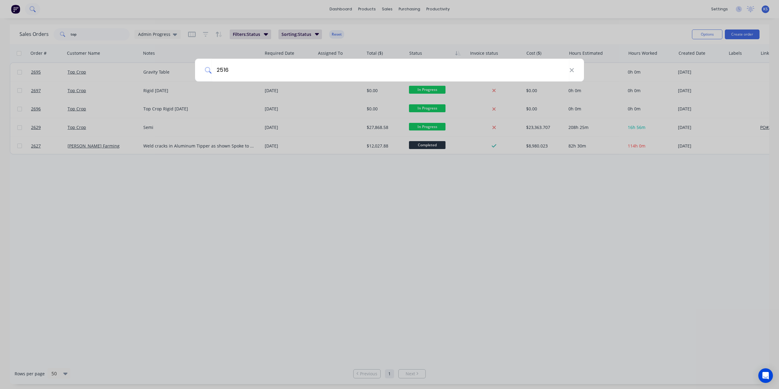
type input "2516"
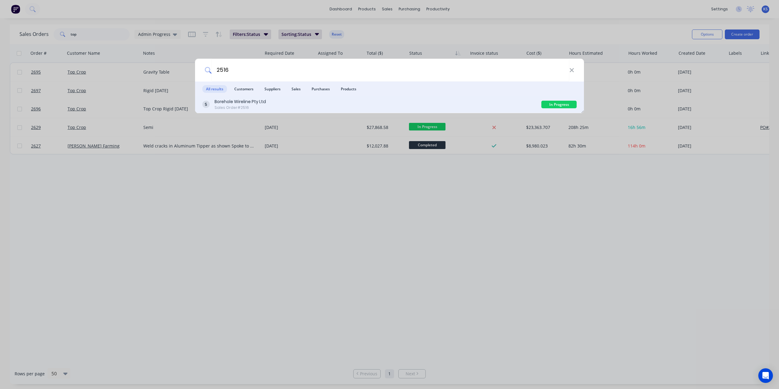
click at [240, 106] on div "Sales Order #2516" at bounding box center [239, 107] width 51 height 5
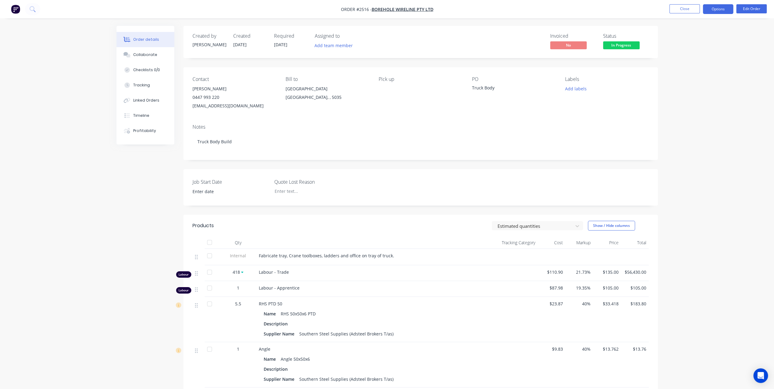
click at [718, 12] on button "Options" at bounding box center [718, 9] width 30 height 10
click at [697, 37] on div "Invoice" at bounding box center [700, 37] width 56 height 9
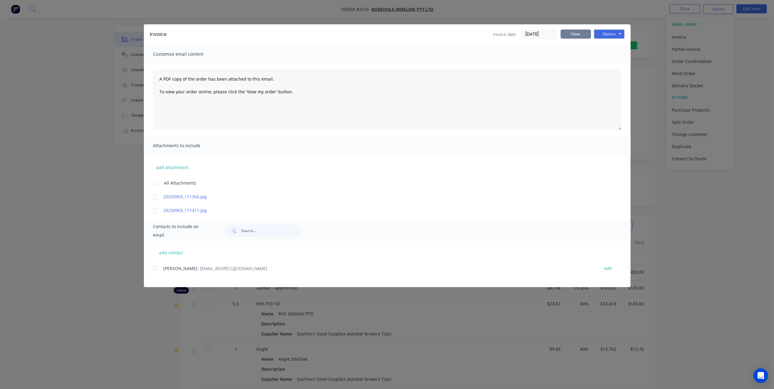
click at [585, 34] on button "Close" at bounding box center [576, 34] width 30 height 9
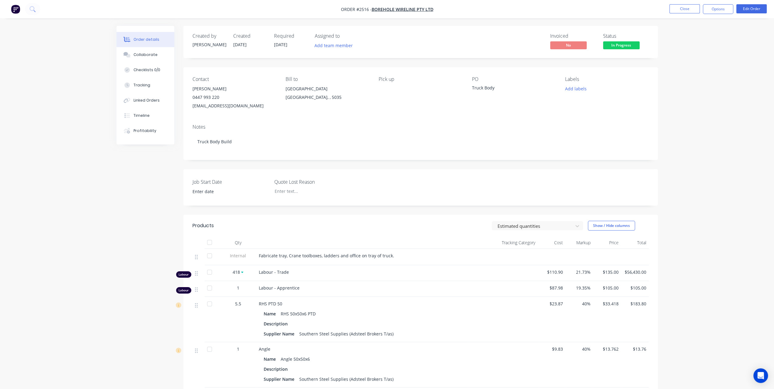
click at [708, 15] on nav "Order #2516 - Borehole Wireline Pty Ltd Close Options Edit Order" at bounding box center [387, 9] width 774 height 18
click at [709, 8] on button "Options" at bounding box center [718, 9] width 30 height 10
click at [698, 45] on div "Partial Invoice" at bounding box center [700, 49] width 56 height 9
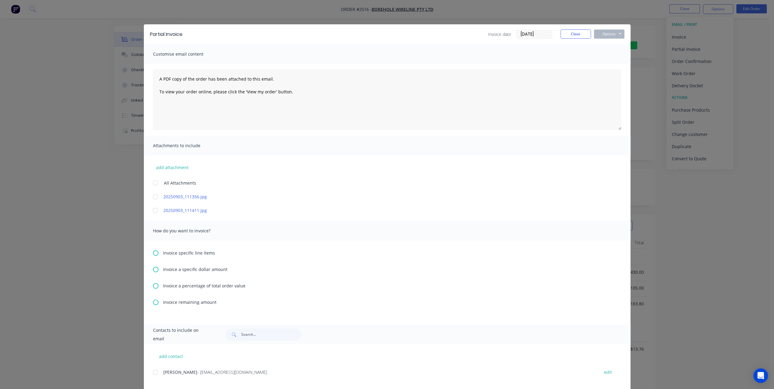
click at [153, 267] on icon at bounding box center [155, 269] width 5 height 5
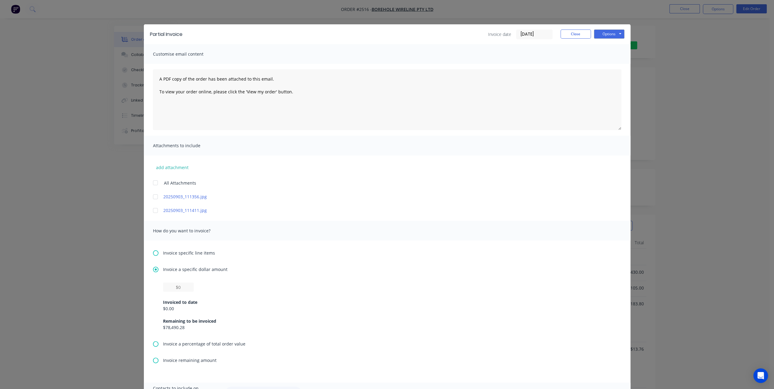
click at [175, 310] on div "$0.00" at bounding box center [387, 308] width 448 height 6
click at [185, 289] on input "text" at bounding box center [178, 287] width 31 height 9
type input "$20,000"
click at [591, 225] on div "How do you want to invoice?" at bounding box center [387, 231] width 487 height 20
click at [603, 29] on div "Partial Invoice Invoice date [DATE] Close Options Preview Print Email" at bounding box center [387, 34] width 487 height 20
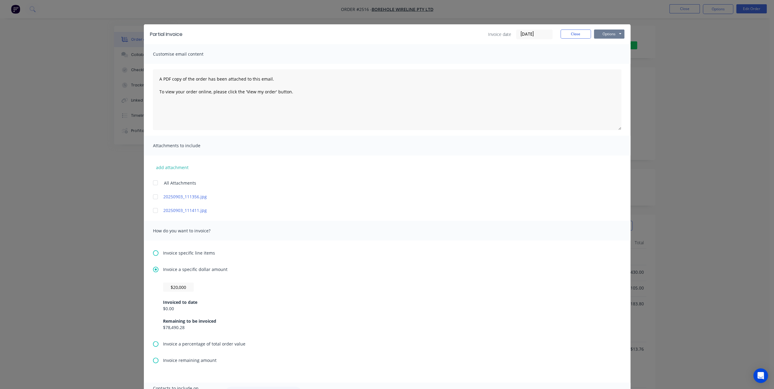
click at [604, 35] on button "Options" at bounding box center [609, 34] width 30 height 9
click at [603, 44] on button "Preview" at bounding box center [613, 45] width 39 height 10
click at [576, 33] on button "Close" at bounding box center [576, 34] width 30 height 9
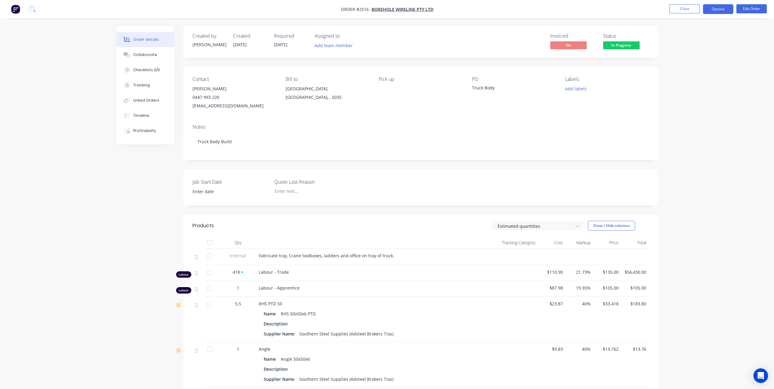
click at [718, 12] on button "Options" at bounding box center [718, 9] width 30 height 10
click at [691, 49] on div "Partial Invoice" at bounding box center [700, 49] width 56 height 9
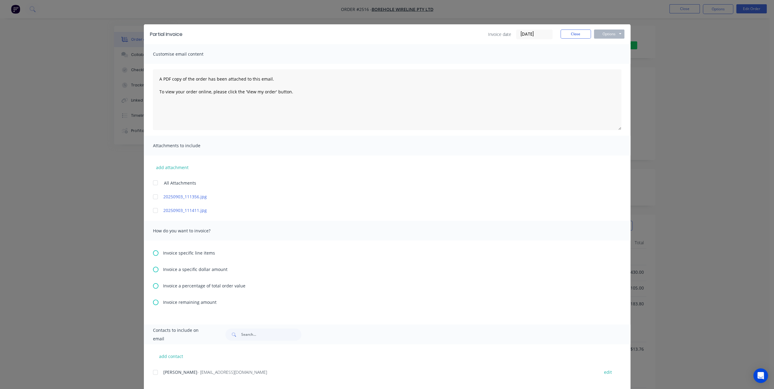
click at [156, 253] on icon at bounding box center [155, 252] width 5 height 5
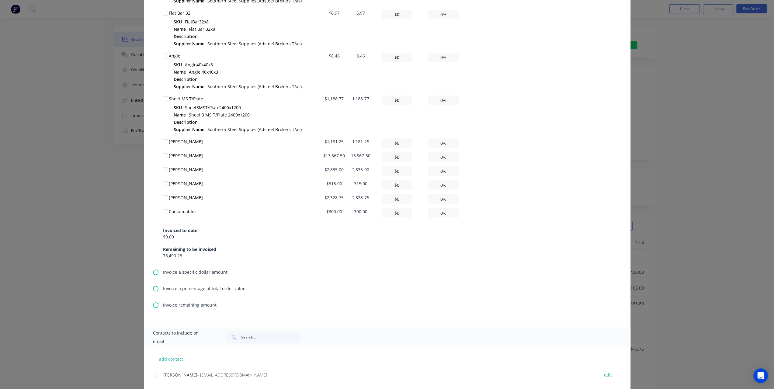
scroll to position [440, 0]
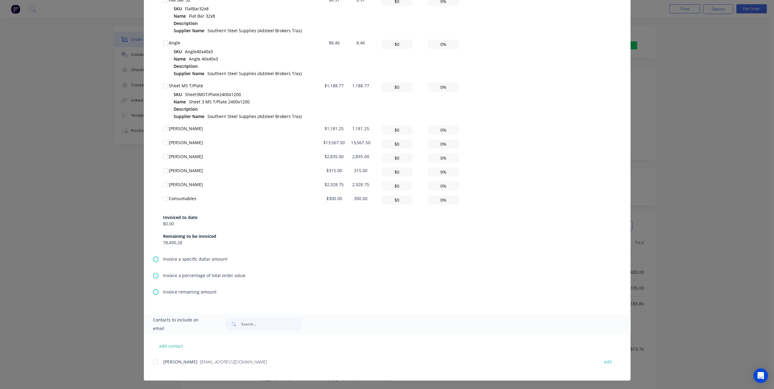
click at [153, 258] on icon at bounding box center [155, 258] width 5 height 5
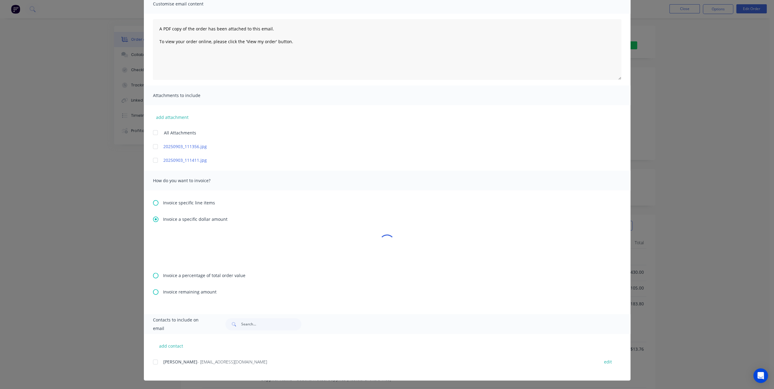
scroll to position [0, 0]
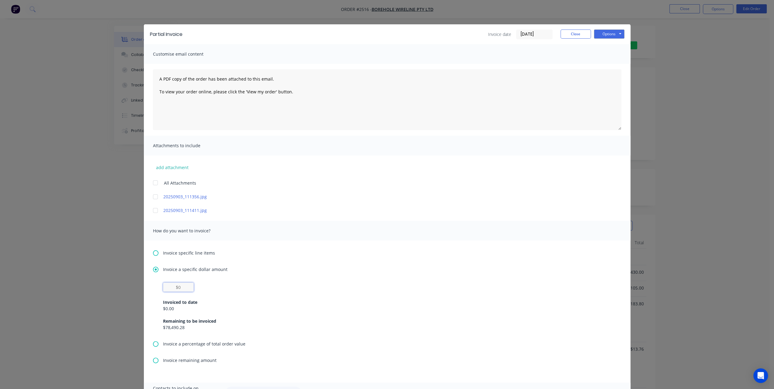
click at [186, 286] on input "text" at bounding box center [178, 287] width 31 height 9
type input "$20,000"
click at [614, 38] on button "Options" at bounding box center [609, 34] width 30 height 9
click at [607, 42] on button "Preview" at bounding box center [613, 45] width 39 height 10
drag, startPoint x: 577, startPoint y: 32, endPoint x: 580, endPoint y: 33, distance: 3.3
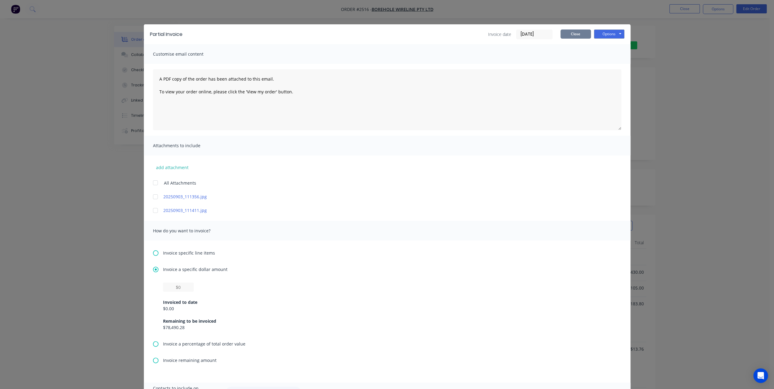
click at [577, 32] on button "Close" at bounding box center [576, 34] width 30 height 9
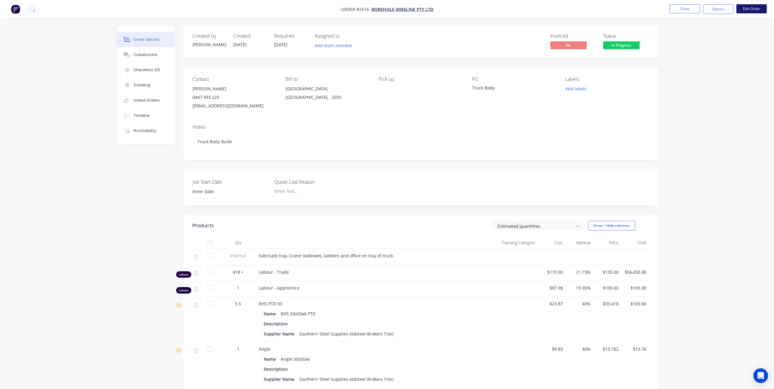
click at [743, 6] on button "Edit Order" at bounding box center [751, 8] width 30 height 9
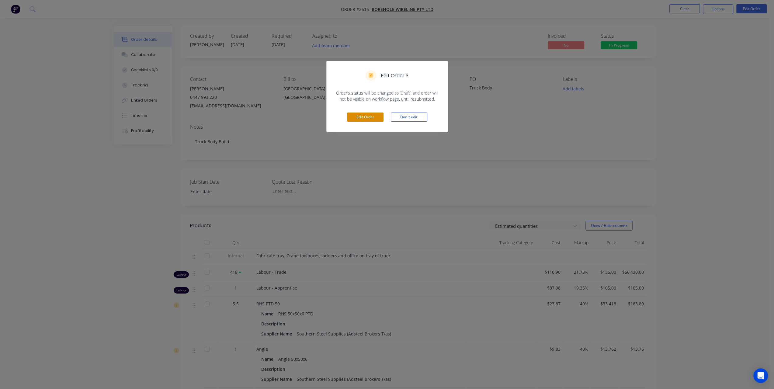
click at [370, 117] on button "Edit Order" at bounding box center [365, 117] width 37 height 9
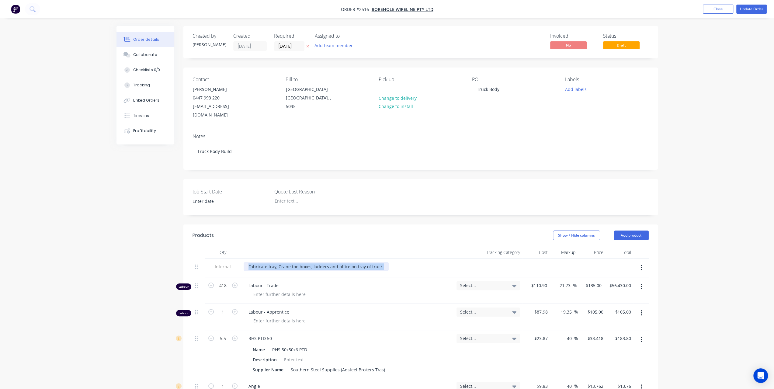
drag, startPoint x: 248, startPoint y: 266, endPoint x: 388, endPoint y: 266, distance: 139.6
click at [388, 266] on div "Fabricate tray, Crane toolboxes, ladders and office on tray of truck." at bounding box center [348, 266] width 208 height 9
copy div "Fabricate tray, Crane toolboxes, ladders and office on tray of truck."
click at [627, 231] on button "Add product" at bounding box center [631, 236] width 35 height 10
click at [605, 335] on div "Notes (External)" at bounding box center [620, 336] width 47 height 9
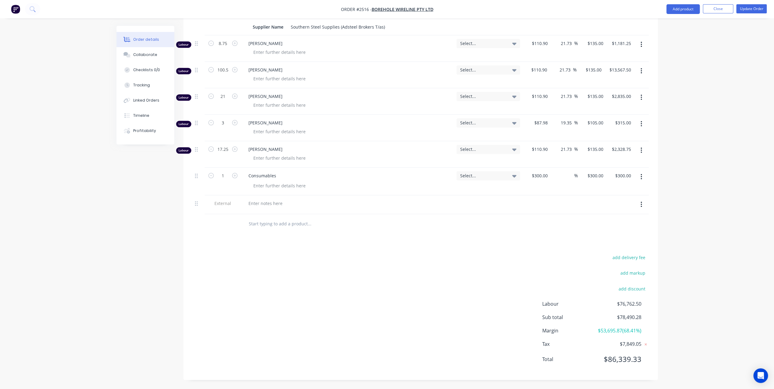
scroll to position [587, 0]
click at [265, 201] on div at bounding box center [347, 204] width 213 height 19
click at [265, 199] on div at bounding box center [266, 203] width 44 height 9
paste div
click at [196, 201] on icon at bounding box center [196, 203] width 3 height 5
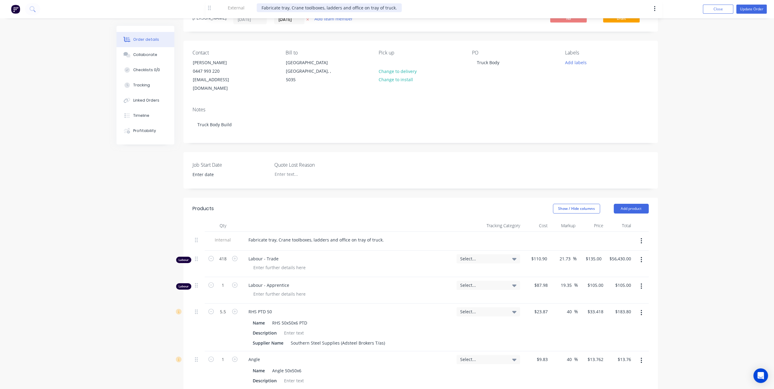
scroll to position [0, 0]
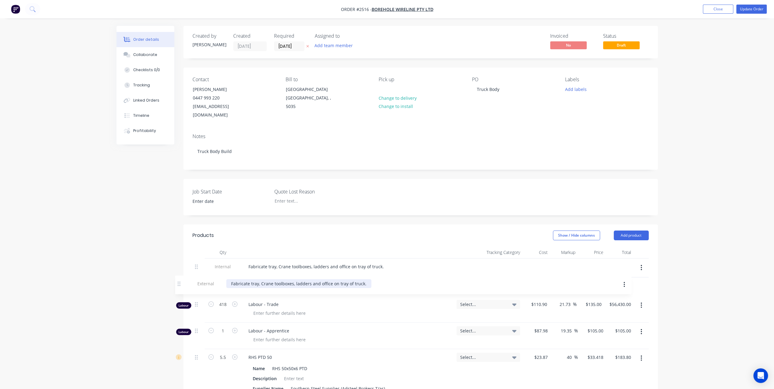
drag, startPoint x: 195, startPoint y: 197, endPoint x: 178, endPoint y: 283, distance: 86.9
click at [744, 9] on button "Update Order" at bounding box center [751, 9] width 30 height 9
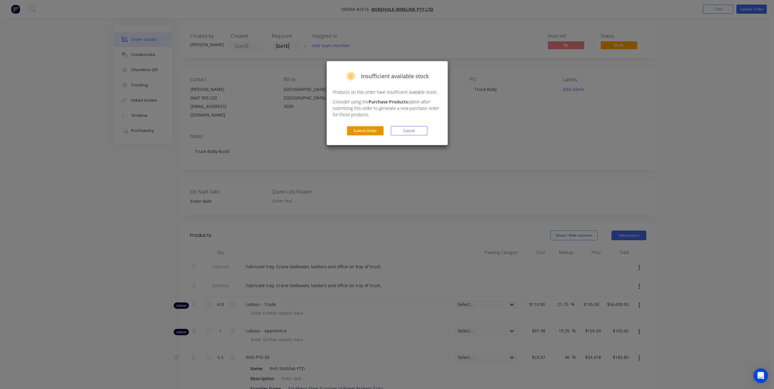
click at [367, 130] on button "Submit Order" at bounding box center [365, 130] width 37 height 9
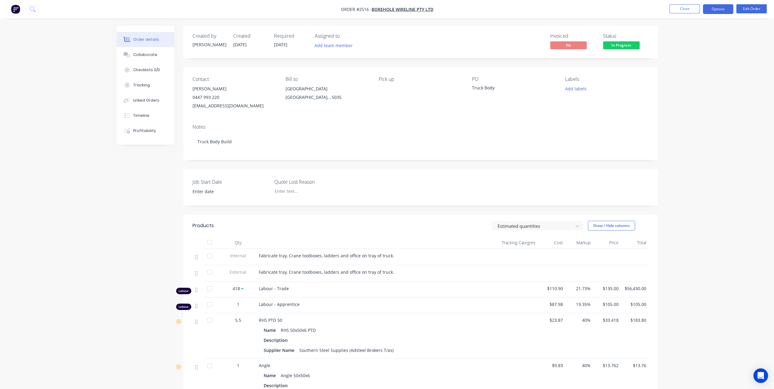
click at [709, 8] on button "Options" at bounding box center [718, 9] width 30 height 10
drag, startPoint x: 681, startPoint y: 35, endPoint x: 681, endPoint y: 47, distance: 11.9
click at [681, 47] on div "EMAIL / PRINT Invoice Partial Invoice Order Confirmation Work Order Delivery Do…" at bounding box center [700, 93] width 67 height 152
click at [681, 47] on div "Partial Invoice" at bounding box center [700, 49] width 56 height 9
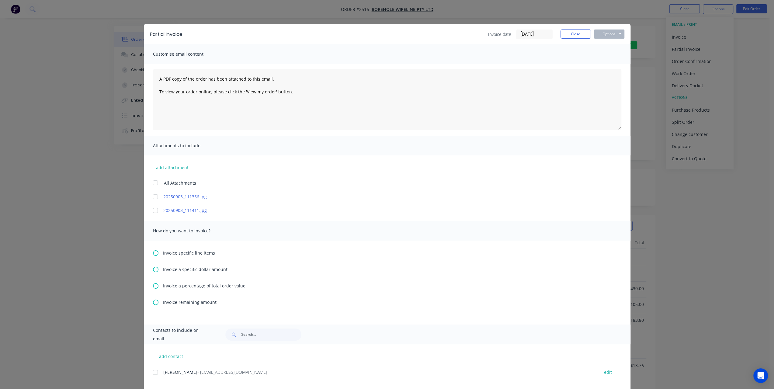
click at [153, 271] on icon at bounding box center [155, 269] width 5 height 5
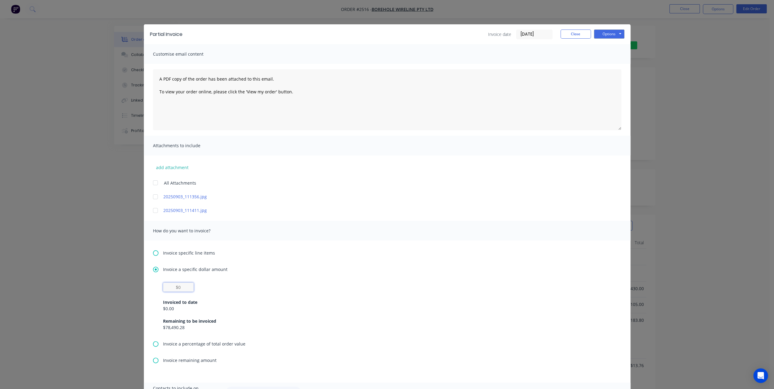
click at [183, 288] on input "text" at bounding box center [178, 287] width 31 height 9
type input "$20,000"
click at [606, 35] on button "Options" at bounding box center [609, 34] width 30 height 9
click at [601, 43] on button "Preview" at bounding box center [613, 45] width 39 height 10
click at [608, 33] on button "Options" at bounding box center [609, 34] width 30 height 9
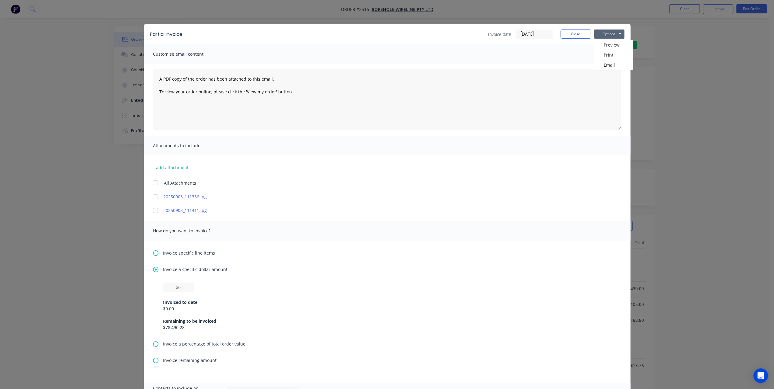
click at [606, 33] on button "Options" at bounding box center [609, 34] width 30 height 9
click at [153, 253] on icon at bounding box center [155, 252] width 5 height 5
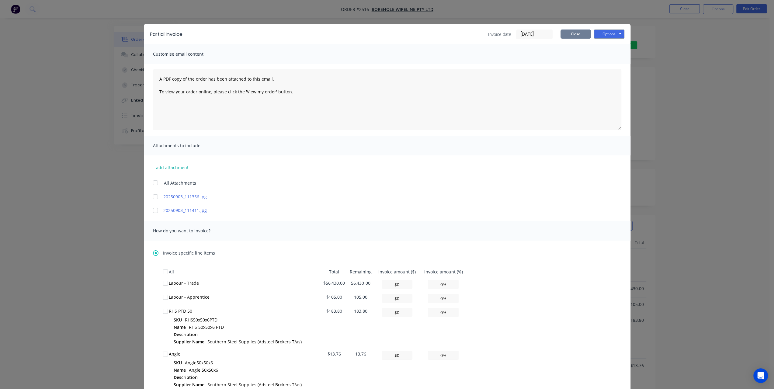
click at [573, 35] on button "Close" at bounding box center [576, 34] width 30 height 9
